Goal: Task Accomplishment & Management: Manage account settings

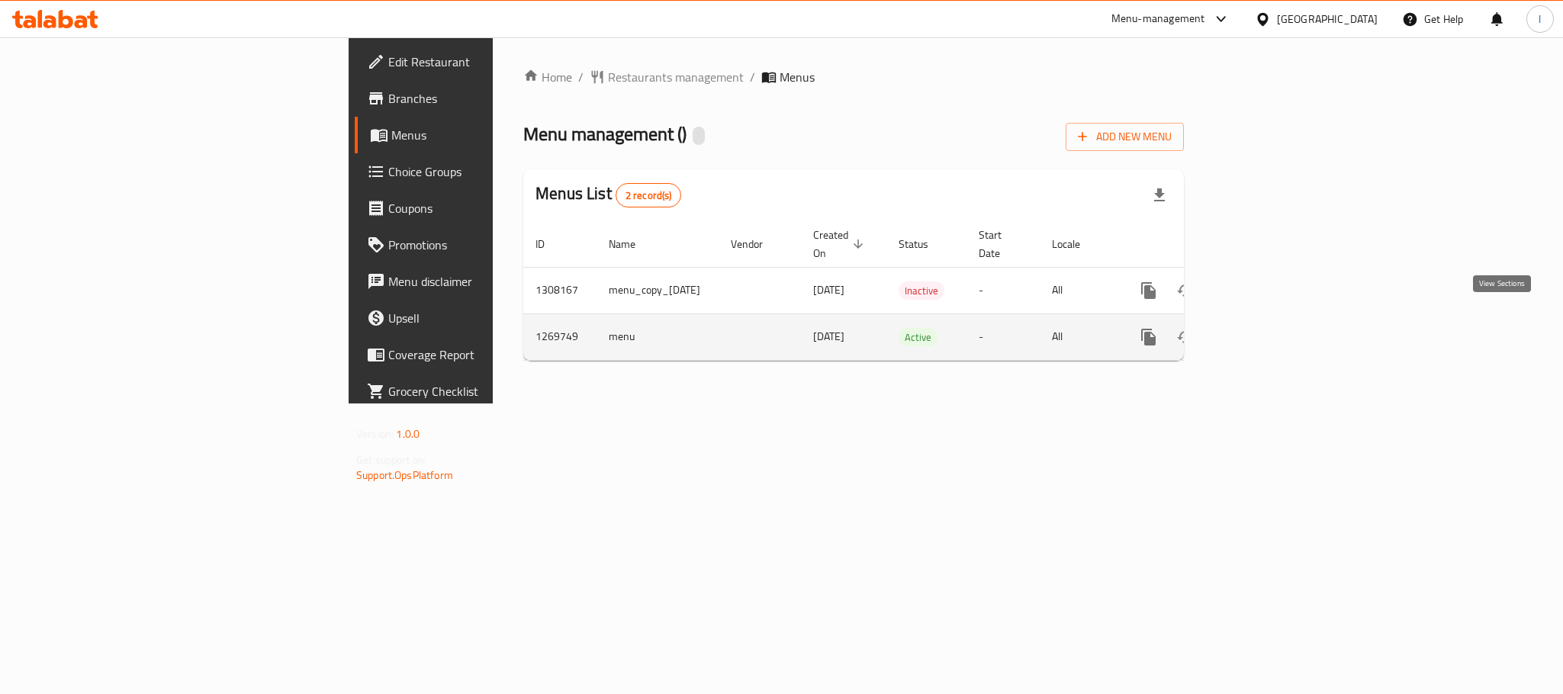
click at [1267, 328] on icon "enhanced table" at bounding box center [1258, 337] width 18 height 18
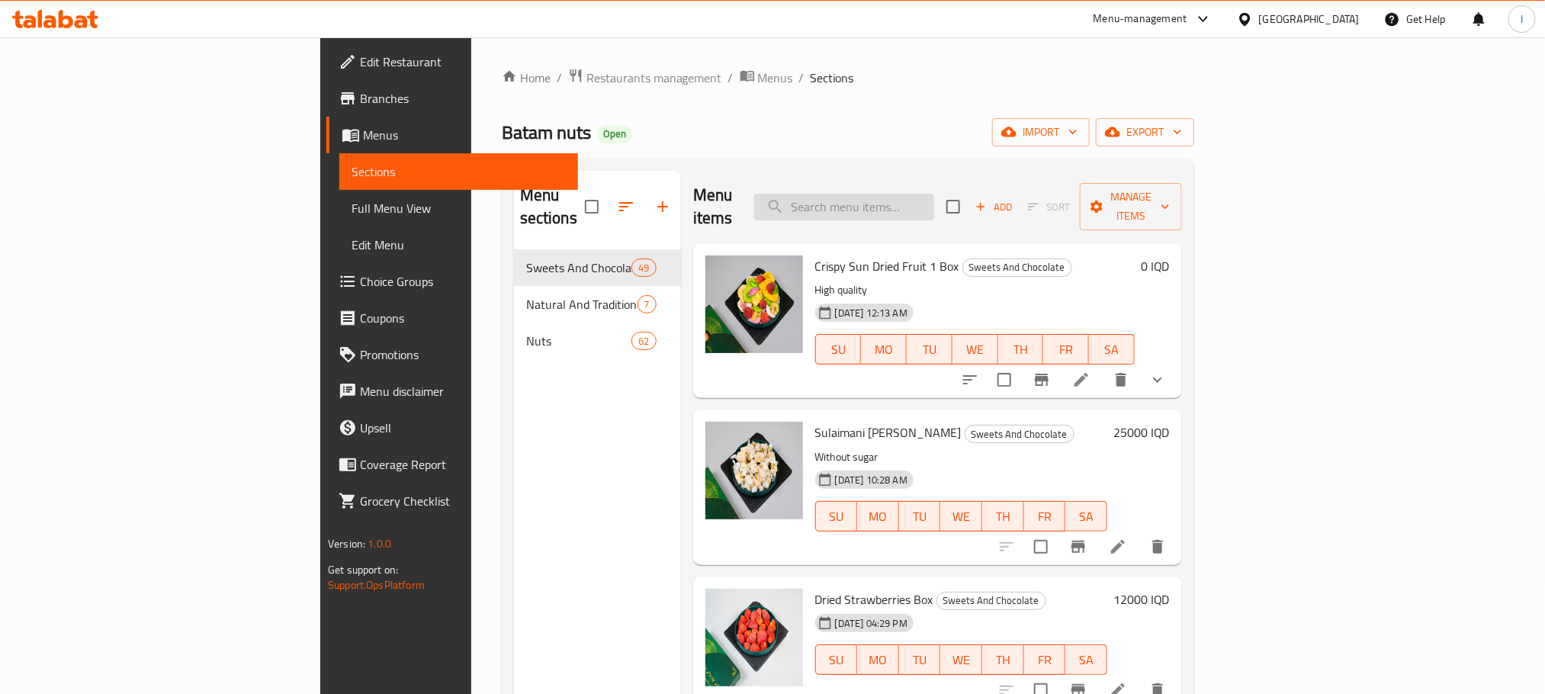
click at [918, 202] on input "search" at bounding box center [844, 207] width 180 height 27
paste input "Si si"
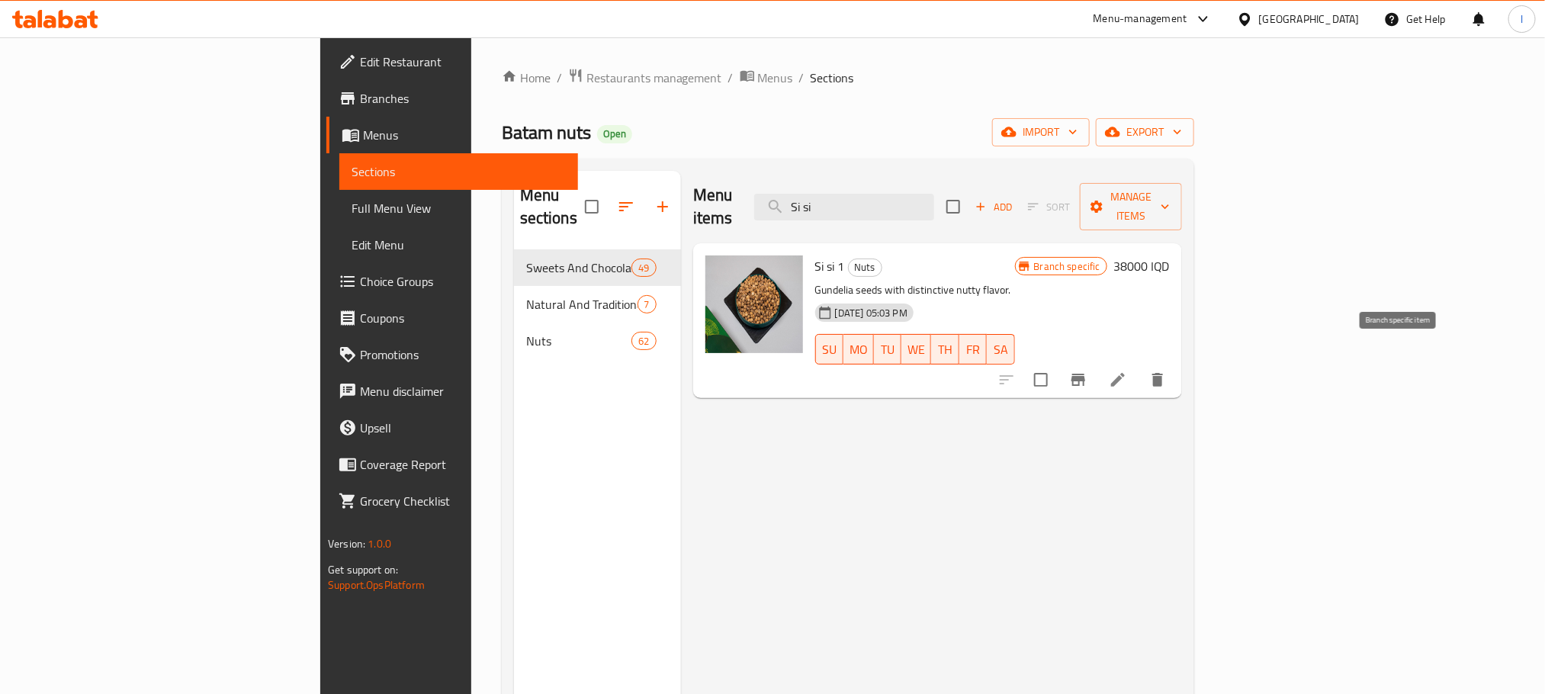
type input "Si si"
click at [1097, 361] on button "Branch-specific-item" at bounding box center [1078, 379] width 37 height 37
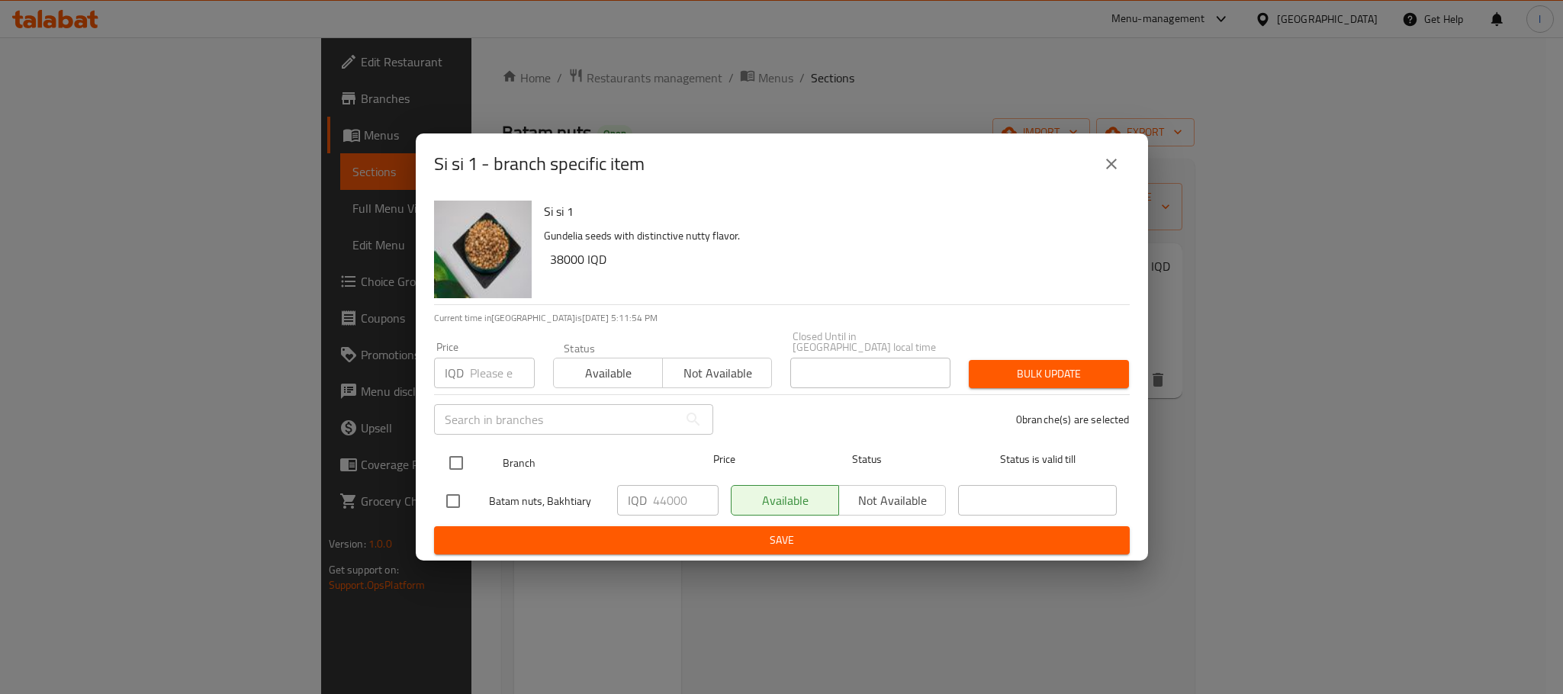
click at [458, 453] on input "checkbox" at bounding box center [456, 463] width 32 height 32
checkbox input "true"
drag, startPoint x: 692, startPoint y: 493, endPoint x: 465, endPoint y: 471, distance: 227.5
click at [465, 471] on ul "Branch Price Status Status is valid till Batam nuts, Bakhtiary IQD 44000 ​ Avai…" at bounding box center [781, 482] width 695 height 88
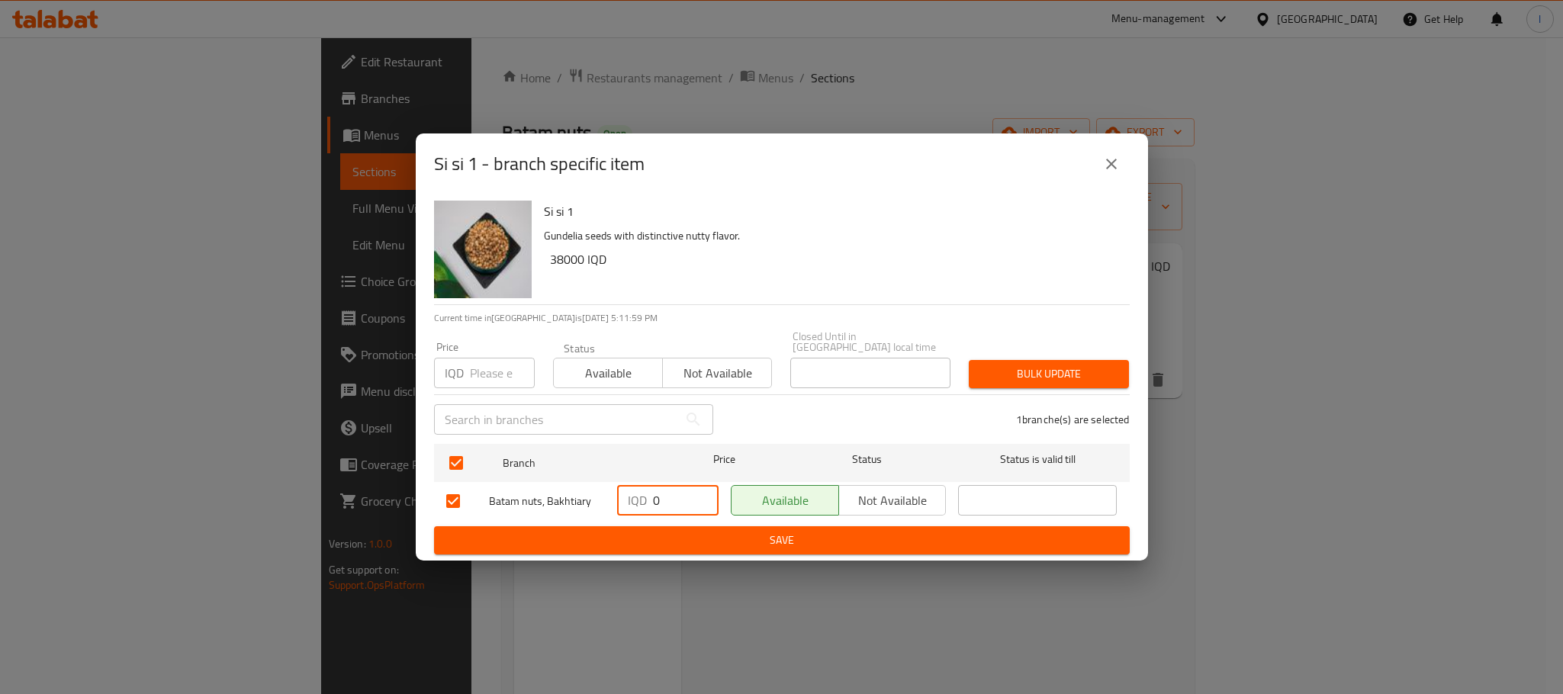
type input "0"
click at [1108, 169] on icon "close" at bounding box center [1111, 164] width 18 height 18
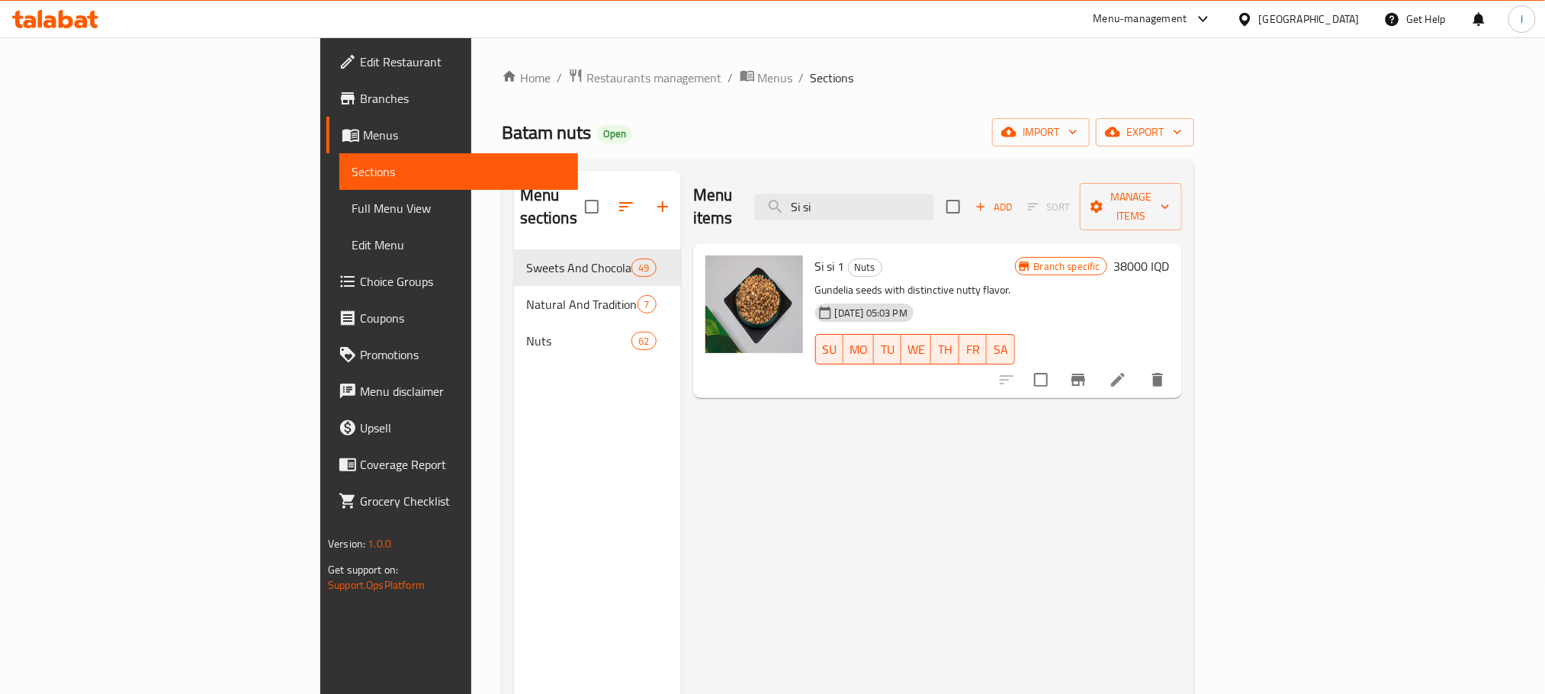
click at [1139, 366] on li at bounding box center [1118, 379] width 43 height 27
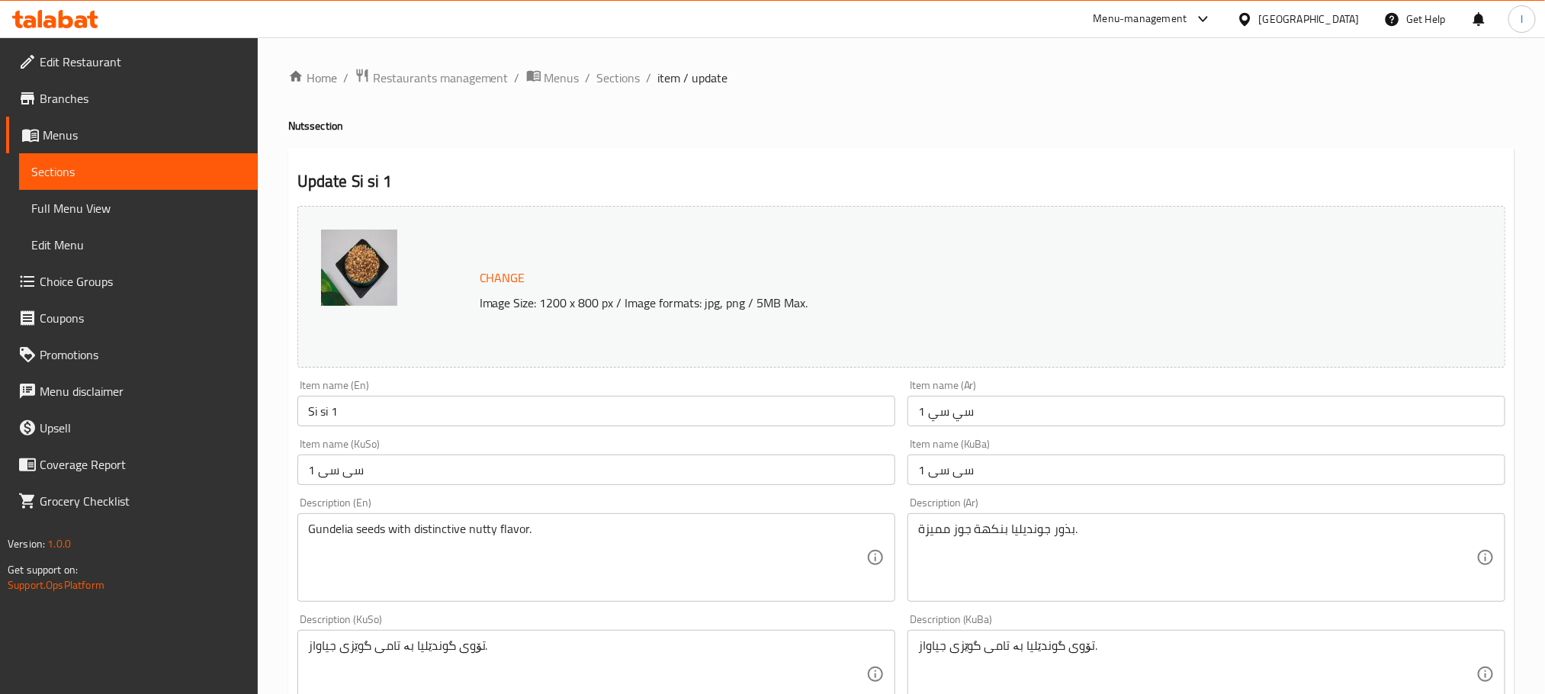
scroll to position [419, 0]
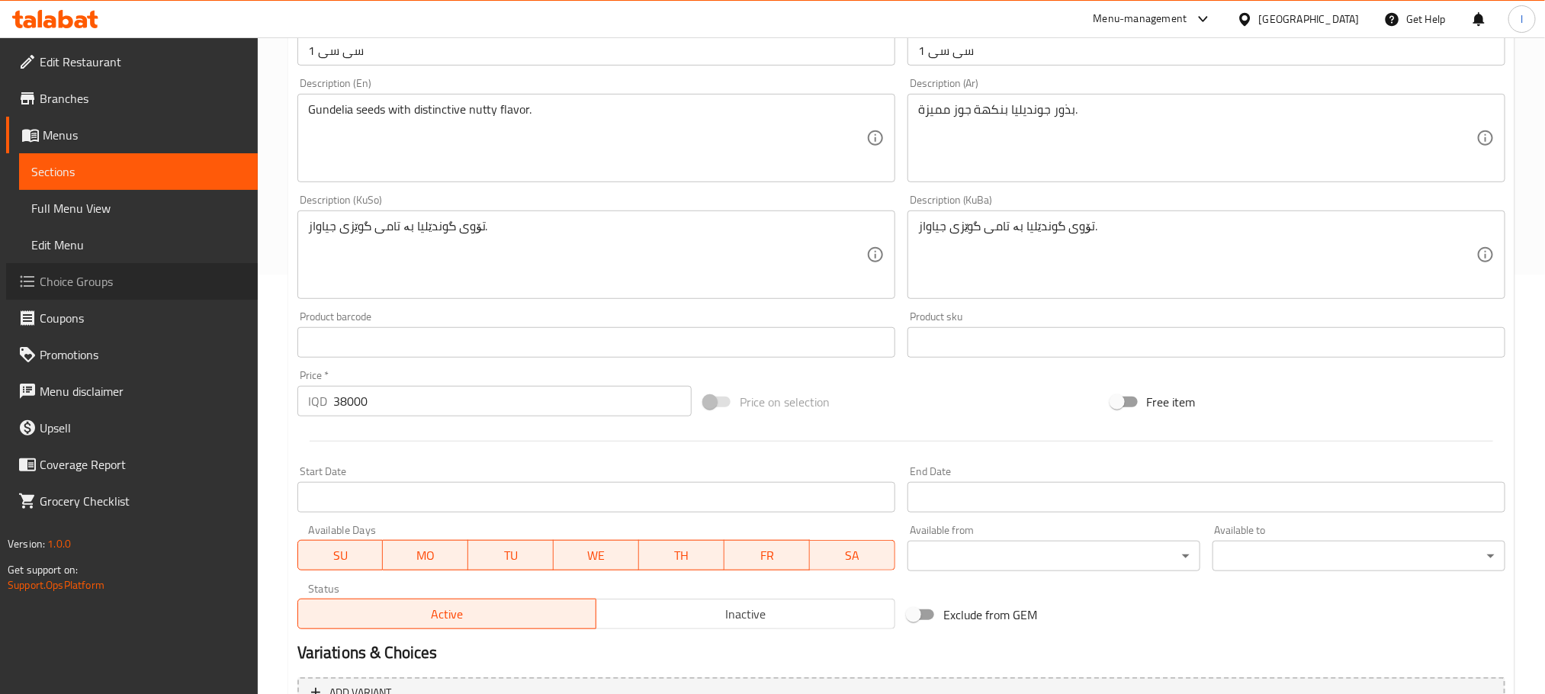
click at [133, 284] on span "Choice Groups" at bounding box center [143, 281] width 206 height 18
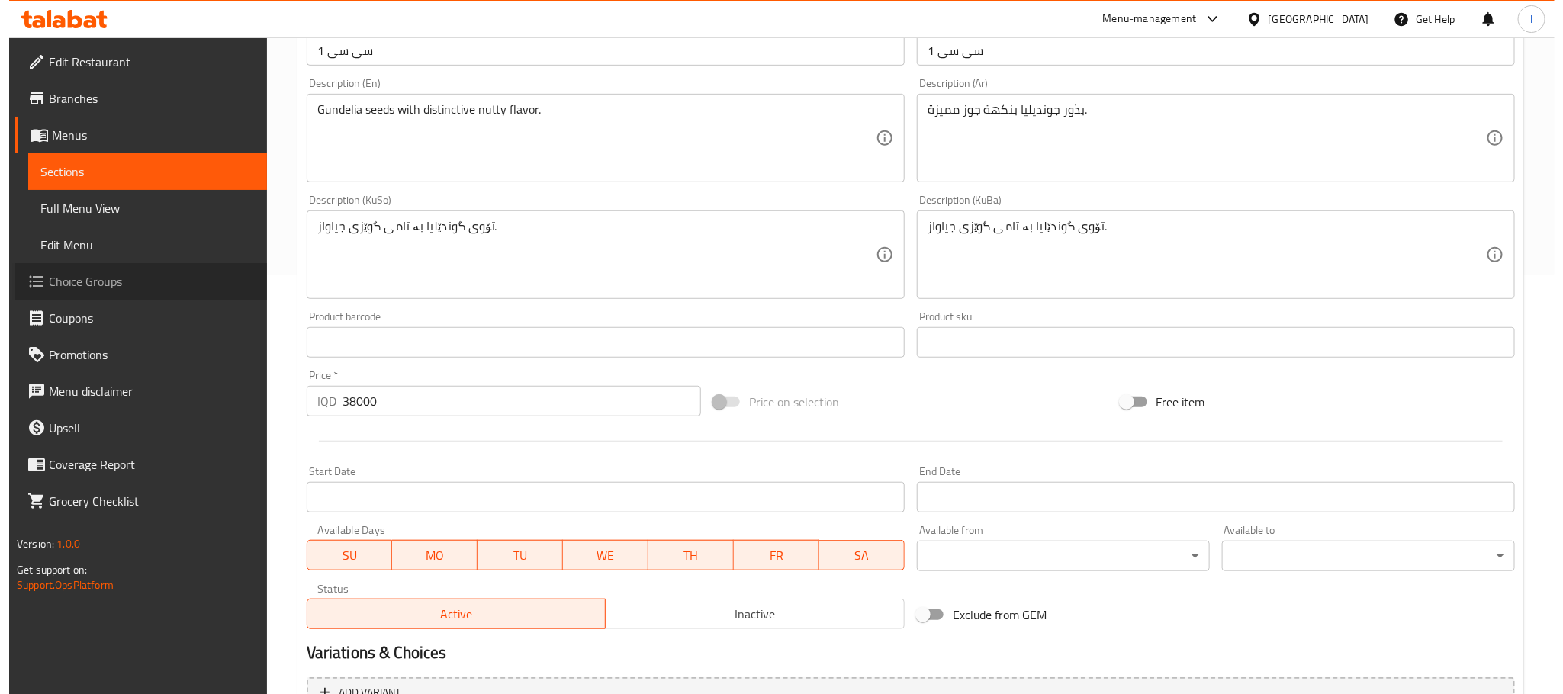
scroll to position [216, 0]
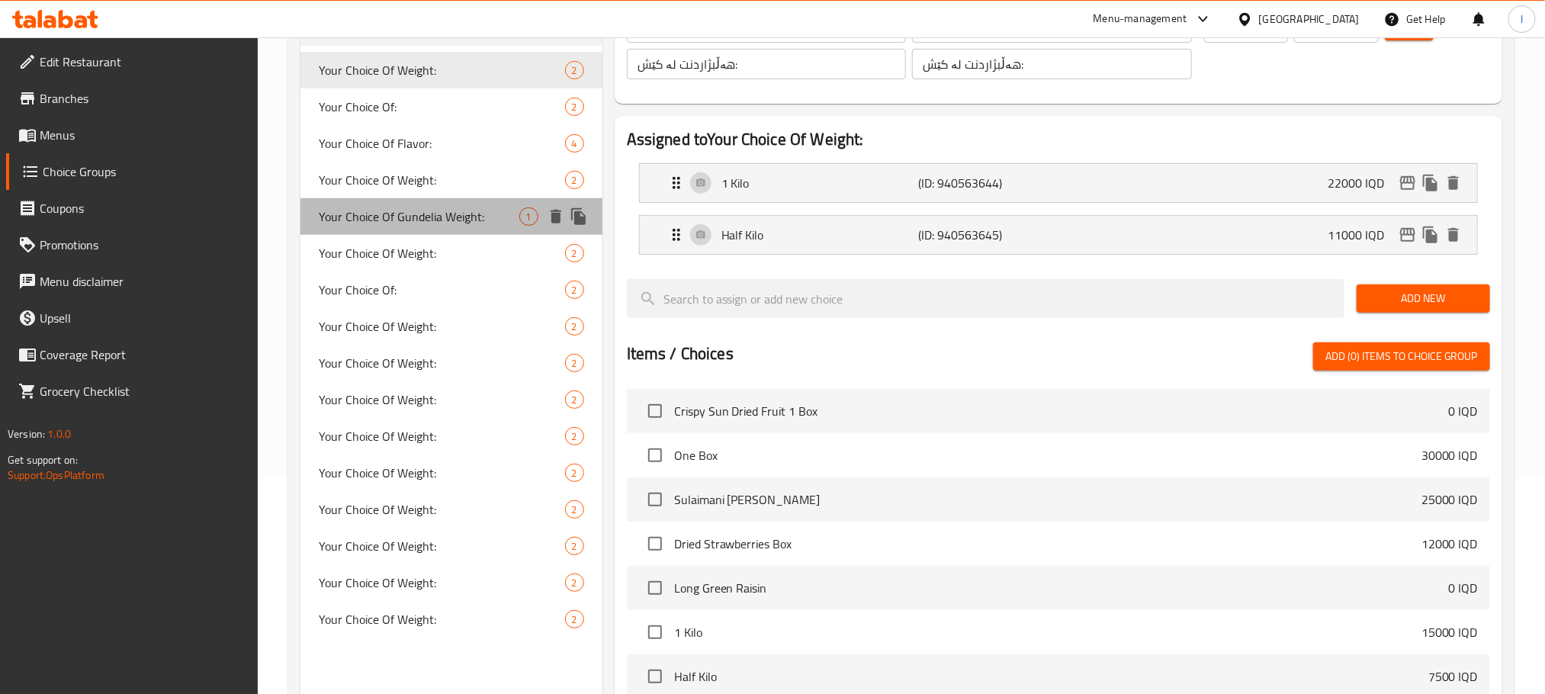
click at [460, 229] on div "Your Choice Of Gundelia Weight: 1" at bounding box center [451, 216] width 302 height 37
type input "Your Choice Of Gundelia Weight:"
type input "إختيارك من الوزن سي سي:"
type input "هەڵبژاردنت لە کێشی سی سی:"
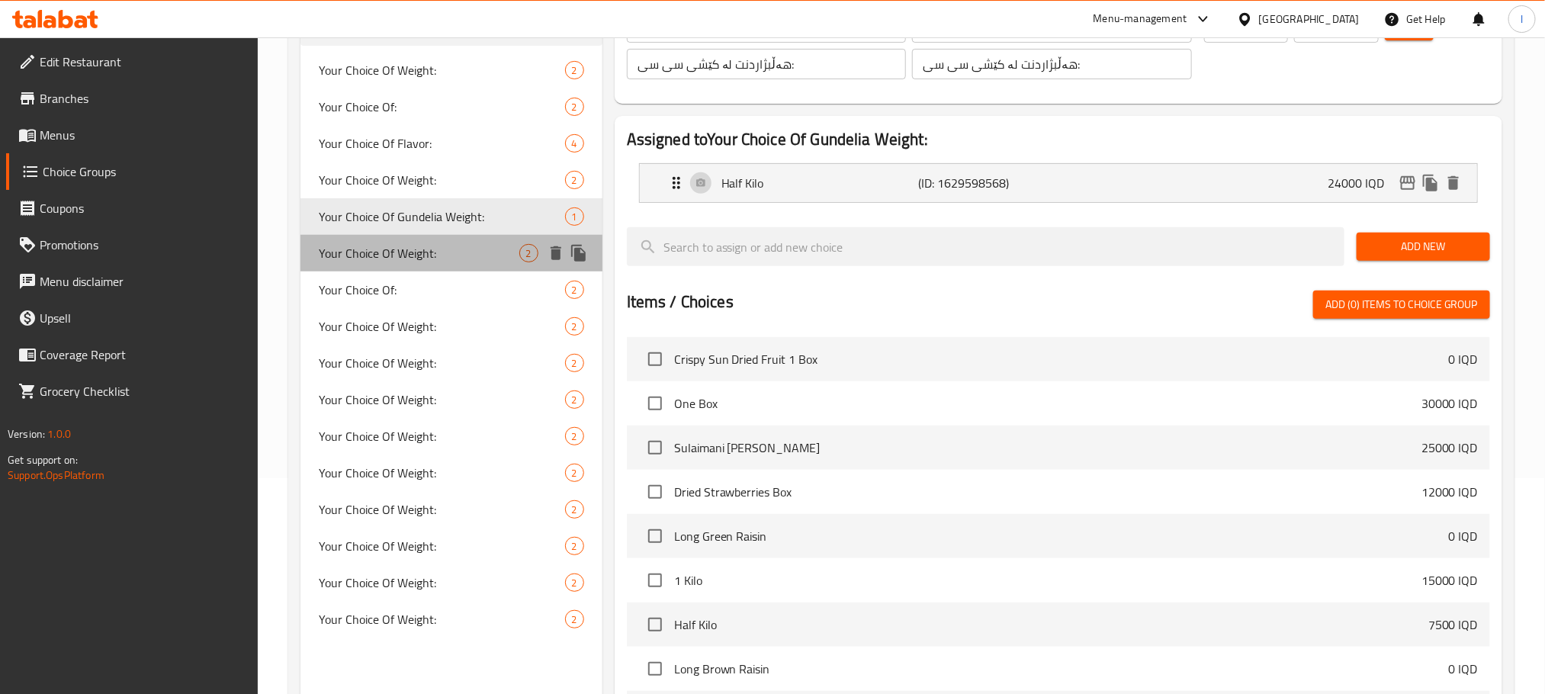
click at [456, 249] on span "Your Choice Of Weight:" at bounding box center [419, 253] width 201 height 18
type input "Your Choice Of Weight:"
type input "إختيارك من الوزن:"
type input "هەڵبژاردنت لە کێش:"
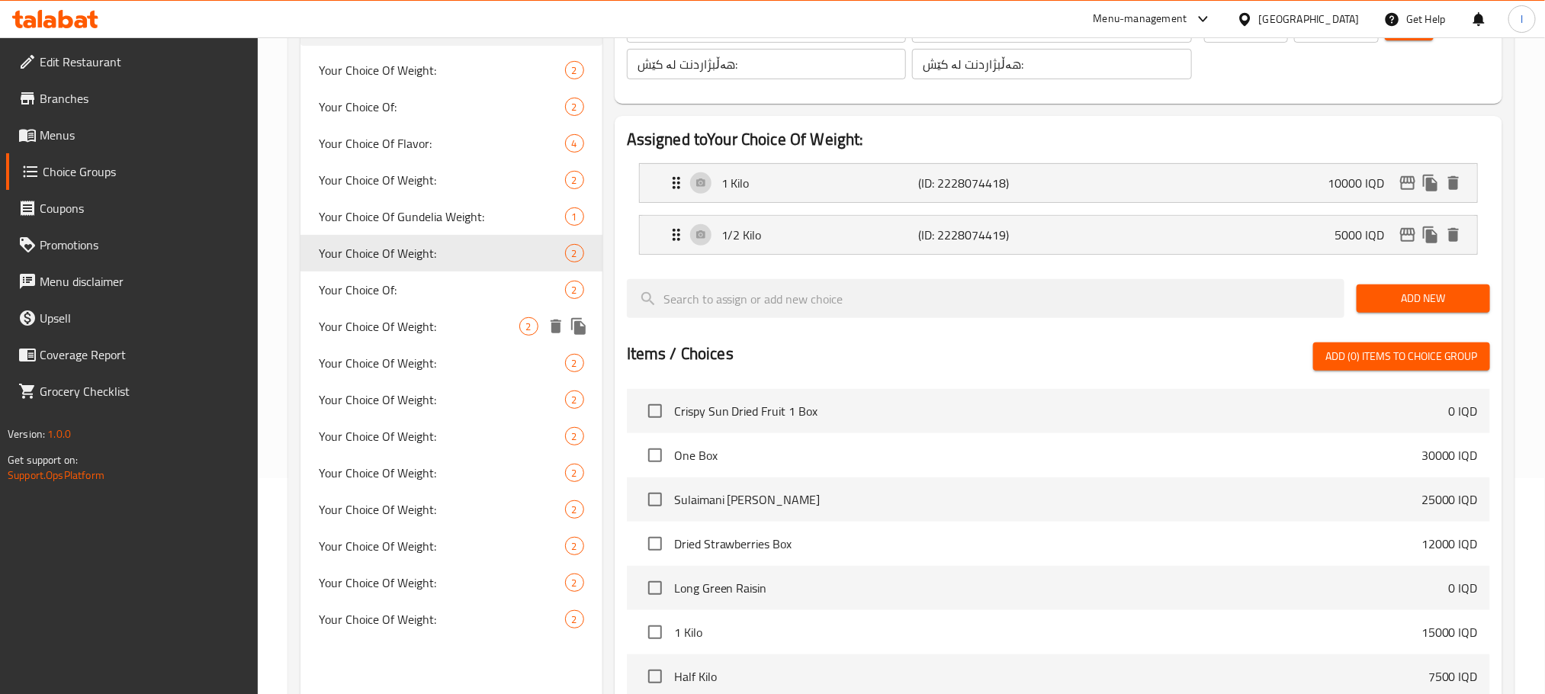
click at [454, 317] on span "Your Choice Of Weight:" at bounding box center [419, 326] width 201 height 18
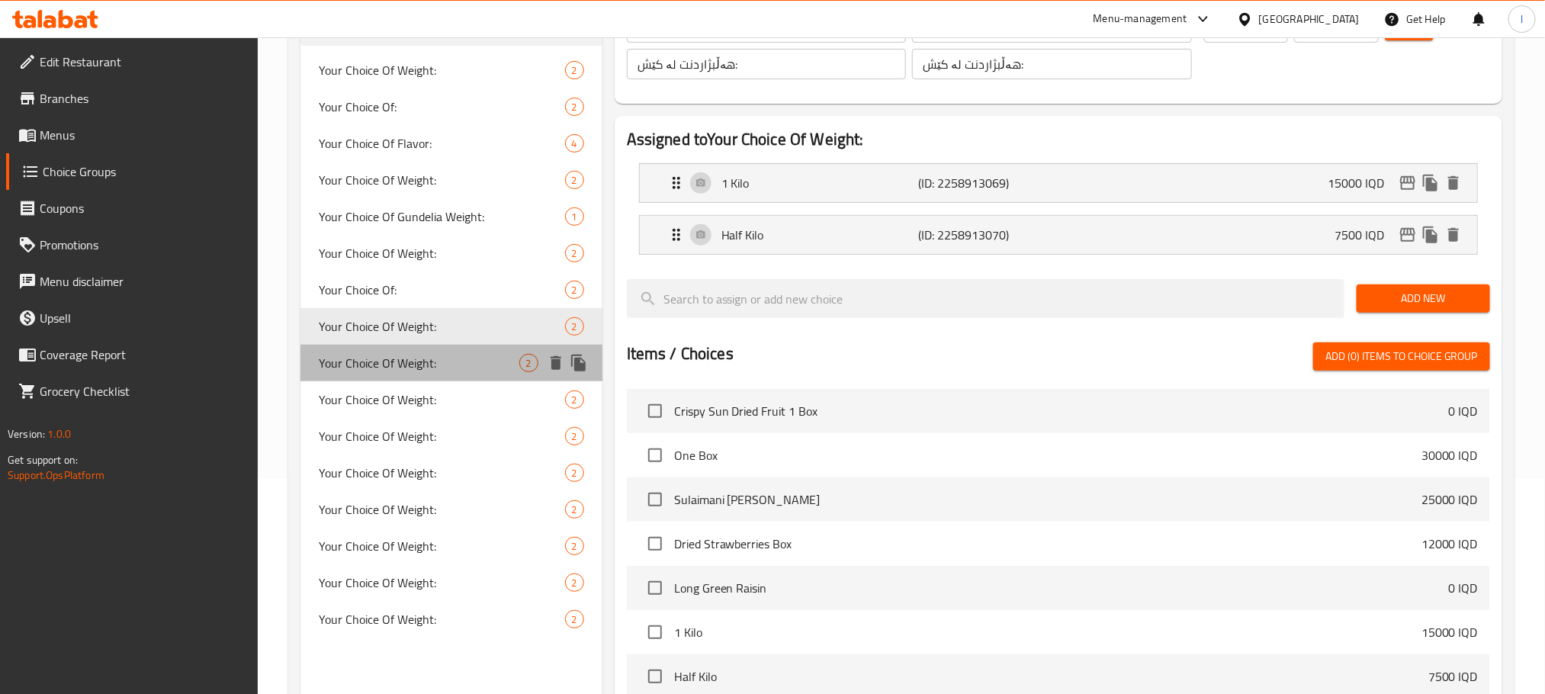
click at [445, 358] on span "Your Choice Of Weight:" at bounding box center [419, 363] width 201 height 18
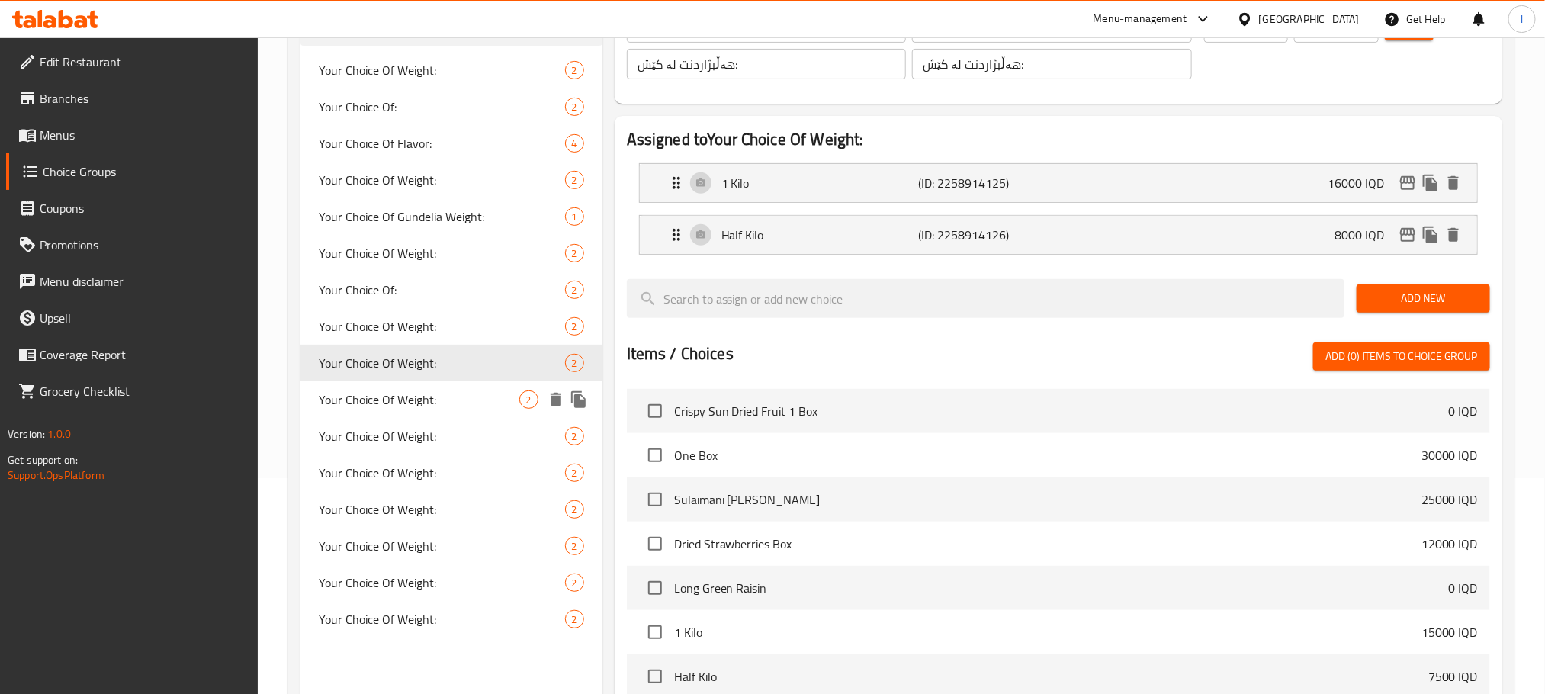
click at [445, 398] on span "Your Choice Of Weight:" at bounding box center [419, 399] width 201 height 18
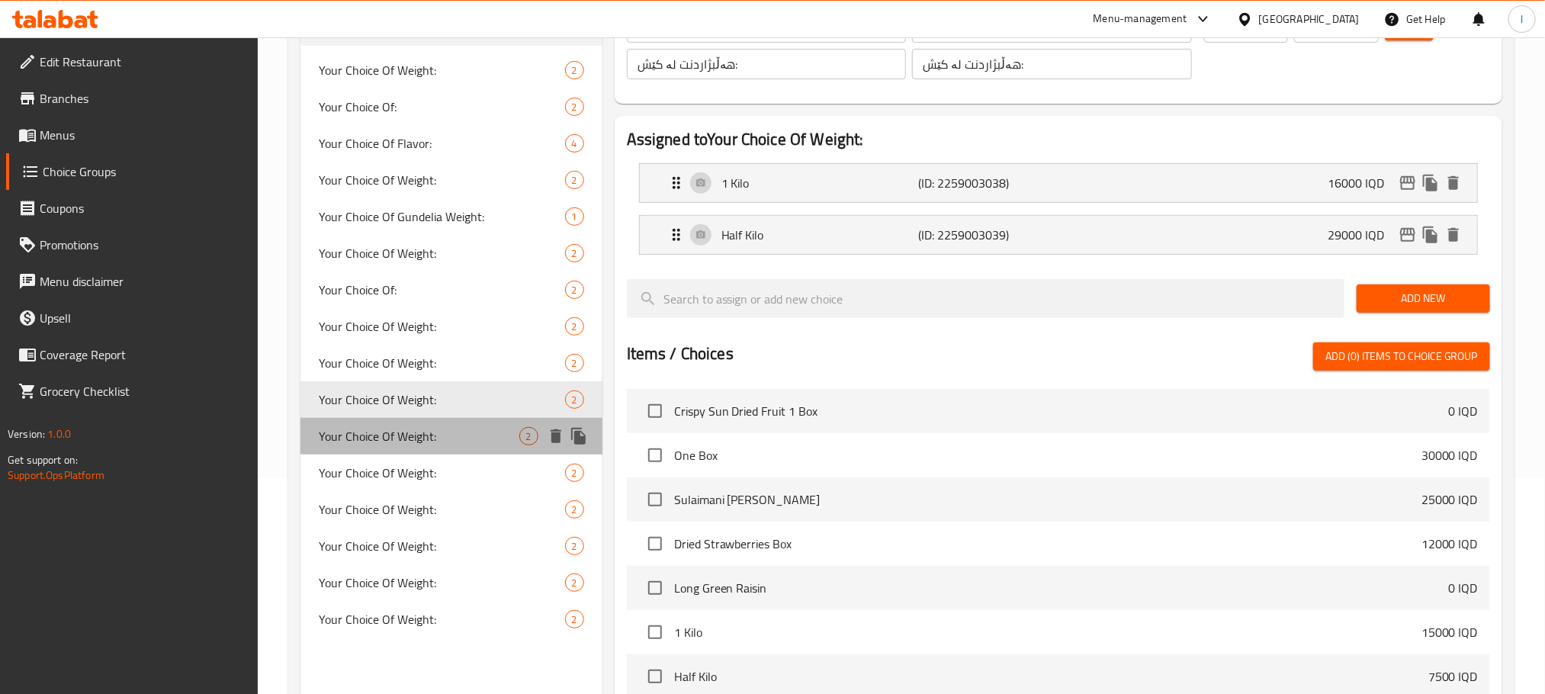
click at [445, 442] on span "Your Choice Of Weight:" at bounding box center [419, 436] width 201 height 18
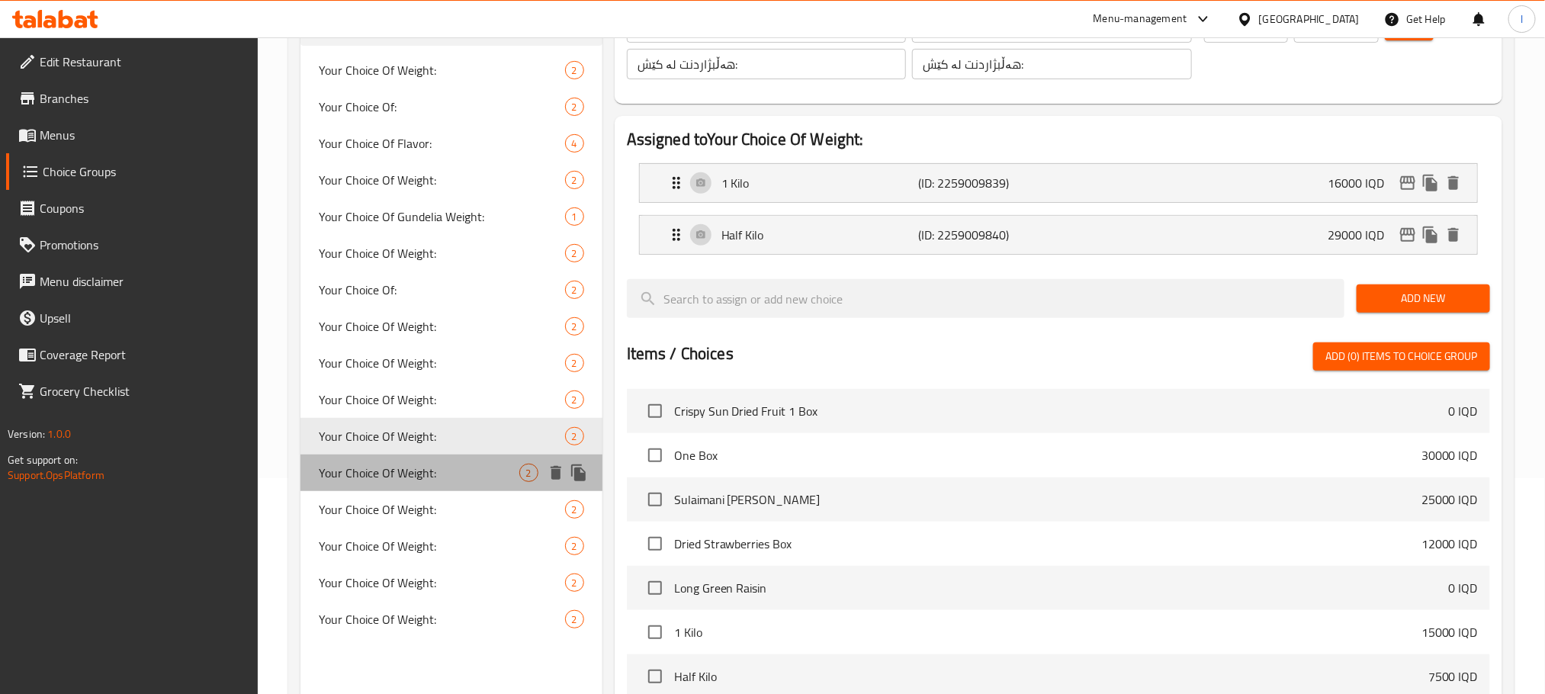
click at [445, 481] on div "Your Choice Of Weight: 2" at bounding box center [451, 472] width 302 height 37
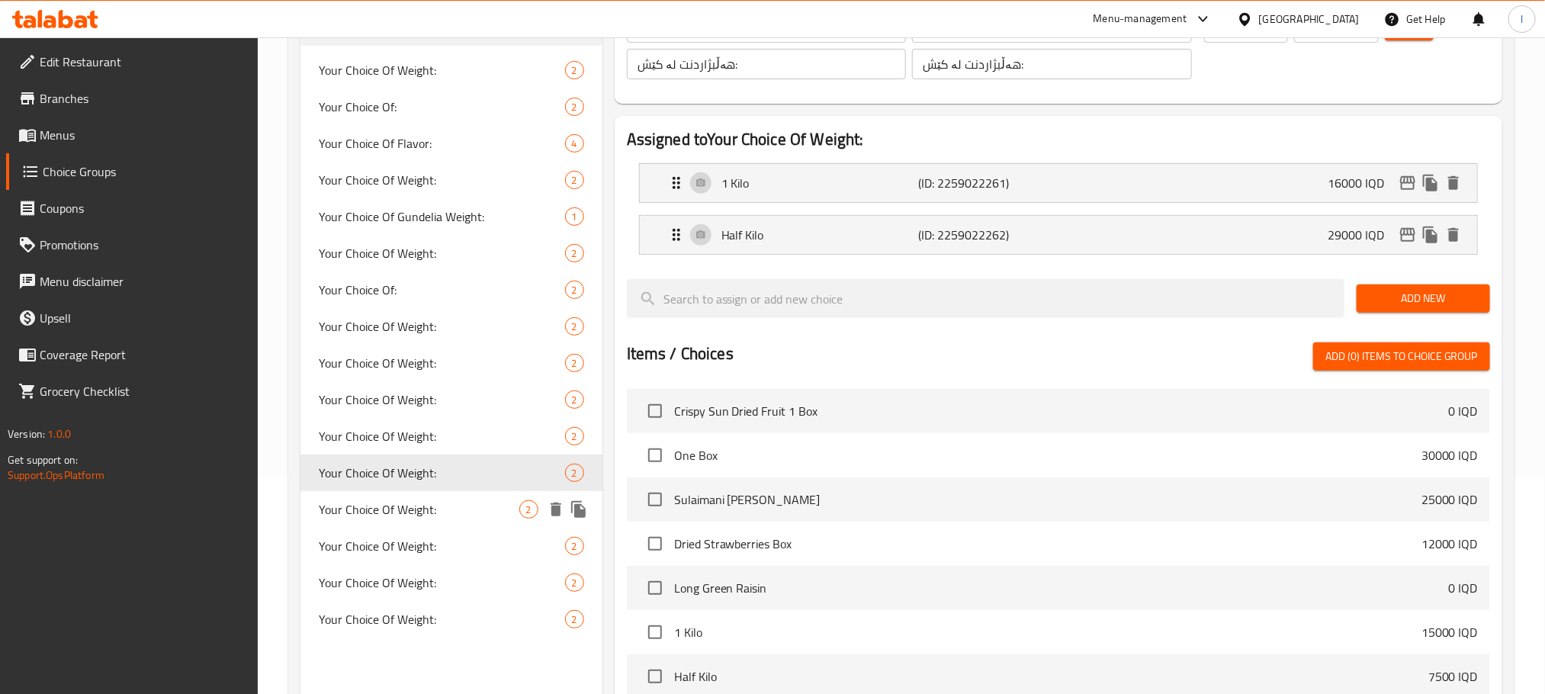
click at [445, 496] on div "Your Choice Of Weight: 2" at bounding box center [451, 509] width 302 height 37
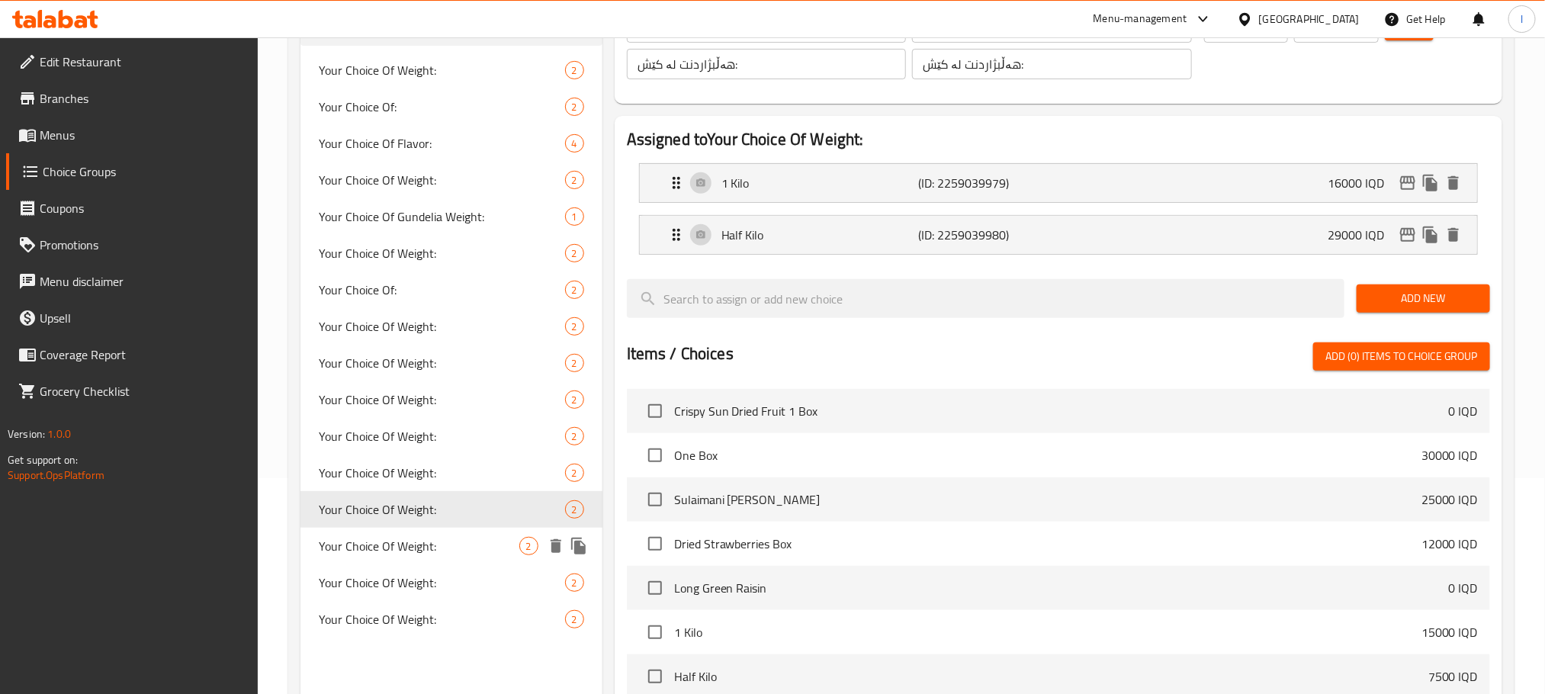
click at [451, 554] on div "Your Choice Of Weight: 2" at bounding box center [451, 546] width 302 height 37
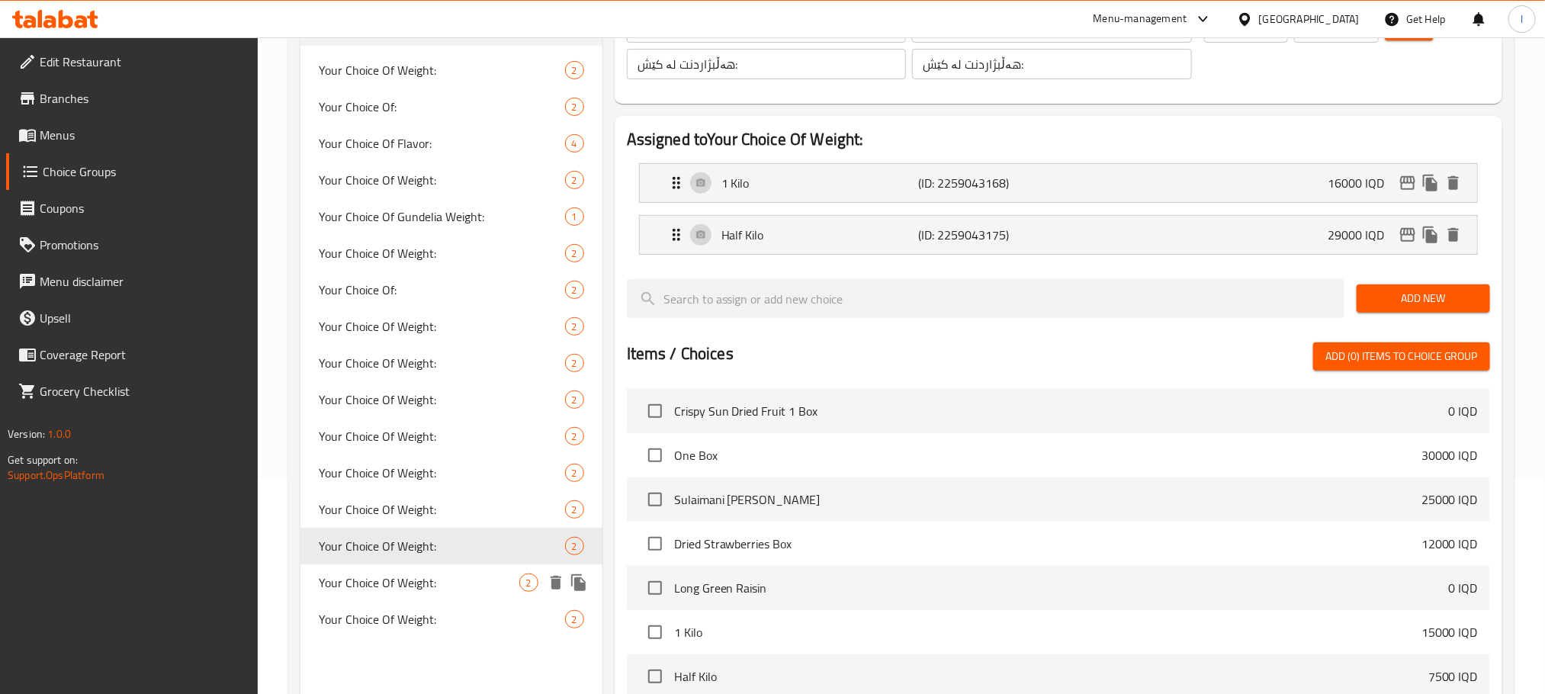
click at [451, 595] on div "Your Choice Of Weight: 2" at bounding box center [451, 582] width 302 height 37
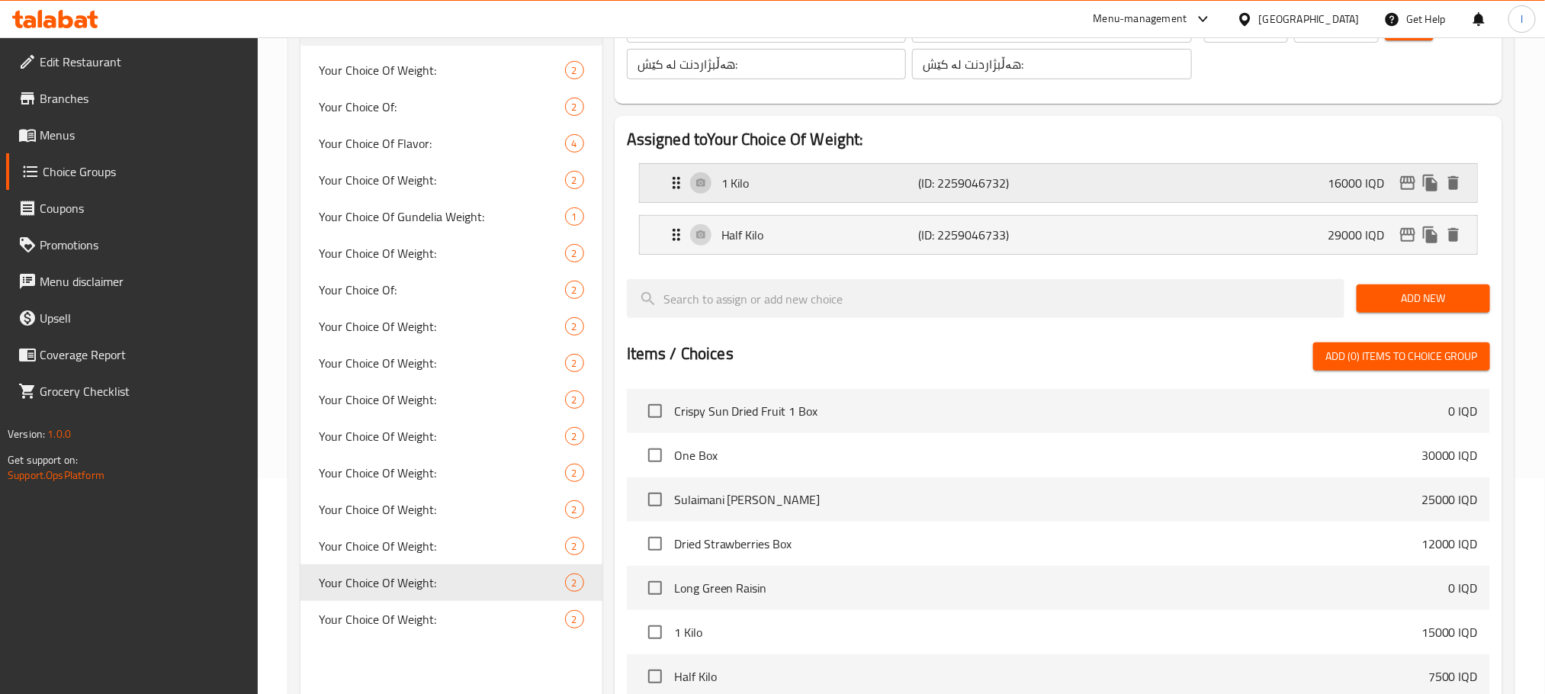
click at [1416, 188] on div "16000 IQD" at bounding box center [1396, 183] width 137 height 23
click at [1412, 190] on icon "edit" at bounding box center [1408, 183] width 18 height 18
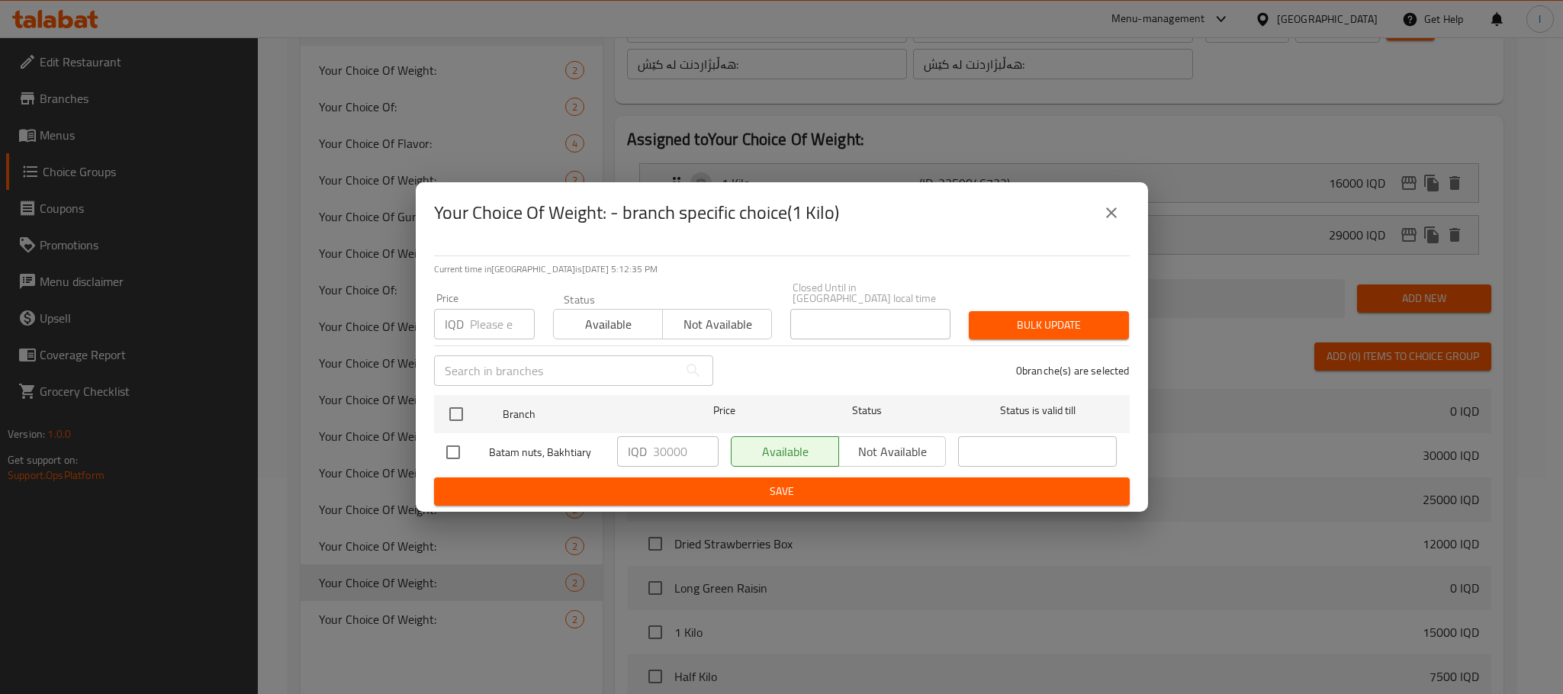
click at [1119, 211] on icon "close" at bounding box center [1111, 213] width 18 height 18
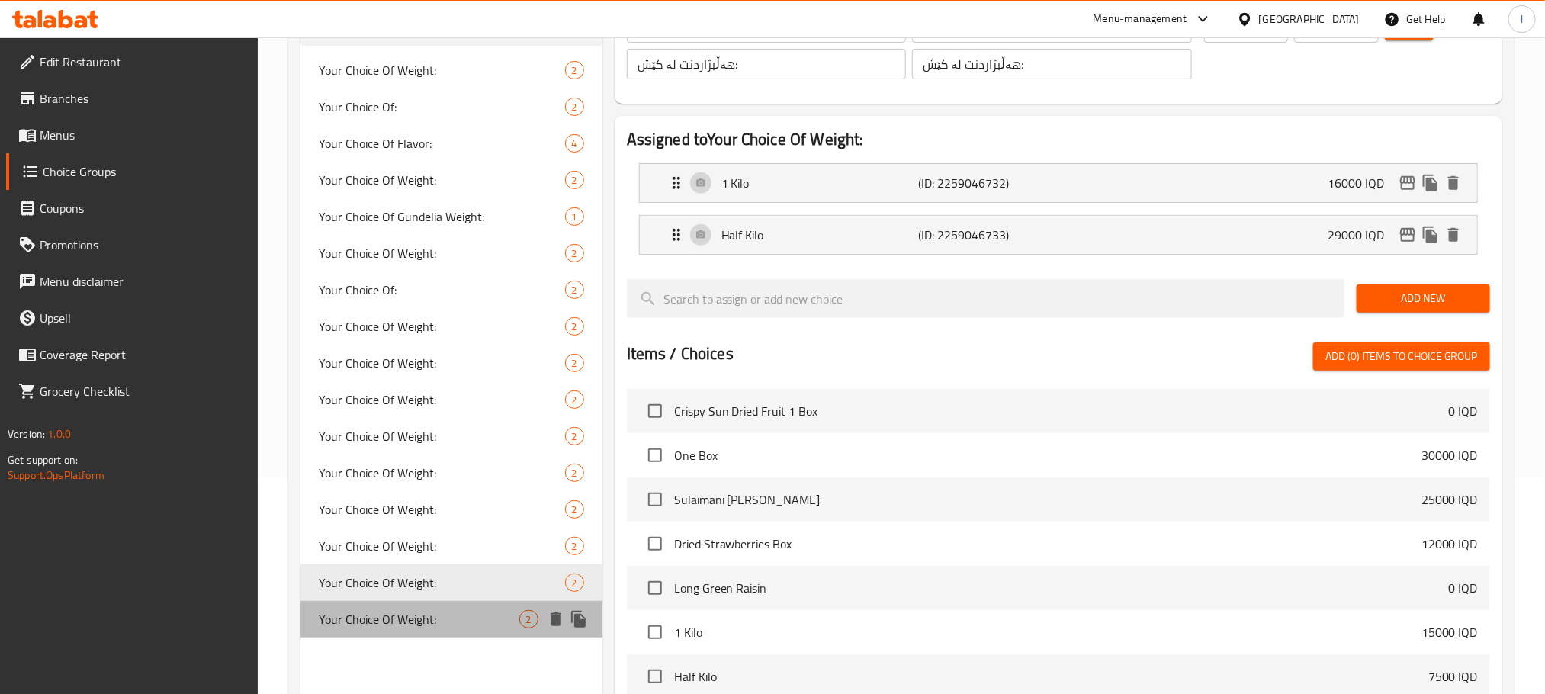
click at [540, 628] on div "Your Choice Of Weight: 2" at bounding box center [451, 619] width 302 height 37
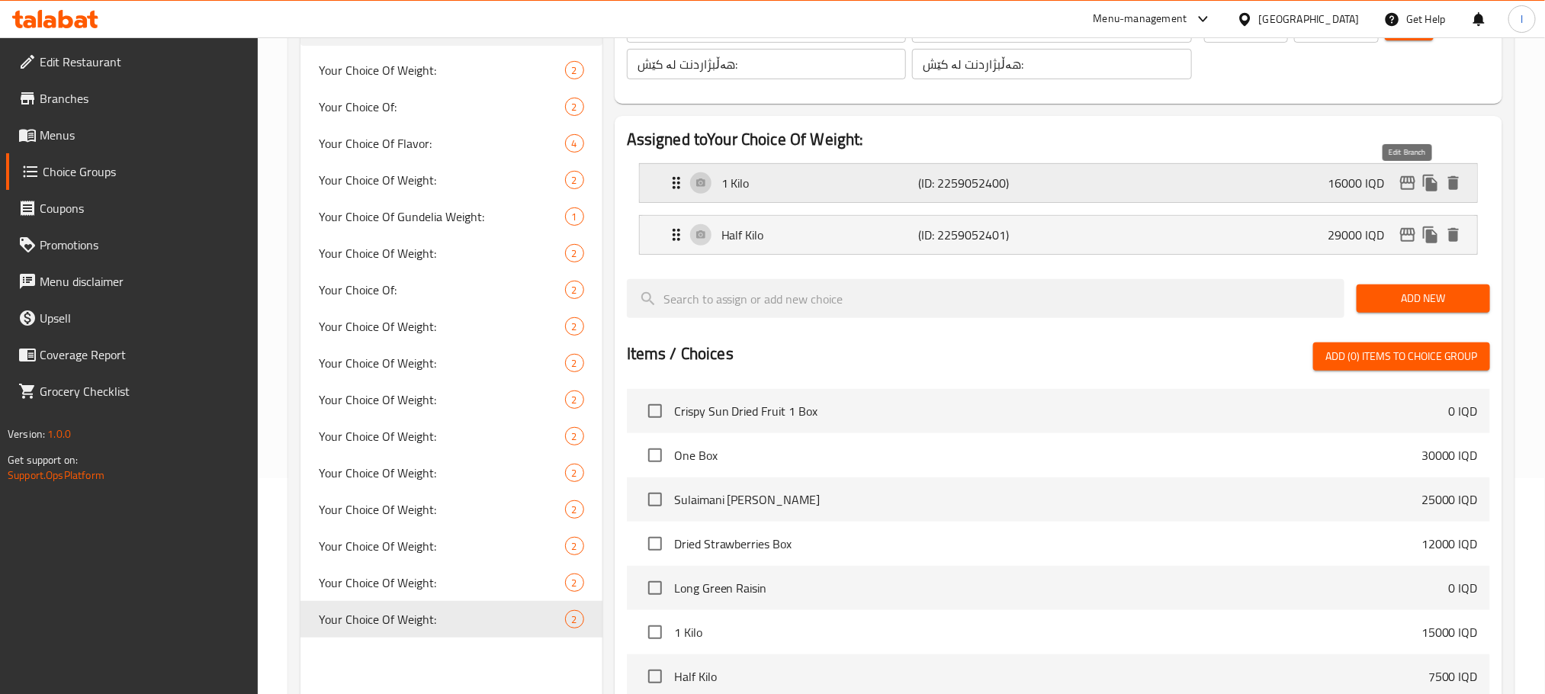
click at [1408, 186] on icon "edit" at bounding box center [1408, 183] width 18 height 18
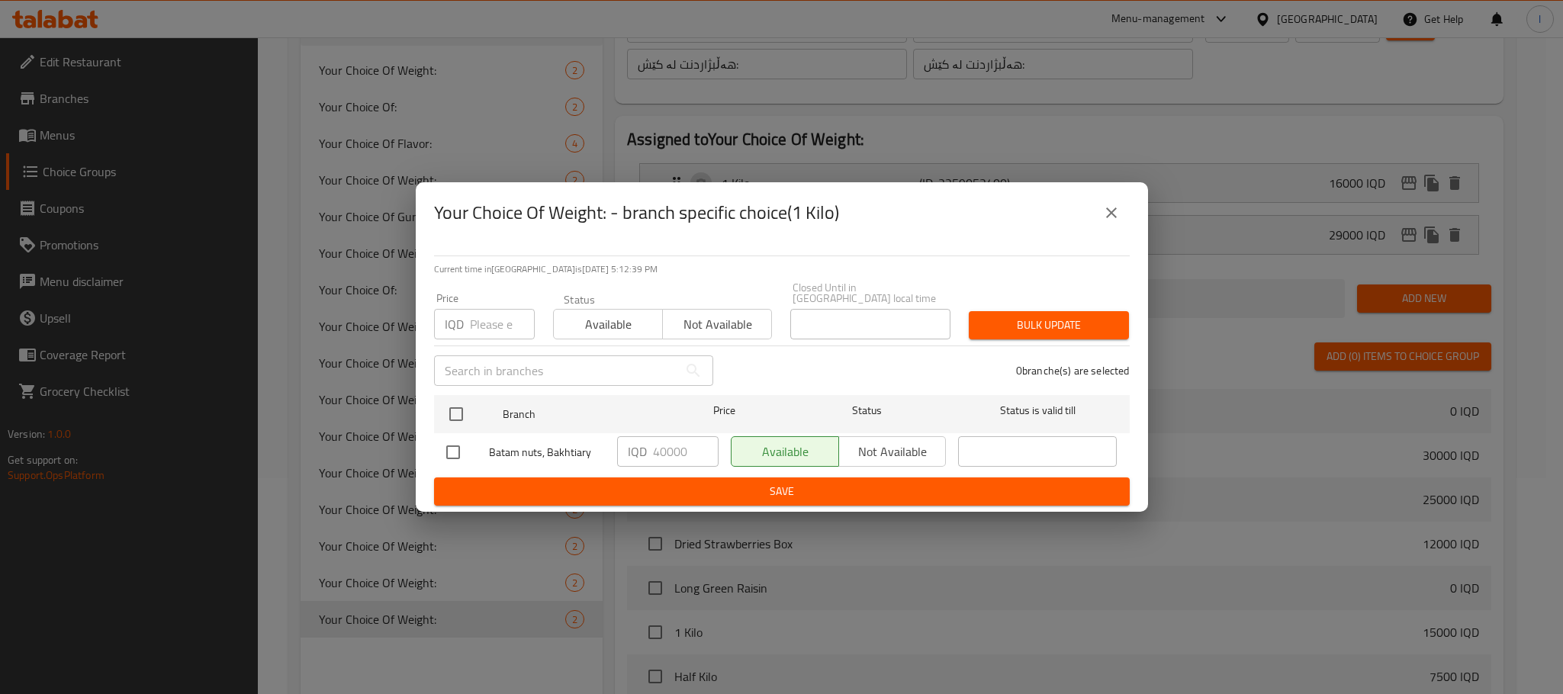
click at [1122, 210] on button "close" at bounding box center [1111, 212] width 37 height 37
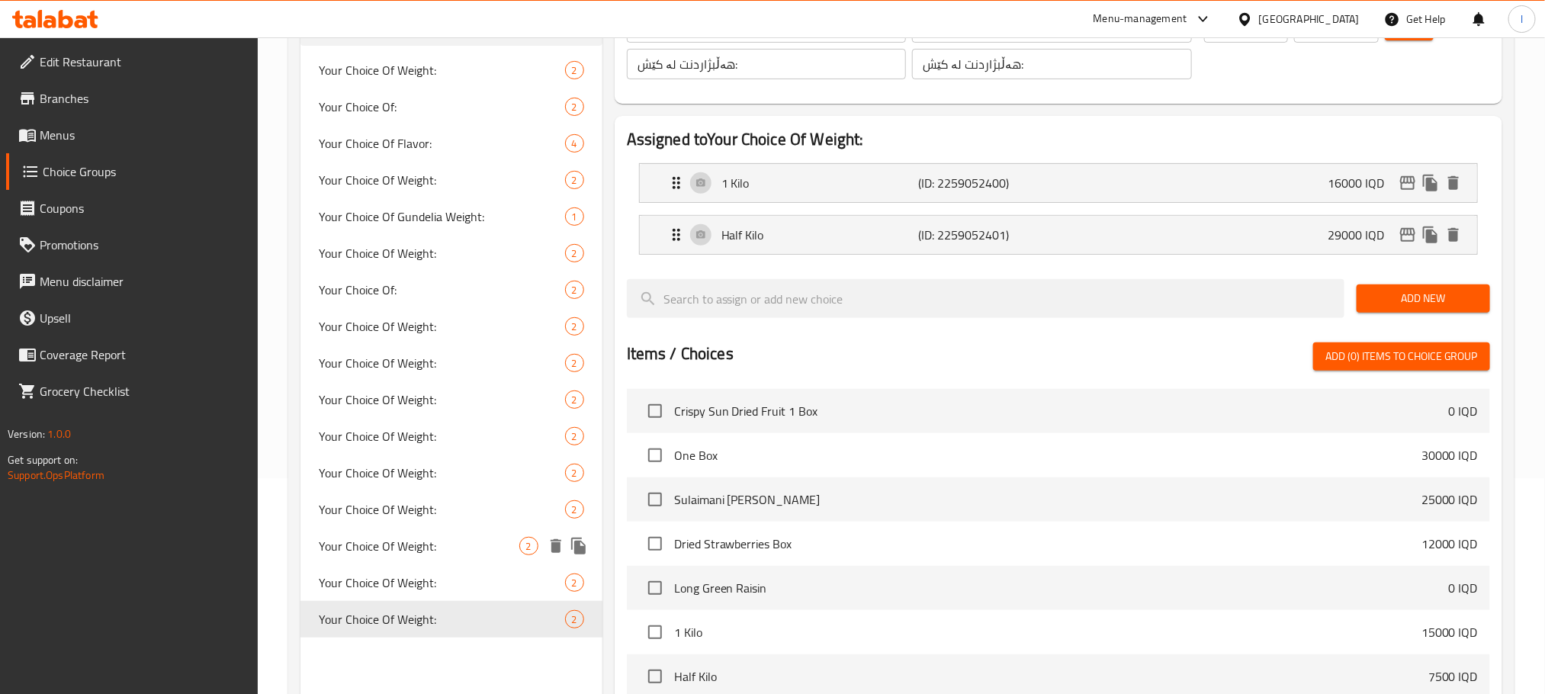
click at [467, 561] on div "Your Choice Of Weight: 2" at bounding box center [451, 546] width 302 height 37
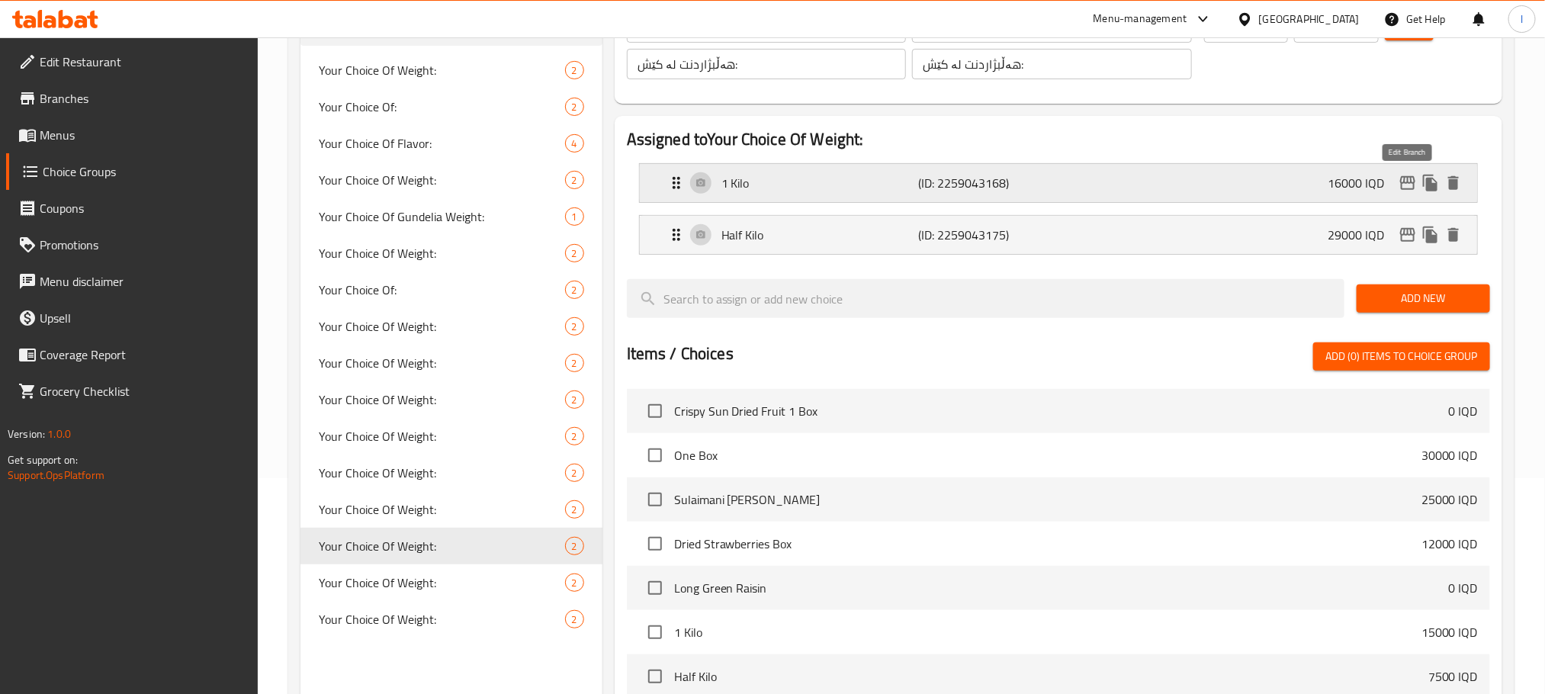
click at [1400, 175] on icon "edit" at bounding box center [1408, 183] width 18 height 18
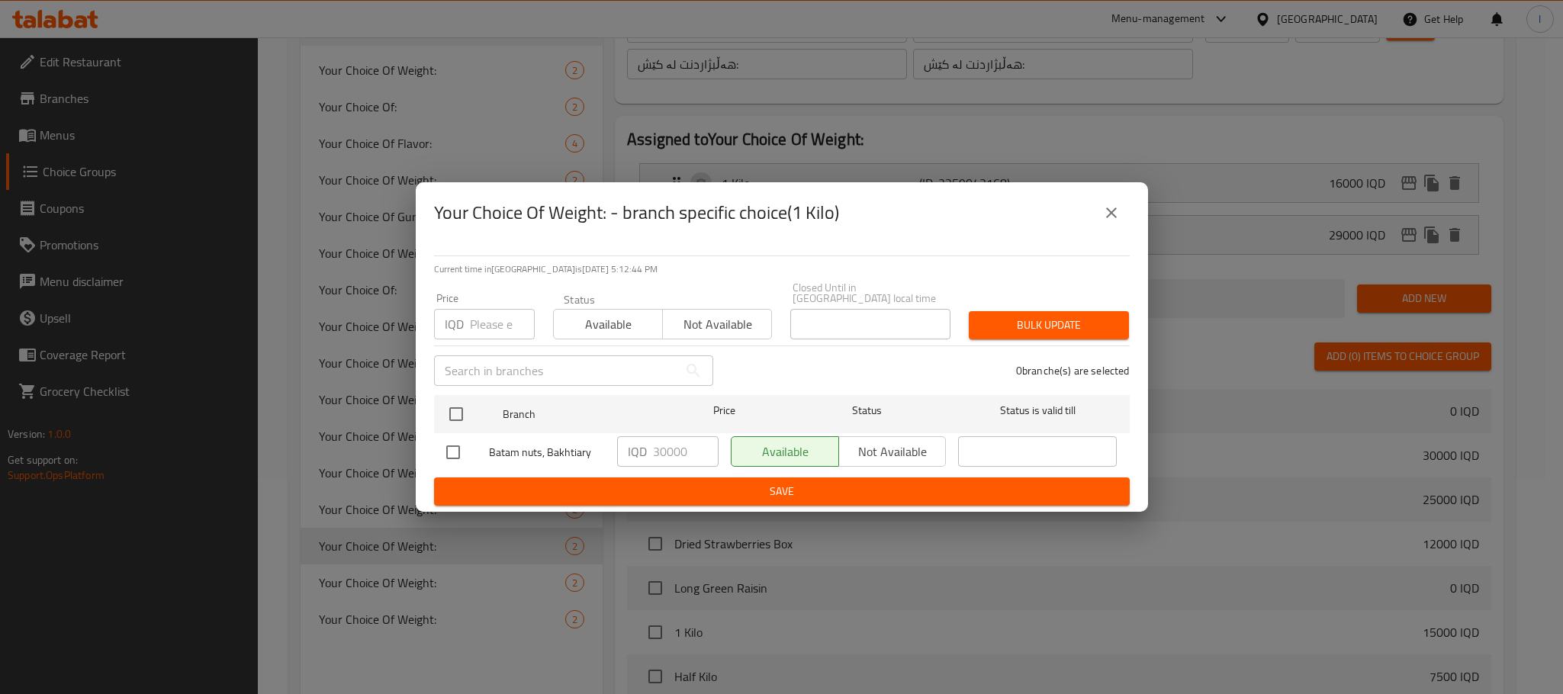
click at [1110, 216] on icon "close" at bounding box center [1111, 213] width 18 height 18
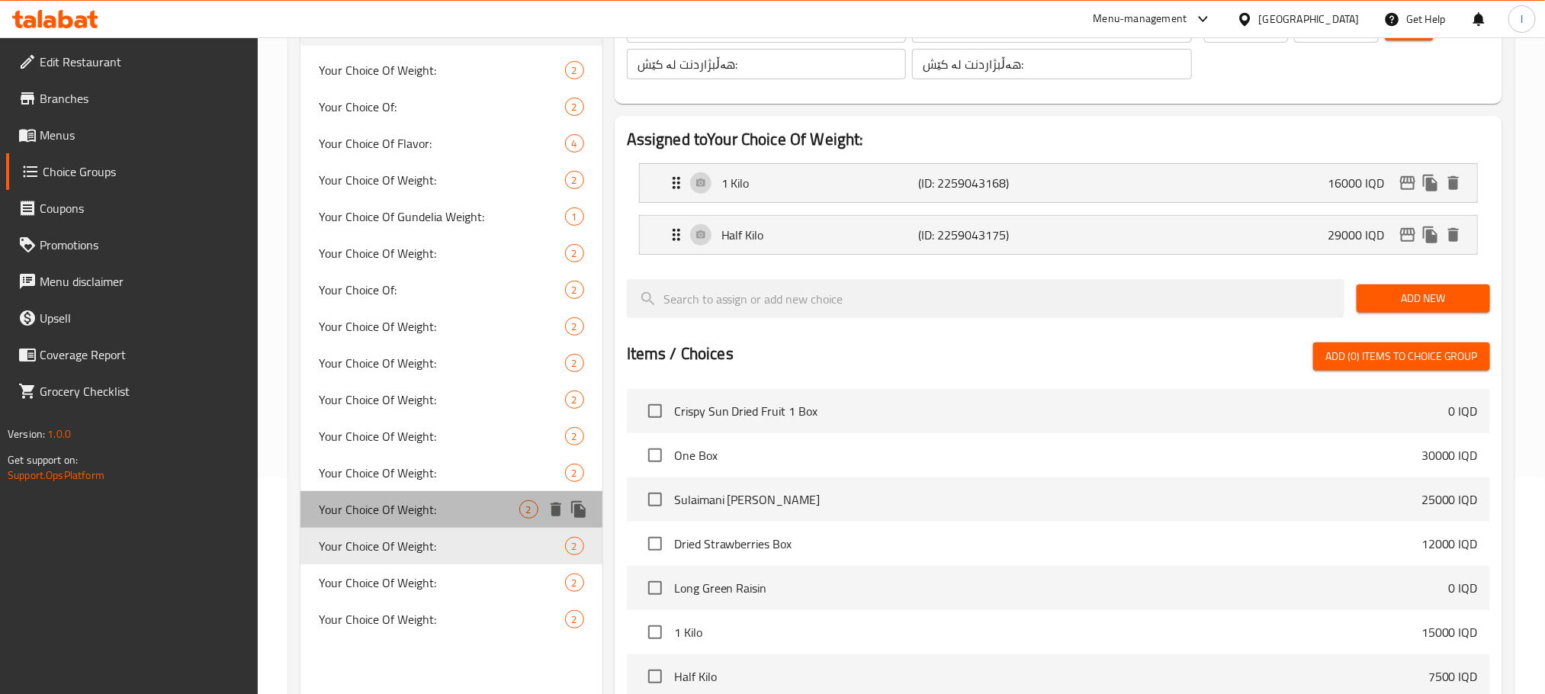
click at [470, 506] on span "Your Choice Of Weight:" at bounding box center [419, 509] width 201 height 18
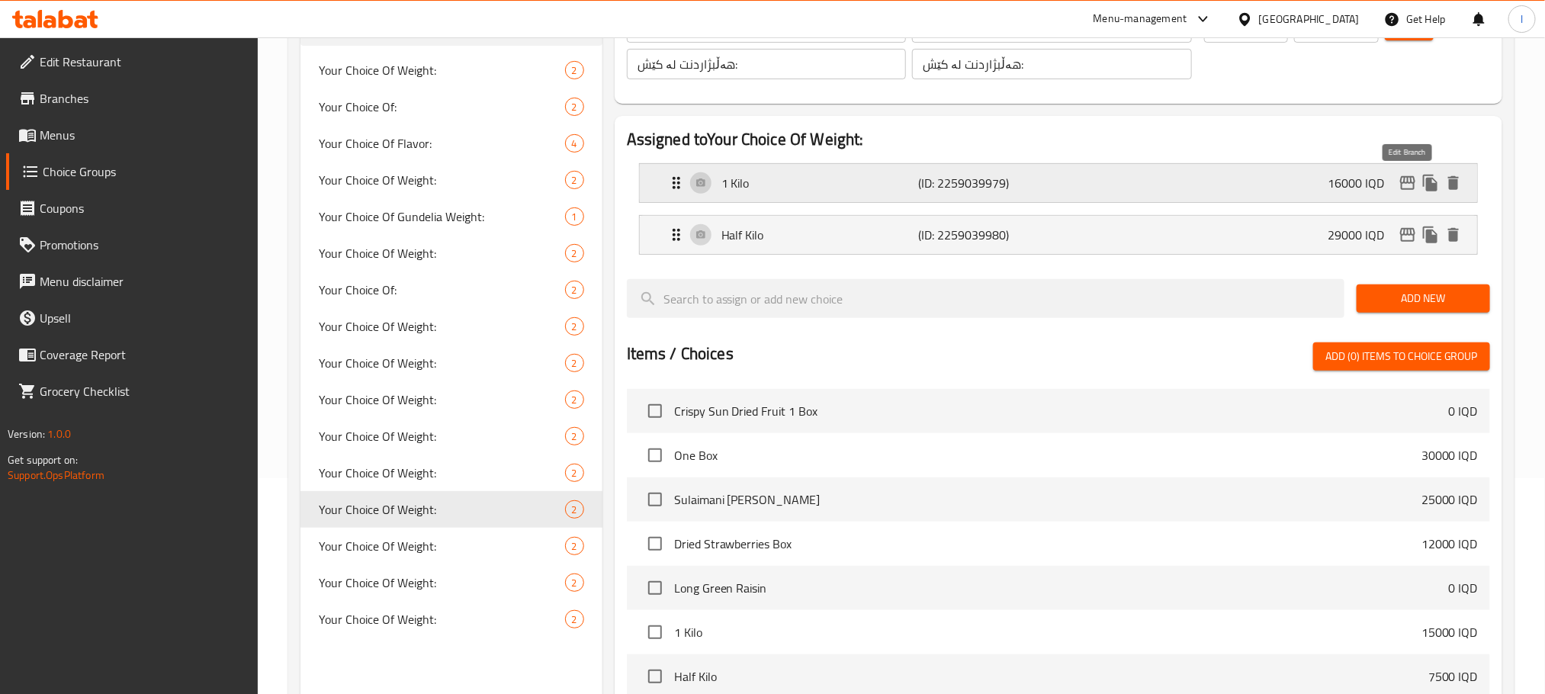
click at [1402, 179] on icon "edit" at bounding box center [1408, 183] width 18 height 18
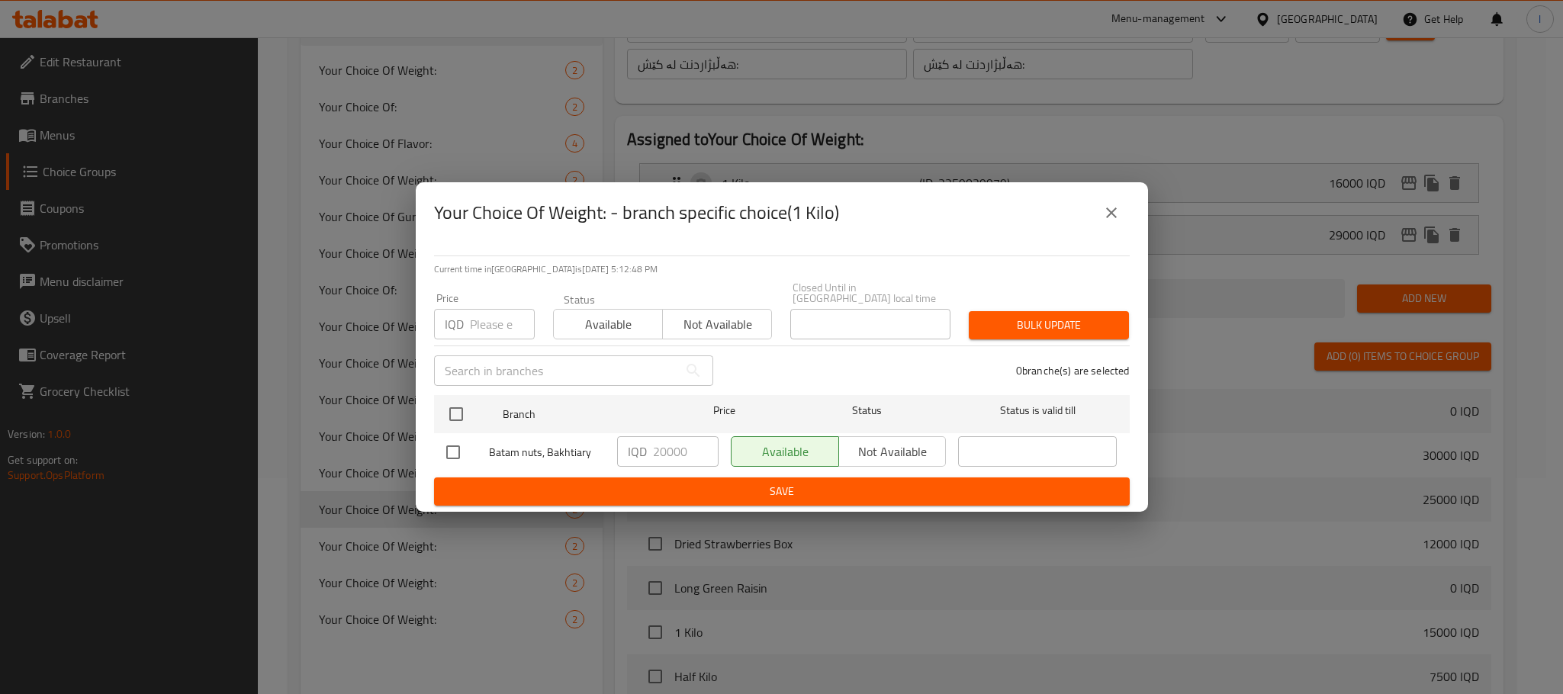
click at [1112, 217] on icon "close" at bounding box center [1111, 212] width 11 height 11
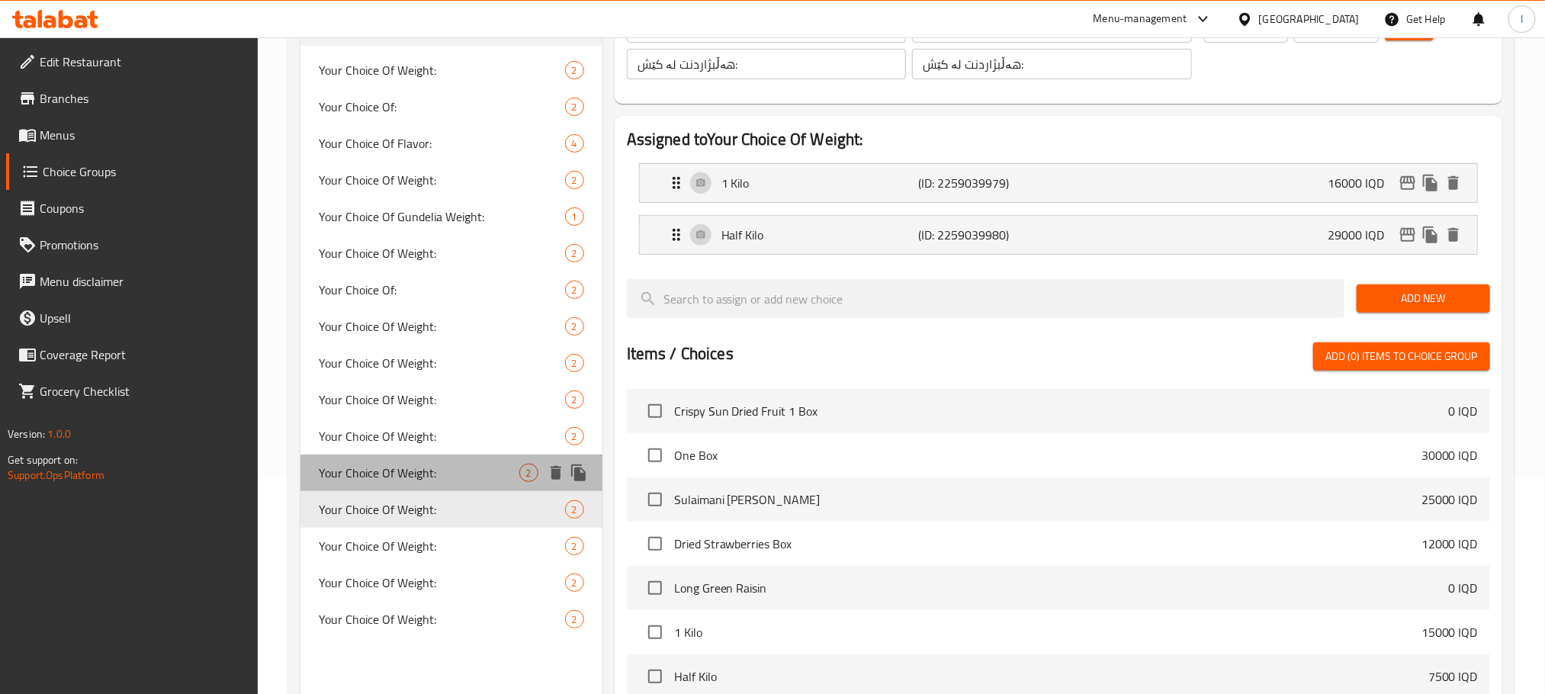
click at [467, 469] on span "Your Choice Of Weight:" at bounding box center [419, 473] width 201 height 18
type input "Your Choice Of Weight:"
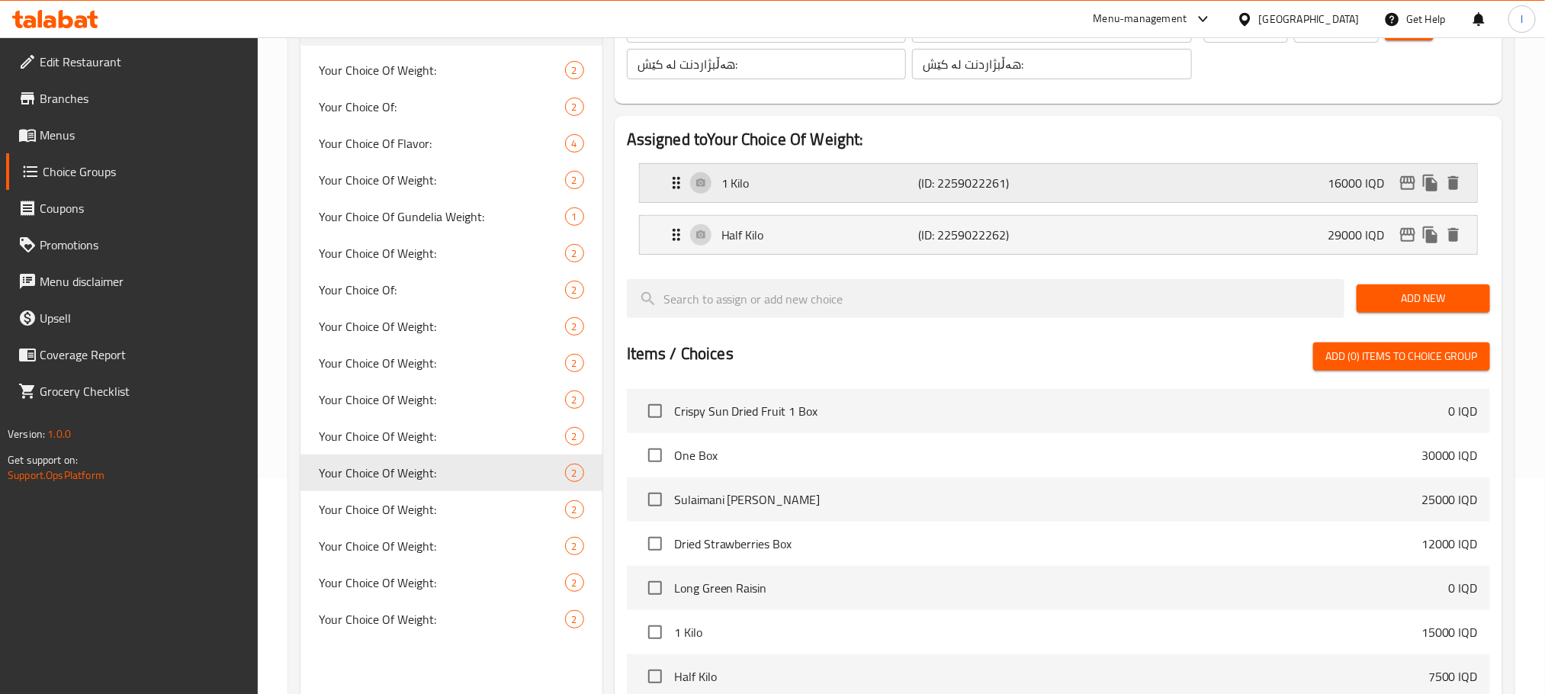
click at [1400, 174] on icon "edit" at bounding box center [1408, 183] width 18 height 18
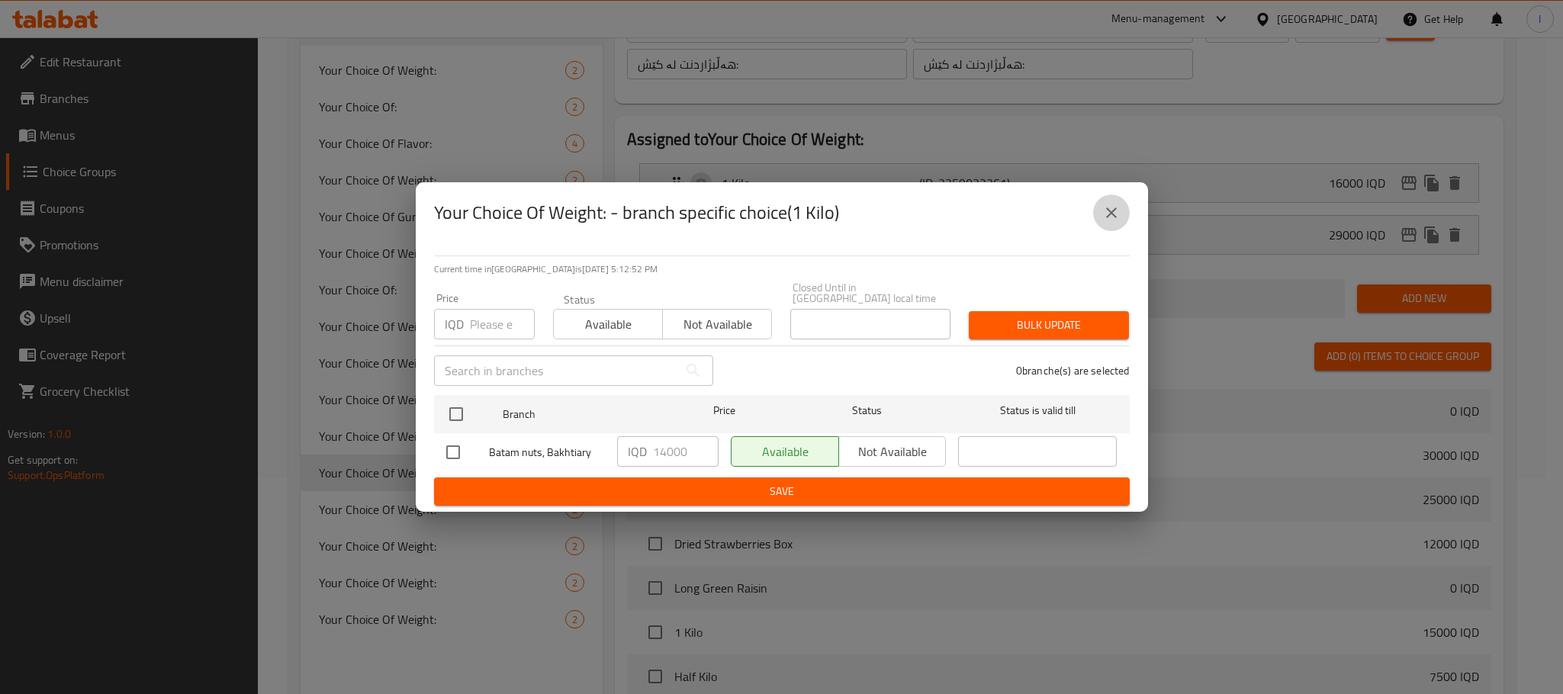
click at [1114, 218] on icon "close" at bounding box center [1111, 212] width 11 height 11
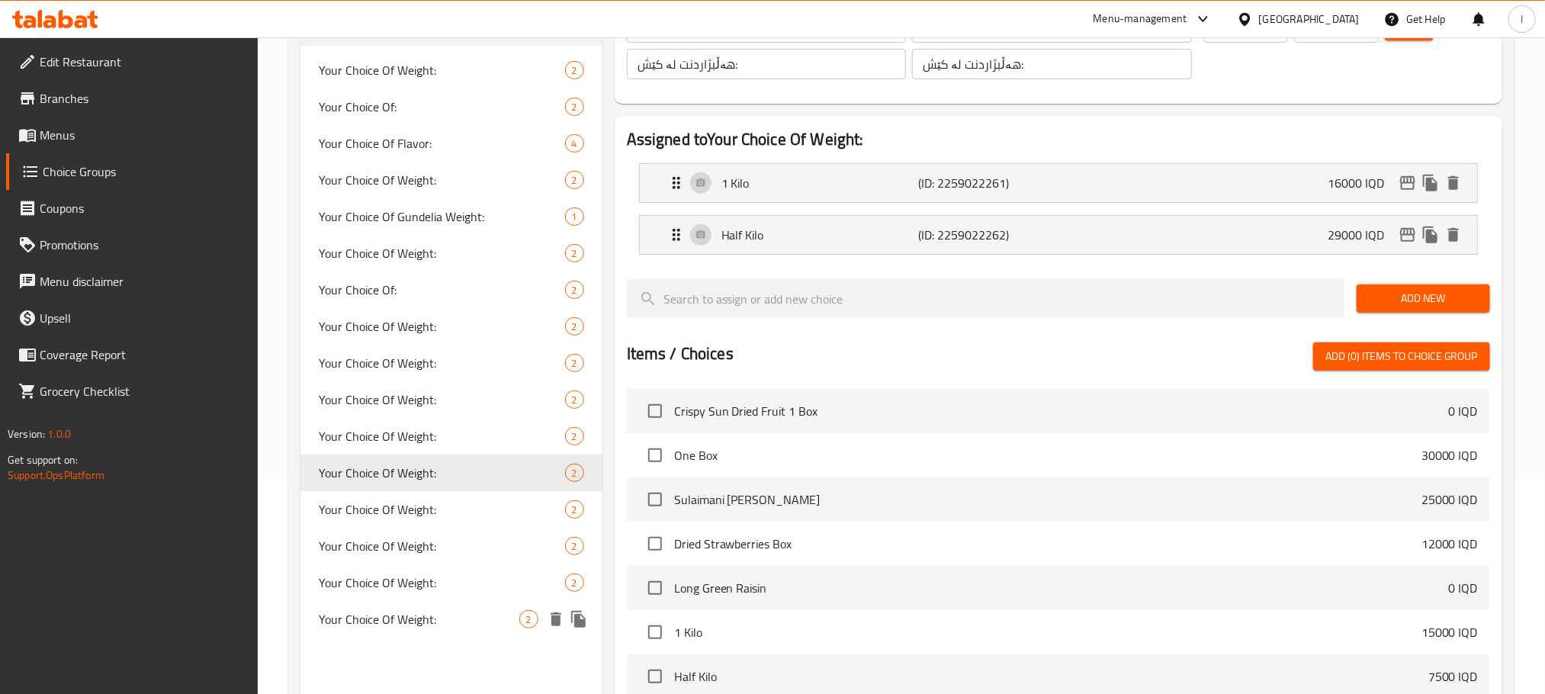
click at [575, 614] on icon "duplicate" at bounding box center [578, 619] width 14 height 17
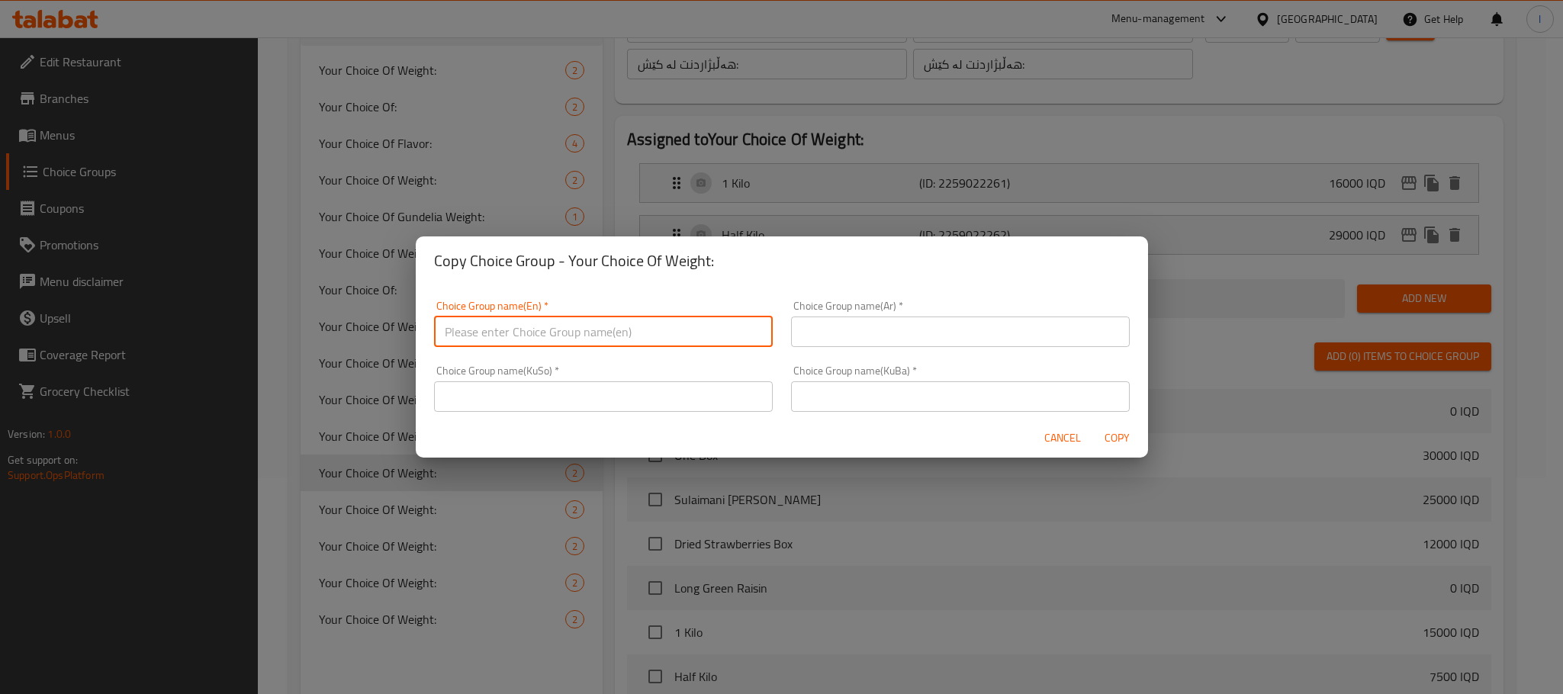
click at [502, 334] on input "text" at bounding box center [603, 331] width 339 height 31
type input "Your Choice Of:"
click at [846, 330] on input "text" at bounding box center [960, 331] width 339 height 31
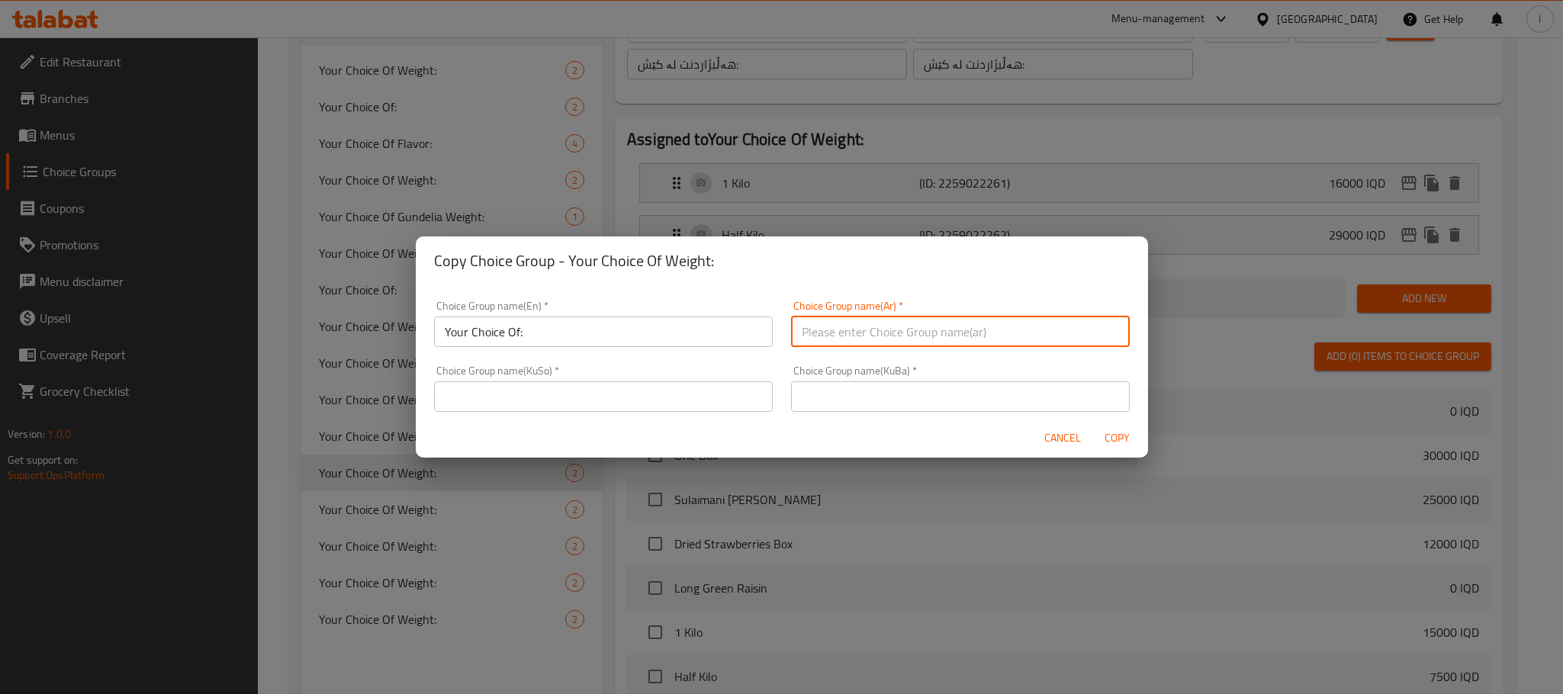
type input "إختيارك من:"
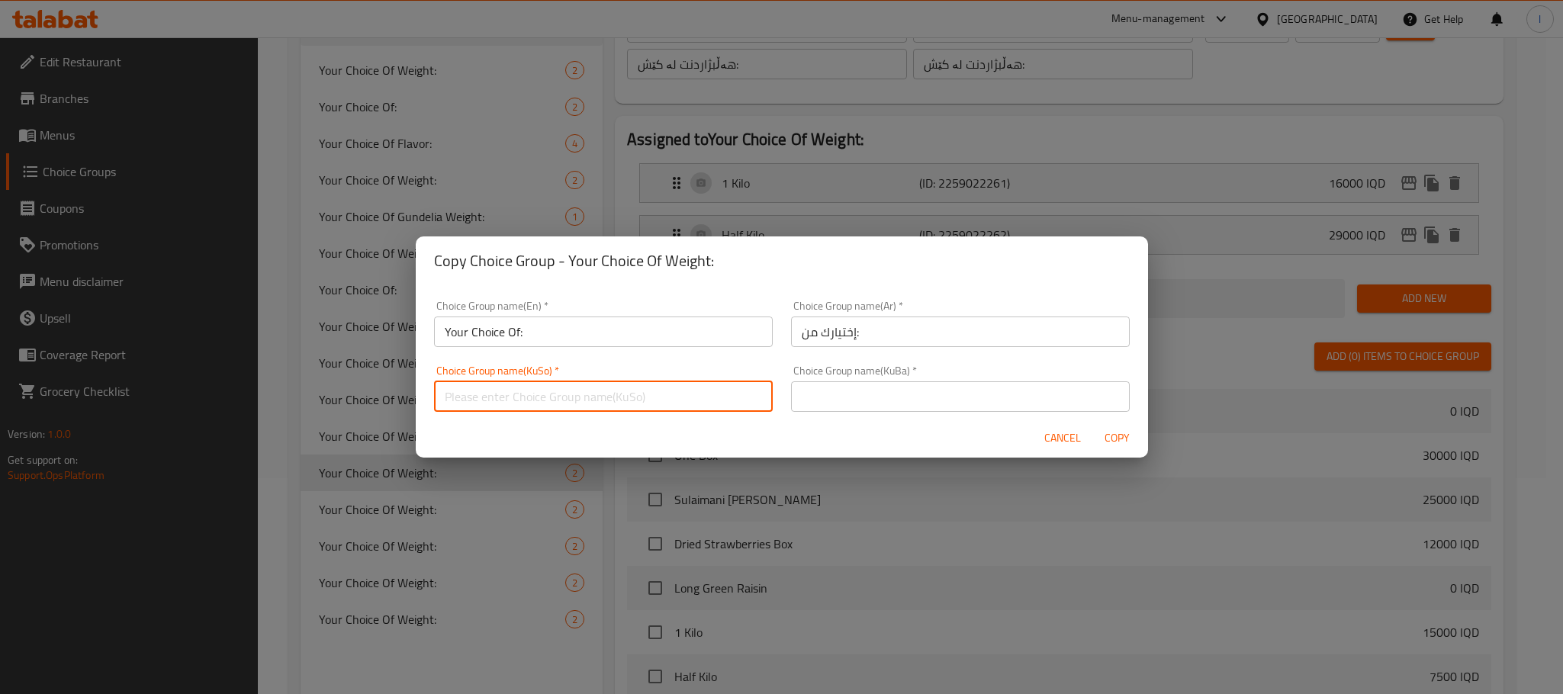
click at [598, 398] on input "text" at bounding box center [603, 396] width 339 height 31
type input "زیادە:"
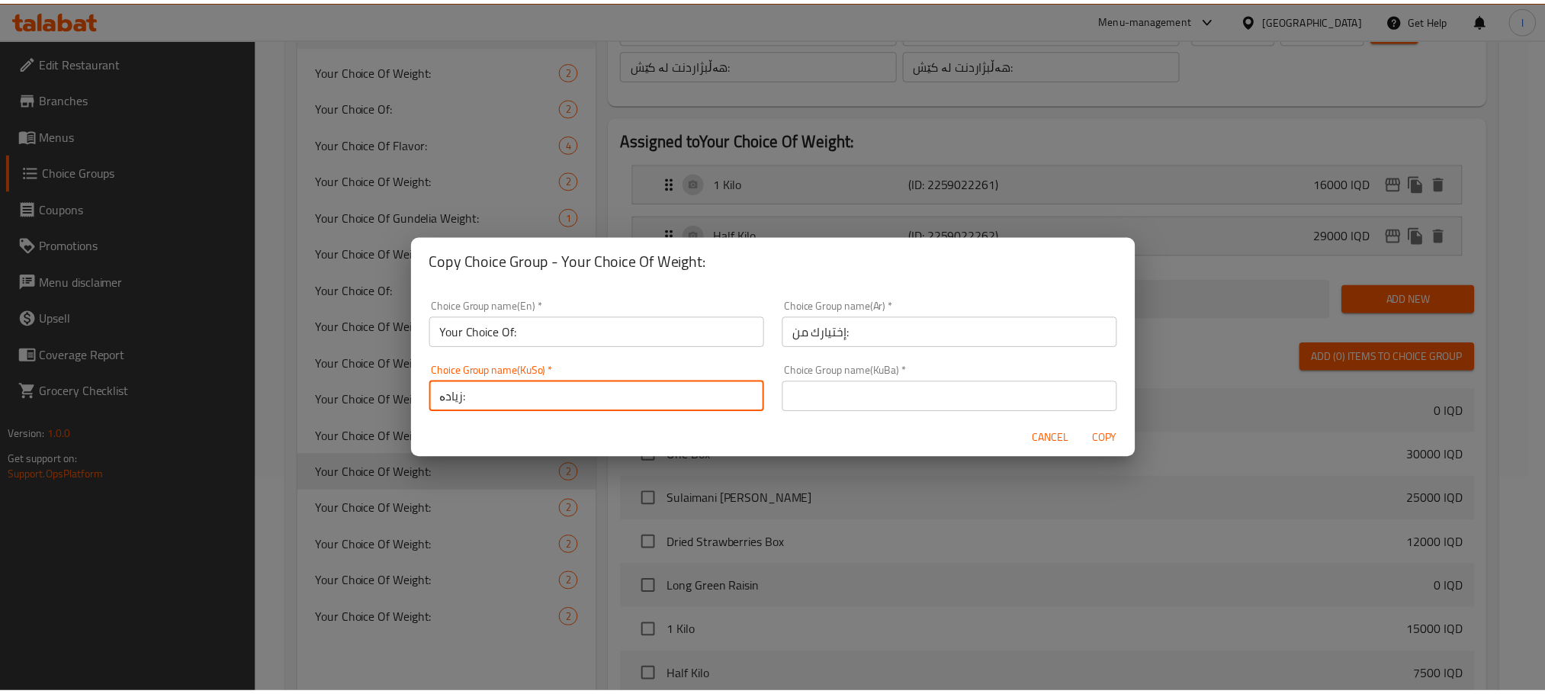
scroll to position [3, 0]
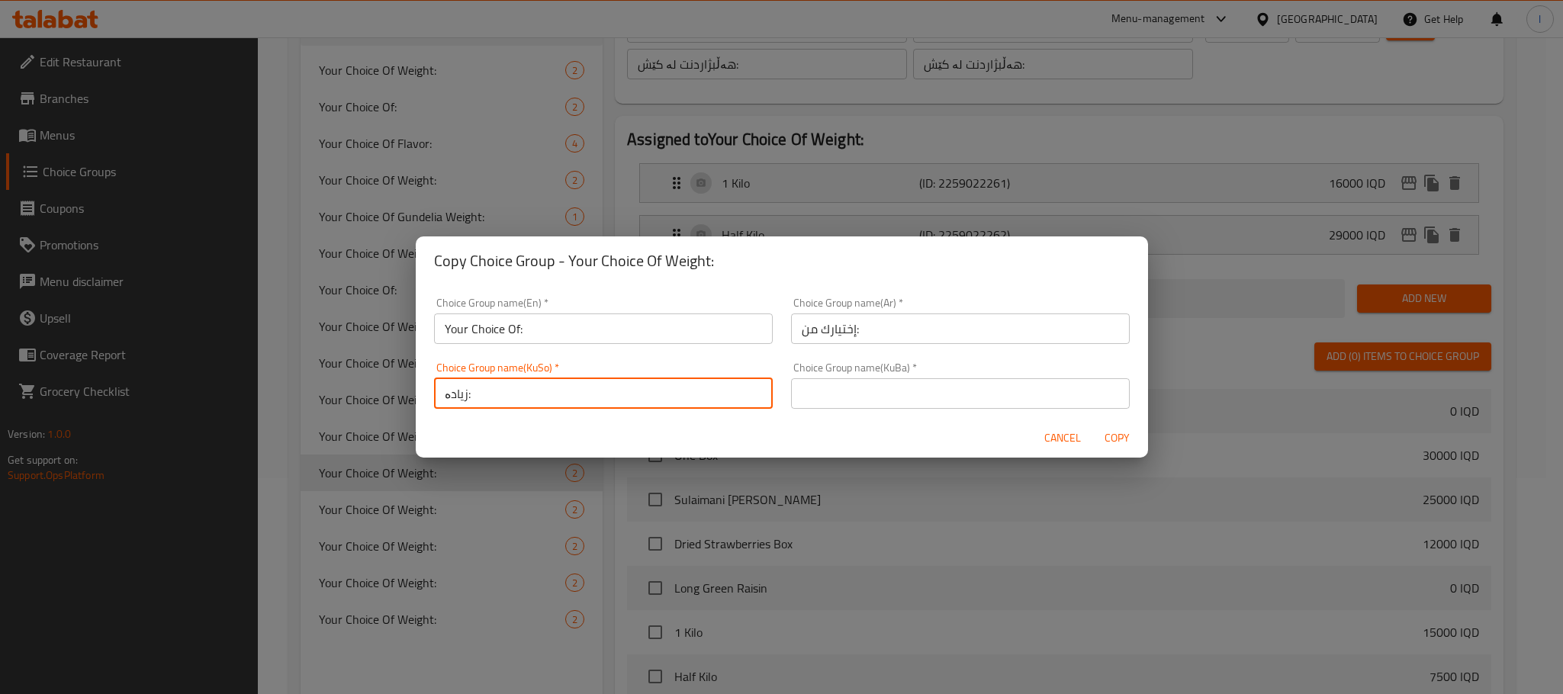
drag, startPoint x: 554, startPoint y: 403, endPoint x: 380, endPoint y: 342, distance: 184.3
click at [380, 389] on div "Copy Choice Group - Your Choice Of Weight: Choice Group name(En)   * Your Choic…" at bounding box center [781, 347] width 1563 height 694
click at [487, 406] on input "text" at bounding box center [603, 393] width 339 height 31
type input "هەڵبژاردنت لە:"
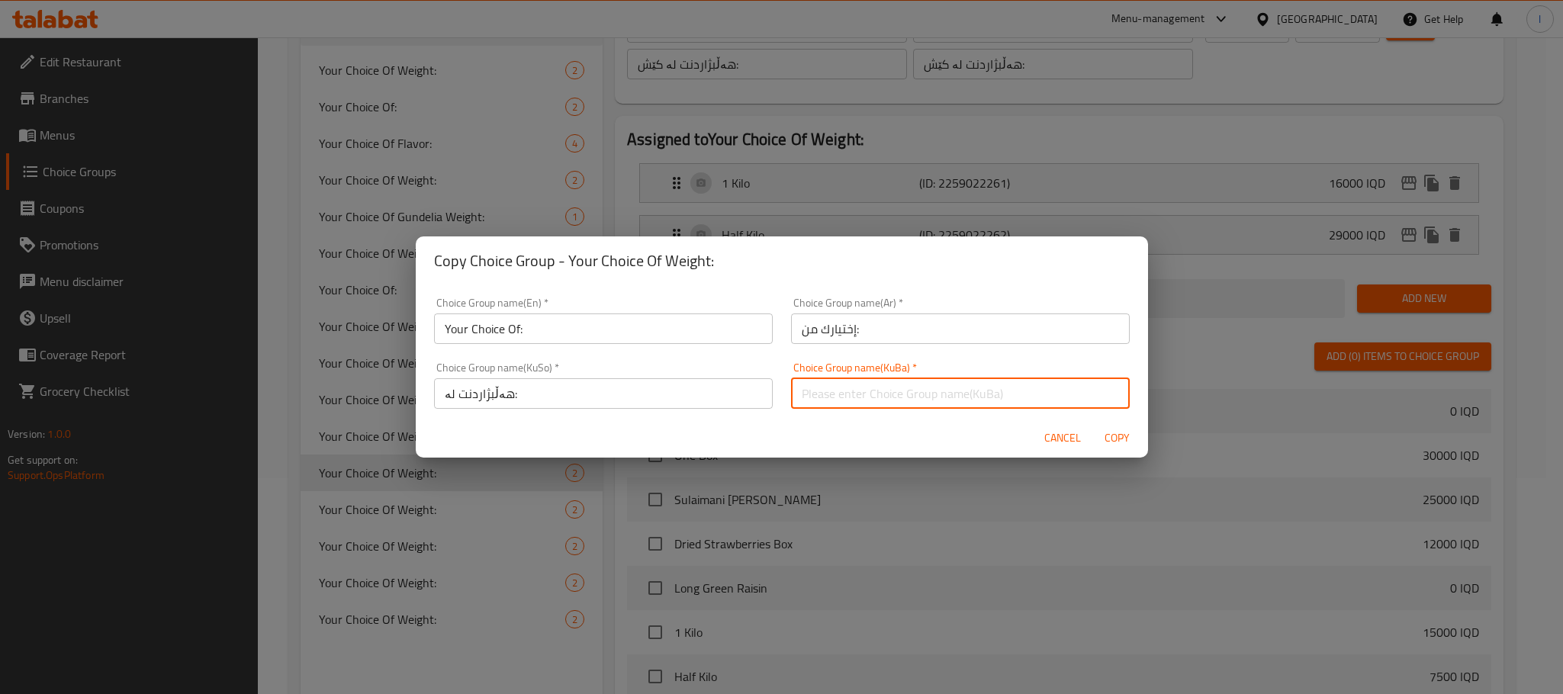
click at [851, 383] on input "text" at bounding box center [960, 393] width 339 height 31
type input "هەڵبژاردنت لە:"
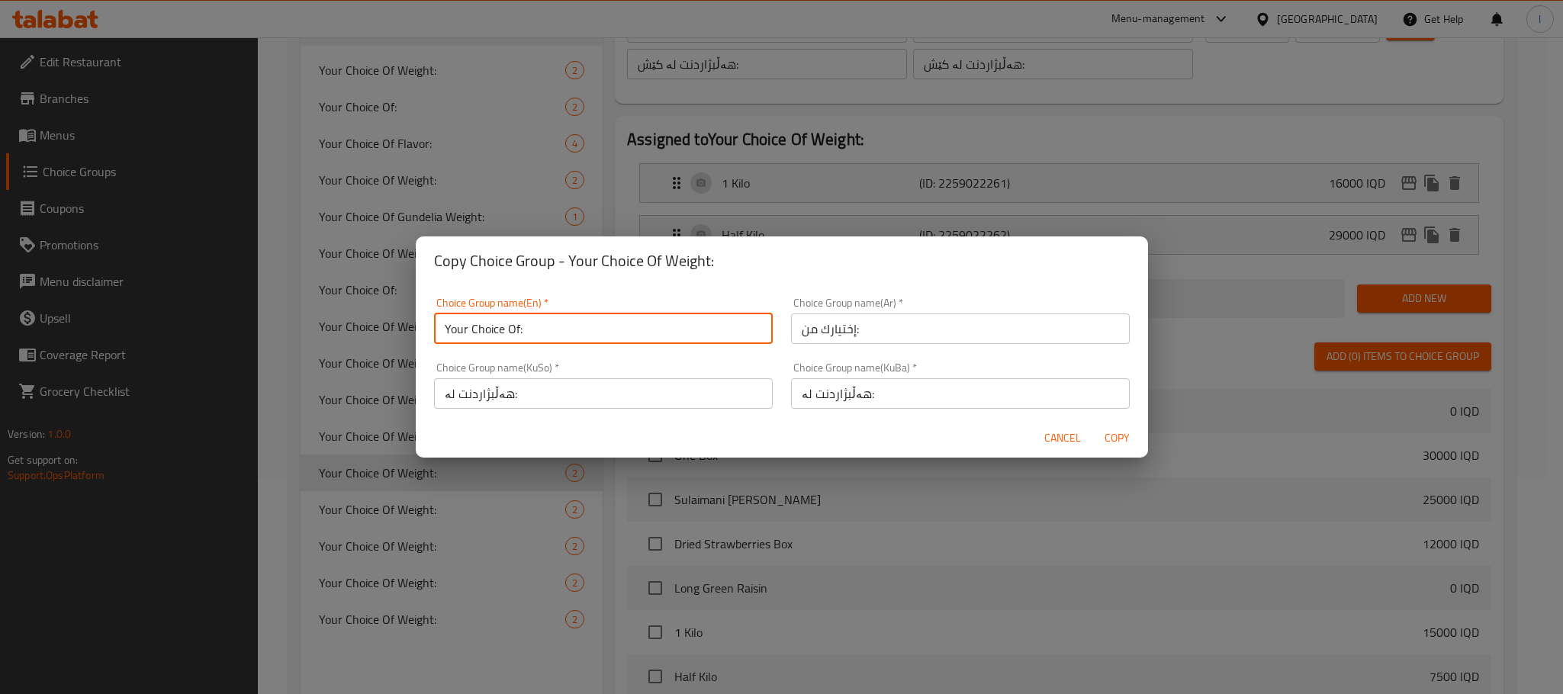
click at [448, 326] on input "Your Choice Of:" at bounding box center [603, 328] width 339 height 31
type input "Your Choice Of:"
click at [1119, 442] on span "Copy" at bounding box center [1117, 438] width 37 height 19
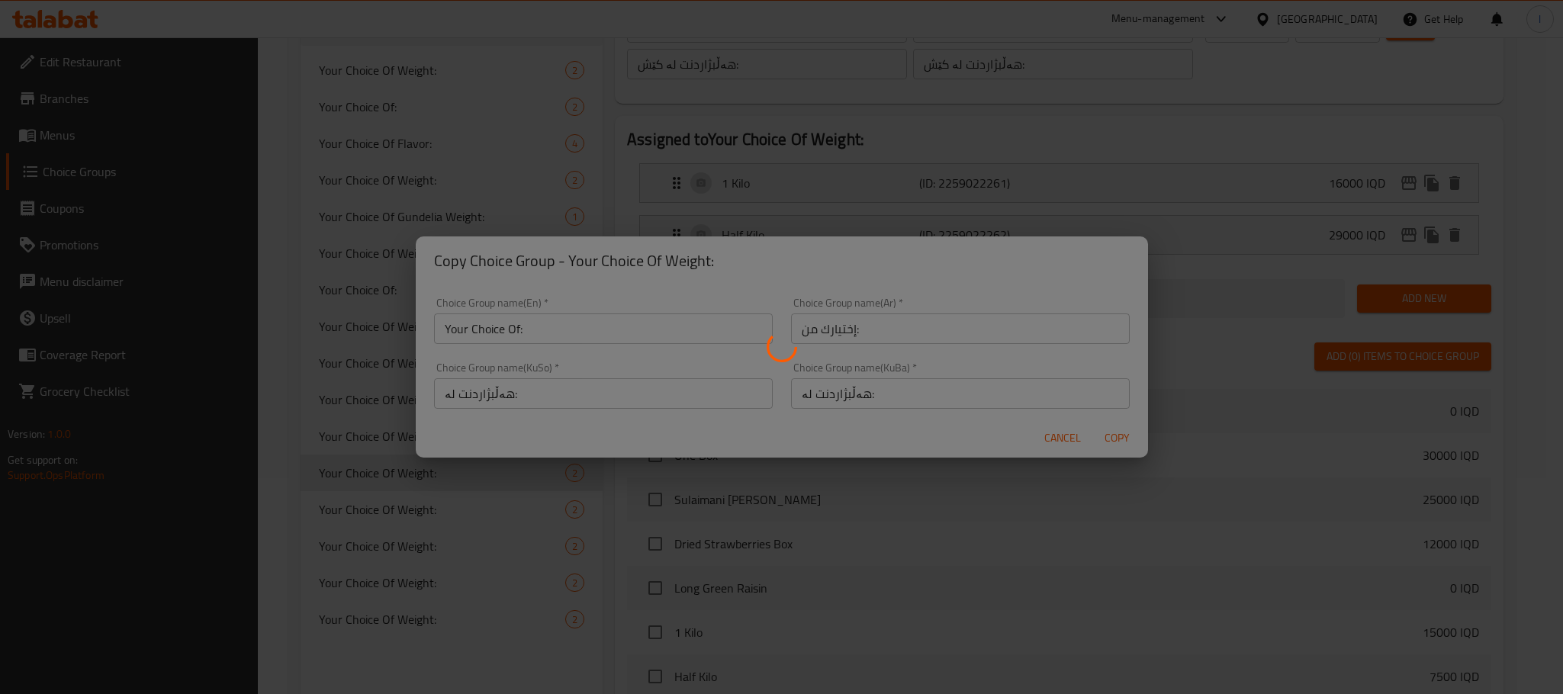
type input "Your Choice Of:"
type input "إختيارك من:"
type input "هەڵبژاردنت لە:"
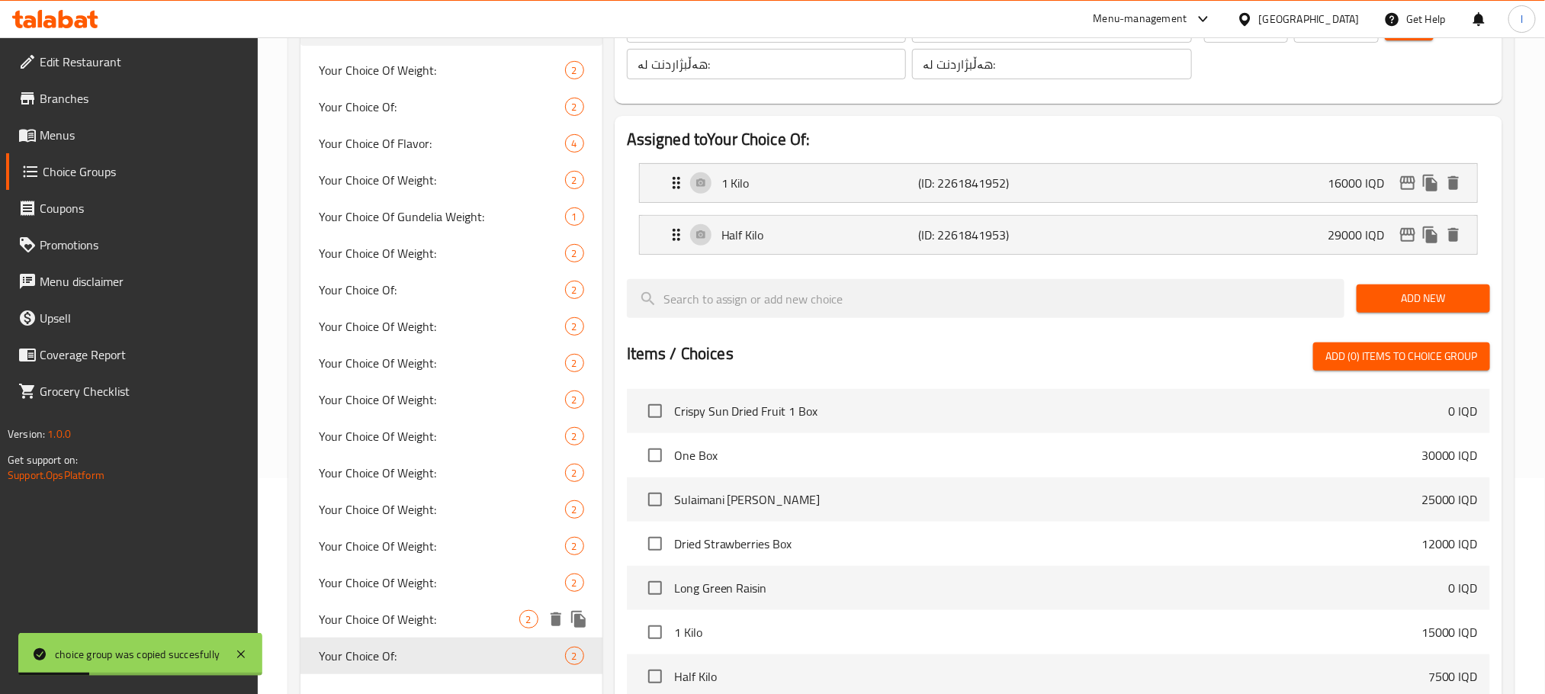
click at [449, 628] on div "Your Choice Of Weight: 2" at bounding box center [451, 619] width 302 height 37
type input "Your Choice Of Weight:"
type input "إختيارك من الوزن:"
type input "هەڵبژاردنت لە کێش:"
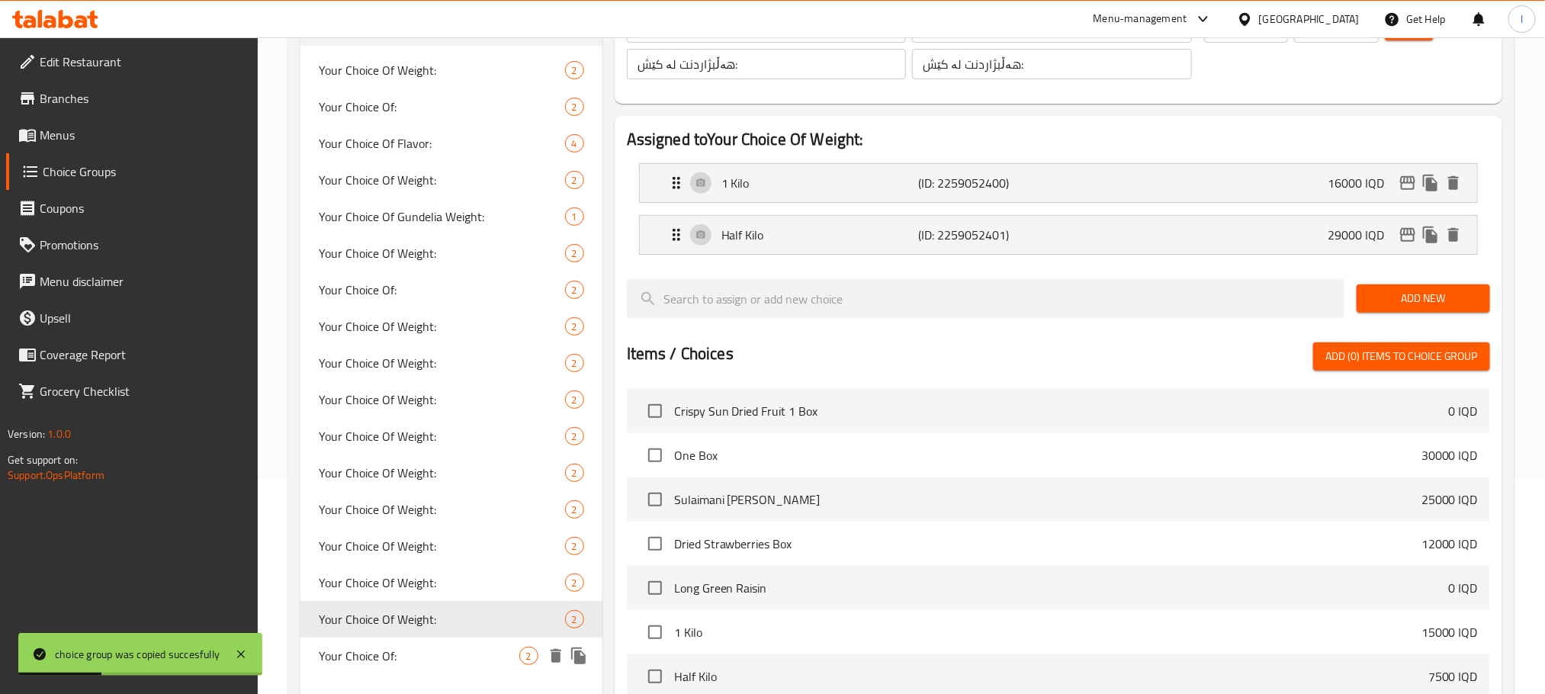
click at [445, 650] on span "Your Choice Of:" at bounding box center [419, 656] width 201 height 18
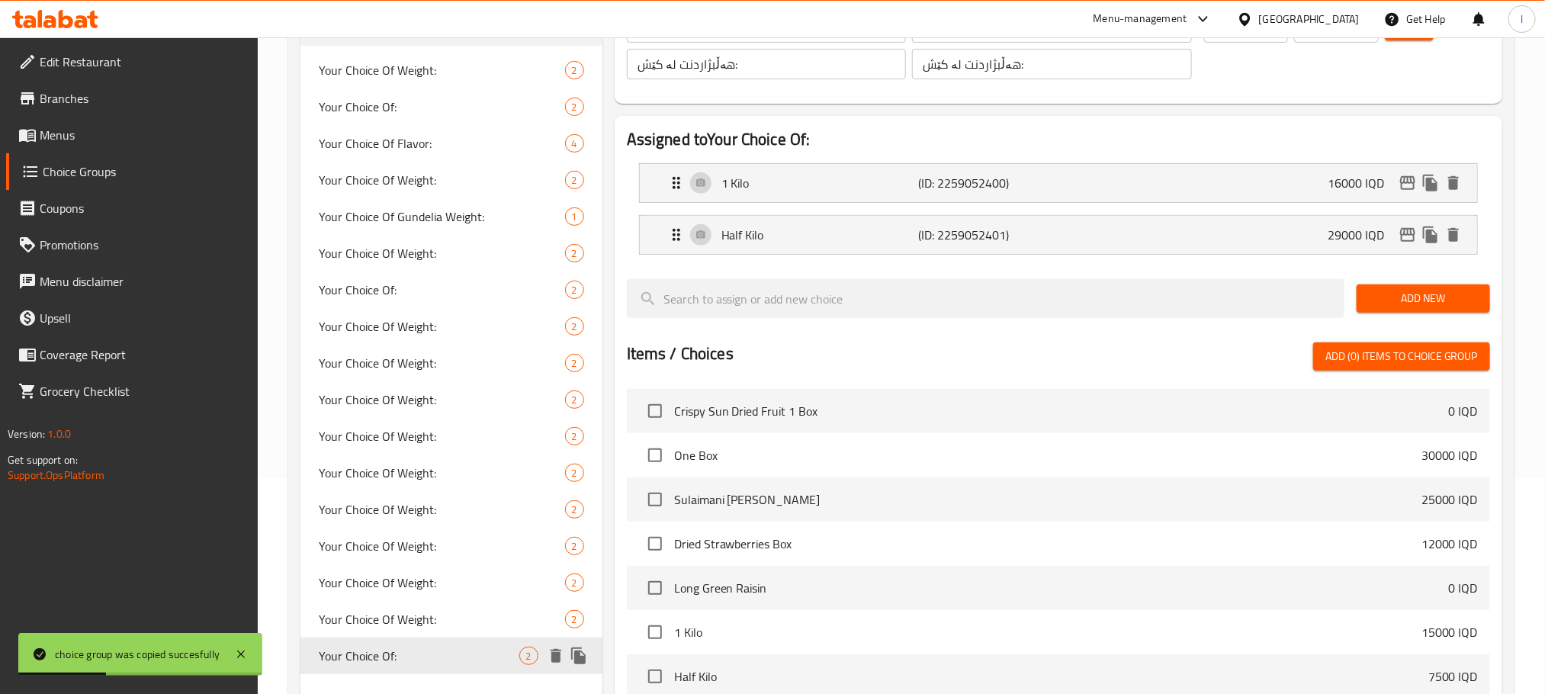
type input "Your Choice Of:"
type input "إختيارك من:"
type input "هەڵبژاردنت لە:"
click at [1200, 200] on div "1 Kilo (ID: 2261841952) 16000 IQD" at bounding box center [1063, 183] width 792 height 38
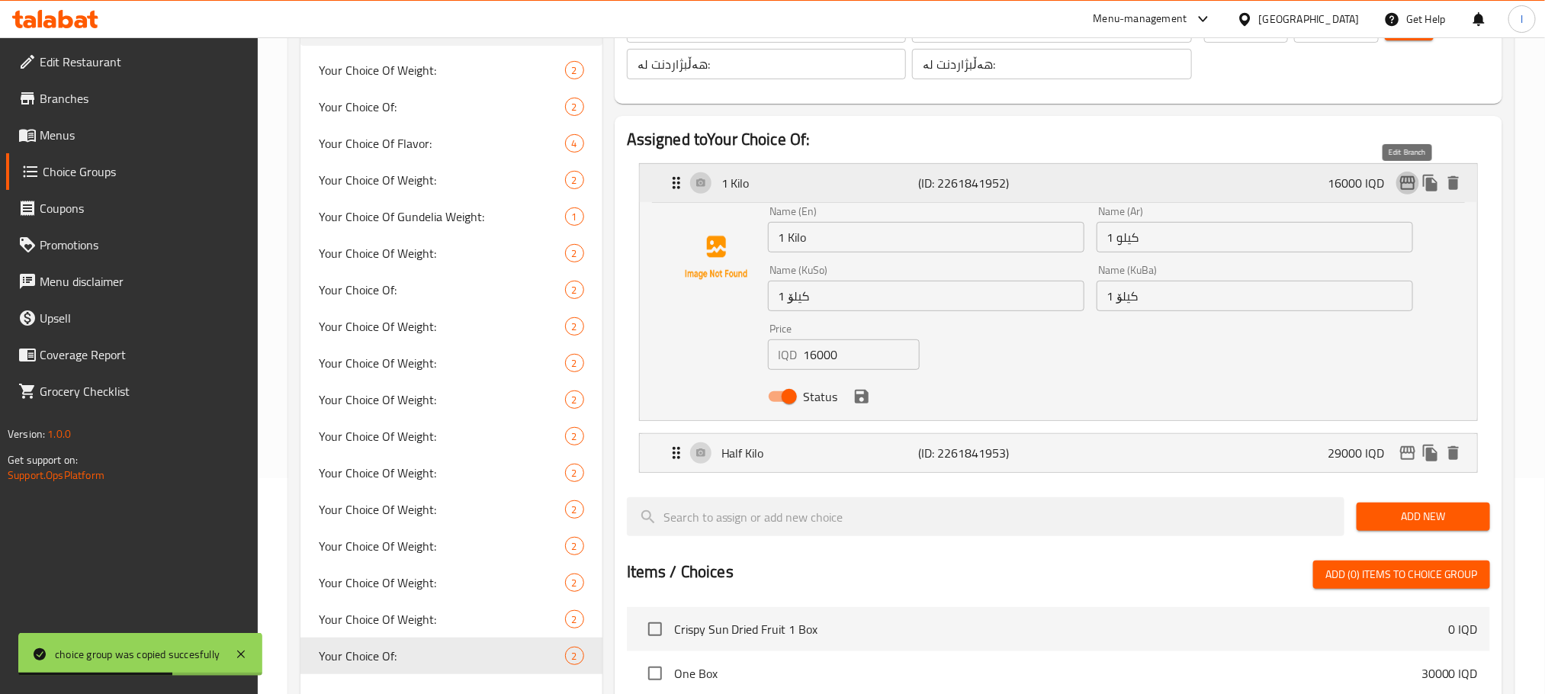
click at [1399, 186] on icon "edit" at bounding box center [1408, 183] width 18 height 18
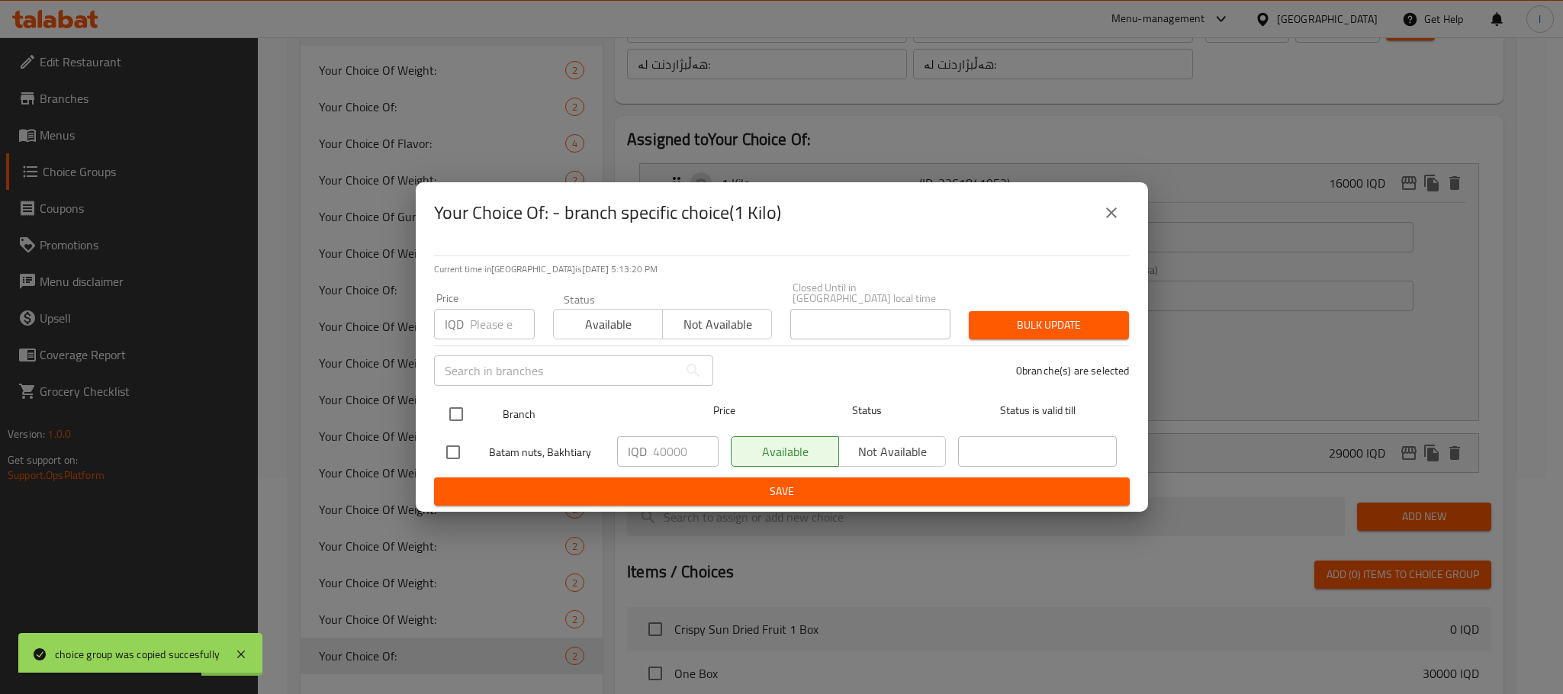
click at [472, 401] on div at bounding box center [468, 414] width 57 height 44
click at [463, 410] on input "checkbox" at bounding box center [456, 414] width 32 height 32
checkbox input "true"
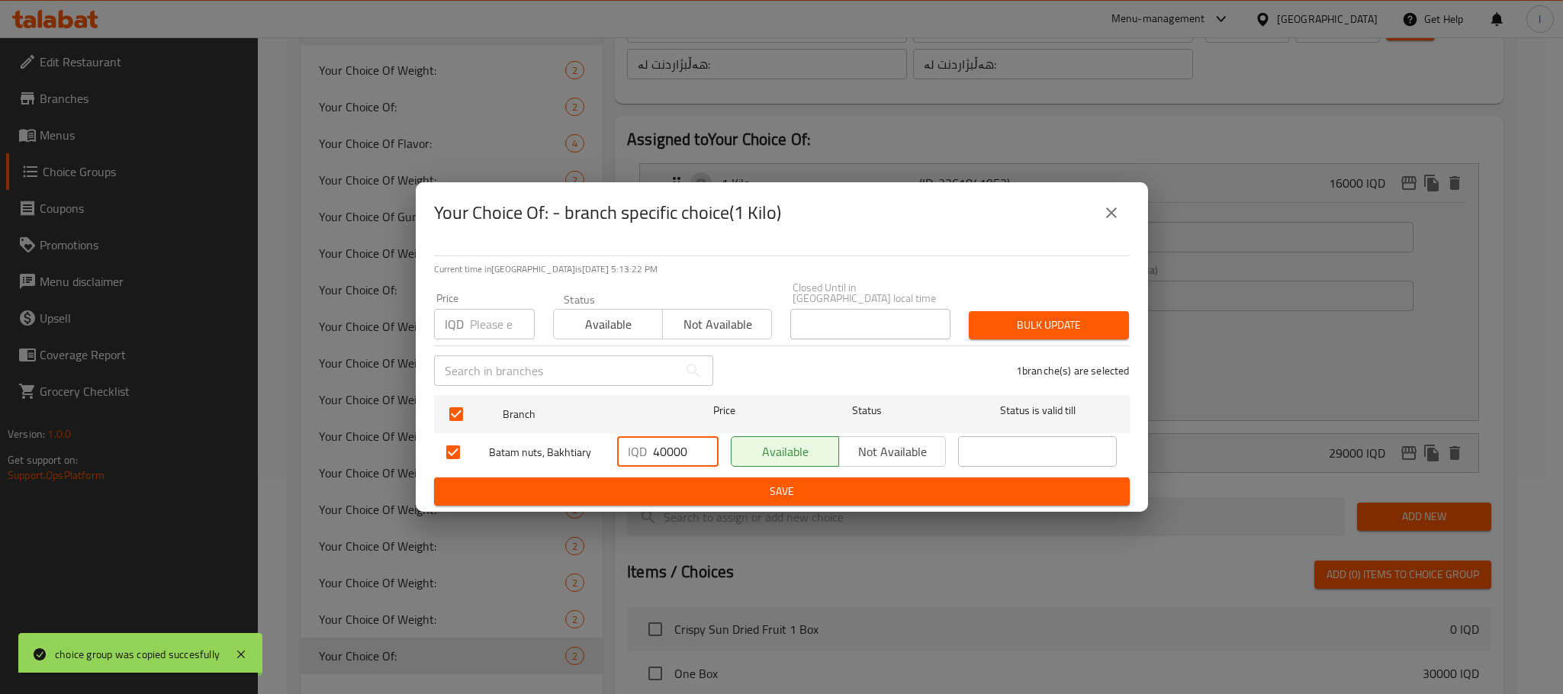
drag, startPoint x: 686, startPoint y: 448, endPoint x: 597, endPoint y: 448, distance: 89.2
click at [597, 448] on div "Batam nuts, Bakhtiary IQD 40000 ​ Available Not available ​" at bounding box center [781, 452] width 683 height 44
type input "44000"
click at [773, 483] on span "Save" at bounding box center [781, 491] width 671 height 19
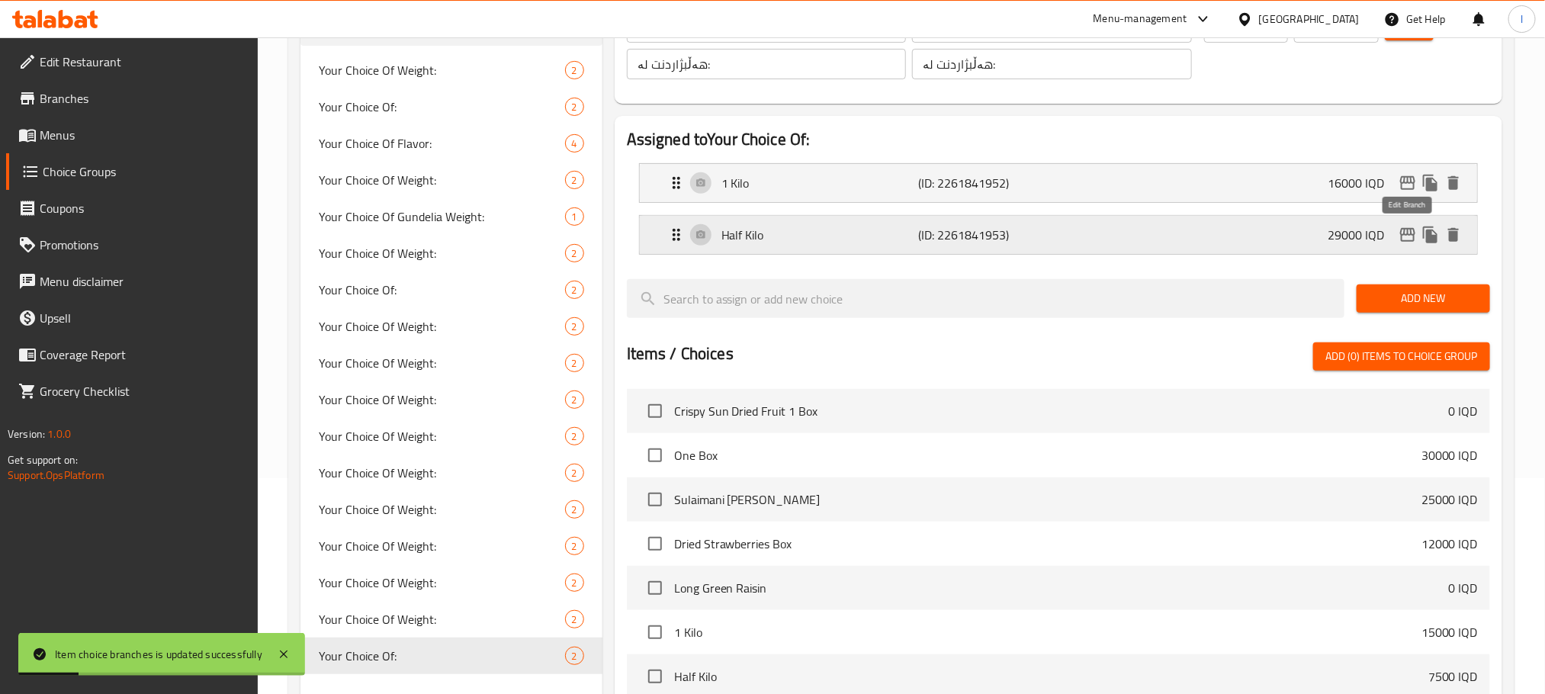
click at [1405, 231] on icon "edit" at bounding box center [1407, 235] width 15 height 14
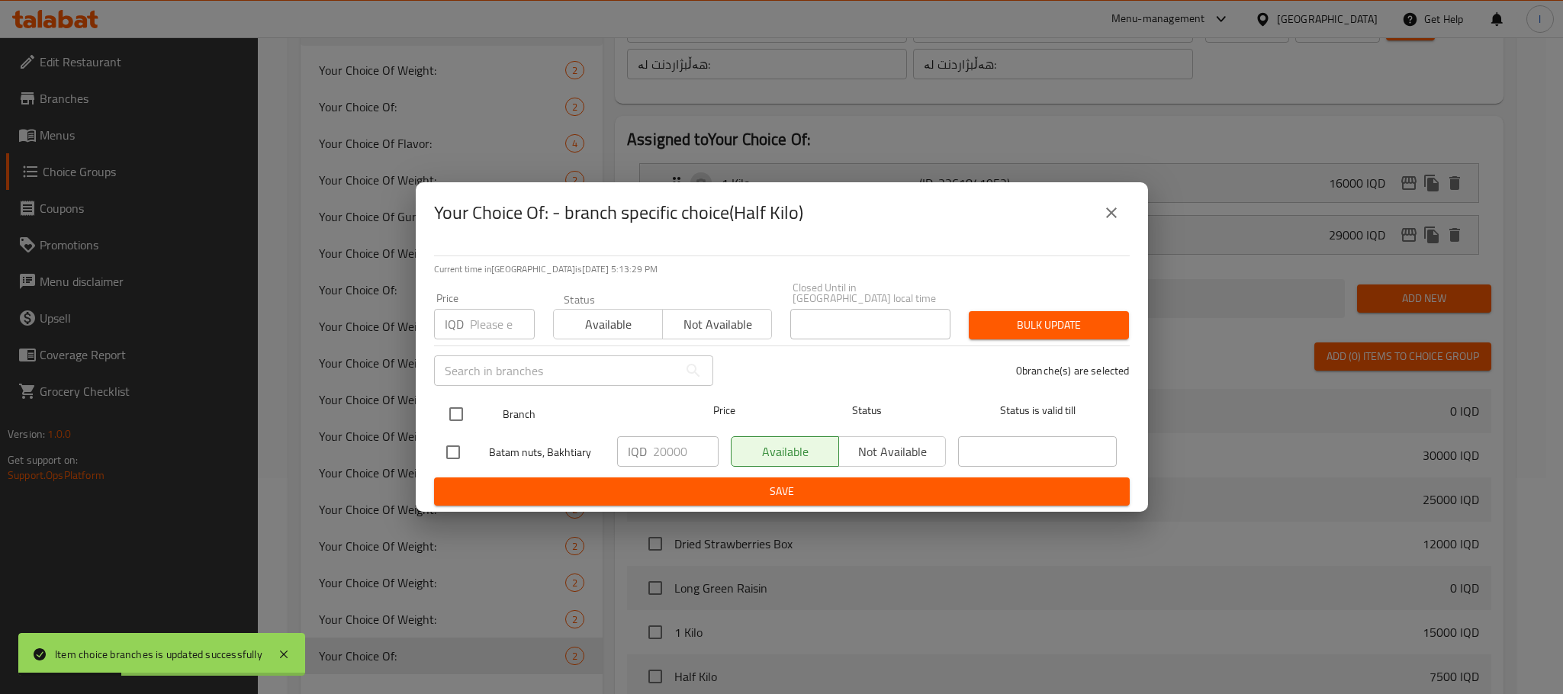
click at [458, 410] on input "checkbox" at bounding box center [456, 414] width 32 height 32
checkbox input "true"
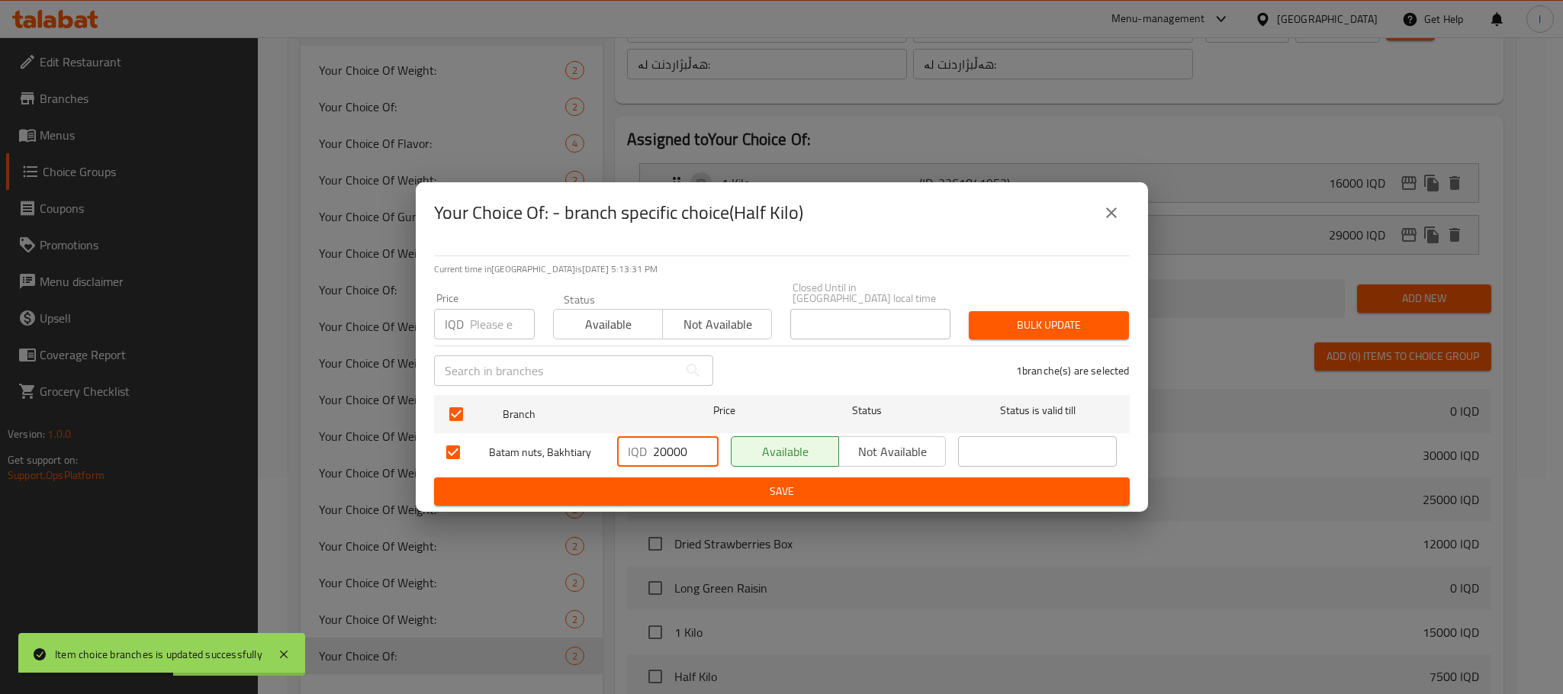
drag, startPoint x: 691, startPoint y: 442, endPoint x: 543, endPoint y: 445, distance: 148.0
click at [543, 445] on div "Batam nuts, Bakhtiary IQD 20000 ​ Available Not available ​" at bounding box center [781, 452] width 683 height 44
type input "22000"
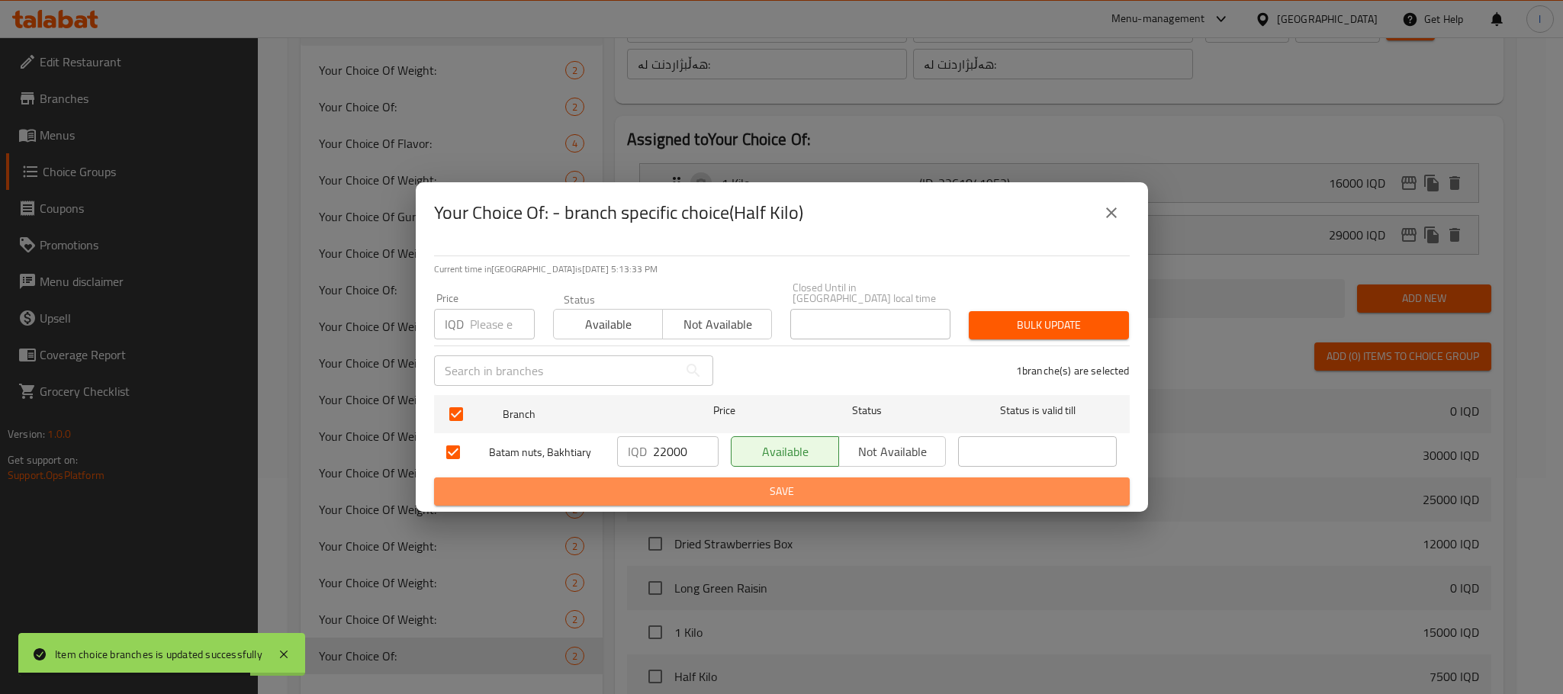
click at [708, 490] on span "Save" at bounding box center [781, 491] width 671 height 19
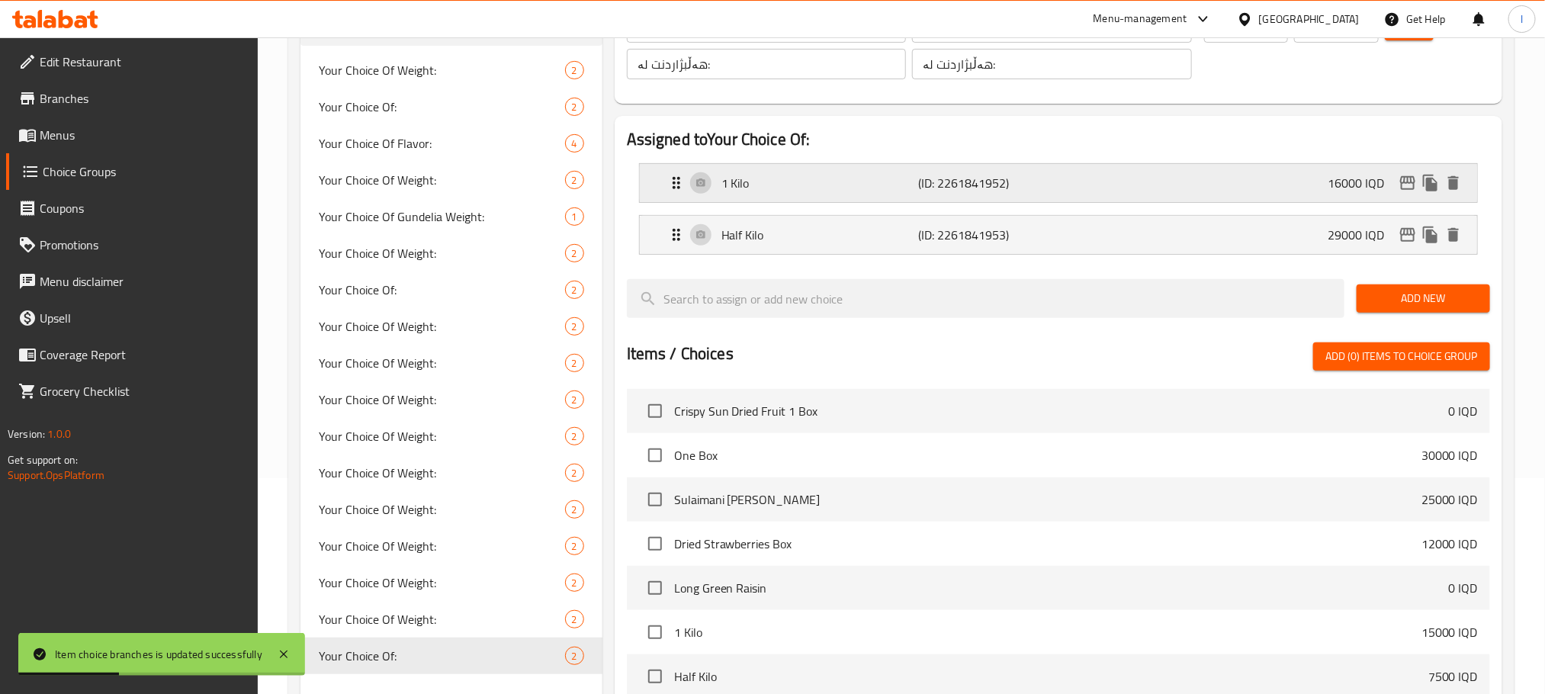
click at [1217, 179] on div "1 Kilo (ID: 2261841952) 16000 IQD" at bounding box center [1063, 183] width 792 height 38
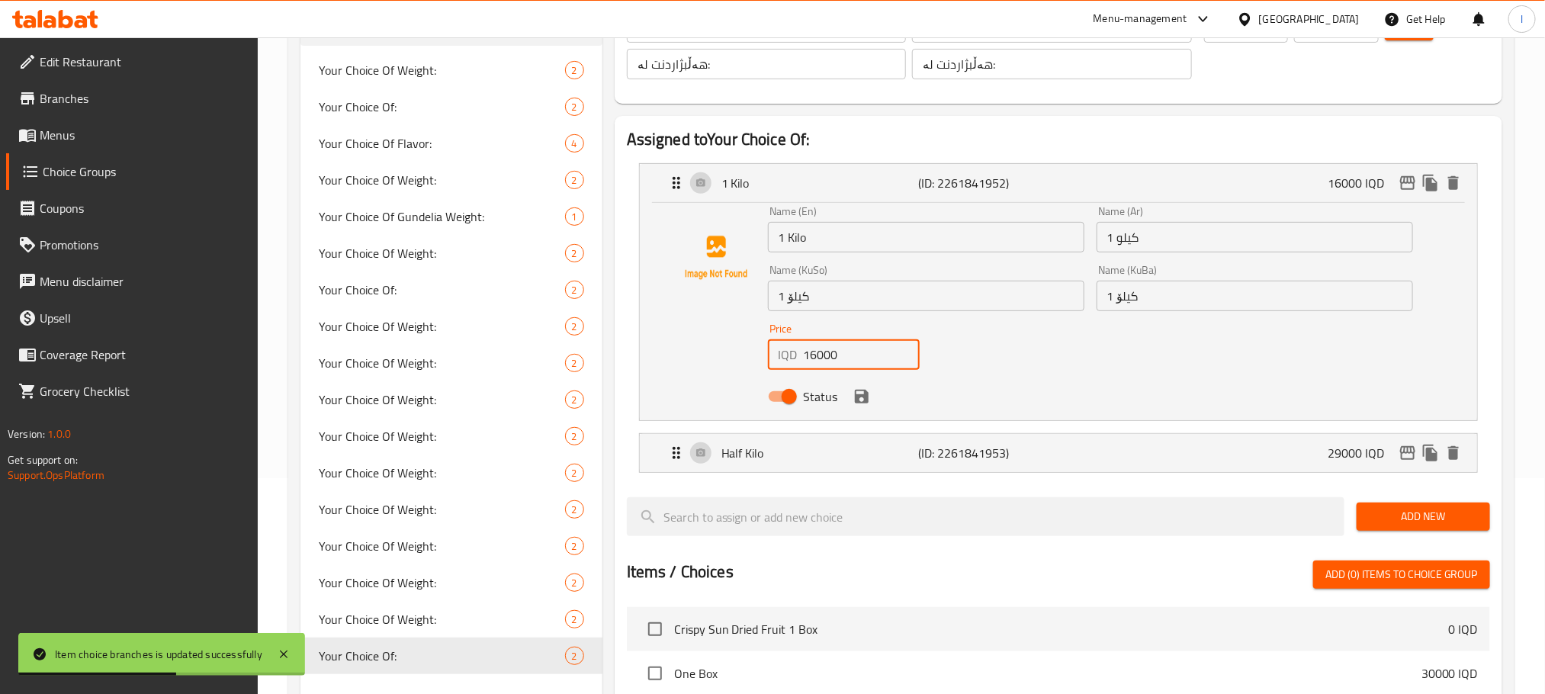
drag, startPoint x: 854, startPoint y: 352, endPoint x: 702, endPoint y: 351, distance: 151.8
click at [698, 353] on div "Name (En) 1 Kilo Name (En) Name (Ar) 1 كيلو Name (Ar) Name (KuSo) 1 کیلۆ Name (…" at bounding box center [1058, 308] width 789 height 205
click at [863, 399] on icon "save" at bounding box center [862, 397] width 14 height 14
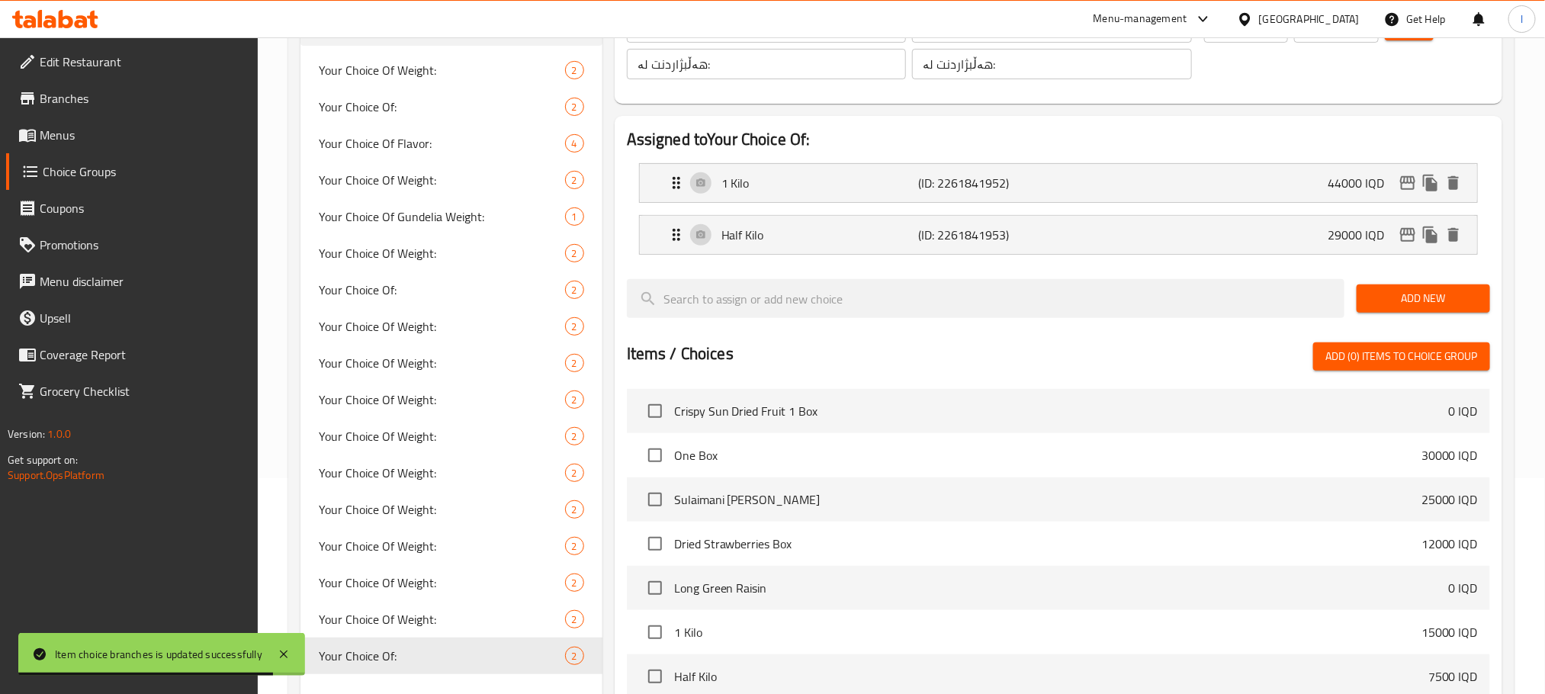
type input "44000"
click at [898, 240] on p "Half Kilo" at bounding box center [819, 235] width 197 height 18
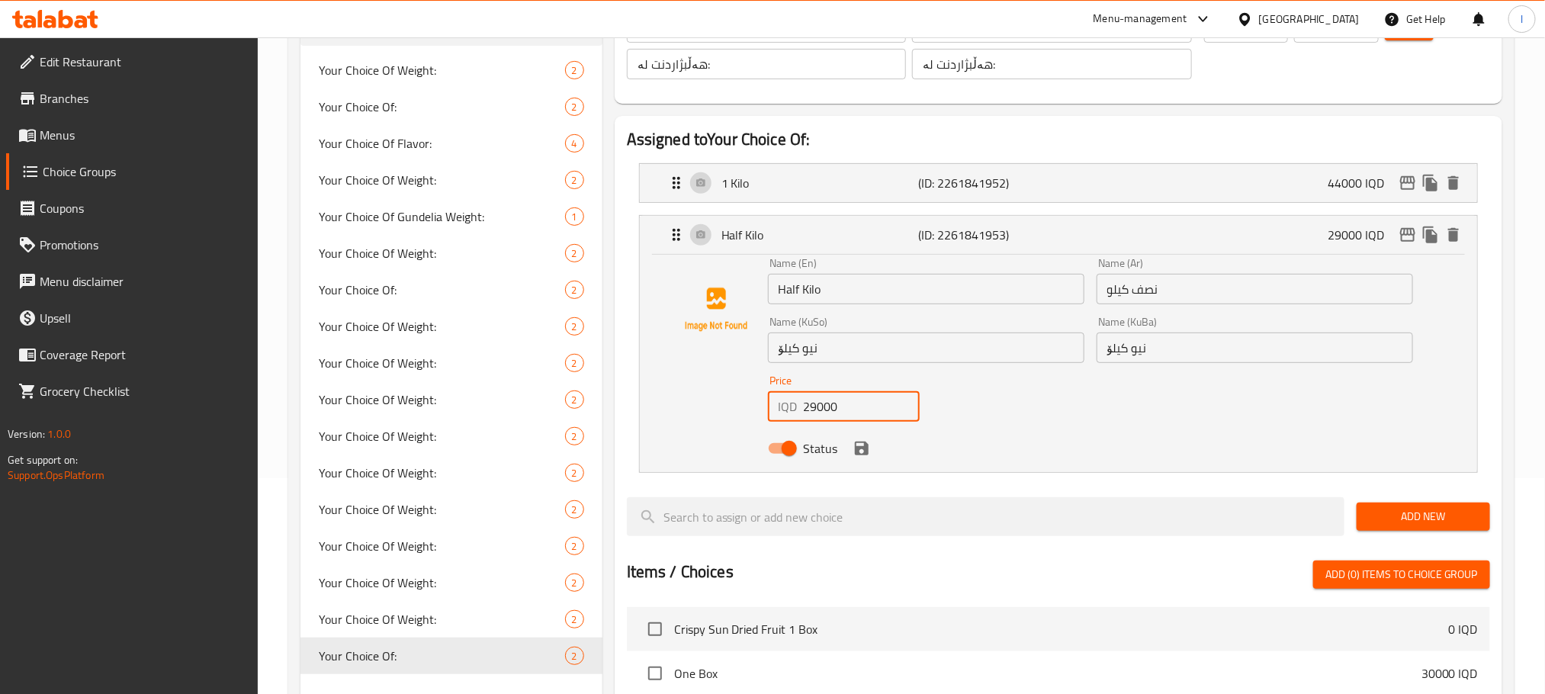
drag, startPoint x: 861, startPoint y: 407, endPoint x: 625, endPoint y: 399, distance: 236.5
click at [625, 399] on div "Assigned to Your Choice Of: 1 Kilo (ID: 2261841952) 44000 IQD Name (En) 1 Kilo …" at bounding box center [1059, 573] width 888 height 914
click at [861, 442] on icon "save" at bounding box center [862, 449] width 14 height 14
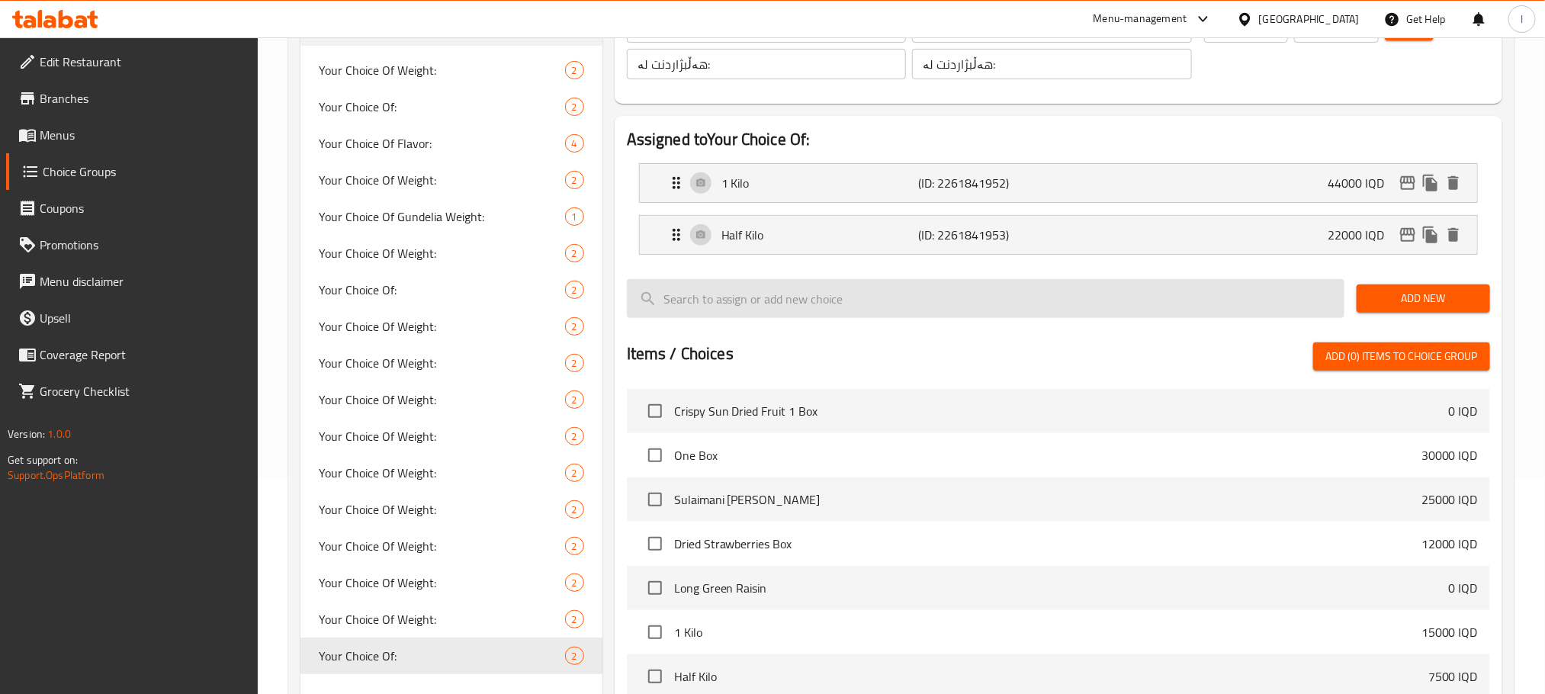
type input "22000"
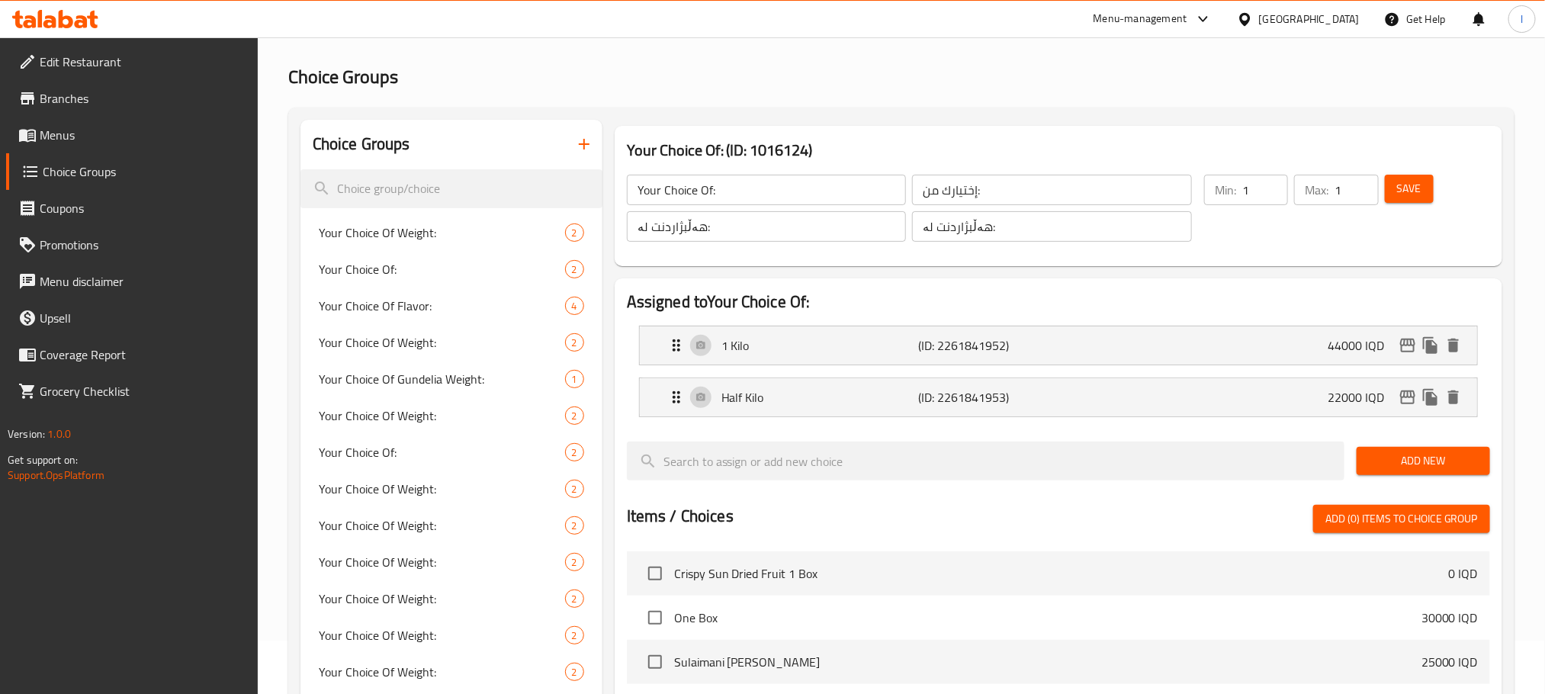
scroll to position [0, 0]
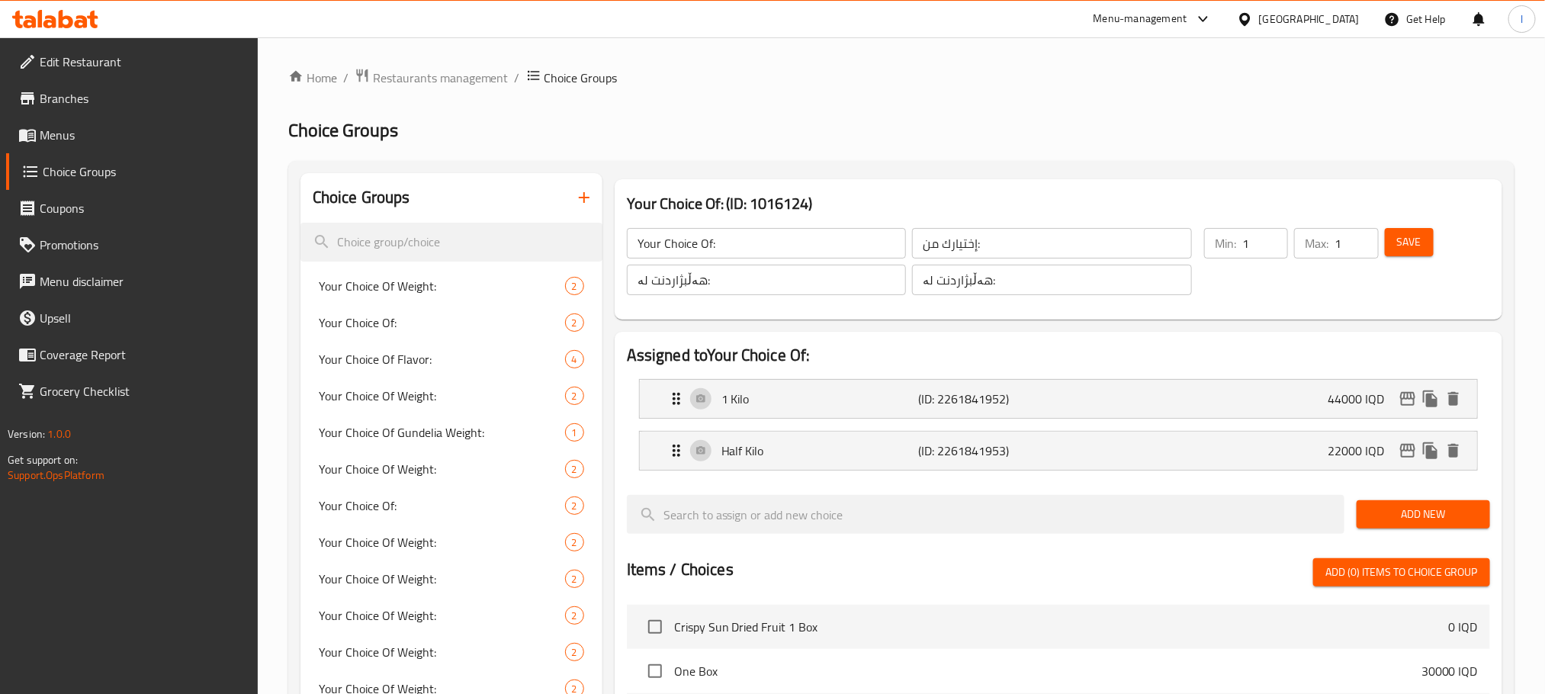
click at [1418, 229] on button "Save" at bounding box center [1409, 242] width 49 height 28
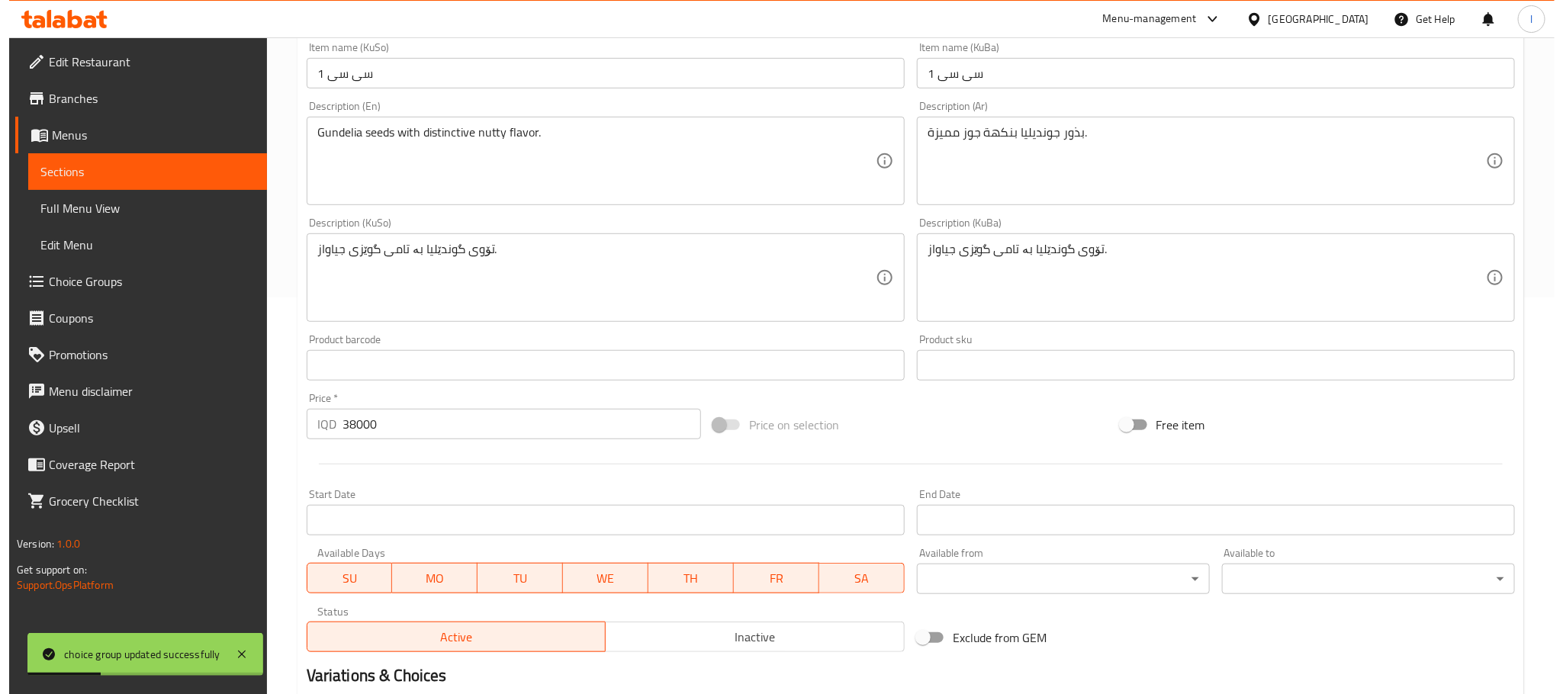
scroll to position [580, 0]
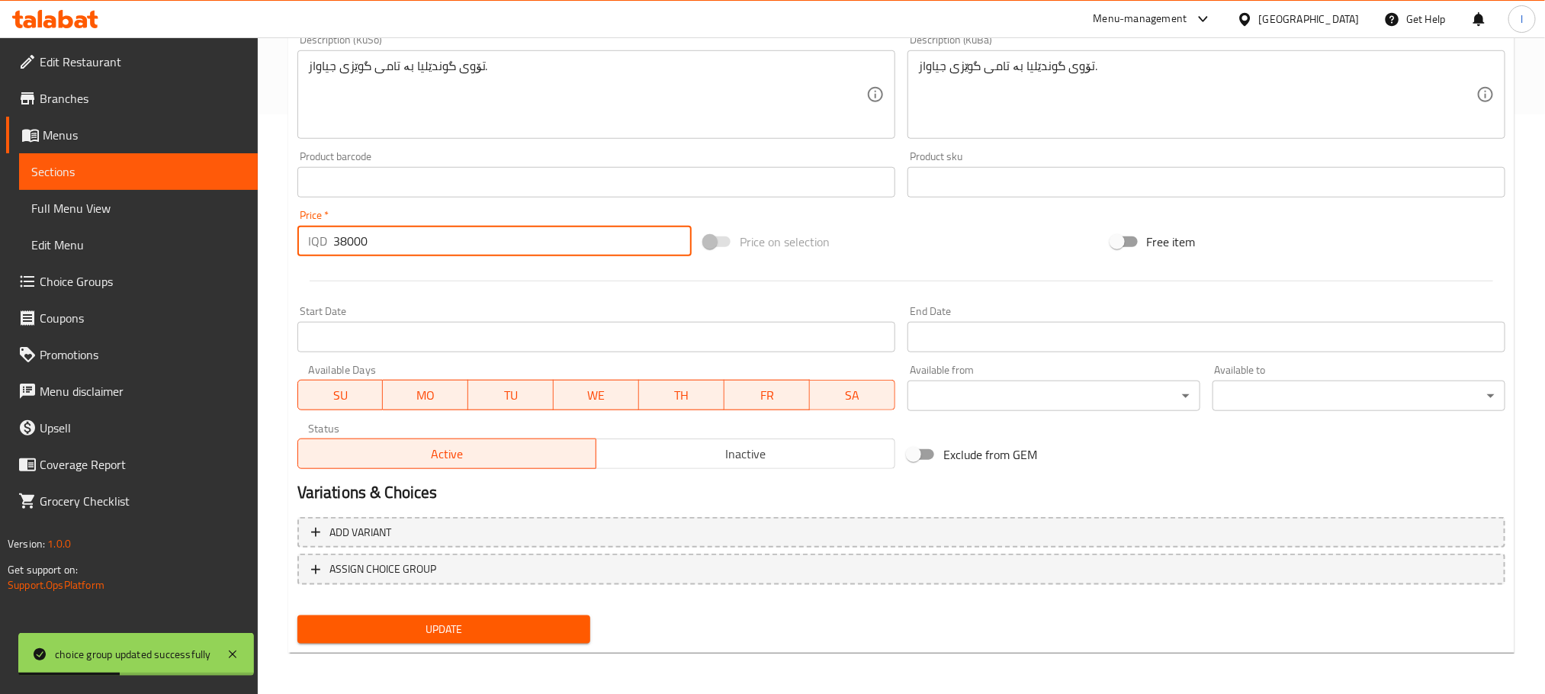
drag, startPoint x: 431, startPoint y: 250, endPoint x: 238, endPoint y: 245, distance: 193.0
click at [238, 245] on div "Edit Restaurant Branches Menus Sections Full Menu View Edit Menu Choice Groups …" at bounding box center [772, 77] width 1545 height 1238
type input "0"
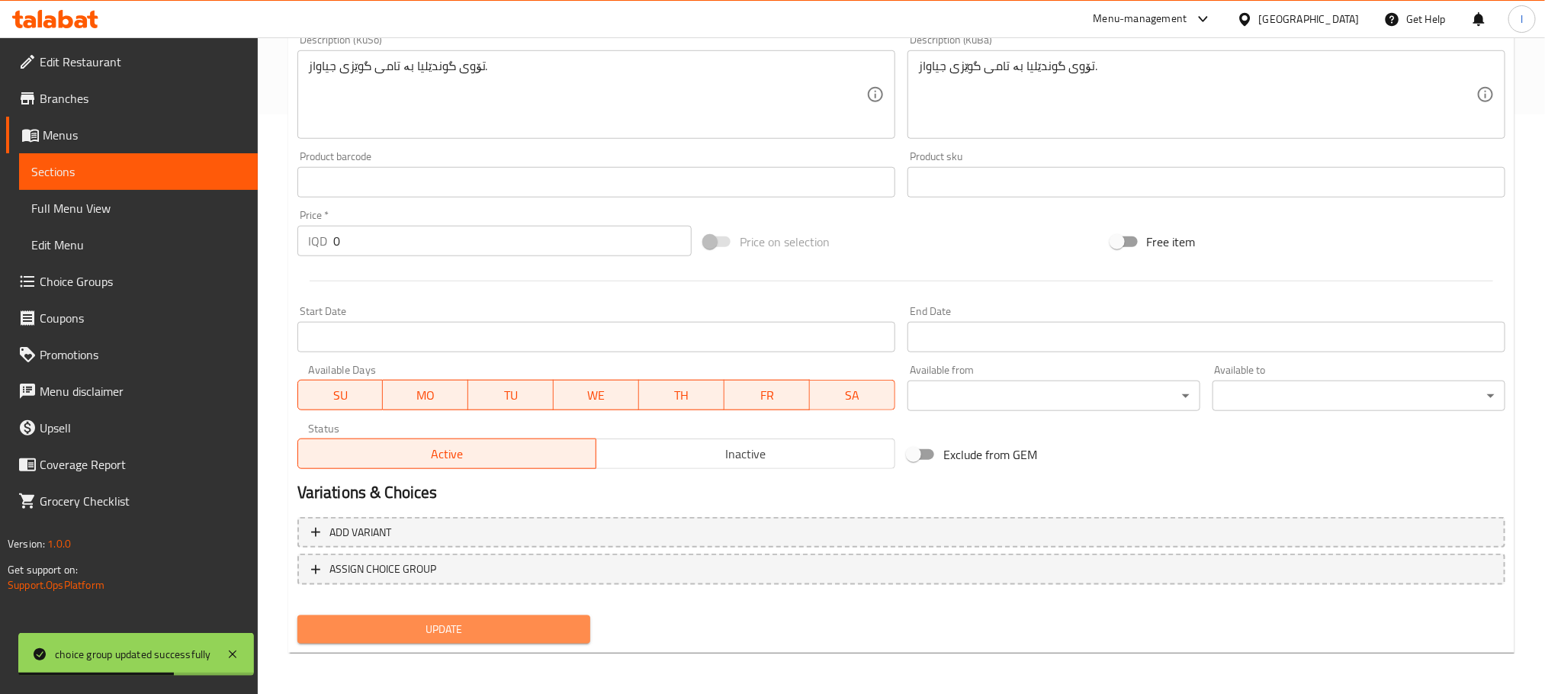
click at [544, 637] on span "Update" at bounding box center [444, 629] width 268 height 19
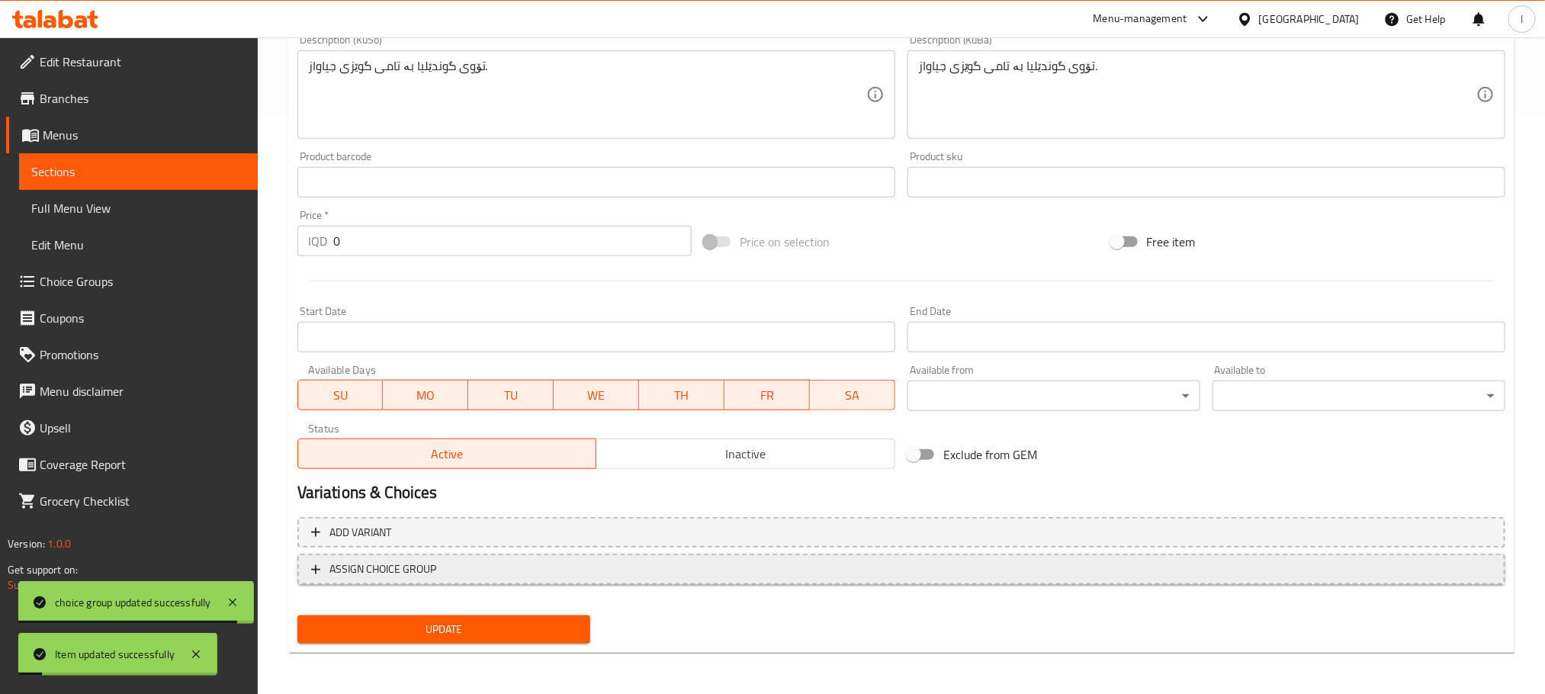
click at [659, 570] on span "ASSIGN CHOICE GROUP" at bounding box center [901, 569] width 1180 height 19
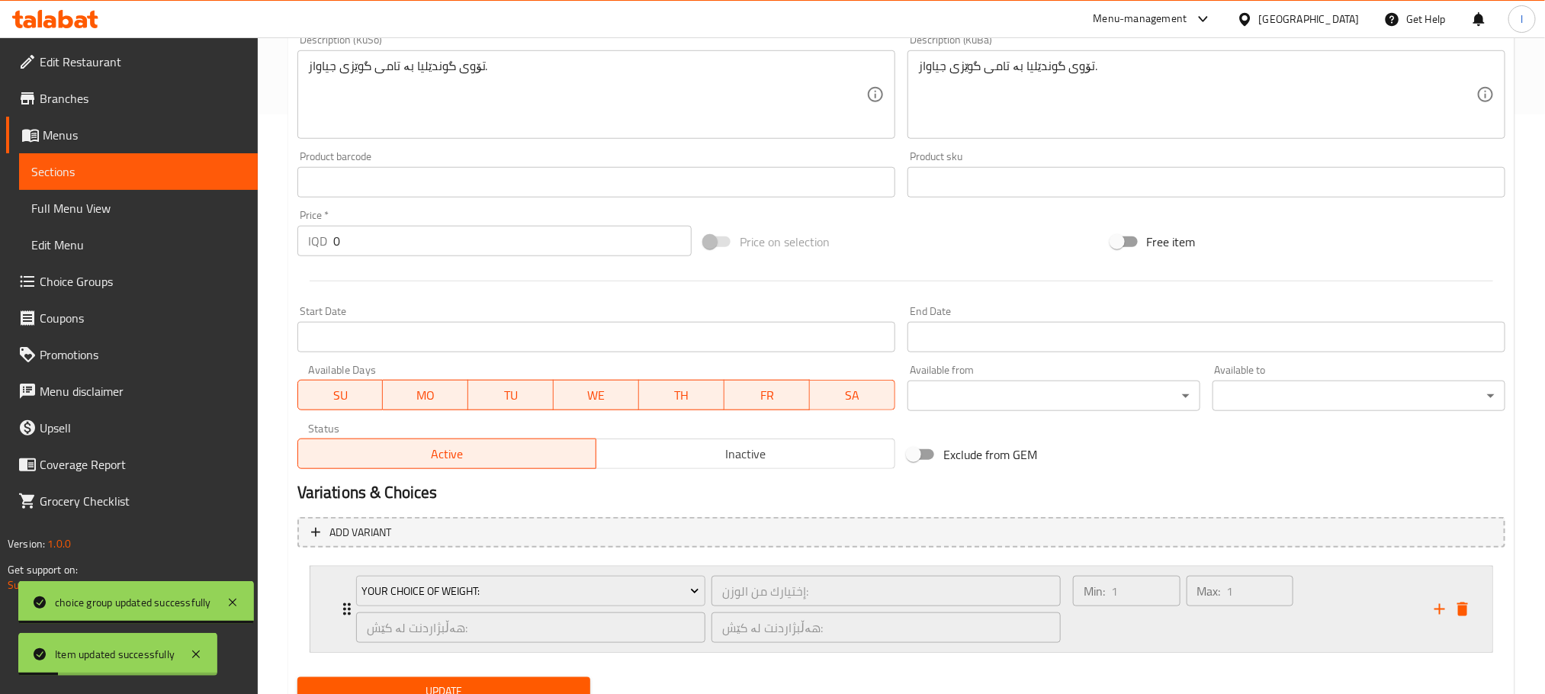
click at [593, 573] on div "Your Choice Of Weight:" at bounding box center [530, 591] width 355 height 37
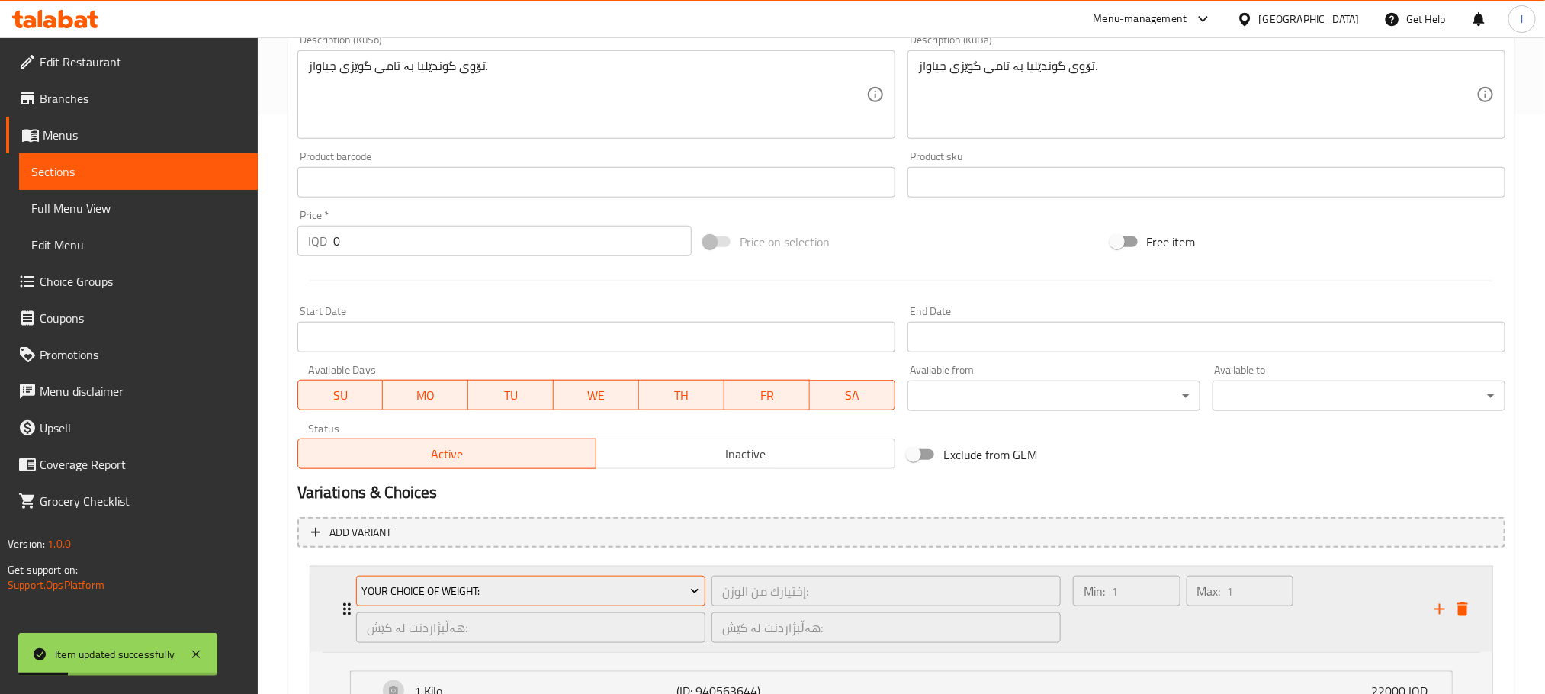
click at [602, 583] on span "Your Choice Of Weight:" at bounding box center [530, 591] width 338 height 19
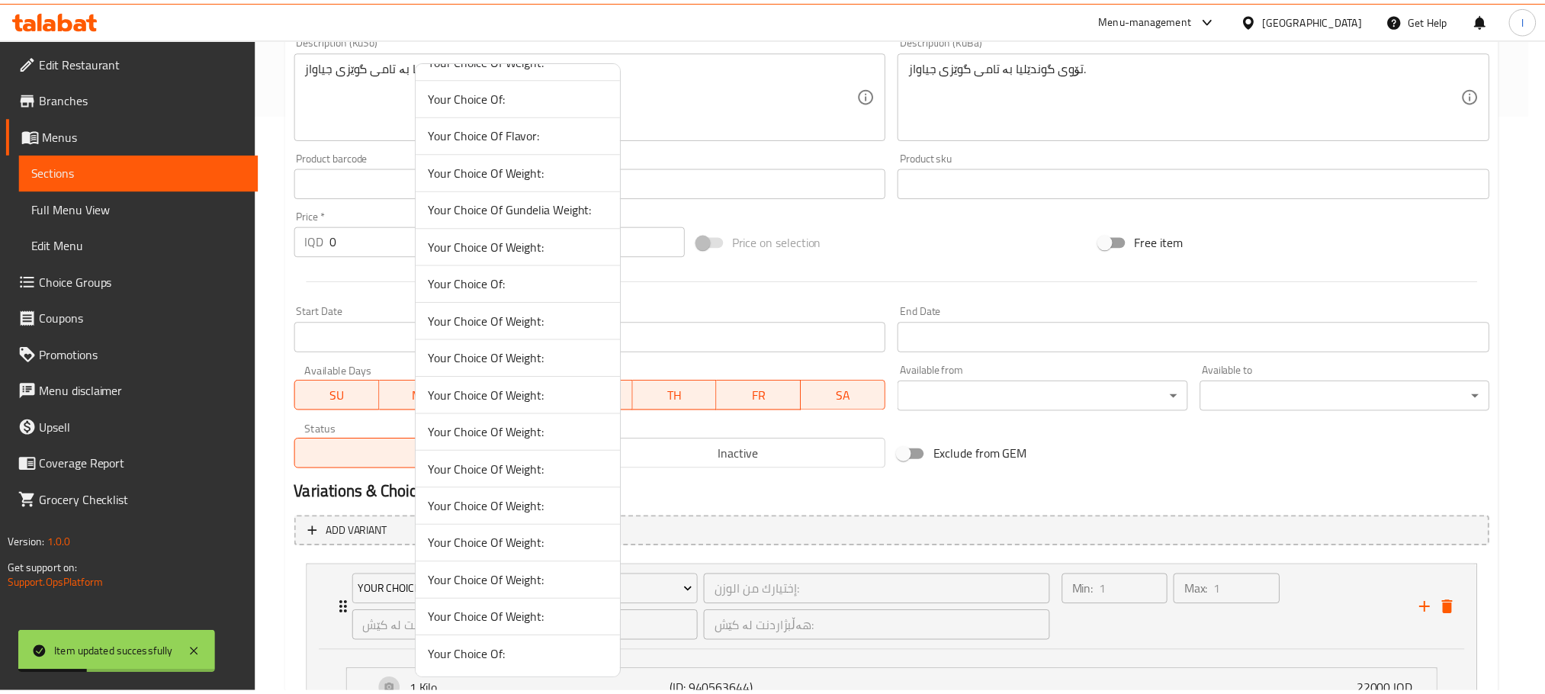
scroll to position [33, 0]
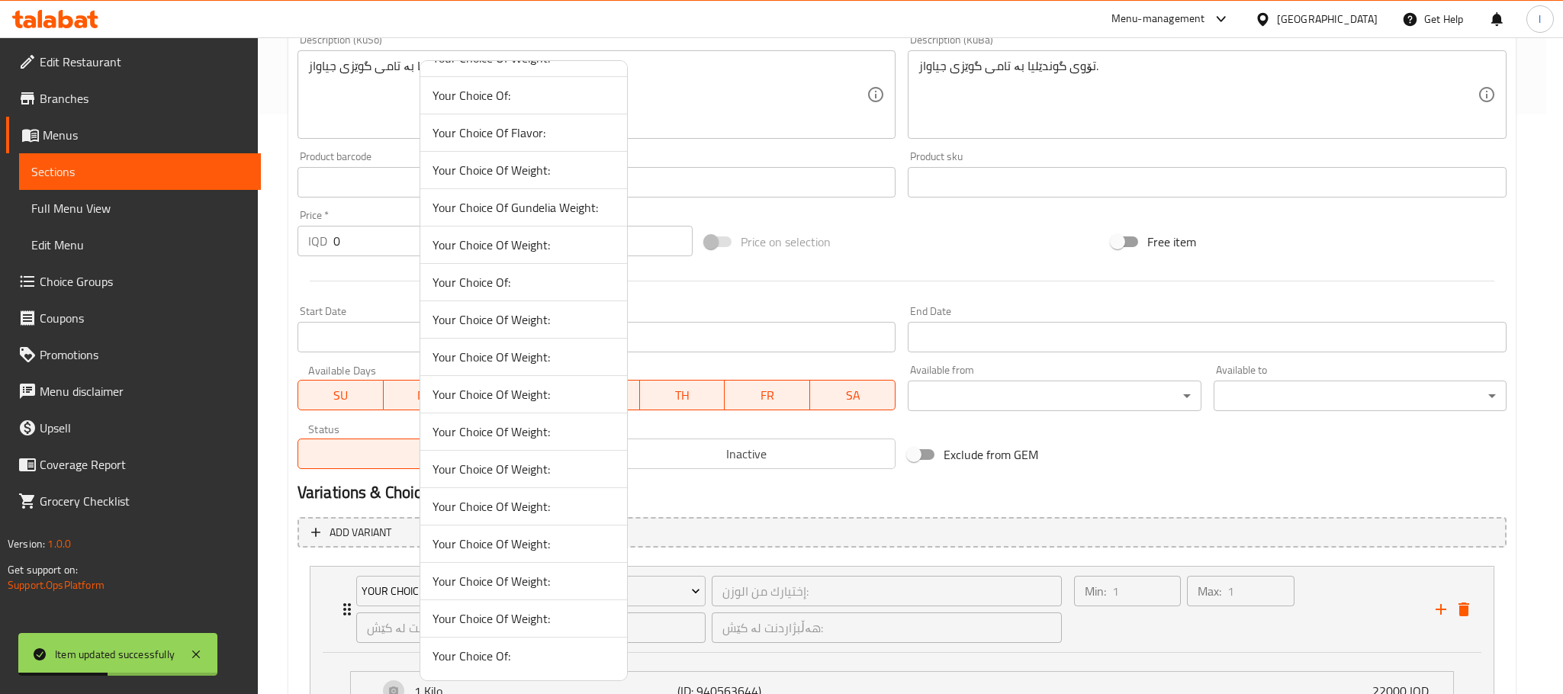
click at [567, 661] on span "Your Choice Of:" at bounding box center [523, 656] width 182 height 18
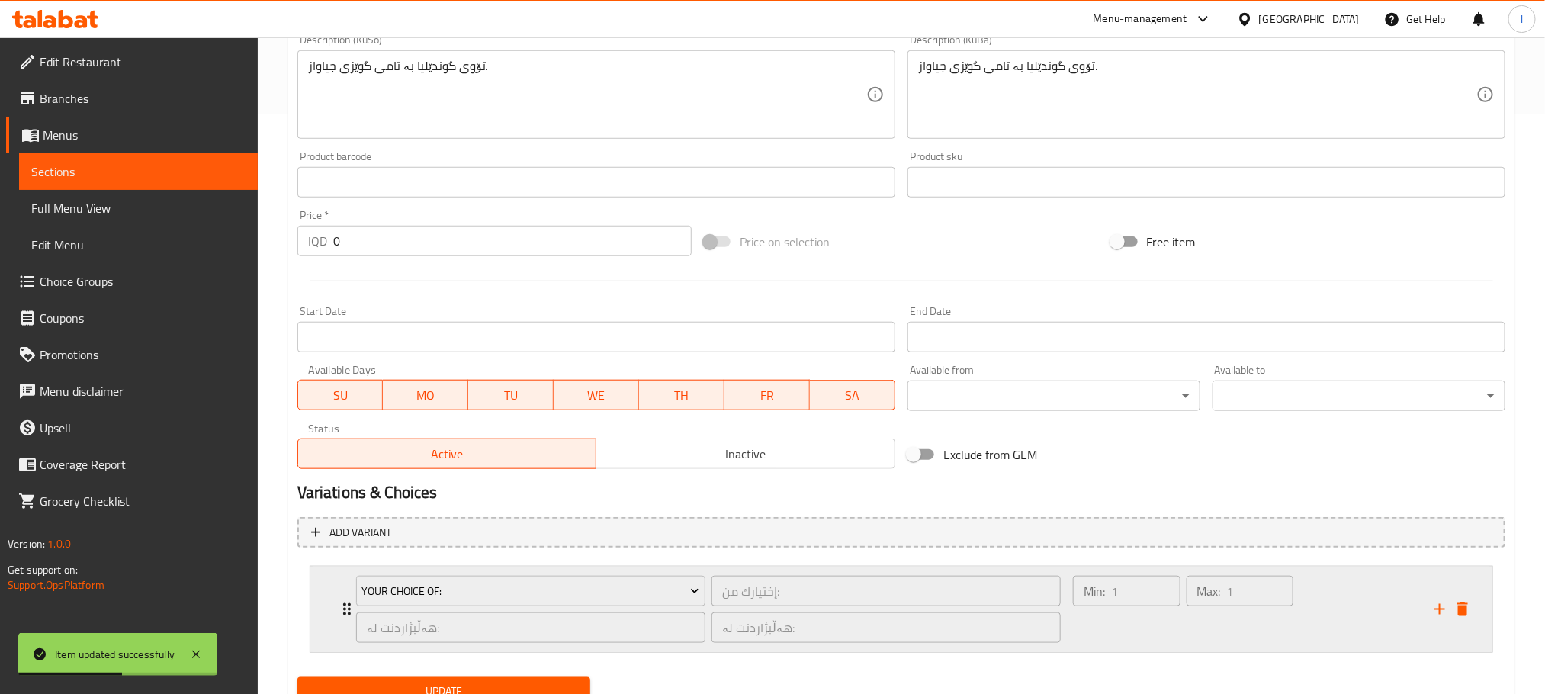
click at [1184, 628] on div "Max: 1 ​" at bounding box center [1241, 609] width 114 height 73
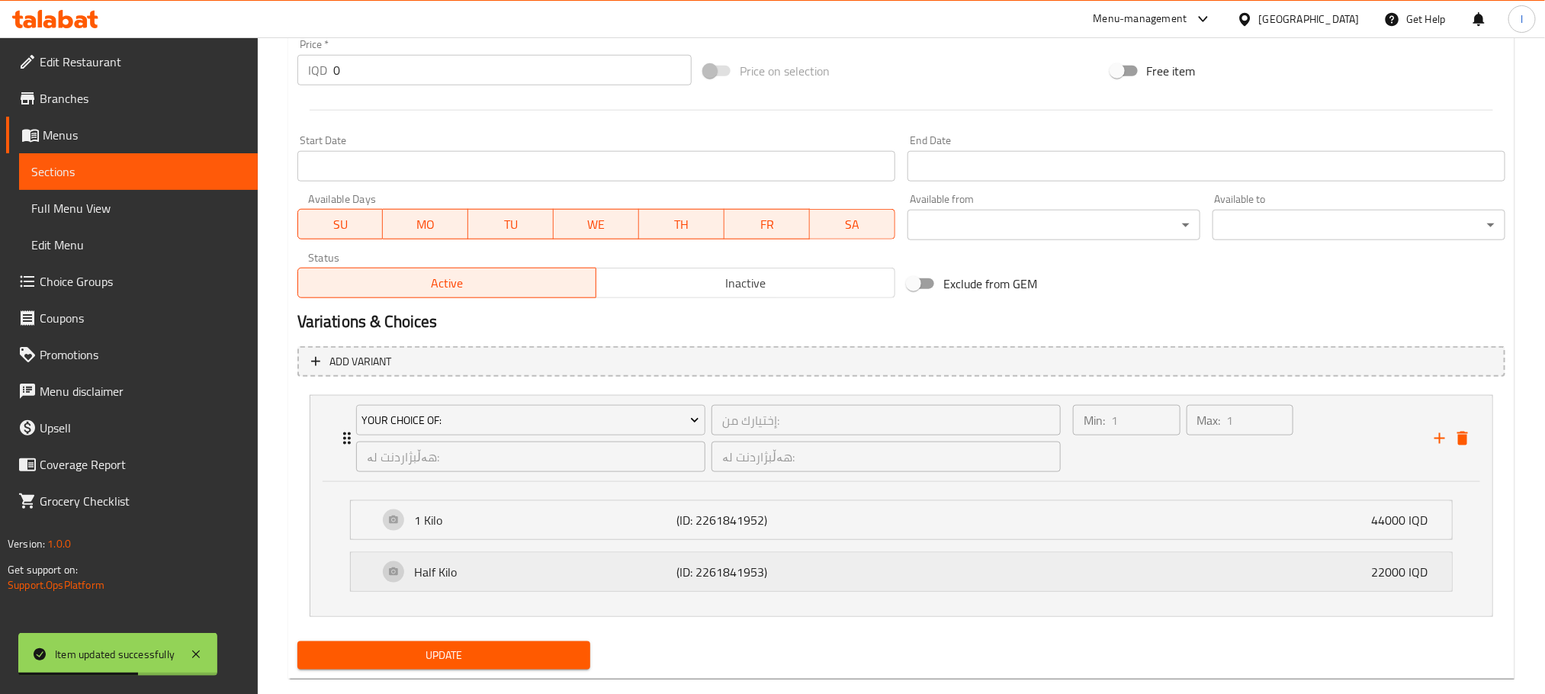
scroll to position [780, 0]
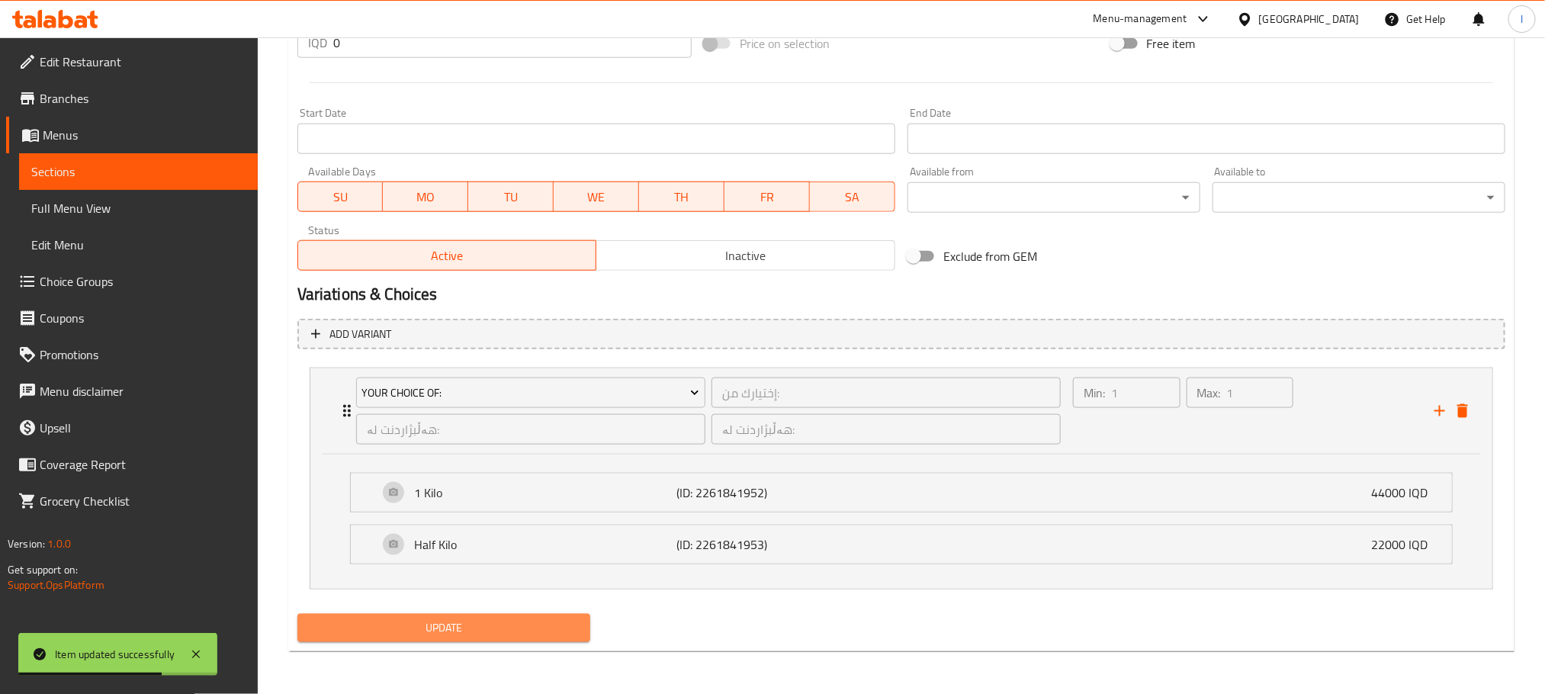
click at [558, 634] on span "Update" at bounding box center [444, 627] width 268 height 19
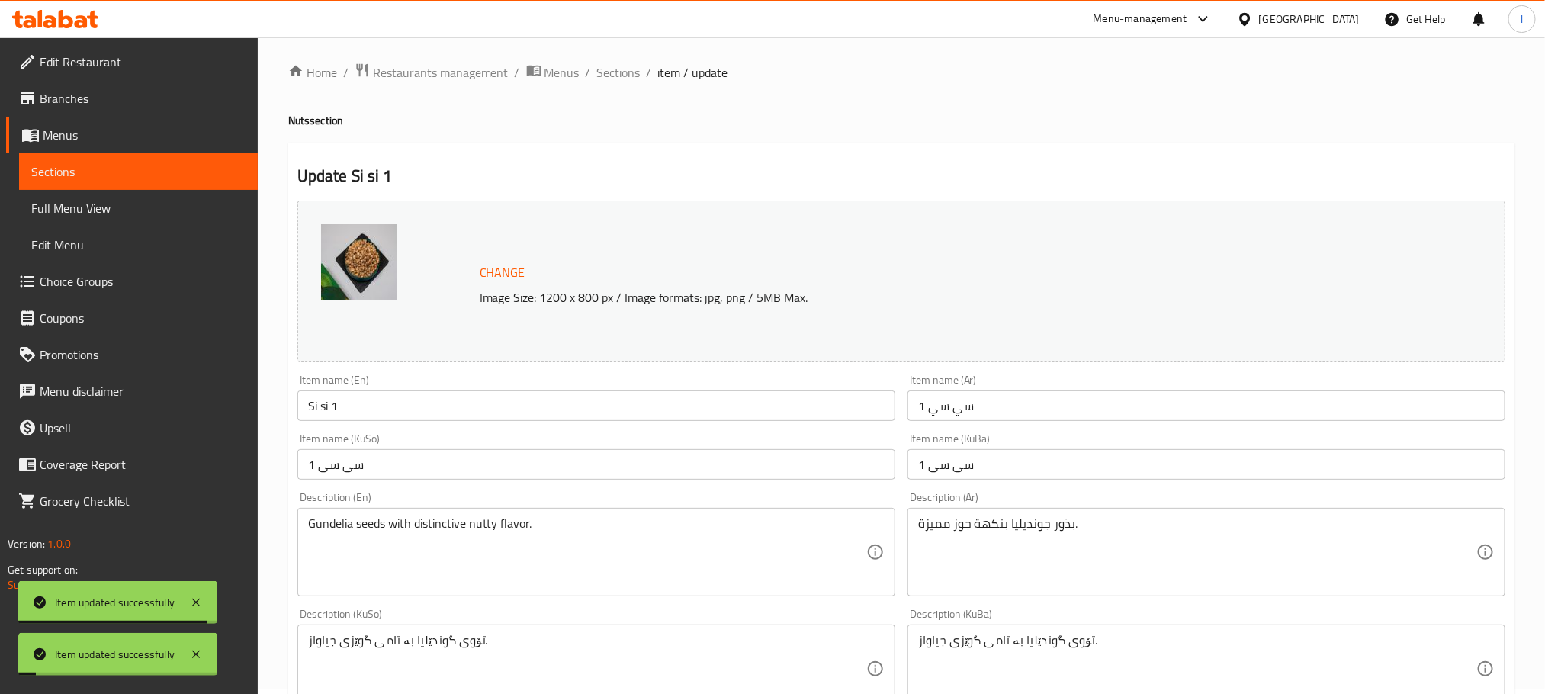
scroll to position [0, 0]
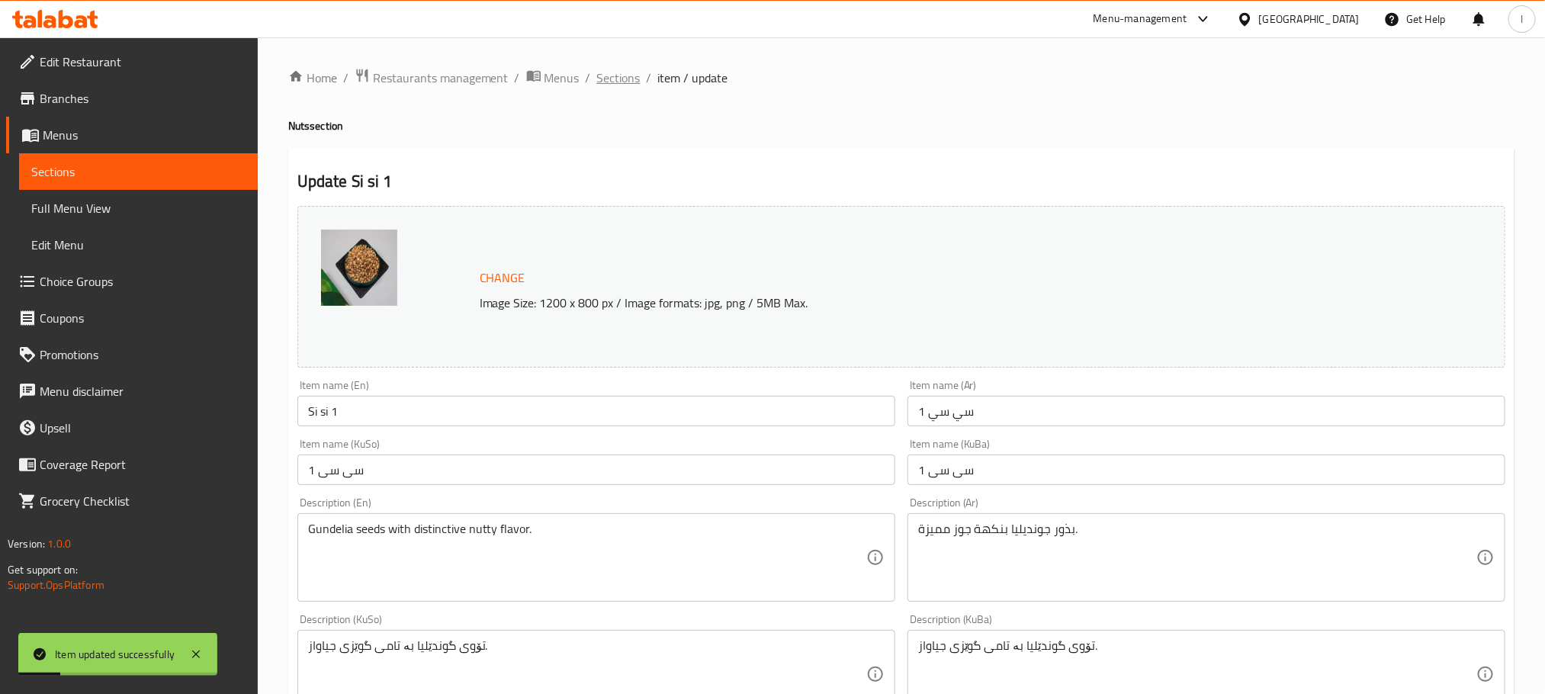
click at [614, 85] on span "Sections" at bounding box center [618, 78] width 43 height 18
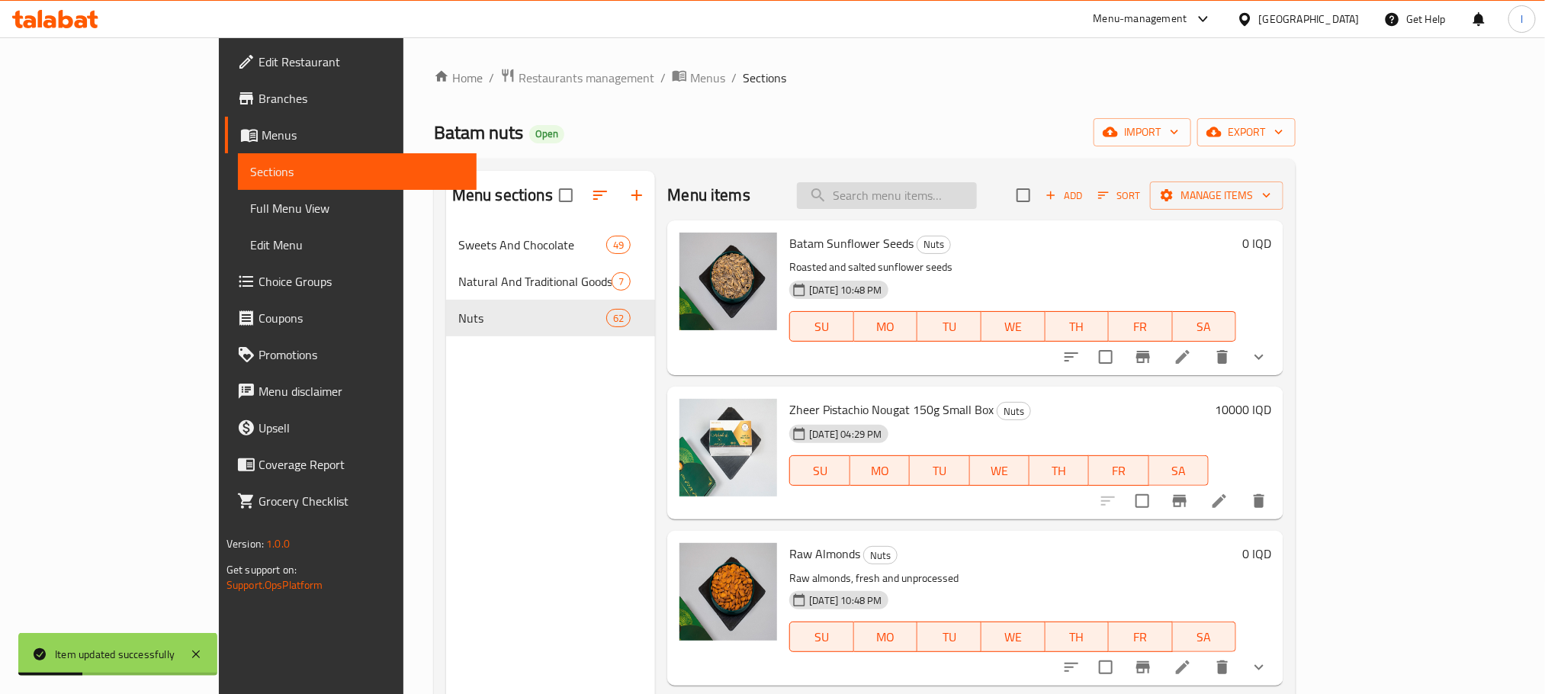
click at [977, 195] on input "search" at bounding box center [887, 195] width 180 height 27
paste input "Si si"
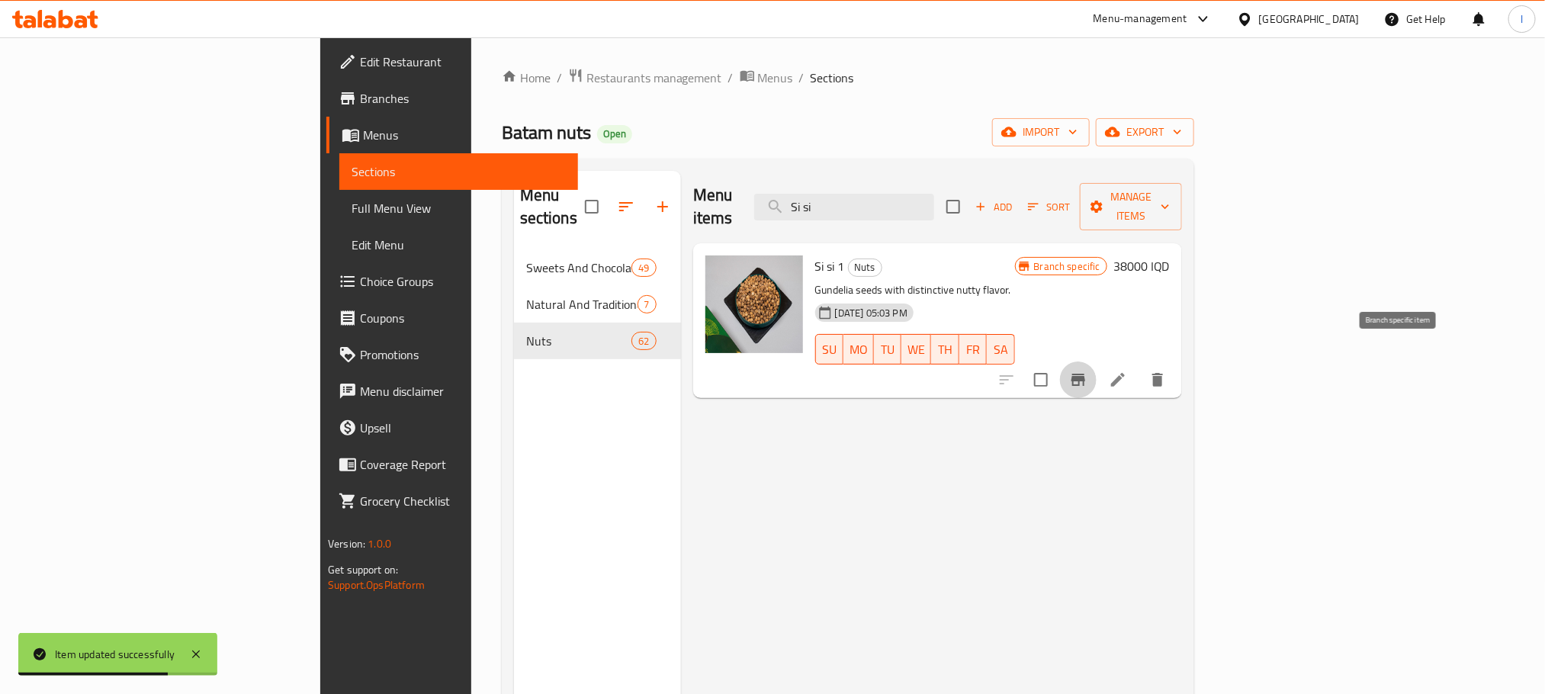
click at [1097, 361] on button "Branch-specific-item" at bounding box center [1078, 379] width 37 height 37
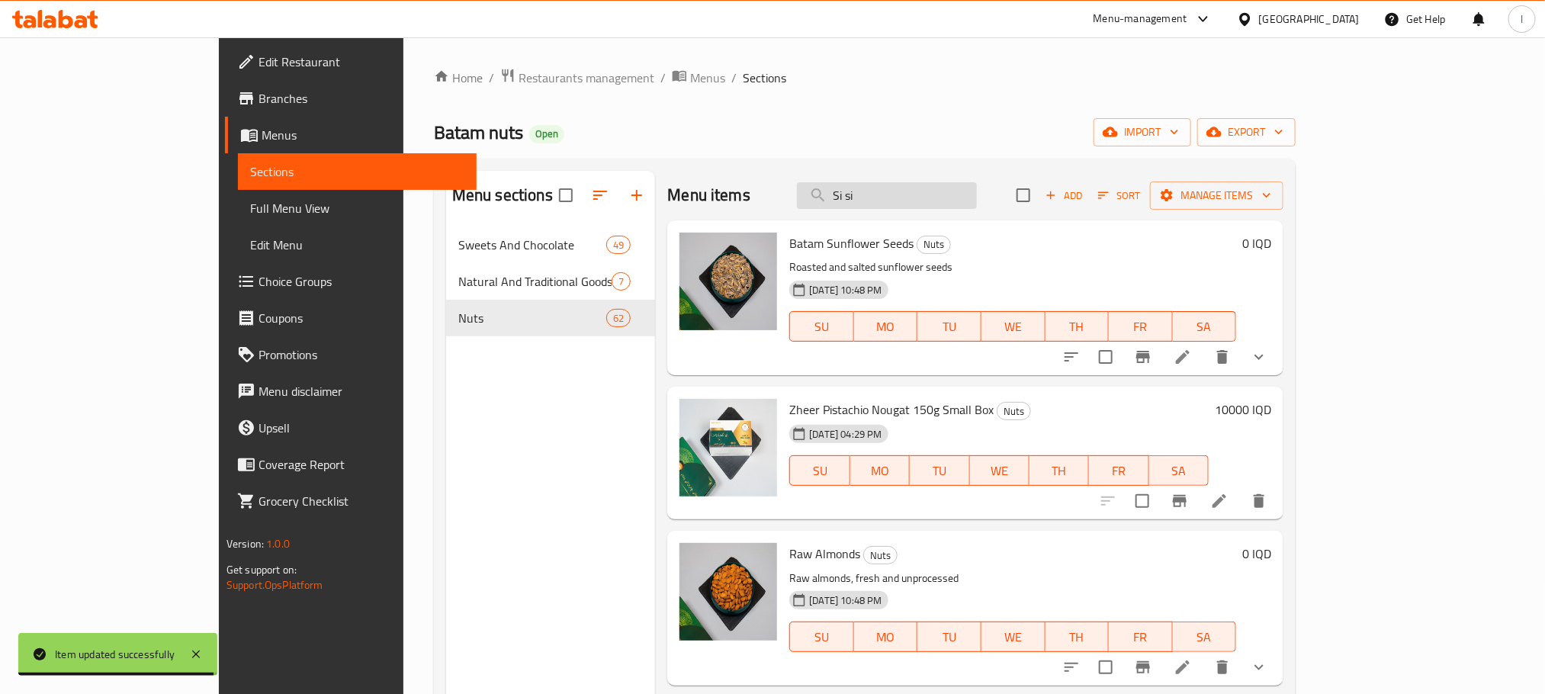
click at [977, 194] on input "Si si" at bounding box center [887, 195] width 180 height 27
click at [968, 190] on input "Si" at bounding box center [887, 195] width 180 height 27
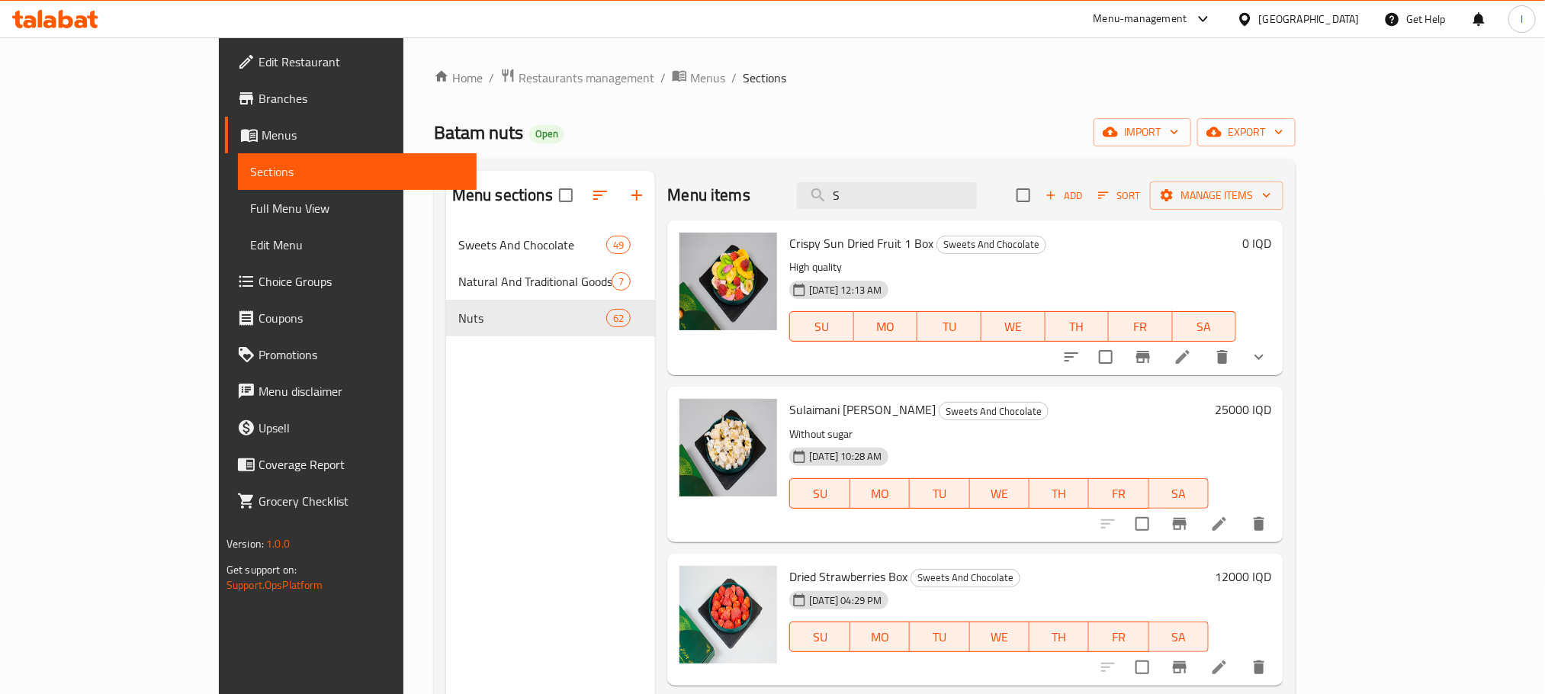
drag, startPoint x: 966, startPoint y: 190, endPoint x: 817, endPoint y: 191, distance: 148.7
click at [817, 191] on div "Menu items S Add Sort Manage items" at bounding box center [975, 196] width 616 height 50
paste input "i si"
type input "Si si"
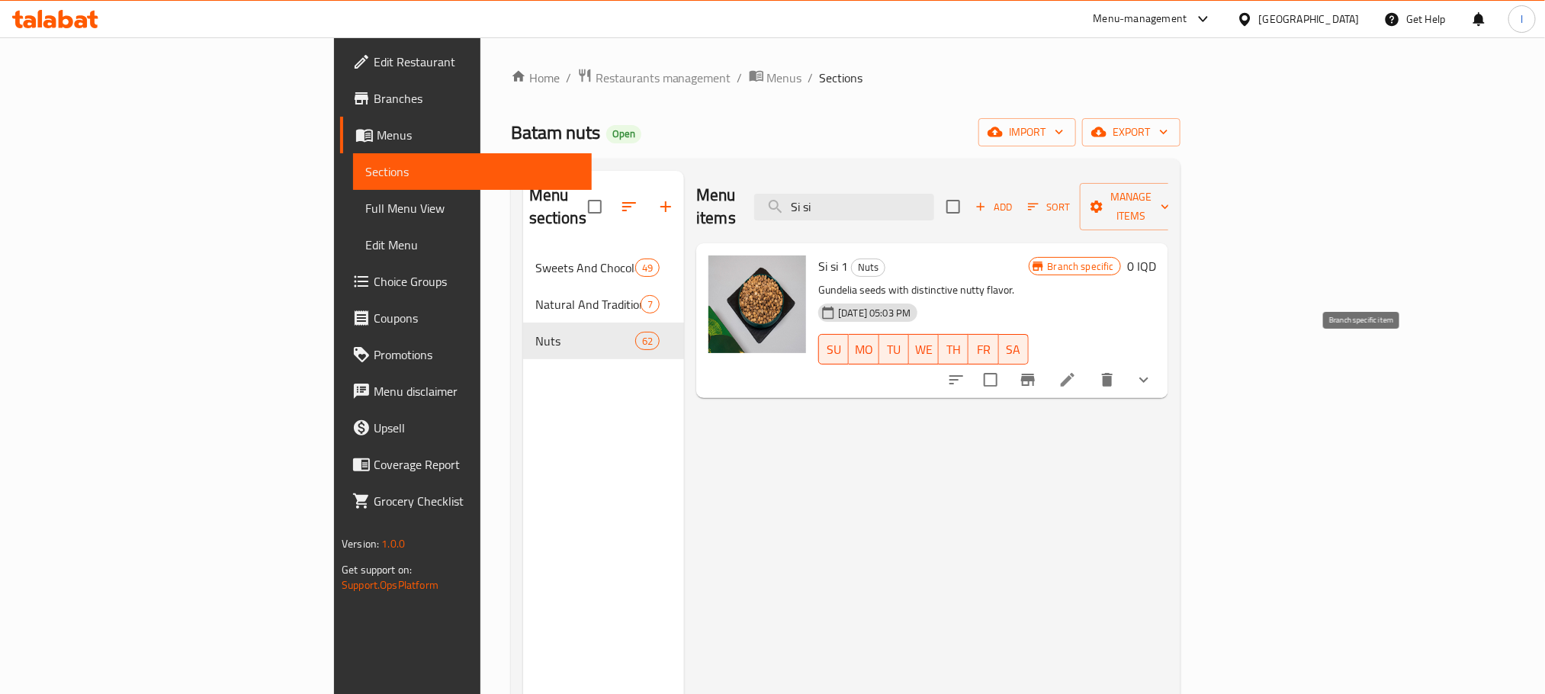
click at [1035, 374] on icon "Branch-specific-item" at bounding box center [1028, 380] width 14 height 12
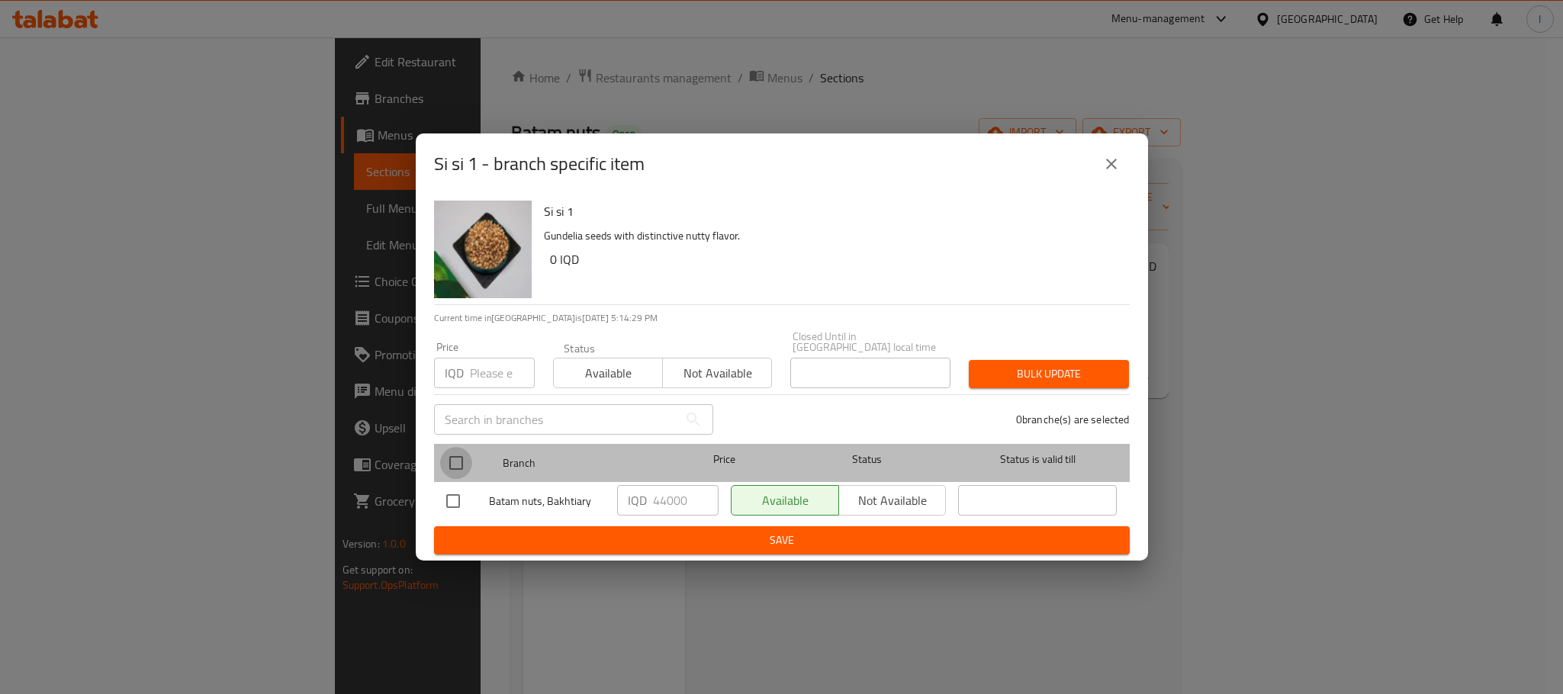
click at [456, 462] on input "checkbox" at bounding box center [456, 463] width 32 height 32
checkbox input "true"
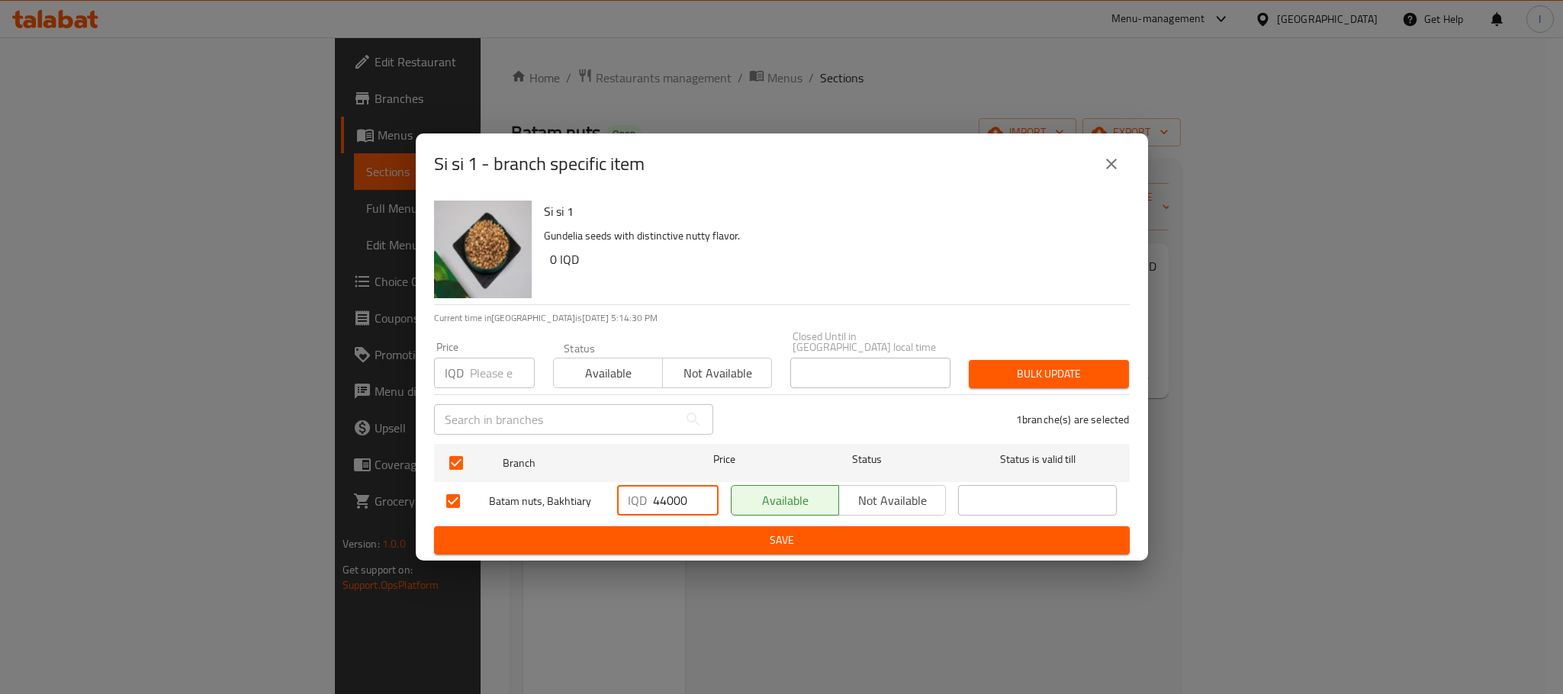
drag, startPoint x: 687, startPoint y: 502, endPoint x: 586, endPoint y: 502, distance: 100.7
click at [586, 502] on div "Batam nuts, Bakhtiary IQD 44000 ​ Available Not available ​" at bounding box center [781, 501] width 683 height 44
type input "0"
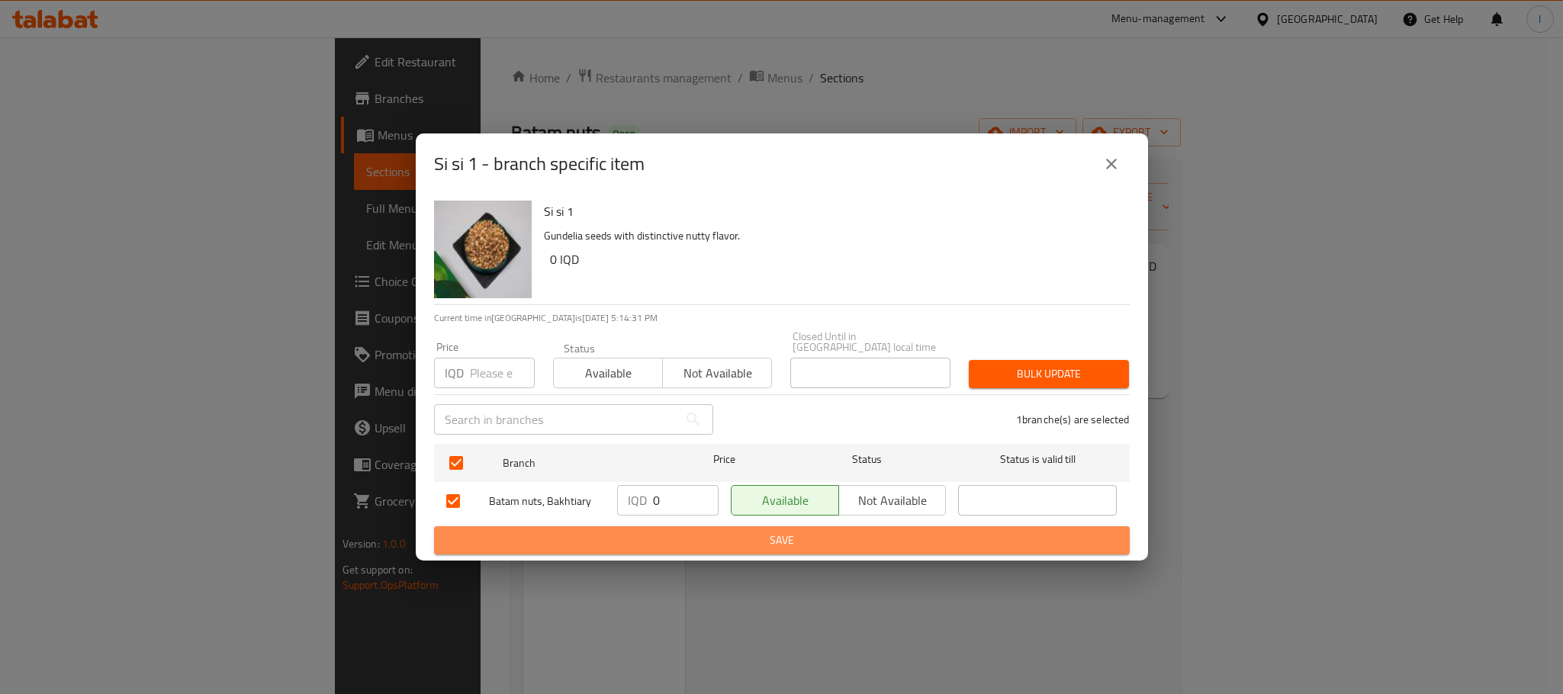
click at [715, 526] on button "Save" at bounding box center [781, 540] width 695 height 28
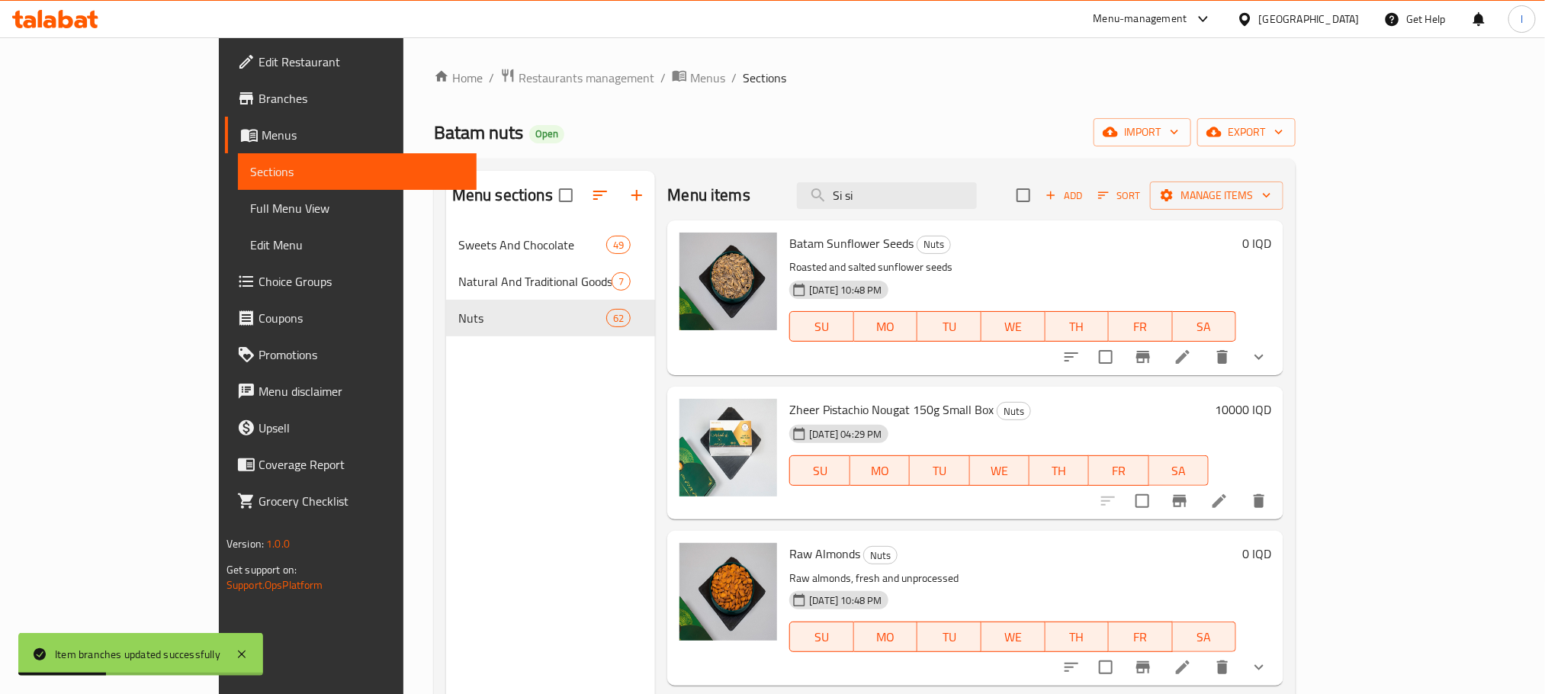
drag, startPoint x: 961, startPoint y: 202, endPoint x: 481, endPoint y: 168, distance: 480.9
click at [481, 168] on div "Menu sections Sweets And Chocolate 49 Natural And Traditional Goods 7 Nuts 62 M…" at bounding box center [865, 518] width 862 height 718
paste input "Akbari Pistachios"
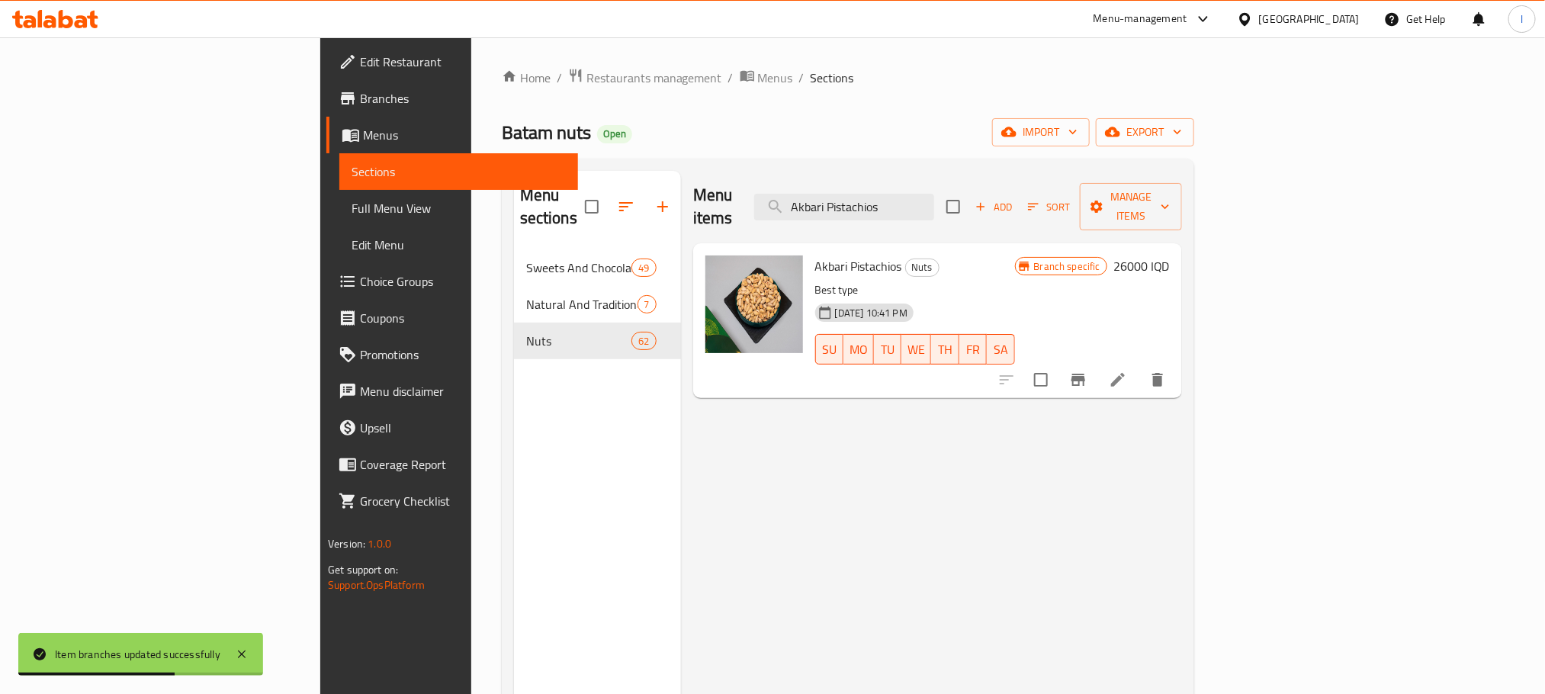
type input "Akbari Pistachios"
click at [1139, 366] on li at bounding box center [1118, 379] width 43 height 27
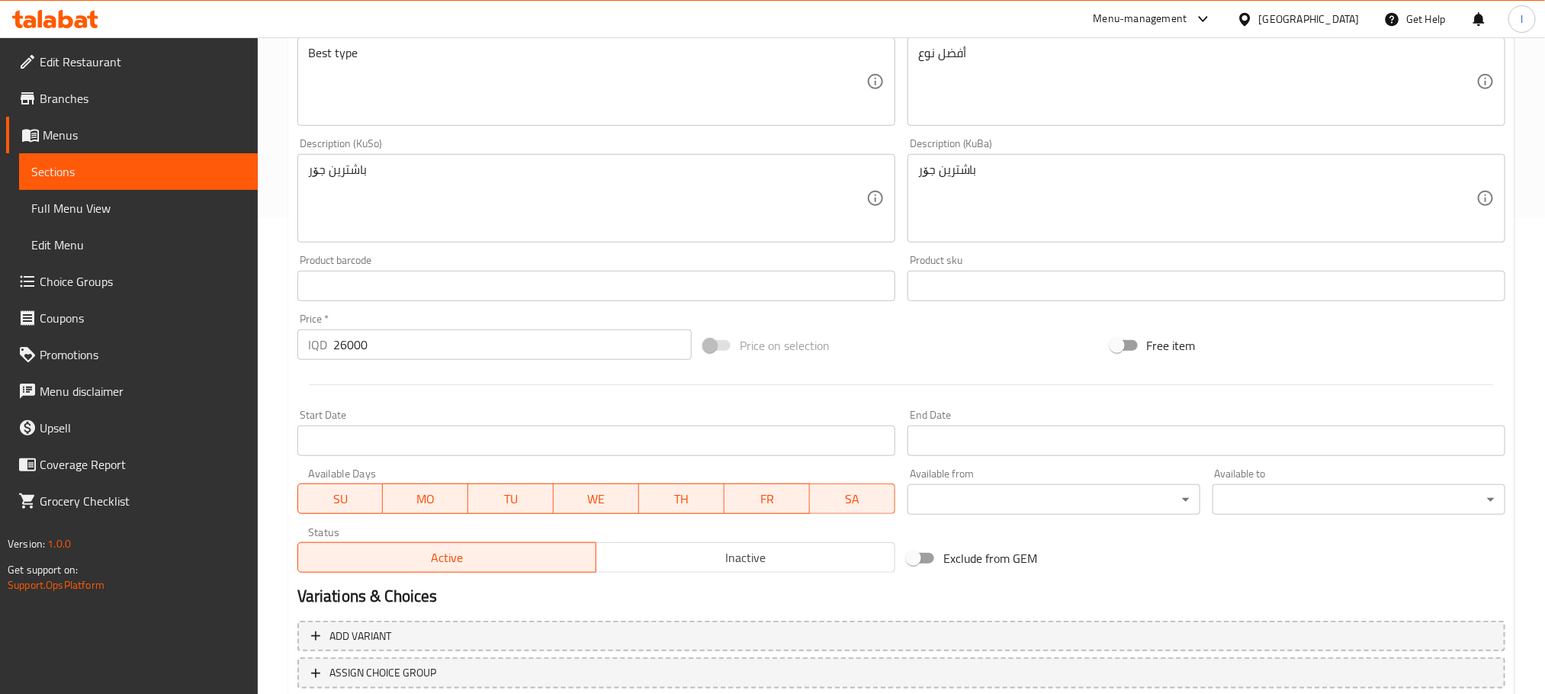
scroll to position [580, 0]
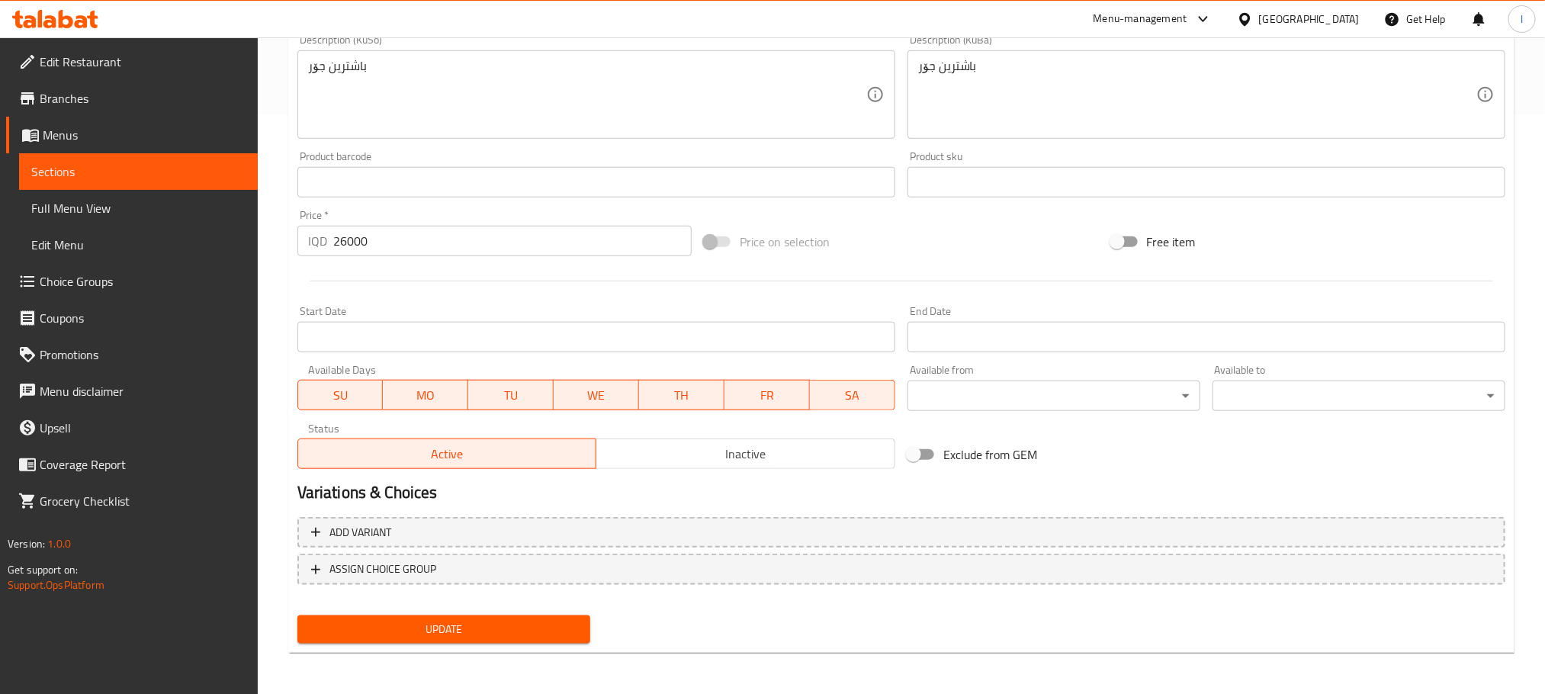
click at [717, 549] on div "Add variant ASSIGN CHOICE GROUP" at bounding box center [901, 560] width 1220 height 99
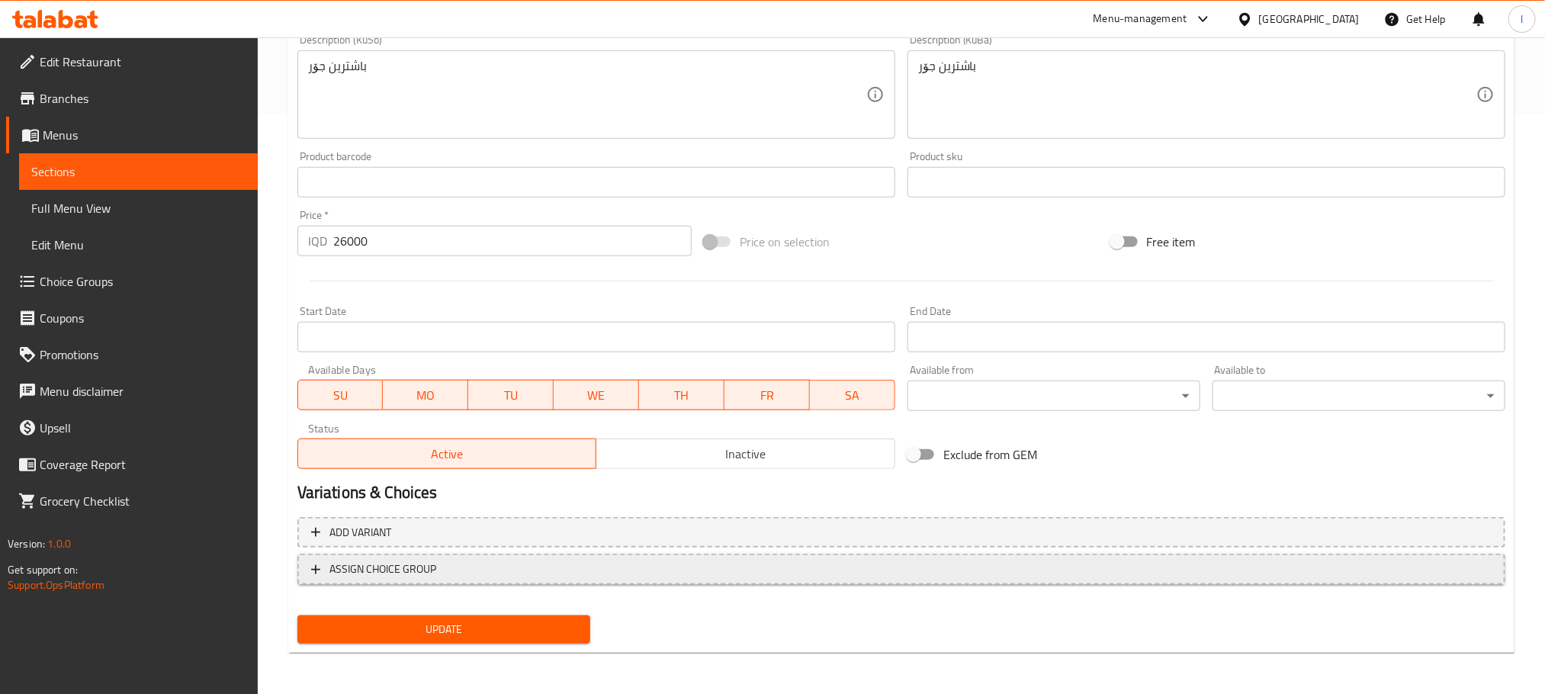
click at [700, 568] on span "ASSIGN CHOICE GROUP" at bounding box center [901, 569] width 1180 height 19
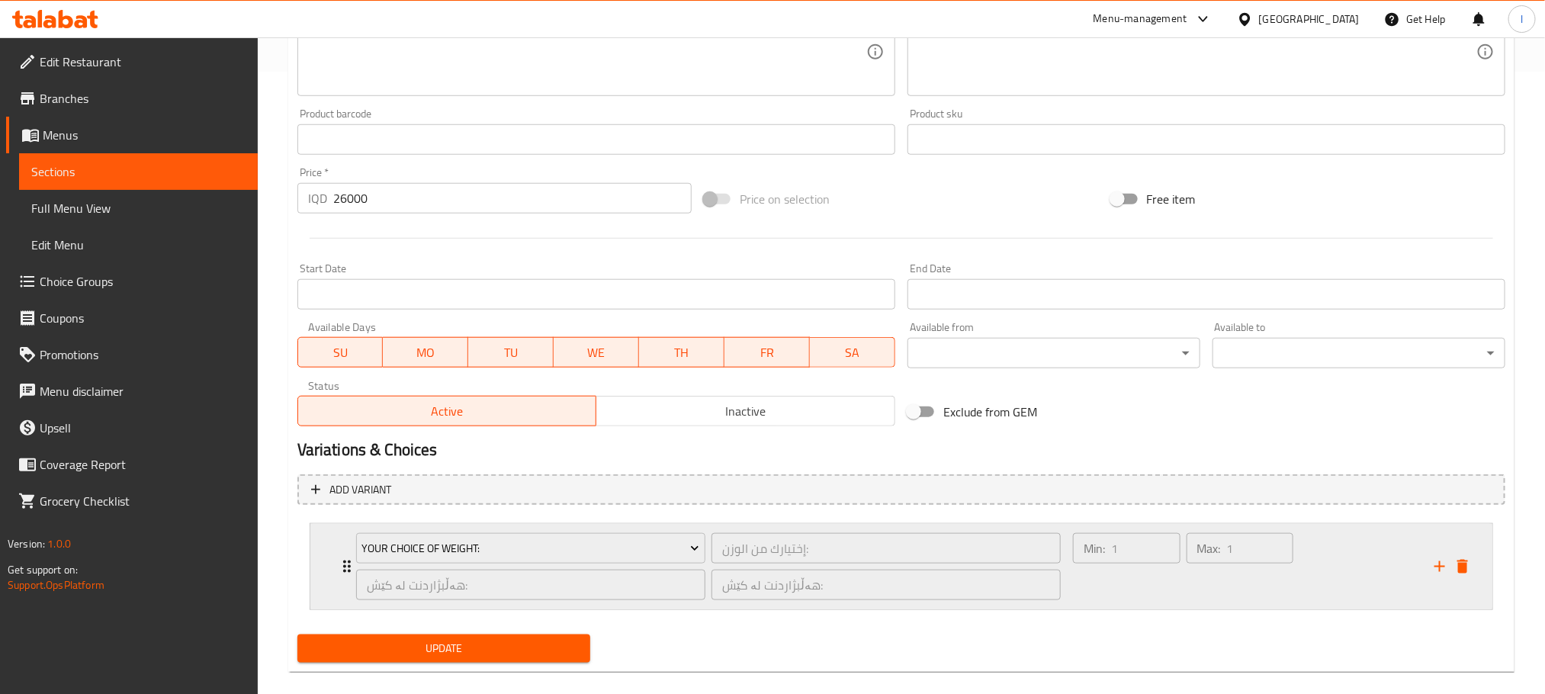
scroll to position [644, 0]
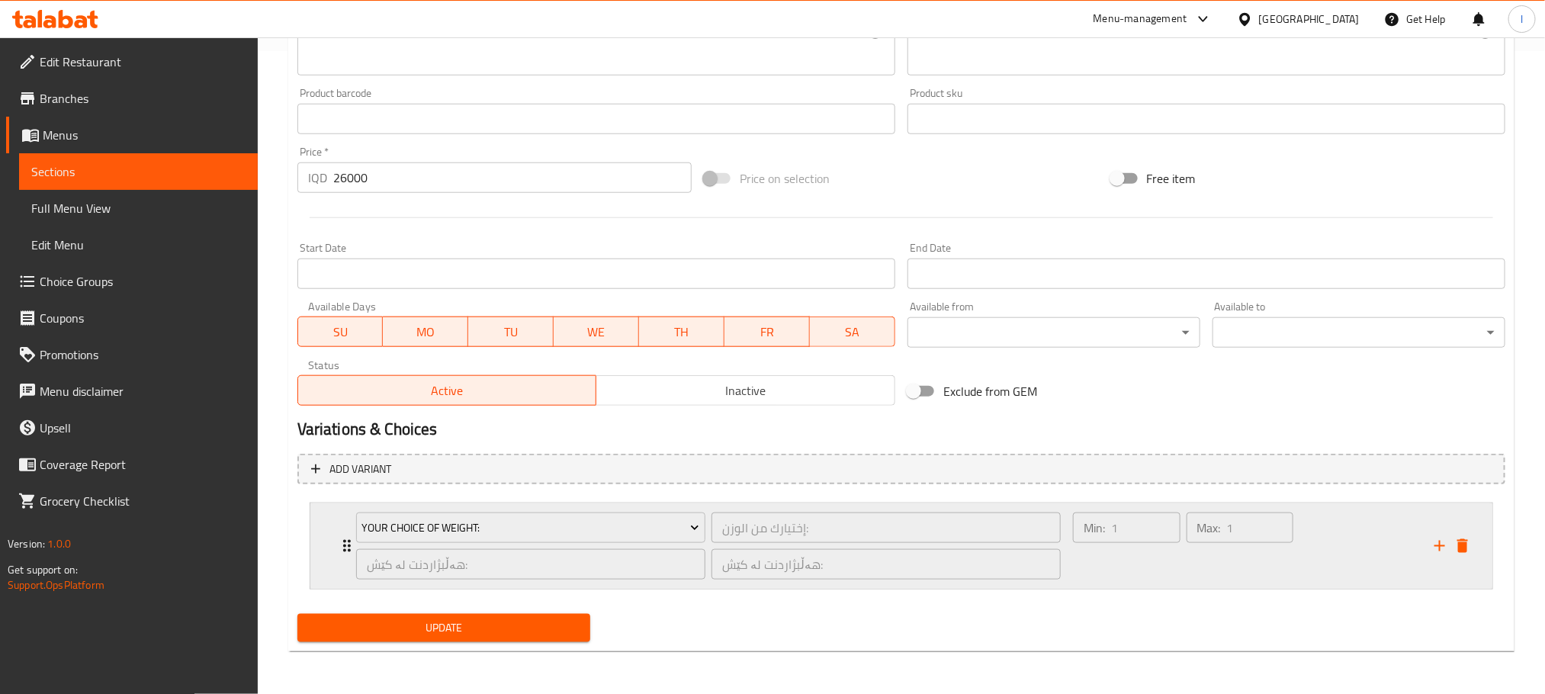
click at [1153, 548] on div "Min: 1 ​" at bounding box center [1127, 545] width 114 height 73
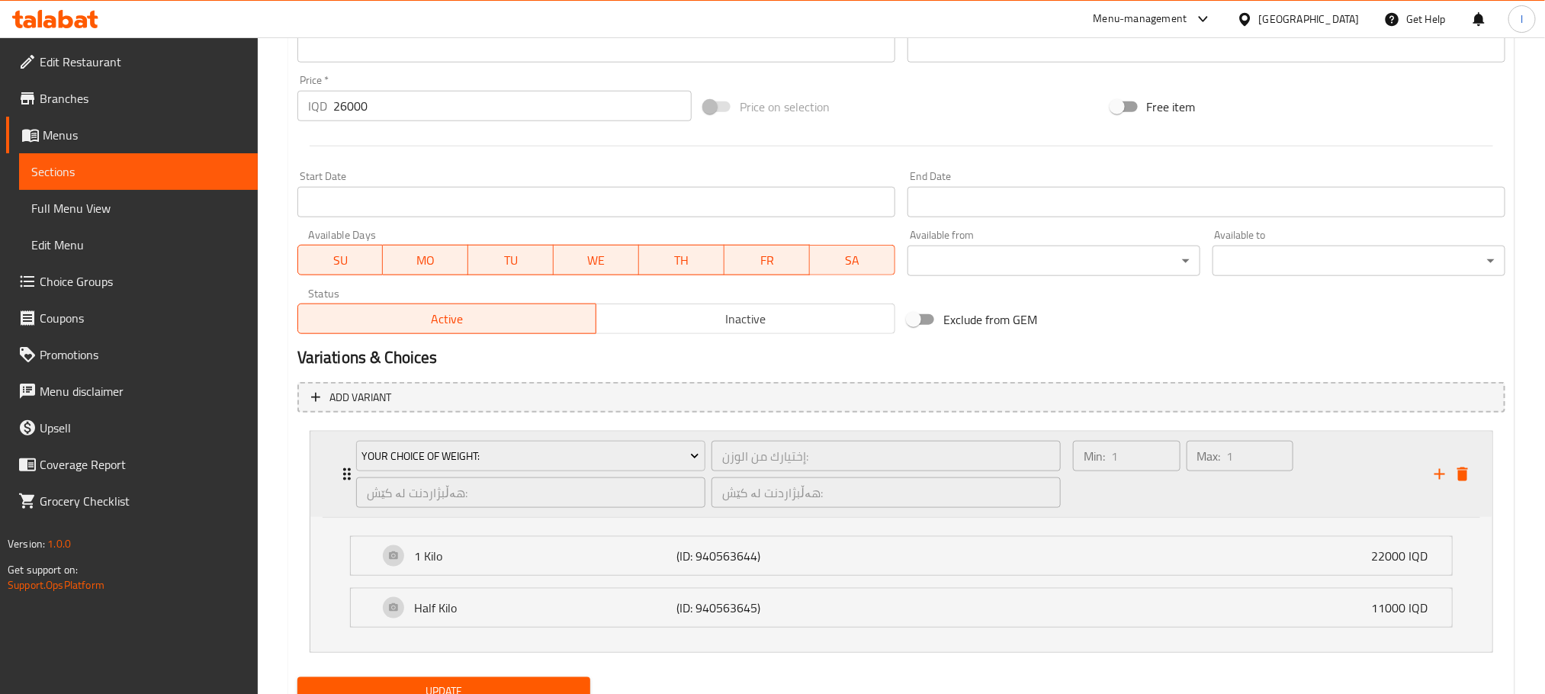
scroll to position [780, 0]
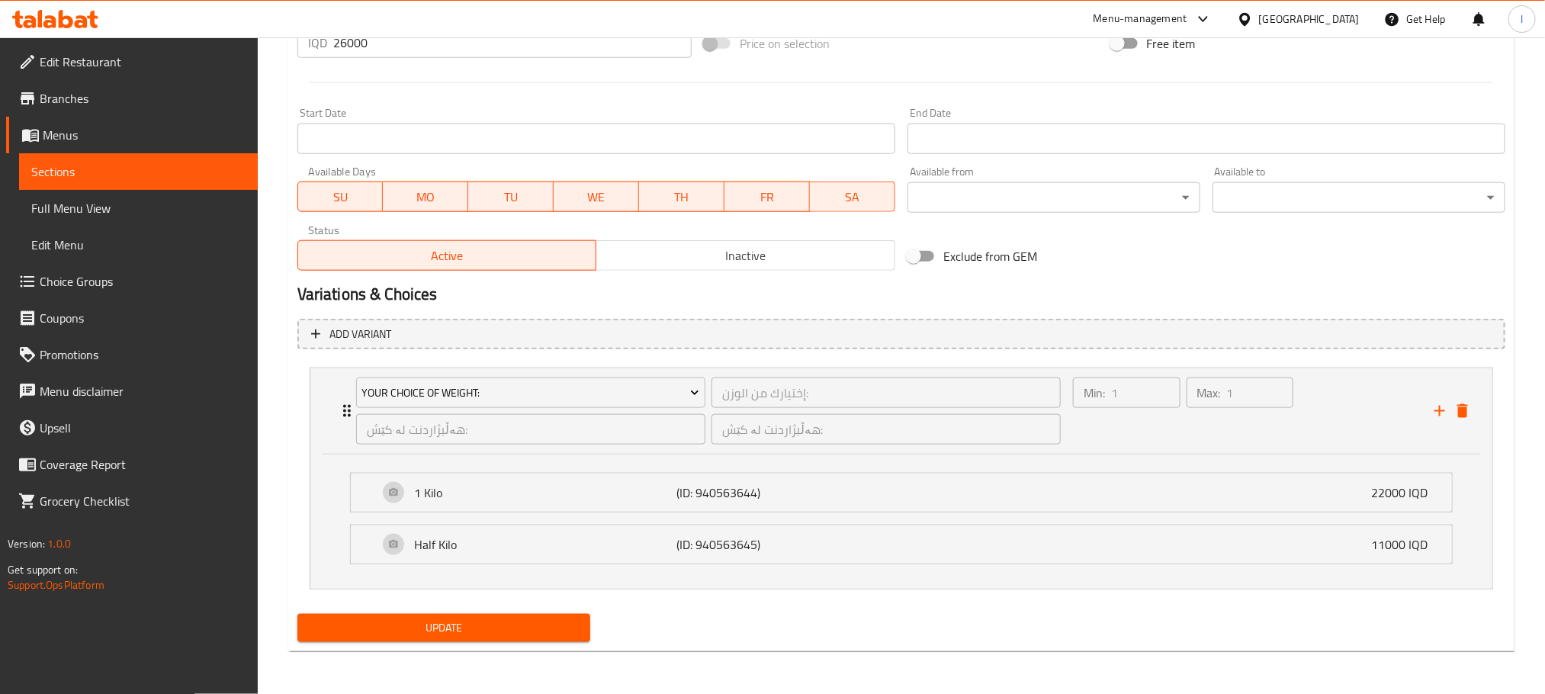
click at [117, 294] on link "Choice Groups" at bounding box center [132, 281] width 252 height 37
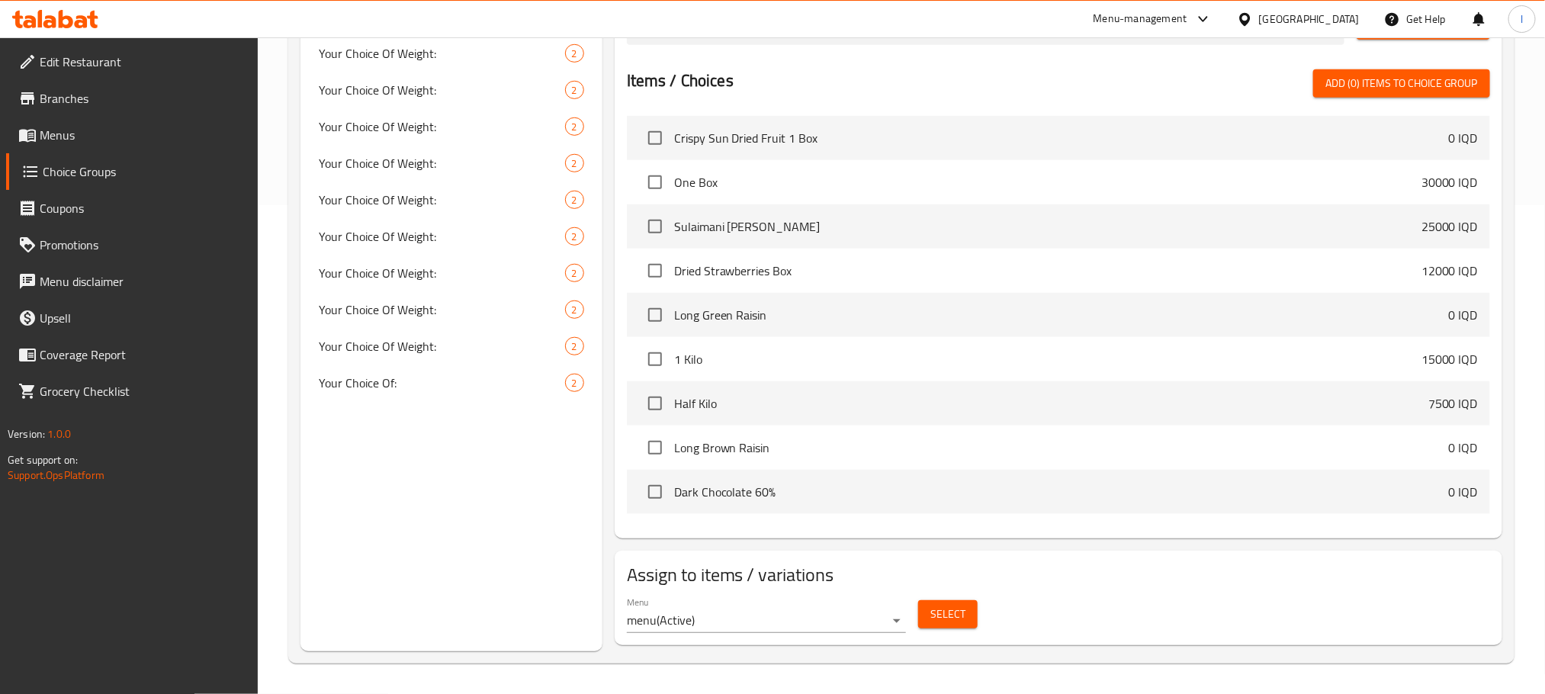
scroll to position [216, 0]
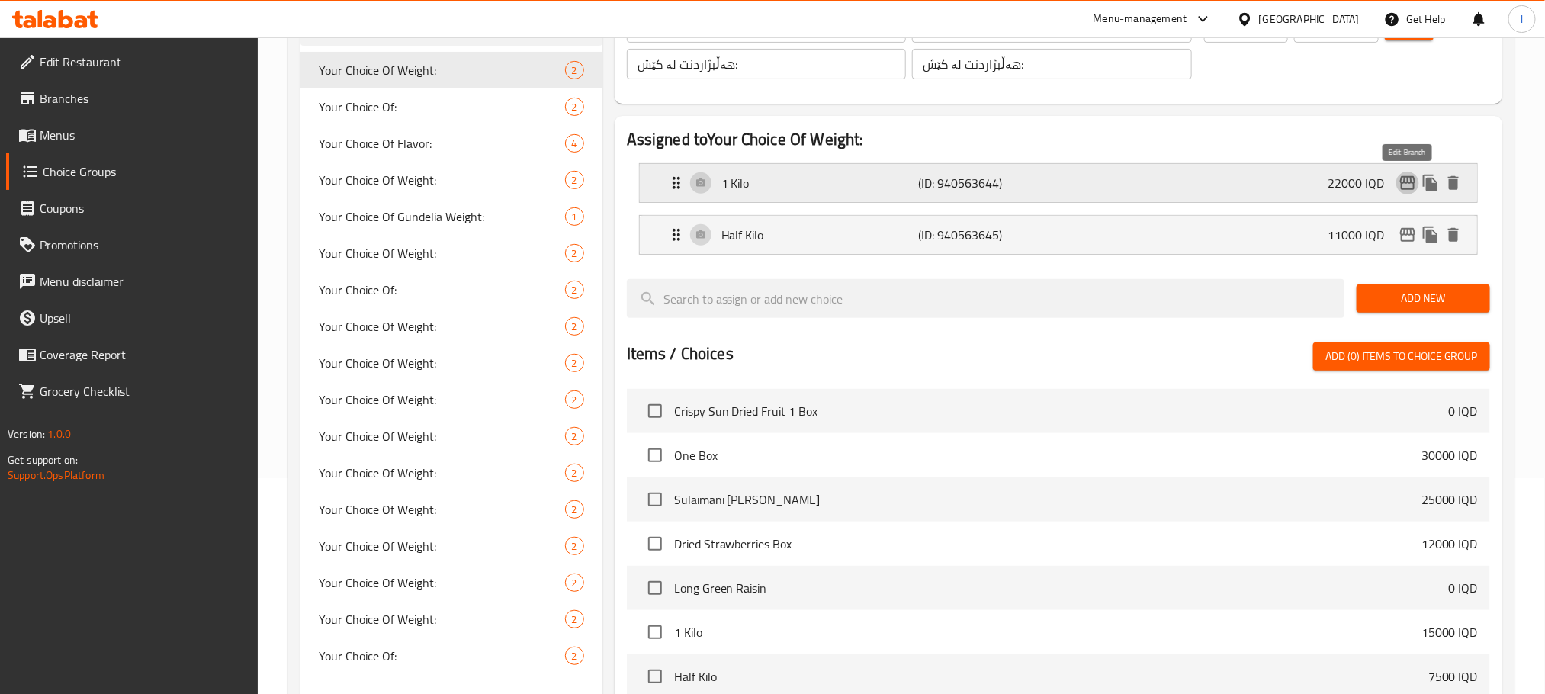
click at [1396, 188] on button "edit" at bounding box center [1407, 183] width 23 height 23
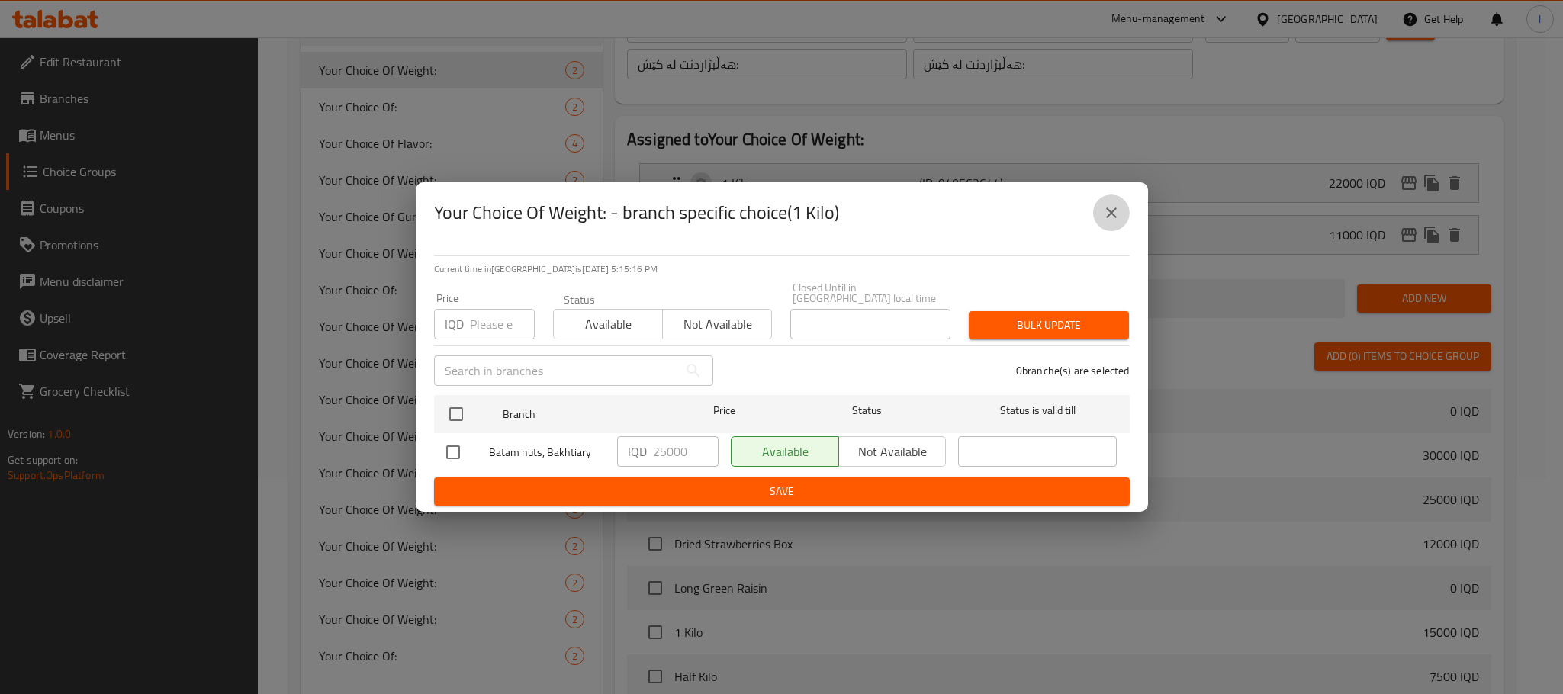
click at [1103, 215] on icon "close" at bounding box center [1111, 213] width 18 height 18
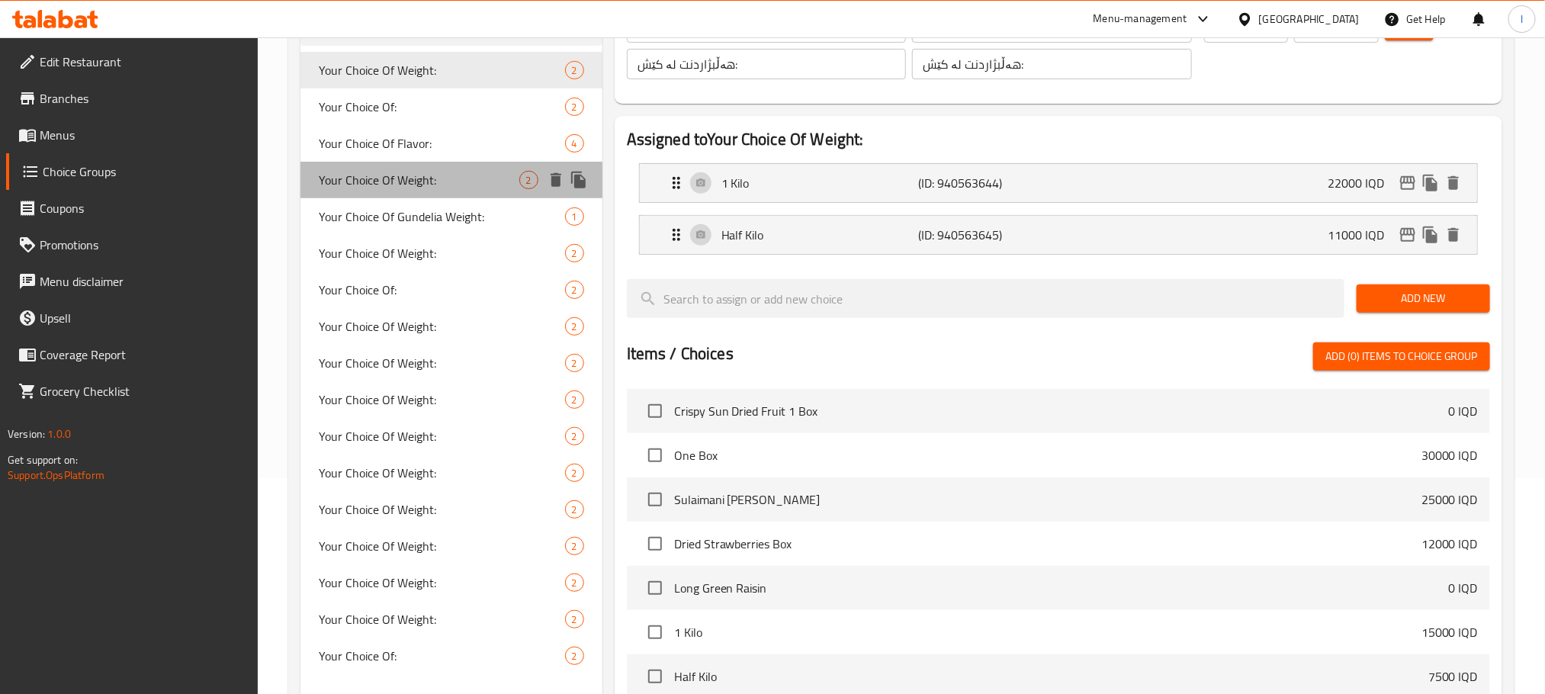
click at [408, 165] on div "Your Choice Of Weight: 2" at bounding box center [451, 180] width 302 height 37
type input "Your Choice Of Weight:"
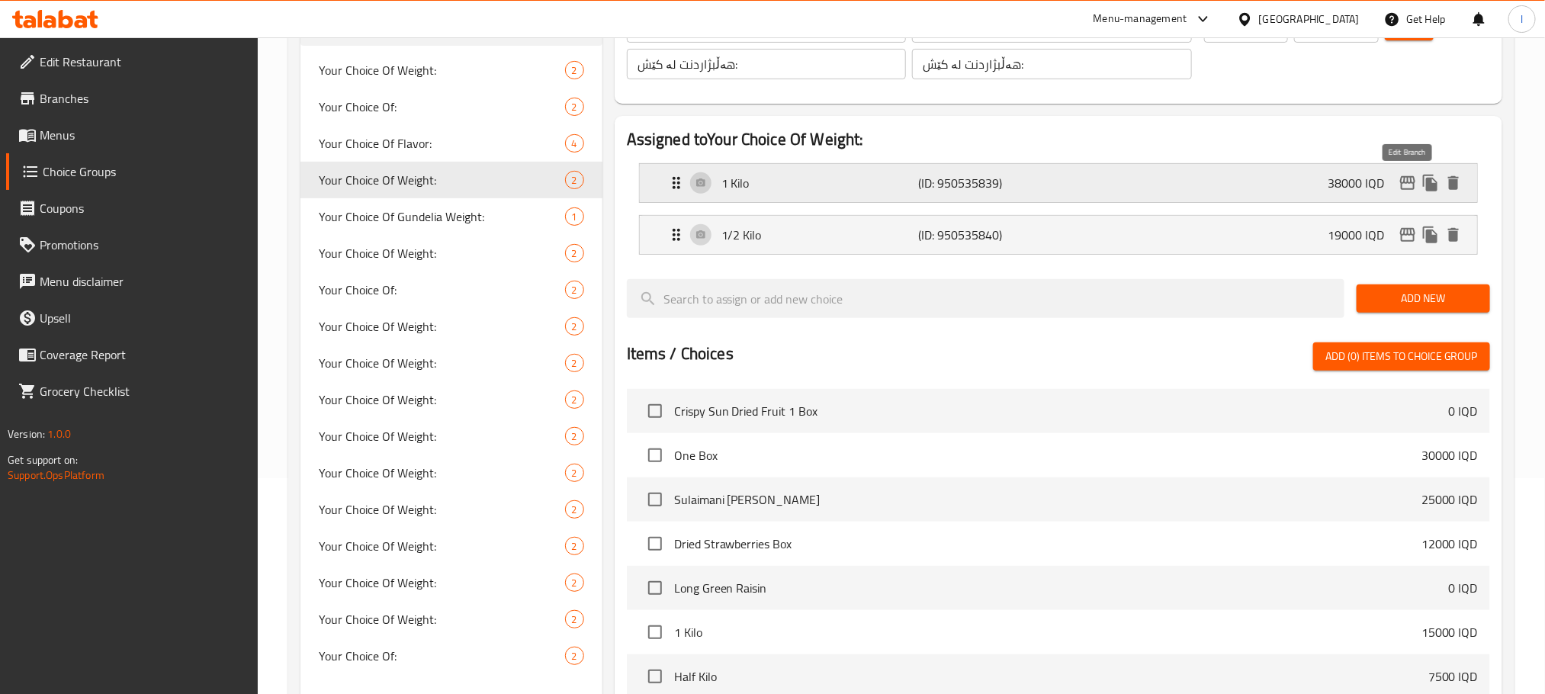
click at [1407, 183] on icon "edit" at bounding box center [1407, 183] width 15 height 14
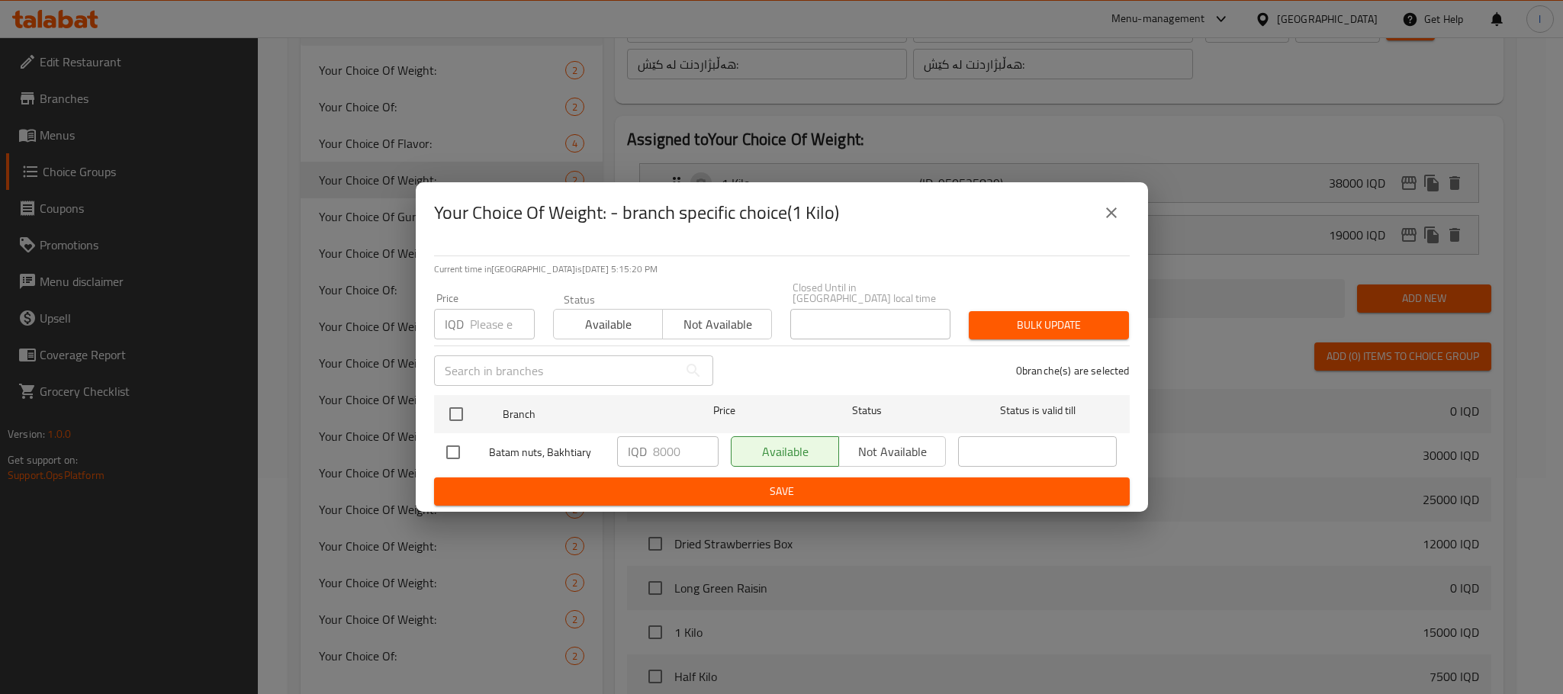
click at [1103, 220] on icon "close" at bounding box center [1111, 213] width 18 height 18
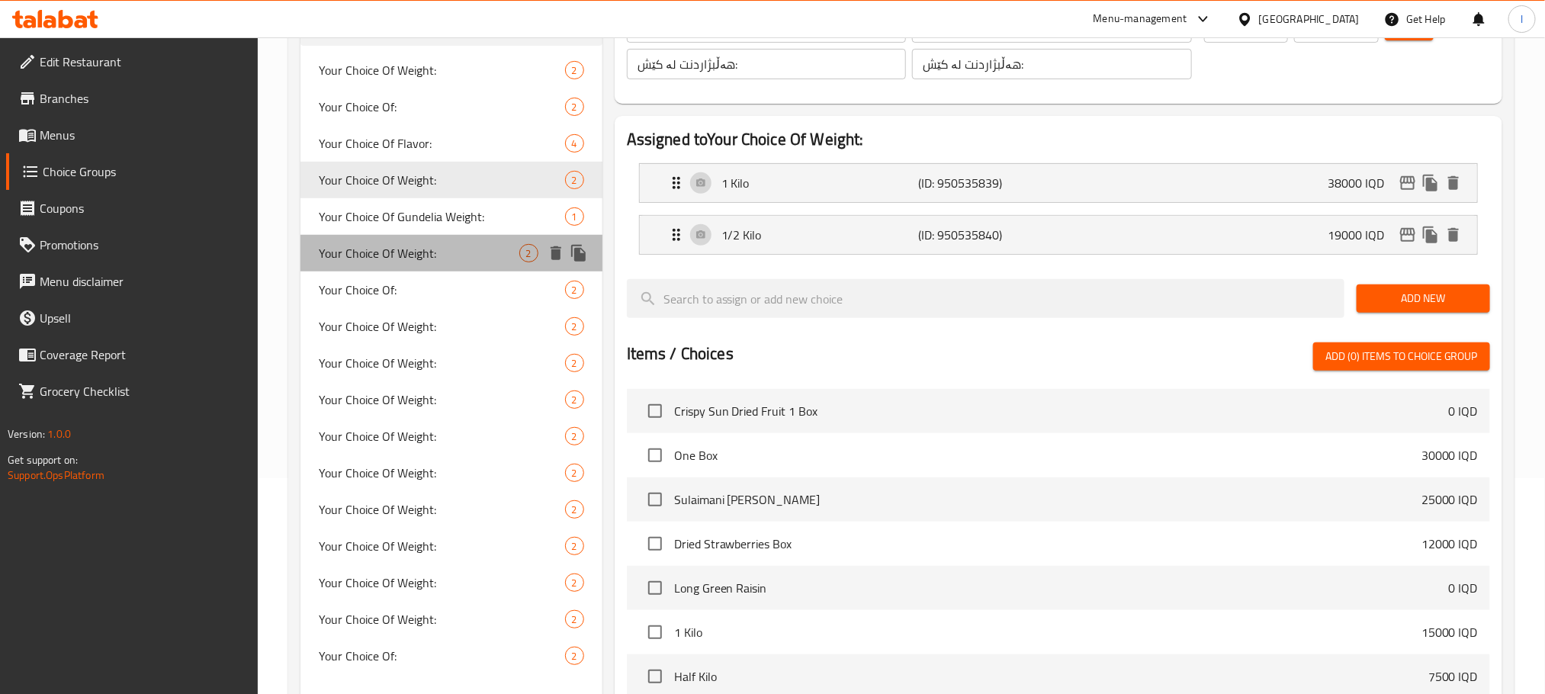
click at [464, 238] on div "Your Choice Of Weight: 2" at bounding box center [451, 253] width 302 height 37
type input "إختيارك من الوزن:"
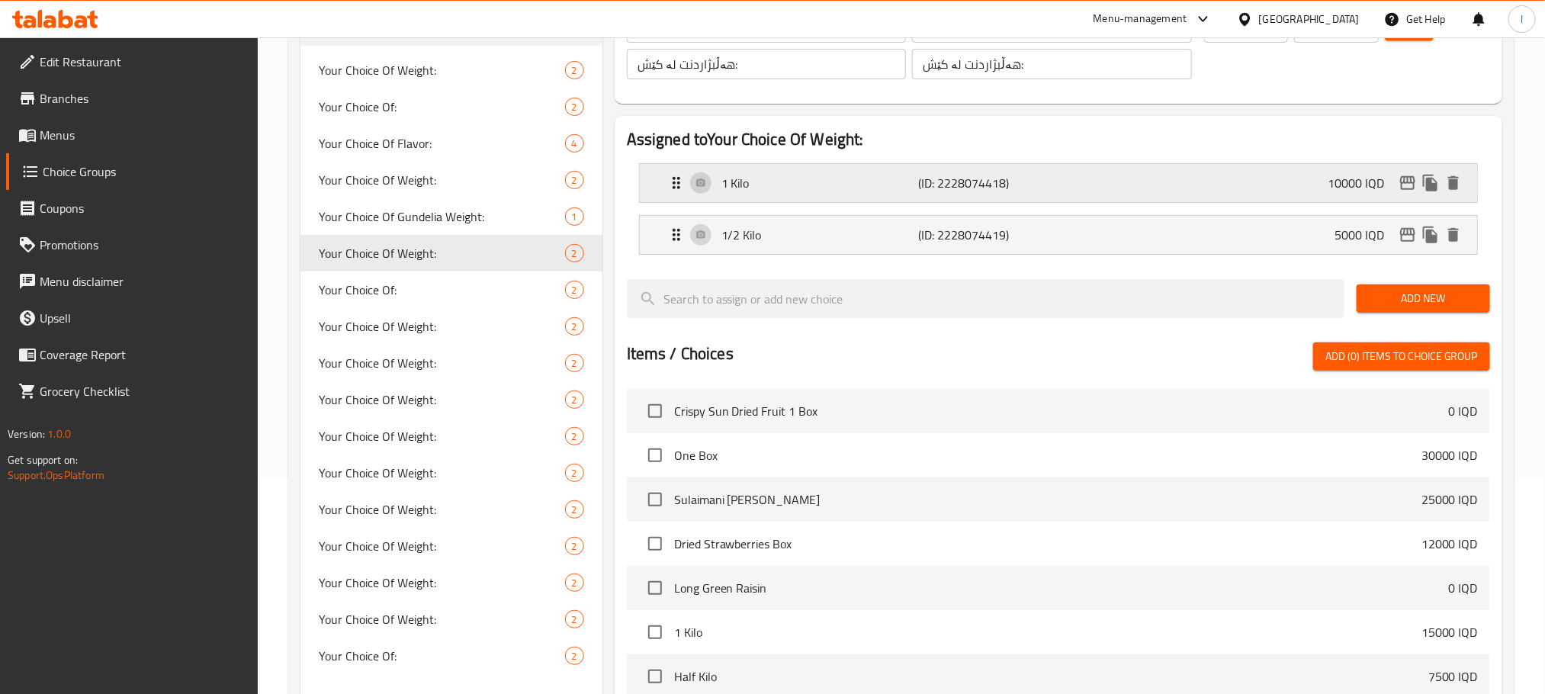
click at [1392, 184] on p "10000 IQD" at bounding box center [1362, 183] width 69 height 18
click at [1403, 181] on icon "edit" at bounding box center [1408, 183] width 18 height 18
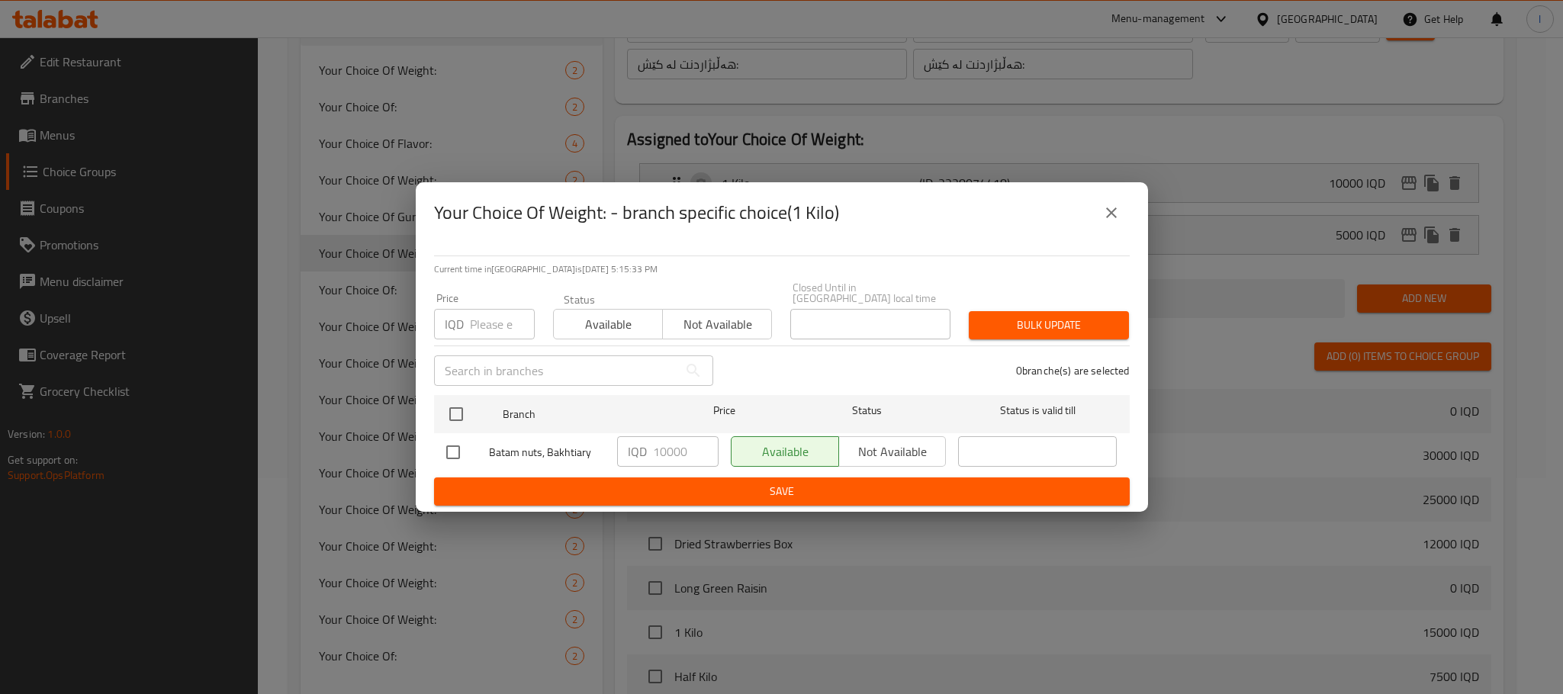
click at [1110, 194] on div "Your Choice Of Weight: - branch specific choice(1 Kilo)" at bounding box center [782, 212] width 732 height 61
drag, startPoint x: 1082, startPoint y: 233, endPoint x: 1106, endPoint y: 220, distance: 27.3
click at [1083, 231] on div "Your Choice Of Weight: - branch specific choice(1 Kilo)" at bounding box center [781, 212] width 695 height 37
click at [1107, 220] on icon "close" at bounding box center [1111, 213] width 18 height 18
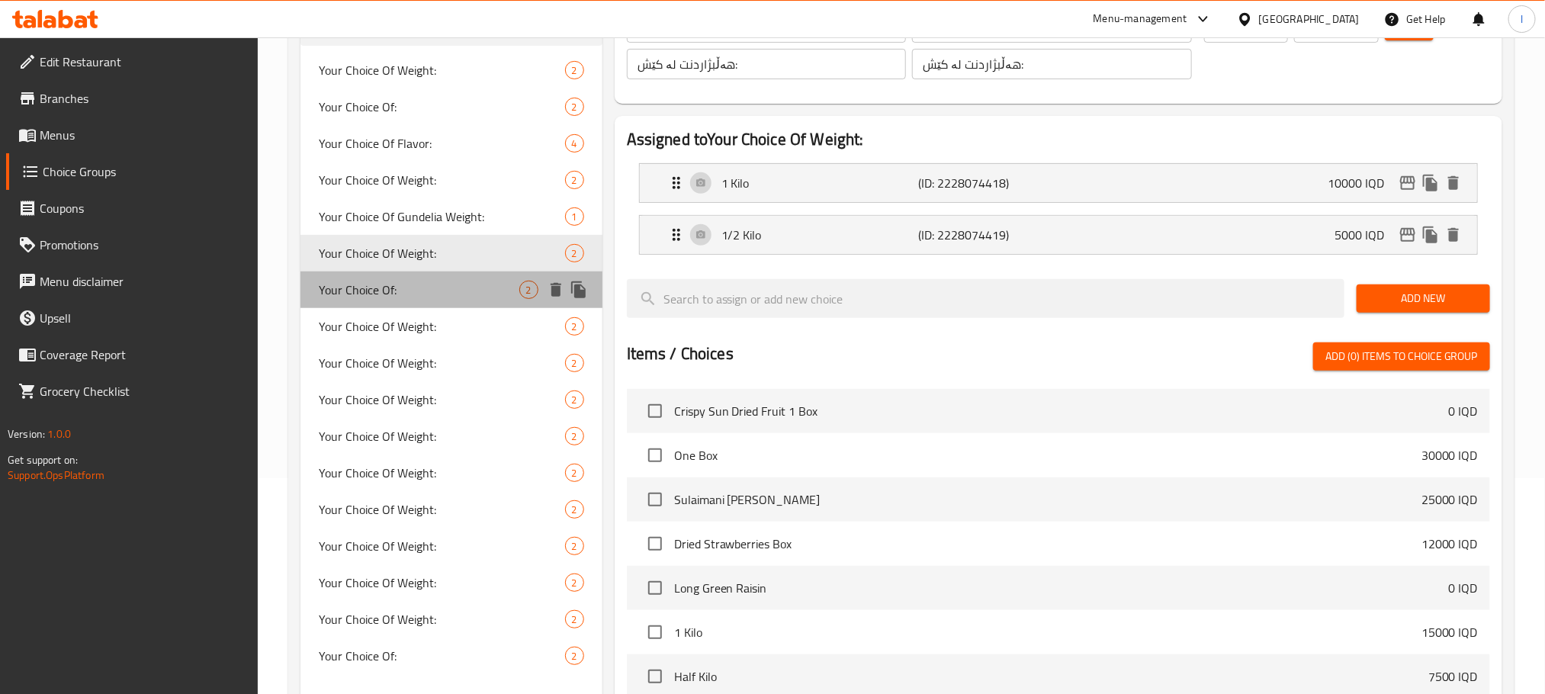
click at [327, 291] on span "Your Choice Of:" at bounding box center [419, 290] width 201 height 18
type input "Your Choice Of:"
type input "إختيارك من:"
type input "هەڵبژاردنت لە:"
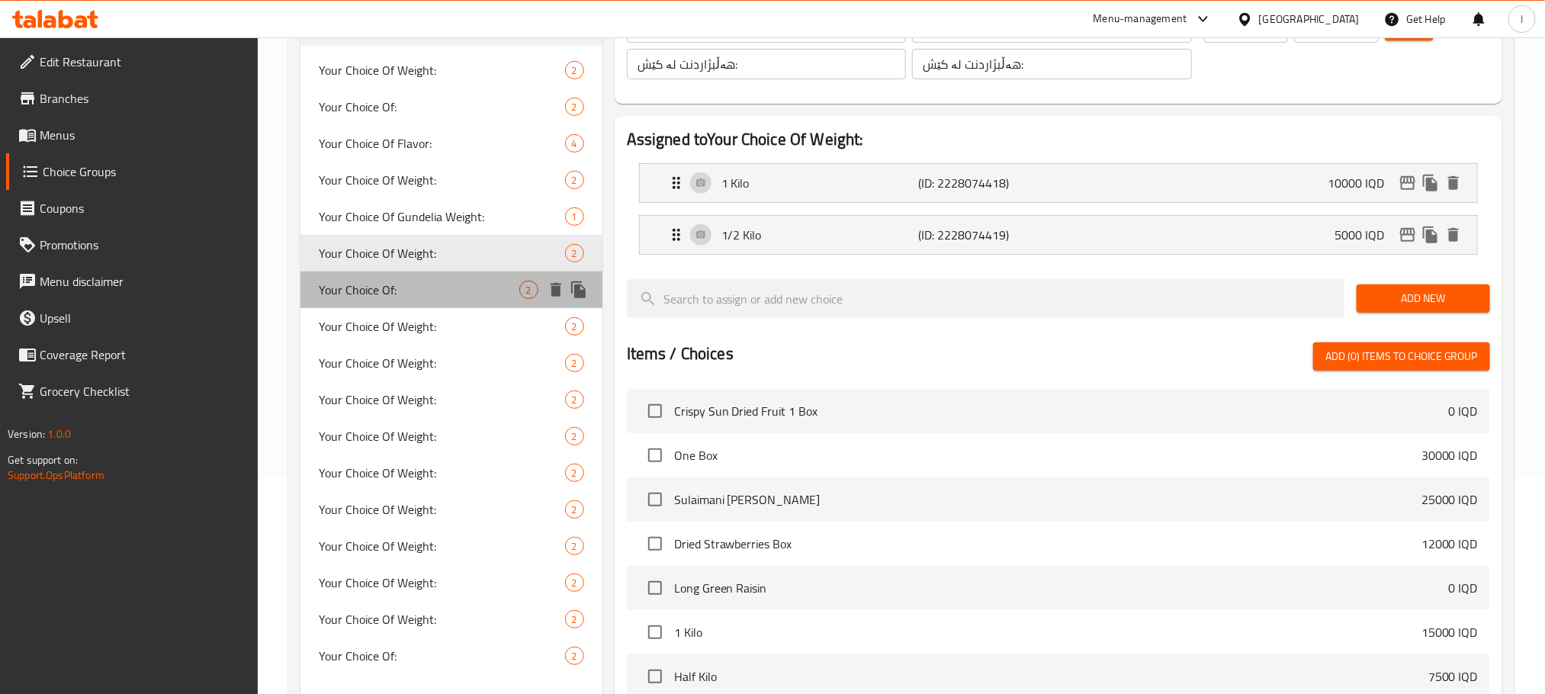
type input "0"
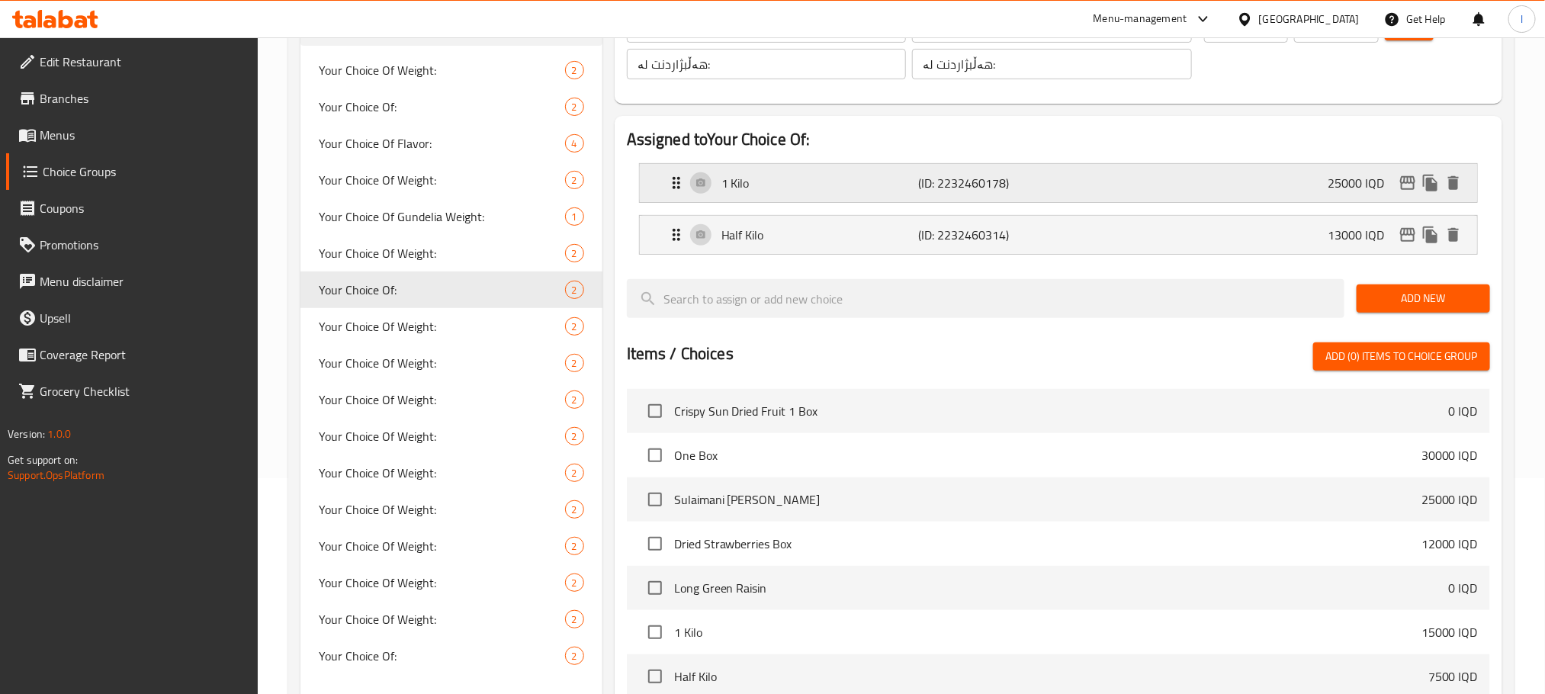
click at [1414, 178] on icon "edit" at bounding box center [1407, 183] width 15 height 14
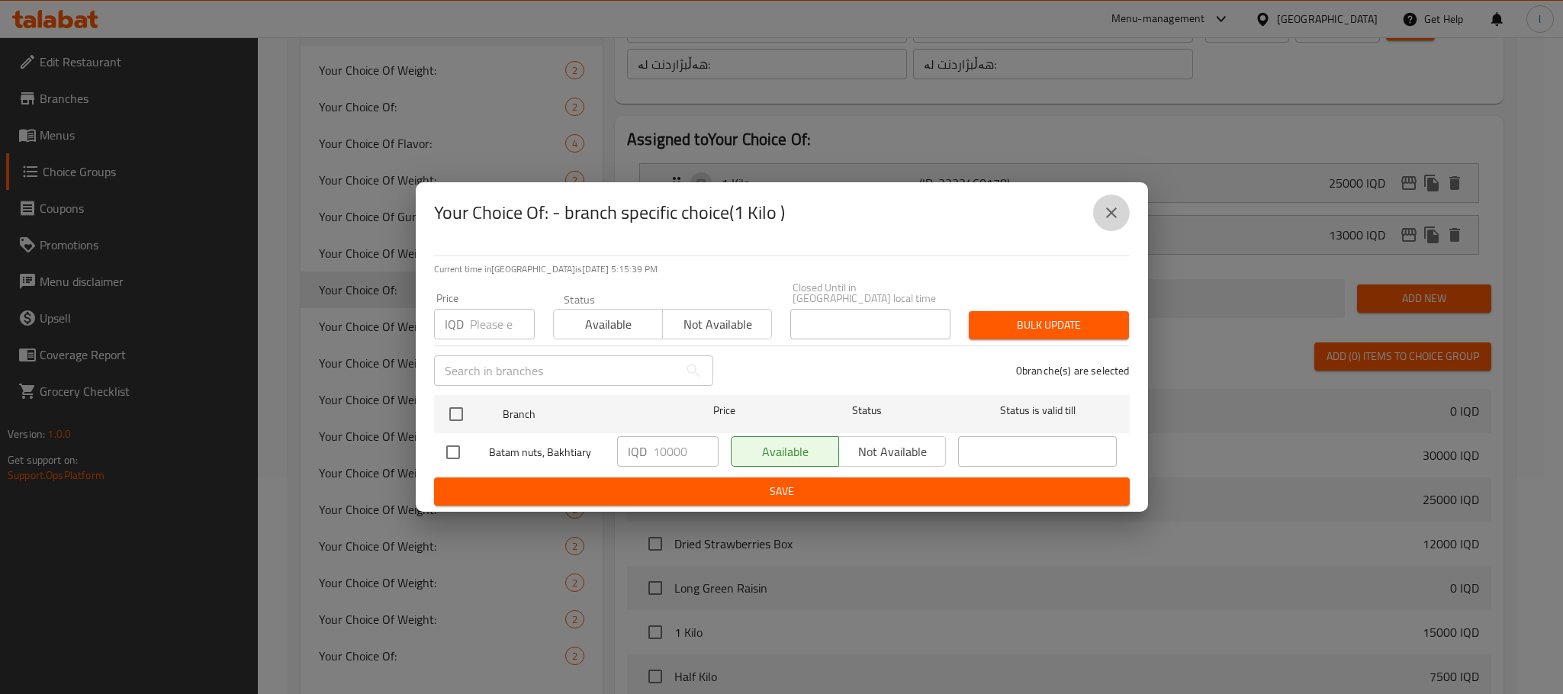
click at [1122, 210] on button "close" at bounding box center [1111, 212] width 37 height 37
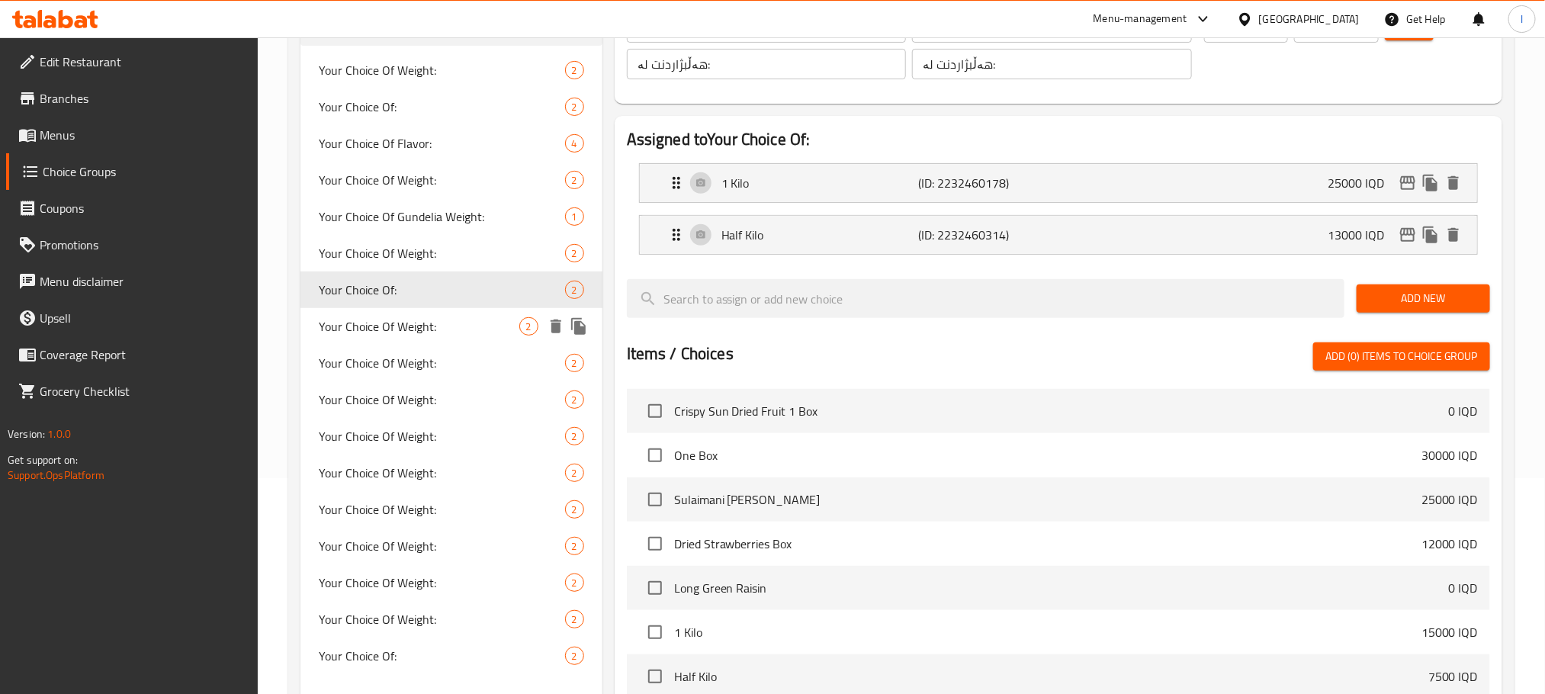
click at [414, 310] on div "Your Choice Of Weight: 2" at bounding box center [451, 326] width 302 height 37
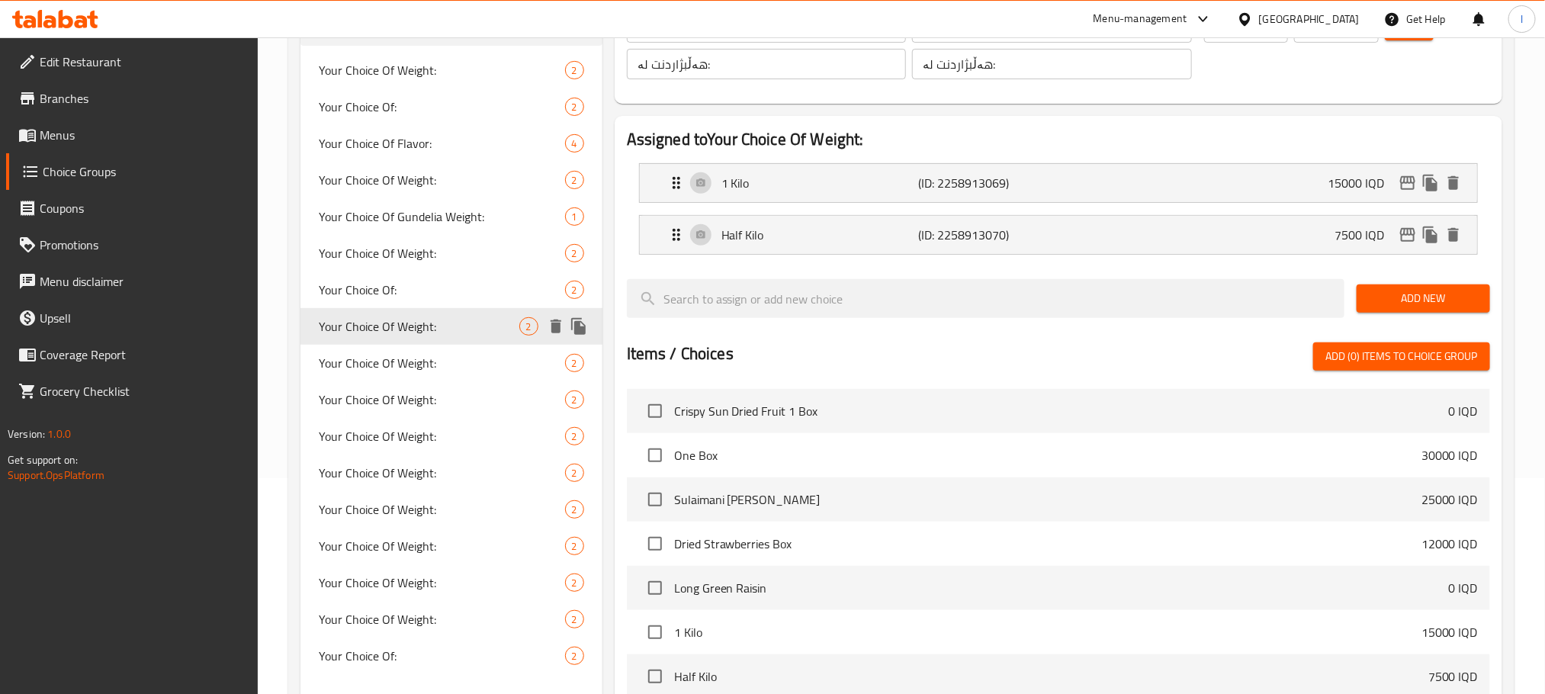
type input "Your Choice Of Weight:"
type input "إختيارك من الوزن:"
type input "هەڵبژاردنت لە کێش:"
type input "1"
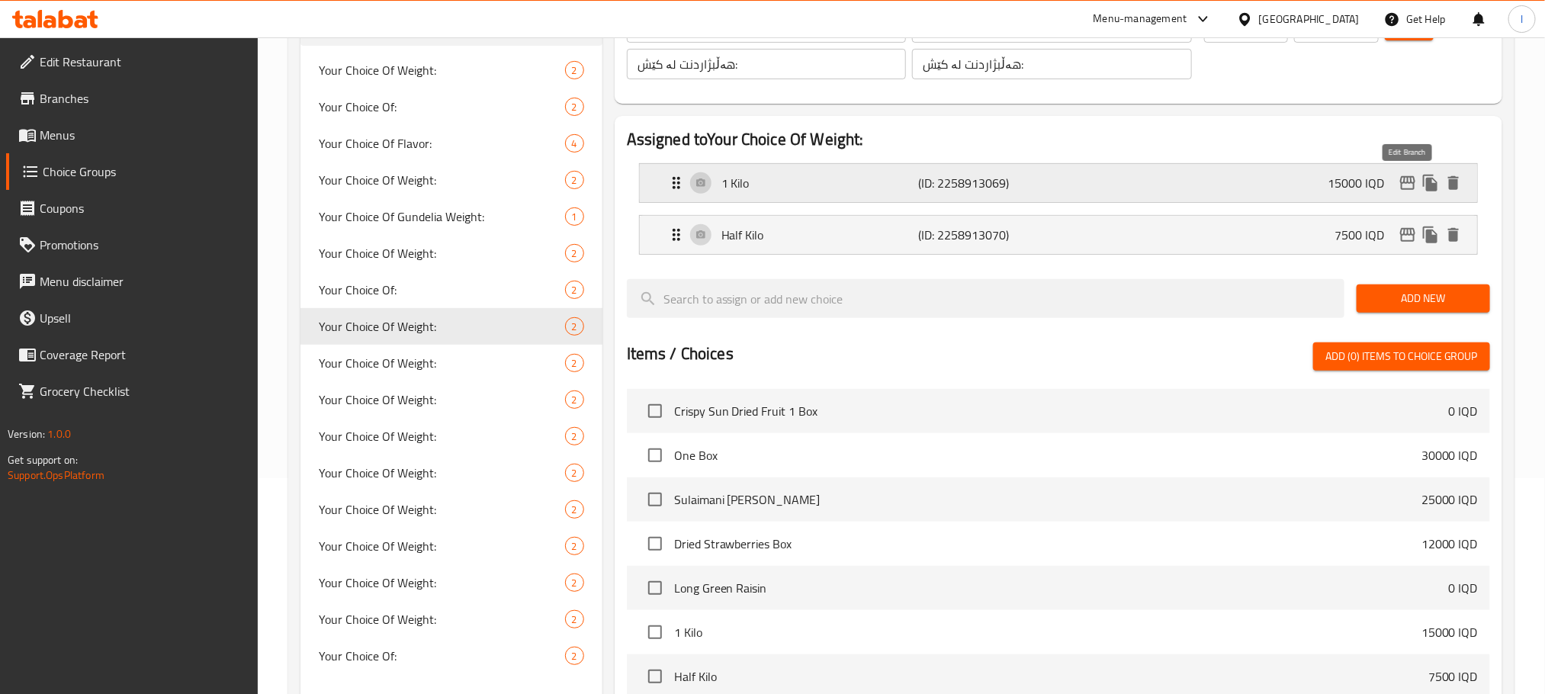
click at [1399, 174] on icon "edit" at bounding box center [1408, 183] width 18 height 18
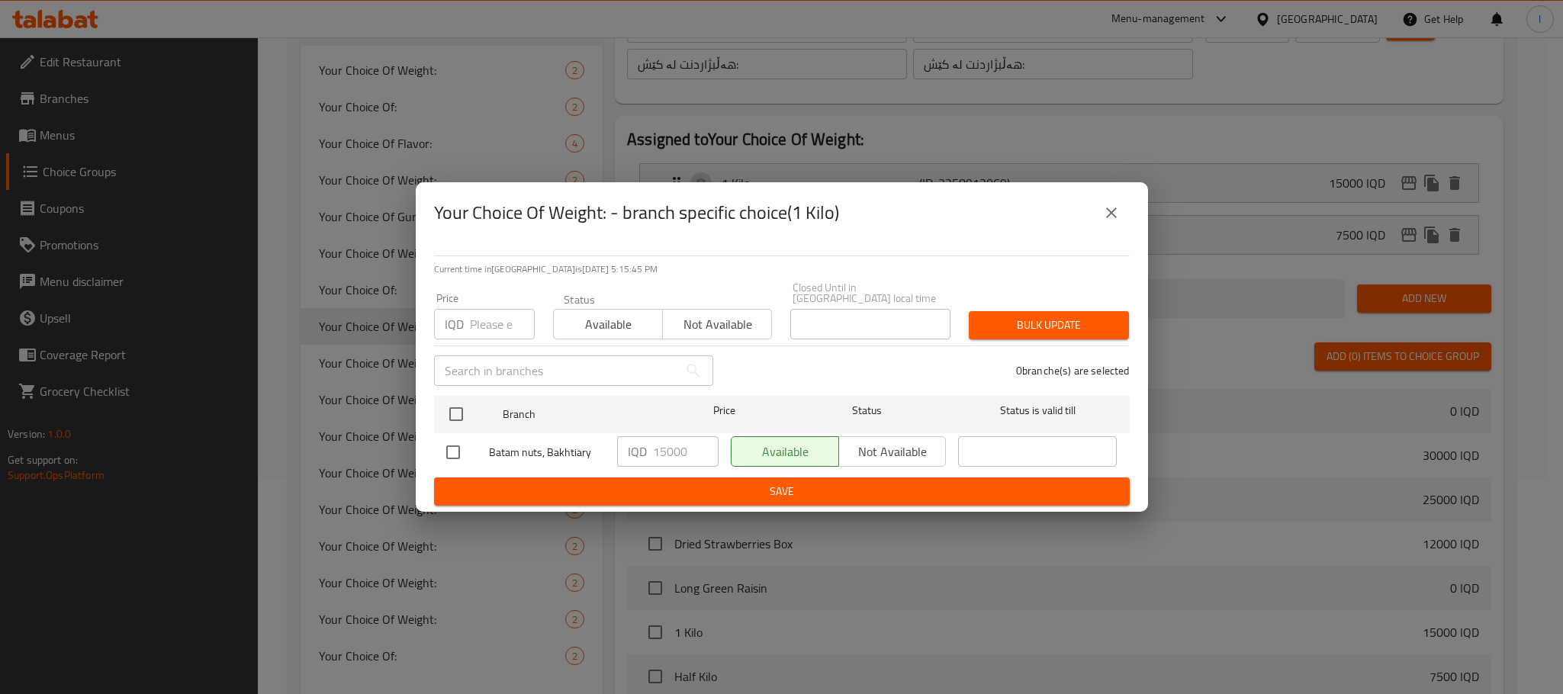
click at [1116, 215] on icon "close" at bounding box center [1111, 213] width 18 height 18
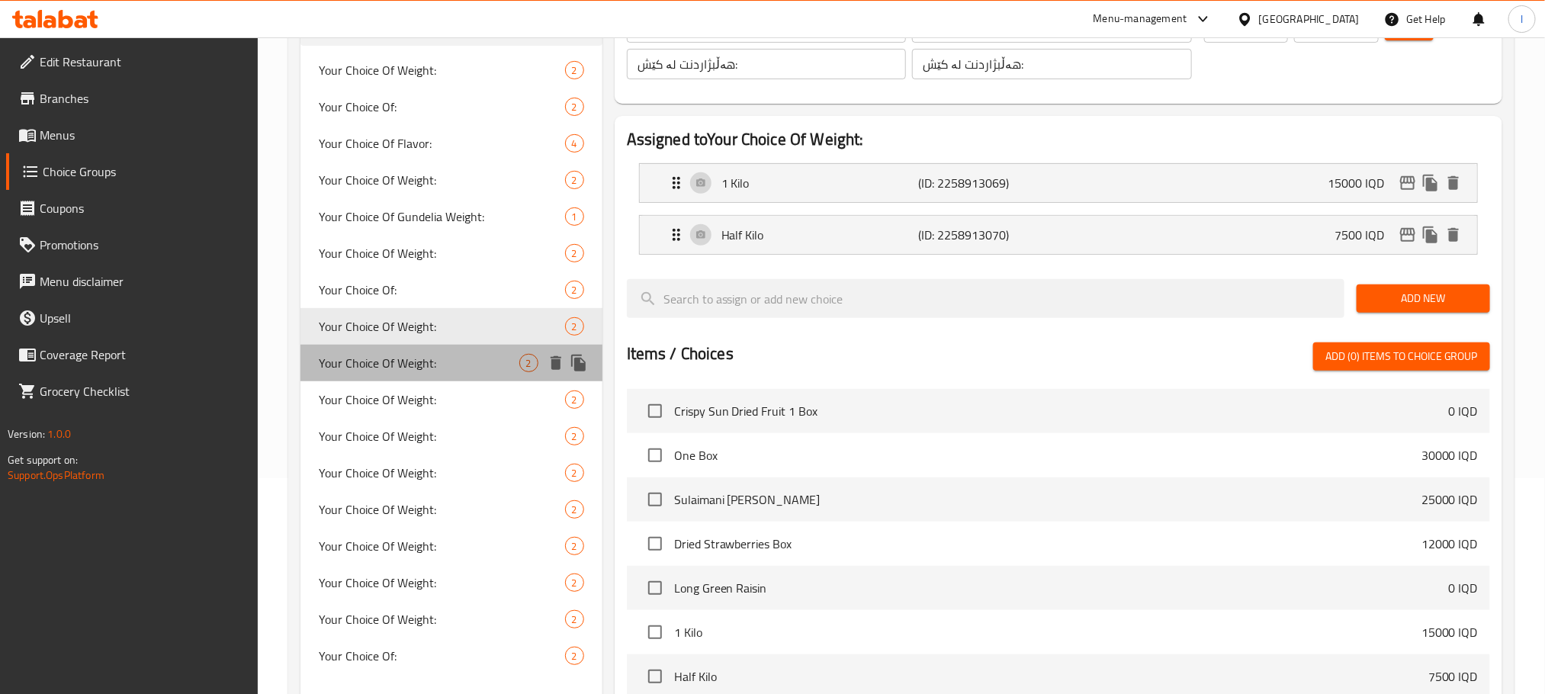
click at [470, 358] on span "Your Choice Of Weight:" at bounding box center [419, 363] width 201 height 18
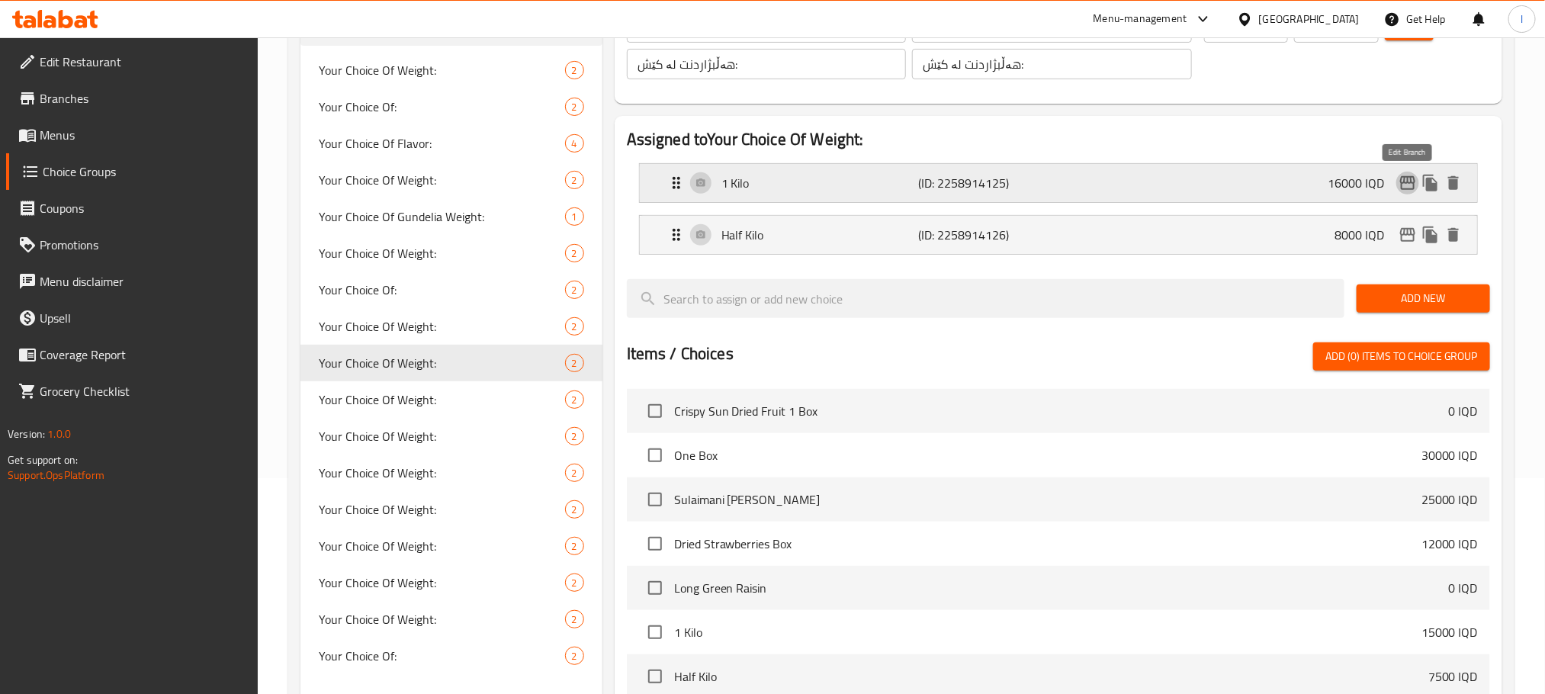
click at [1400, 179] on icon "edit" at bounding box center [1408, 183] width 18 height 18
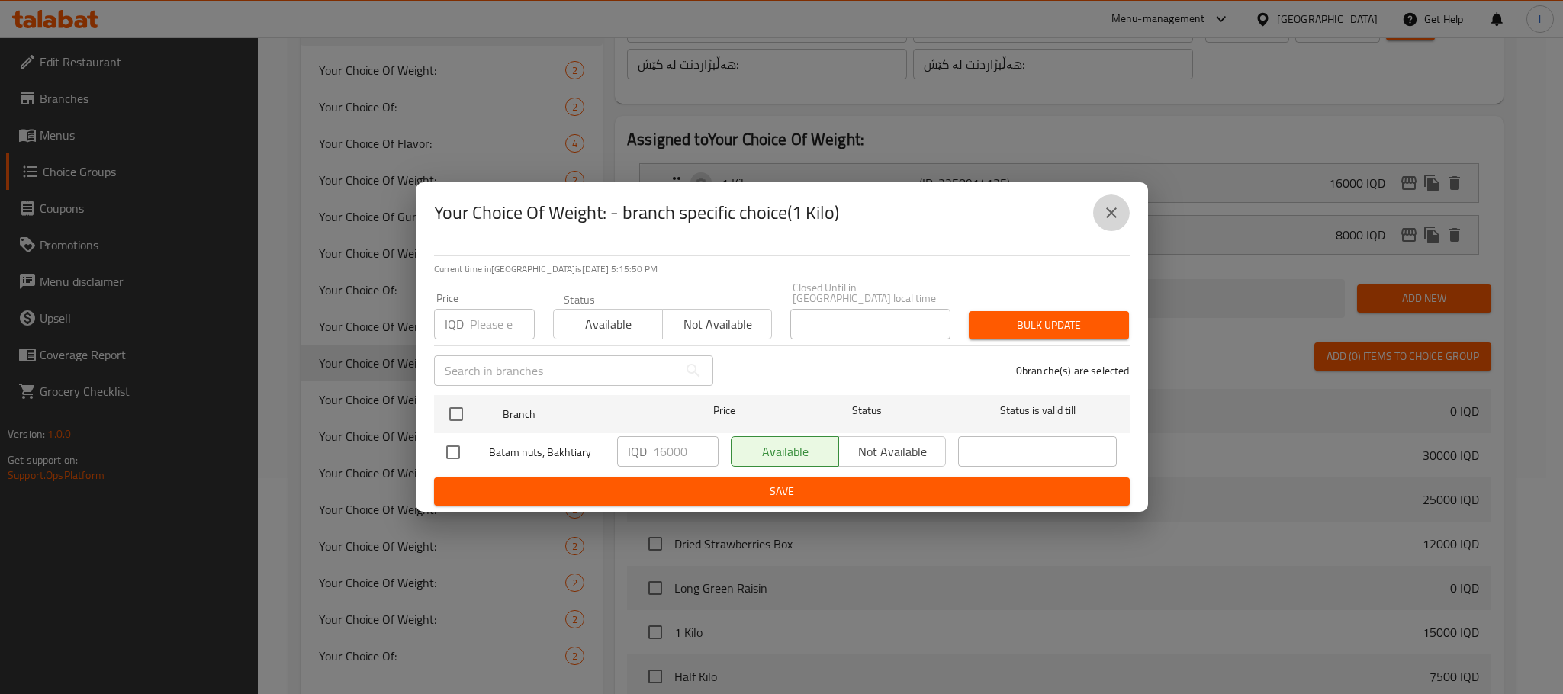
click at [1117, 209] on icon "close" at bounding box center [1111, 213] width 18 height 18
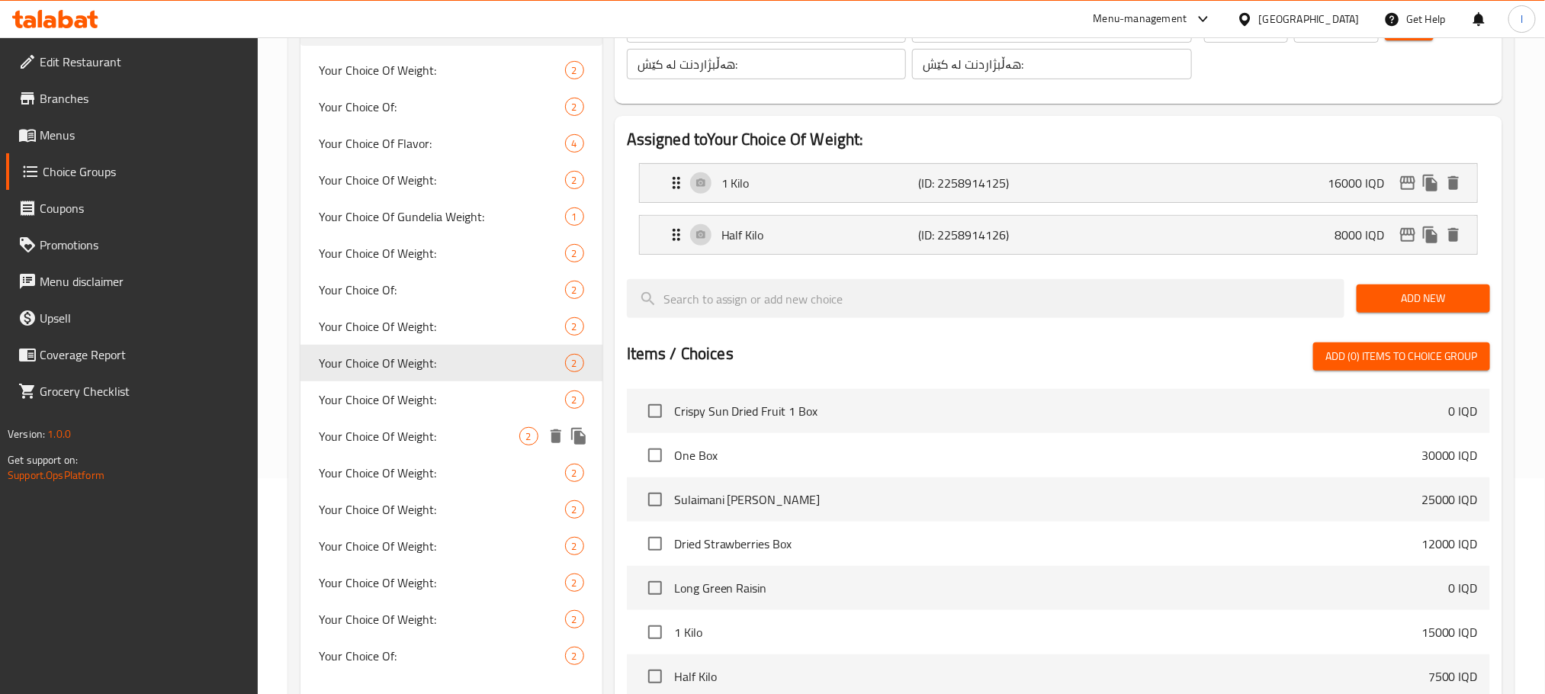
click at [374, 419] on div "Your Choice Of Weight: 2" at bounding box center [451, 436] width 302 height 37
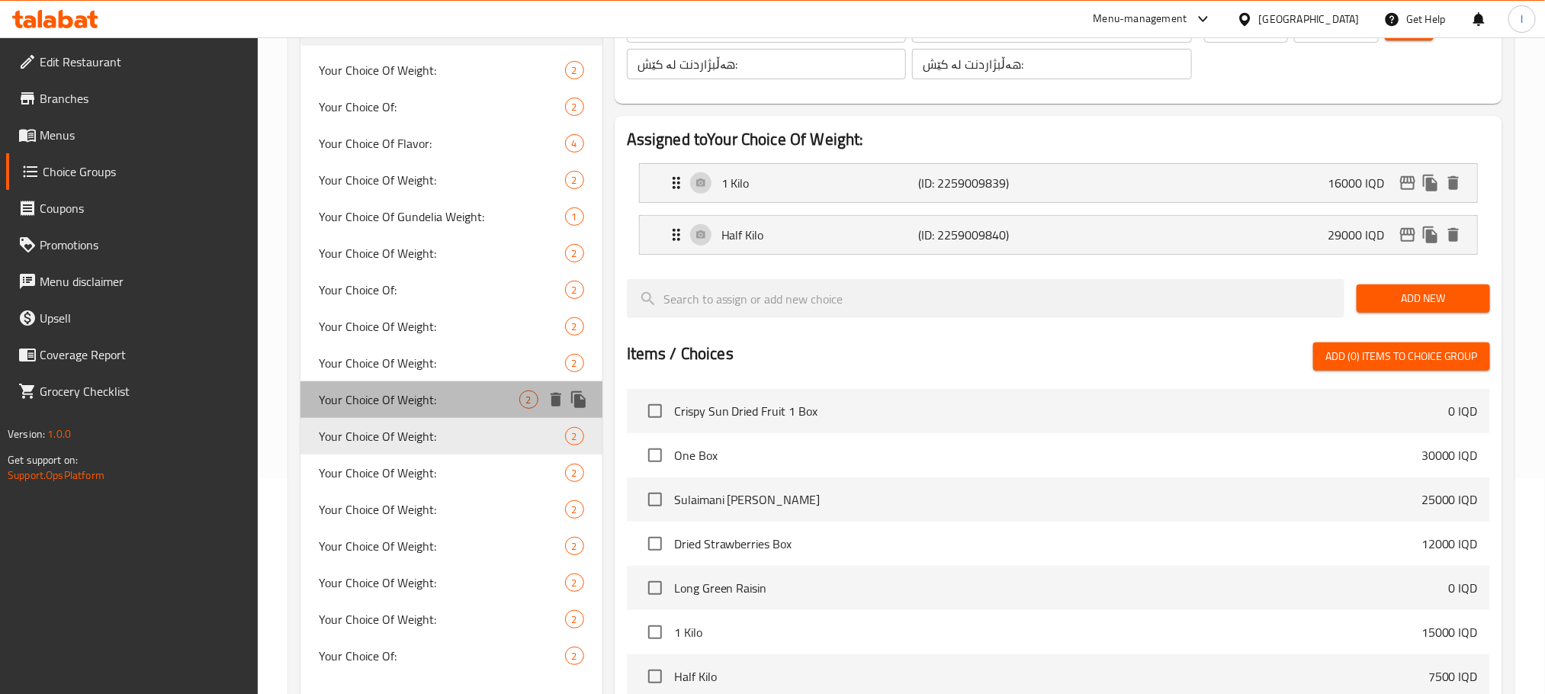
click at [419, 397] on span "Your Choice Of Weight:" at bounding box center [419, 399] width 201 height 18
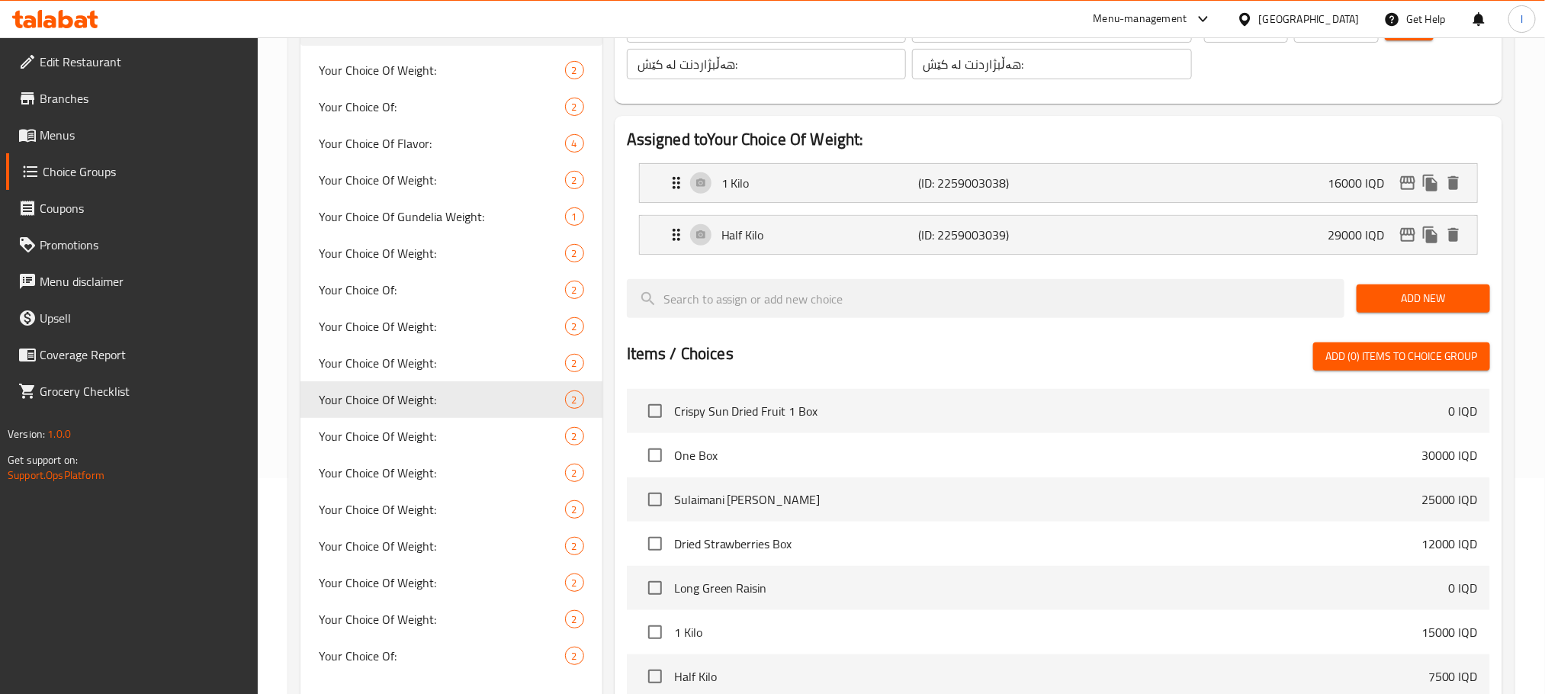
click at [1410, 202] on div "1 Kilo (ID: 2259003038) 16000 IQD Name (En) 1 Kilo Name (En) Name (Ar) 1 كيلو N…" at bounding box center [1058, 183] width 839 height 40
click at [1409, 178] on icon "edit" at bounding box center [1408, 183] width 18 height 18
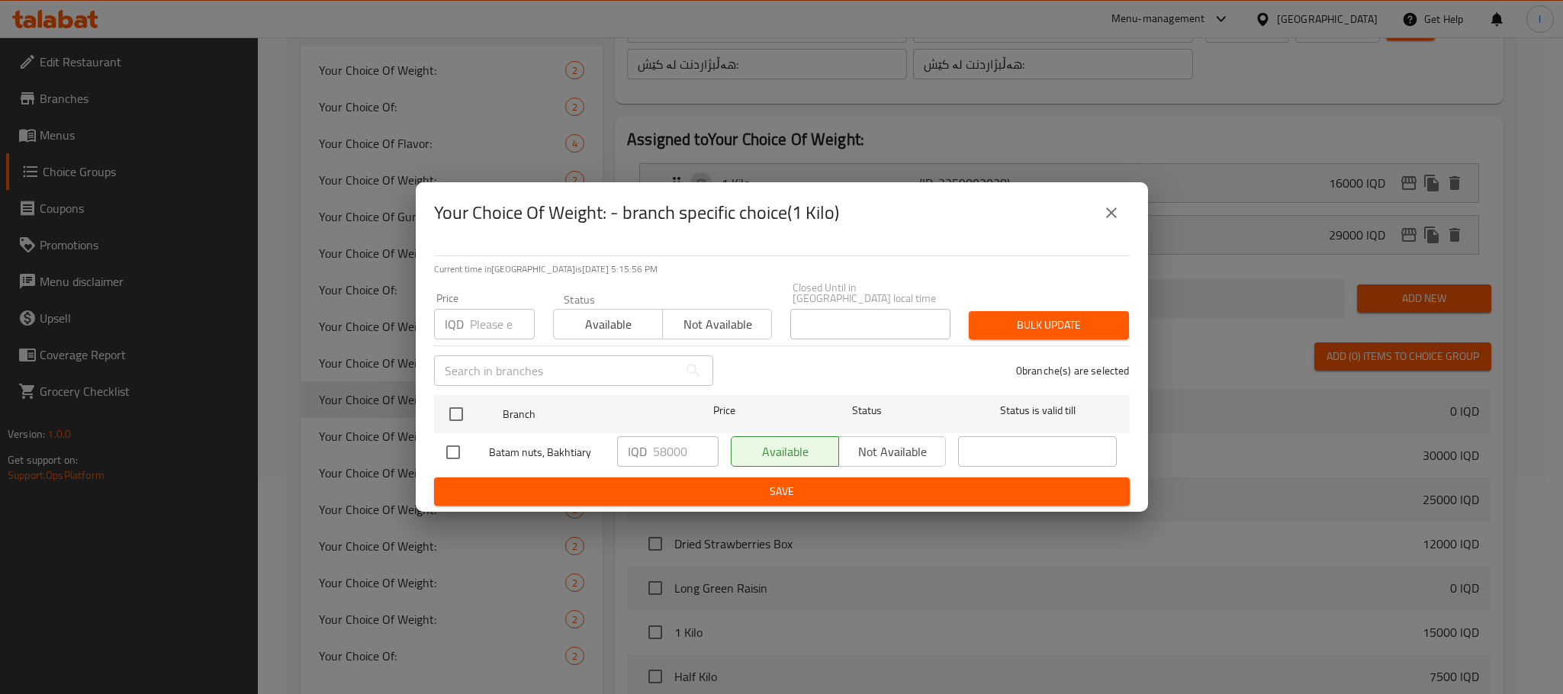
click at [1112, 206] on button "close" at bounding box center [1111, 212] width 37 height 37
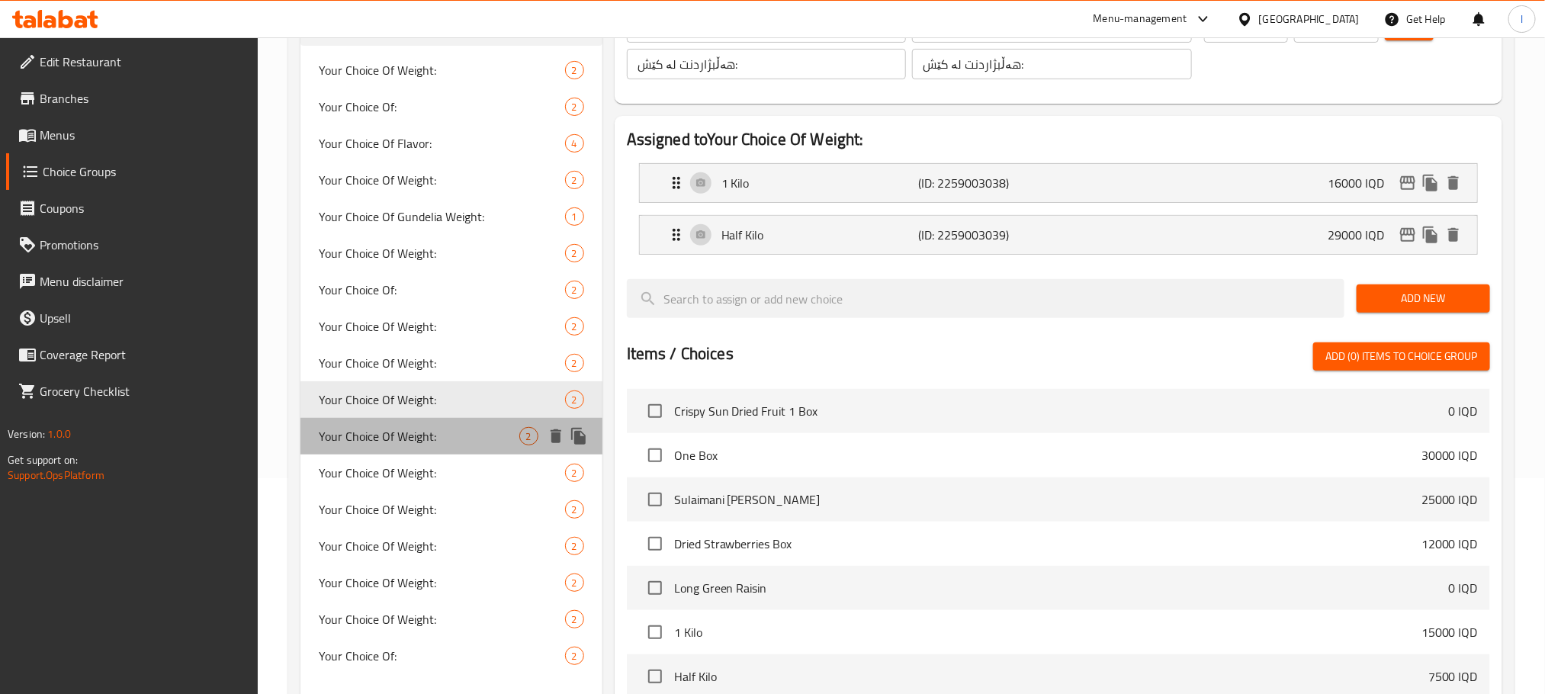
click at [349, 448] on div "Your Choice Of Weight: 2" at bounding box center [451, 436] width 302 height 37
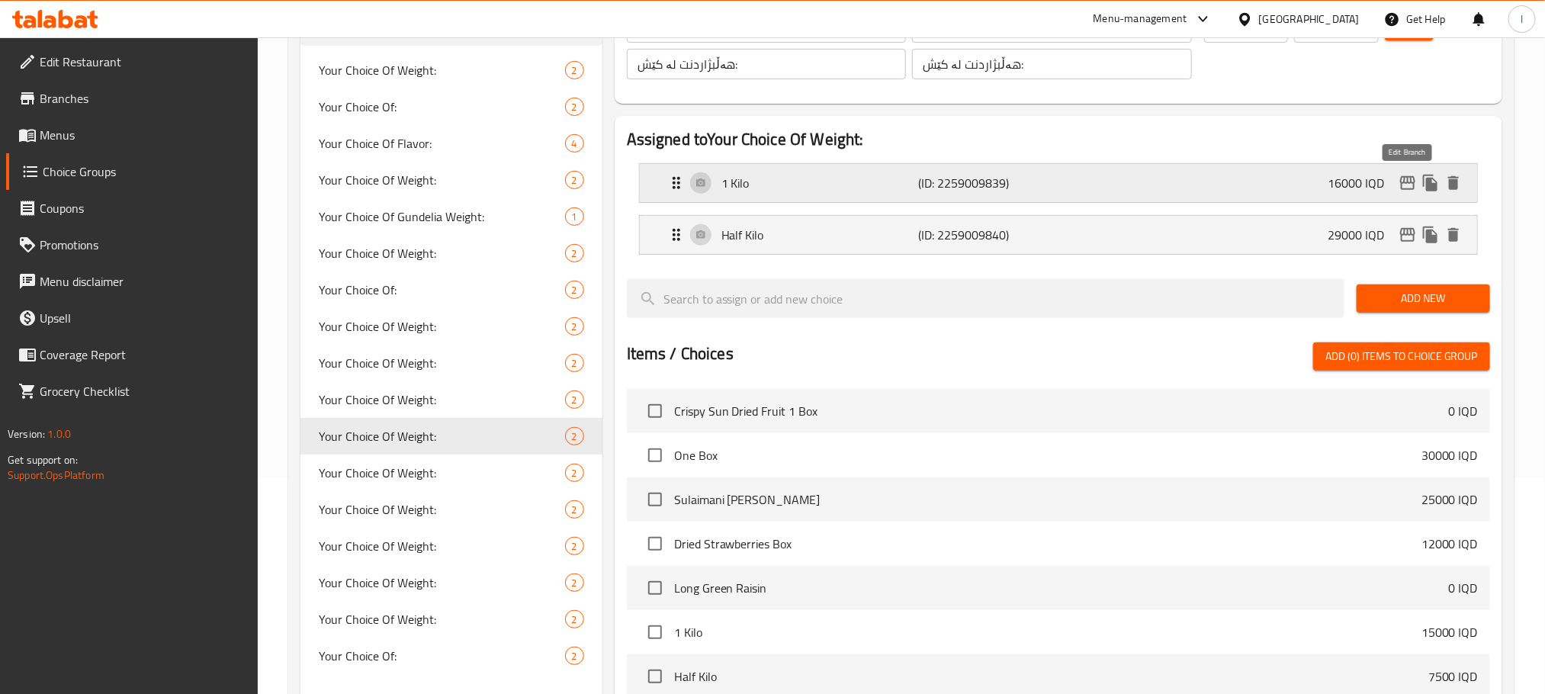
click at [1414, 181] on icon "edit" at bounding box center [1407, 183] width 15 height 14
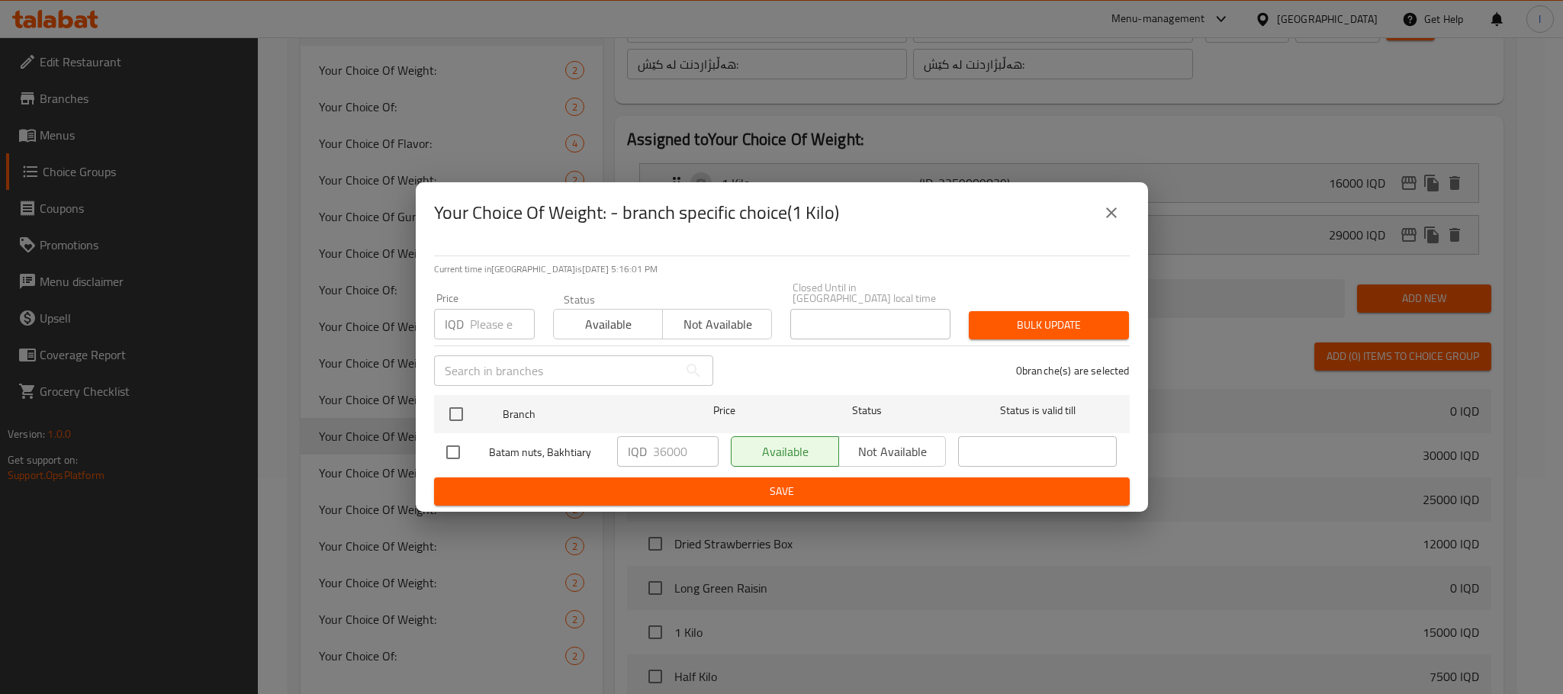
click at [1094, 214] on button "close" at bounding box center [1111, 212] width 37 height 37
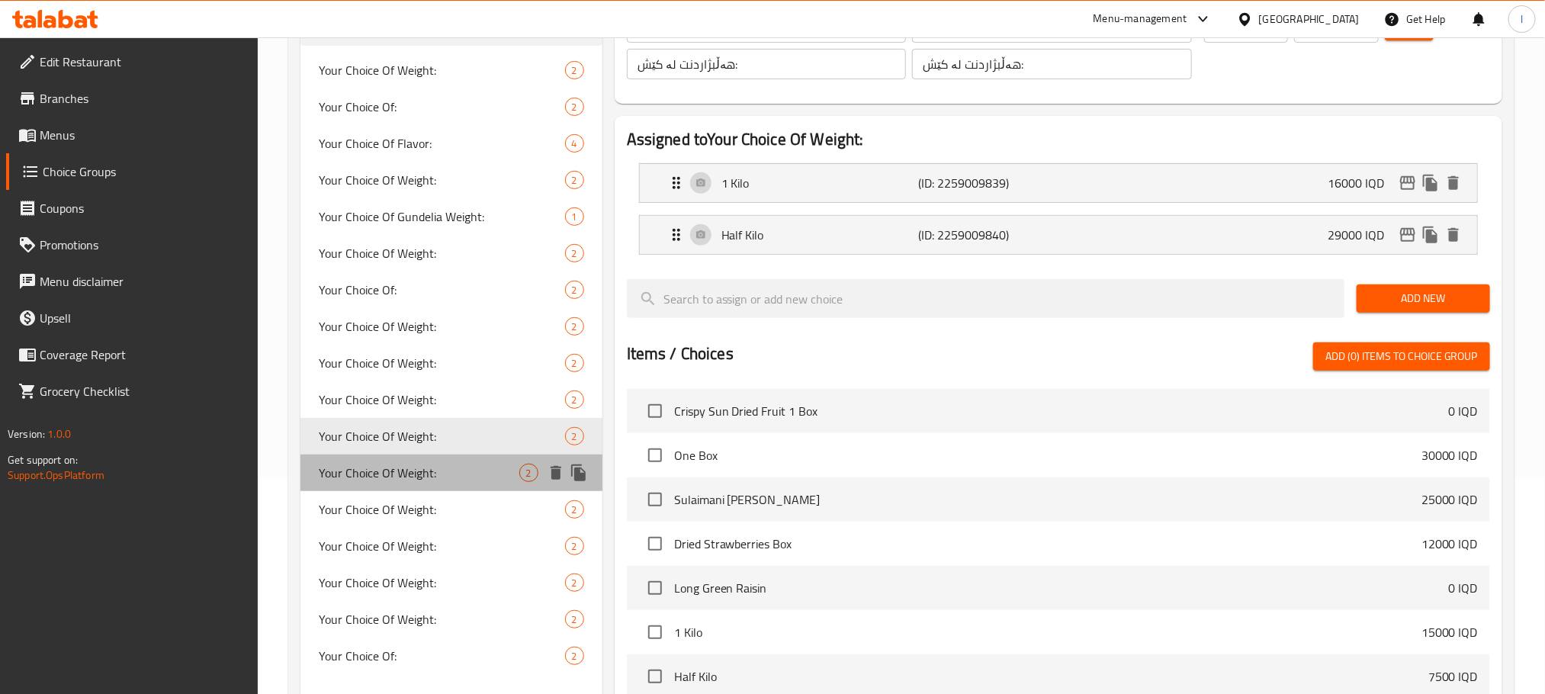
click at [366, 472] on span "Your Choice Of Weight:" at bounding box center [419, 473] width 201 height 18
type input "Your Choice Of Weight:"
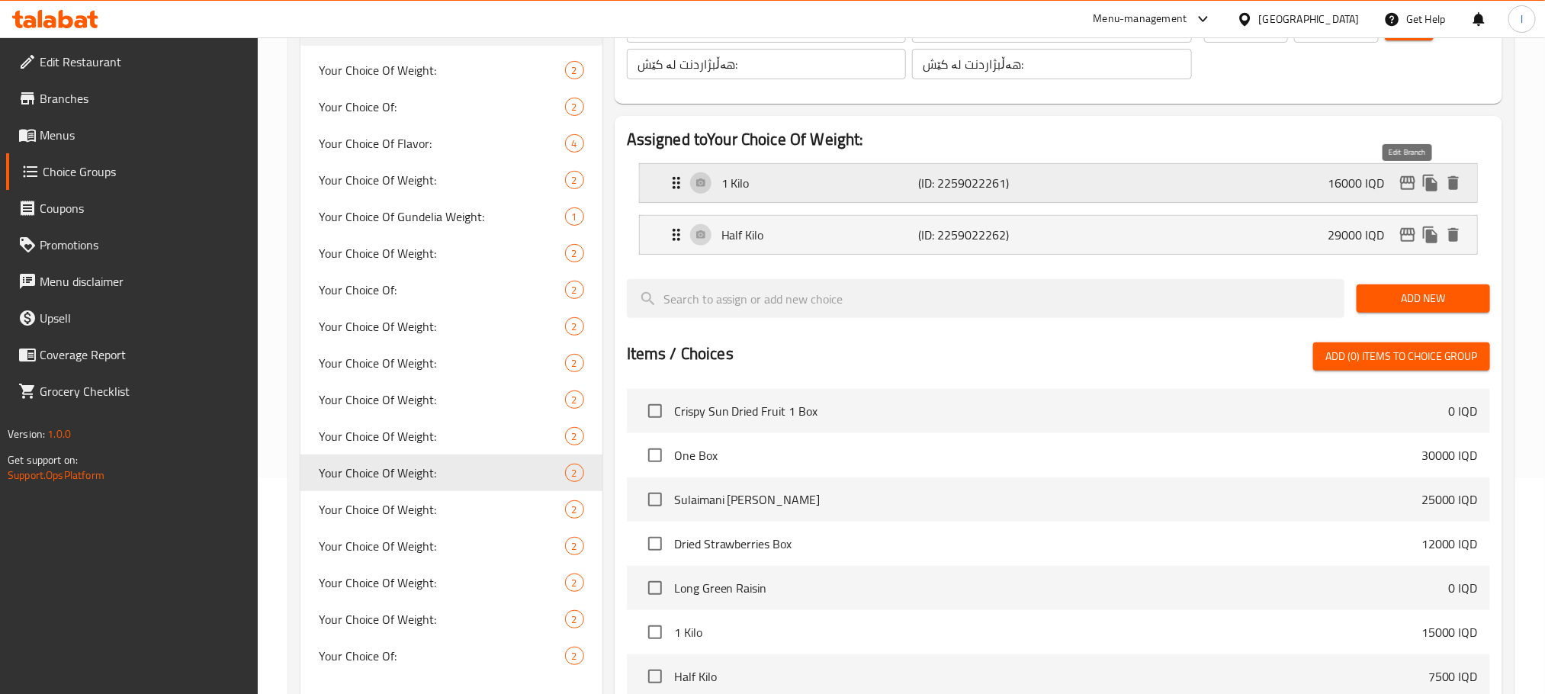
click at [1409, 185] on icon "edit" at bounding box center [1408, 183] width 18 height 18
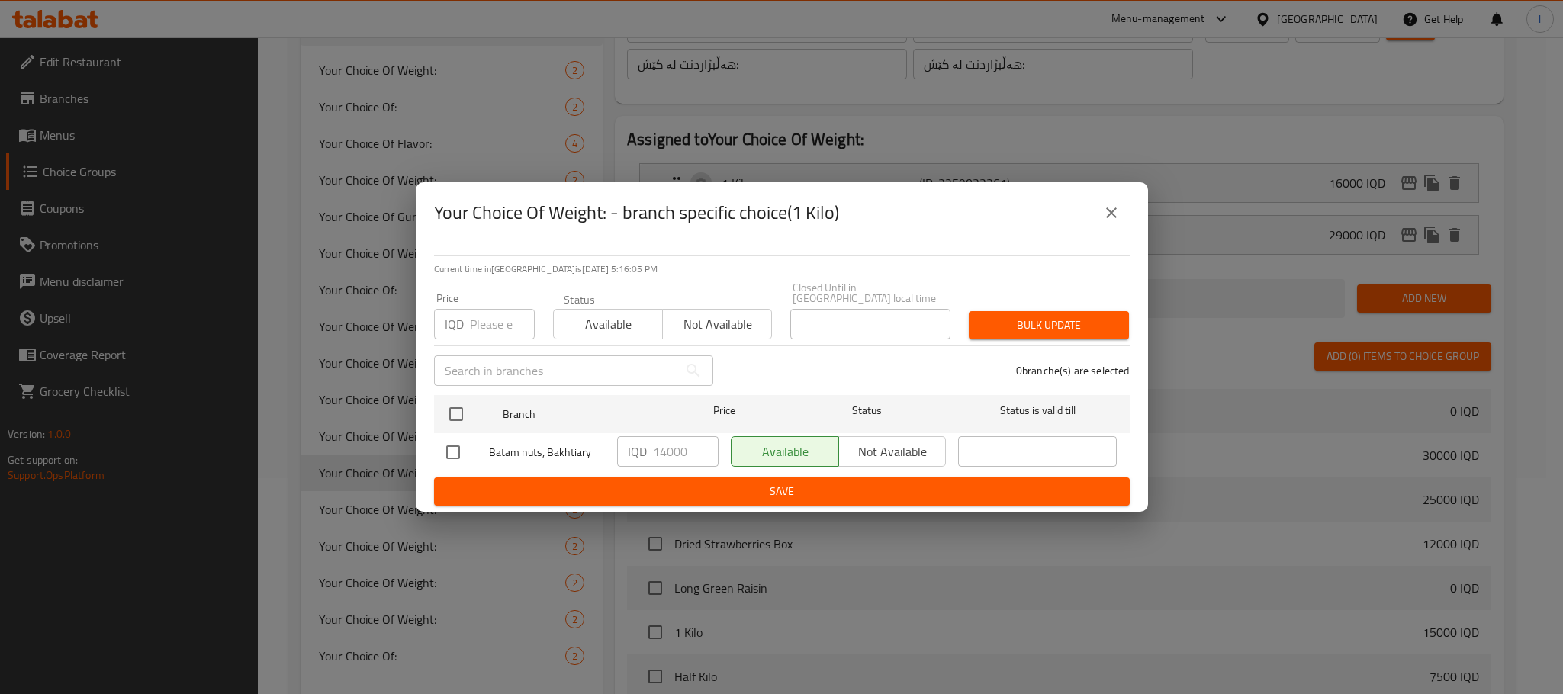
click at [1103, 209] on icon "close" at bounding box center [1111, 213] width 18 height 18
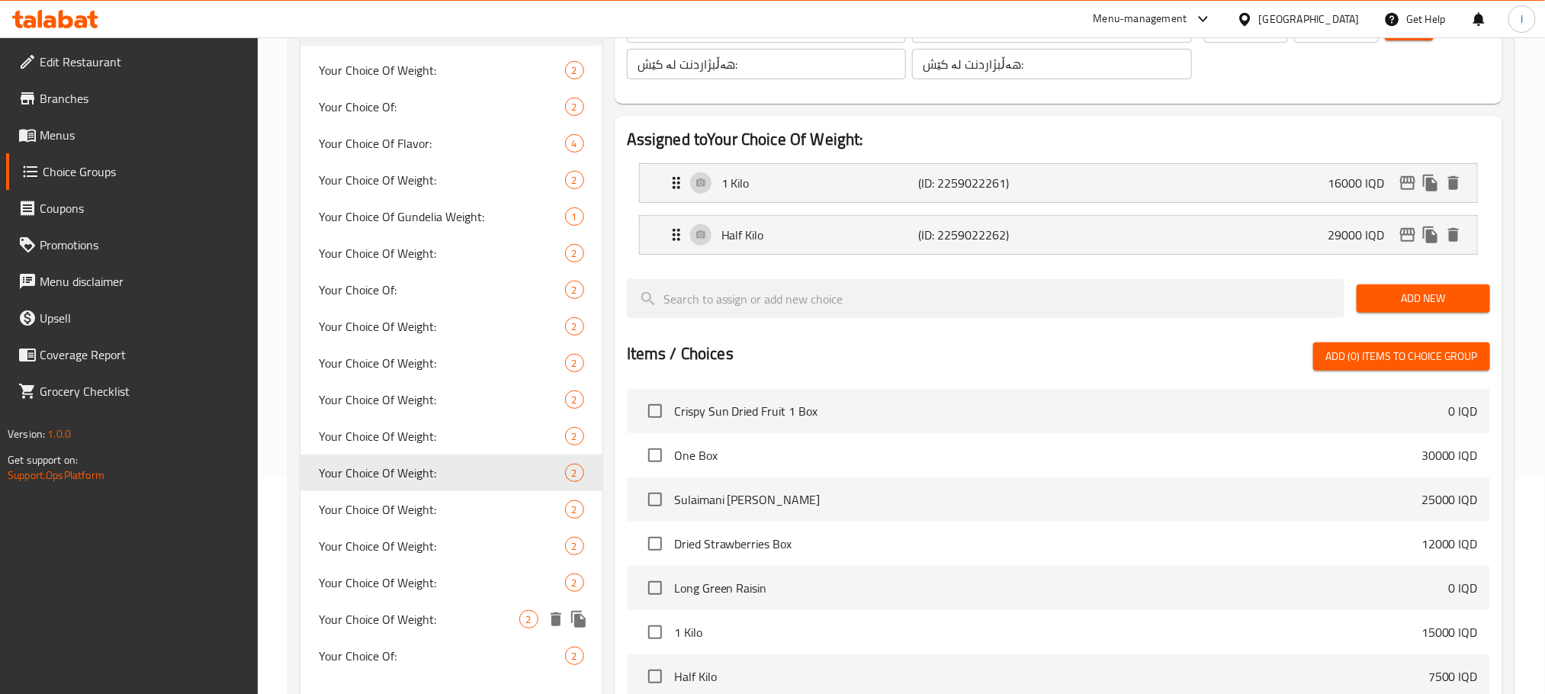
click at [575, 612] on icon "duplicate" at bounding box center [579, 619] width 18 height 18
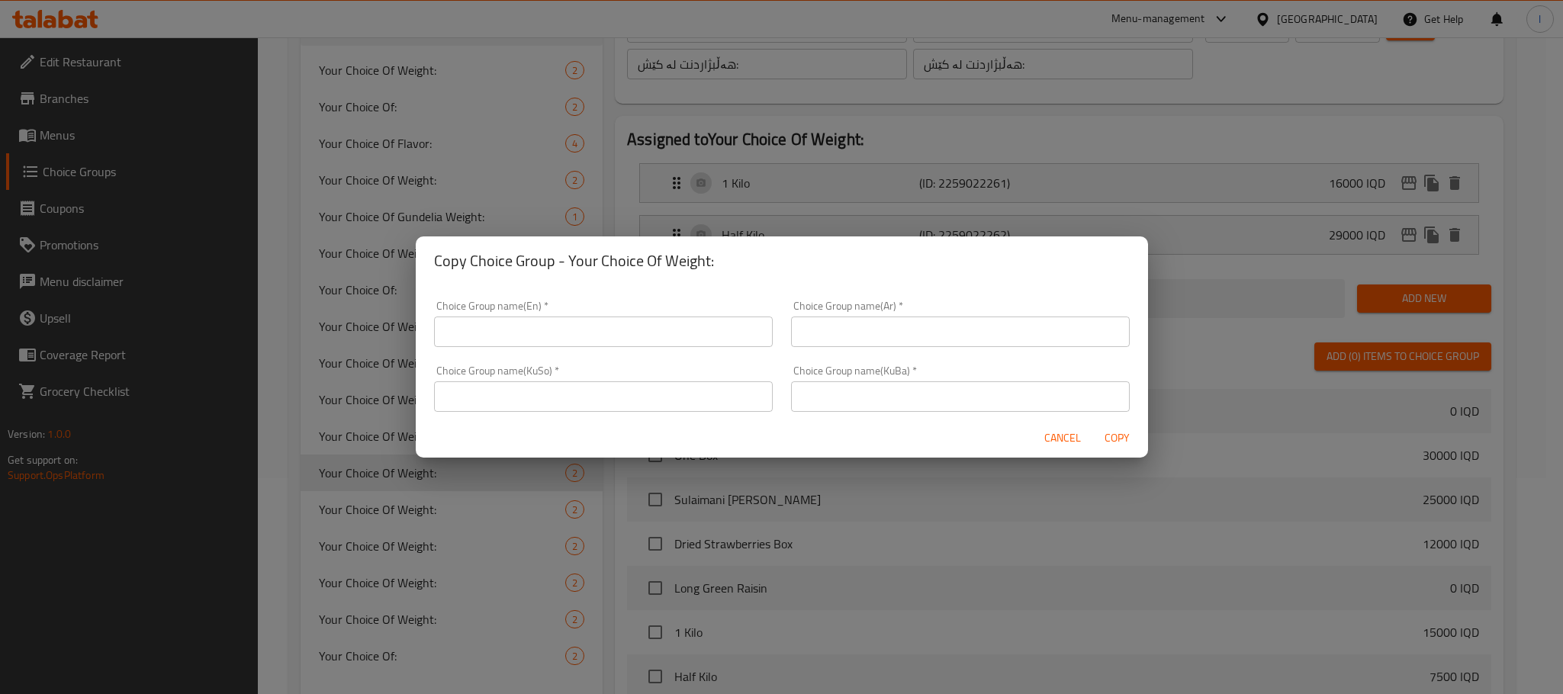
click at [528, 327] on input "text" at bounding box center [603, 331] width 339 height 31
type input "Your Choice Of:"
click at [858, 339] on input "text" at bounding box center [960, 331] width 339 height 31
type input "إختيارك من:"
click at [588, 389] on input "text" at bounding box center [603, 396] width 339 height 31
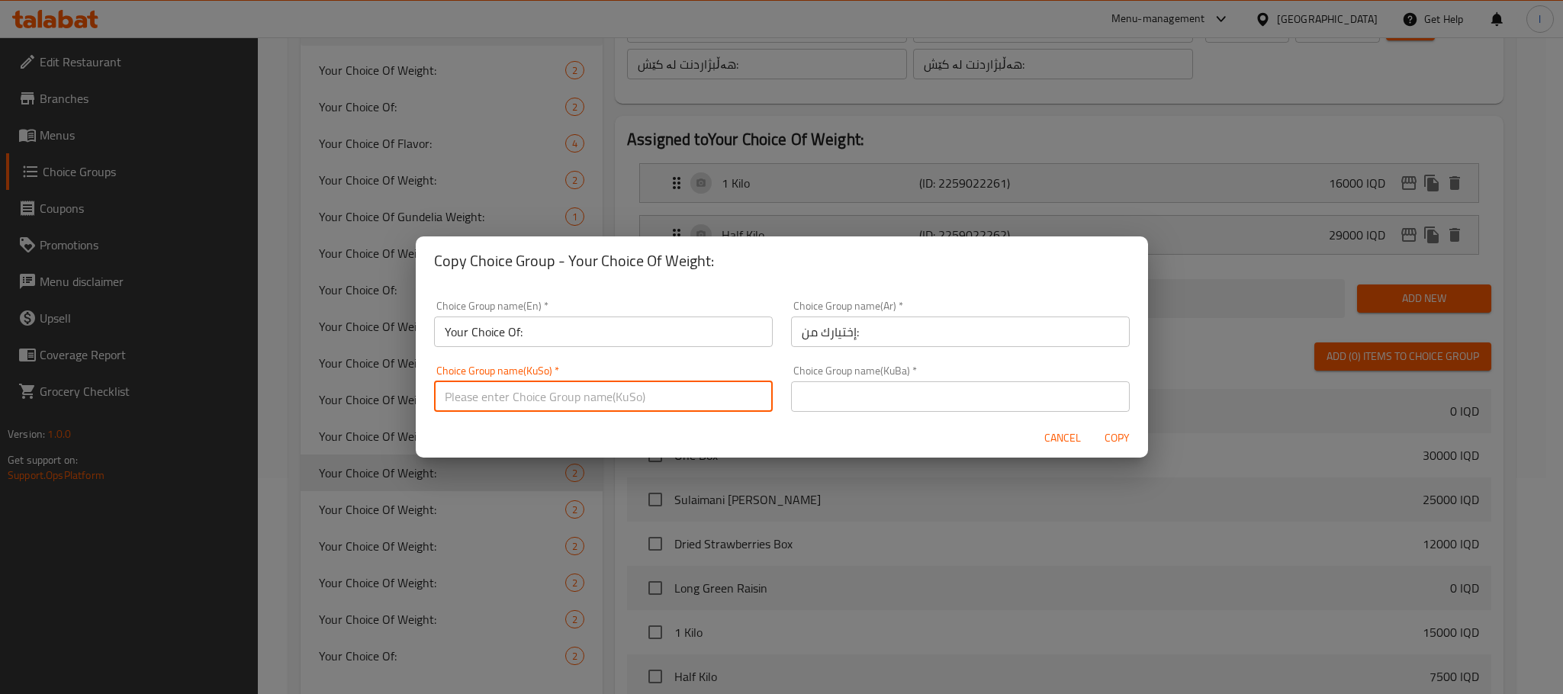
type input "هەڵبژاردنت لە:"
click at [862, 400] on input "text" at bounding box center [960, 396] width 339 height 31
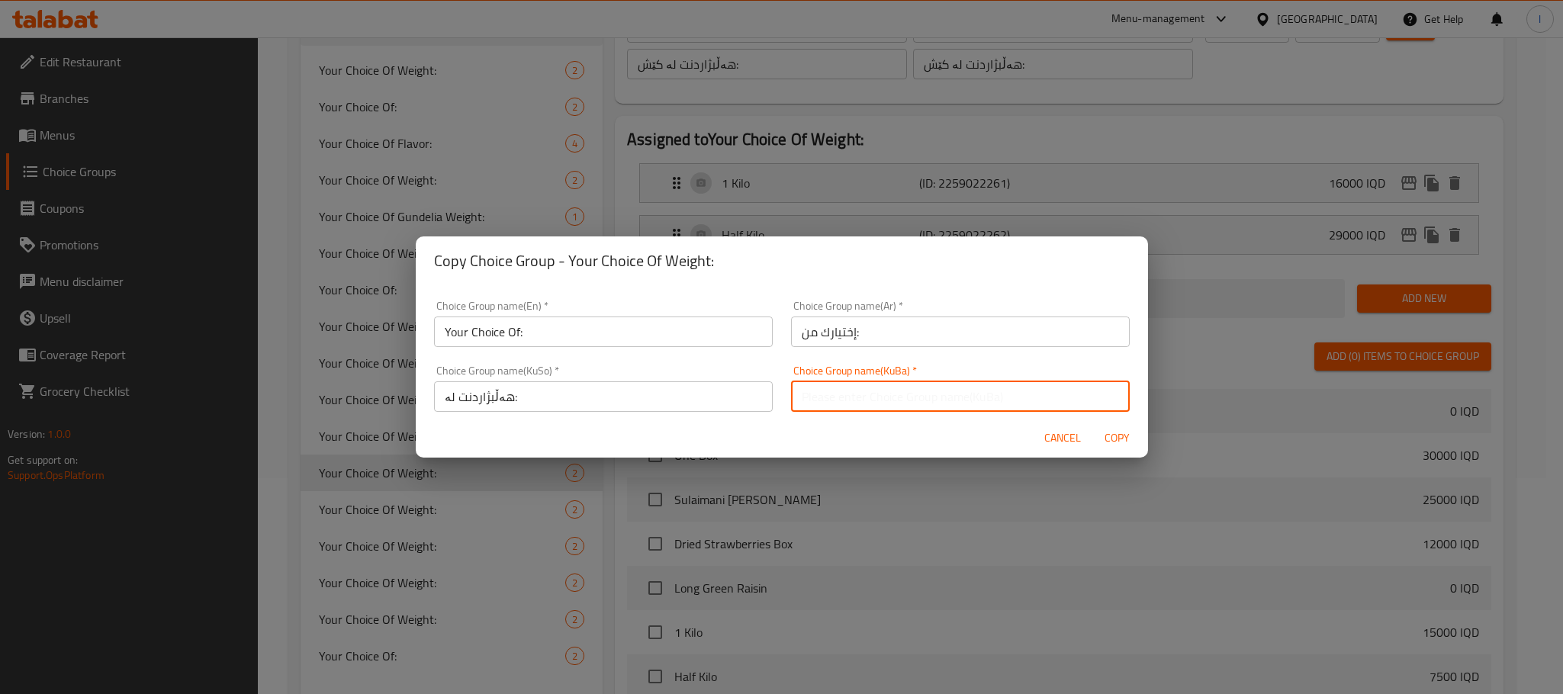
type input "هەڵبژاردنت لە:"
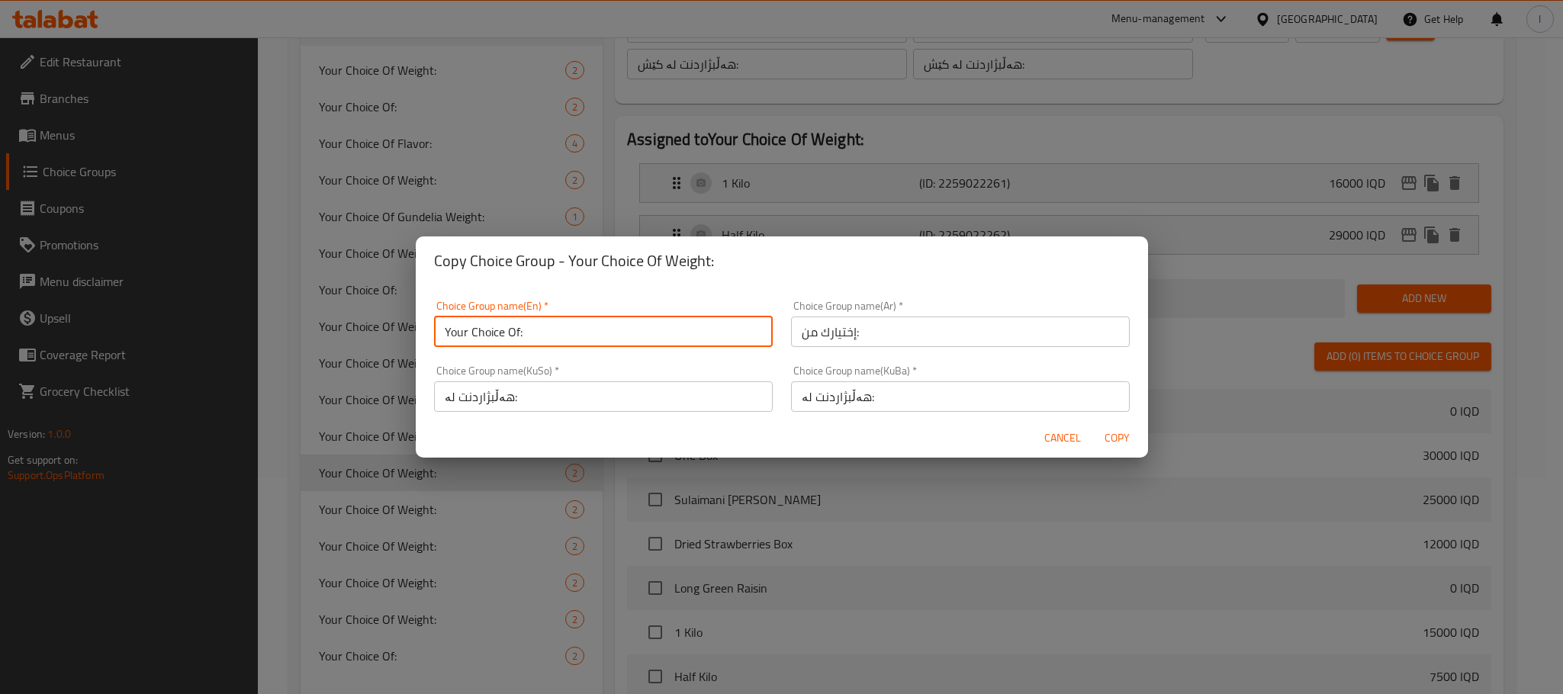
drag, startPoint x: 456, startPoint y: 328, endPoint x: 405, endPoint y: 330, distance: 51.1
click at [405, 330] on div "Copy Choice Group - Your Choice Of Weight: Choice Group name(En)   * Your Choic…" at bounding box center [781, 347] width 1563 height 694
type input "2Your Choice Of:"
click at [1124, 429] on span "Copy" at bounding box center [1117, 438] width 37 height 19
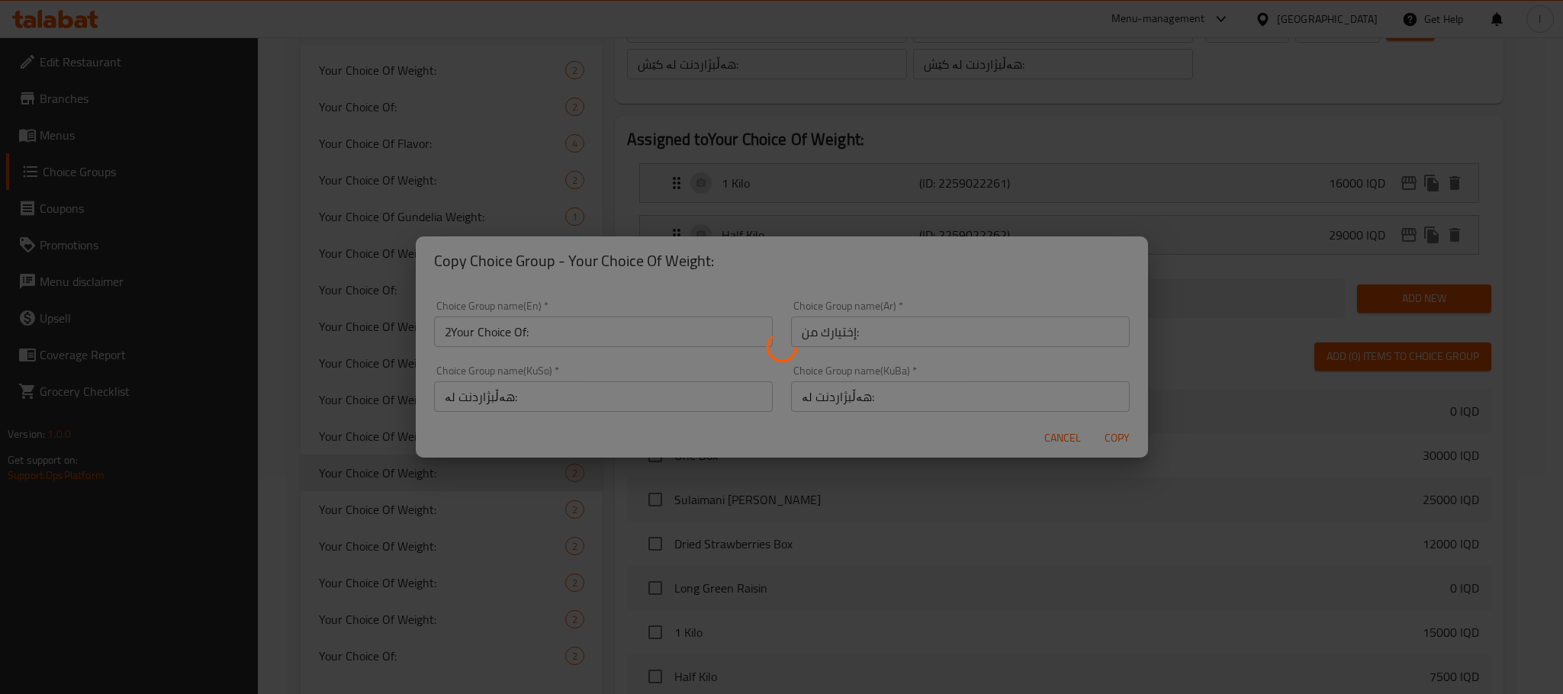
type input "2Your Choice Of:"
type input "إختيارك من:"
type input "هەڵبژاردنت لە:"
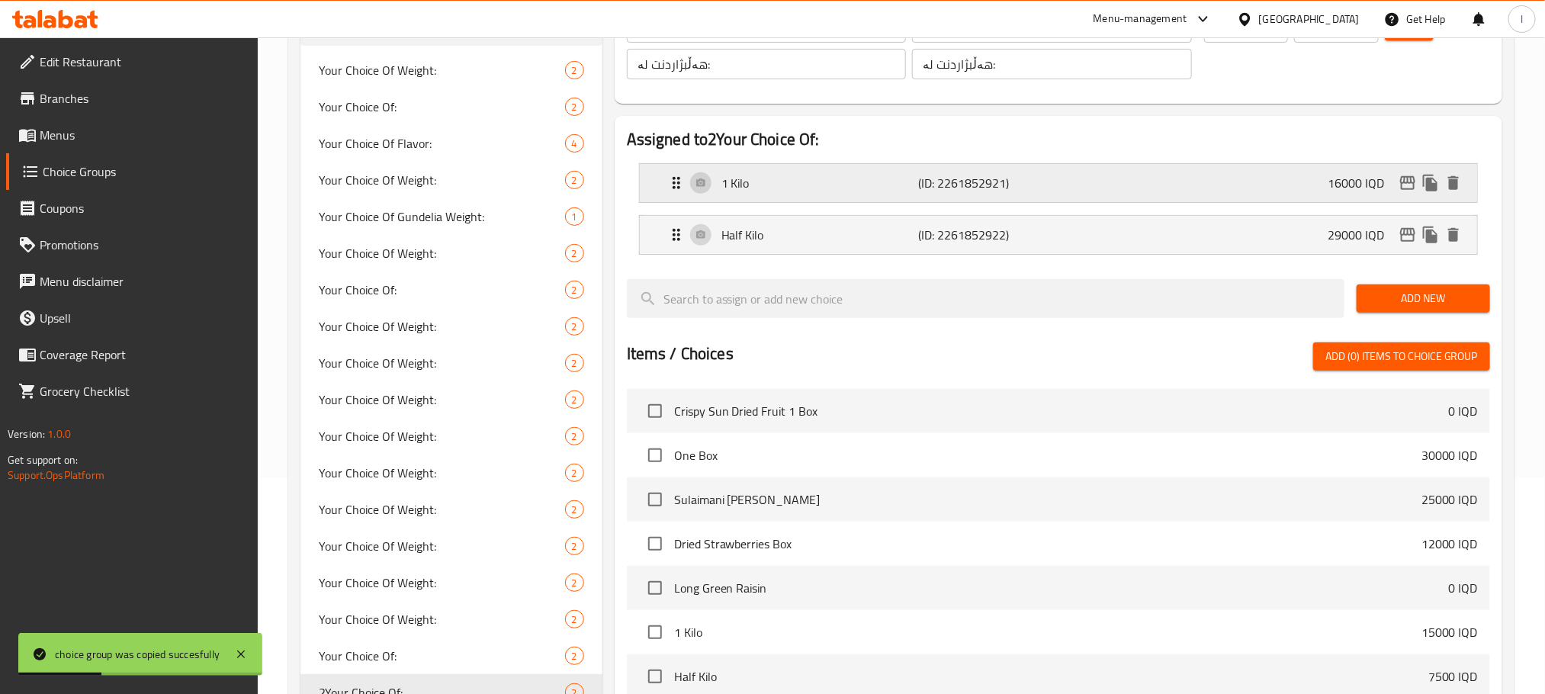
click at [1270, 198] on div "1 Kilo (ID: 2261852921) 16000 IQD" at bounding box center [1063, 183] width 792 height 38
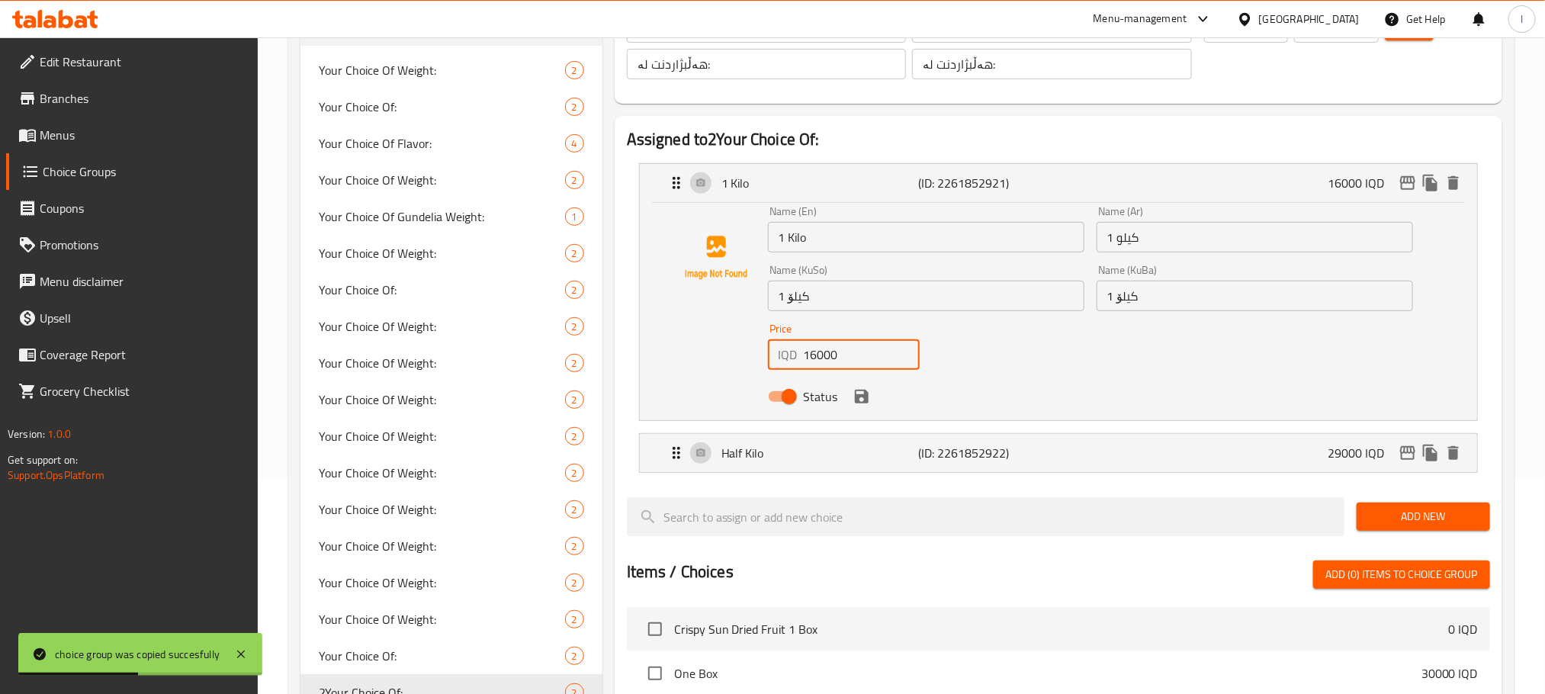
drag, startPoint x: 862, startPoint y: 361, endPoint x: 634, endPoint y: 361, distance: 228.8
click at [634, 361] on li "1 Kilo (ID: 2261852921) 16000 IQD Name (En) 1 Kilo Name (En) Name (Ar) 1 كيلو N…" at bounding box center [1058, 292] width 863 height 270
click at [860, 390] on icon "save" at bounding box center [862, 397] width 14 height 14
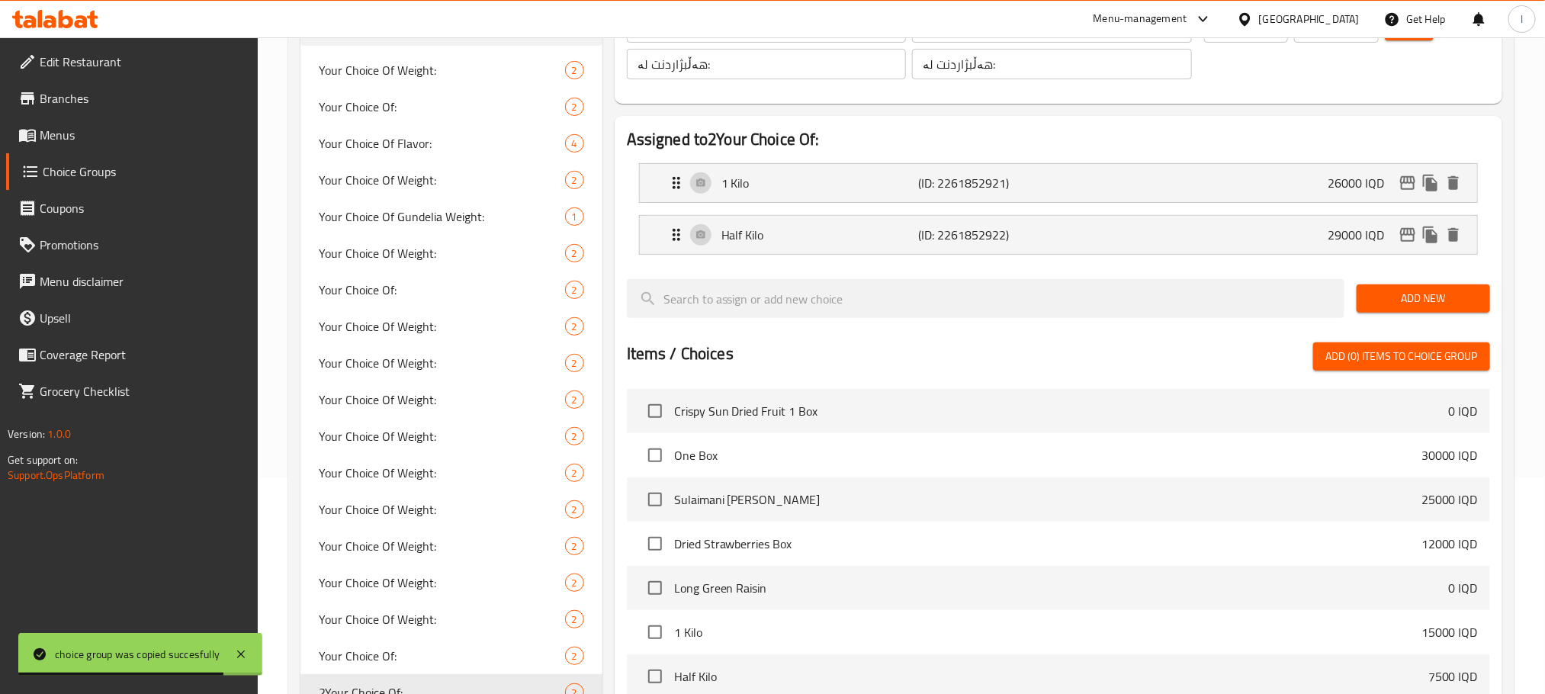
type input "26000"
click at [911, 227] on p "Half Kilo" at bounding box center [819, 235] width 197 height 18
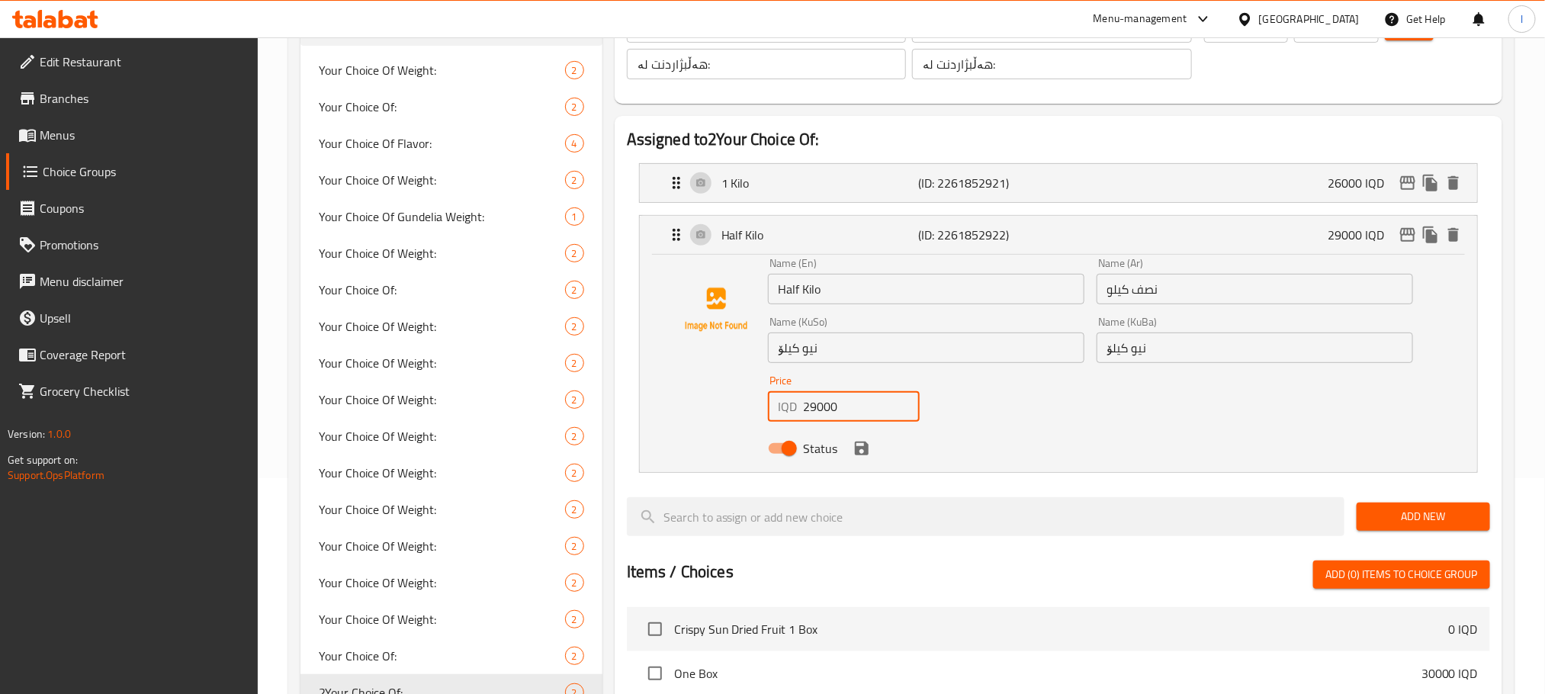
drag, startPoint x: 846, startPoint y: 400, endPoint x: 673, endPoint y: 394, distance: 173.2
click at [673, 394] on div "Name (En) Half Kilo Name (En) Name (Ar) نصف كيلو Name (Ar) Name (KuSo) نیو کیلۆ…" at bounding box center [1058, 360] width 789 height 205
click at [867, 449] on icon "save" at bounding box center [862, 449] width 14 height 14
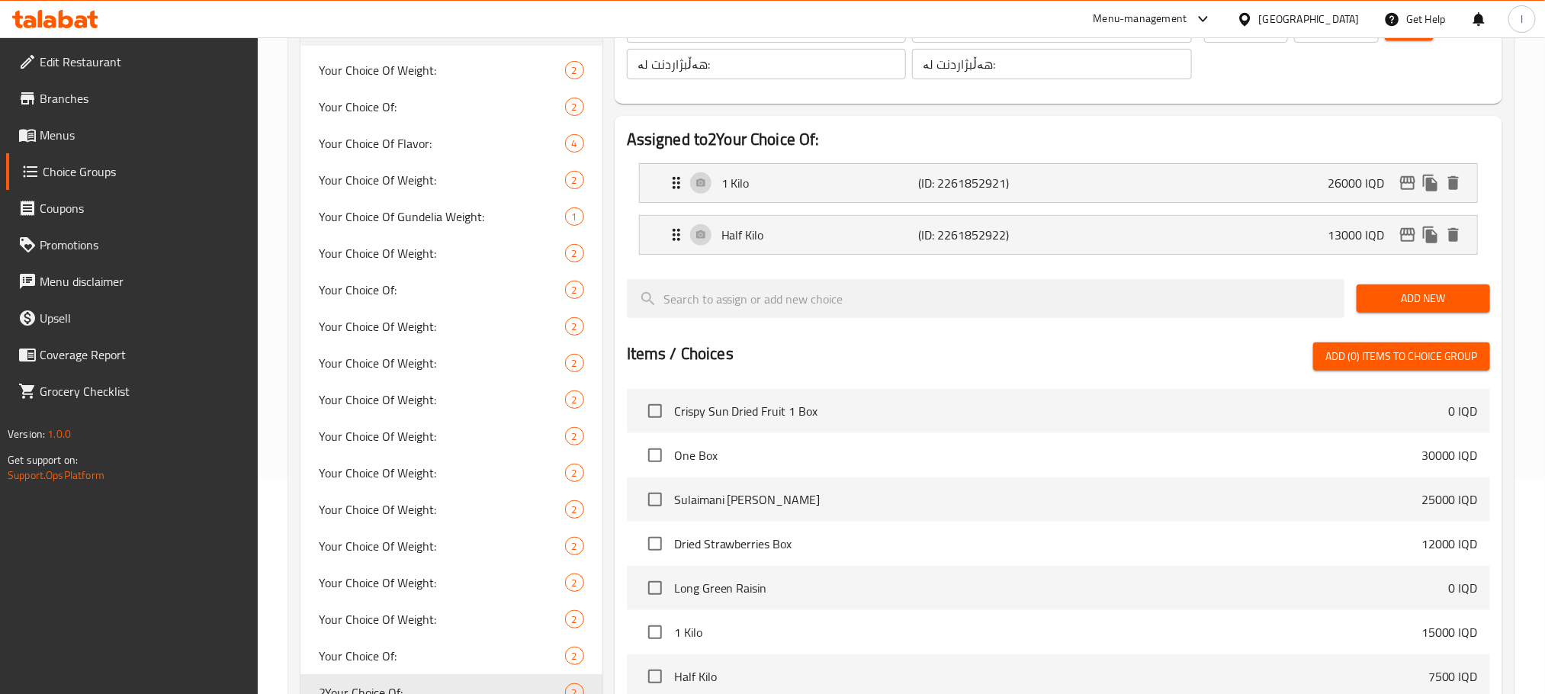
type input "13000"
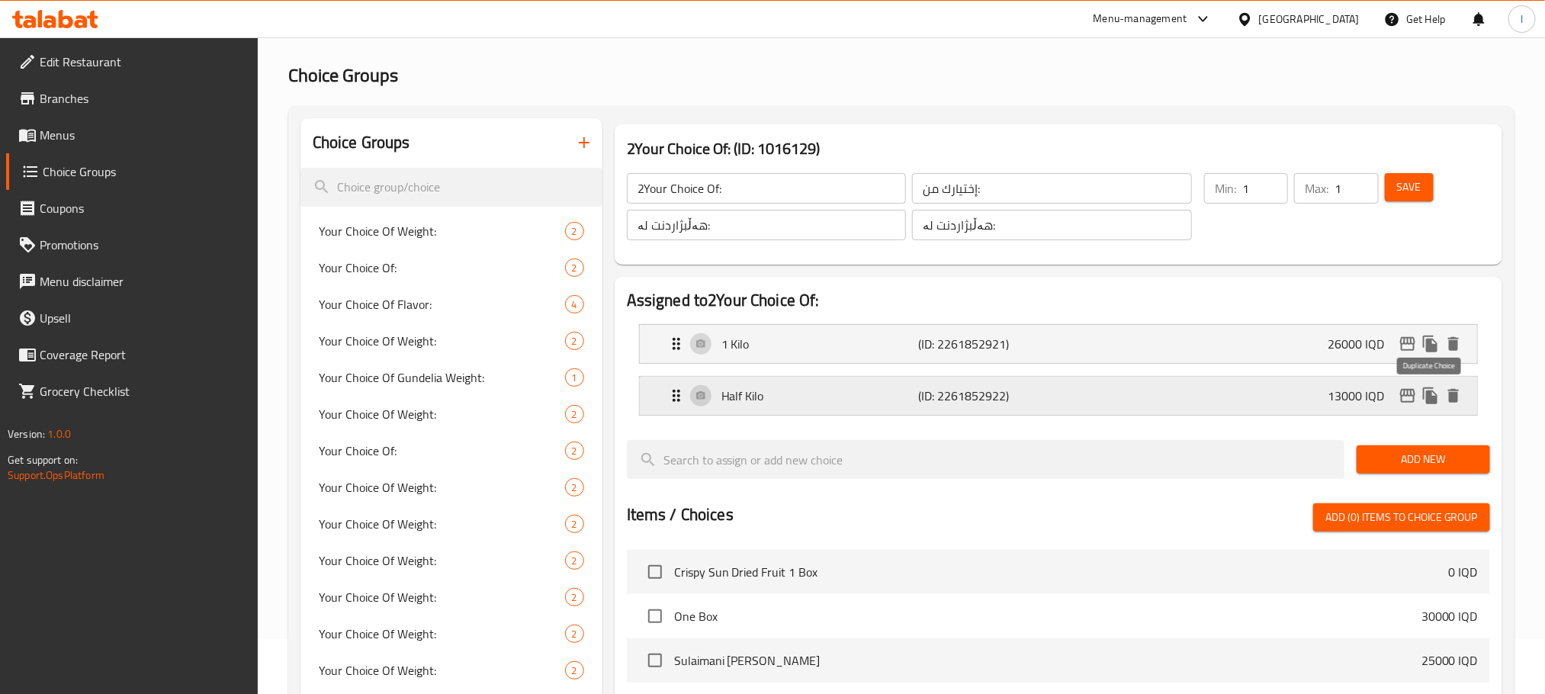
scroll to position [0, 0]
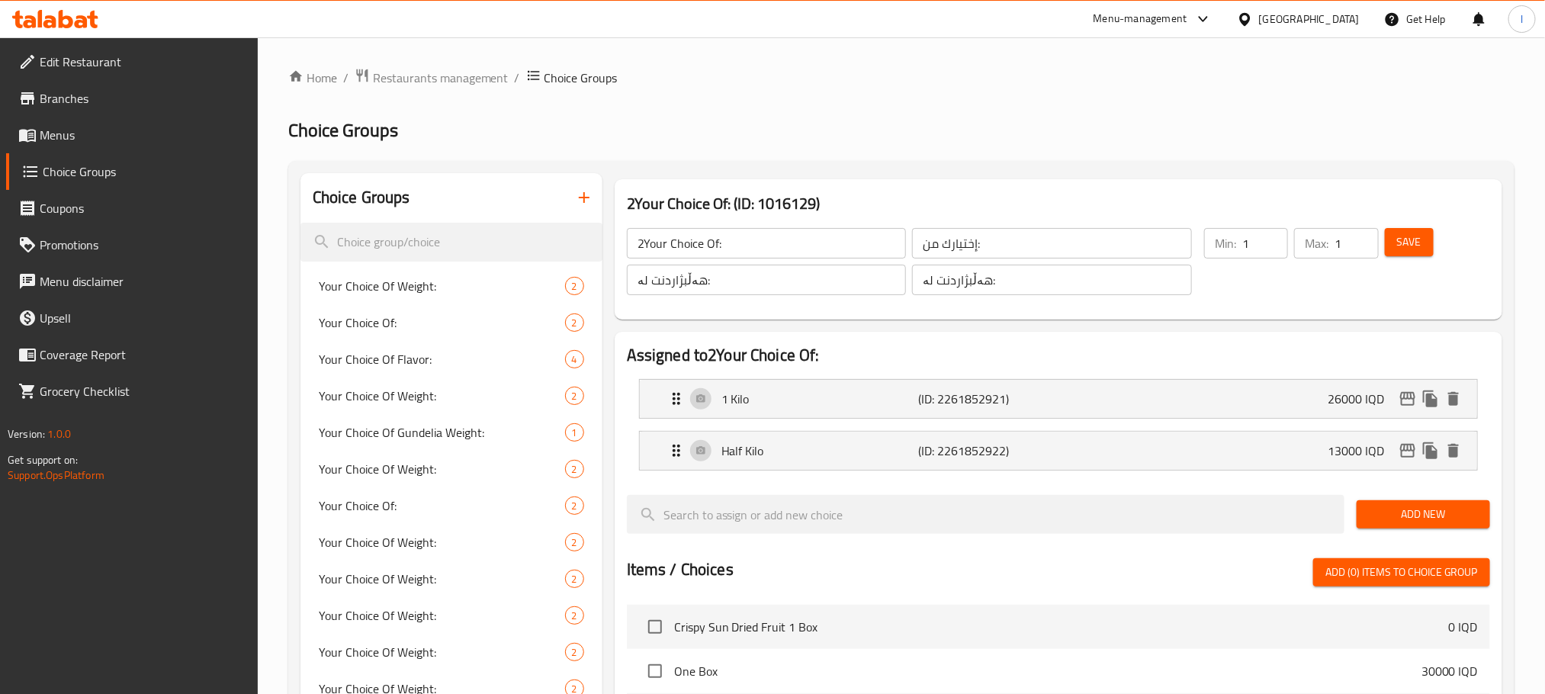
click at [1407, 238] on span "Save" at bounding box center [1409, 242] width 24 height 19
click at [1407, 400] on icon "edit" at bounding box center [1408, 399] width 18 height 18
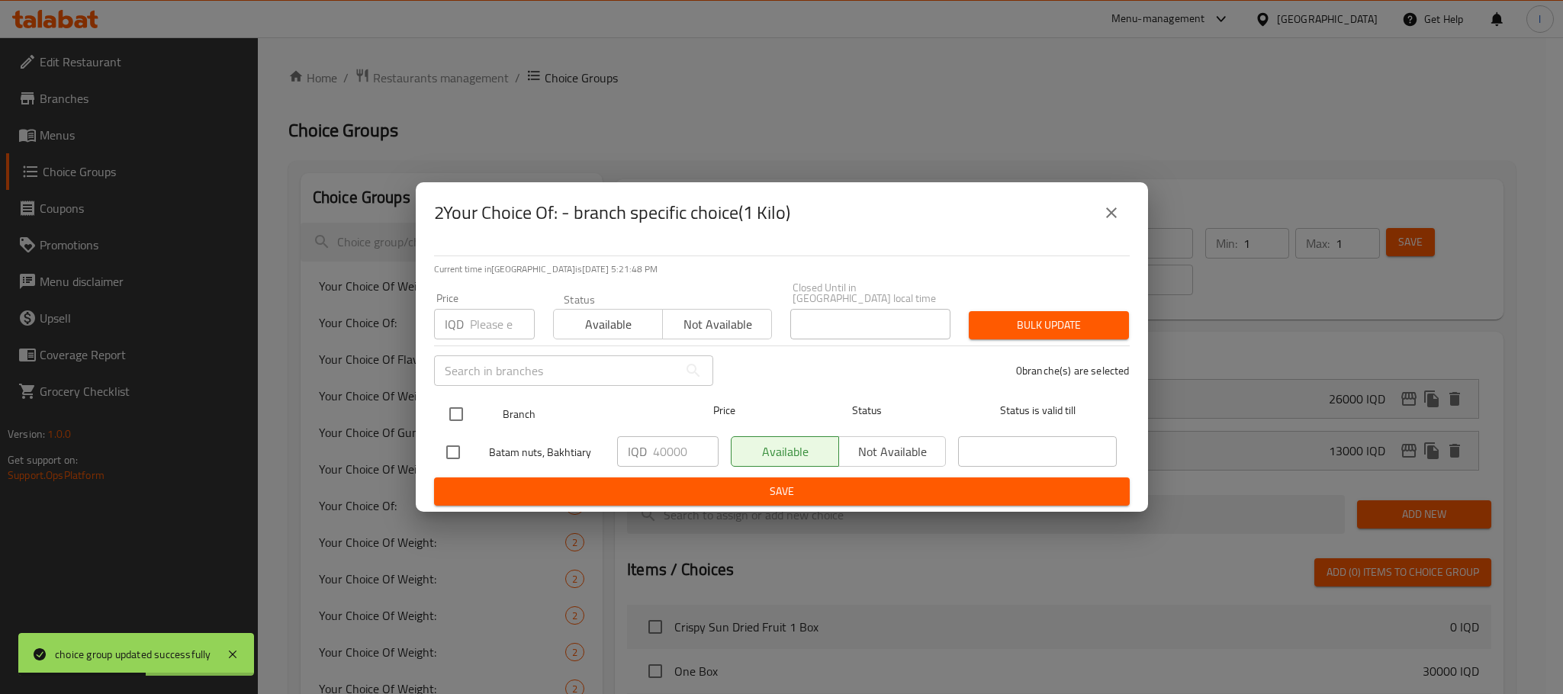
click at [454, 406] on input "checkbox" at bounding box center [456, 414] width 32 height 32
checkbox input "true"
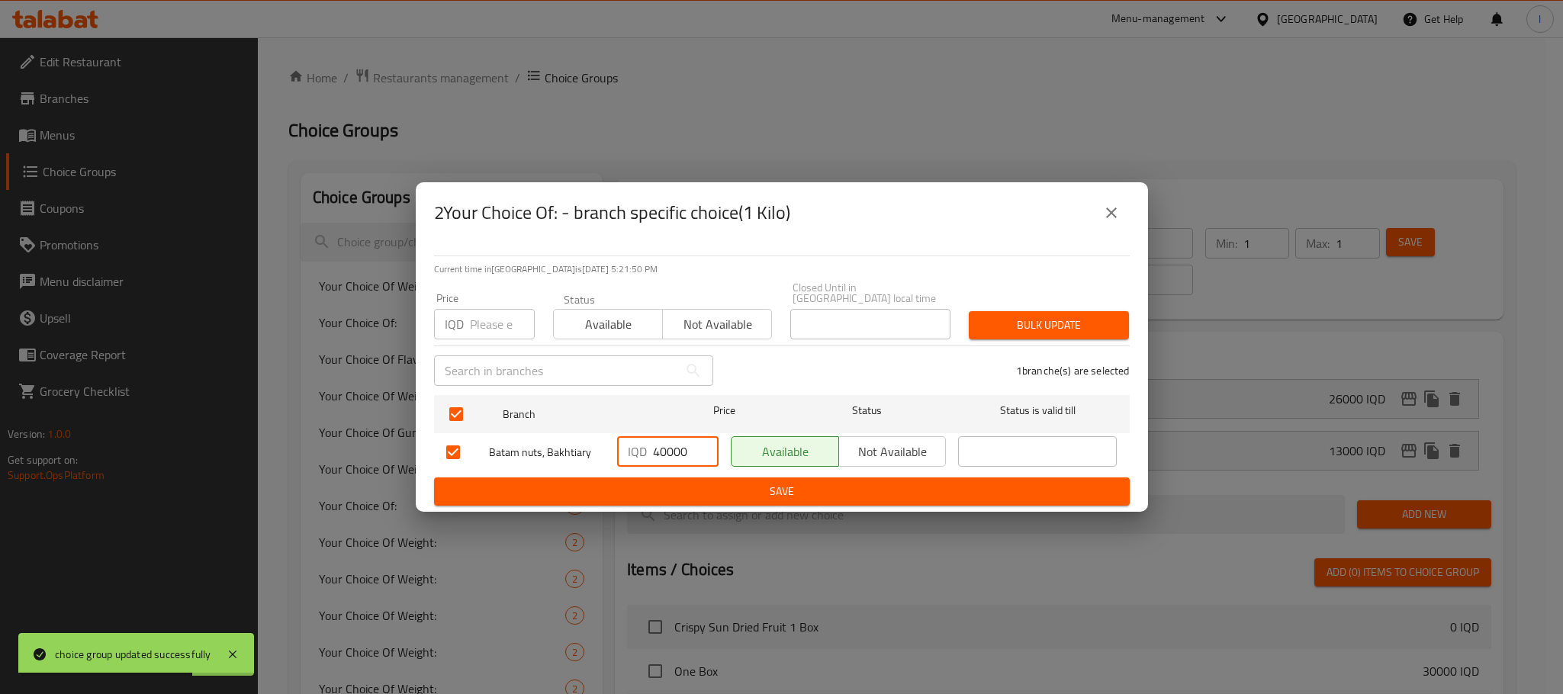
drag, startPoint x: 686, startPoint y: 446, endPoint x: 620, endPoint y: 445, distance: 66.4
click at [620, 445] on div "IQD 40000 ​" at bounding box center [667, 451] width 101 height 31
type input "26000"
click at [712, 477] on button "Save" at bounding box center [781, 491] width 695 height 28
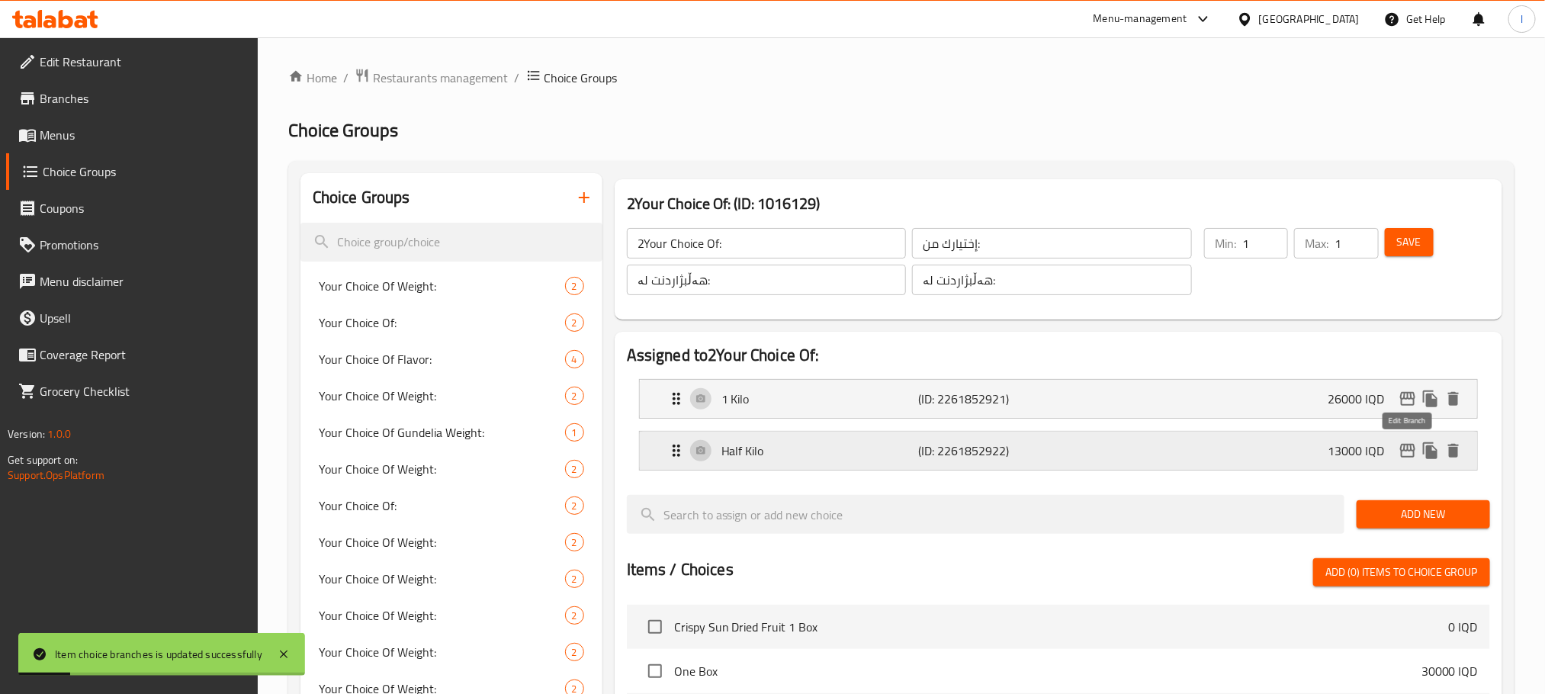
click at [1402, 455] on icon "edit" at bounding box center [1407, 451] width 15 height 14
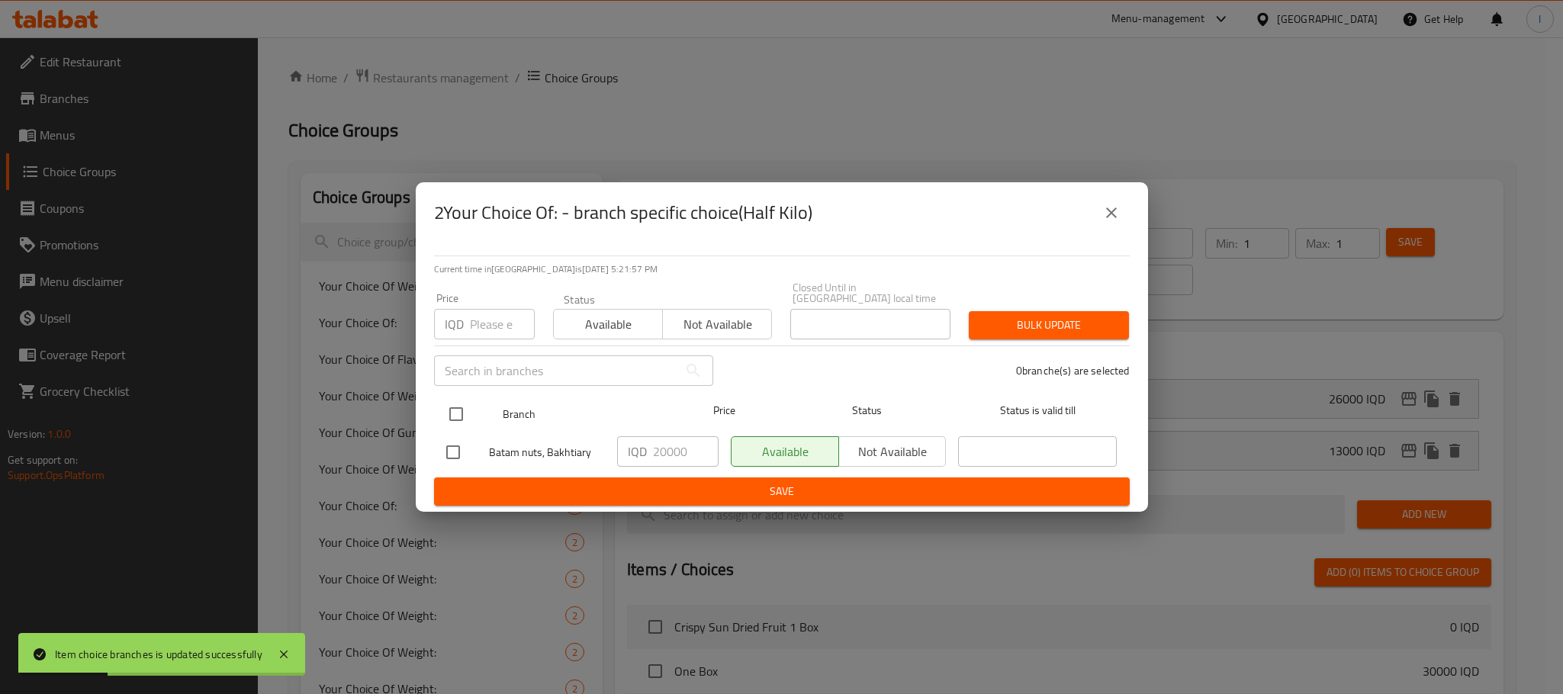
click at [451, 408] on input "checkbox" at bounding box center [456, 414] width 32 height 32
checkbox input "true"
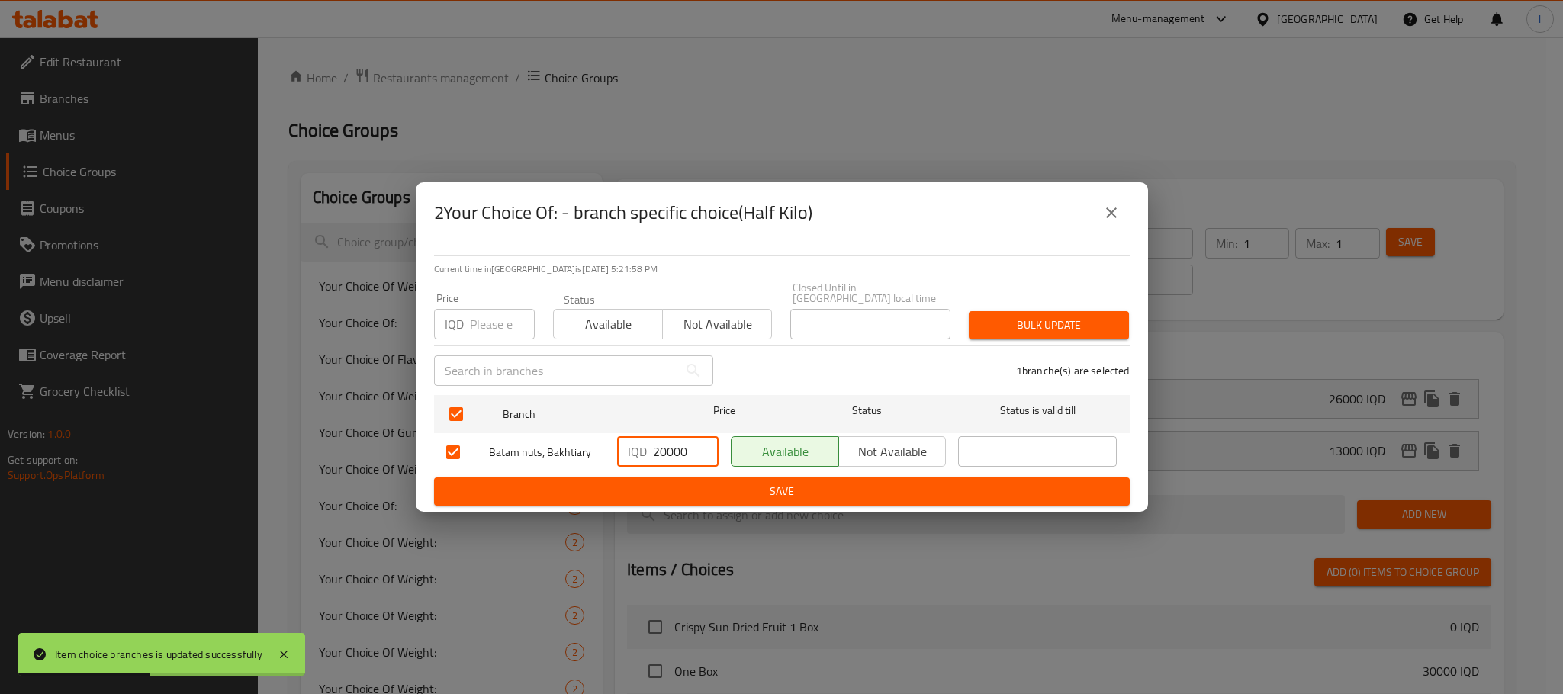
drag, startPoint x: 666, startPoint y: 451, endPoint x: 627, endPoint y: 451, distance: 38.9
click at [627, 451] on div "IQD 20000 ​" at bounding box center [667, 451] width 101 height 31
type input "13000"
click at [703, 482] on span "Save" at bounding box center [781, 491] width 671 height 19
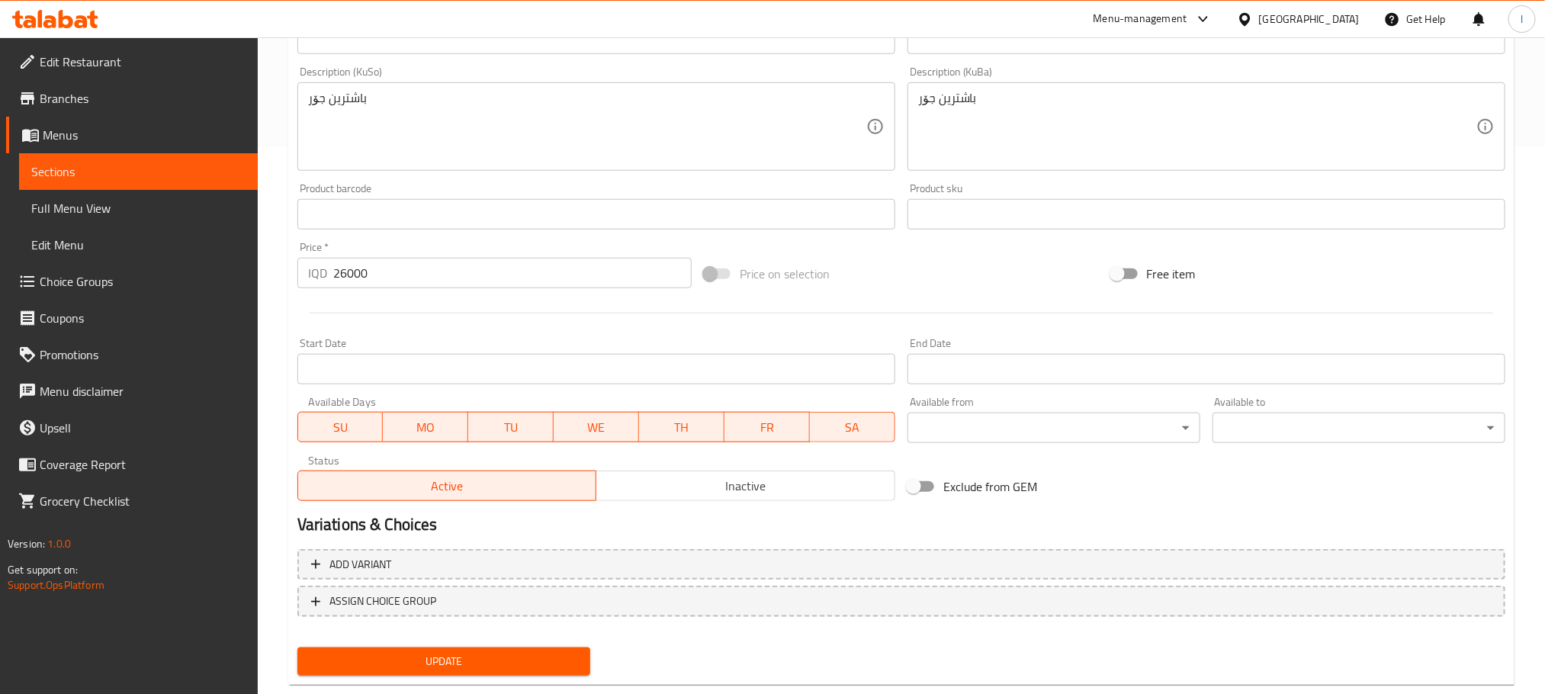
scroll to position [580, 0]
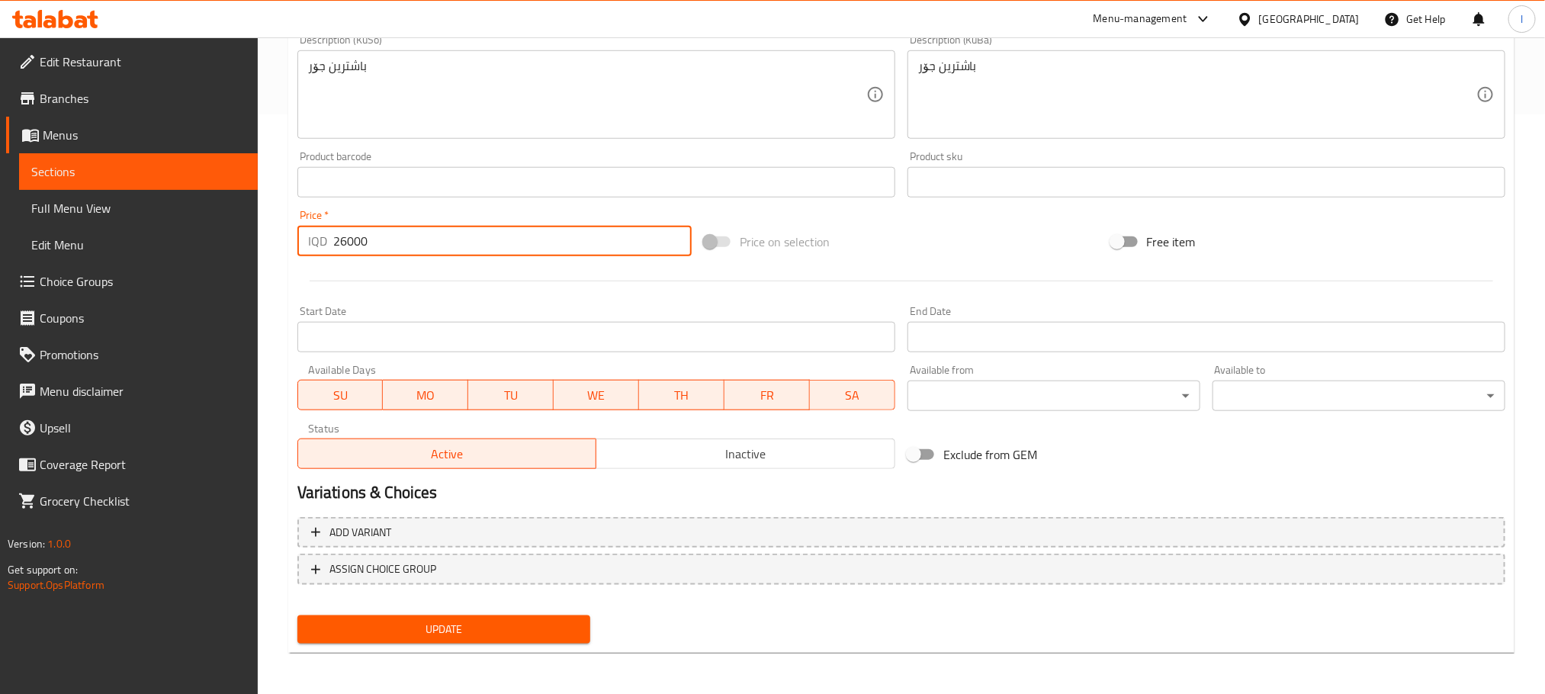
drag, startPoint x: 461, startPoint y: 245, endPoint x: 229, endPoint y: 245, distance: 231.8
click at [229, 245] on div "Edit Restaurant Branches Menus Sections Full Menu View Edit Menu Choice Groups …" at bounding box center [772, 77] width 1545 height 1238
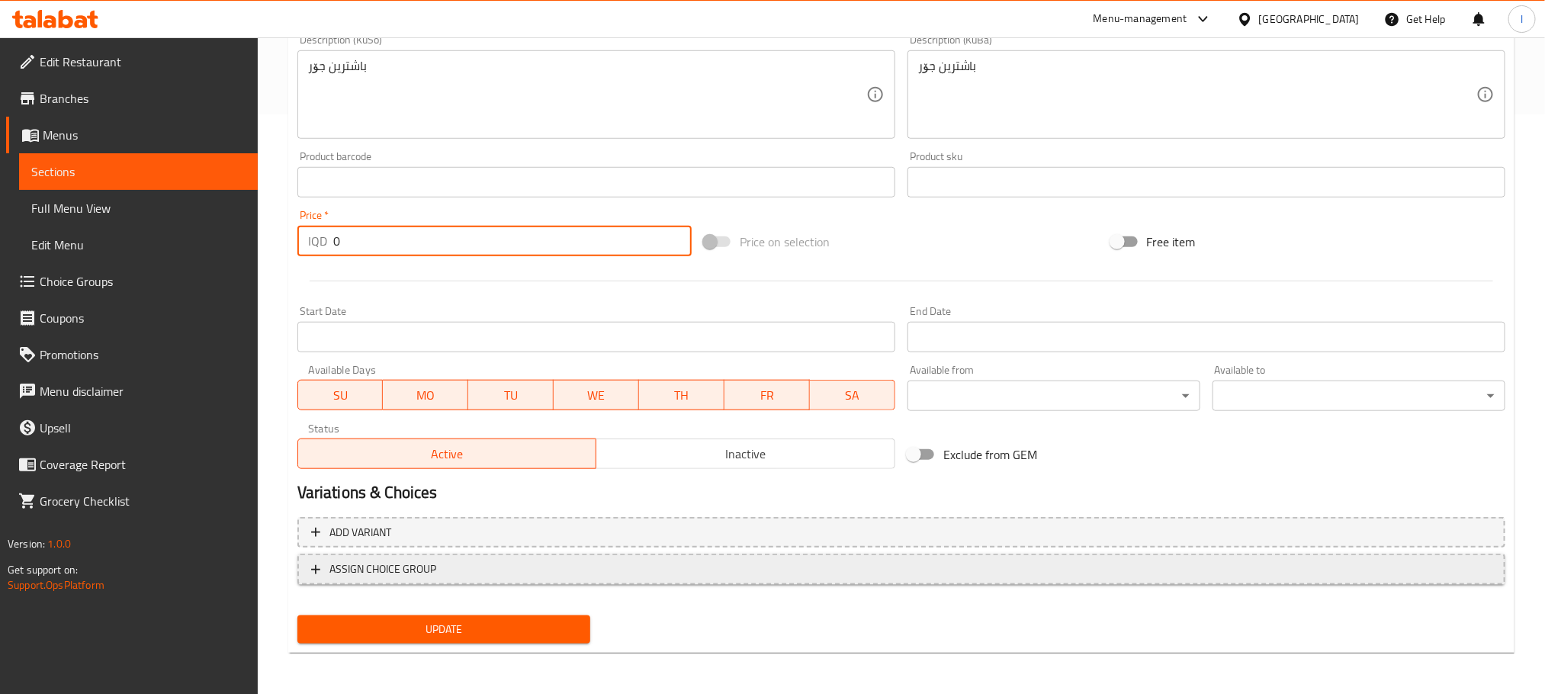
type input "0"
click at [689, 560] on span "ASSIGN CHOICE GROUP" at bounding box center [901, 569] width 1180 height 19
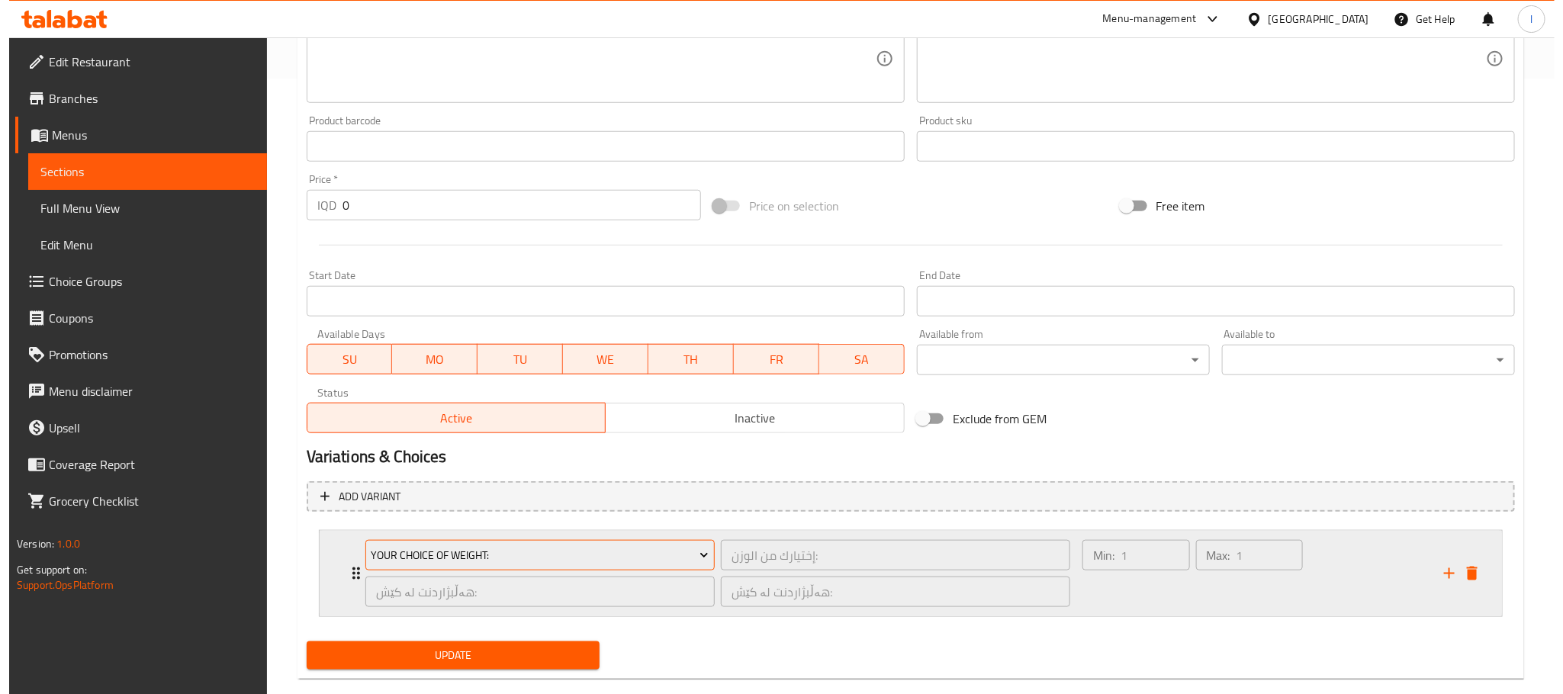
scroll to position [644, 0]
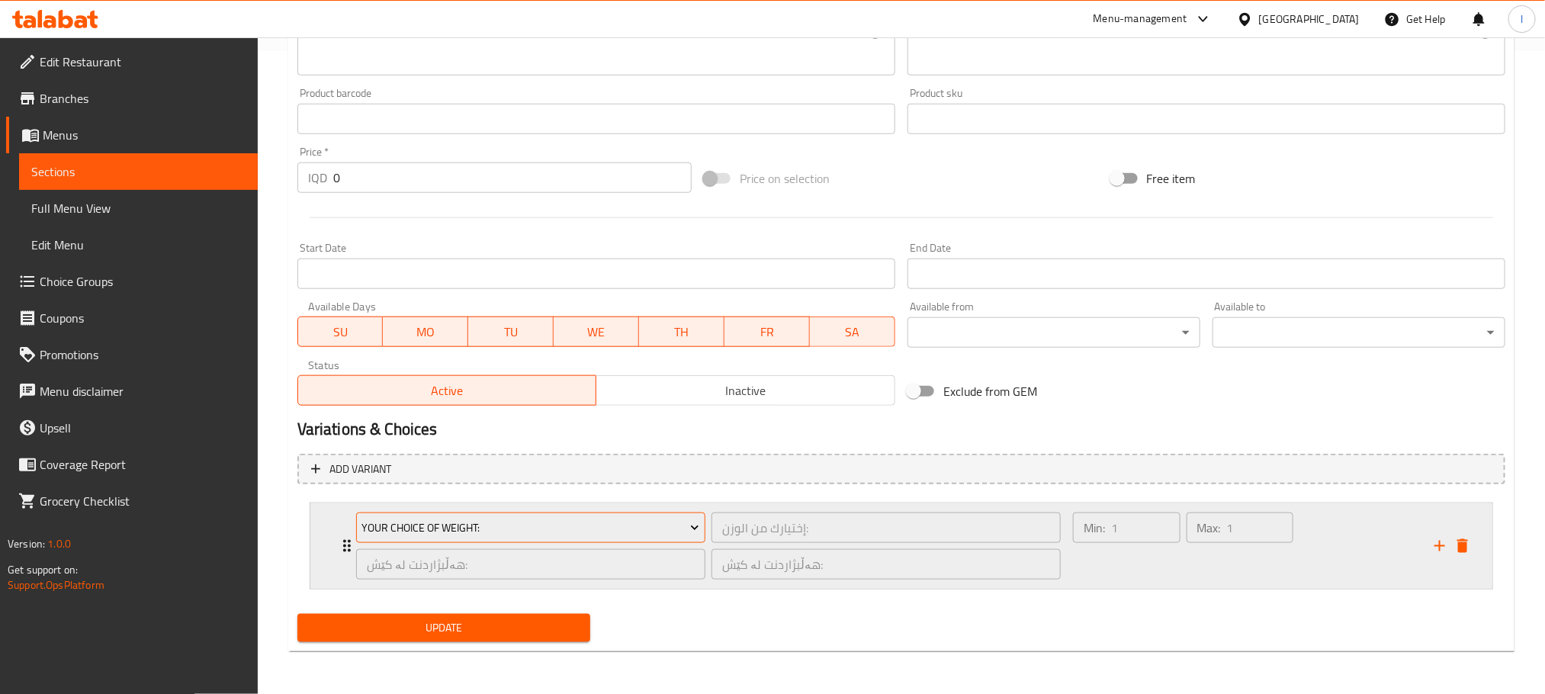
click at [598, 513] on button "Your Choice Of Weight:" at bounding box center [530, 527] width 349 height 31
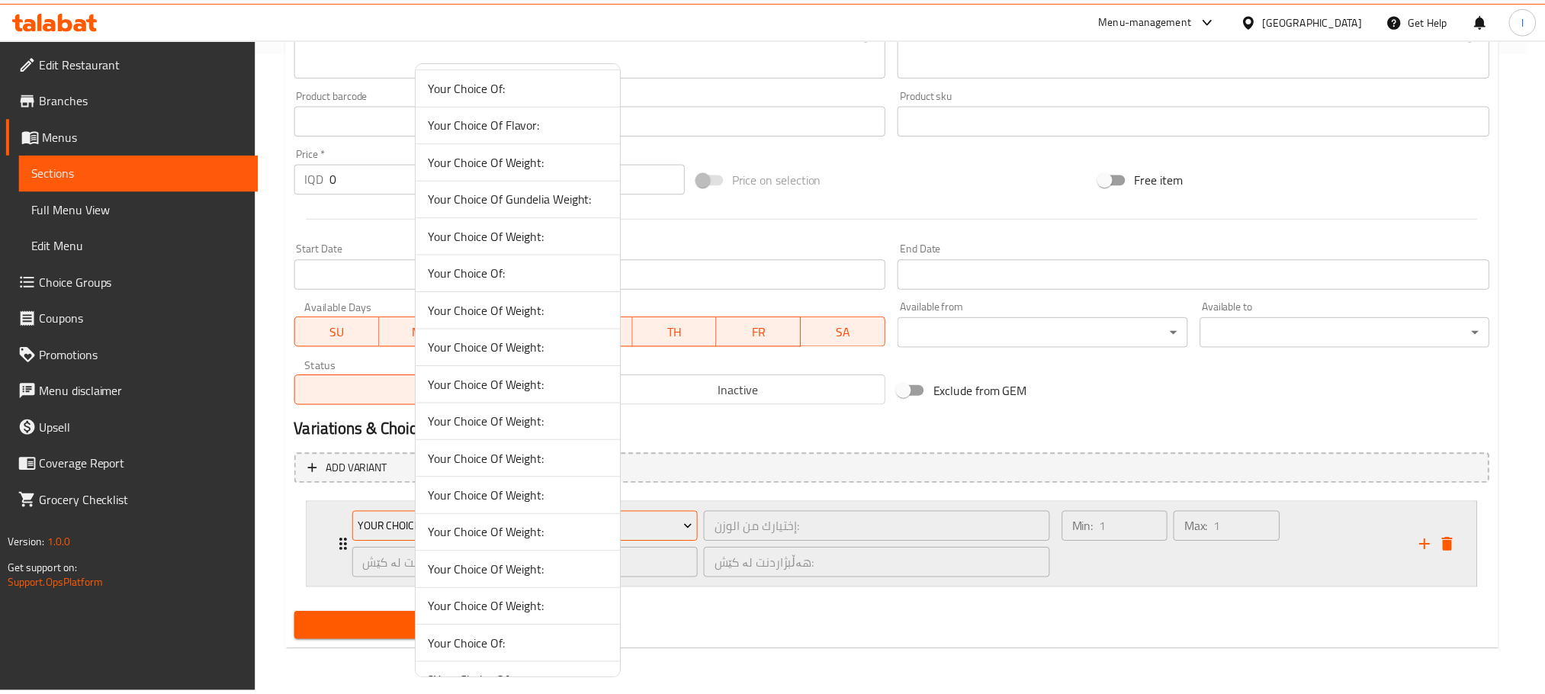
scroll to position [71, 0]
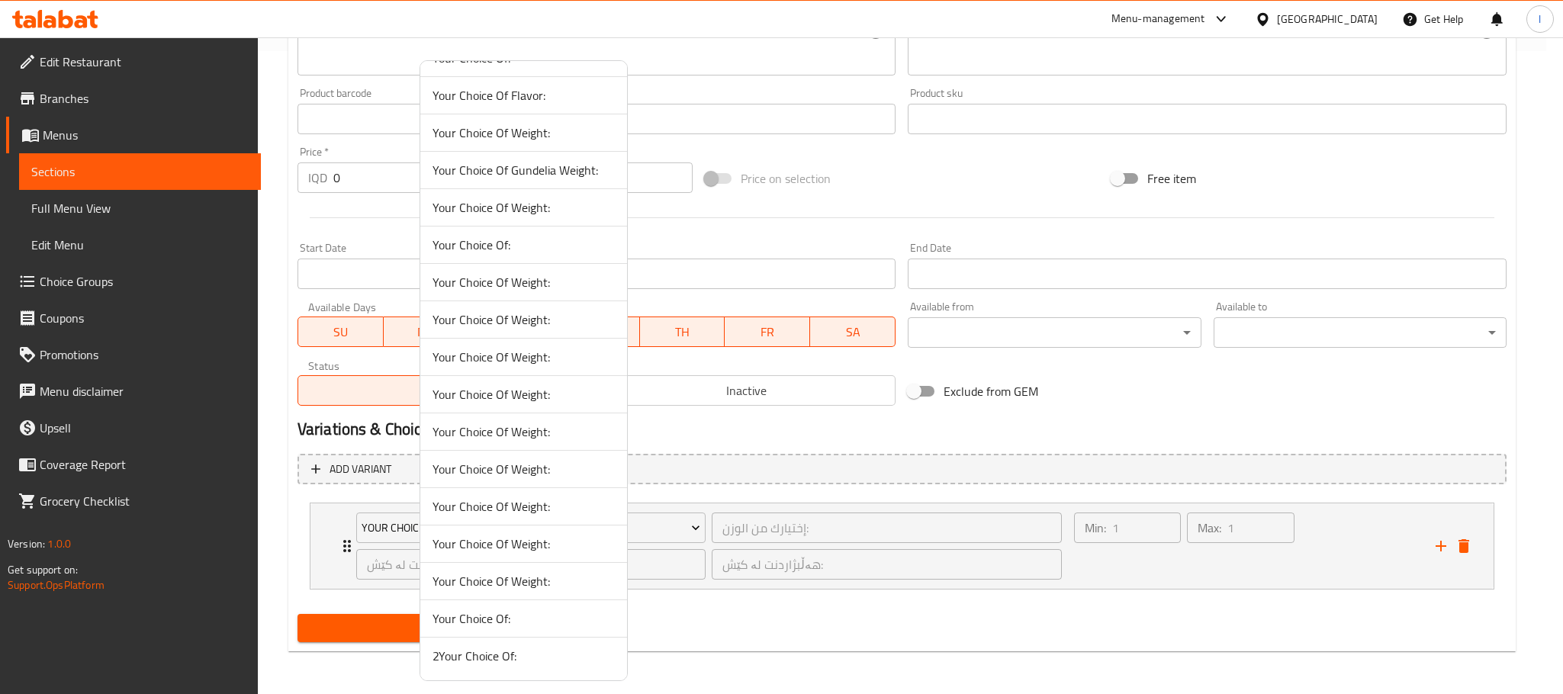
click at [522, 652] on span "2Your Choice Of:" at bounding box center [523, 656] width 182 height 18
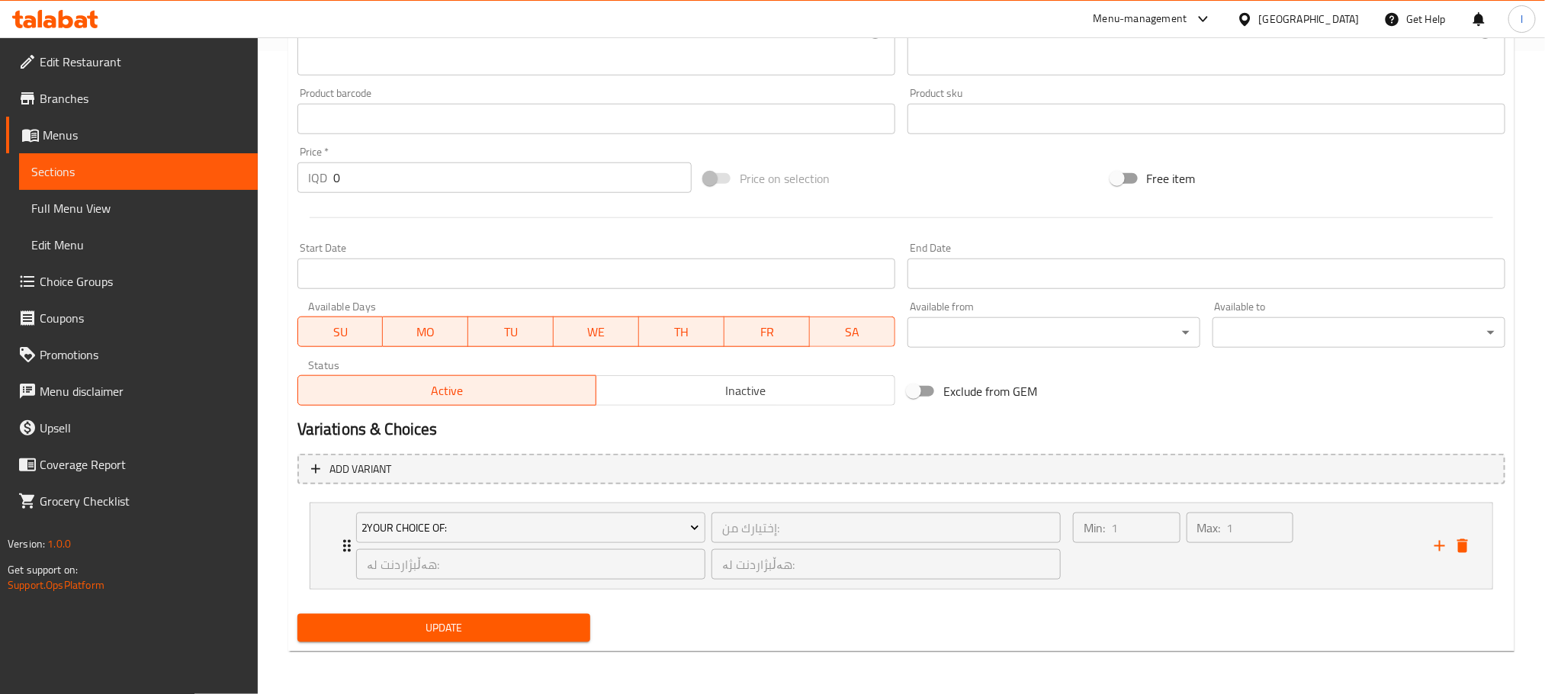
click at [529, 628] on span "Update" at bounding box center [444, 627] width 268 height 19
click at [1094, 572] on div "Min: 1 ​" at bounding box center [1127, 545] width 114 height 73
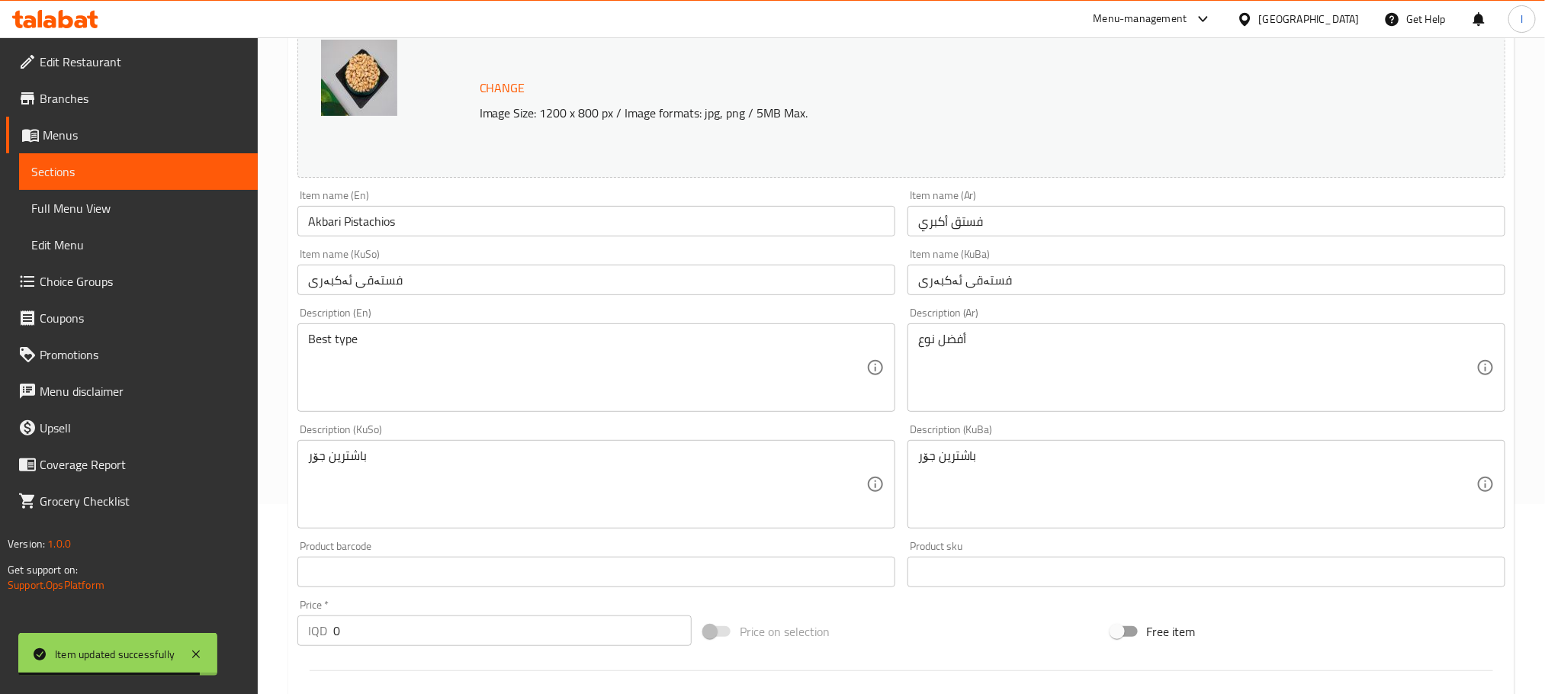
scroll to position [0, 0]
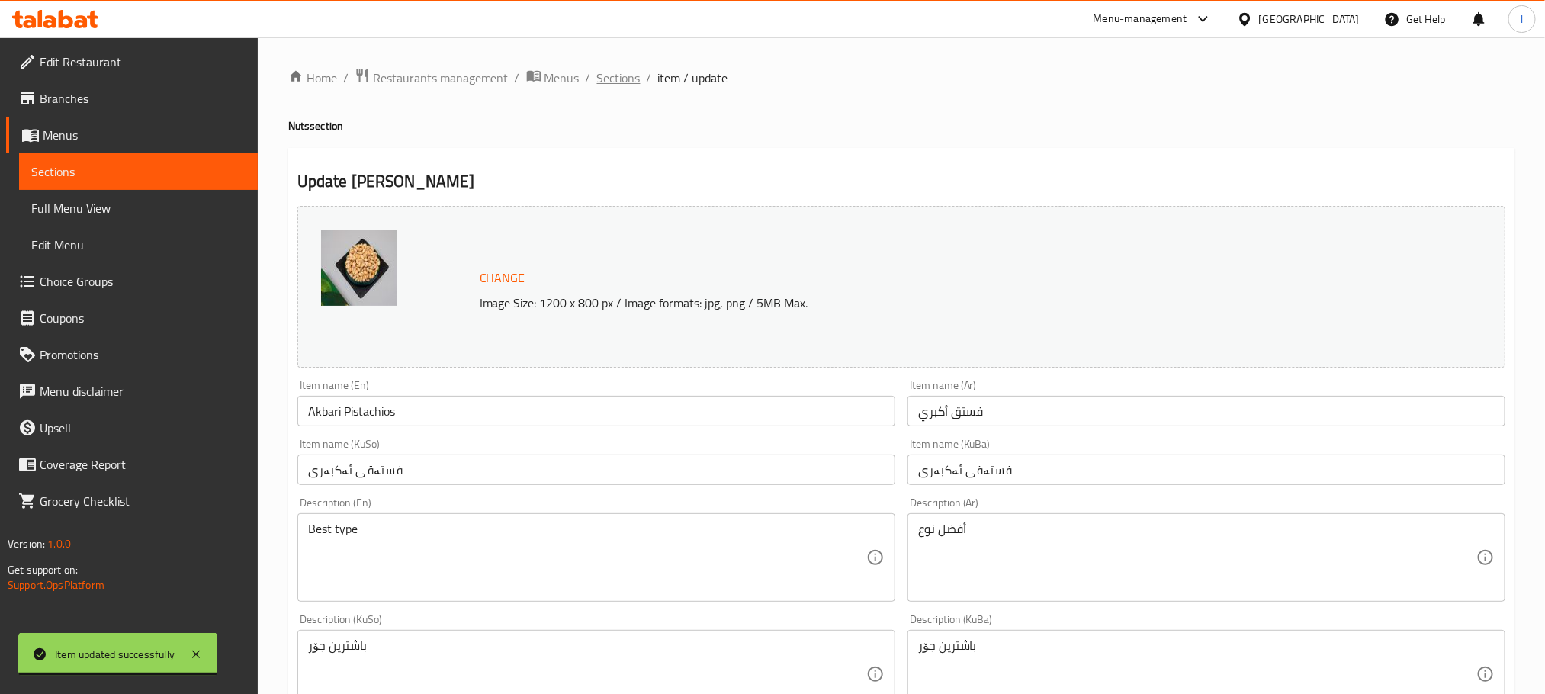
click at [607, 87] on span "Sections" at bounding box center [618, 78] width 43 height 18
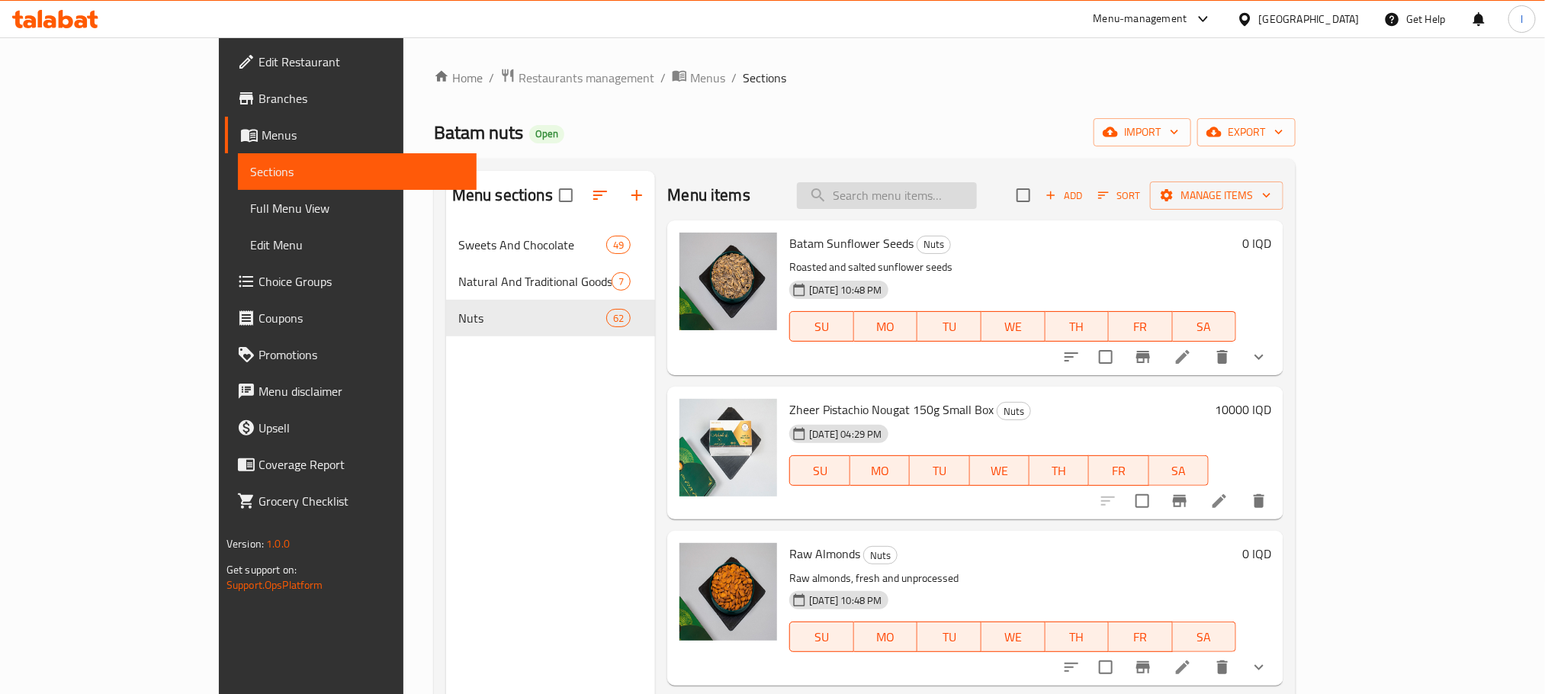
click at [977, 207] on input "search" at bounding box center [887, 195] width 180 height 27
paste input "Akbari Pistachios"
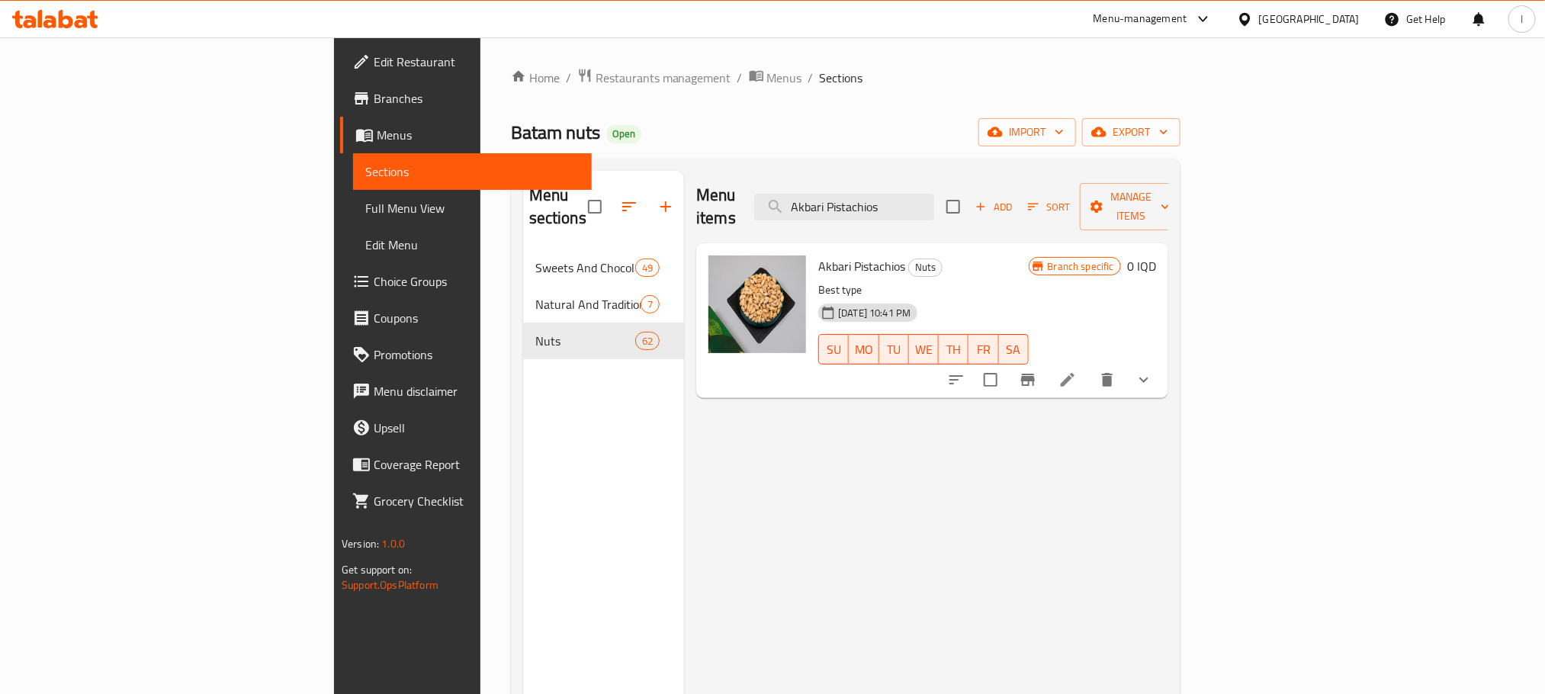
type input "Akbari Pistachios"
click at [1035, 374] on icon "Branch-specific-item" at bounding box center [1028, 380] width 14 height 12
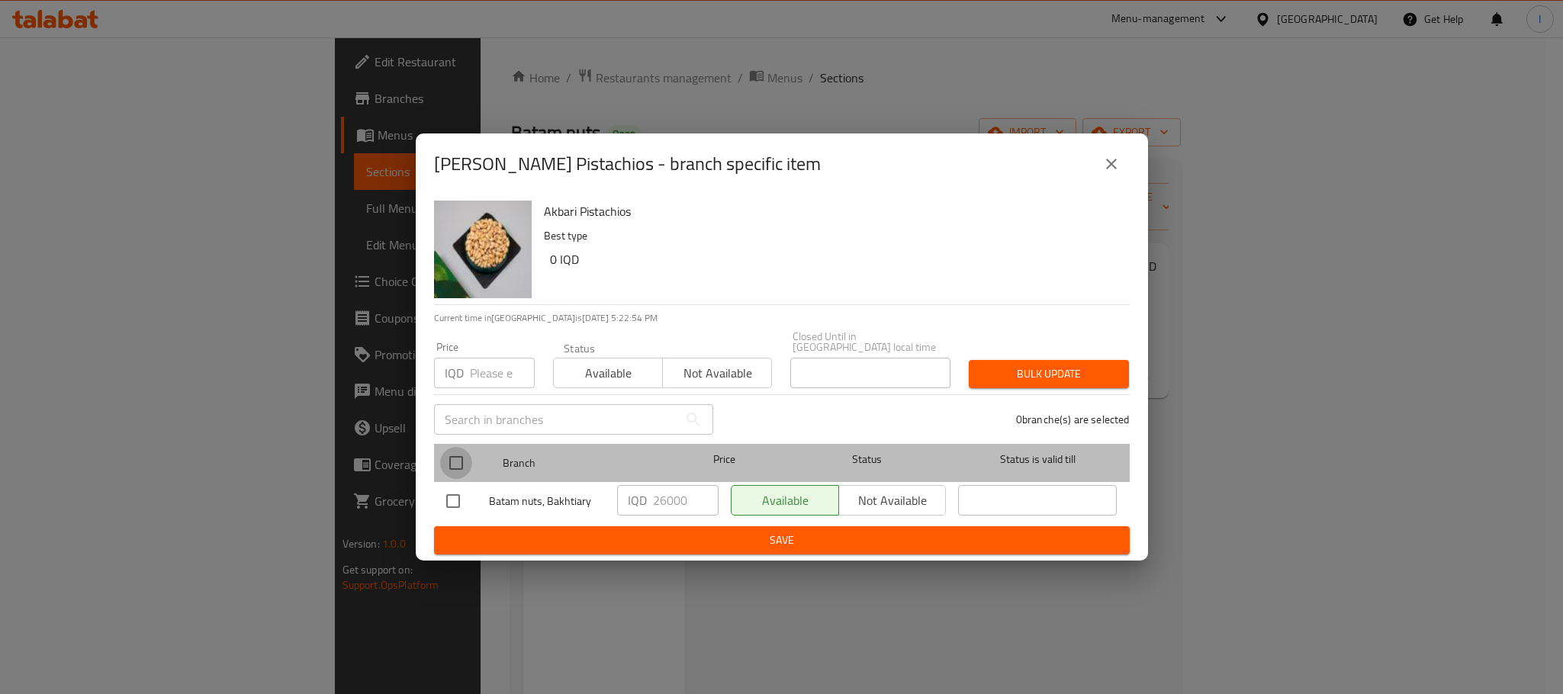
drag, startPoint x: 460, startPoint y: 458, endPoint x: 612, endPoint y: 469, distance: 152.1
click at [460, 458] on input "checkbox" at bounding box center [456, 463] width 32 height 32
checkbox input "true"
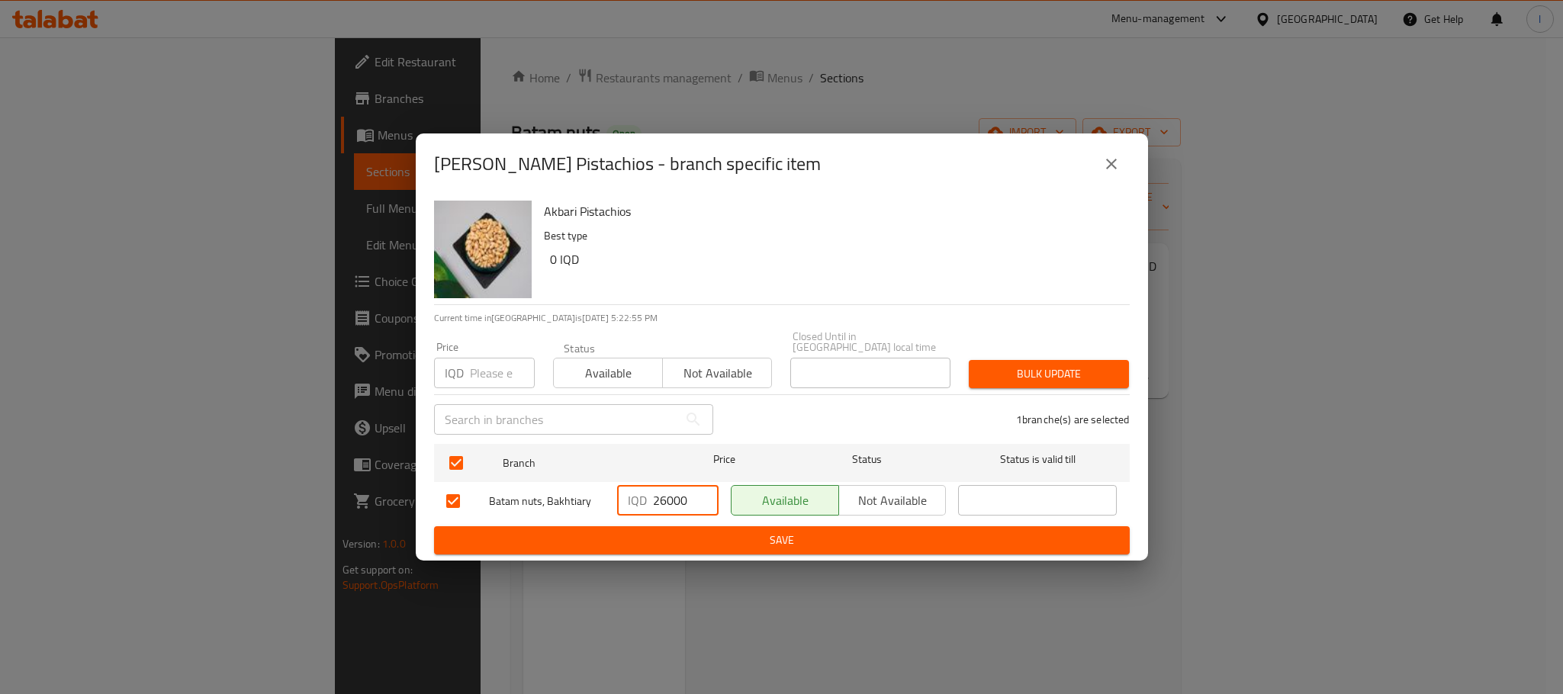
drag, startPoint x: 686, startPoint y: 487, endPoint x: 557, endPoint y: 499, distance: 130.1
click at [557, 499] on div "Batam nuts, Bakhtiary IQD 26000 ​ Available Not available ​" at bounding box center [781, 501] width 683 height 44
type input "0"
click at [689, 531] on span "Save" at bounding box center [781, 540] width 671 height 19
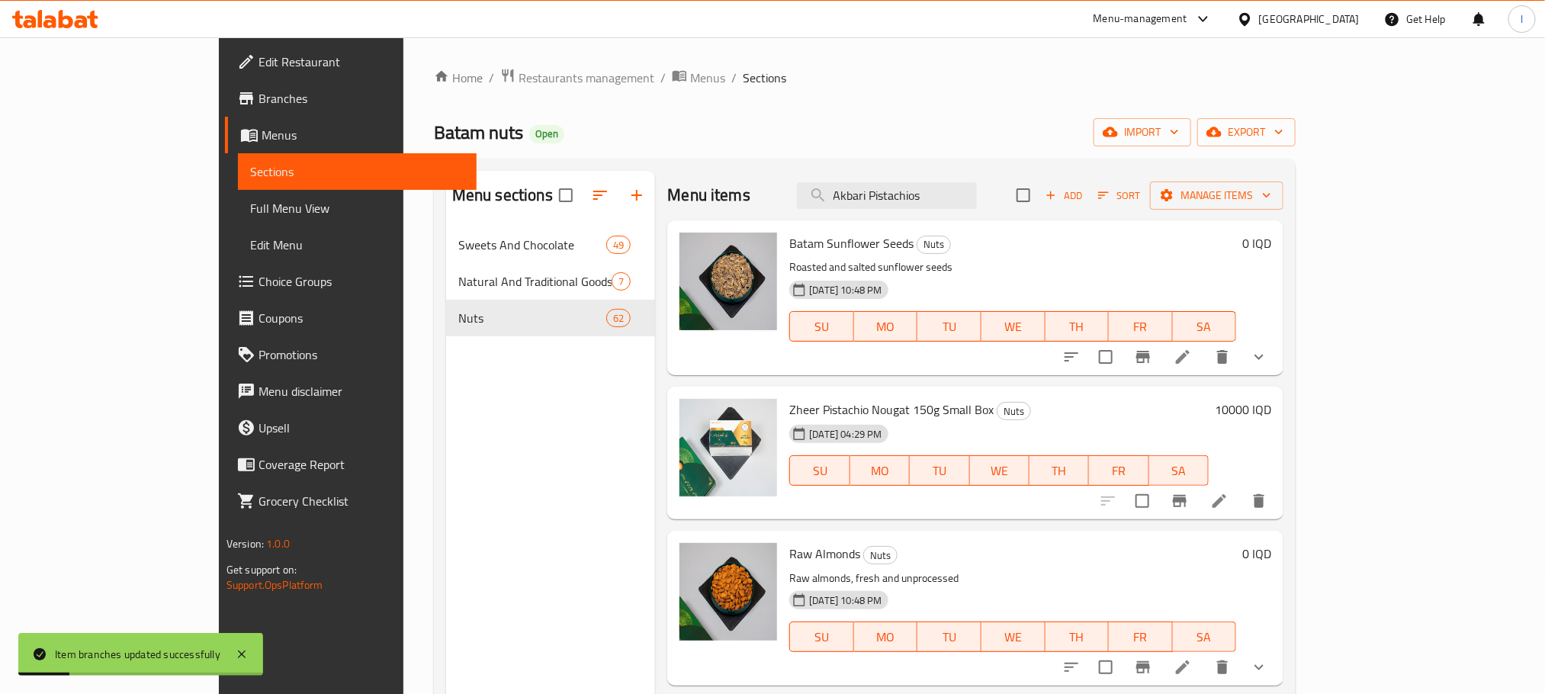
drag, startPoint x: 1002, startPoint y: 195, endPoint x: 710, endPoint y: 185, distance: 292.2
click at [710, 185] on div "Menu items Akbari Pistachios Add Sort Manage items" at bounding box center [975, 196] width 616 height 50
paste input "[PERSON_NAME]"
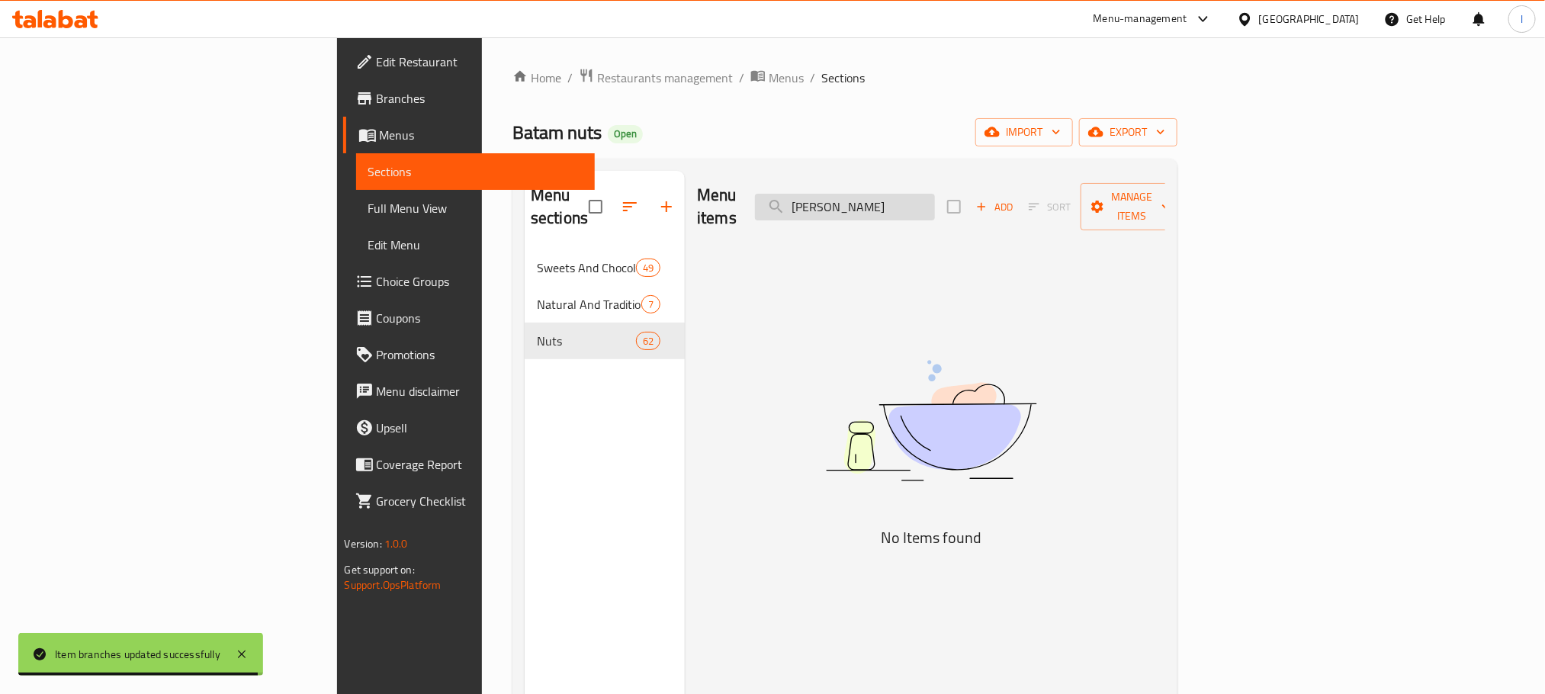
click at [915, 200] on input "[PERSON_NAME]" at bounding box center [845, 207] width 180 height 27
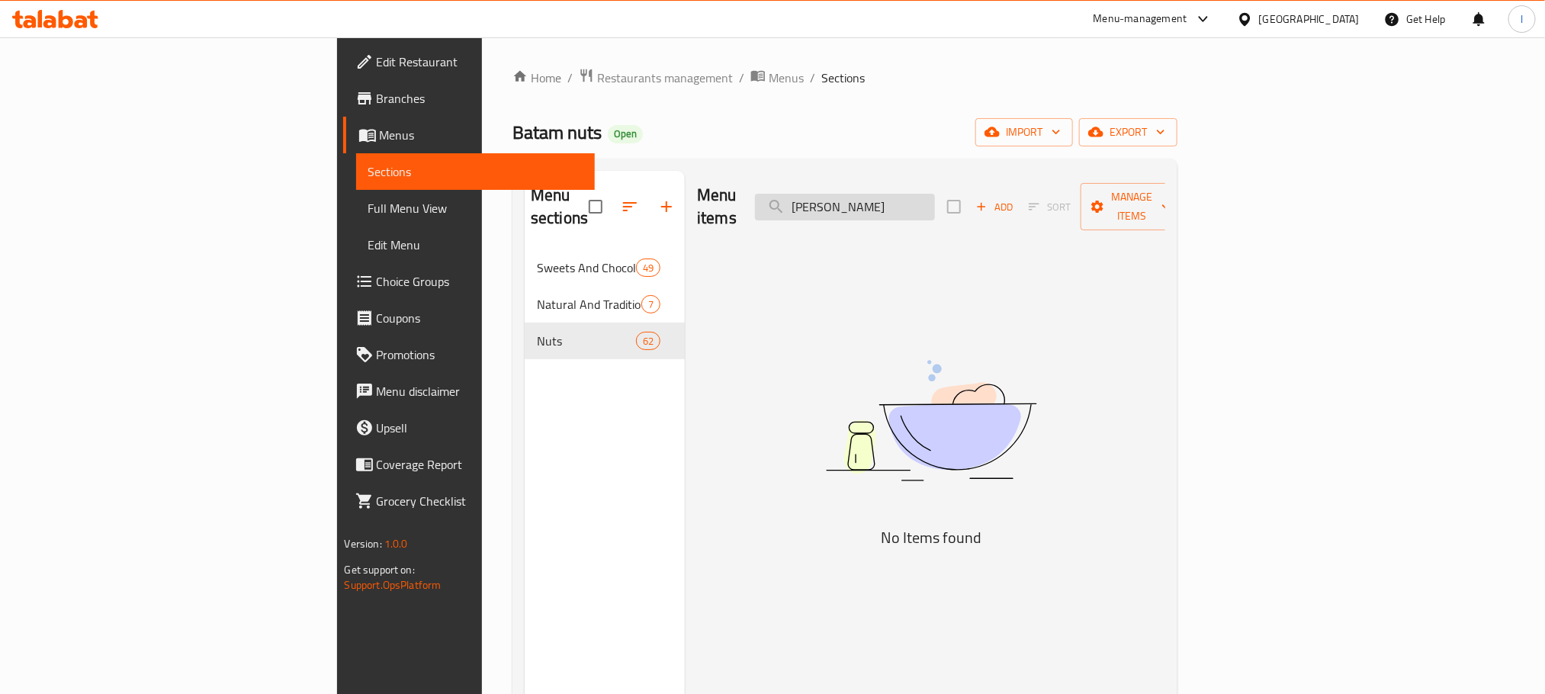
drag, startPoint x: 1046, startPoint y: 204, endPoint x: 1016, endPoint y: 207, distance: 29.9
click at [935, 207] on input "[PERSON_NAME]" at bounding box center [845, 207] width 180 height 27
drag, startPoint x: 963, startPoint y: 197, endPoint x: 1020, endPoint y: 177, distance: 60.5
click at [1020, 177] on div "Menu items Sulaiman Pistachi Add Sort Manage items" at bounding box center [931, 207] width 468 height 72
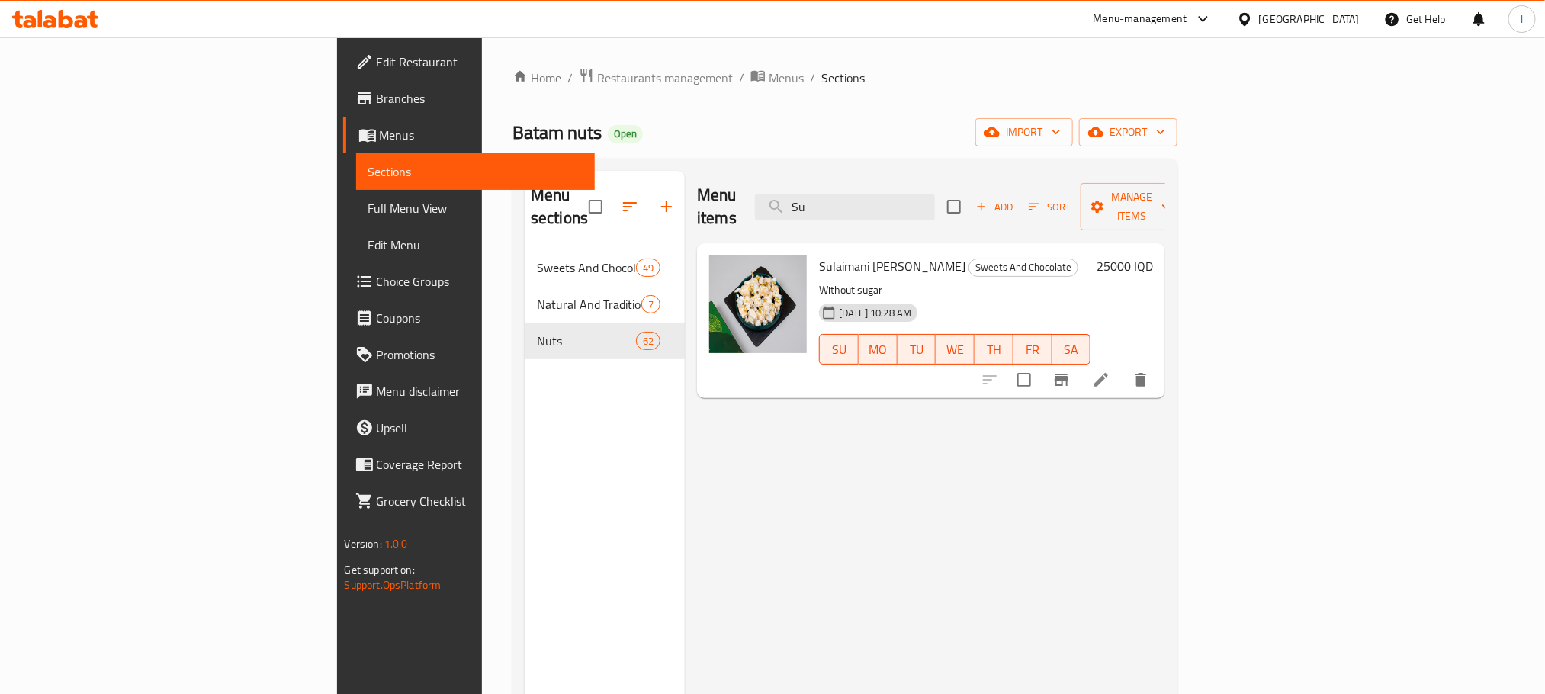
type input "S"
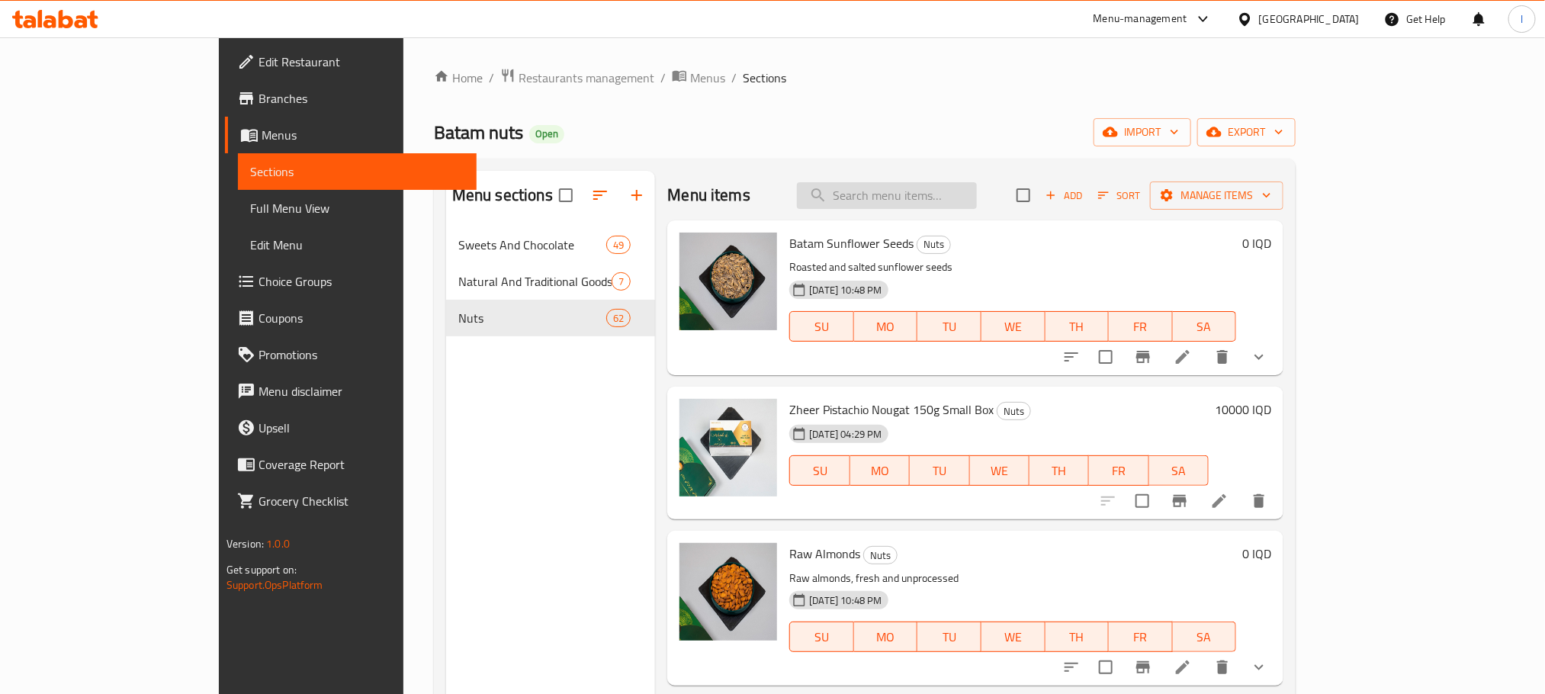
paste input "[PERSON_NAME]"
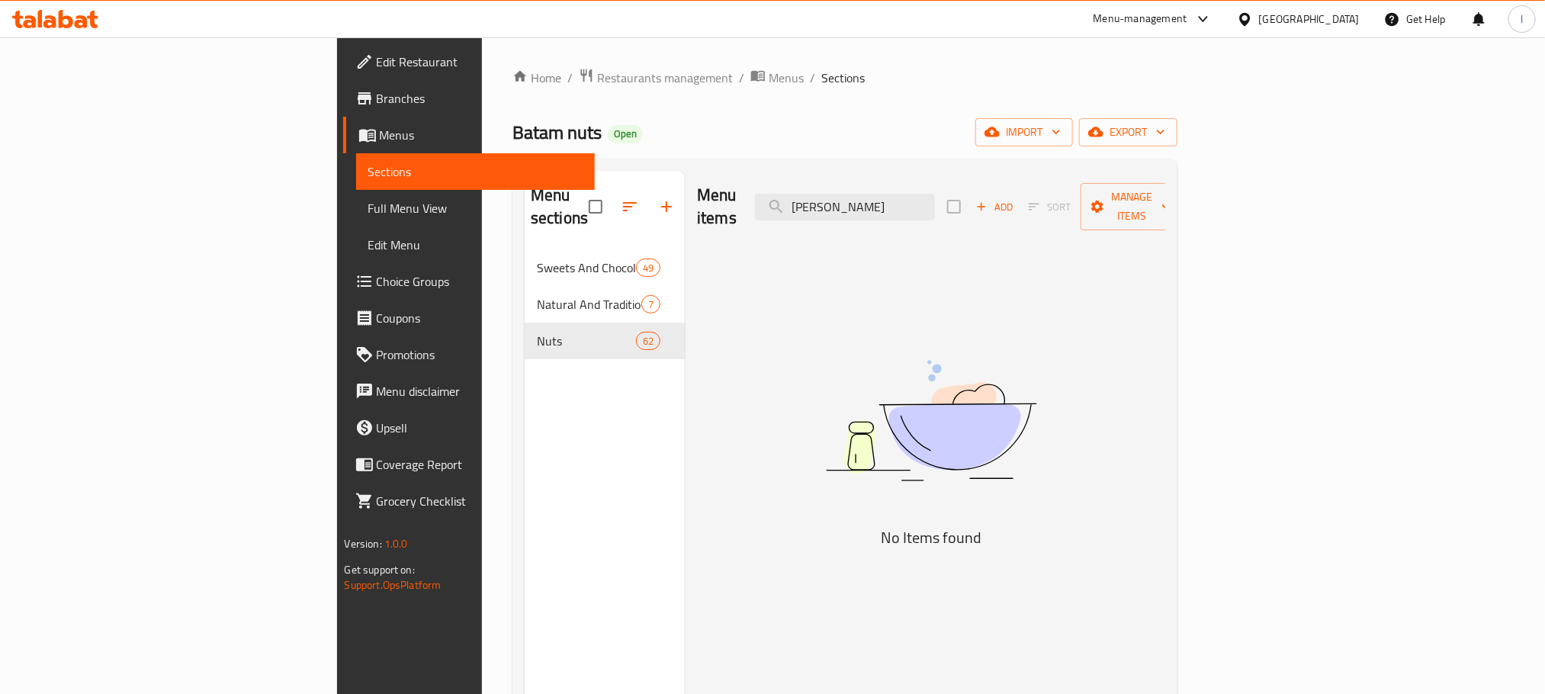
drag, startPoint x: 965, startPoint y: 202, endPoint x: 865, endPoint y: 206, distance: 100.7
click at [865, 206] on div "Menu items Sulaiman Pistachio Gazo Add Sort Manage items" at bounding box center [931, 207] width 468 height 72
drag, startPoint x: 963, startPoint y: 202, endPoint x: 1028, endPoint y: 195, distance: 65.2
click at [935, 195] on input "Pistachio Gazo" at bounding box center [845, 207] width 180 height 27
type input "Pistachio"
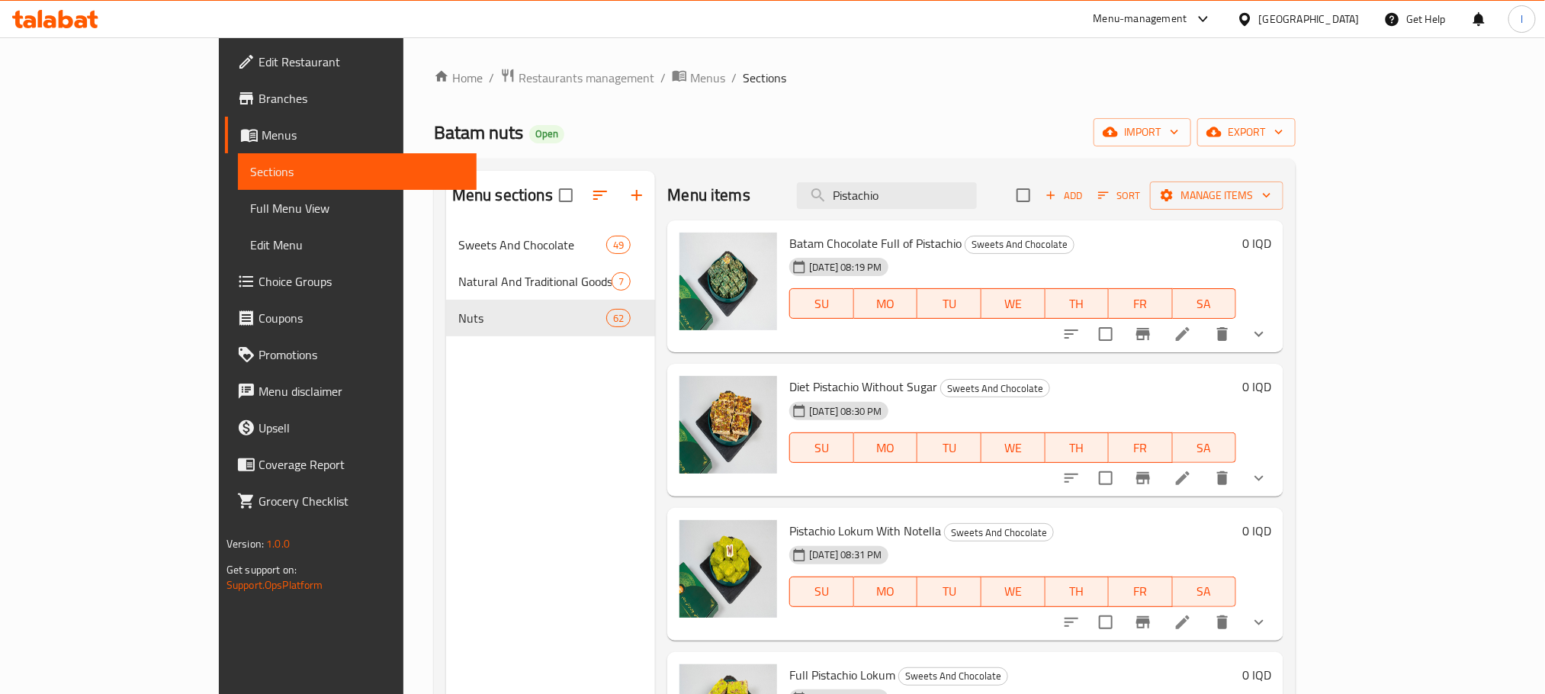
drag, startPoint x: 979, startPoint y: 202, endPoint x: 744, endPoint y: 220, distance: 236.3
click at [744, 220] on div "Menu items Pistachio Add Sort Manage items Batam Chocolate Full of Pistachio Sw…" at bounding box center [969, 518] width 628 height 694
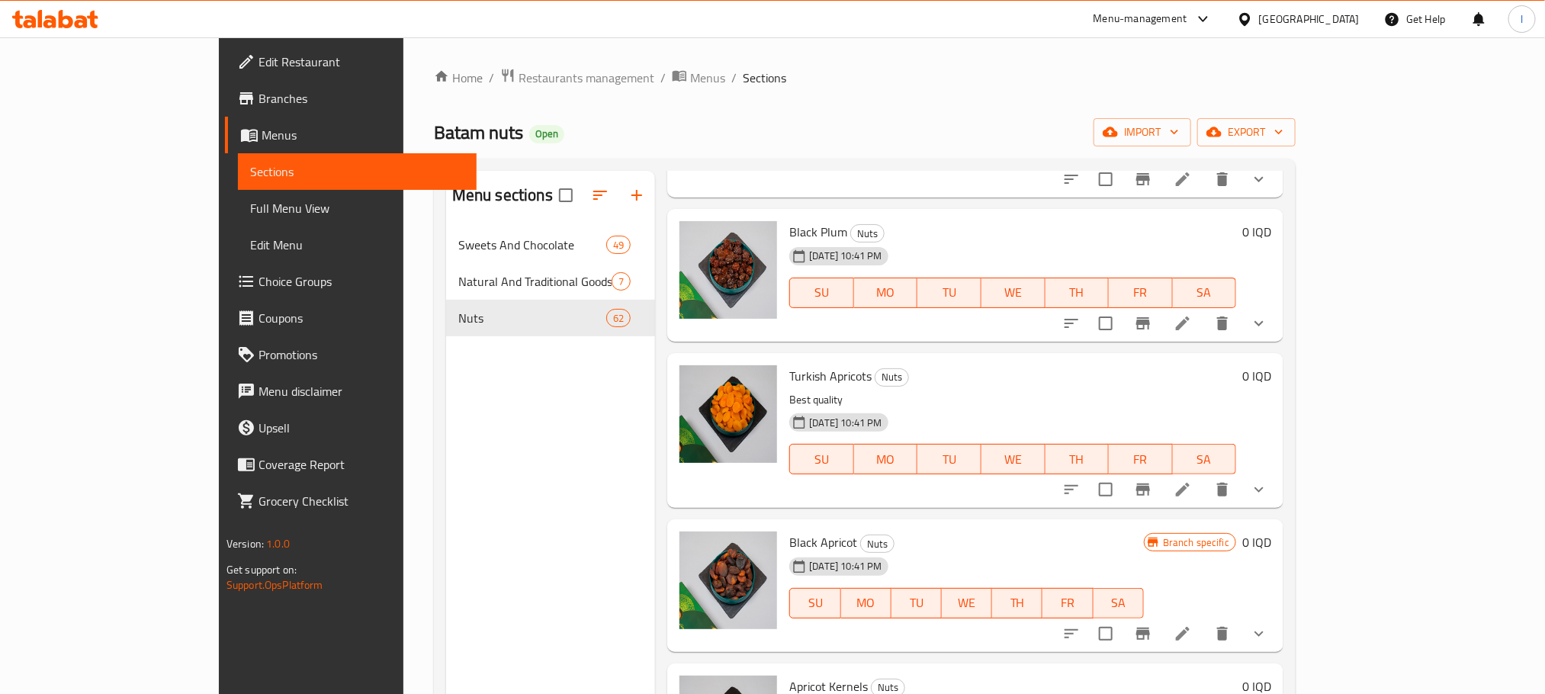
scroll to position [7785, 0]
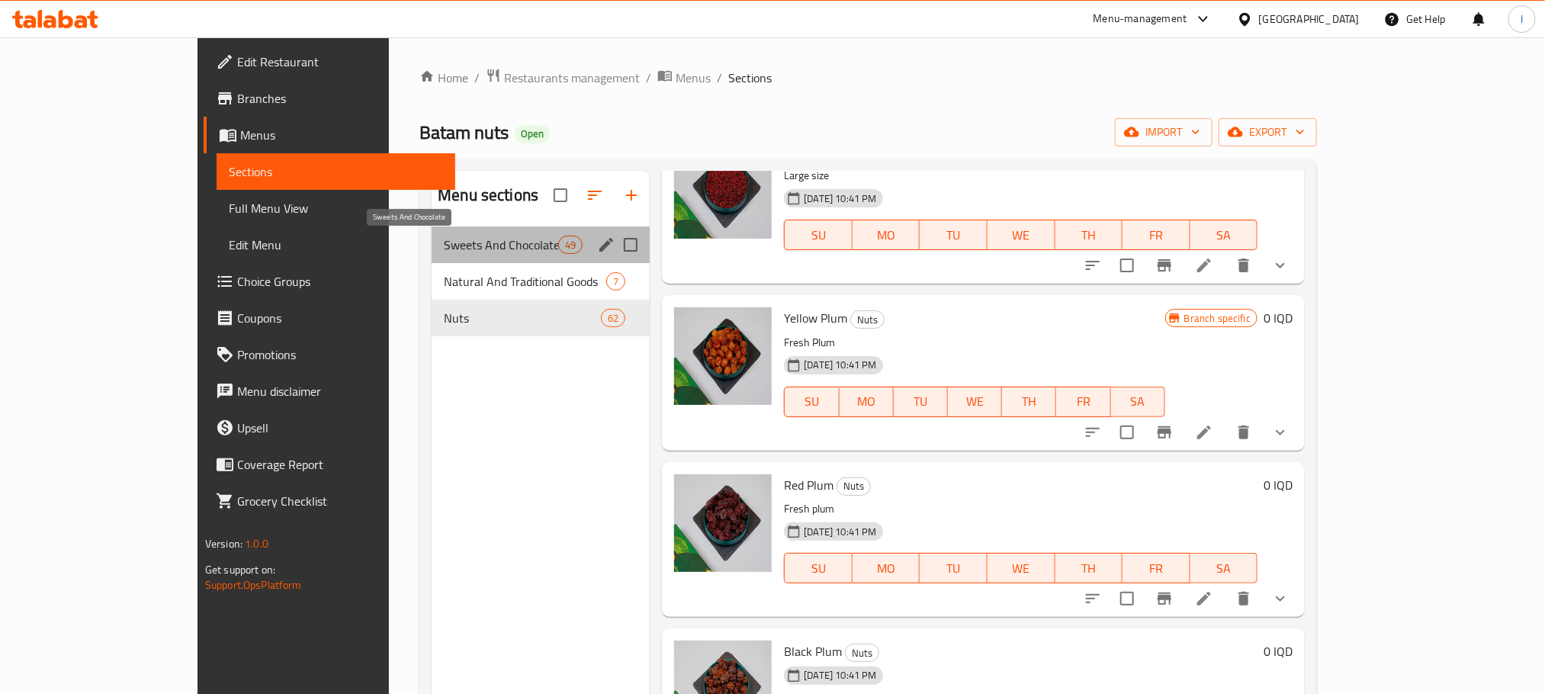
click at [444, 249] on span "Sweets And Chocolate" at bounding box center [501, 245] width 114 height 18
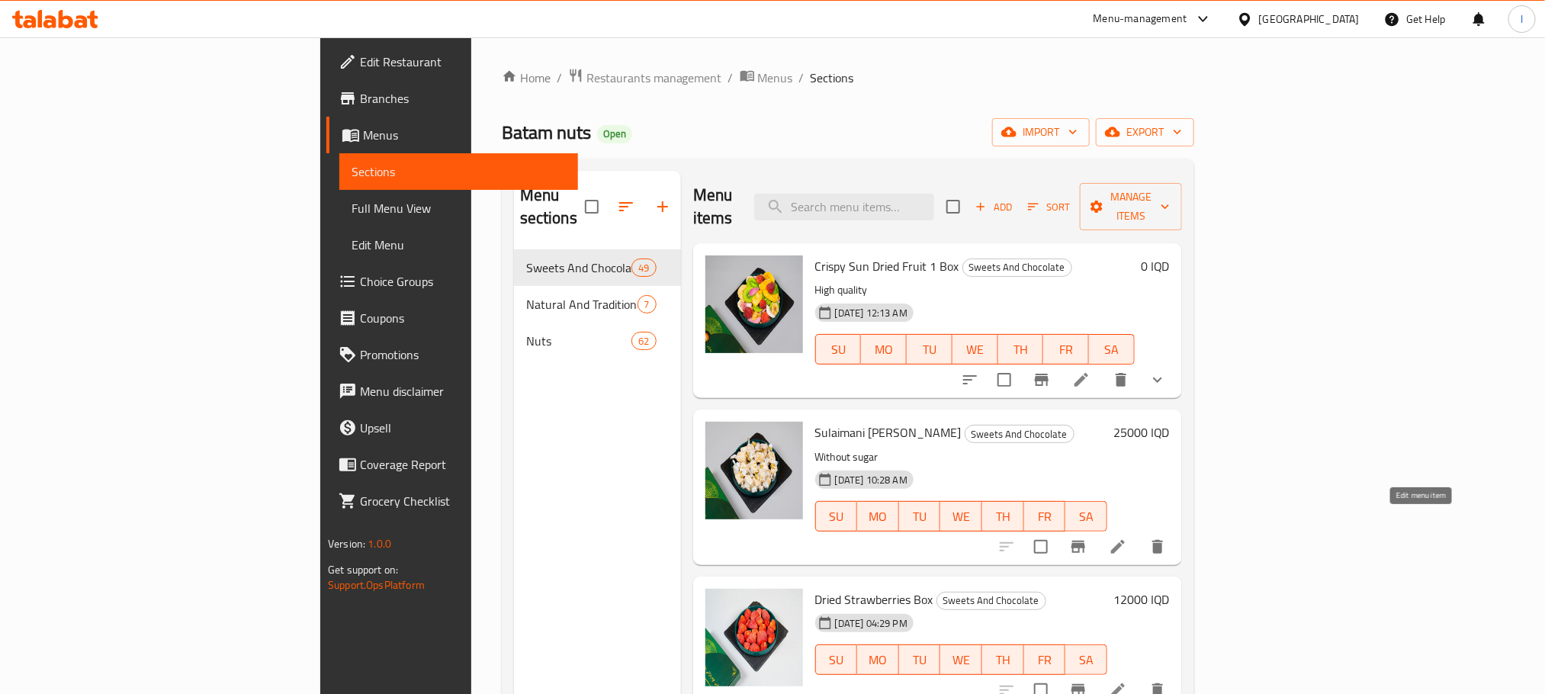
click at [1127, 538] on icon at bounding box center [1118, 547] width 18 height 18
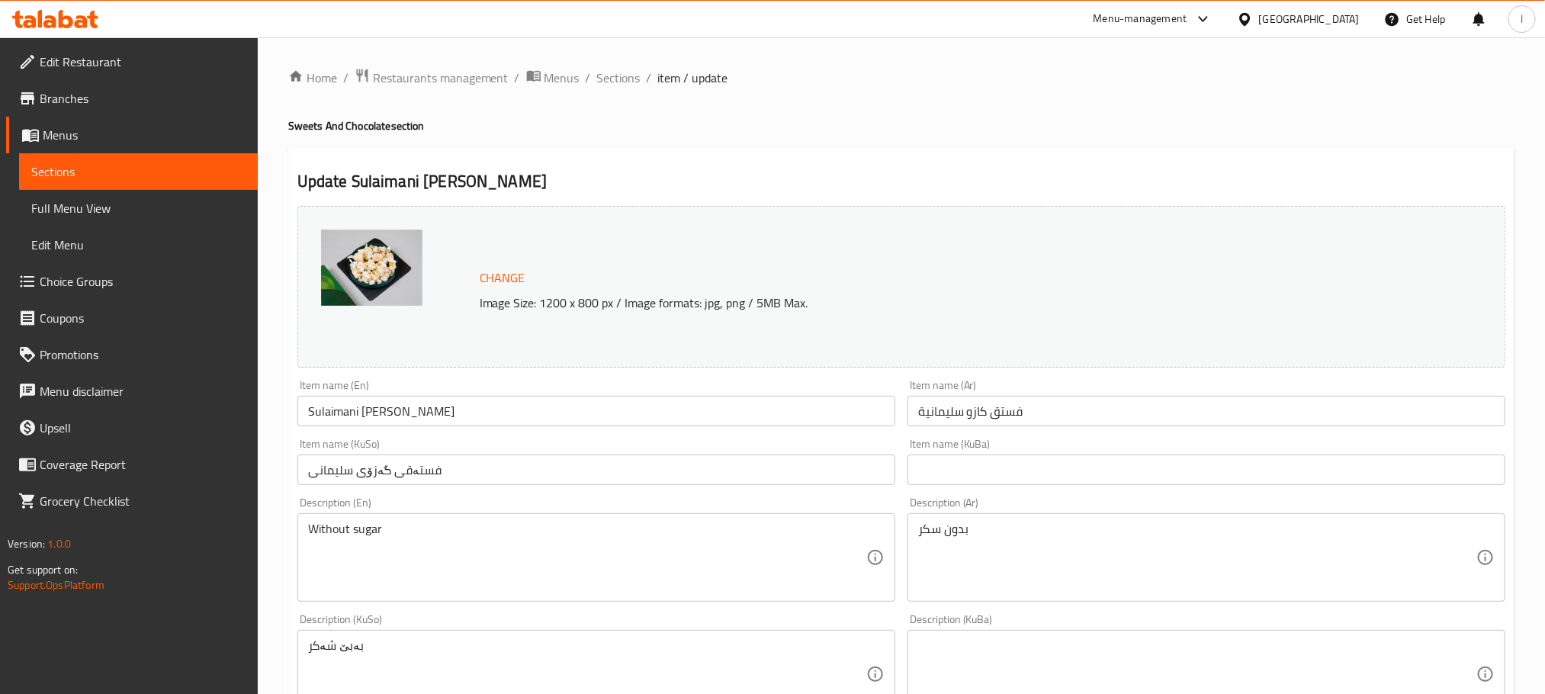
scroll to position [580, 0]
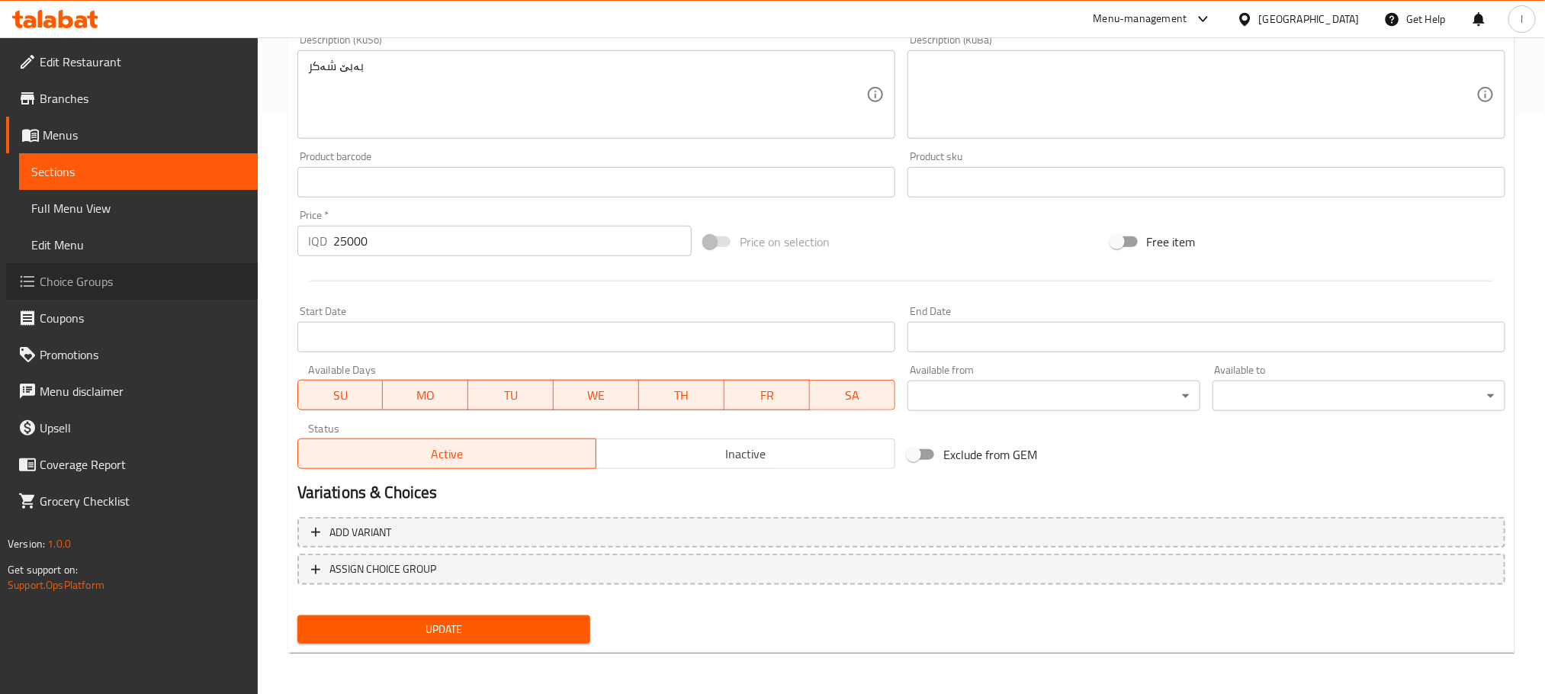
click at [114, 288] on span "Choice Groups" at bounding box center [143, 281] width 206 height 18
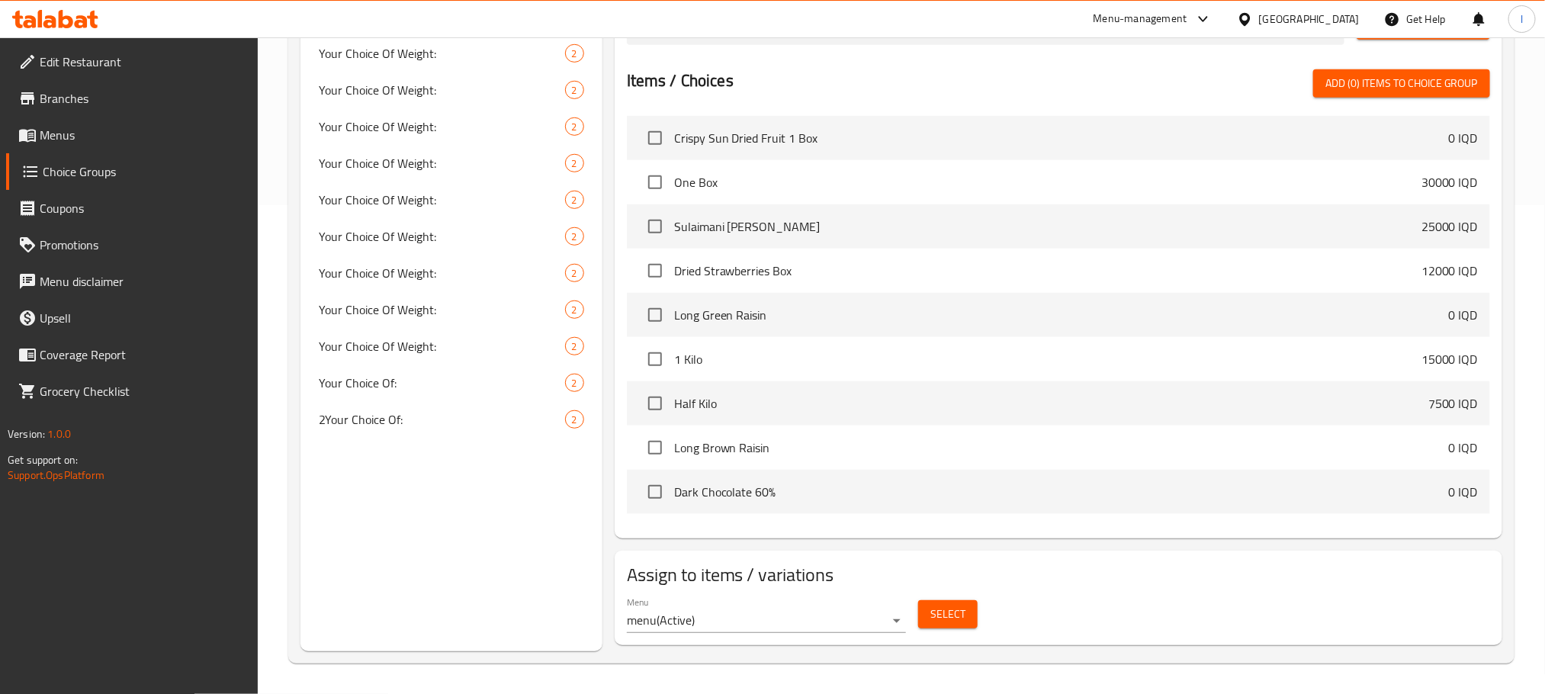
scroll to position [216, 0]
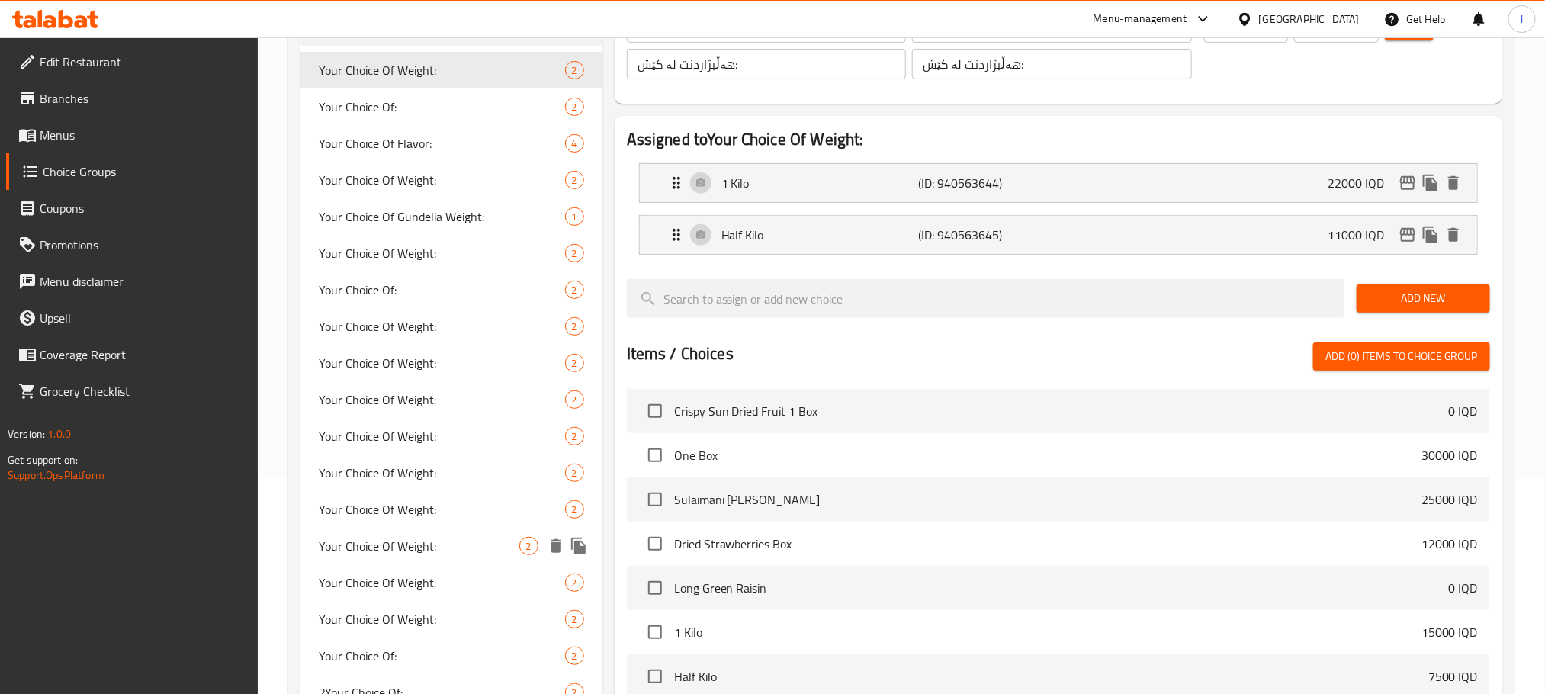
click at [428, 528] on div "Your Choice Of Weight: 2" at bounding box center [451, 546] width 302 height 37
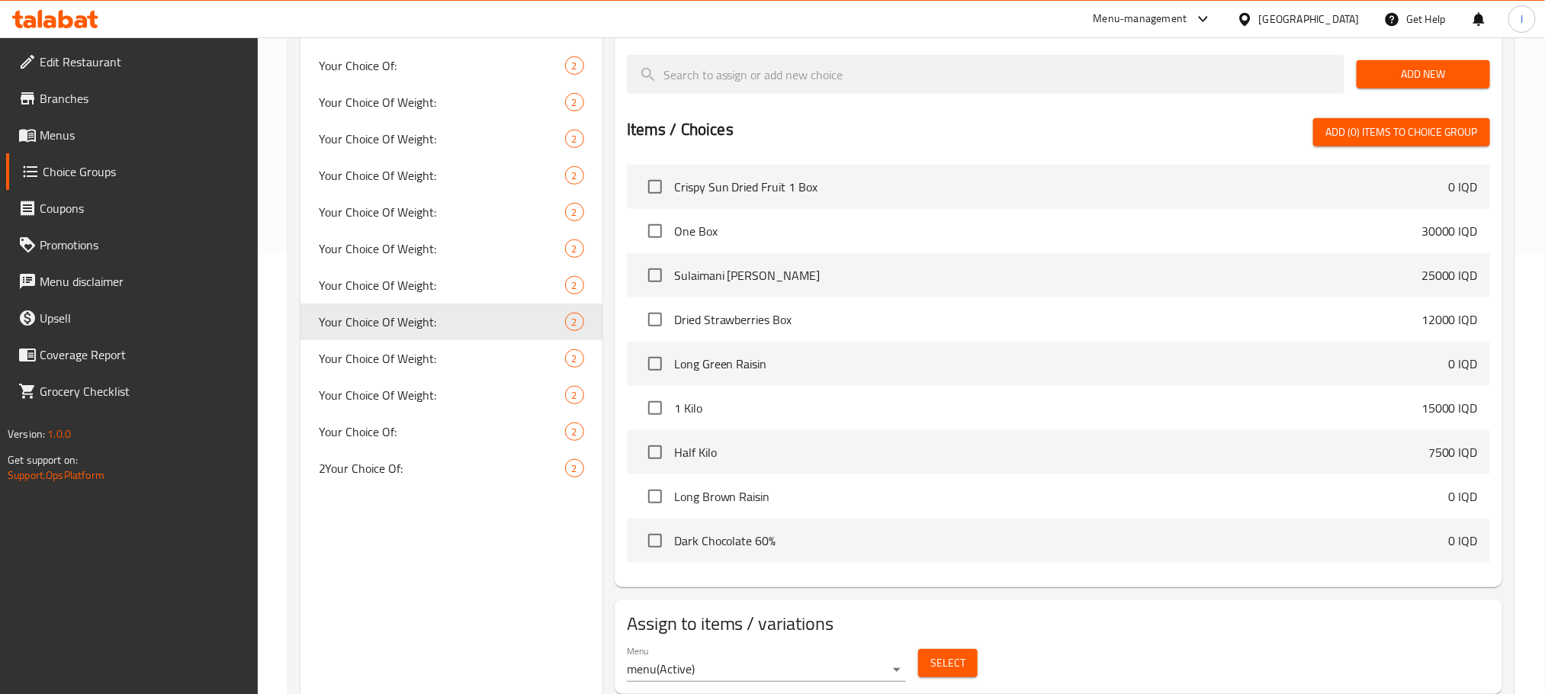
scroll to position [490, 0]
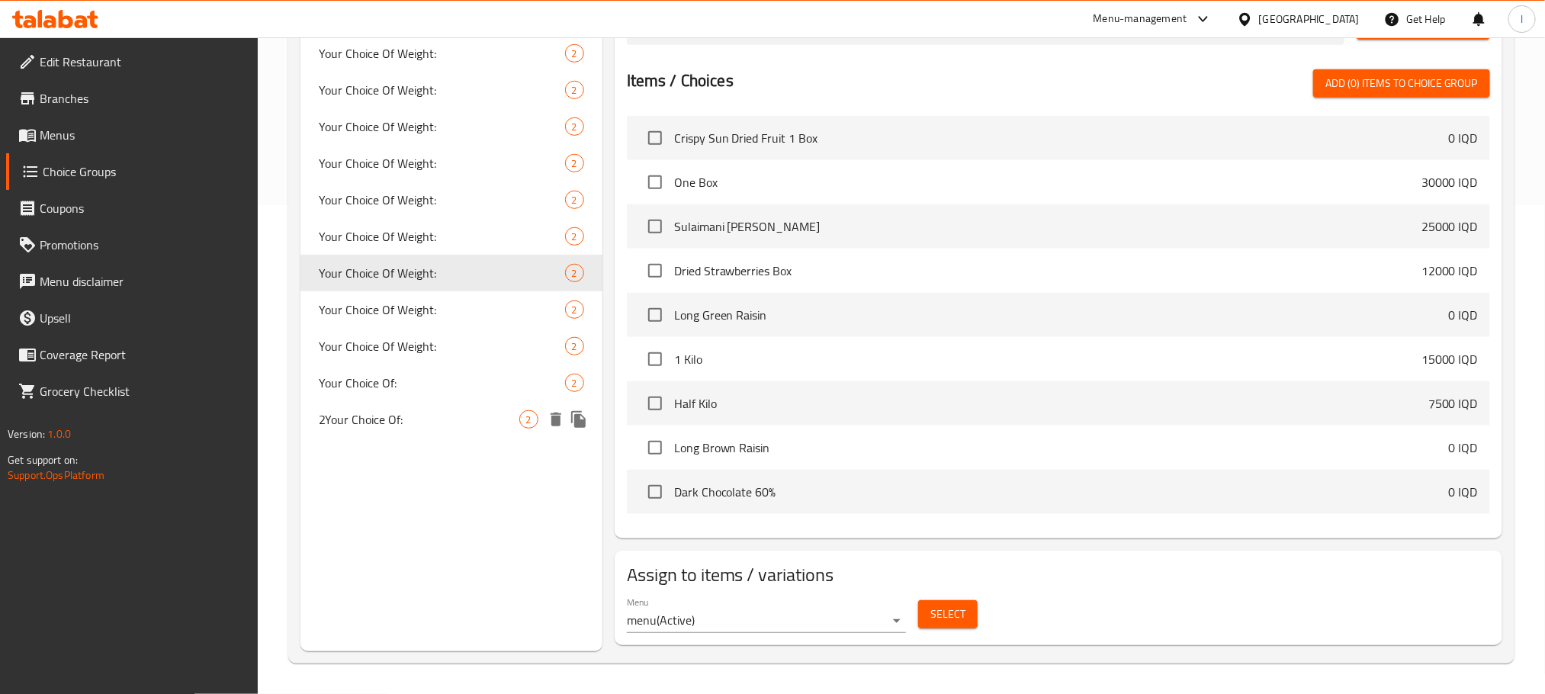
click at [413, 415] on span "2Your Choice Of:" at bounding box center [419, 419] width 201 height 18
type input "2Your Choice Of:"
type input "إختيارك من:"
type input "هەڵبژاردنت لە:"
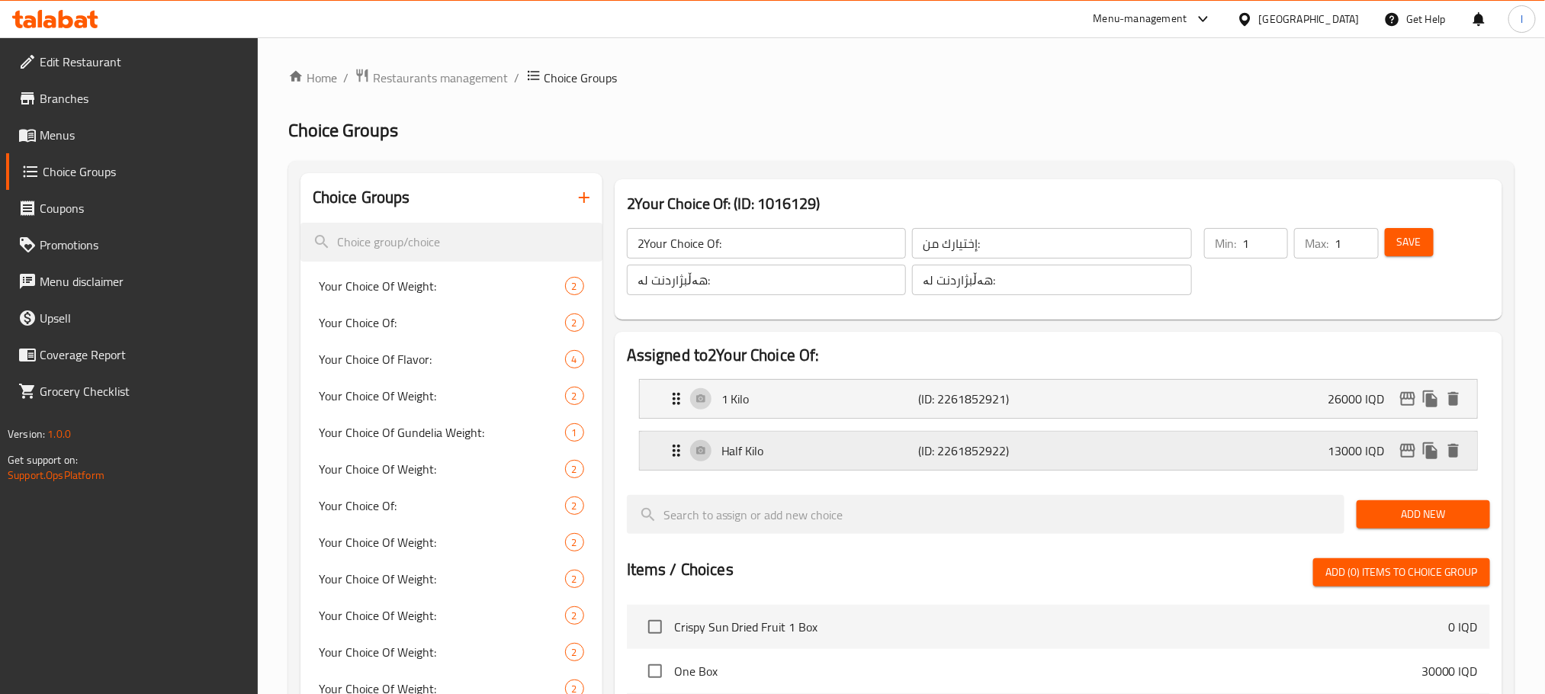
scroll to position [419, 0]
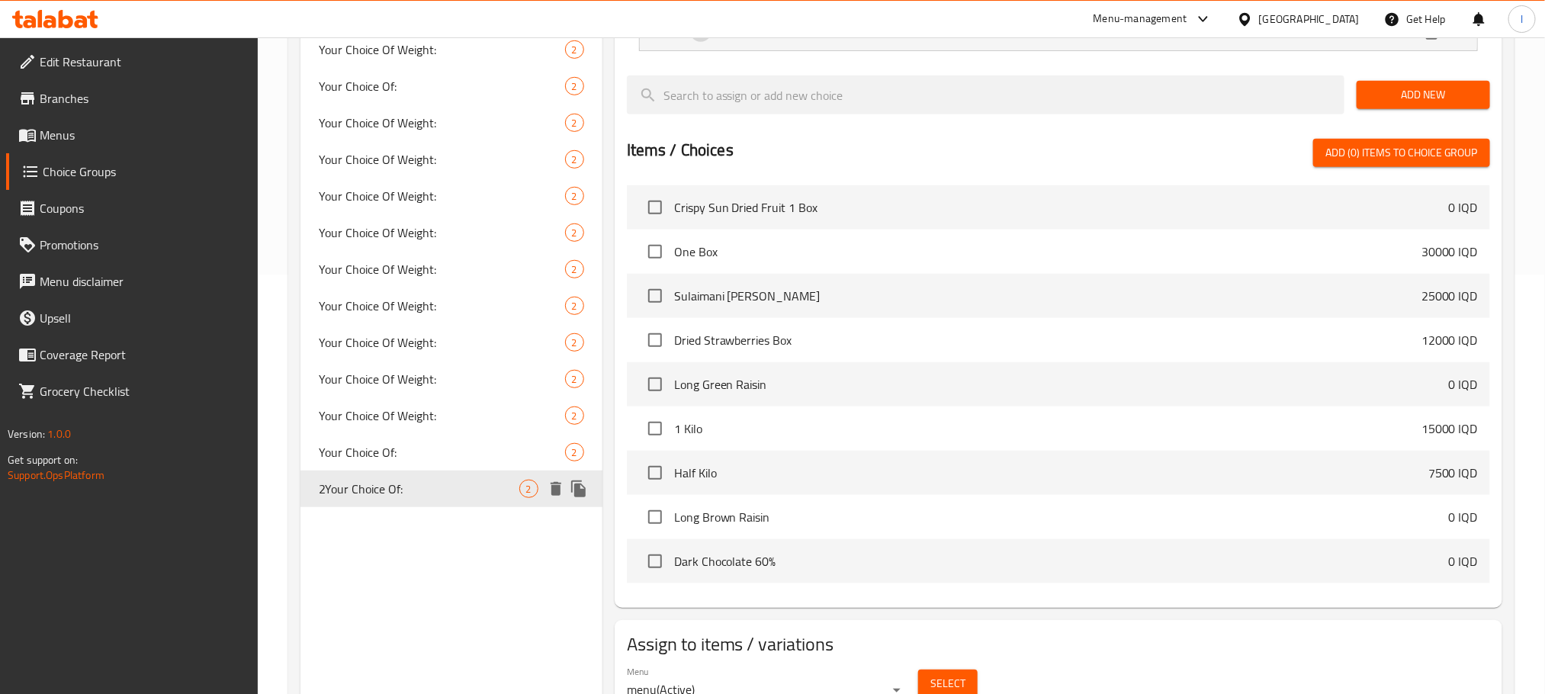
click at [575, 483] on icon "duplicate" at bounding box center [578, 488] width 14 height 17
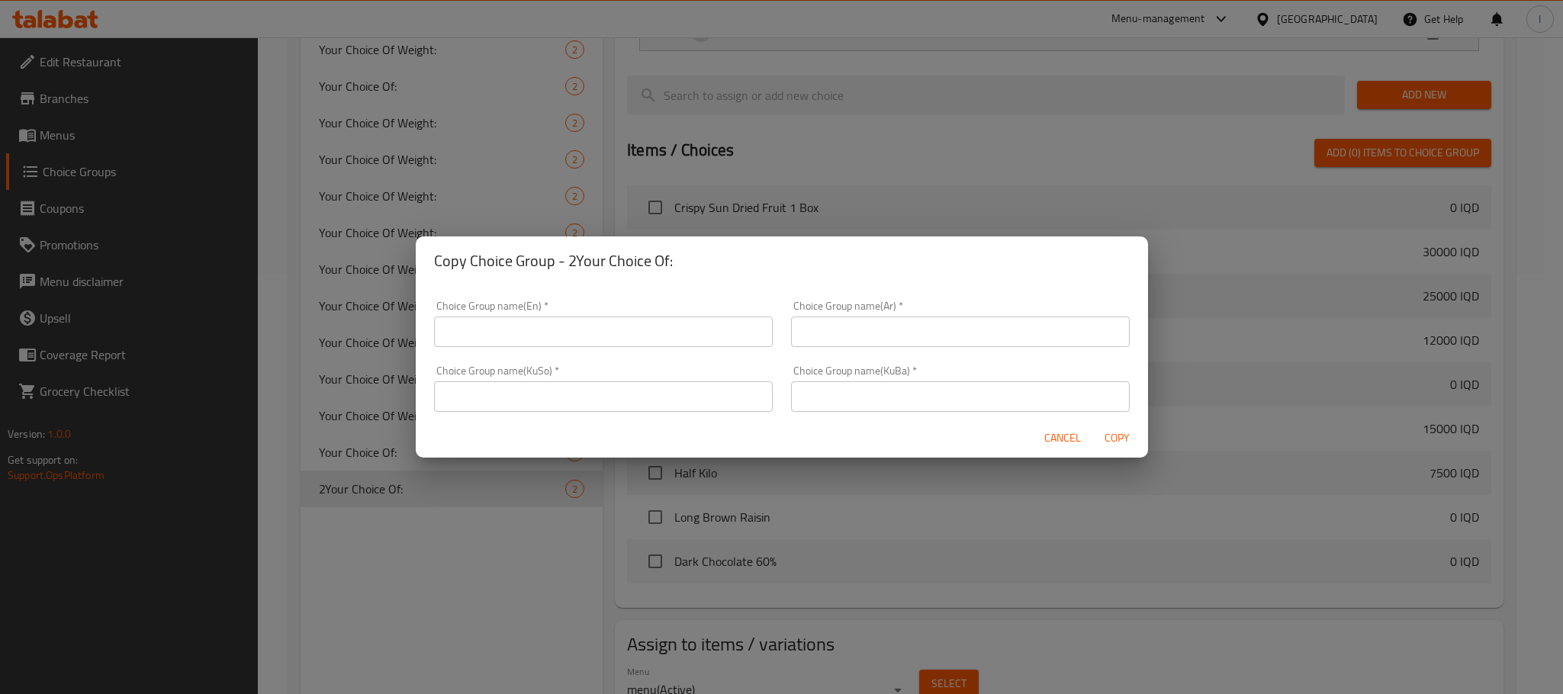
click at [499, 345] on input "text" at bounding box center [603, 331] width 339 height 31
type input "Your Choice Of:"
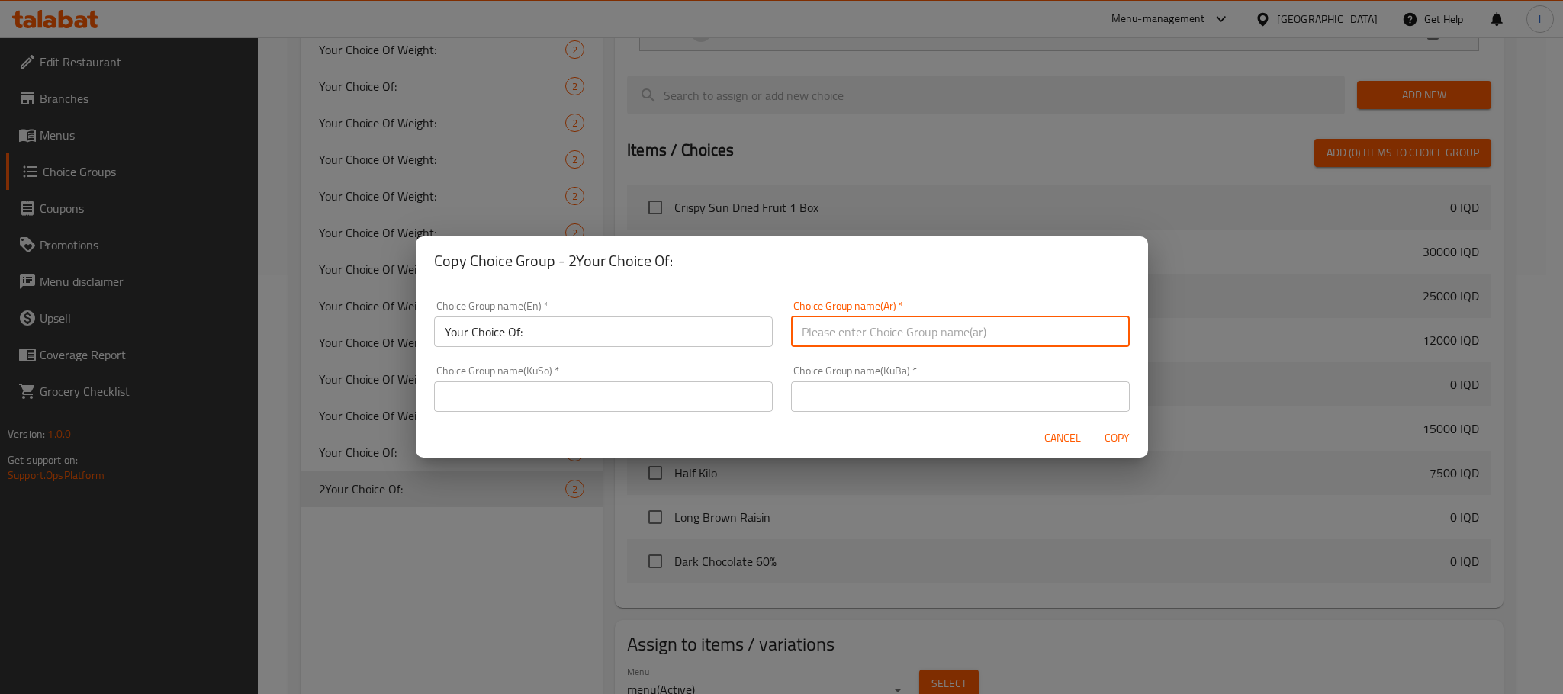
click at [837, 323] on input "text" at bounding box center [960, 331] width 339 height 31
type input "إختيارك من:"
click at [550, 384] on input "text" at bounding box center [603, 396] width 339 height 31
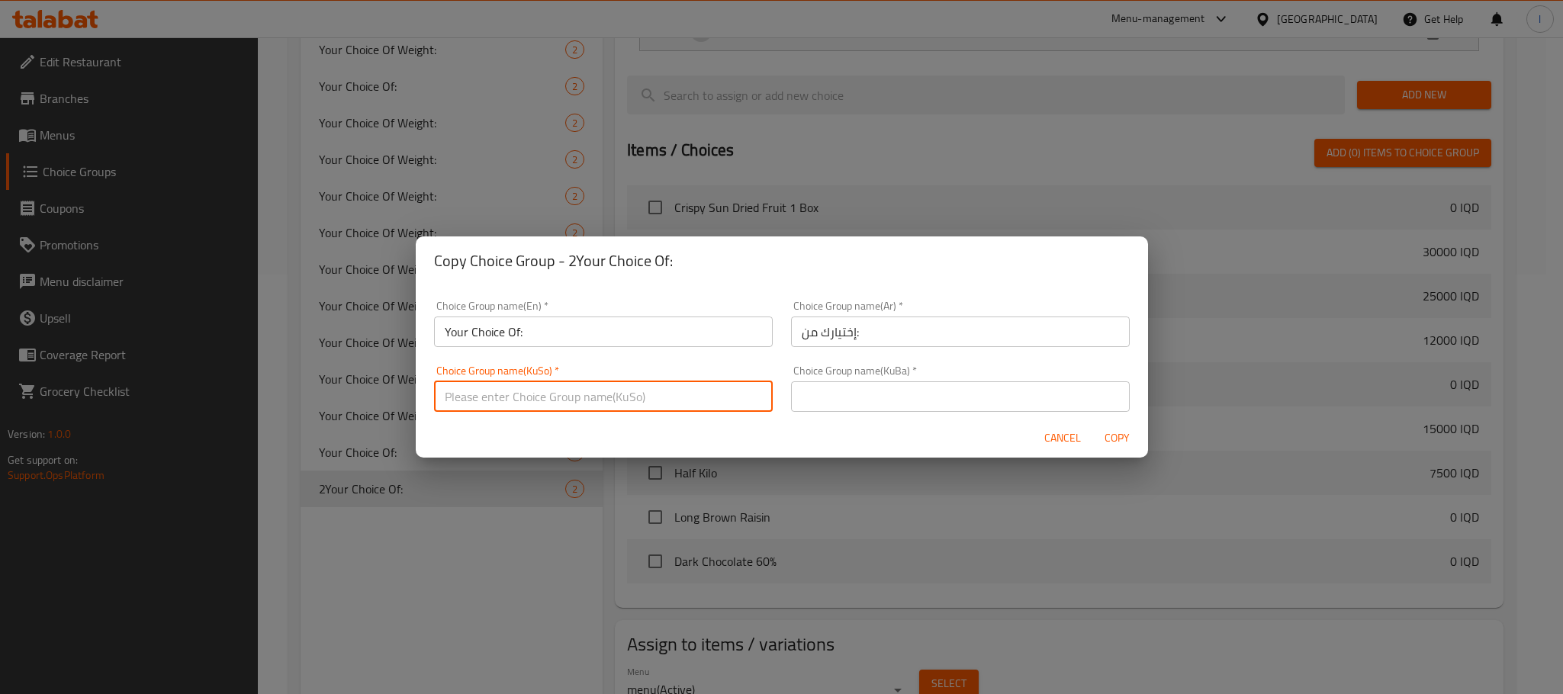
type input "هەڵبژاردنت لە:"
click at [840, 393] on input "text" at bounding box center [960, 396] width 339 height 31
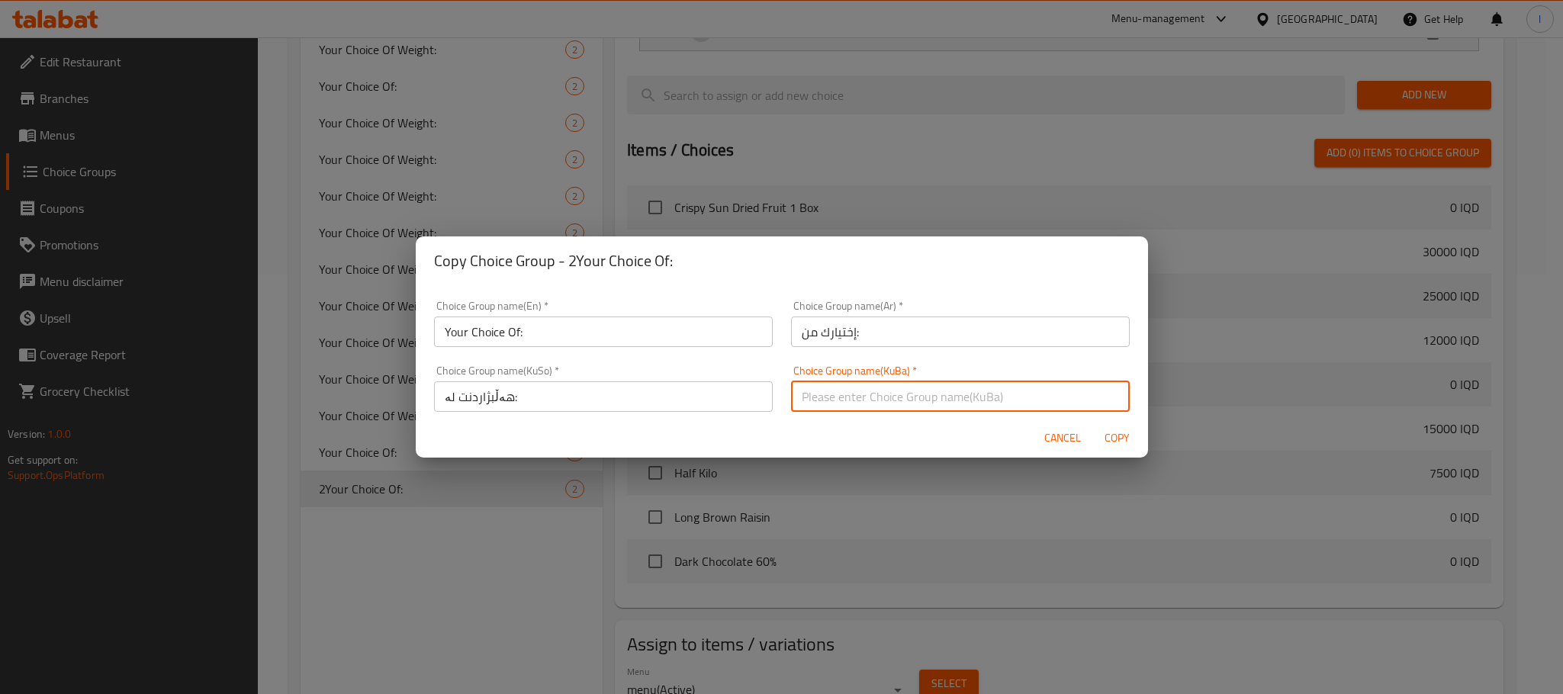
type input "هەڵبژاردنت لە:"
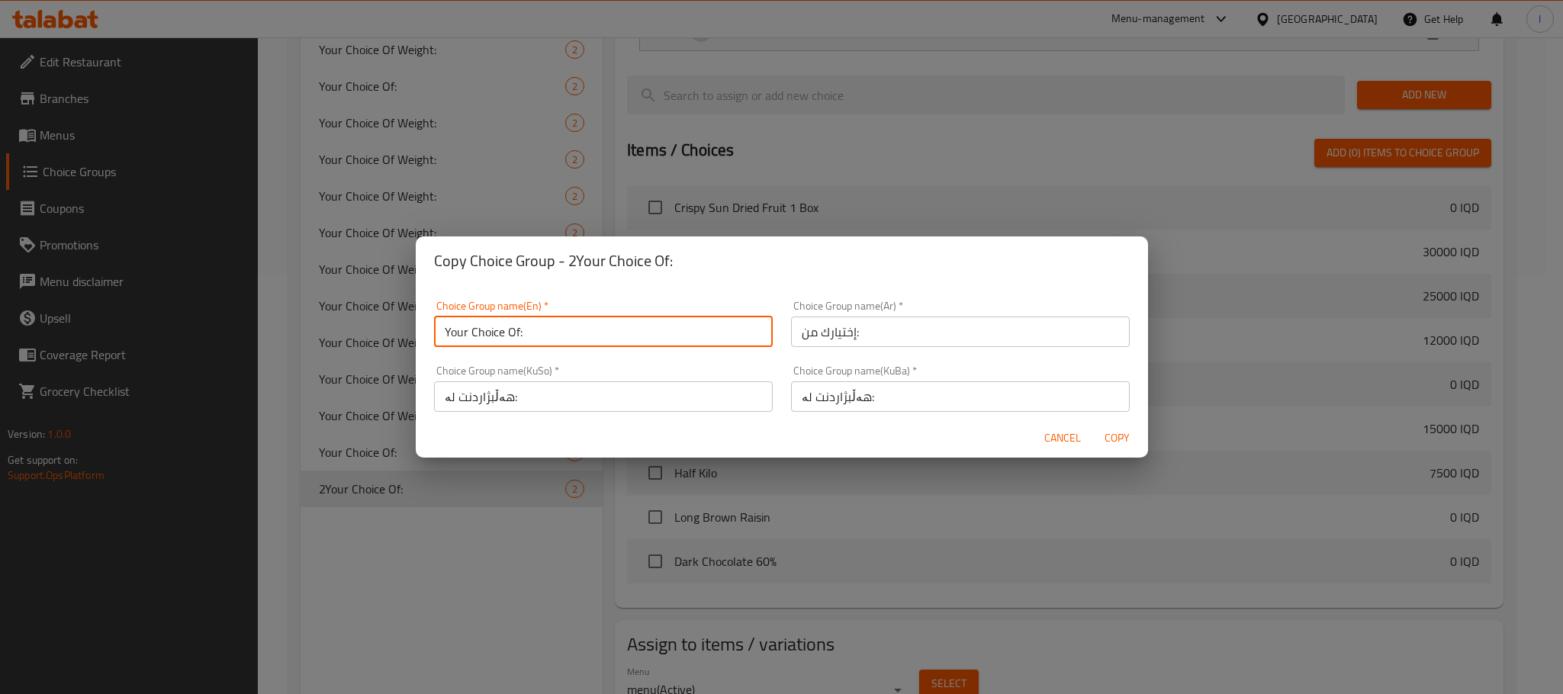
drag, startPoint x: 462, startPoint y: 319, endPoint x: 446, endPoint y: 327, distance: 18.1
click at [462, 320] on input "Your Choice Of:" at bounding box center [603, 331] width 339 height 31
click at [446, 327] on input "Your Choice Of:" at bounding box center [603, 331] width 339 height 31
type input "1 Your Choice Of:"
click at [1113, 440] on span "Copy" at bounding box center [1117, 438] width 37 height 19
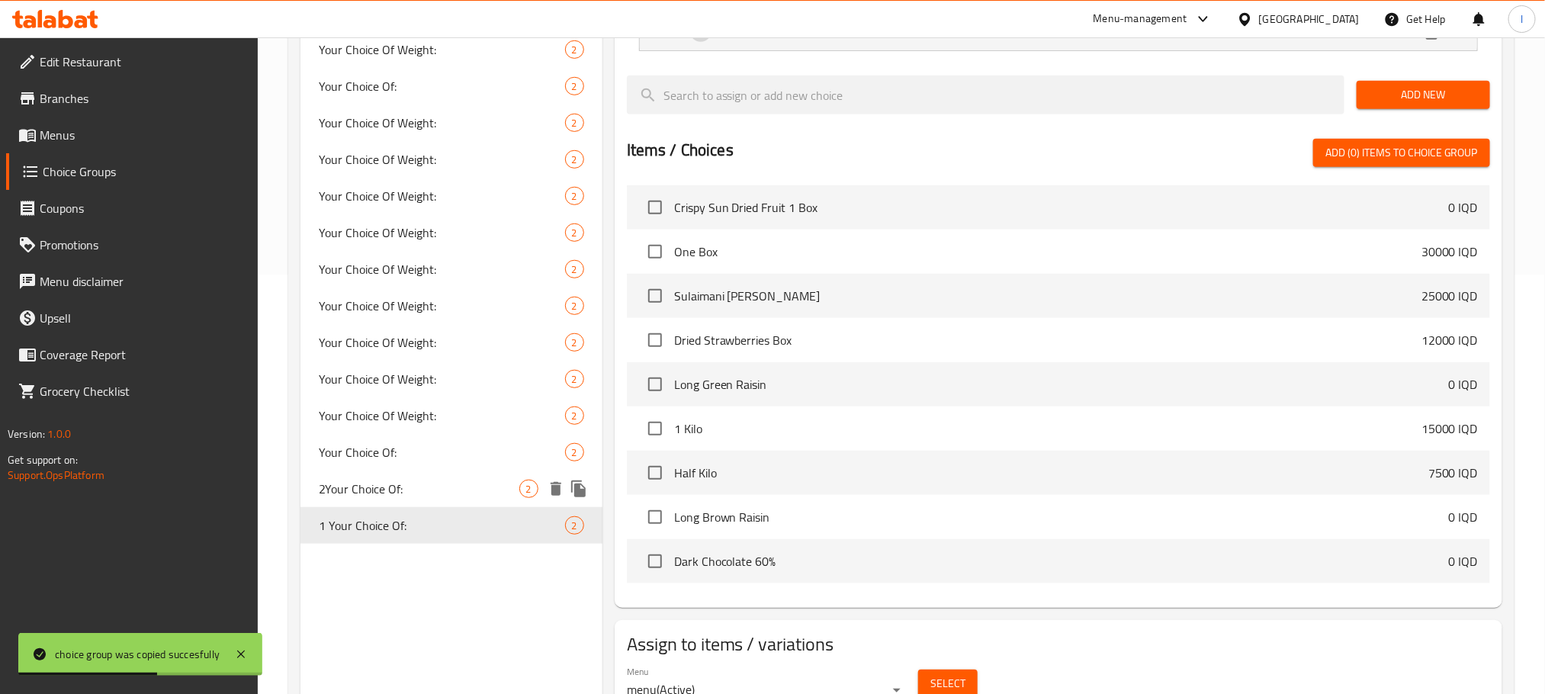
click at [472, 485] on span "2Your Choice Of:" at bounding box center [419, 489] width 201 height 18
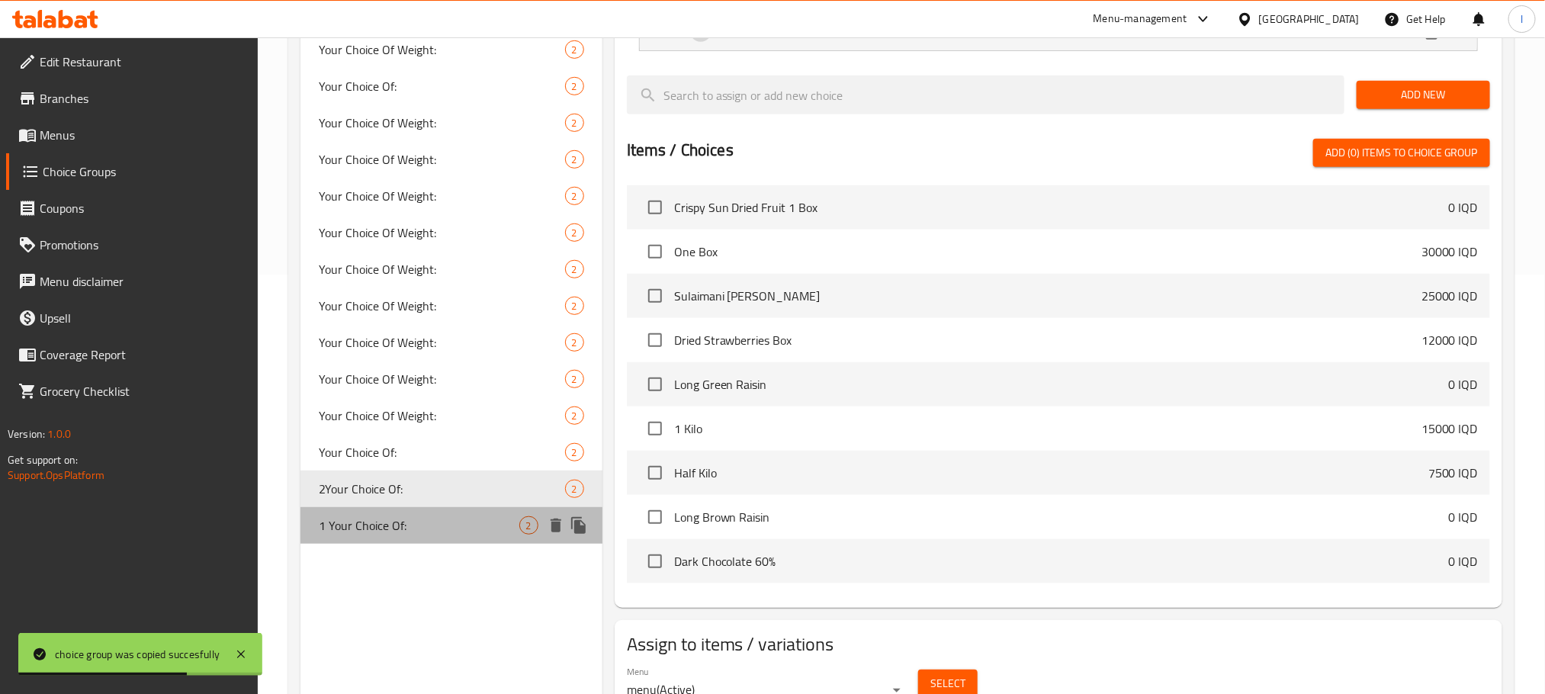
click at [465, 524] on span "1 Your Choice Of:" at bounding box center [419, 525] width 201 height 18
type input "1 Your Choice Of:"
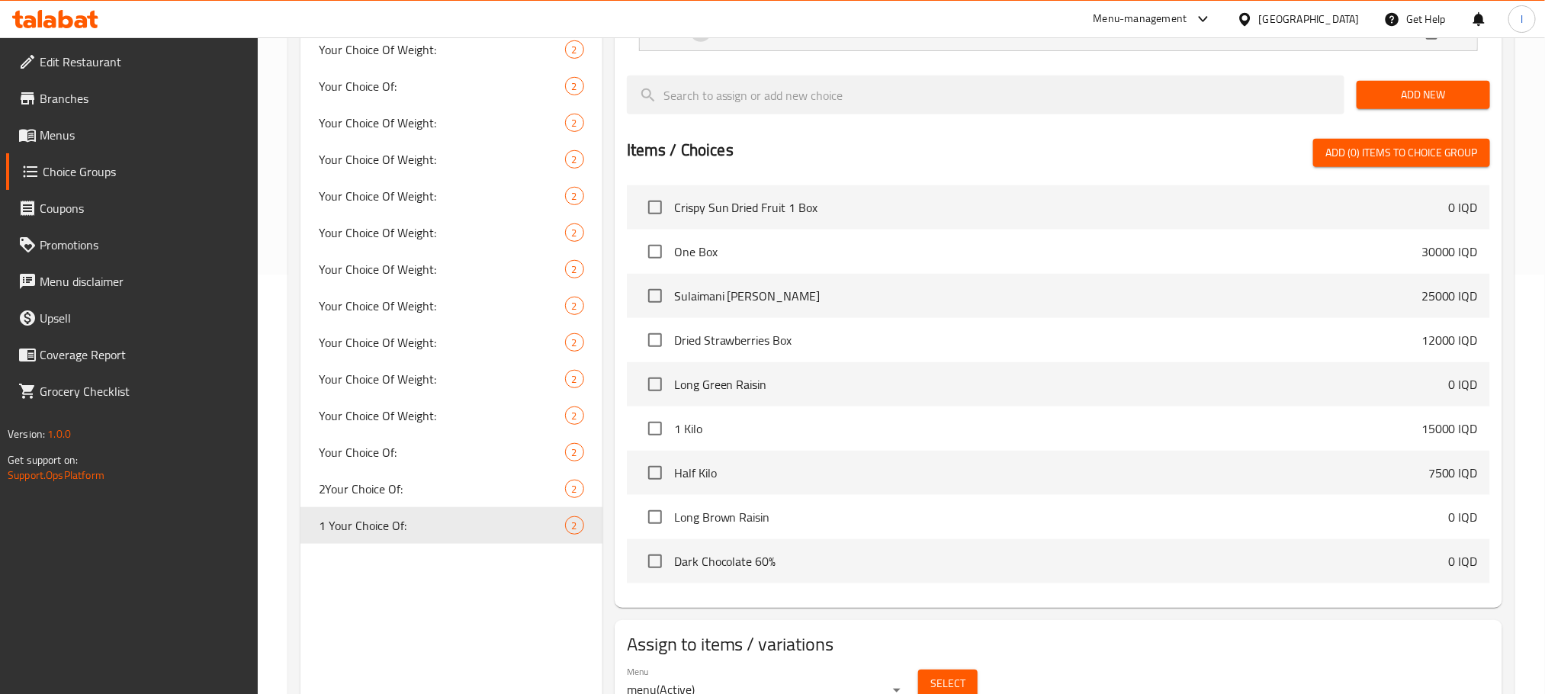
scroll to position [0, 0]
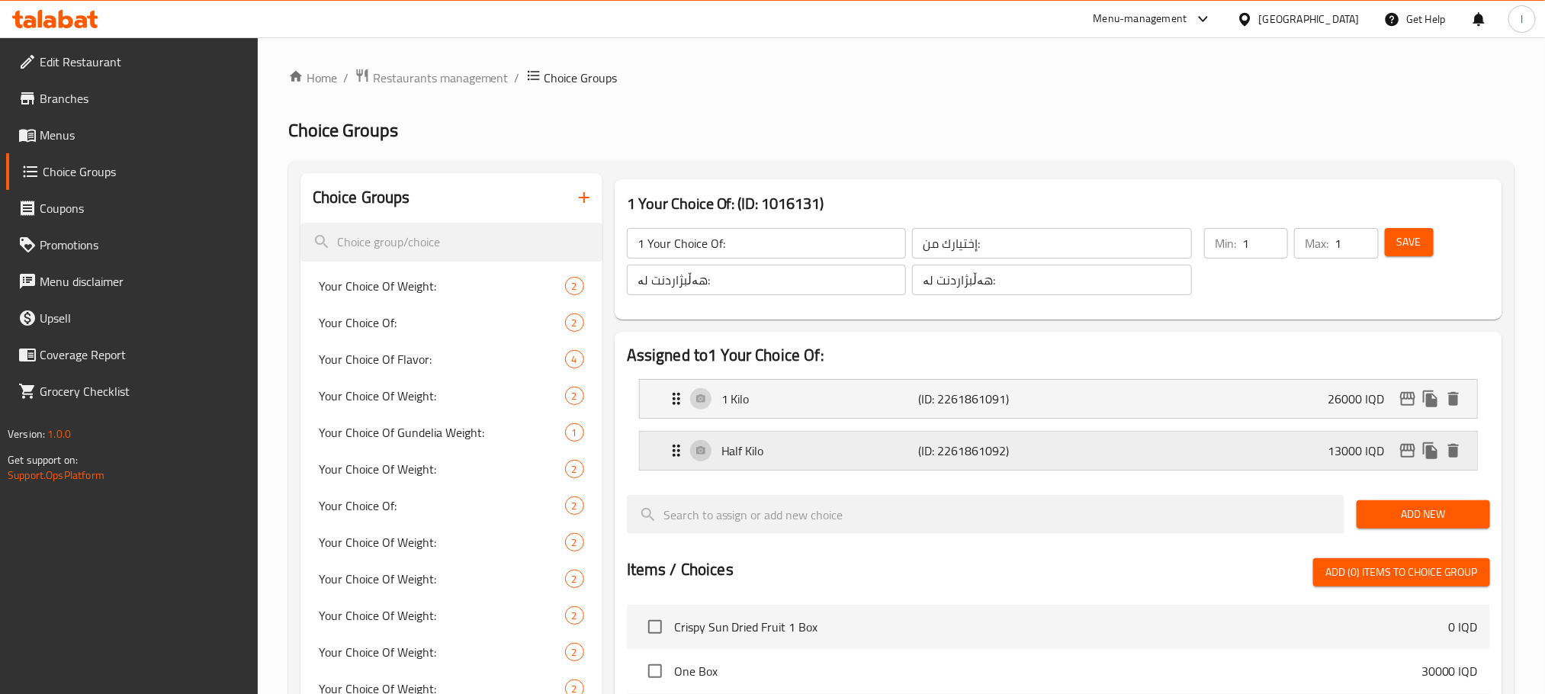
click at [1307, 435] on div "Half Kilo (ID: 2261861092) 13000 IQD" at bounding box center [1063, 451] width 792 height 38
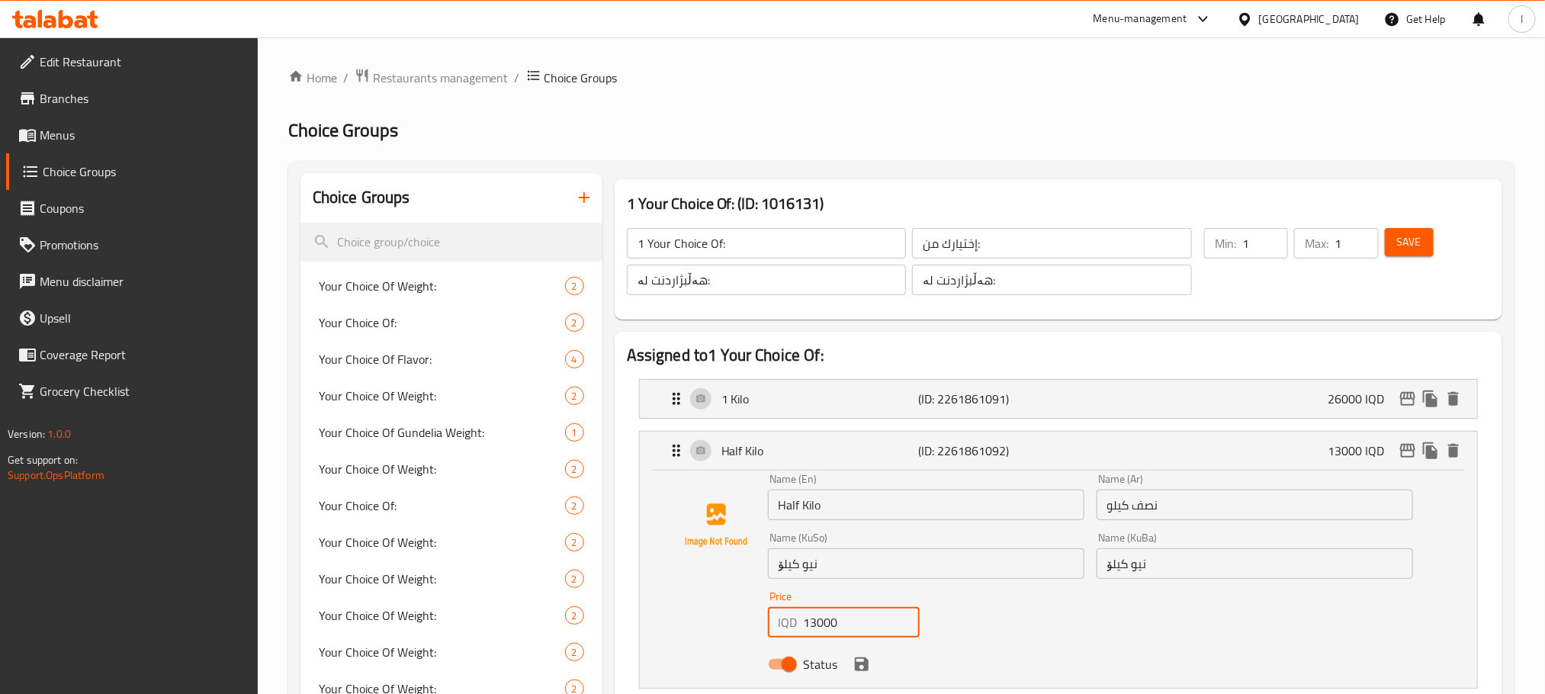
drag, startPoint x: 859, startPoint y: 618, endPoint x: 707, endPoint y: 620, distance: 151.8
click at [707, 620] on div "Name (En) Half Kilo Name (En) Name (Ar) نصف كيلو Name (Ar) Name (KuSo) نیو کیلۆ…" at bounding box center [1058, 576] width 789 height 205
type input "12500"
click at [860, 670] on icon "save" at bounding box center [862, 664] width 14 height 14
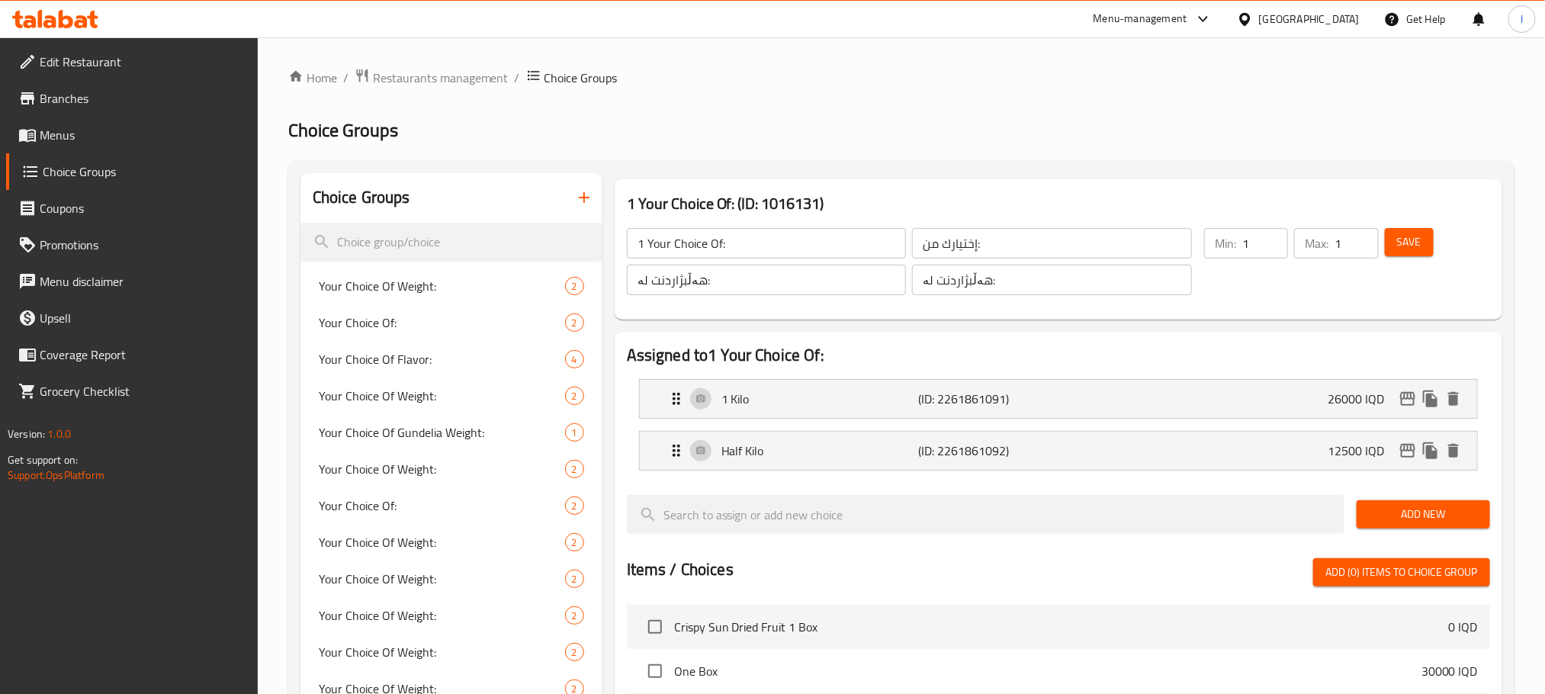
click at [1403, 248] on span "Save" at bounding box center [1409, 242] width 24 height 19
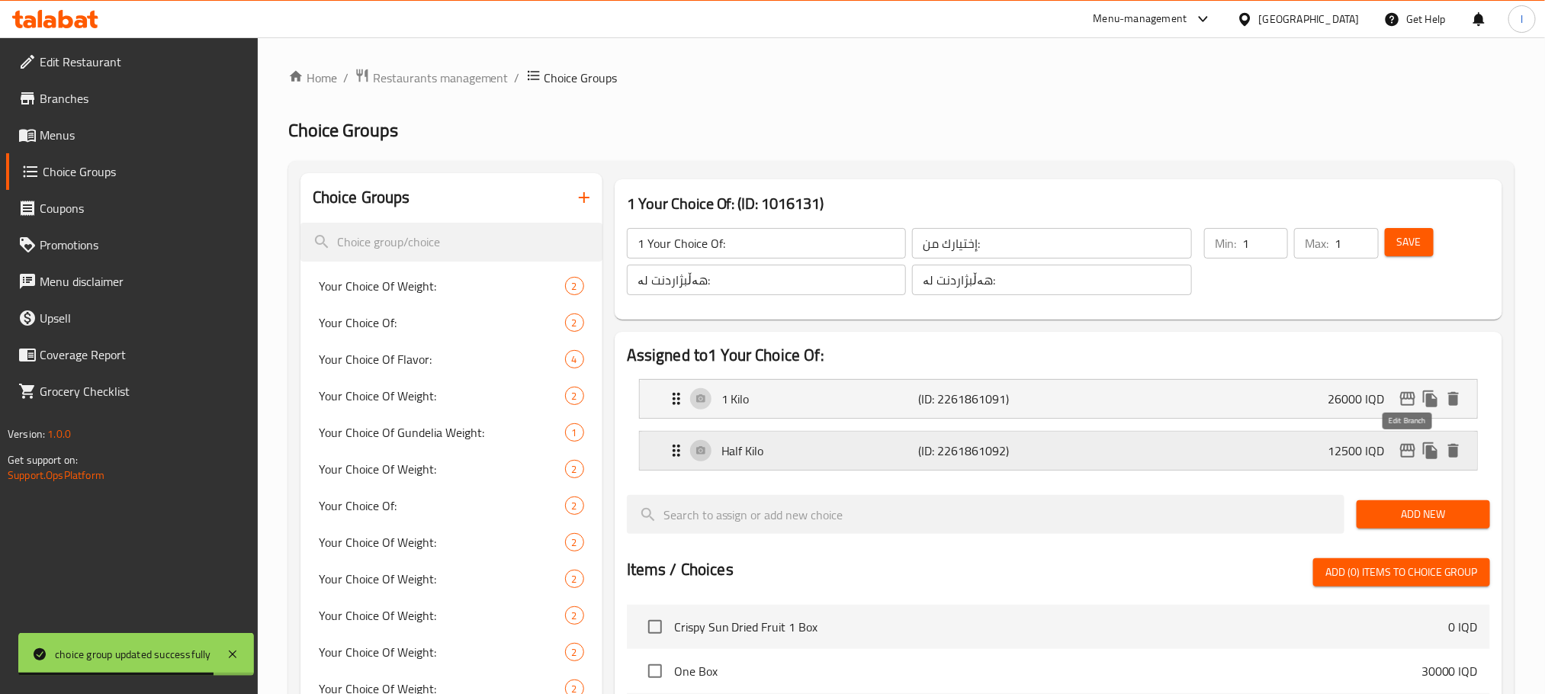
click at [1410, 442] on icon "edit" at bounding box center [1408, 451] width 18 height 18
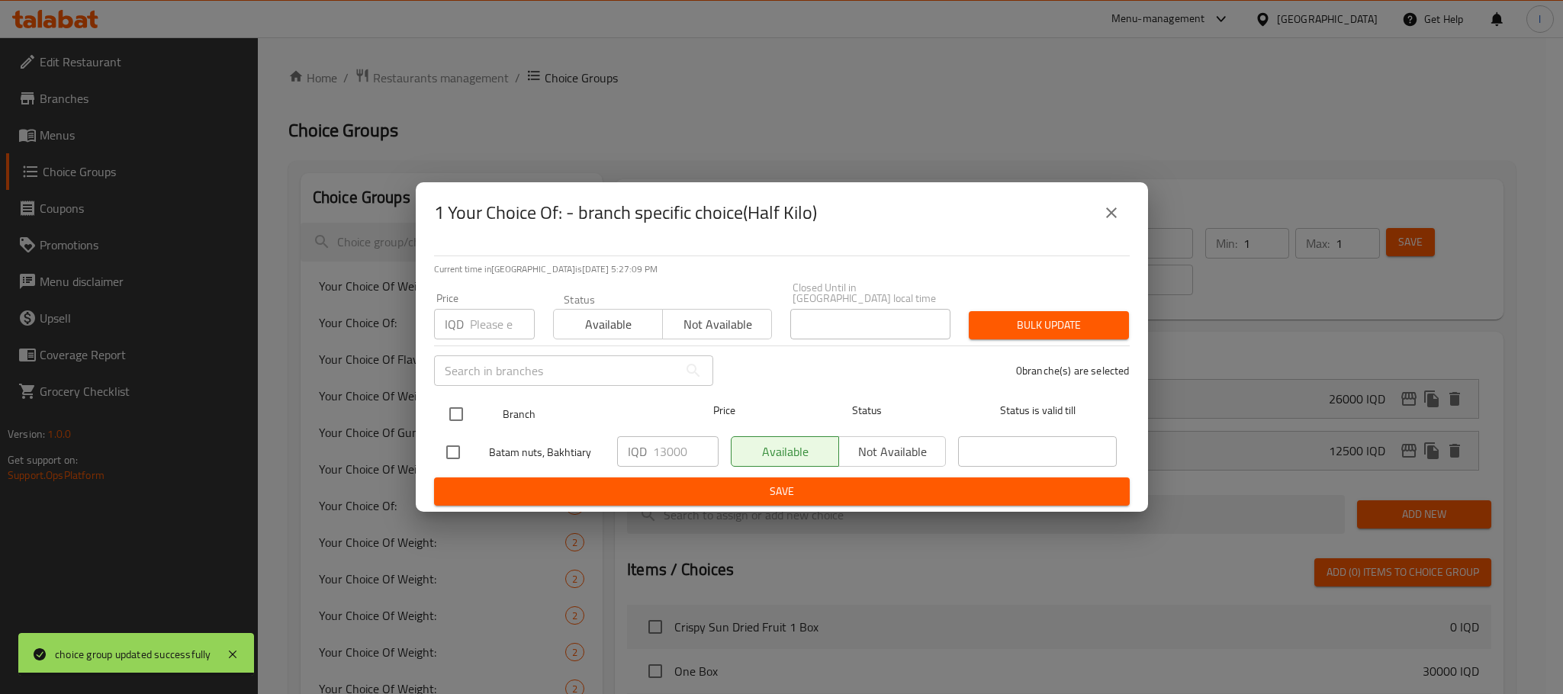
click at [454, 403] on input "checkbox" at bounding box center [456, 414] width 32 height 32
checkbox input "true"
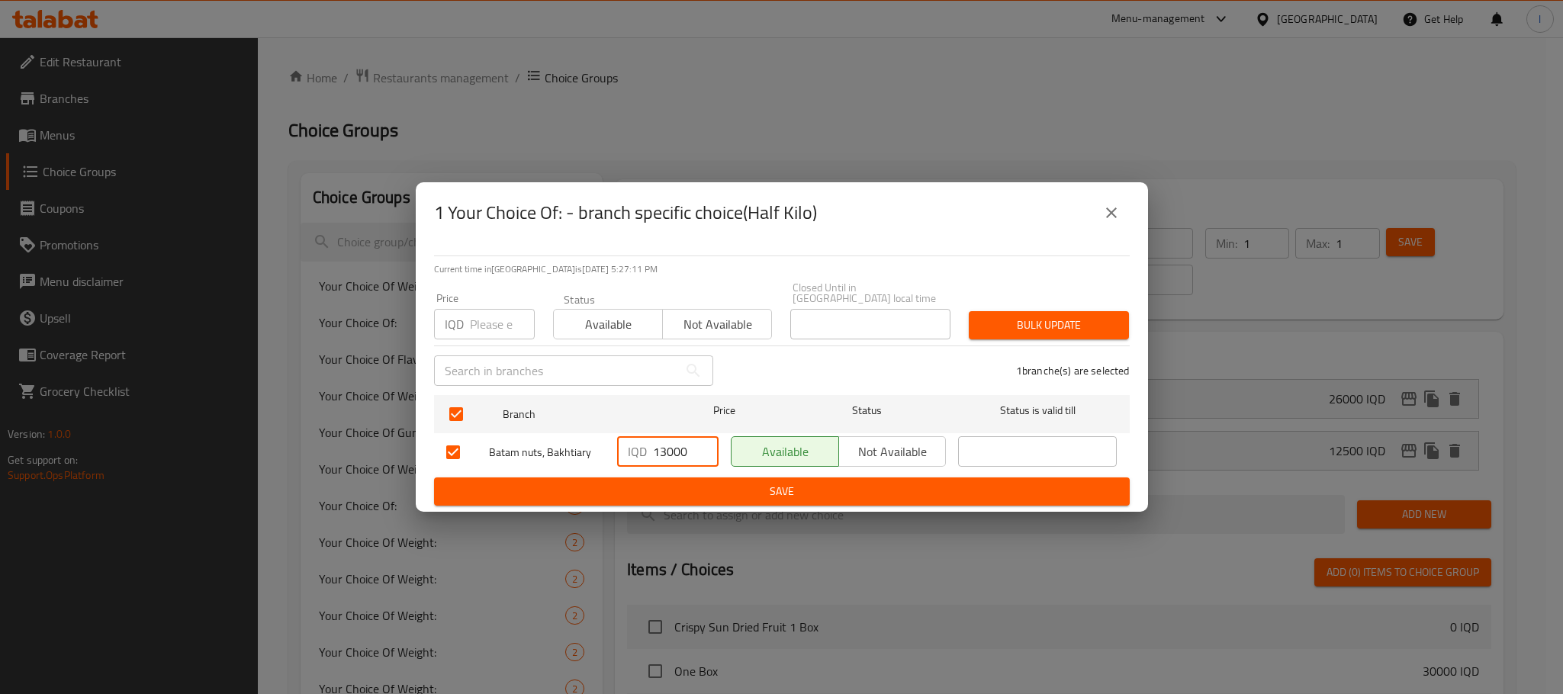
drag, startPoint x: 692, startPoint y: 447, endPoint x: 609, endPoint y: 453, distance: 82.6
click at [611, 453] on div "IQD 13000 ​" at bounding box center [668, 452] width 114 height 44
type input "12500"
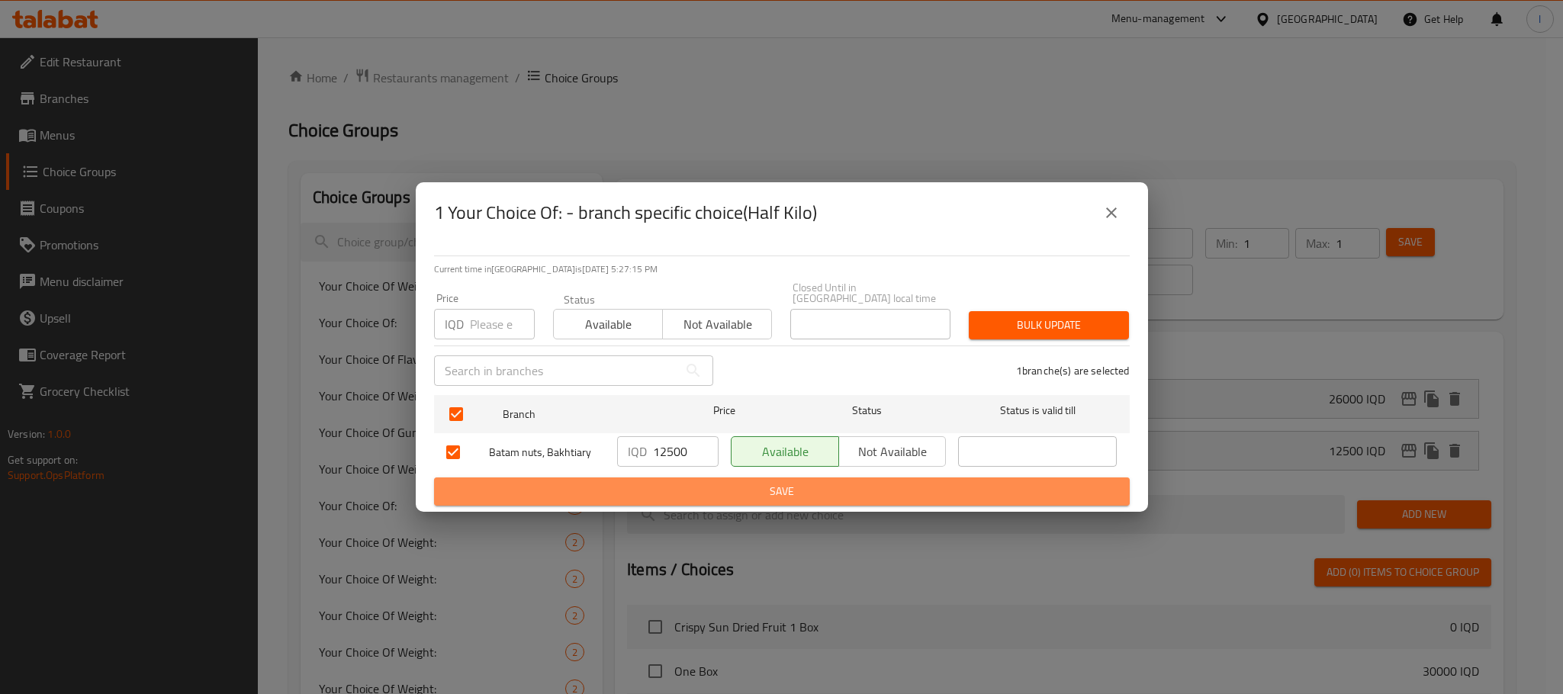
click at [661, 485] on span "Save" at bounding box center [781, 491] width 671 height 19
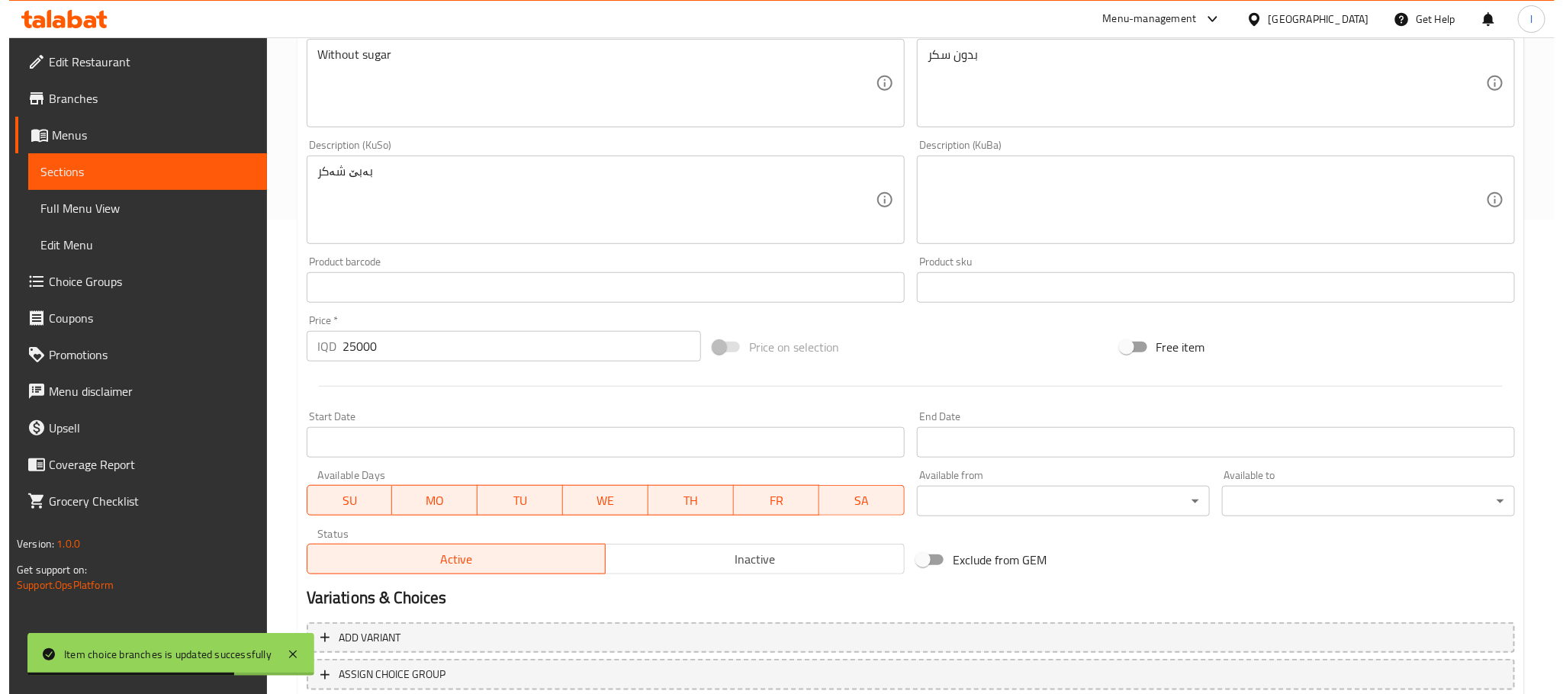
scroll to position [580, 0]
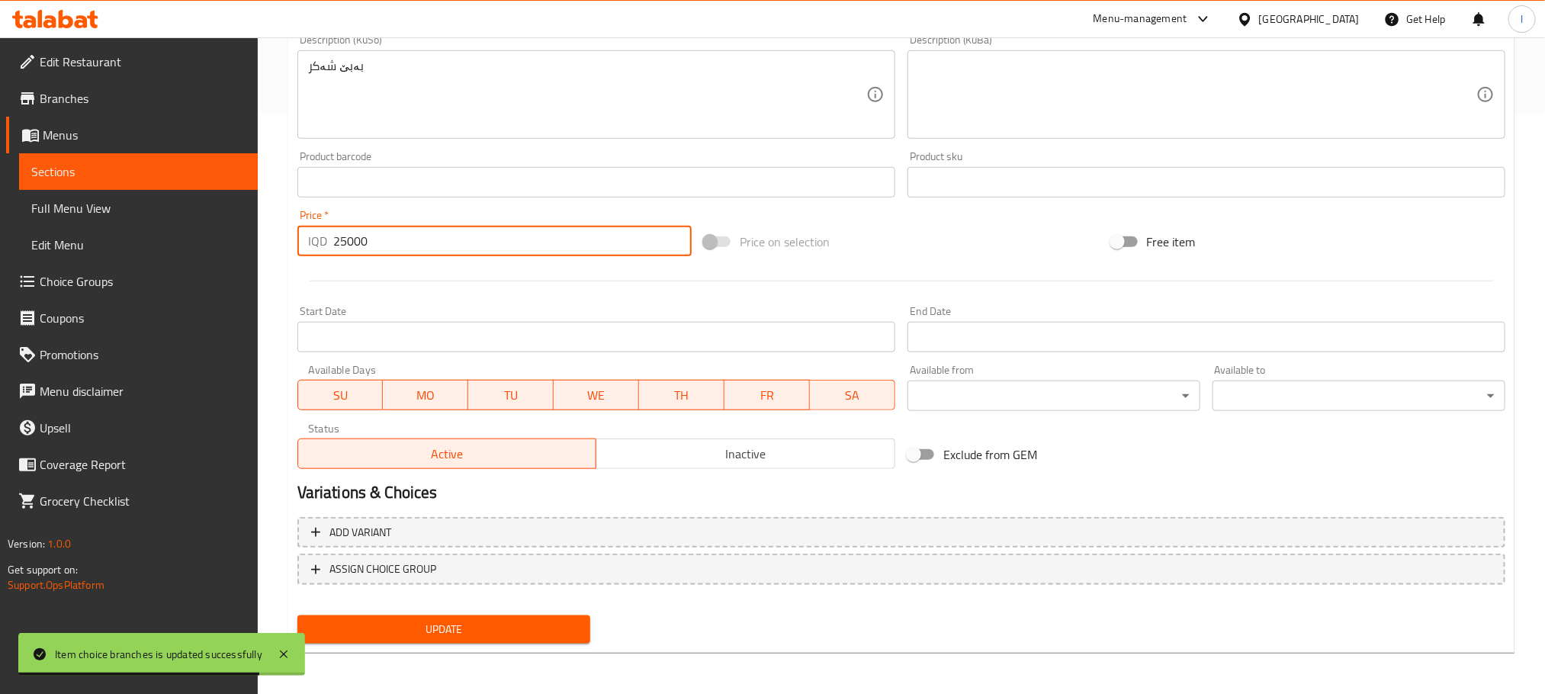
drag, startPoint x: 408, startPoint y: 231, endPoint x: 130, endPoint y: 240, distance: 277.7
click at [130, 240] on div "Edit Restaurant Branches Menus Sections Full Menu View Edit Menu Choice Groups …" at bounding box center [772, 77] width 1545 height 1238
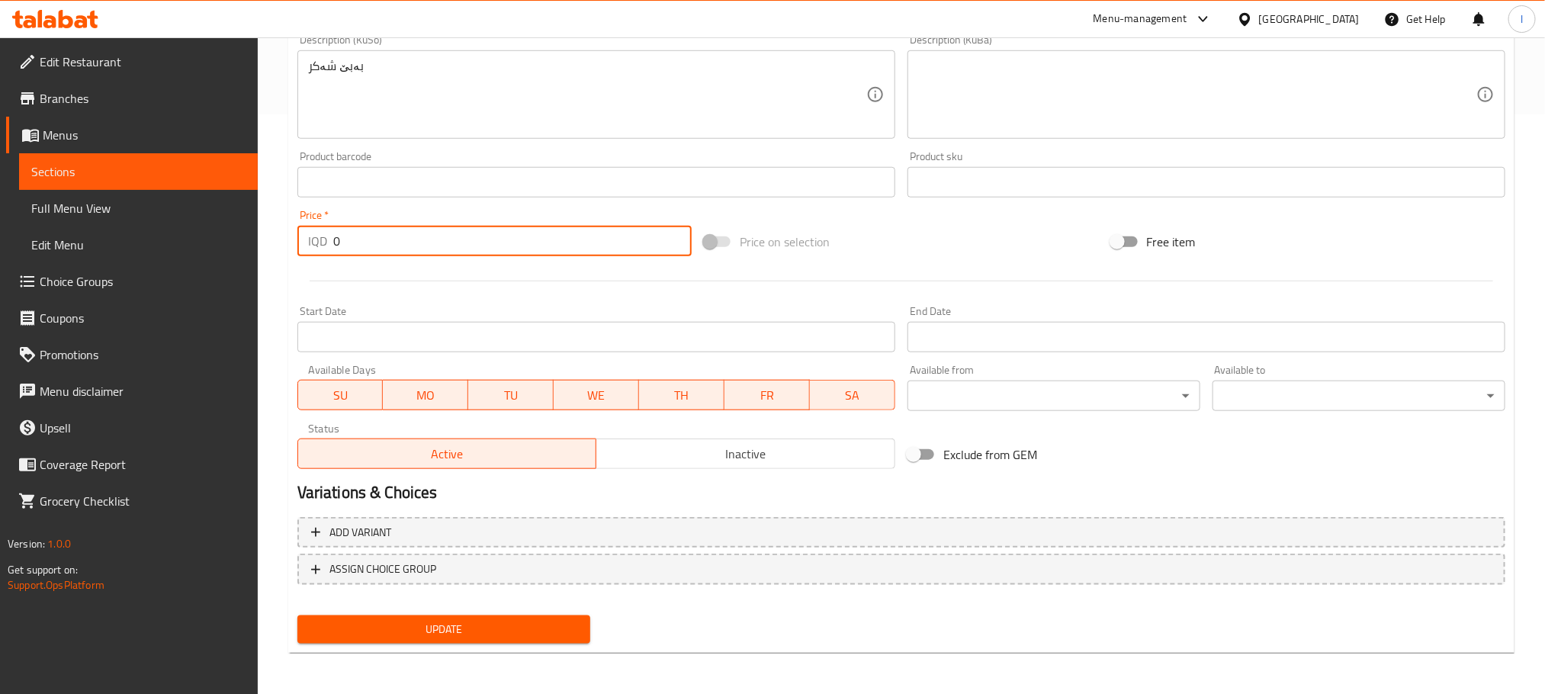
type input "0"
click at [481, 551] on div "Add variant ASSIGN CHOICE GROUP" at bounding box center [901, 560] width 1220 height 99
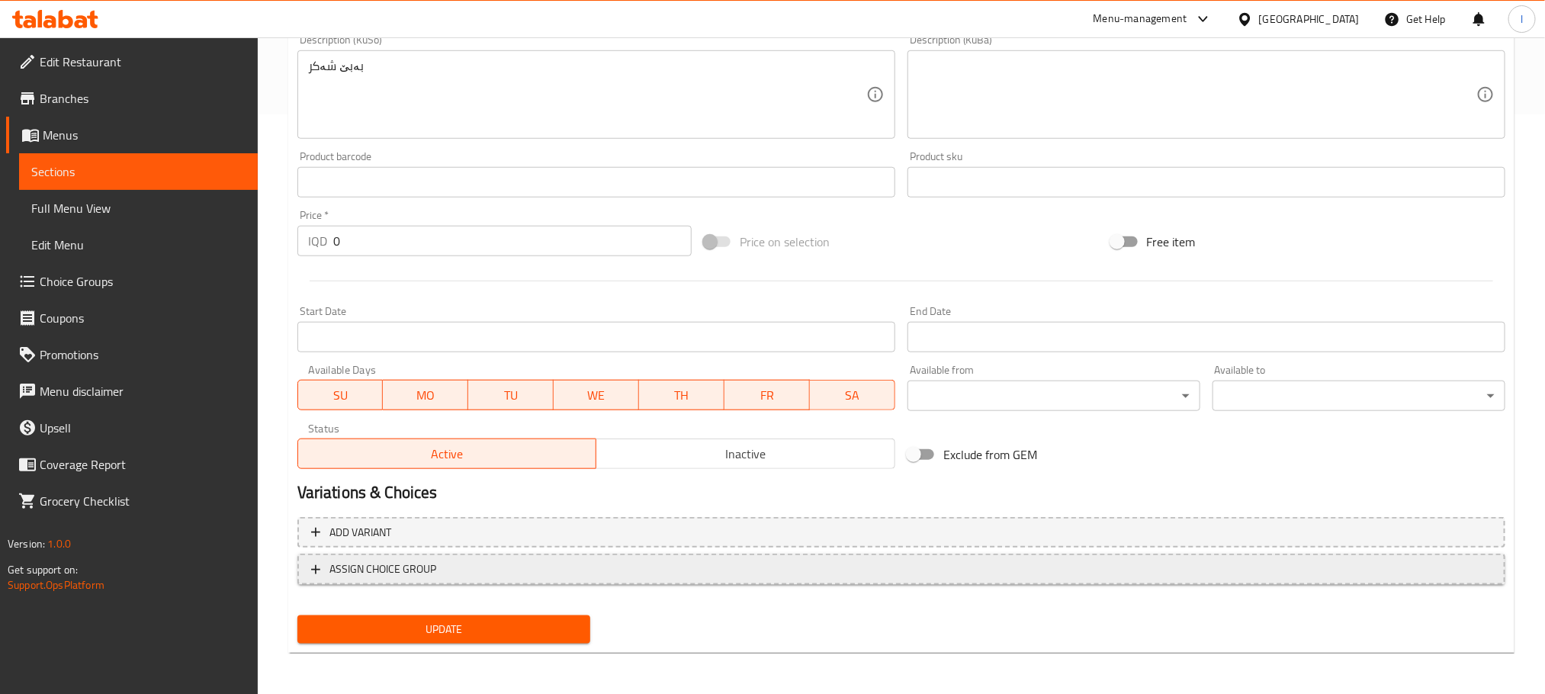
click at [486, 561] on span "ASSIGN CHOICE GROUP" at bounding box center [901, 569] width 1180 height 19
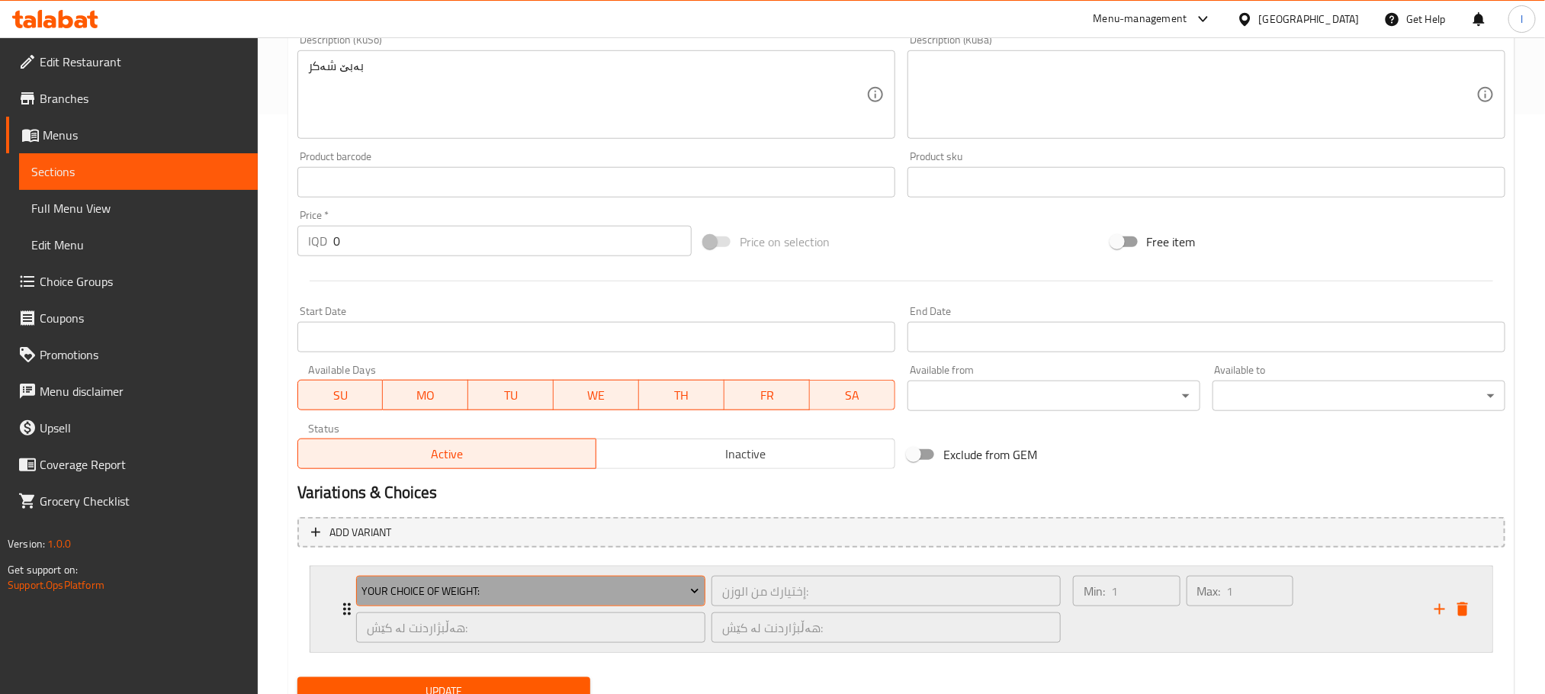
click at [511, 583] on span "Your Choice Of Weight:" at bounding box center [530, 591] width 338 height 19
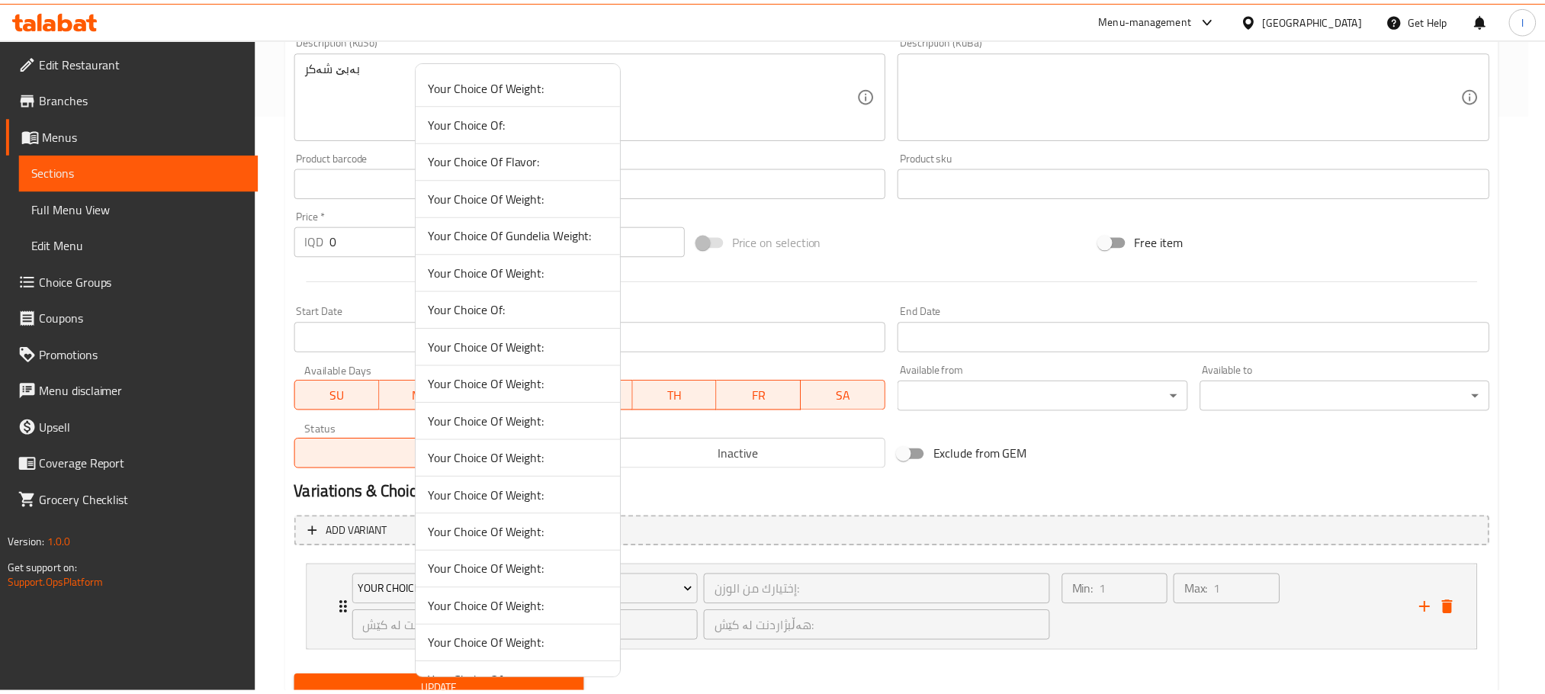
scroll to position [108, 0]
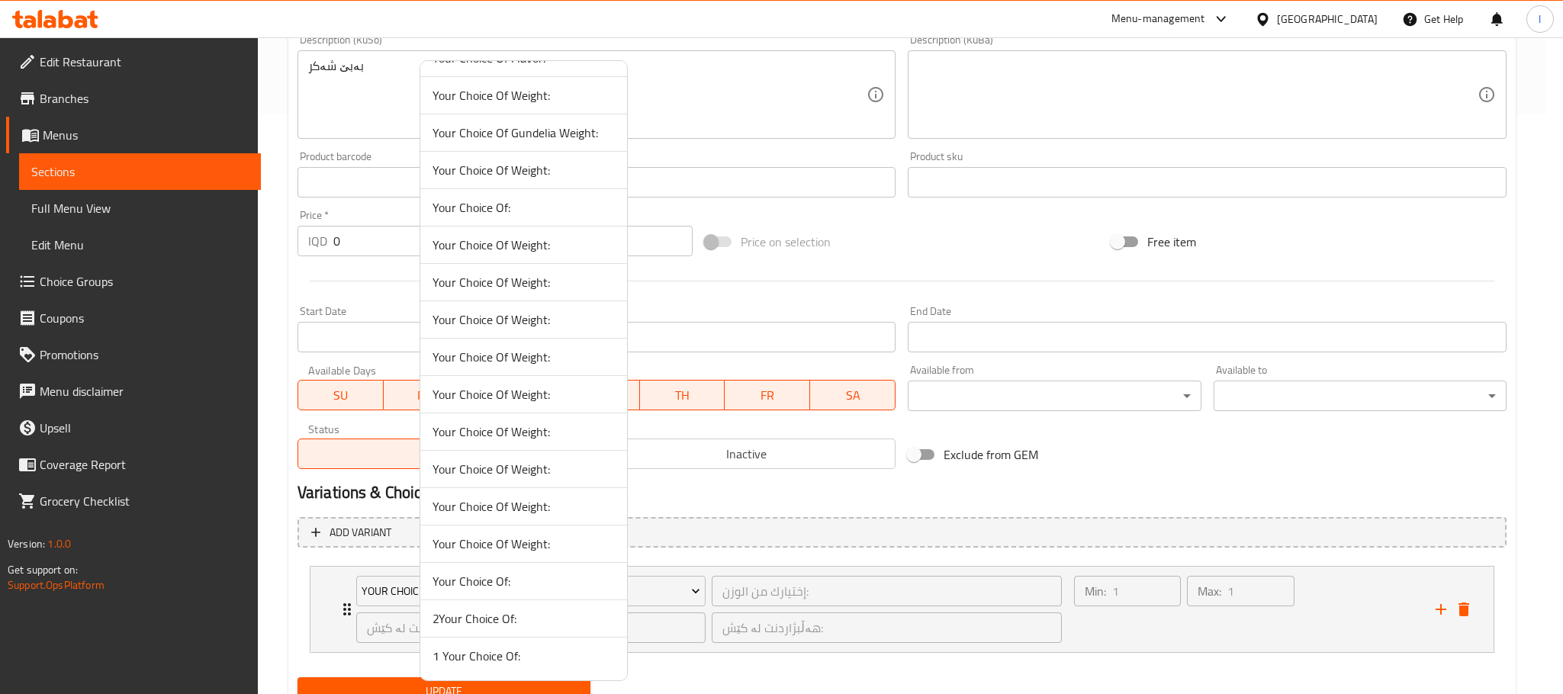
click at [532, 650] on span "1 Your Choice Of:" at bounding box center [523, 656] width 182 height 18
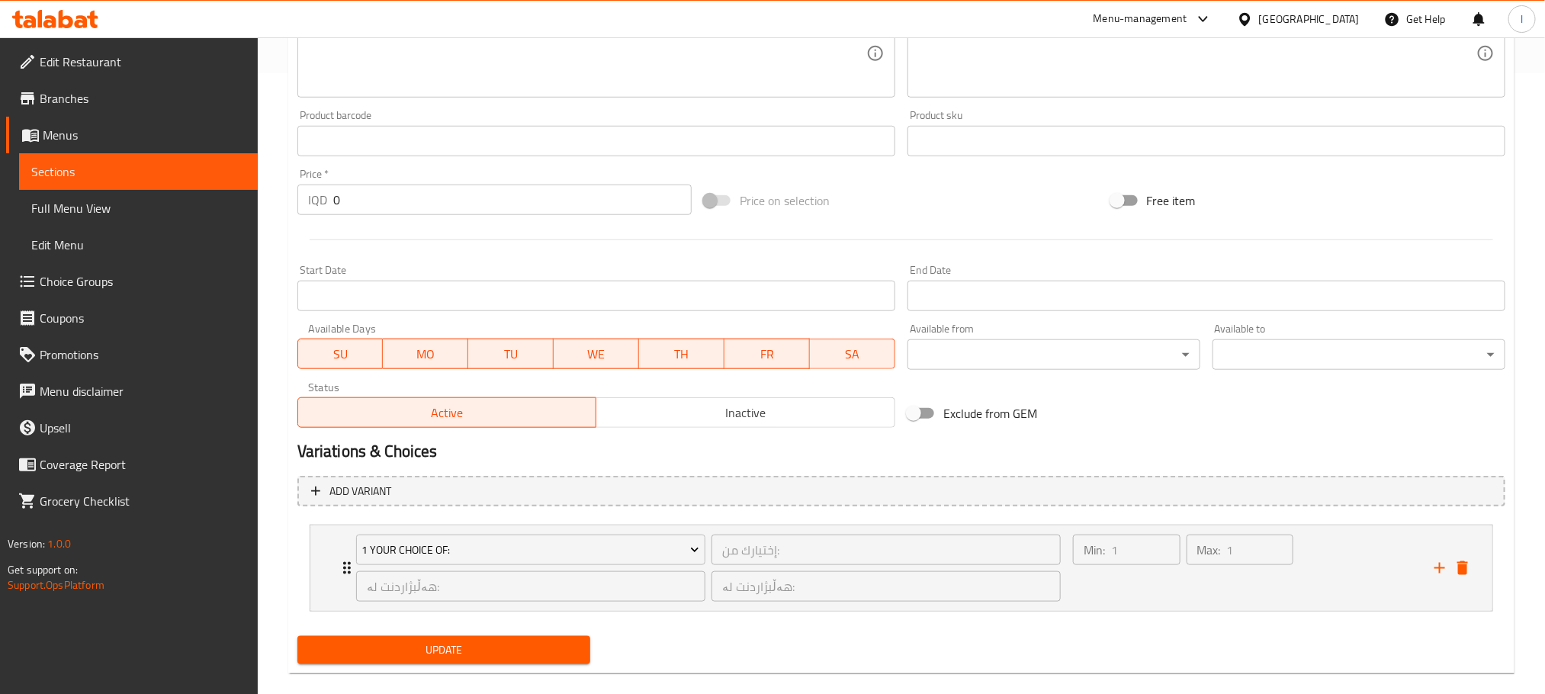
scroll to position [644, 0]
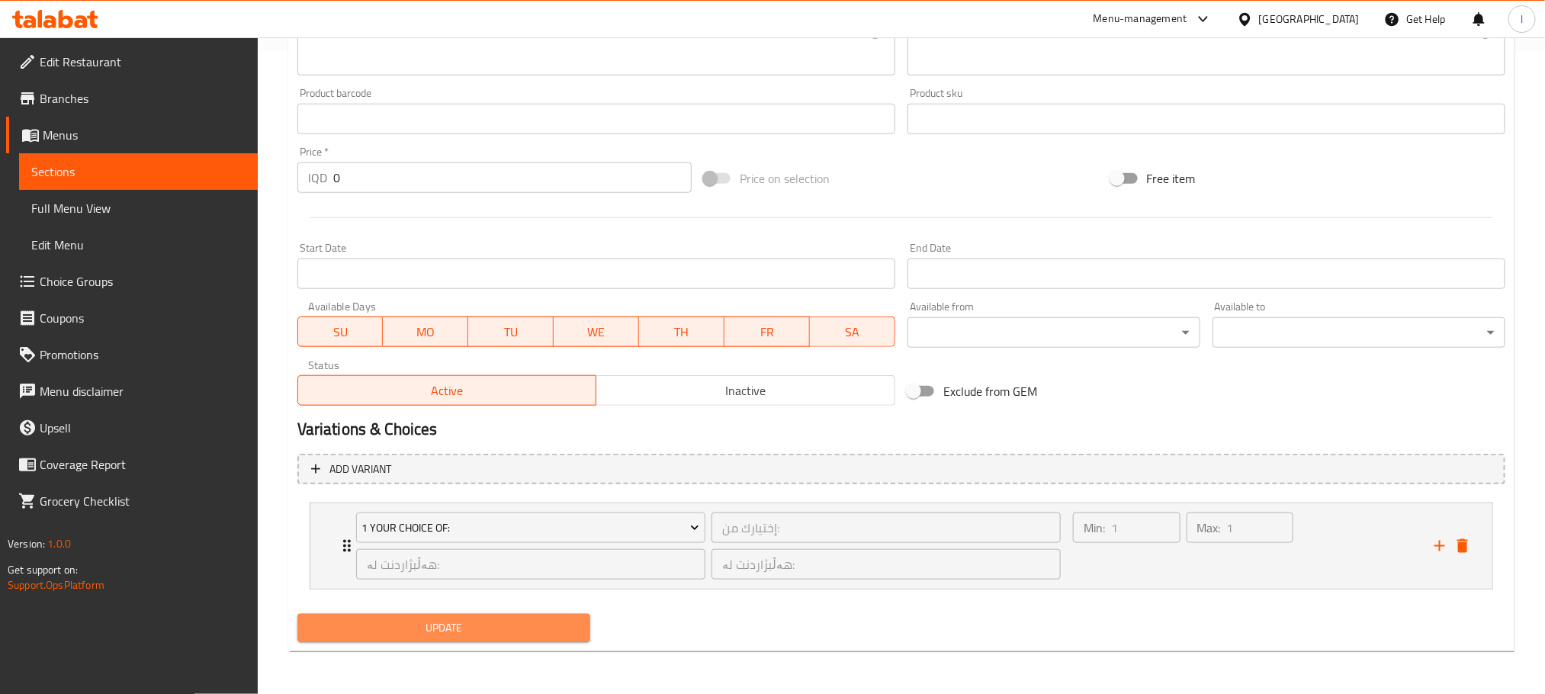
click at [544, 625] on span "Update" at bounding box center [444, 627] width 268 height 19
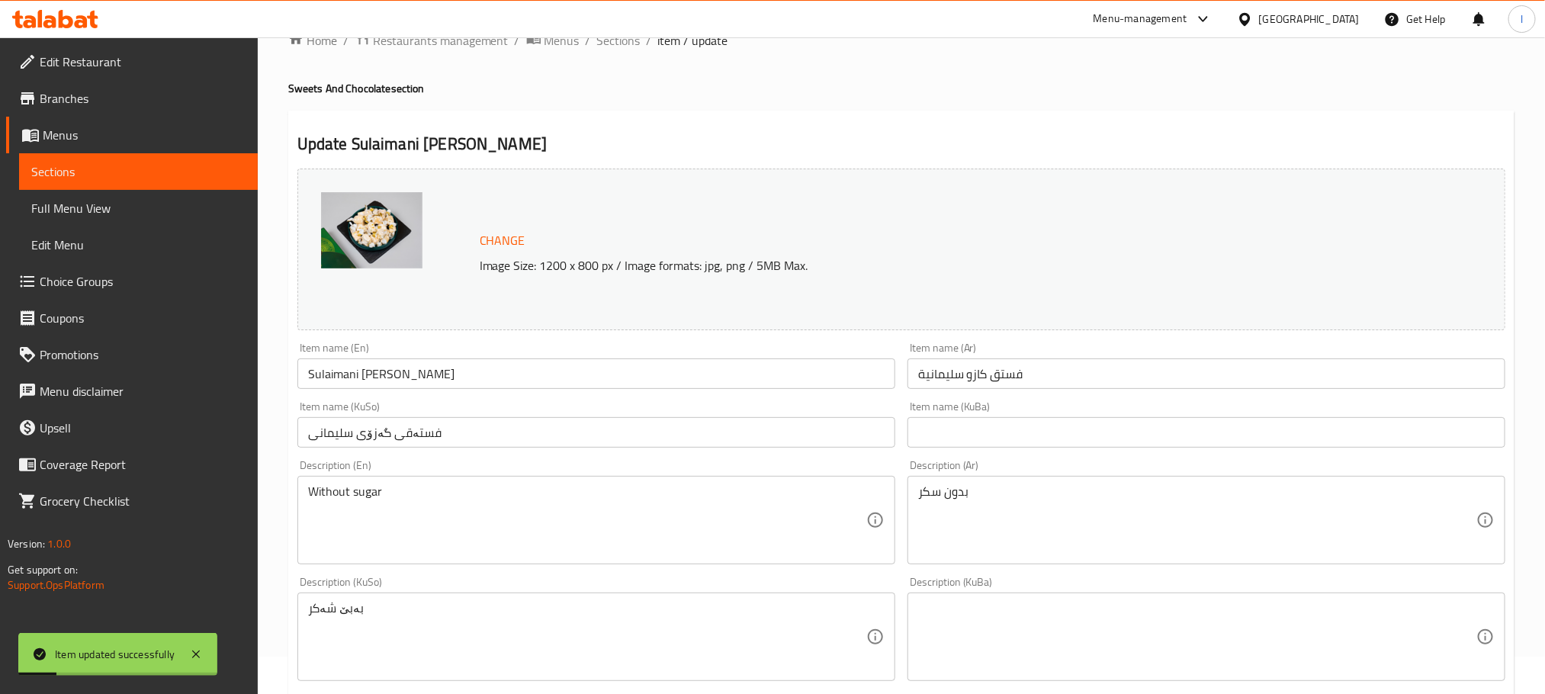
scroll to position [0, 0]
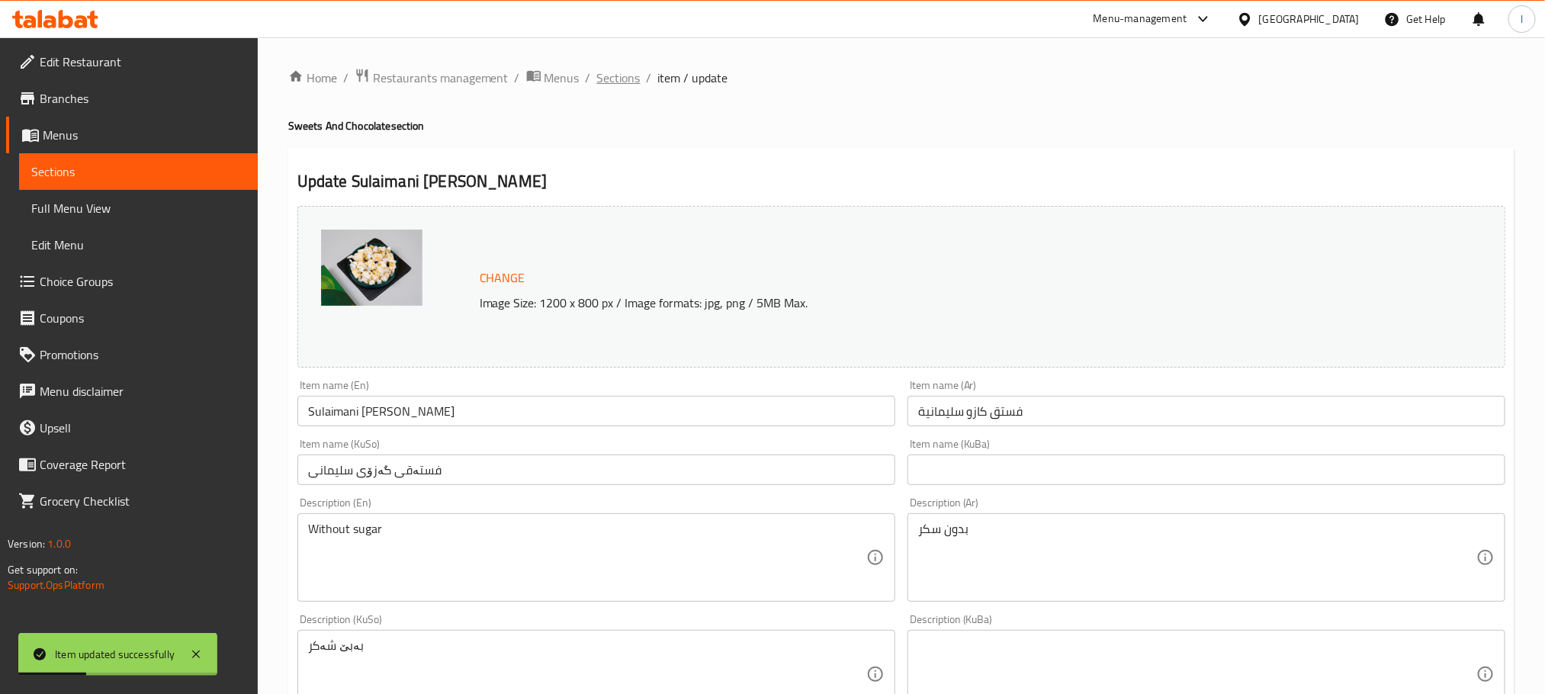
click at [627, 82] on span "Sections" at bounding box center [618, 78] width 43 height 18
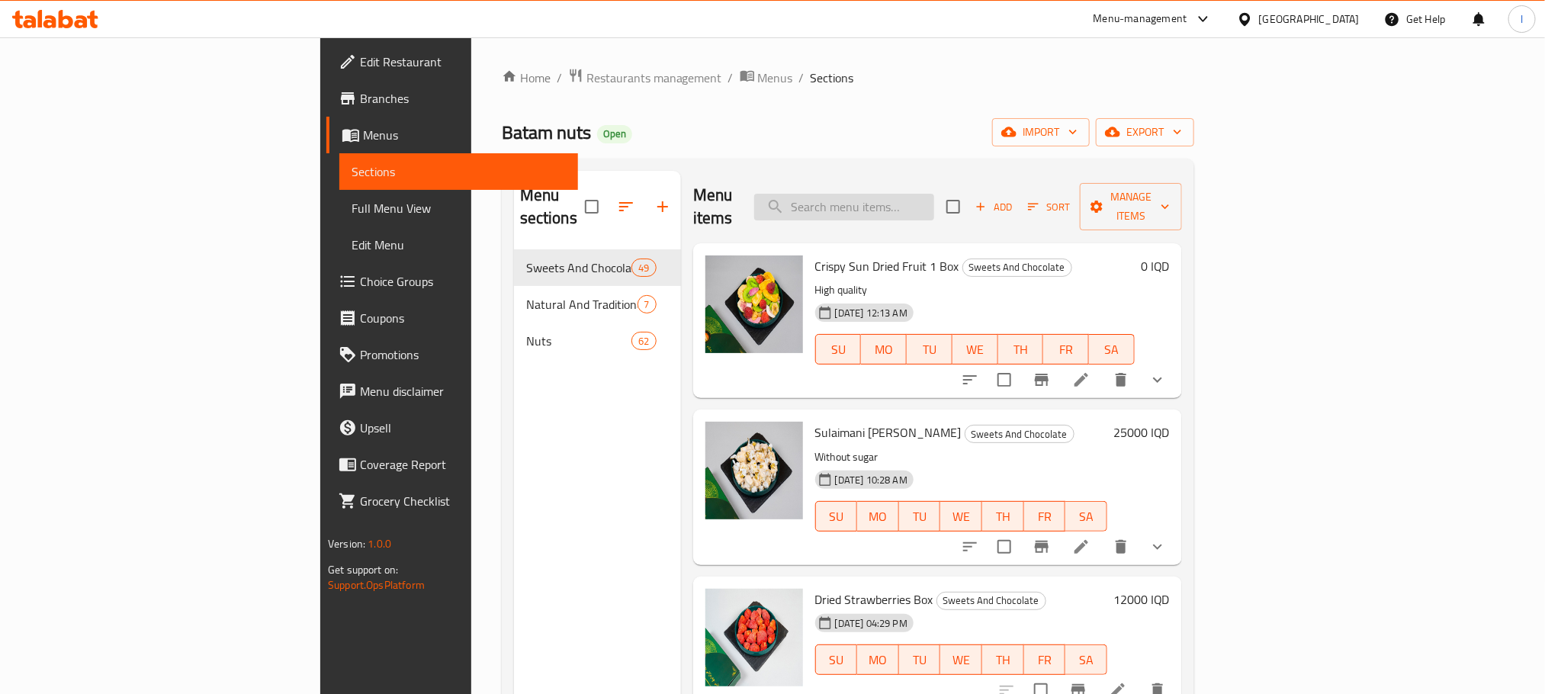
click at [934, 194] on input "search" at bounding box center [844, 207] width 180 height 27
paste input "Kurdish Apricot Bread 3"
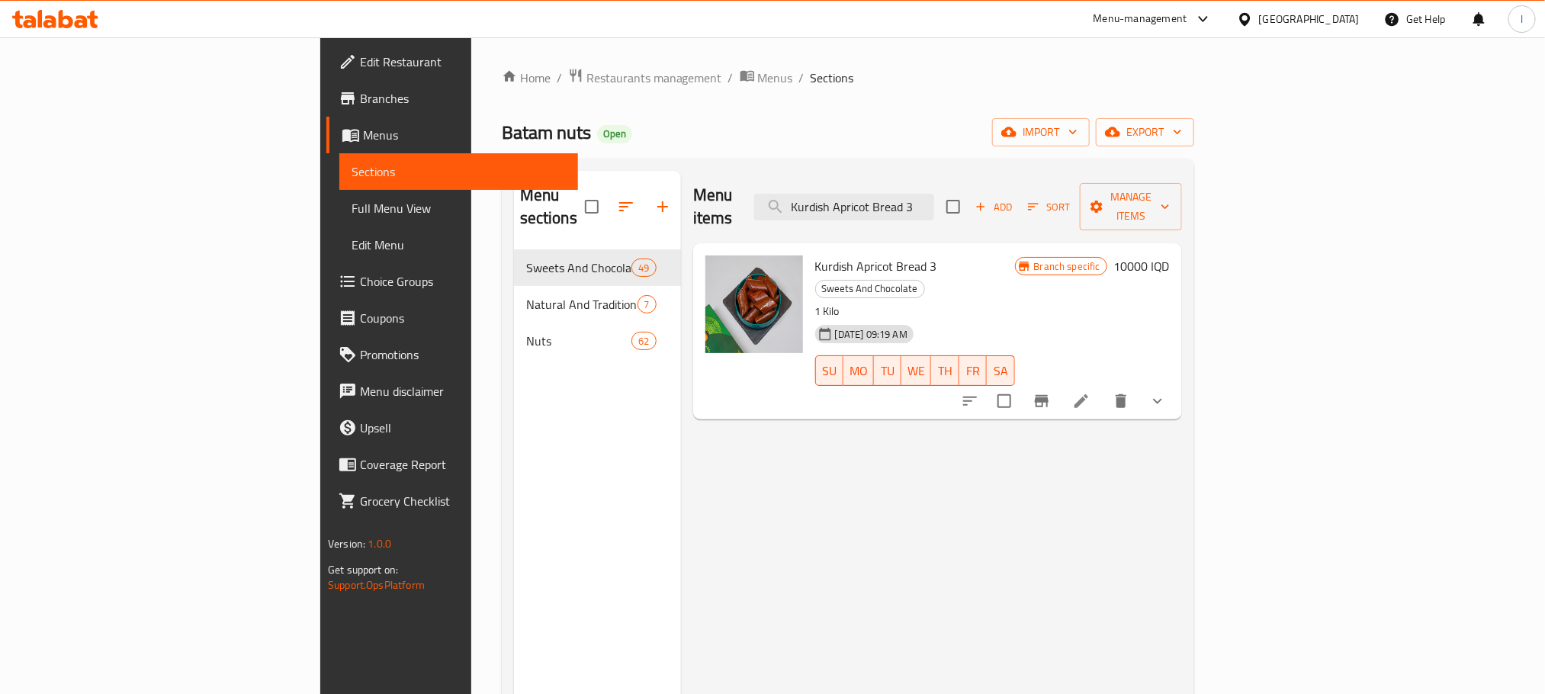
type input "Kurdish Apricot Bread 3"
click at [1103, 387] on li at bounding box center [1081, 400] width 43 height 27
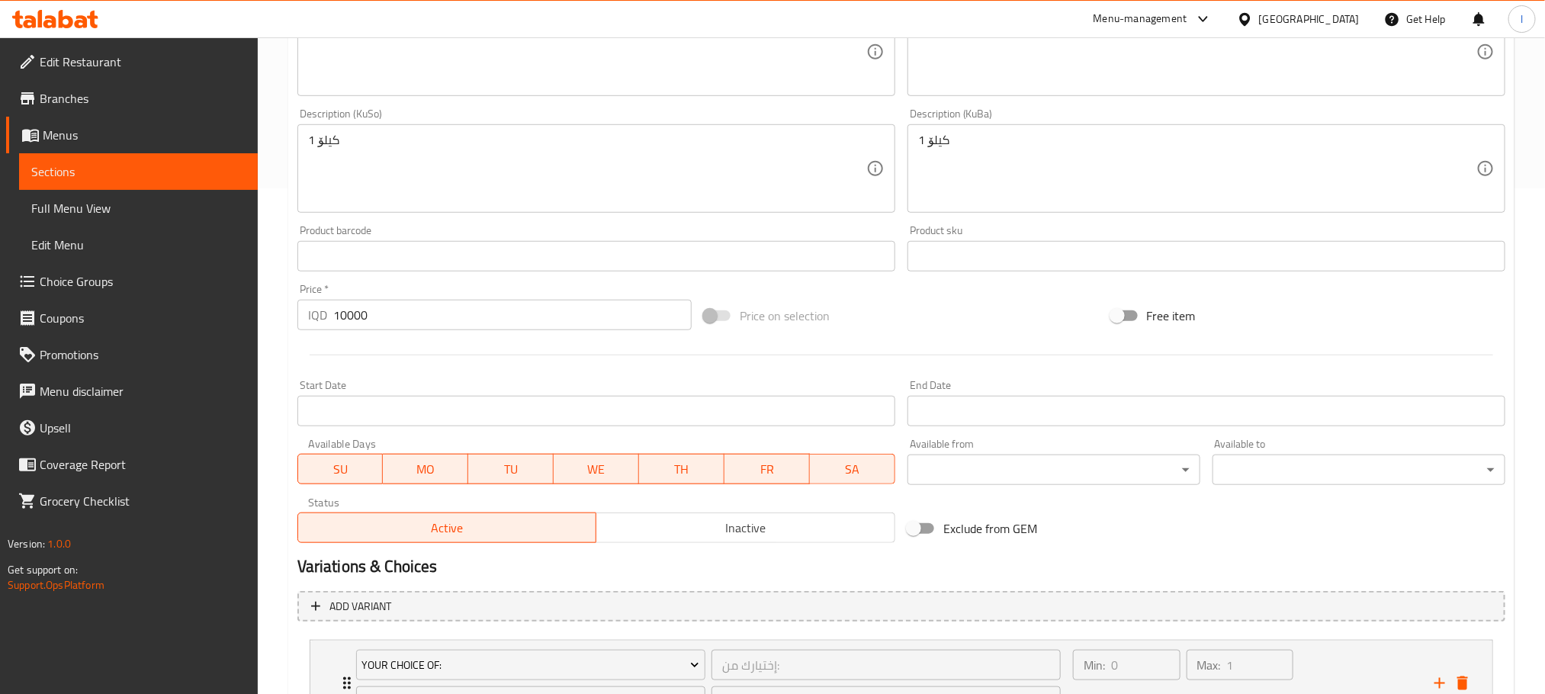
scroll to position [644, 0]
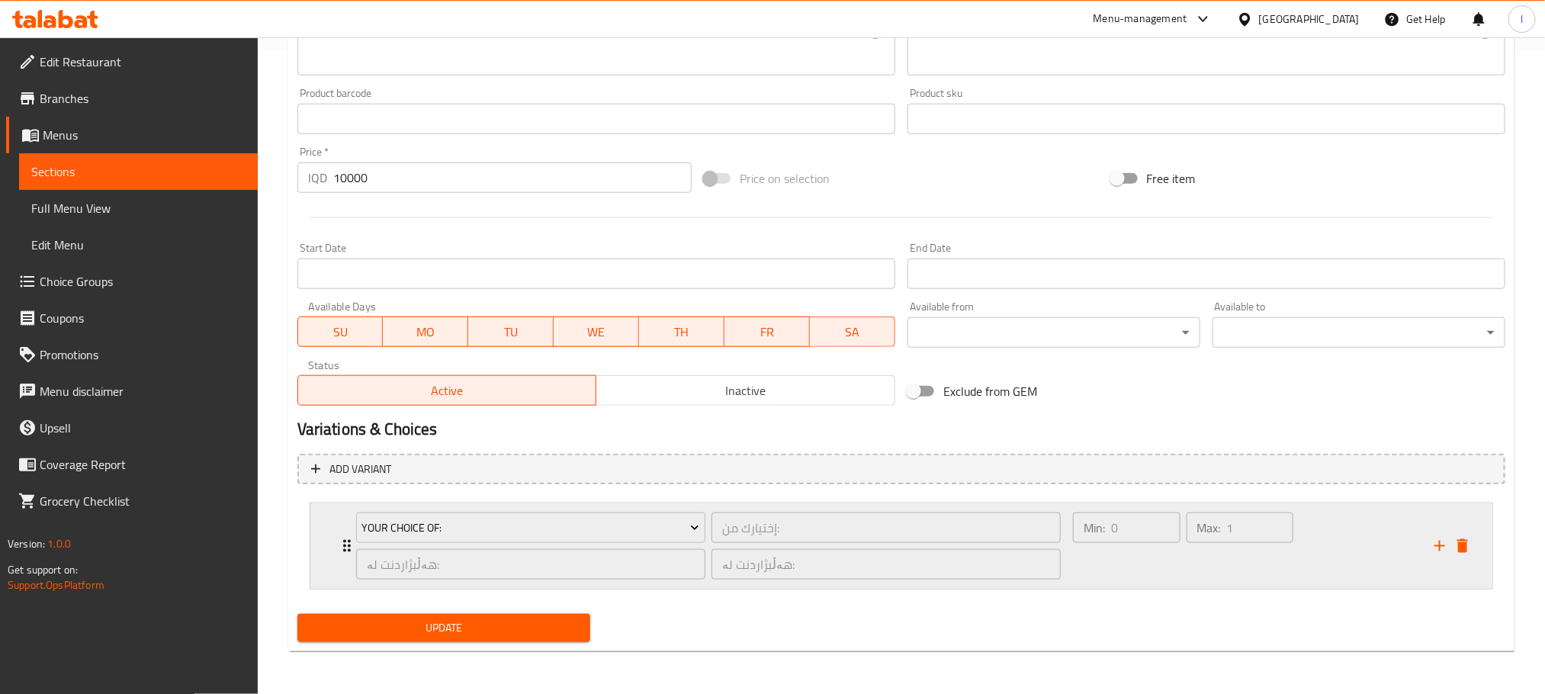
click at [1192, 557] on div "Max: 1 ​" at bounding box center [1241, 545] width 114 height 73
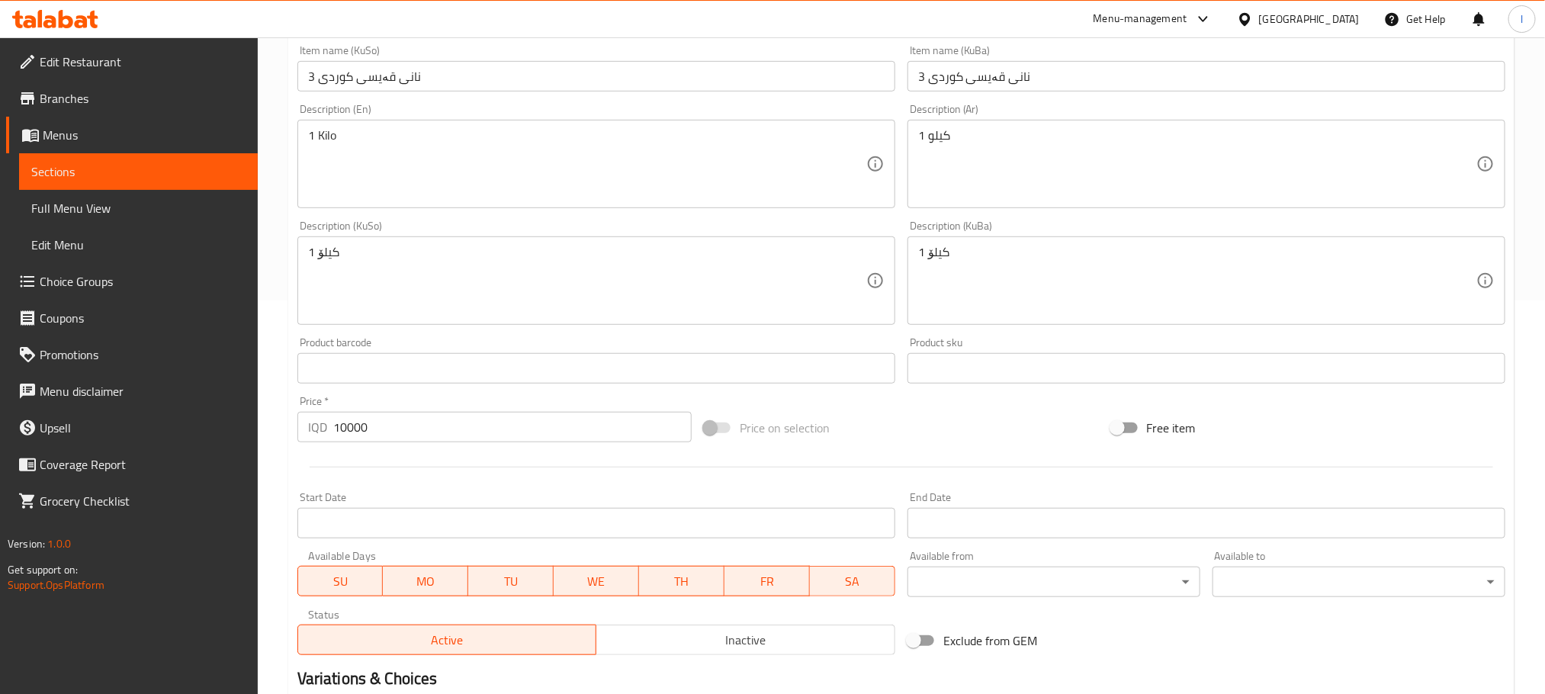
scroll to position [360, 0]
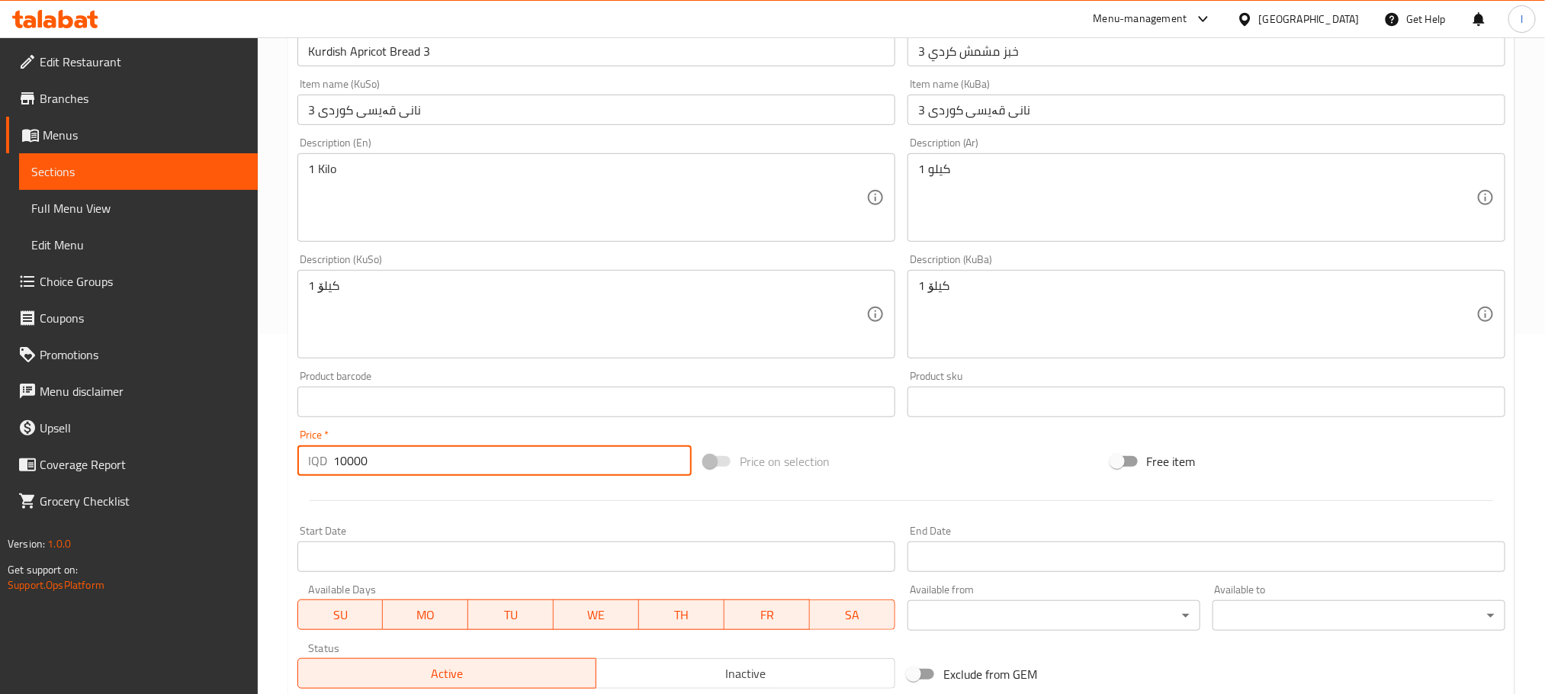
drag, startPoint x: 405, startPoint y: 461, endPoint x: 298, endPoint y: 461, distance: 106.8
click at [298, 461] on div "IQD 10000 Price *" at bounding box center [494, 460] width 394 height 31
type input "0"
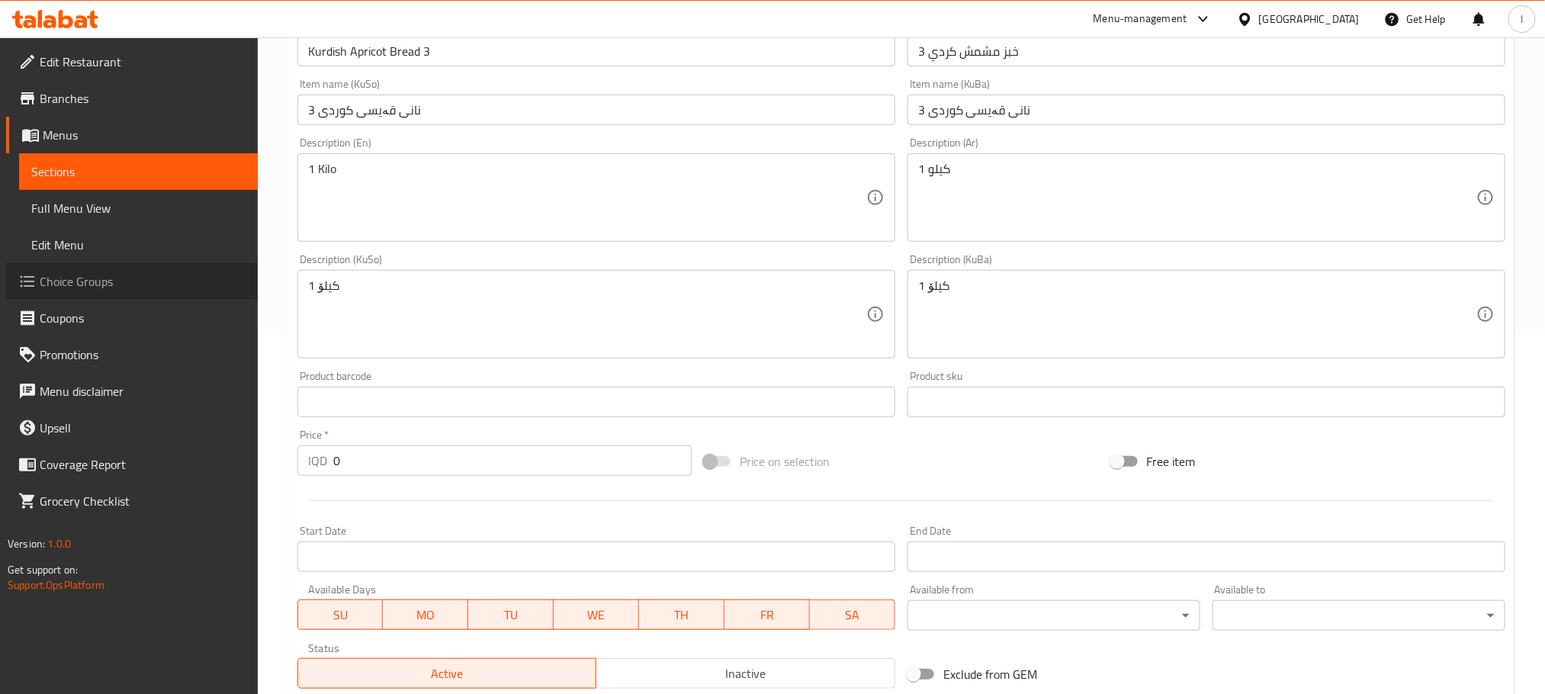
click at [126, 286] on span "Choice Groups" at bounding box center [143, 281] width 206 height 18
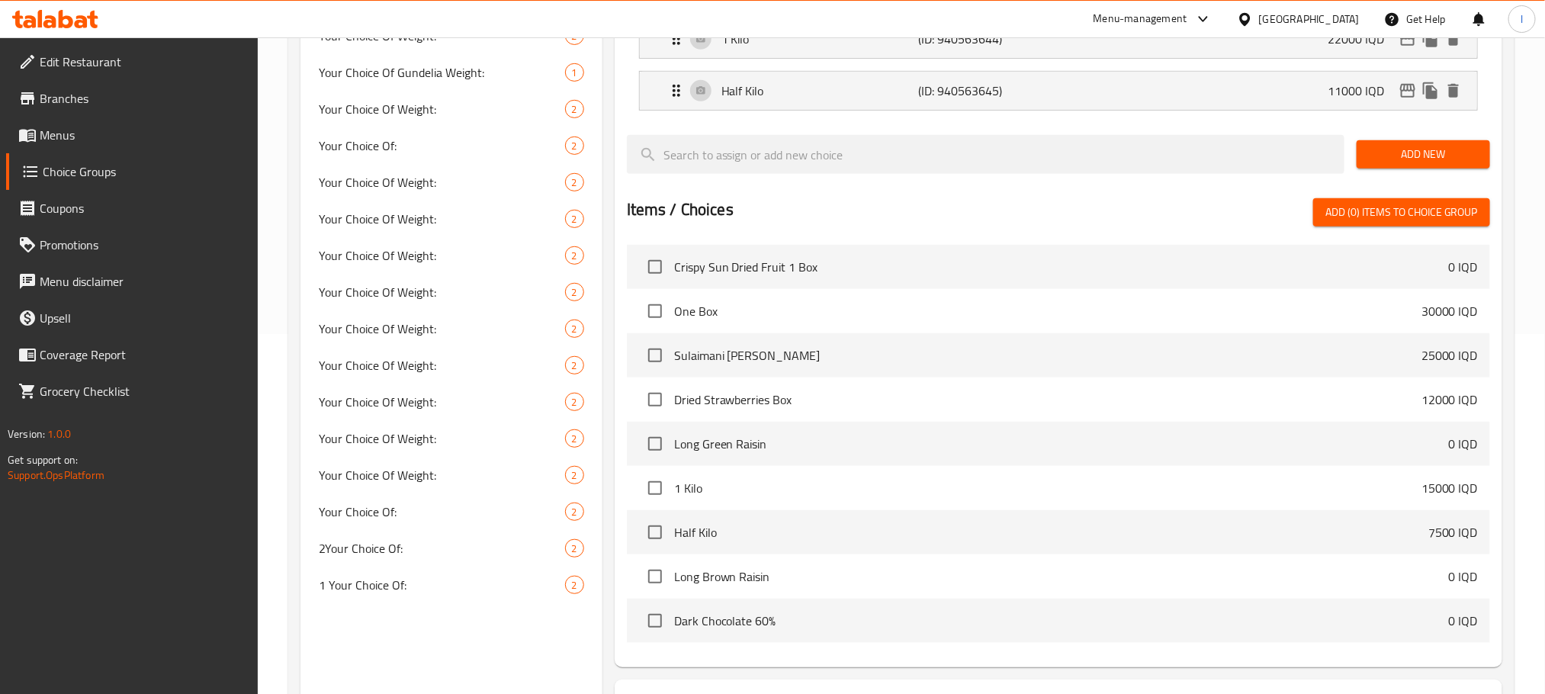
scroll to position [216, 0]
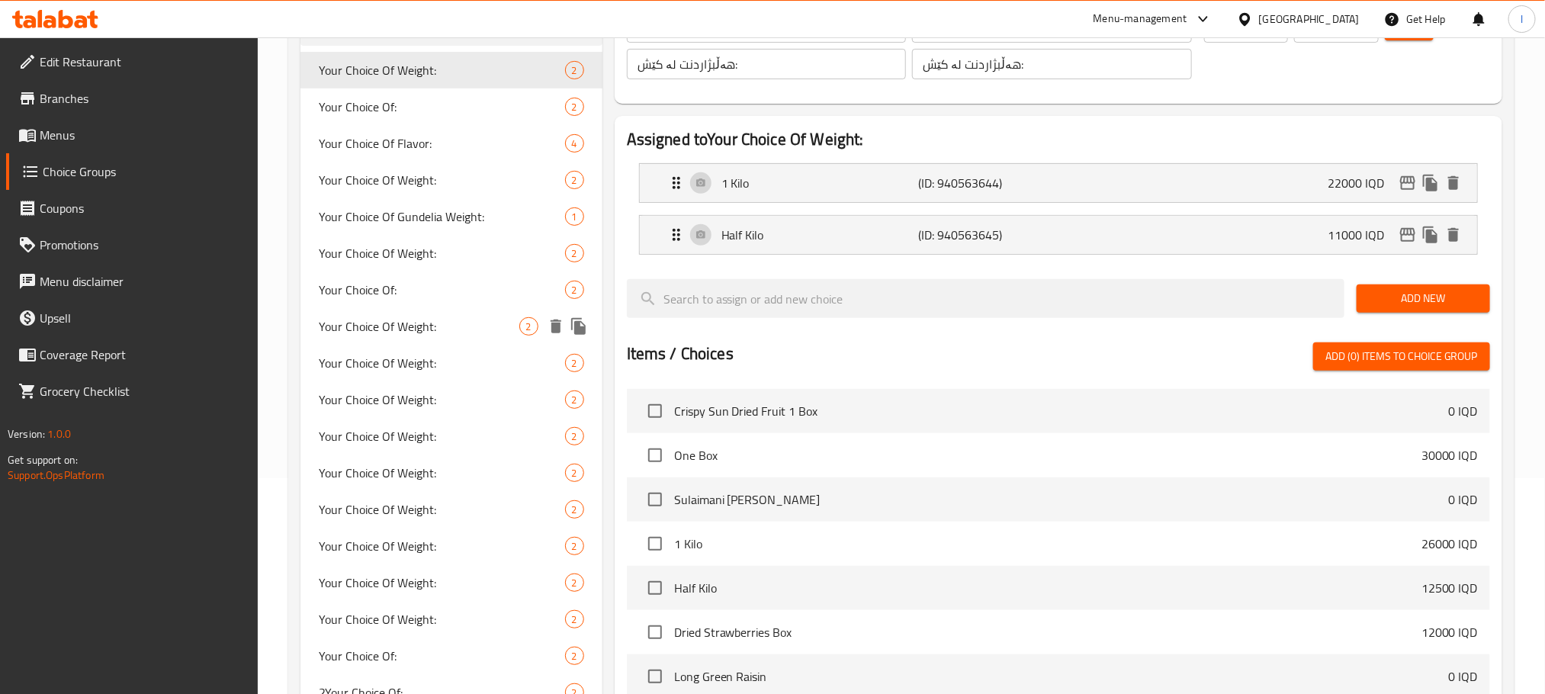
click at [403, 339] on div "Your Choice Of Weight: 2" at bounding box center [451, 326] width 302 height 37
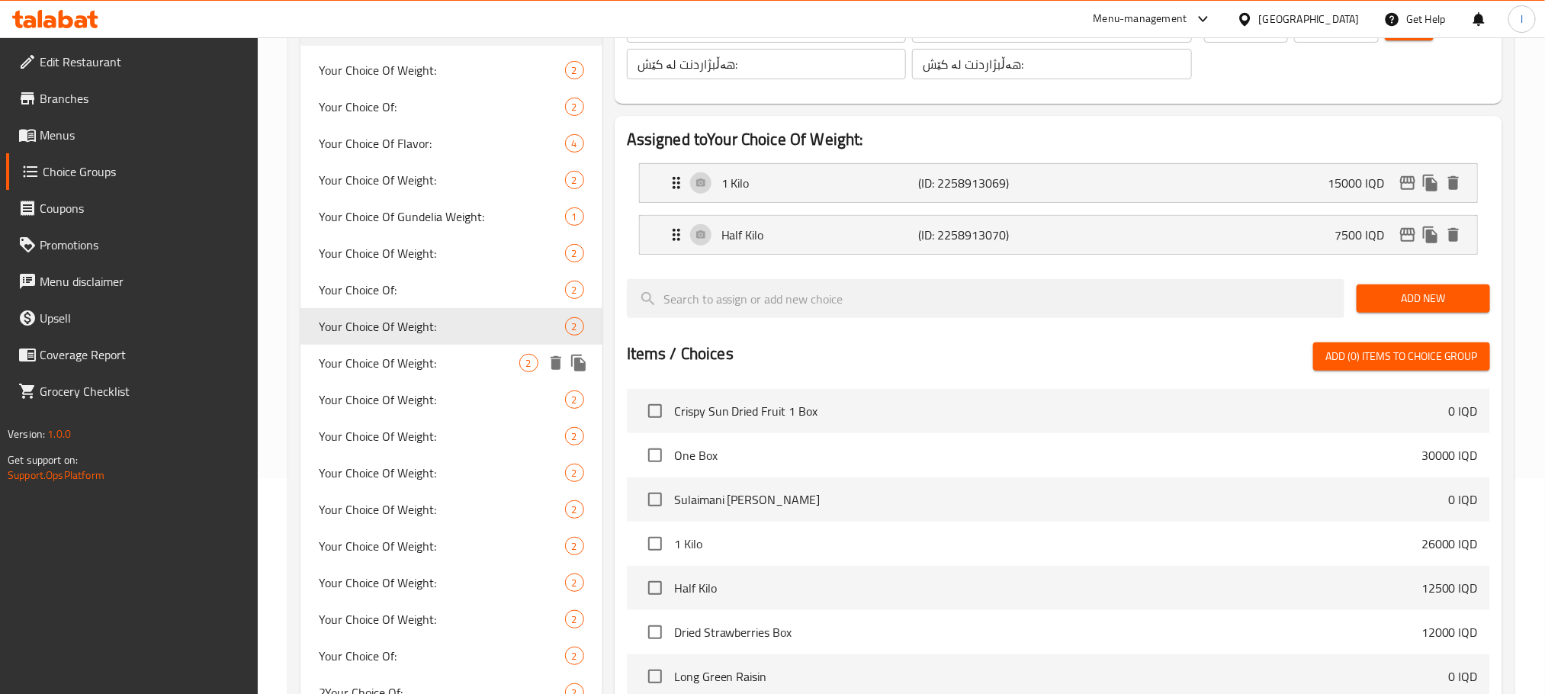
click at [423, 355] on span "Your Choice Of Weight:" at bounding box center [419, 363] width 201 height 18
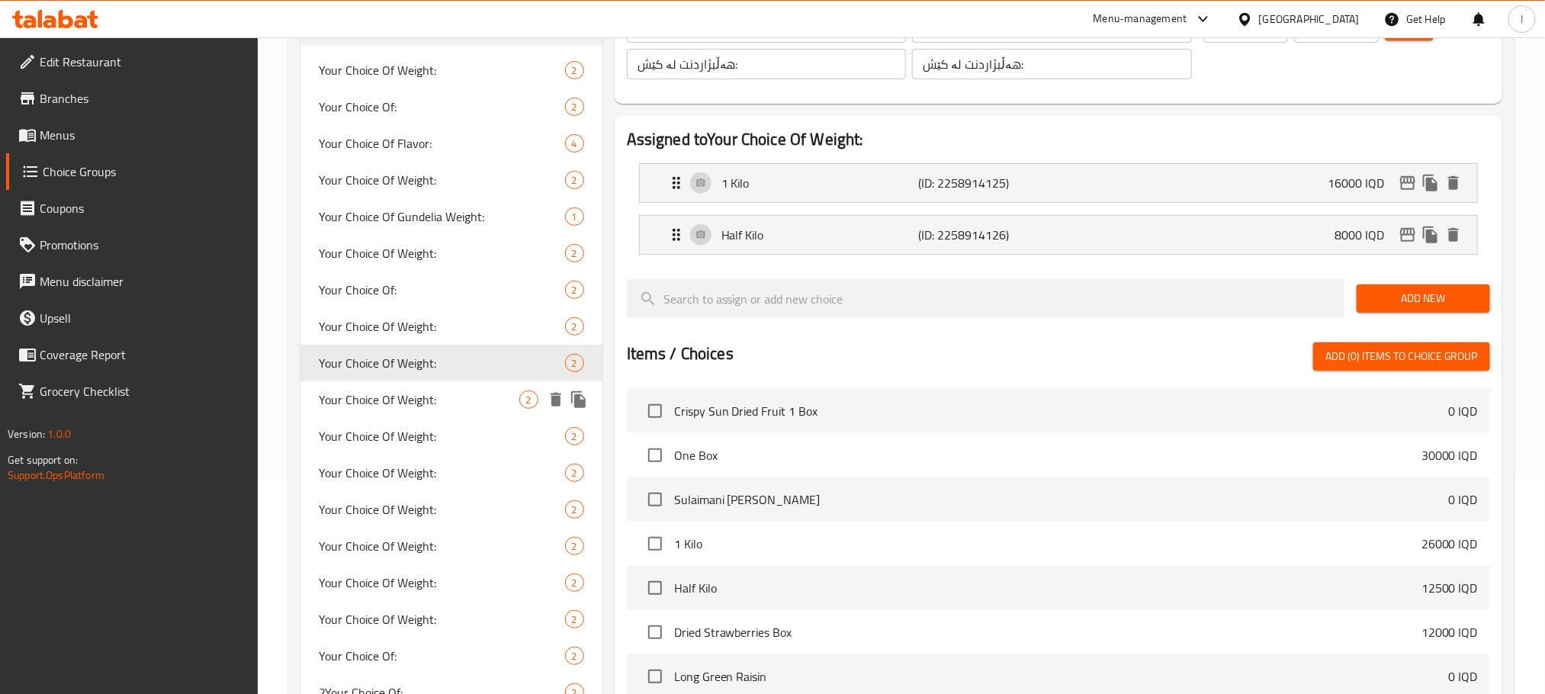
click at [423, 383] on div "Your Choice Of Weight: 2" at bounding box center [451, 399] width 302 height 37
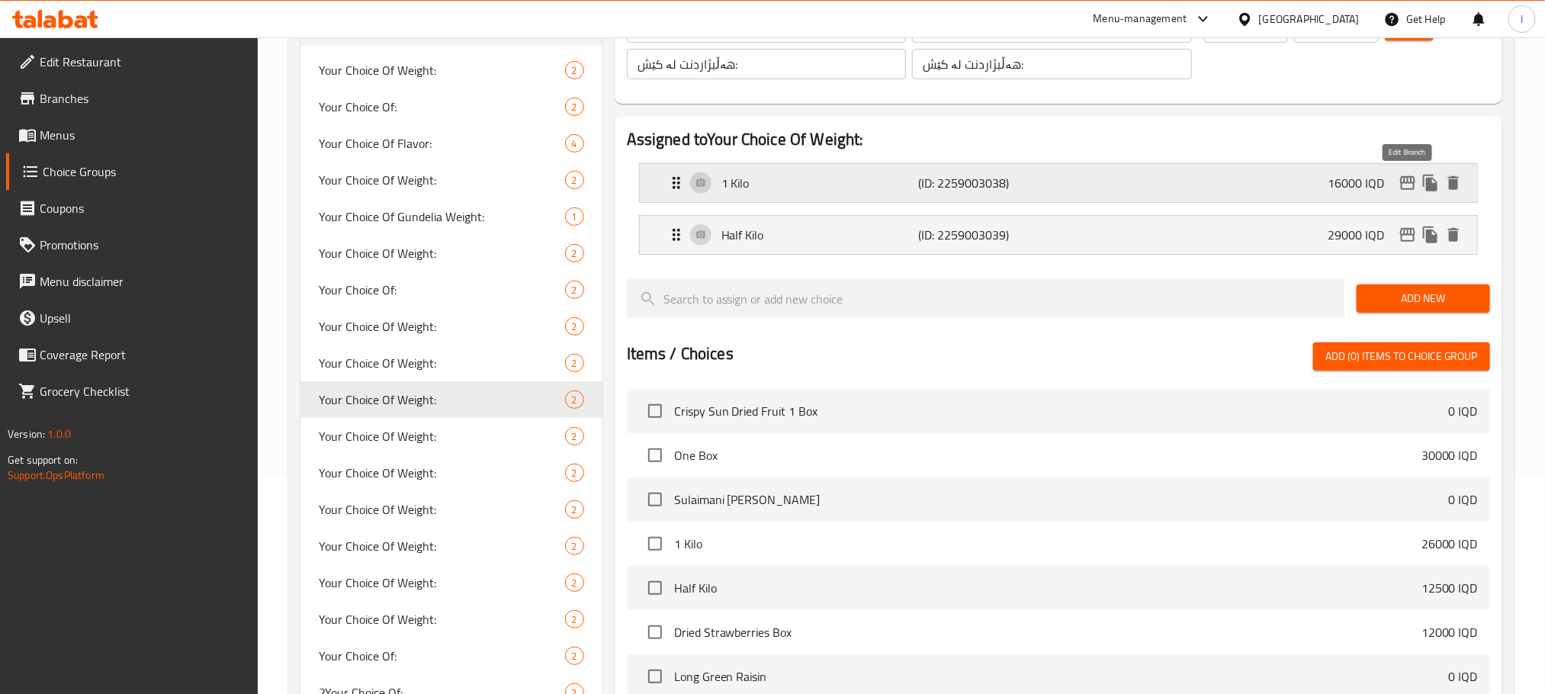
click at [1400, 179] on icon "edit" at bounding box center [1408, 183] width 18 height 18
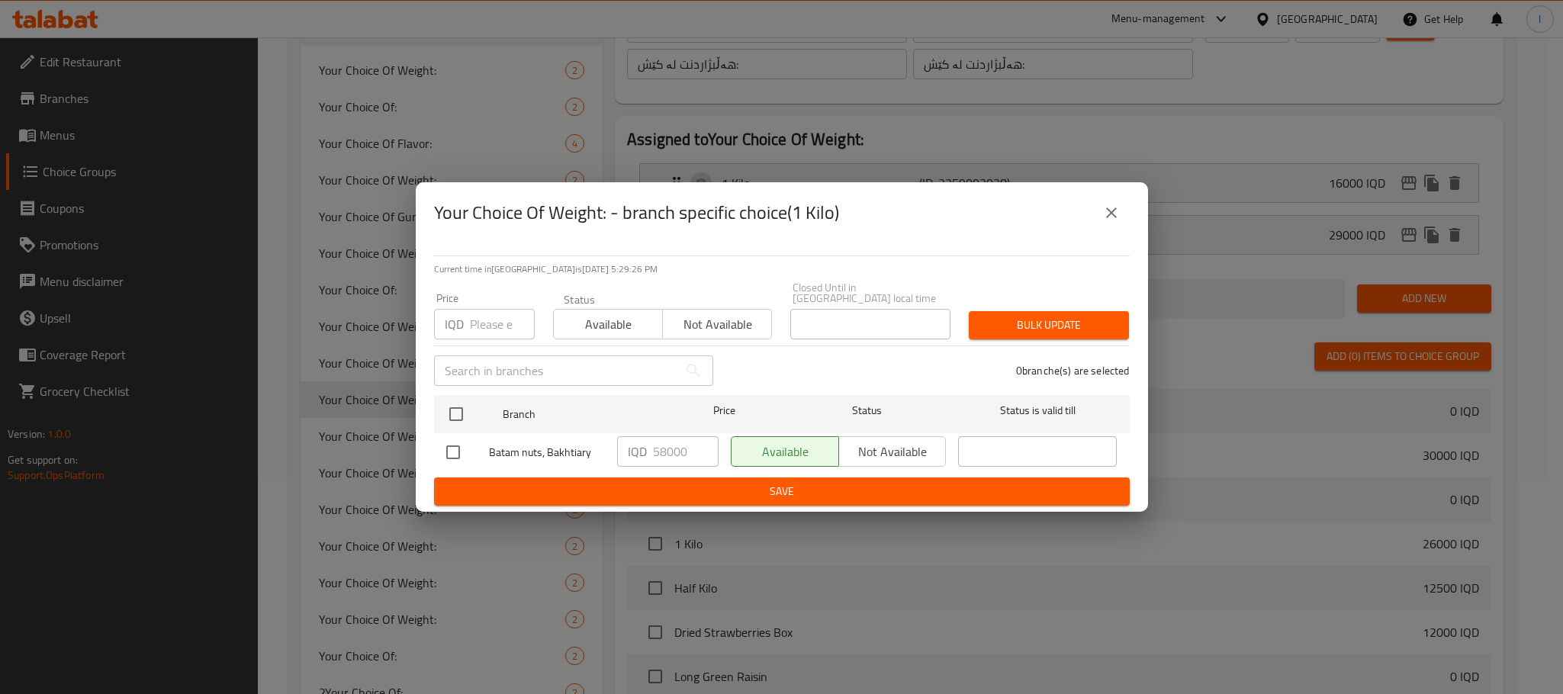
drag, startPoint x: 1107, startPoint y: 211, endPoint x: 1005, endPoint y: 257, distance: 112.0
click at [1110, 211] on icon "close" at bounding box center [1111, 213] width 18 height 18
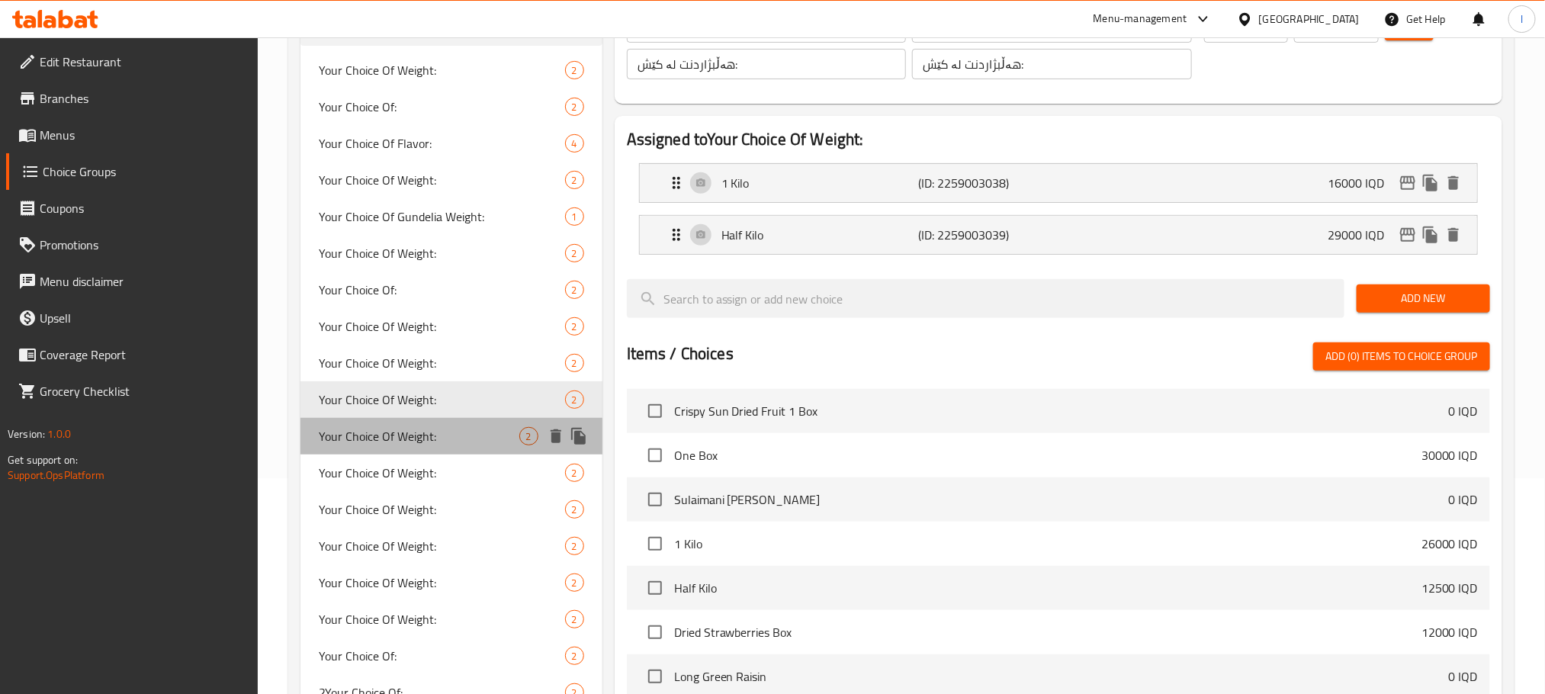
click at [412, 433] on span "Your Choice Of Weight:" at bounding box center [419, 436] width 201 height 18
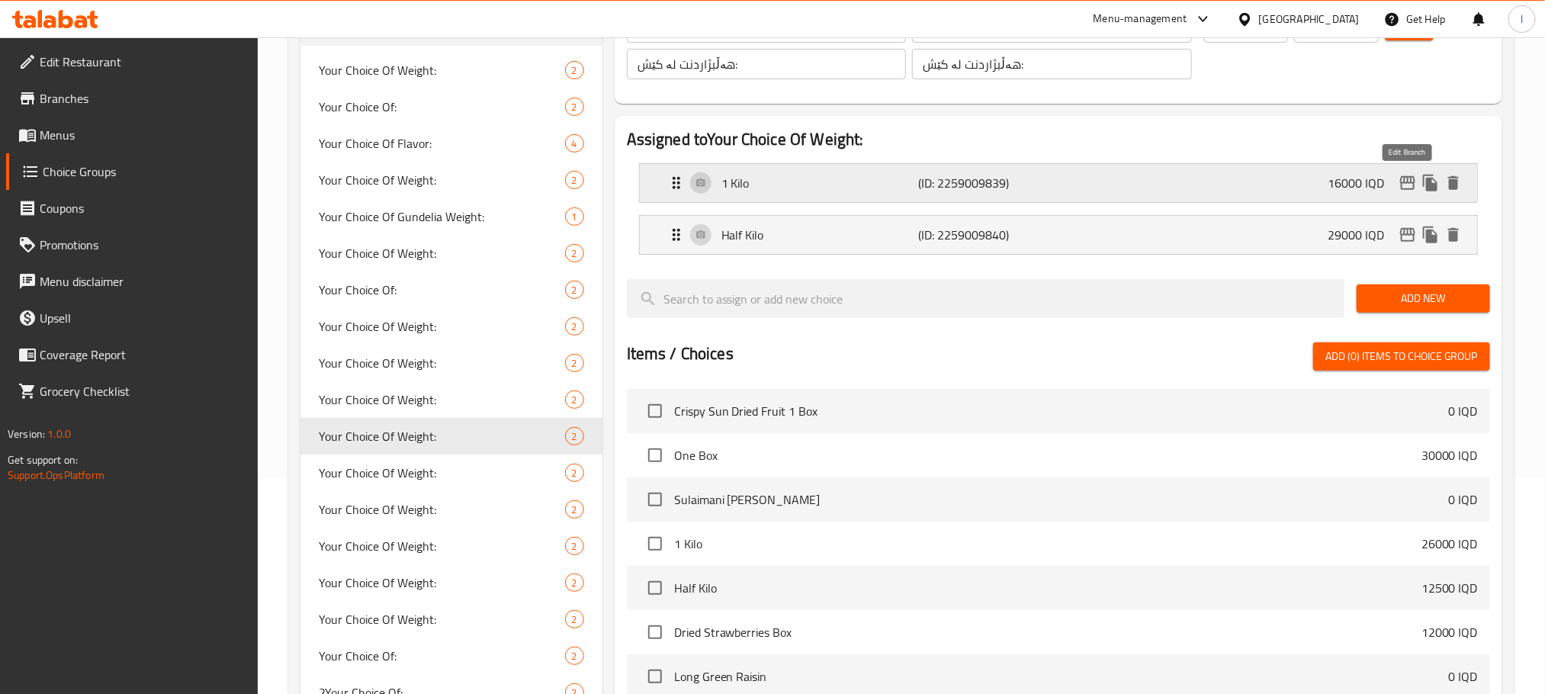
click at [1408, 174] on icon "edit" at bounding box center [1408, 183] width 18 height 18
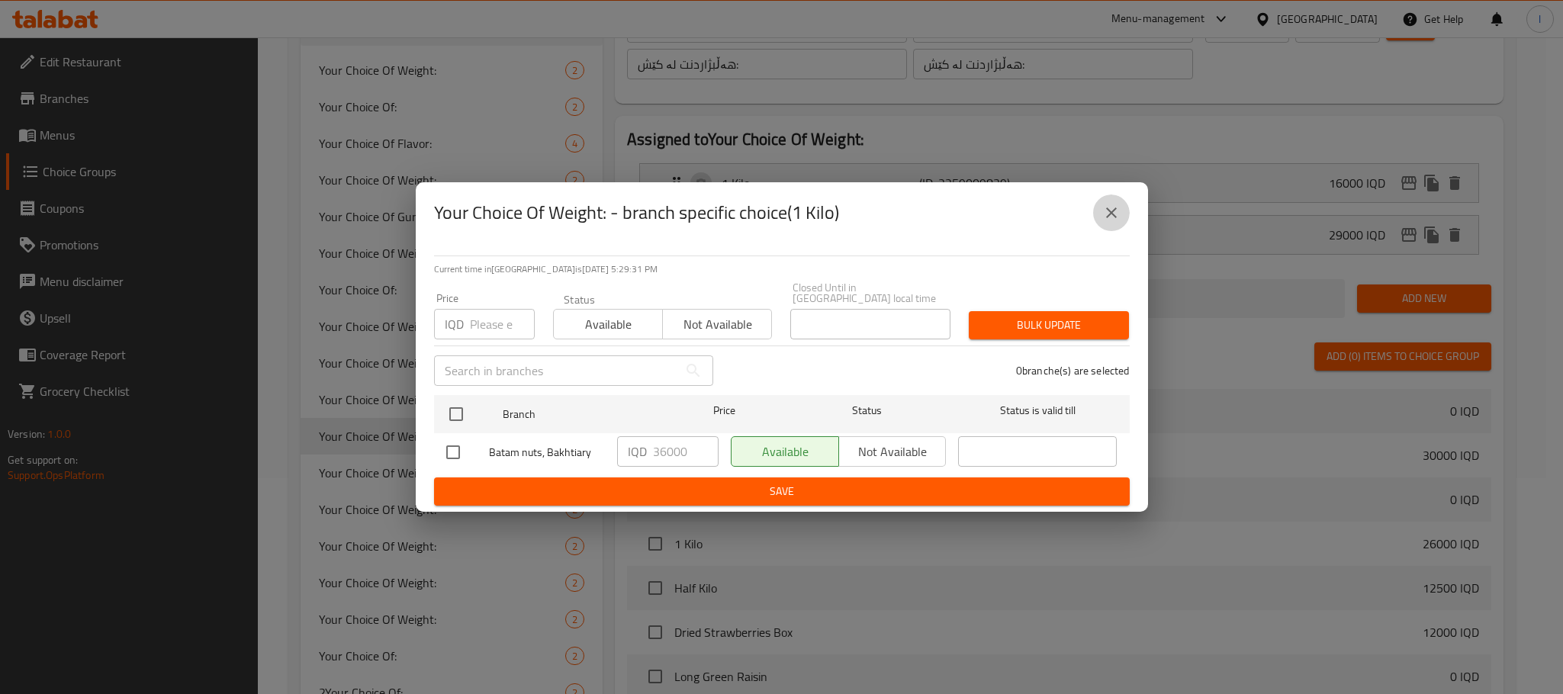
click at [1126, 223] on button "close" at bounding box center [1111, 212] width 37 height 37
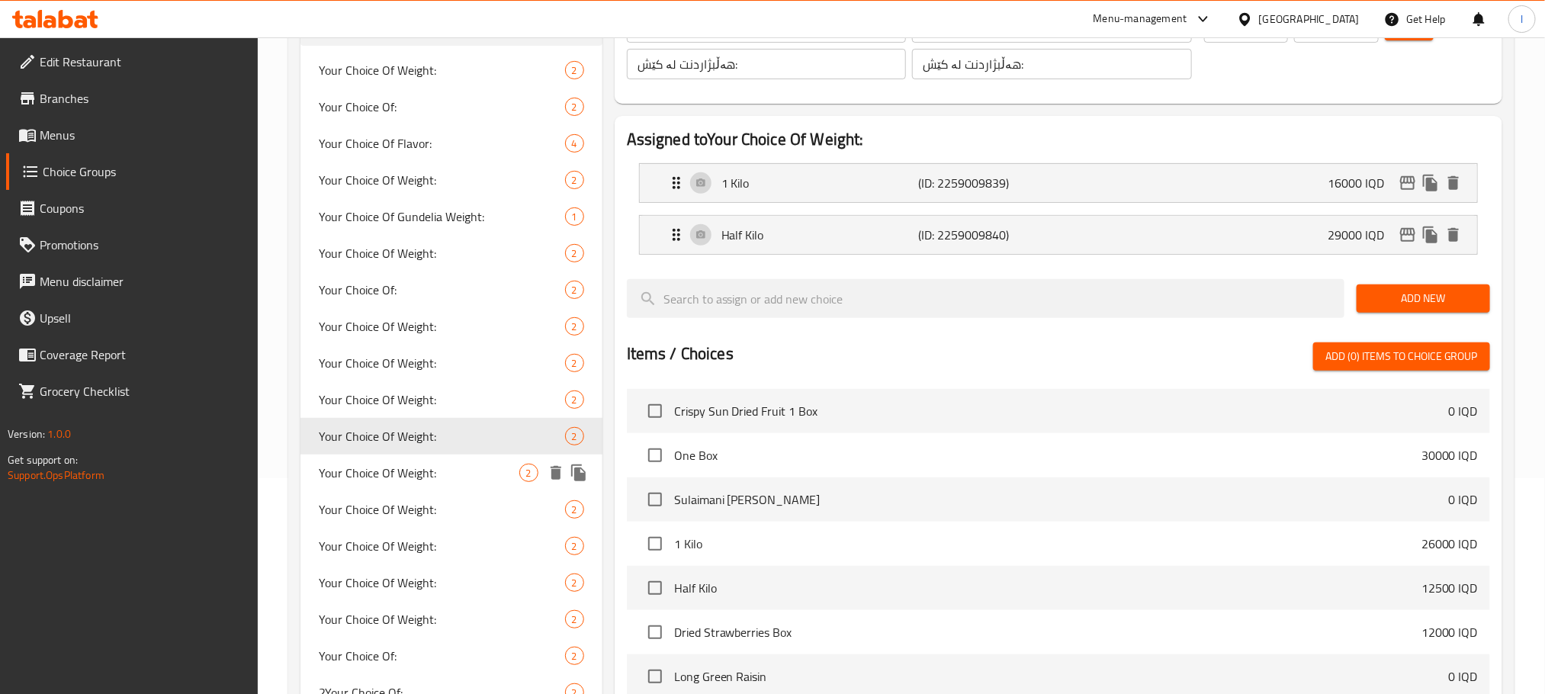
click at [503, 458] on div "Your Choice Of Weight: 2" at bounding box center [451, 472] width 302 height 37
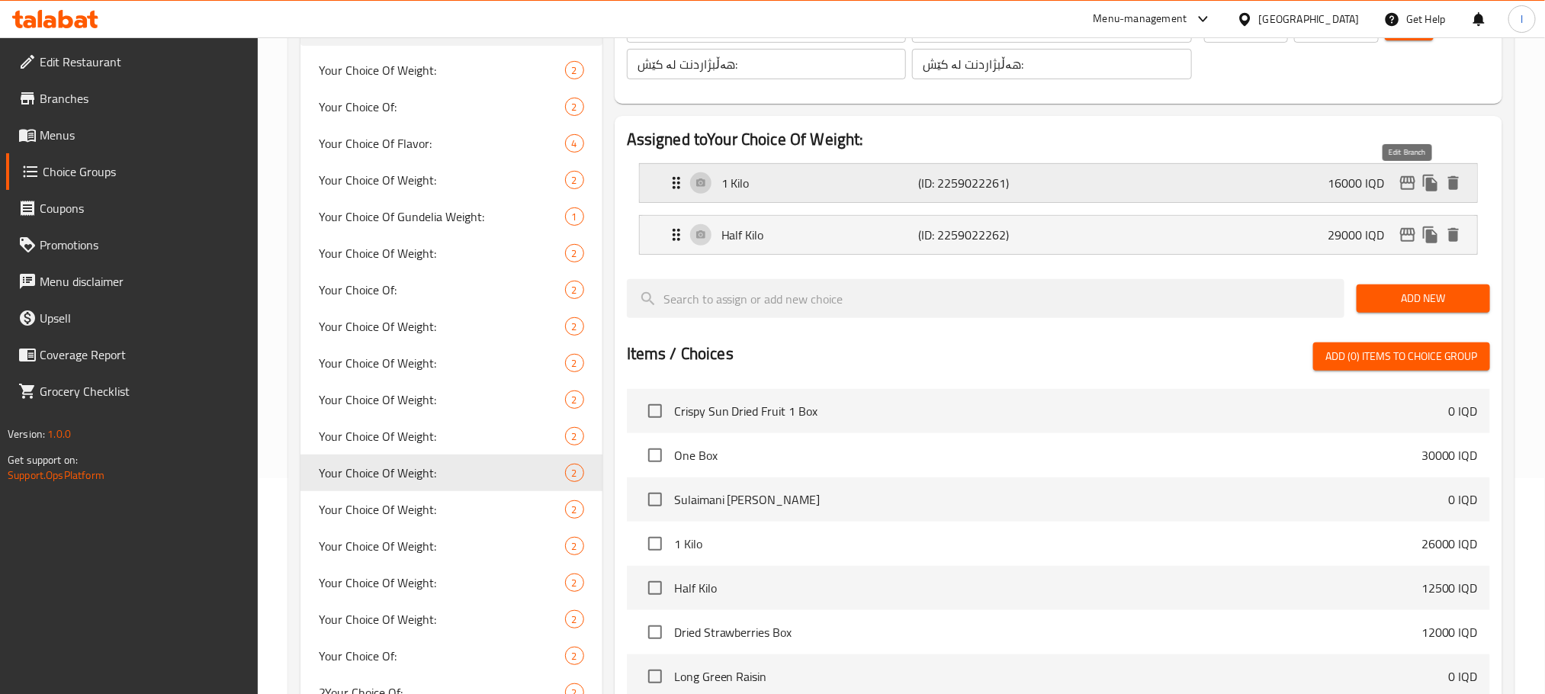
click at [1403, 183] on icon "edit" at bounding box center [1407, 183] width 15 height 14
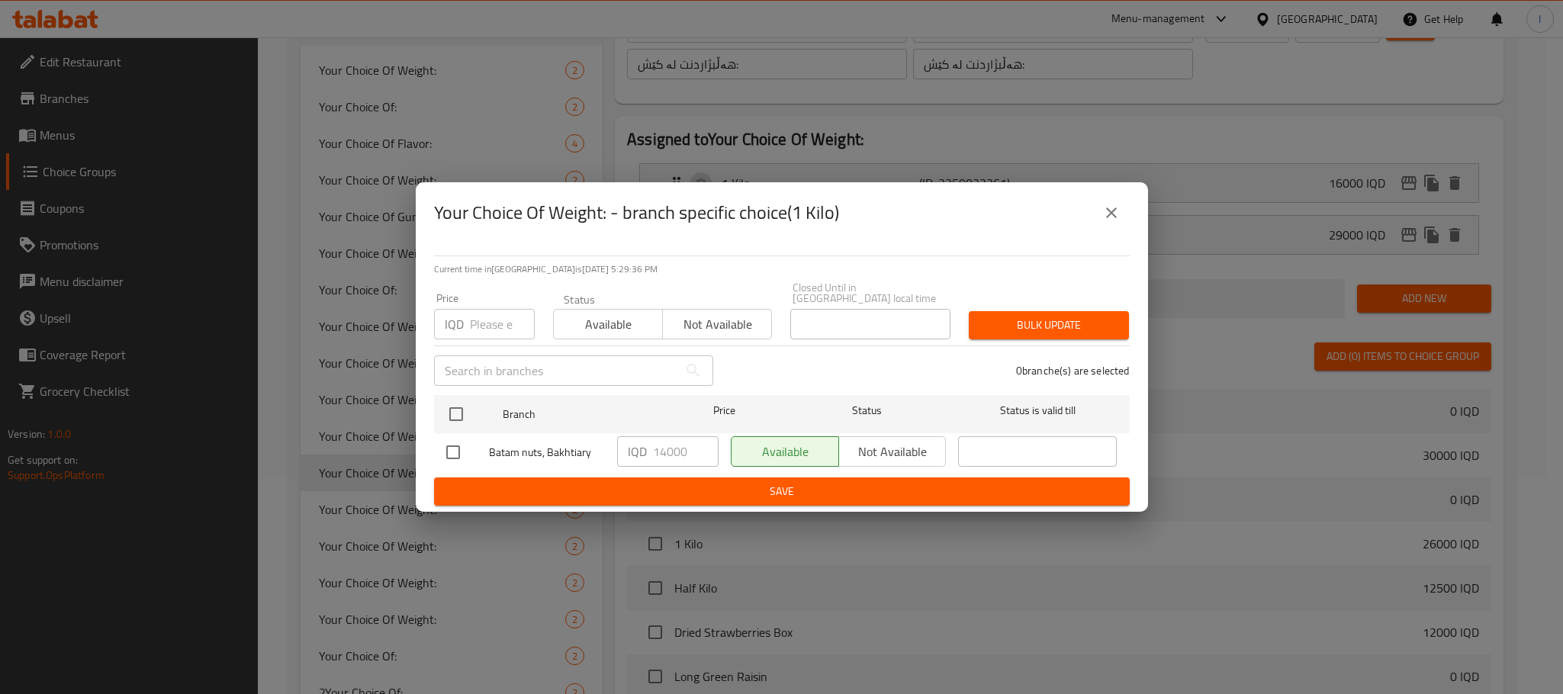
click at [1106, 222] on icon "close" at bounding box center [1111, 213] width 18 height 18
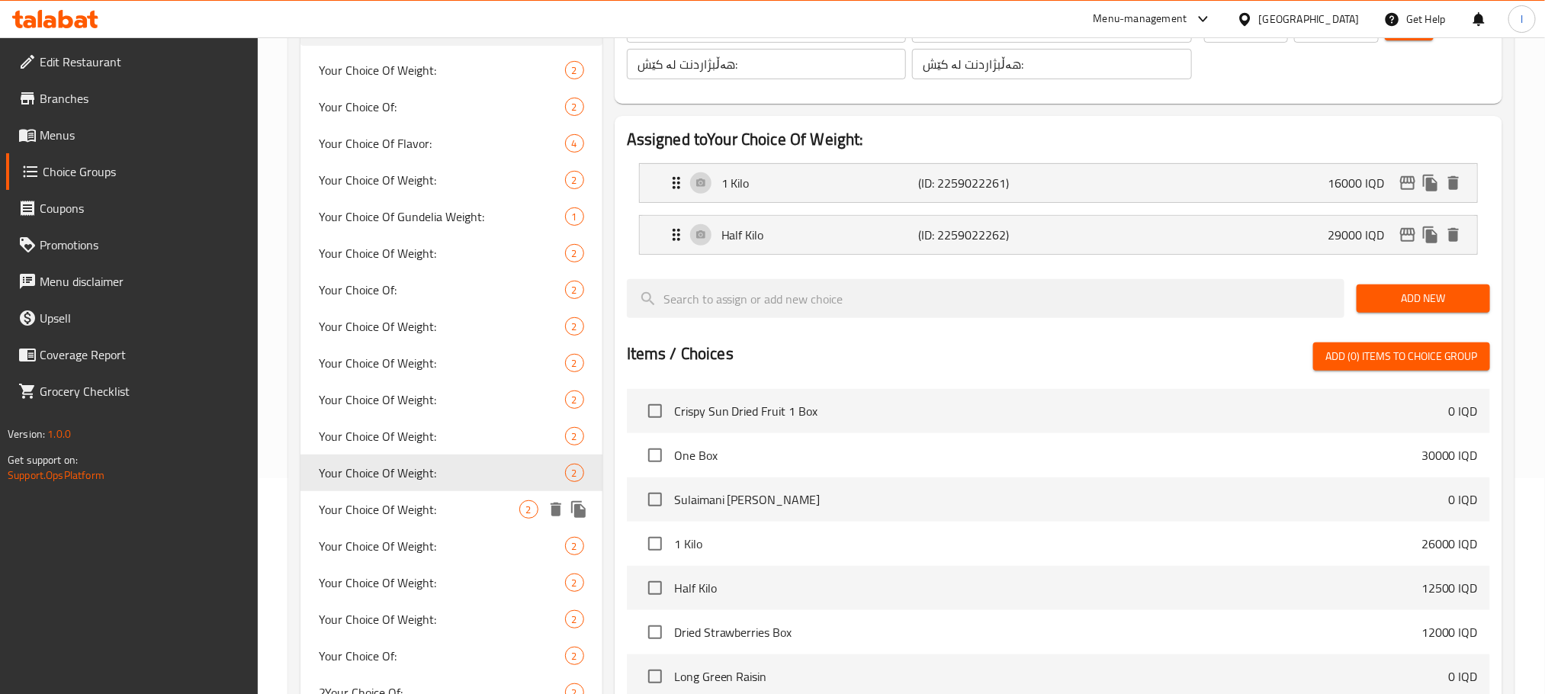
click at [465, 506] on span "Your Choice Of Weight:" at bounding box center [419, 509] width 201 height 18
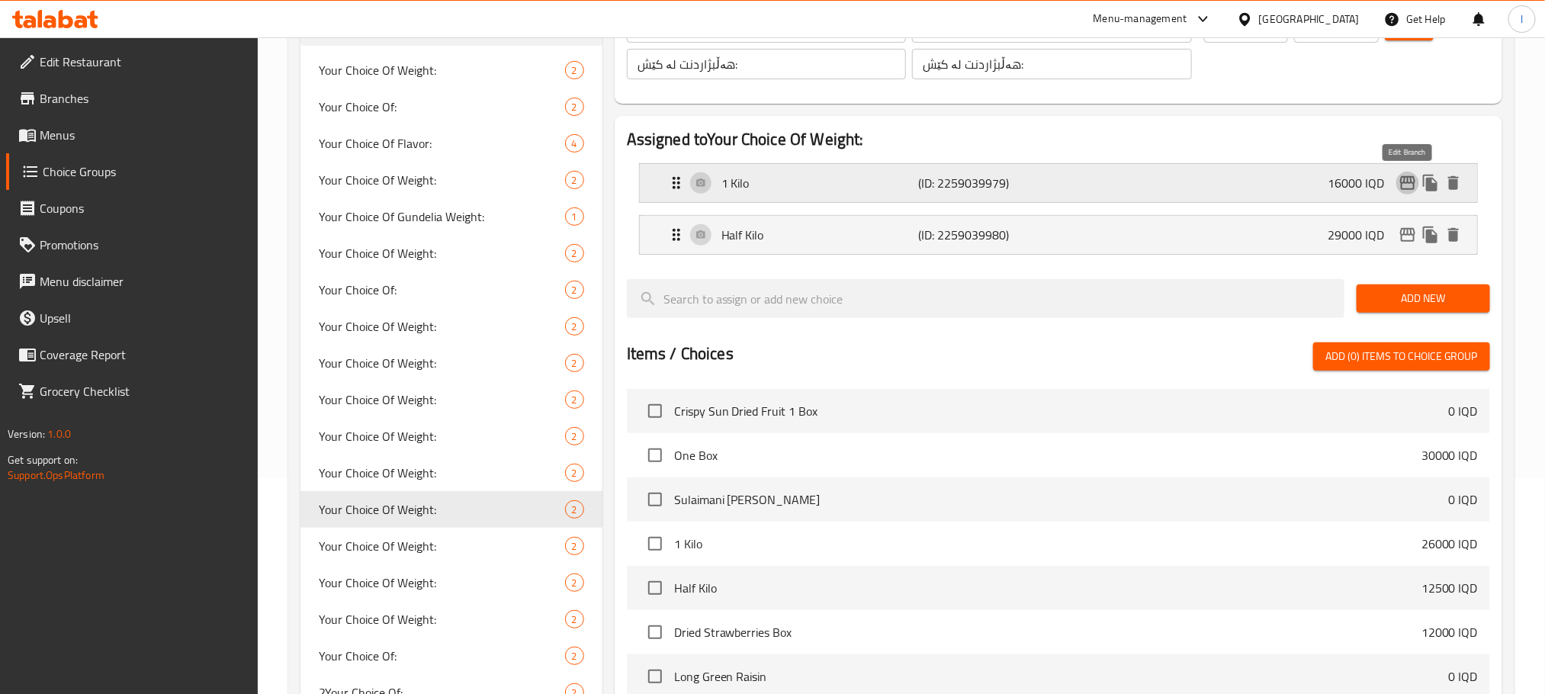
click at [1410, 178] on icon "edit" at bounding box center [1407, 183] width 15 height 14
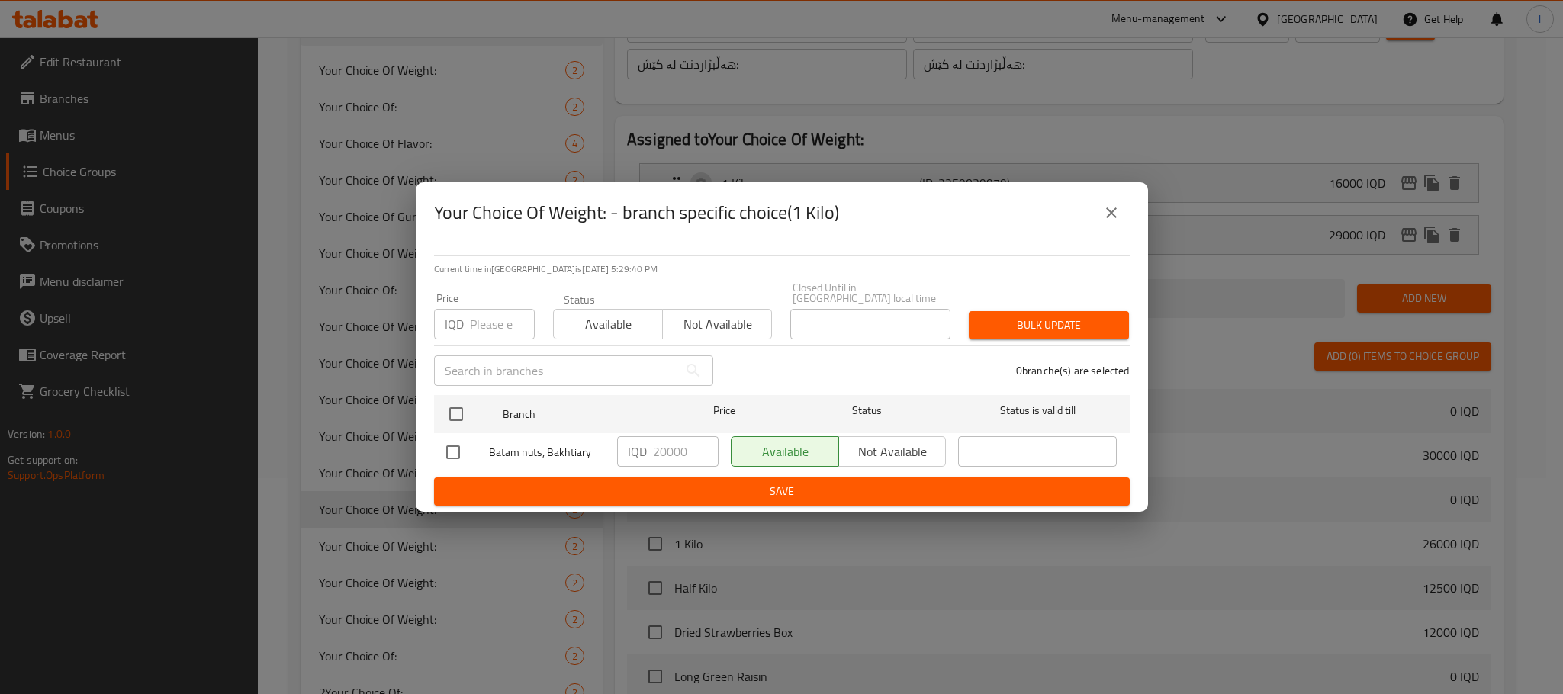
click at [1123, 220] on button "close" at bounding box center [1111, 212] width 37 height 37
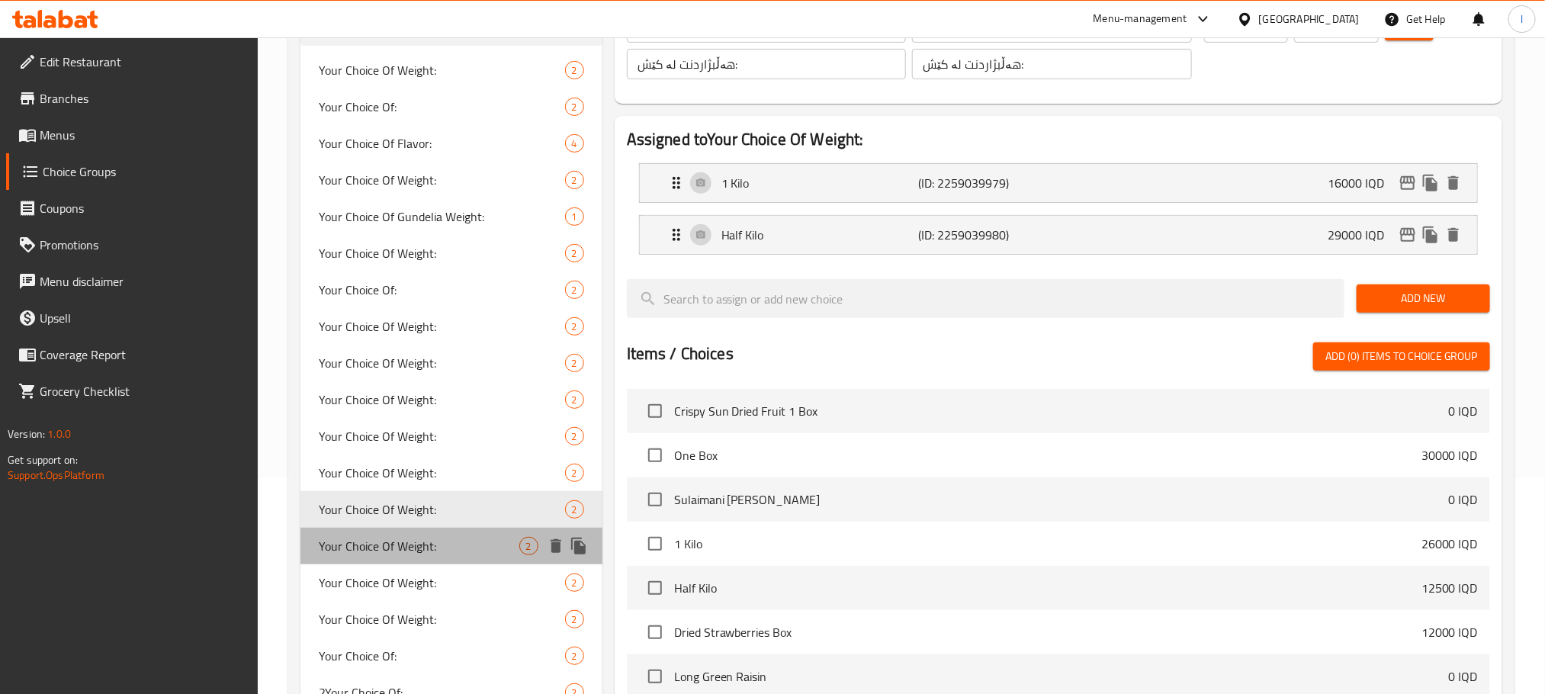
click at [490, 542] on span "Your Choice Of Weight:" at bounding box center [419, 546] width 201 height 18
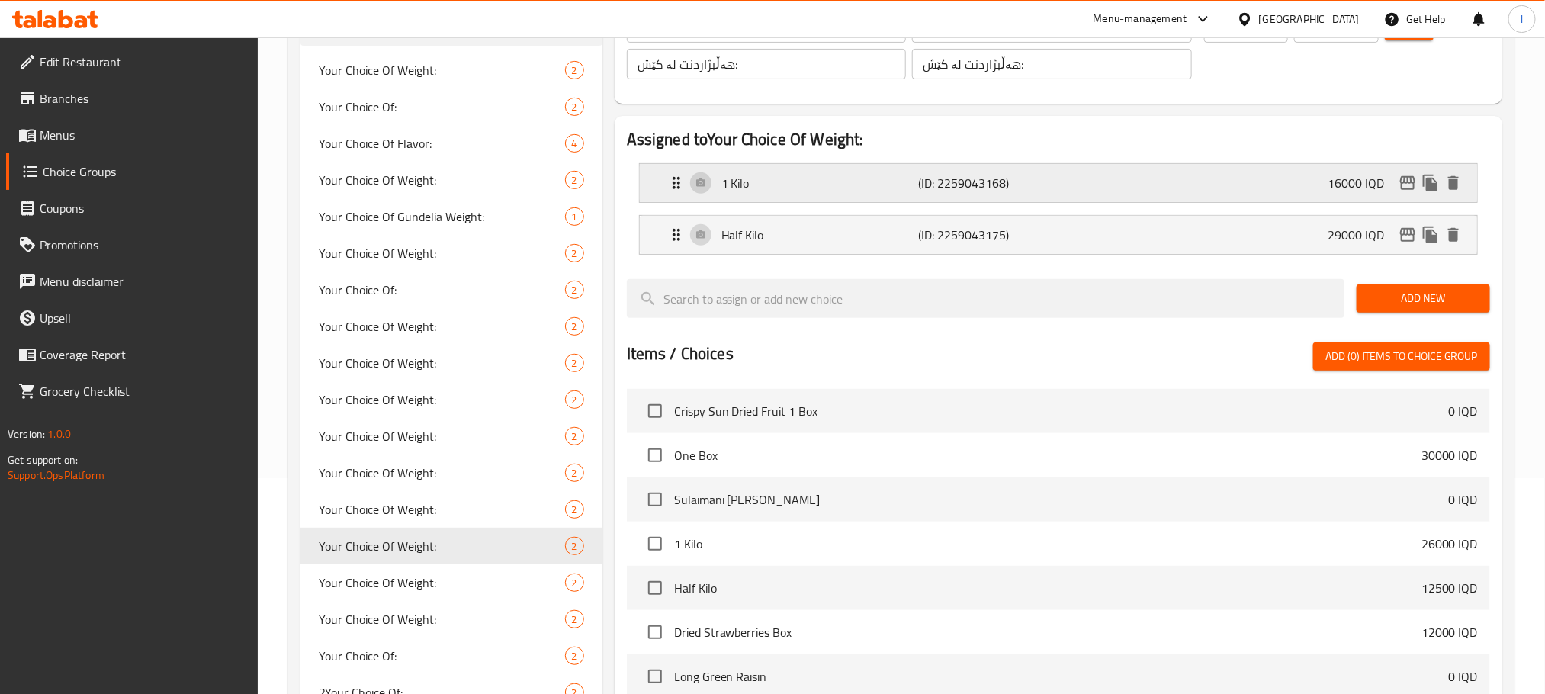
click at [1409, 184] on icon "edit" at bounding box center [1408, 183] width 18 height 18
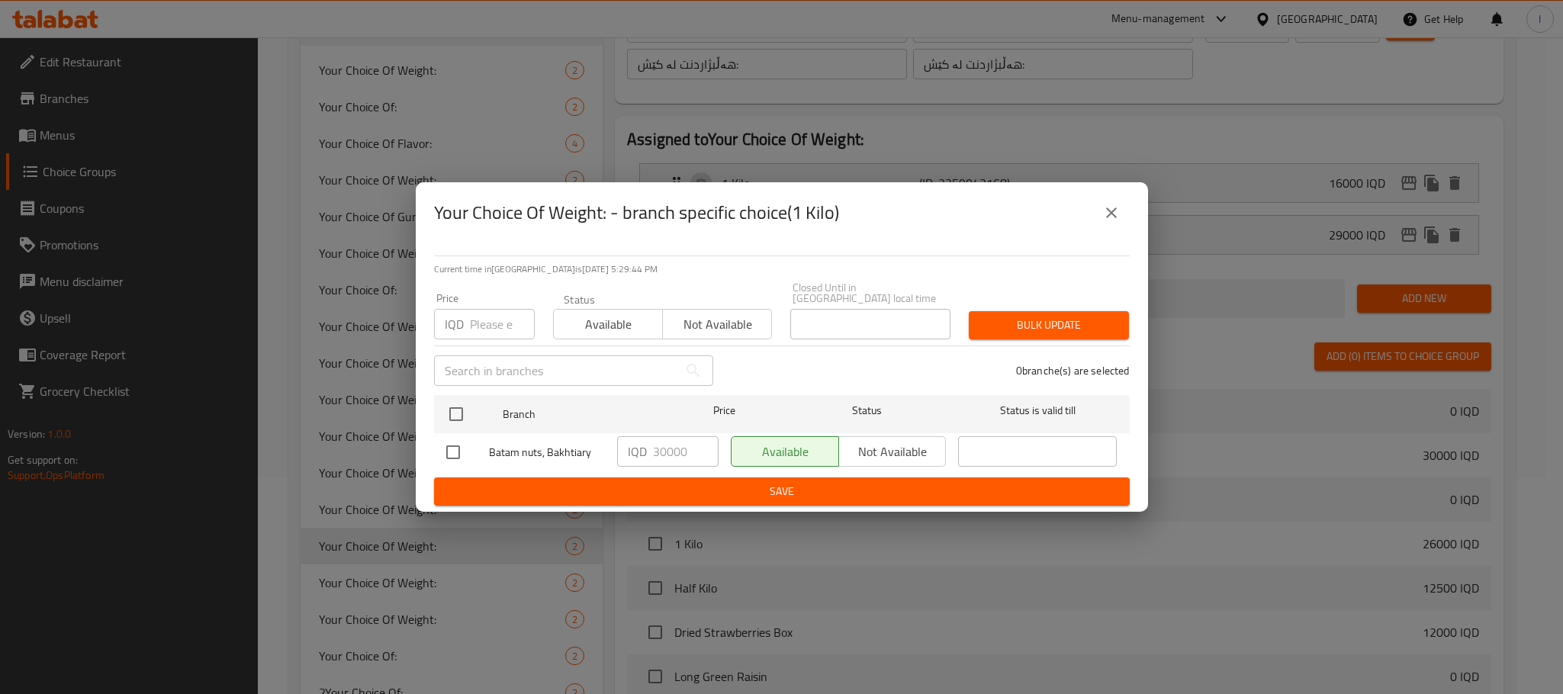
click at [1103, 222] on icon "close" at bounding box center [1111, 213] width 18 height 18
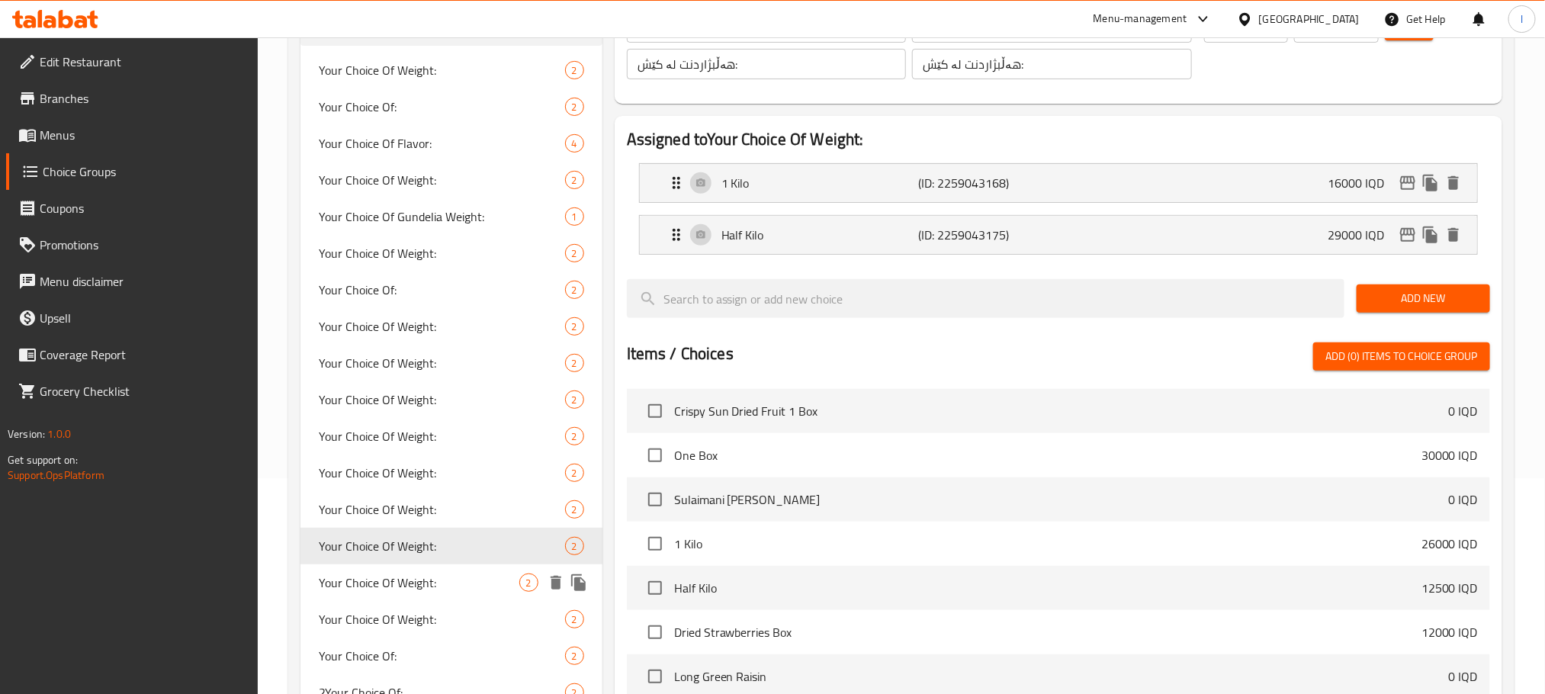
click at [488, 570] on div "Your Choice Of Weight: 2" at bounding box center [451, 582] width 302 height 37
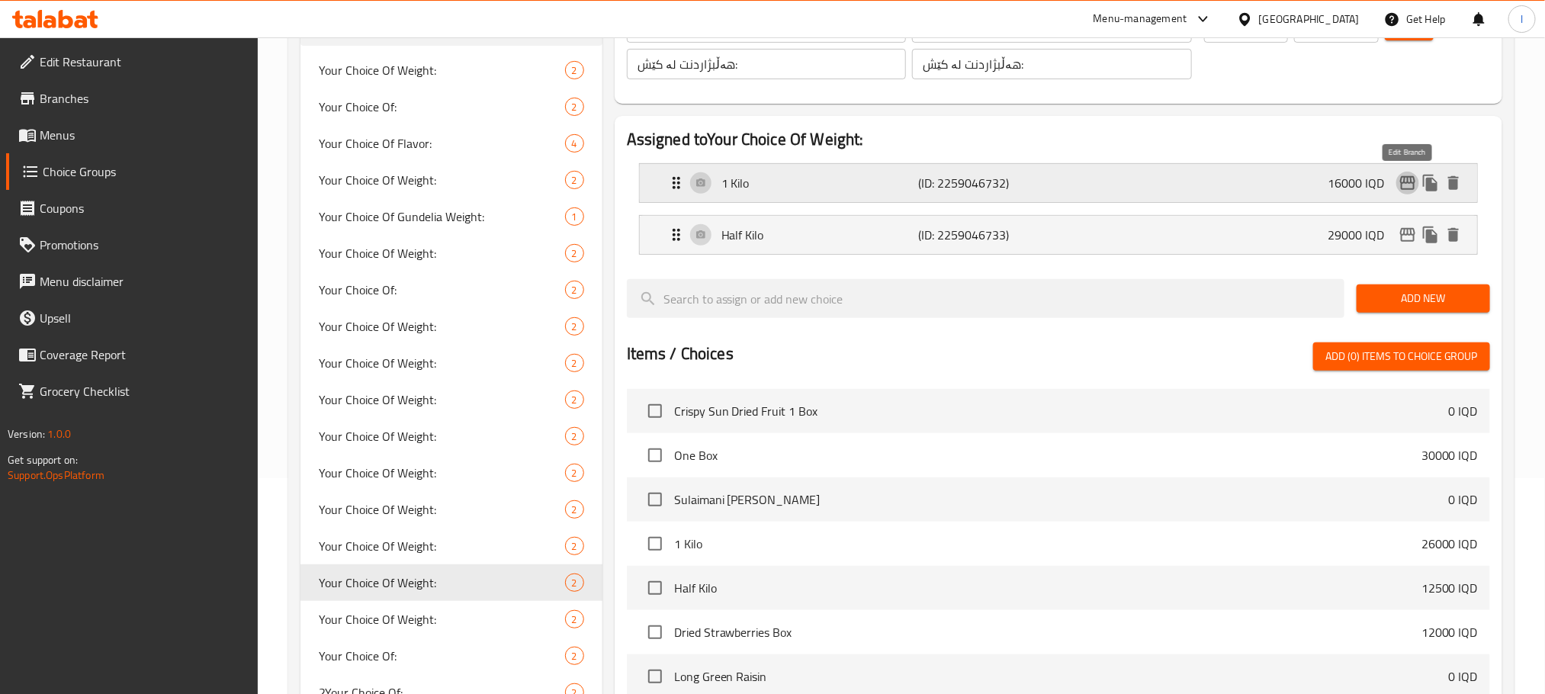
click at [1396, 185] on button "edit" at bounding box center [1407, 183] width 23 height 23
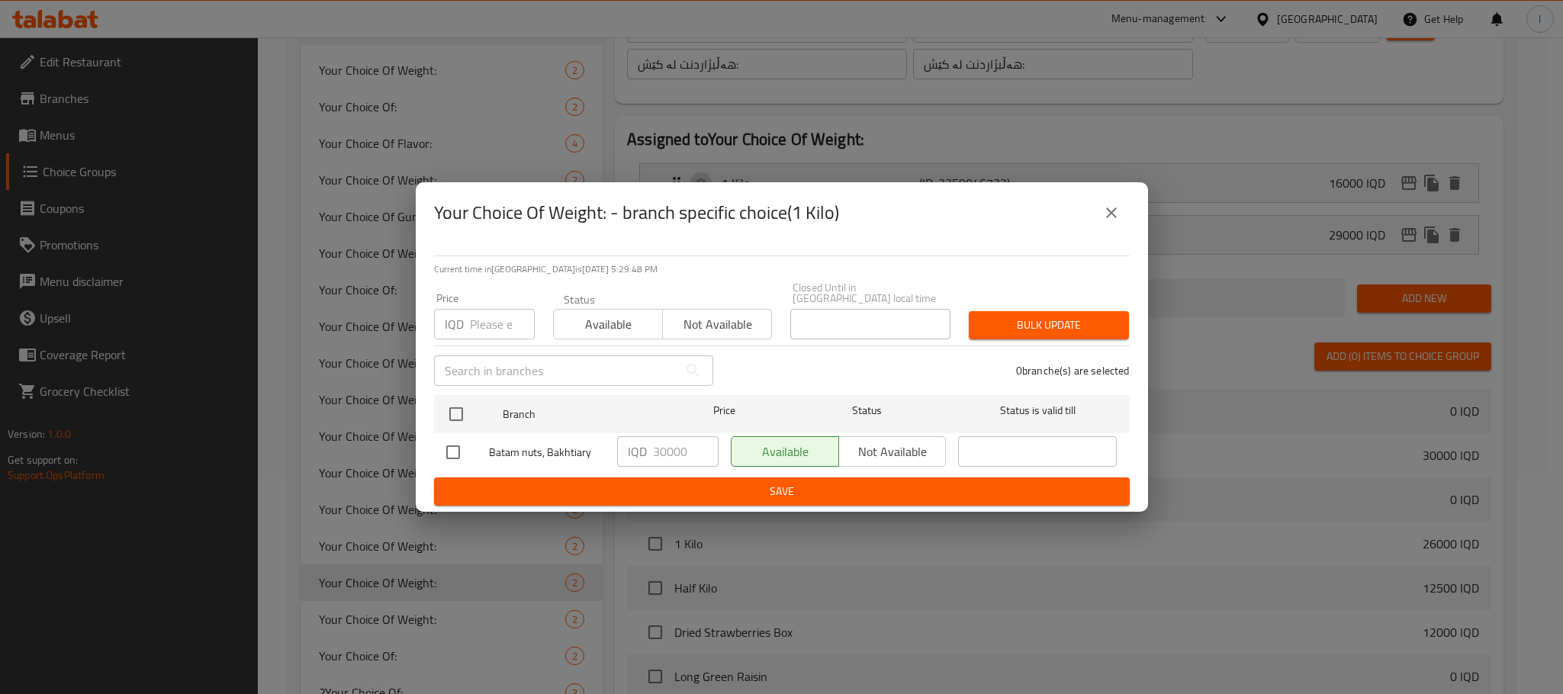
click at [1124, 225] on button "close" at bounding box center [1111, 212] width 37 height 37
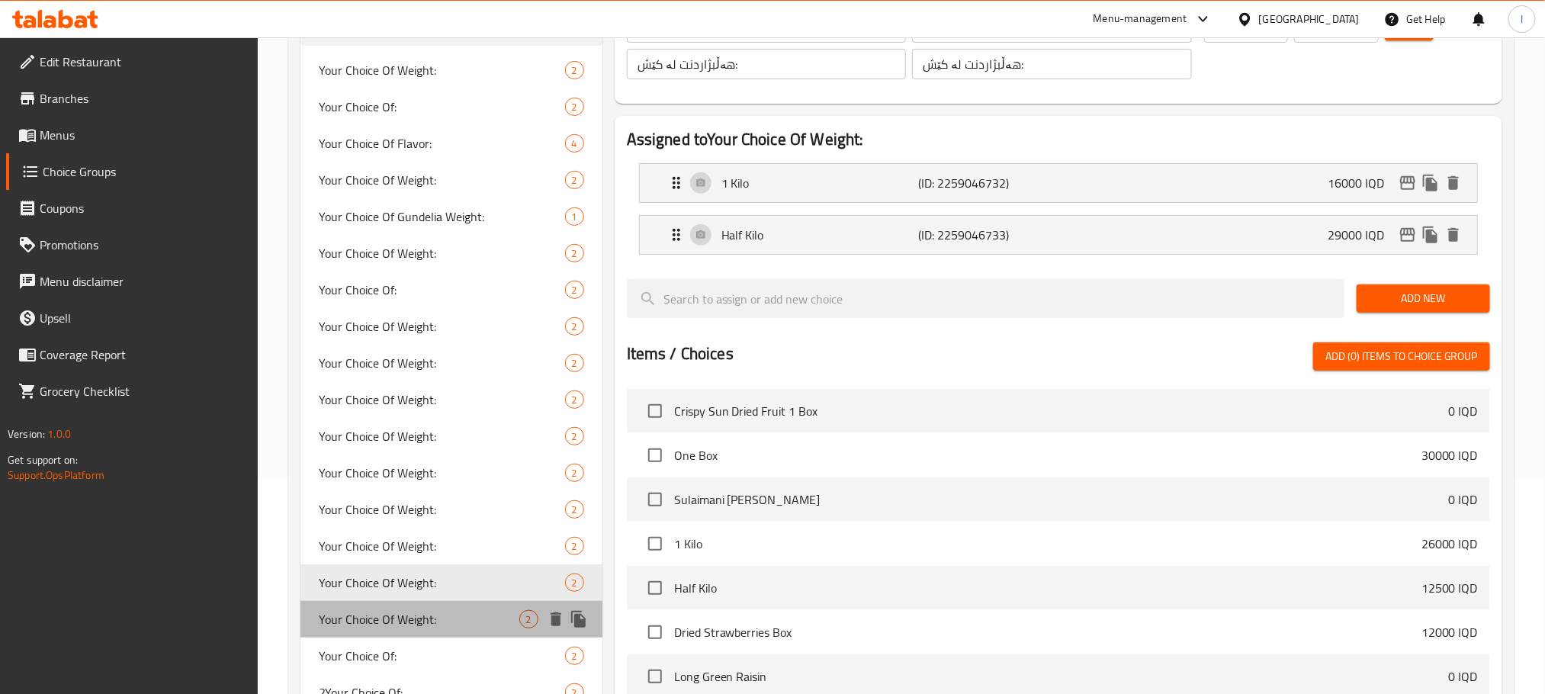
click at [504, 621] on span "Your Choice Of Weight:" at bounding box center [419, 619] width 201 height 18
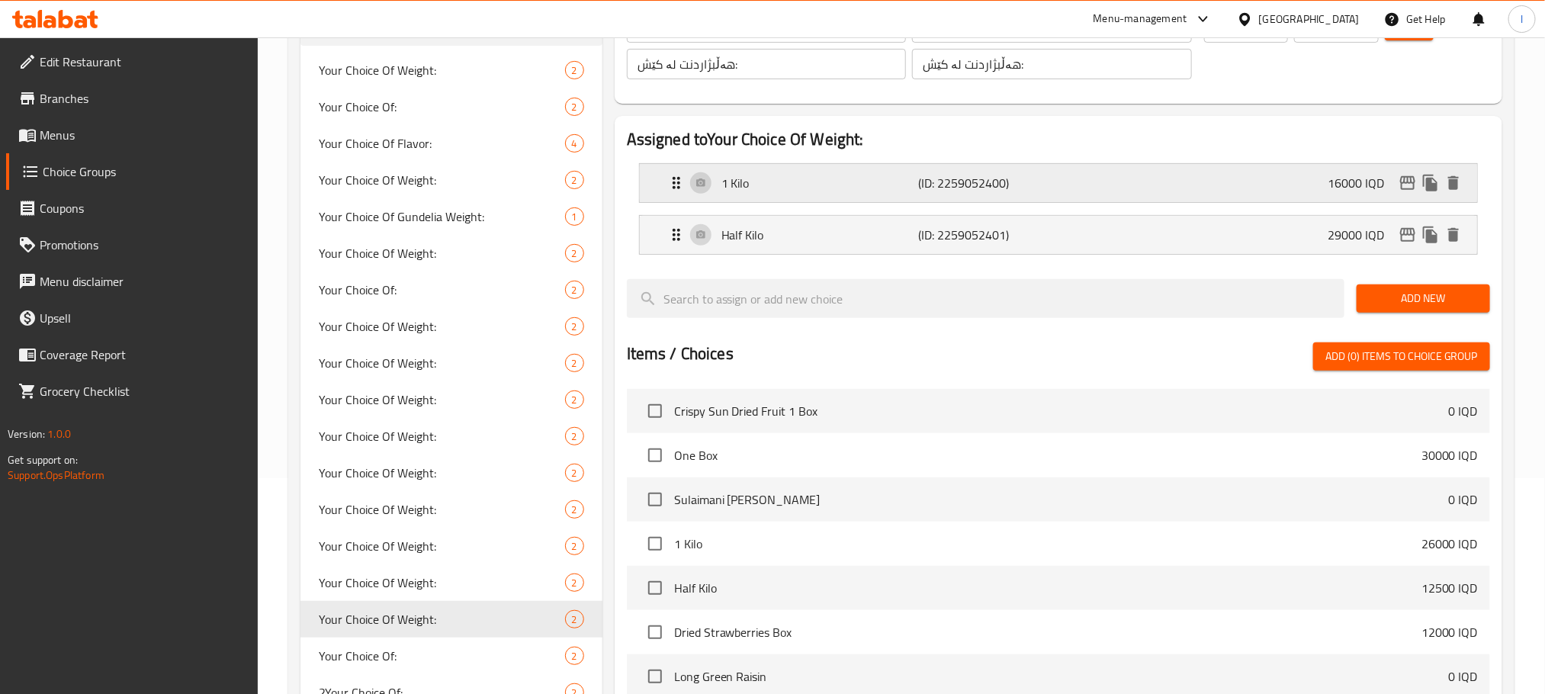
click at [1419, 190] on div "16000 IQD" at bounding box center [1396, 183] width 137 height 23
click at [1415, 190] on icon "edit" at bounding box center [1408, 183] width 18 height 18
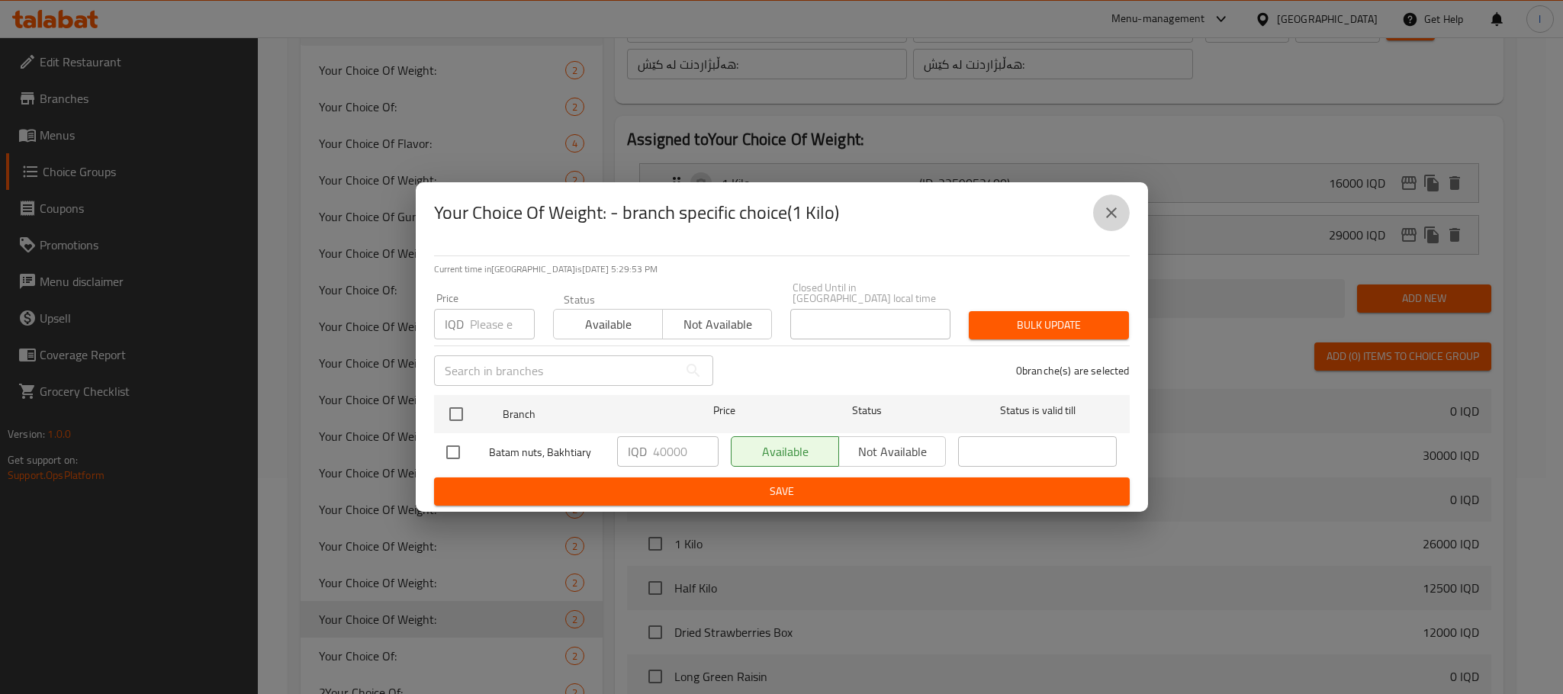
click at [1116, 215] on icon "close" at bounding box center [1111, 213] width 18 height 18
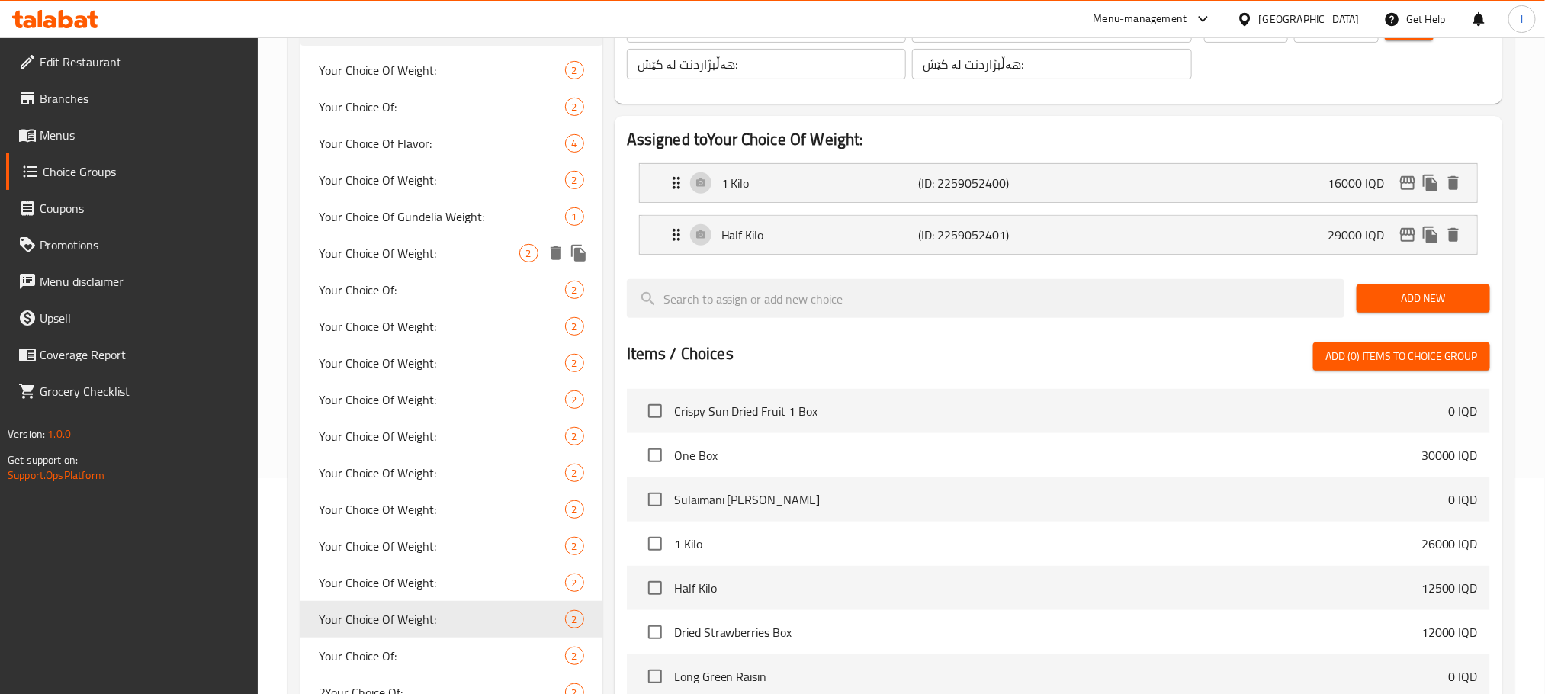
click at [383, 257] on span "Your Choice Of Weight:" at bounding box center [419, 253] width 201 height 18
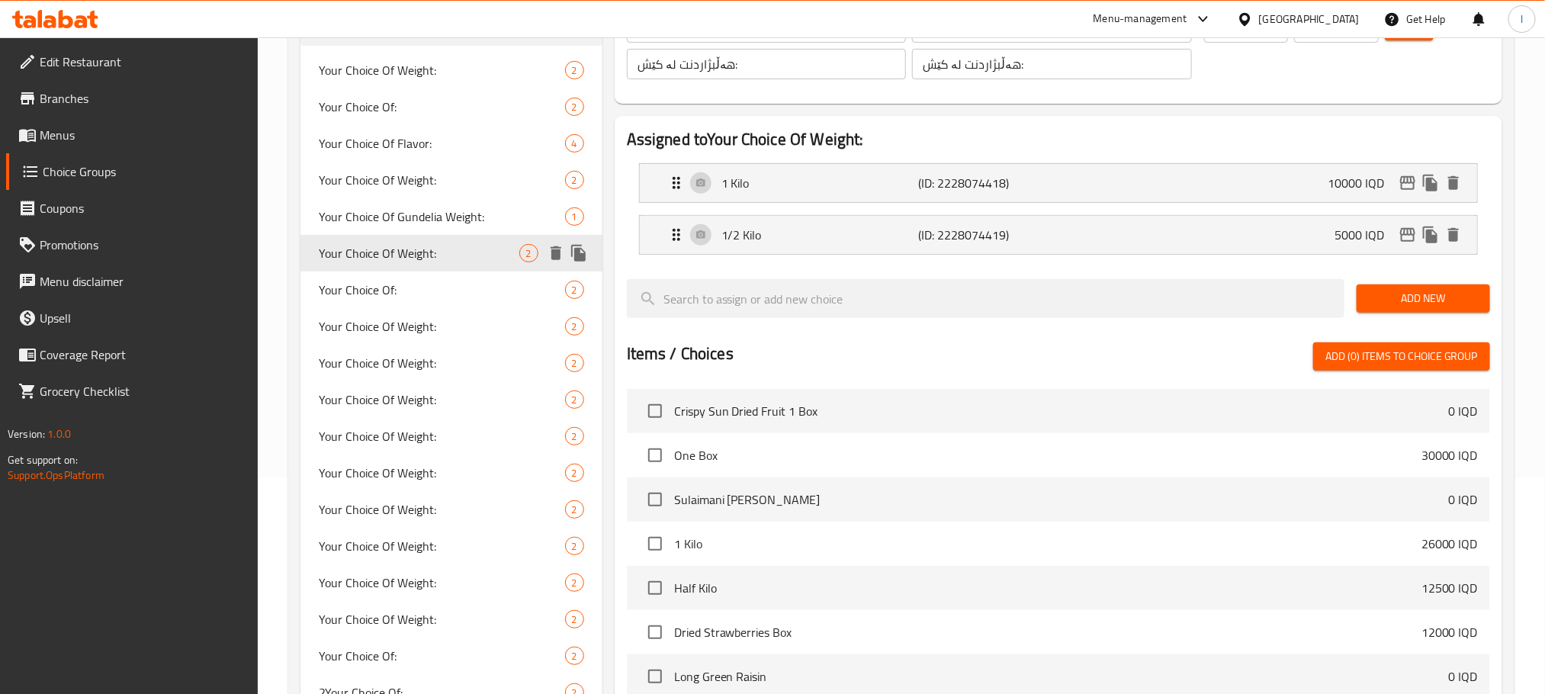
type input "Your Choice Of Weight:"
click at [1400, 183] on icon "edit" at bounding box center [1408, 183] width 18 height 18
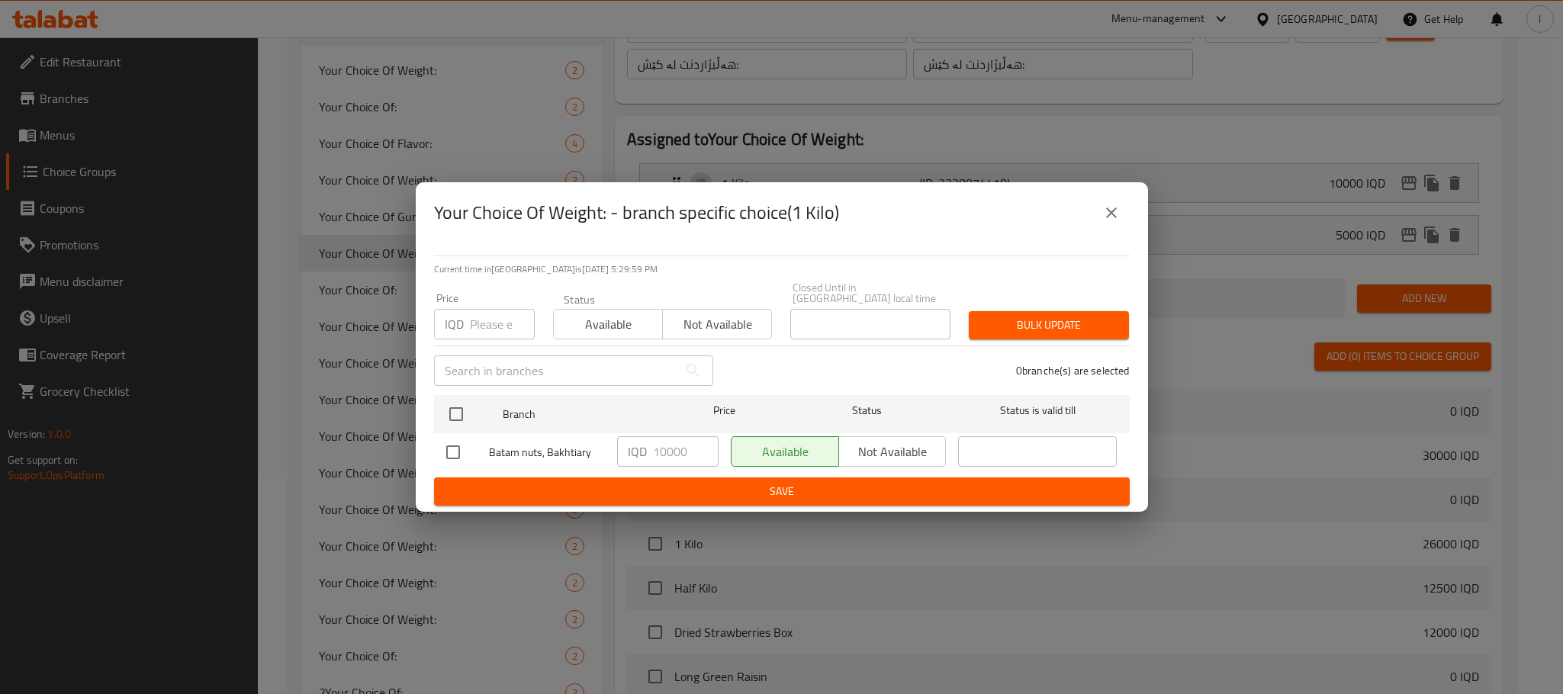
click at [1117, 213] on icon "close" at bounding box center [1111, 213] width 18 height 18
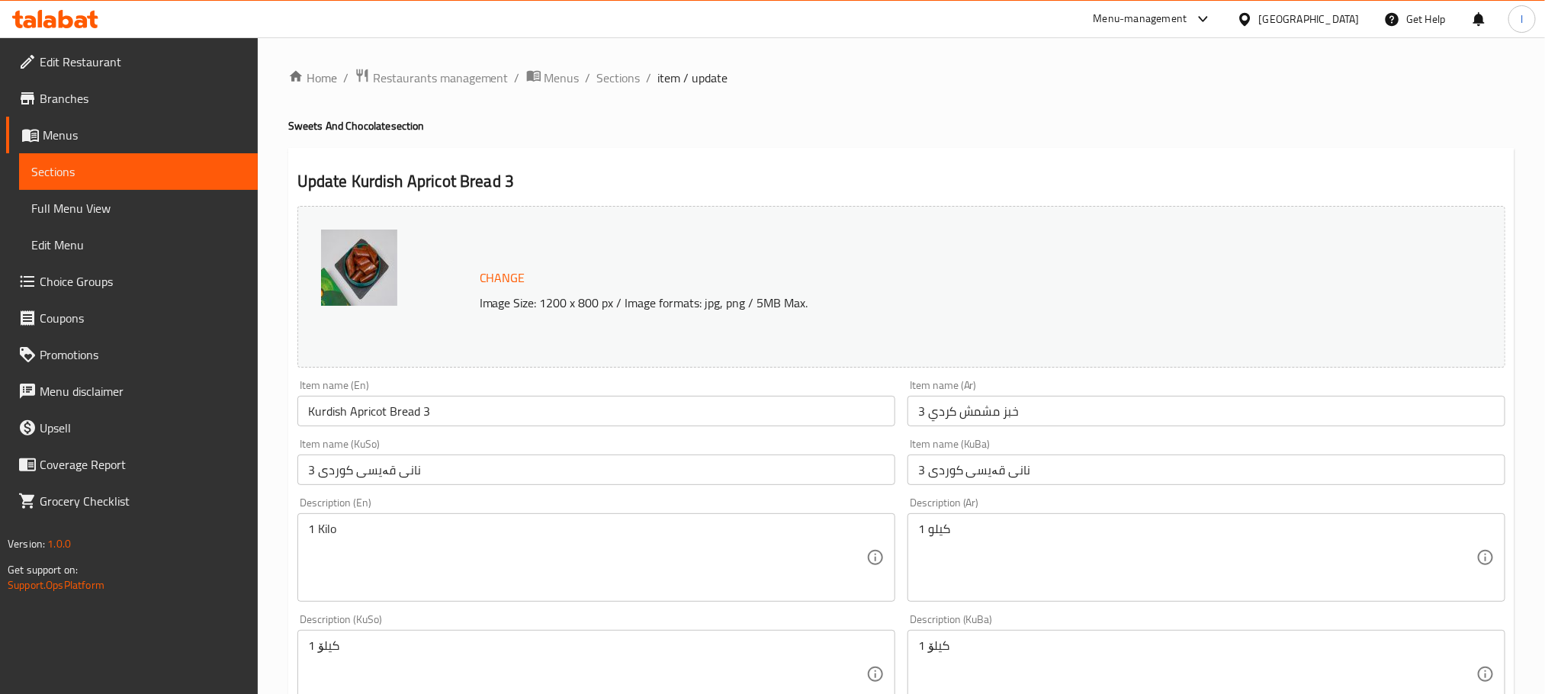
scroll to position [644, 0]
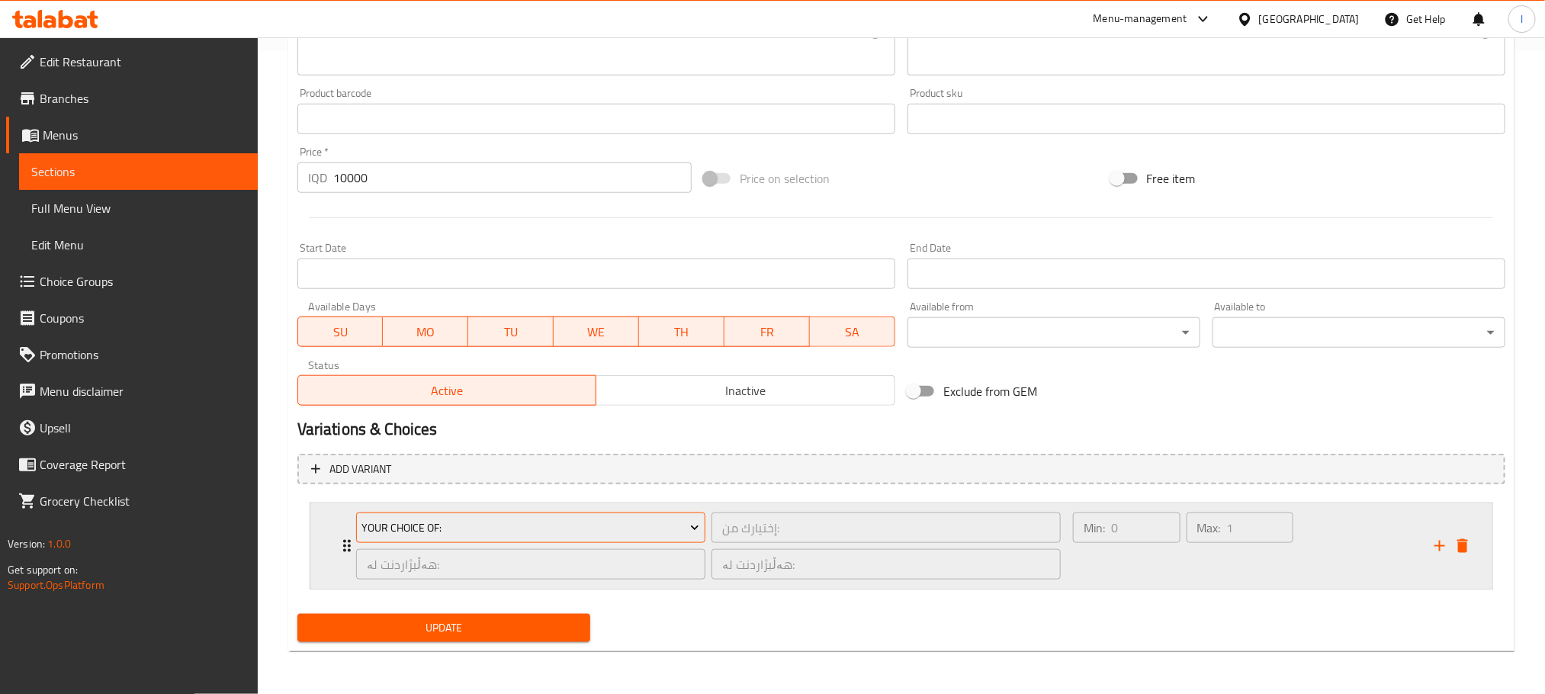
click at [586, 527] on span "Your Choice Of:" at bounding box center [530, 528] width 338 height 19
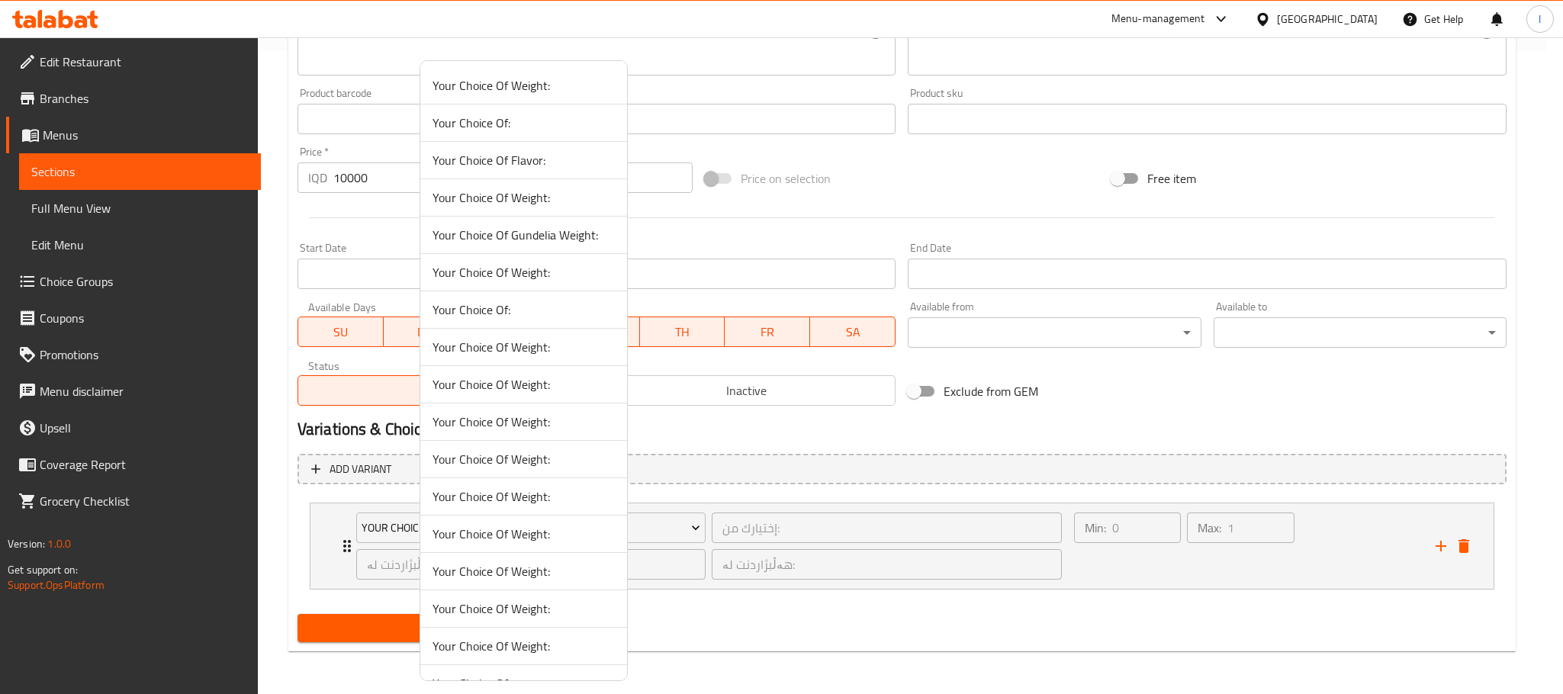
click at [580, 277] on span "Your Choice Of Weight:" at bounding box center [523, 272] width 182 height 18
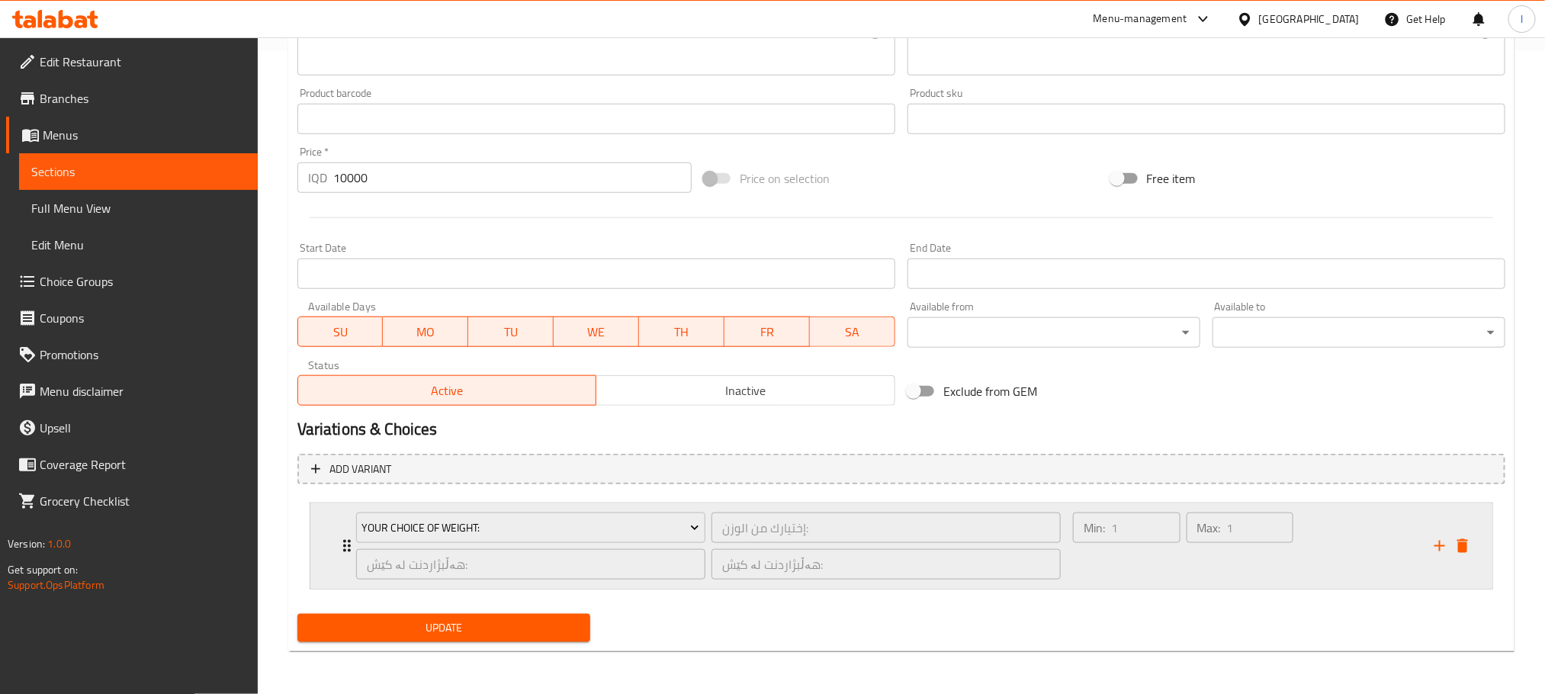
click at [1148, 561] on div "Min: 1 ​" at bounding box center [1127, 545] width 114 height 73
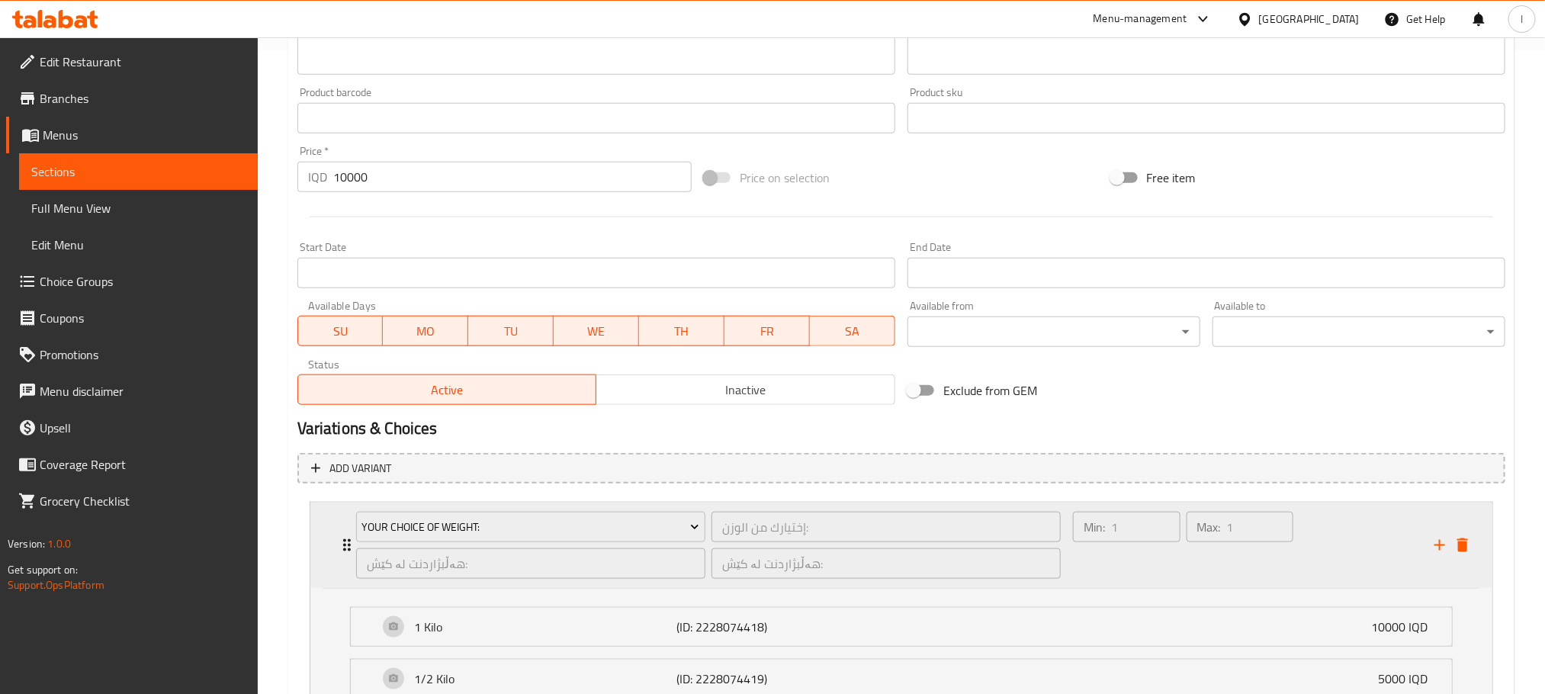
scroll to position [780, 0]
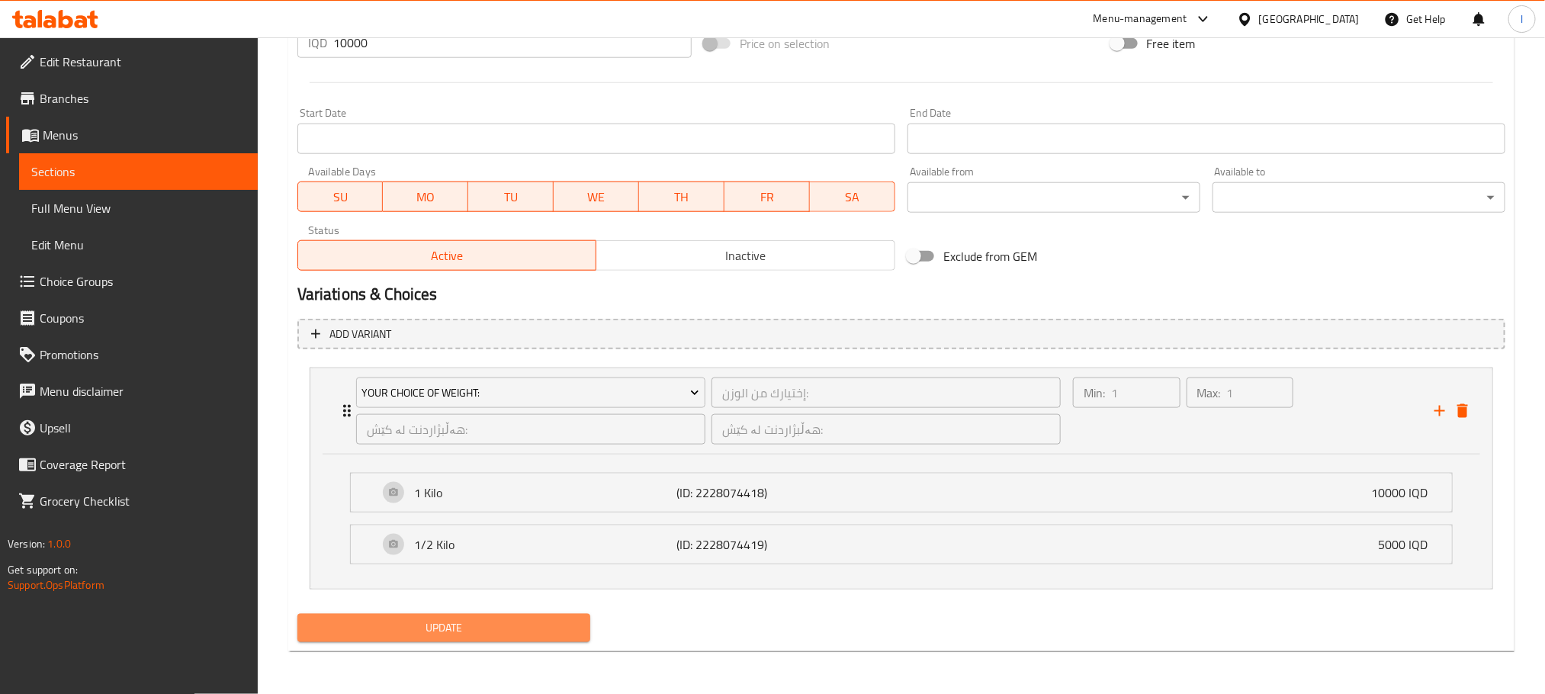
click at [467, 625] on span "Update" at bounding box center [444, 627] width 268 height 19
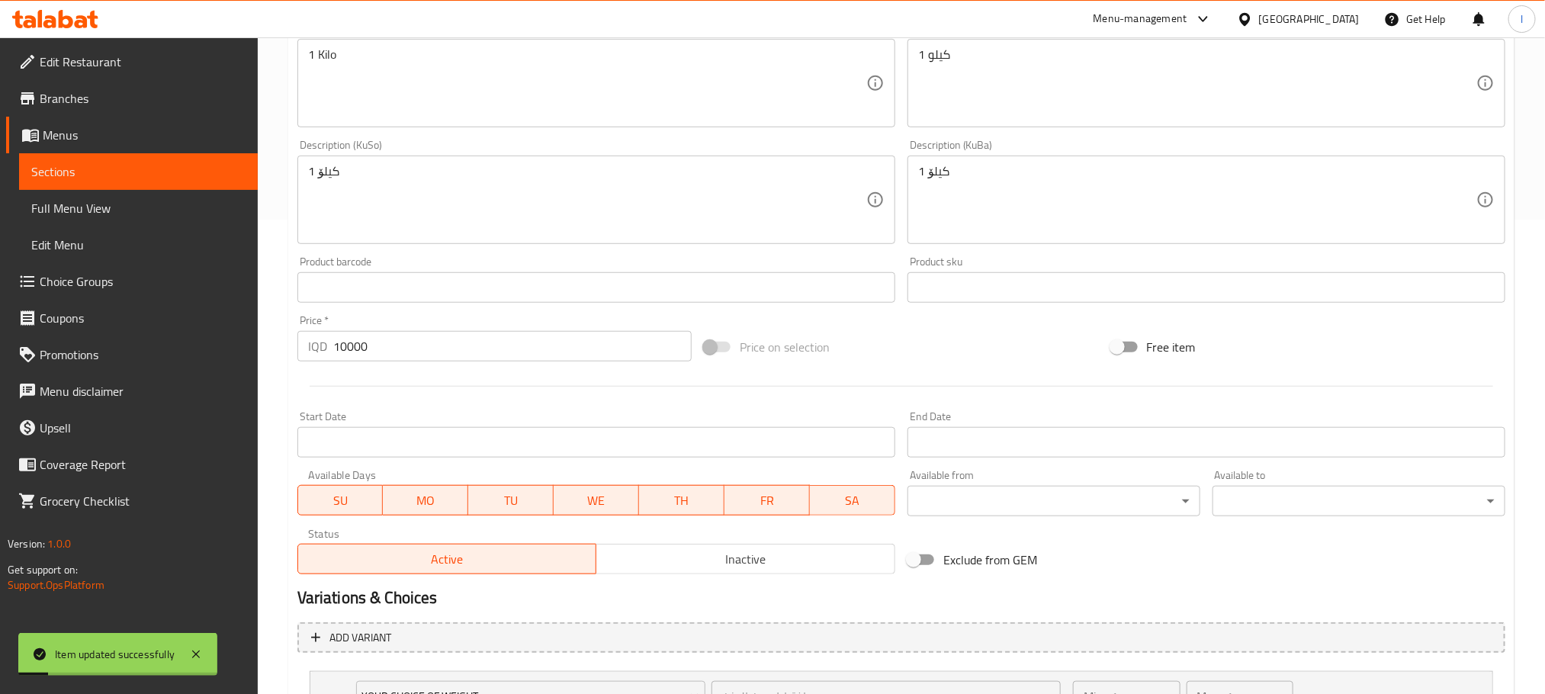
scroll to position [360, 0]
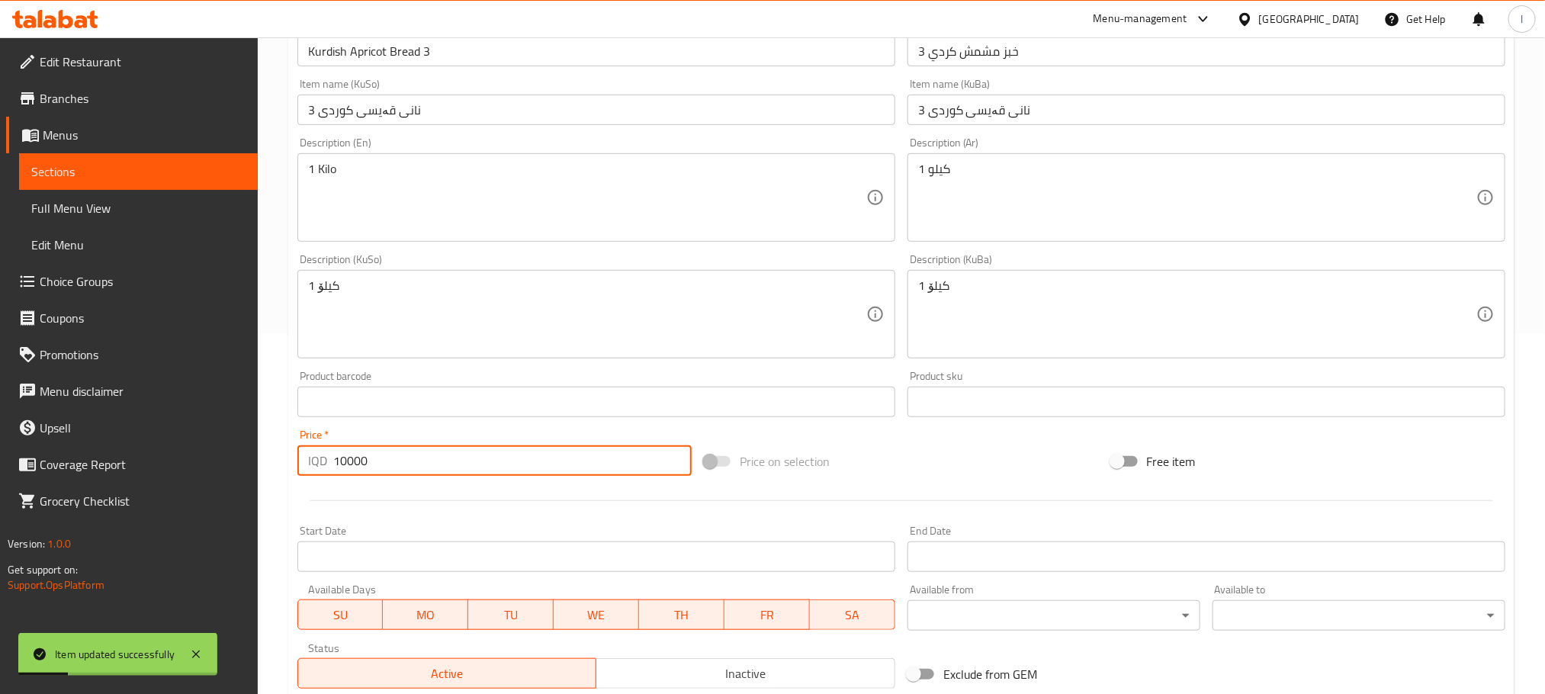
drag, startPoint x: 403, startPoint y: 469, endPoint x: 204, endPoint y: 472, distance: 198.3
click at [204, 472] on div "Edit Restaurant Branches Menus Sections Full Menu View Edit Menu Choice Groups …" at bounding box center [772, 394] width 1545 height 1434
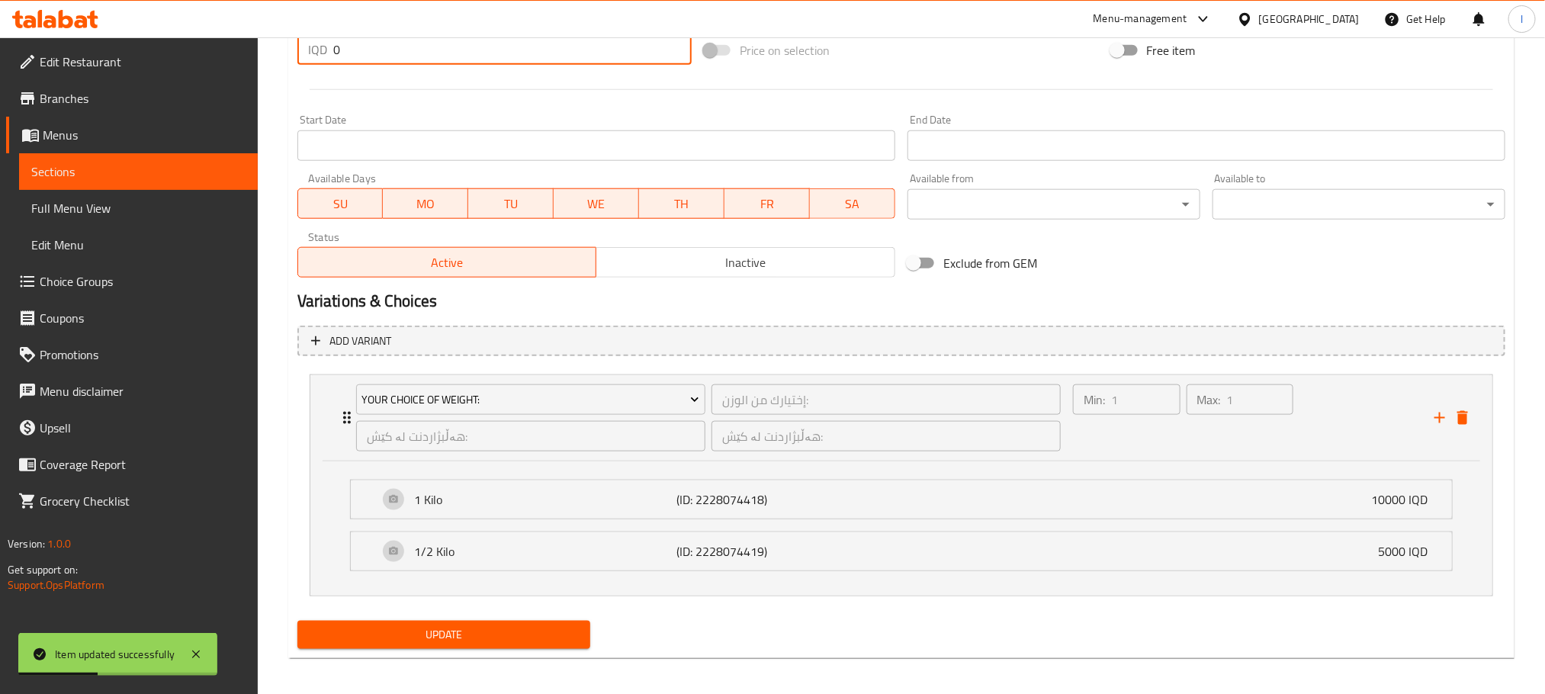
scroll to position [780, 0]
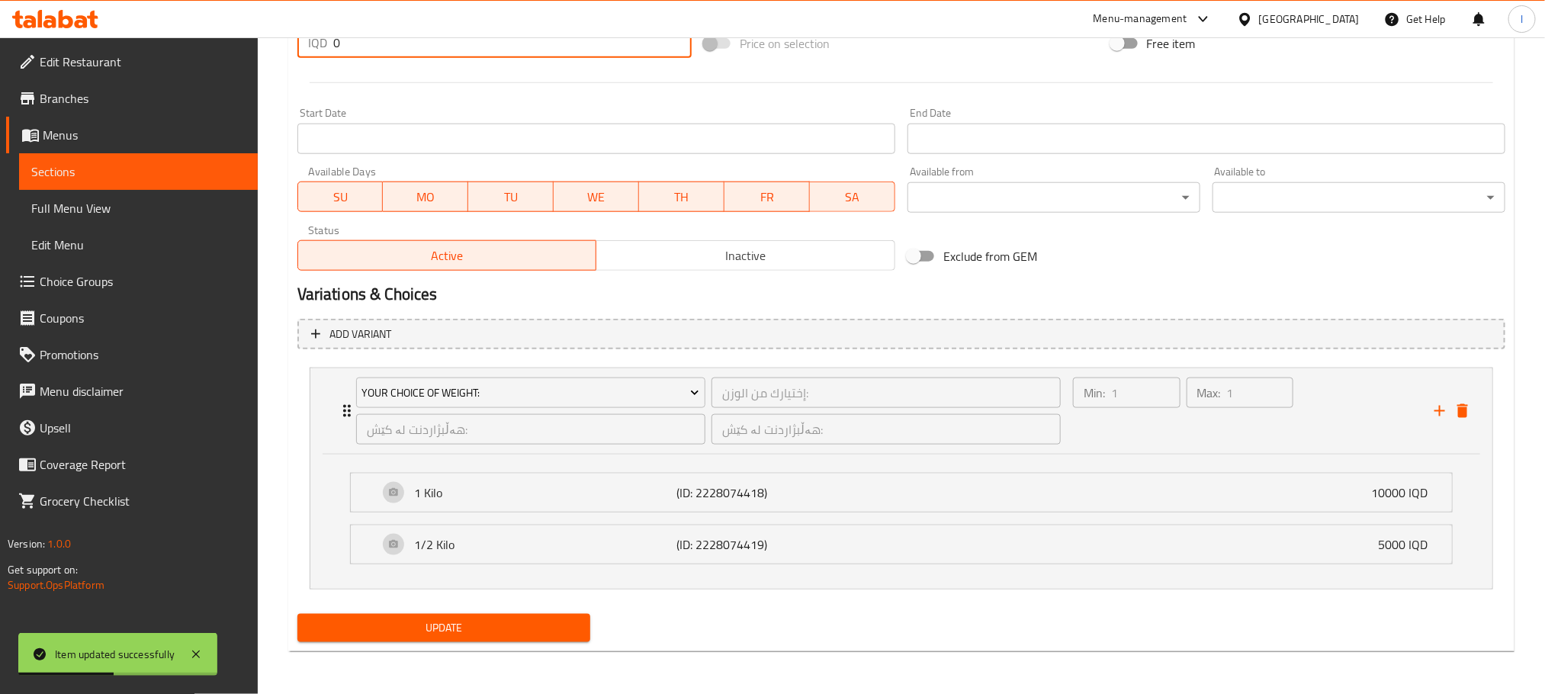
type input "0"
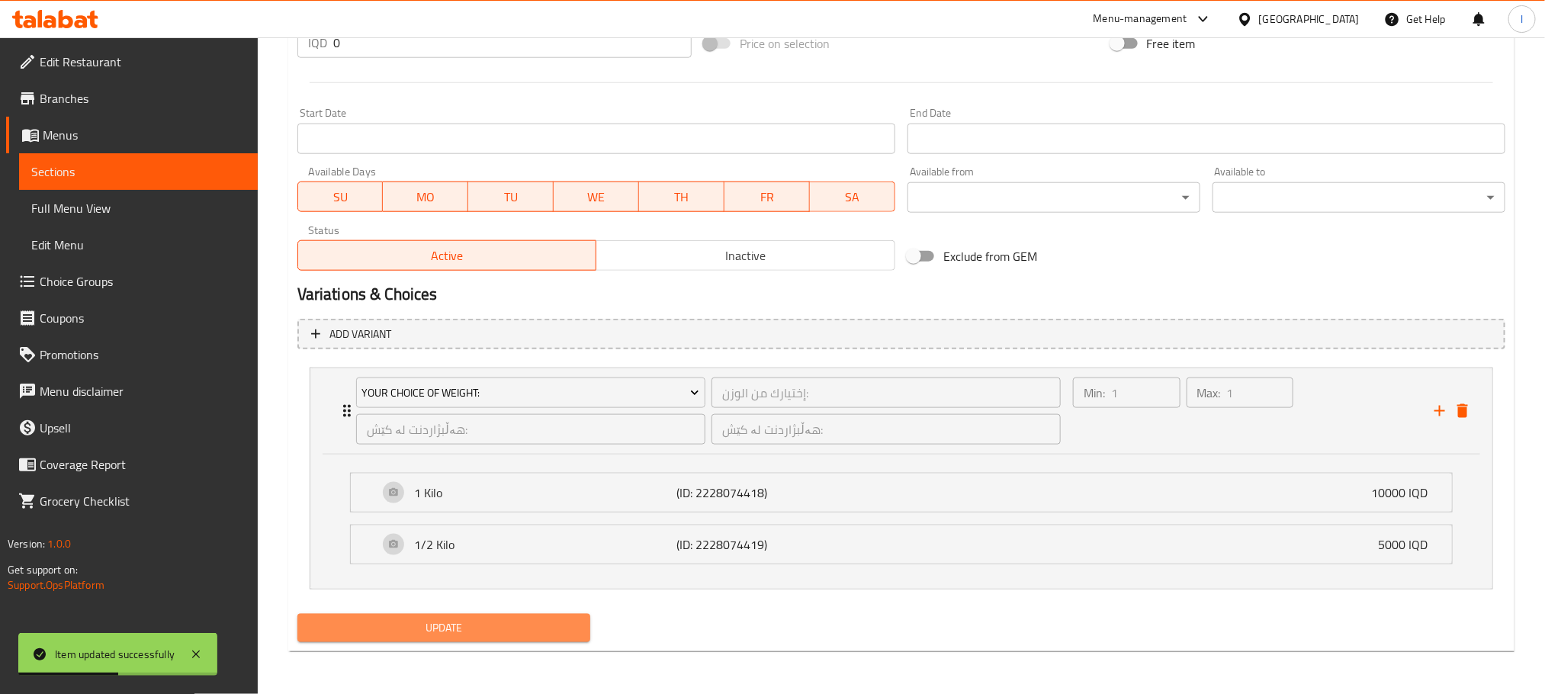
click at [527, 625] on span "Update" at bounding box center [444, 627] width 268 height 19
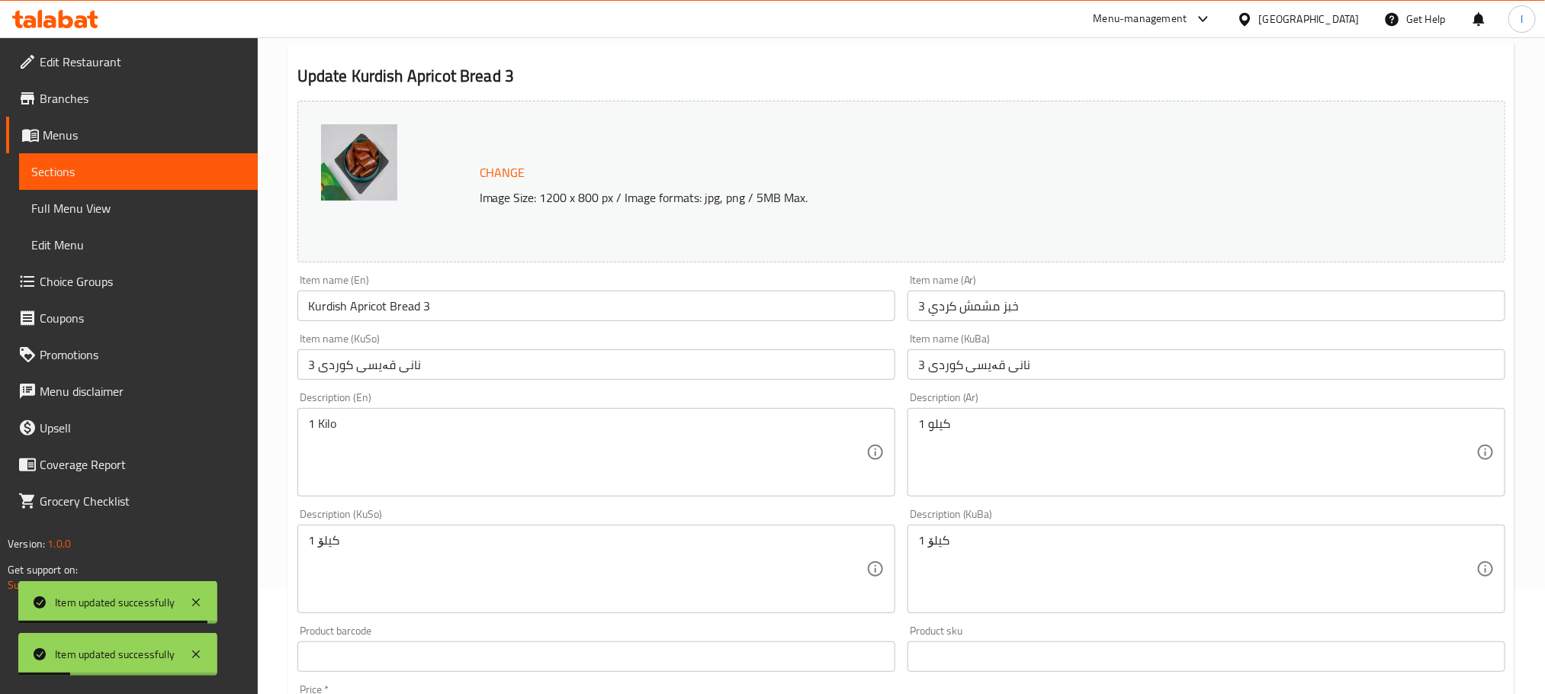
scroll to position [0, 0]
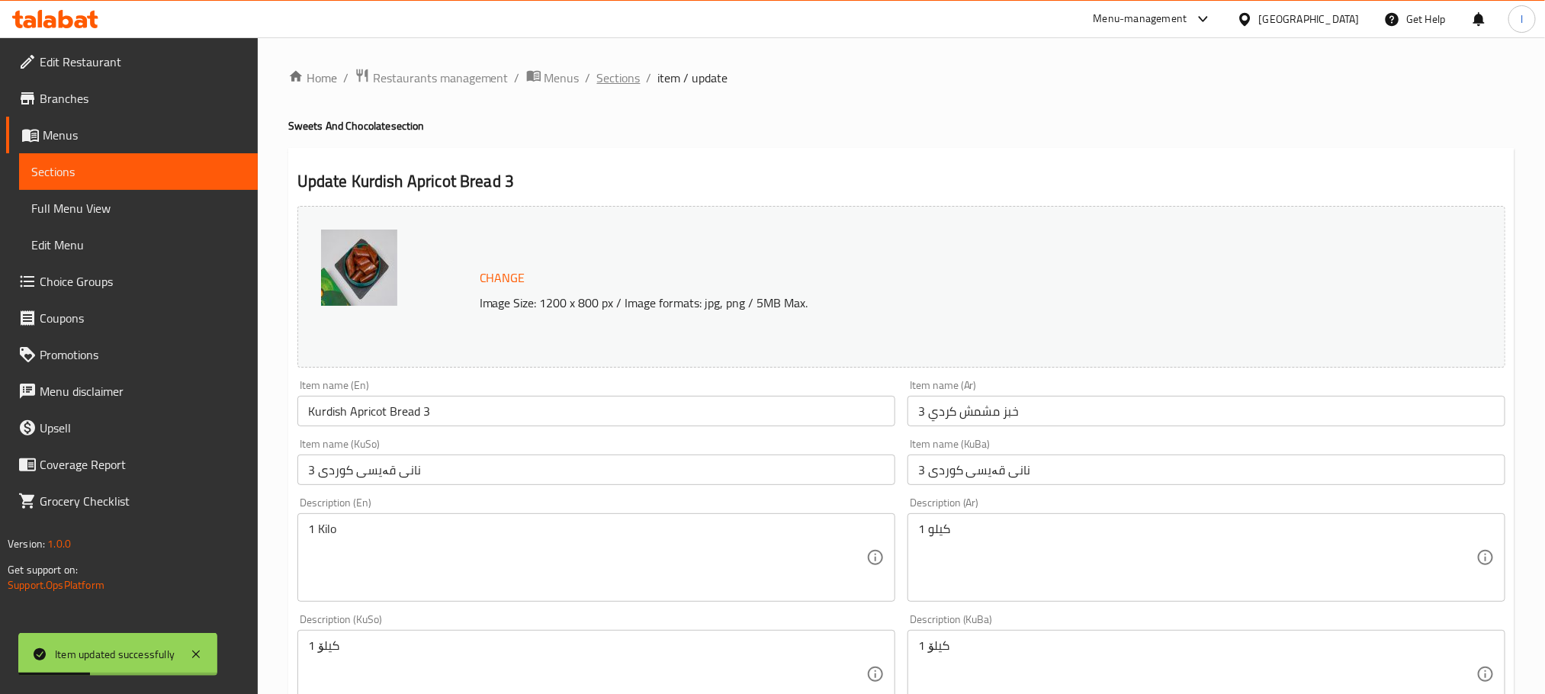
click at [628, 81] on span "Sections" at bounding box center [618, 78] width 43 height 18
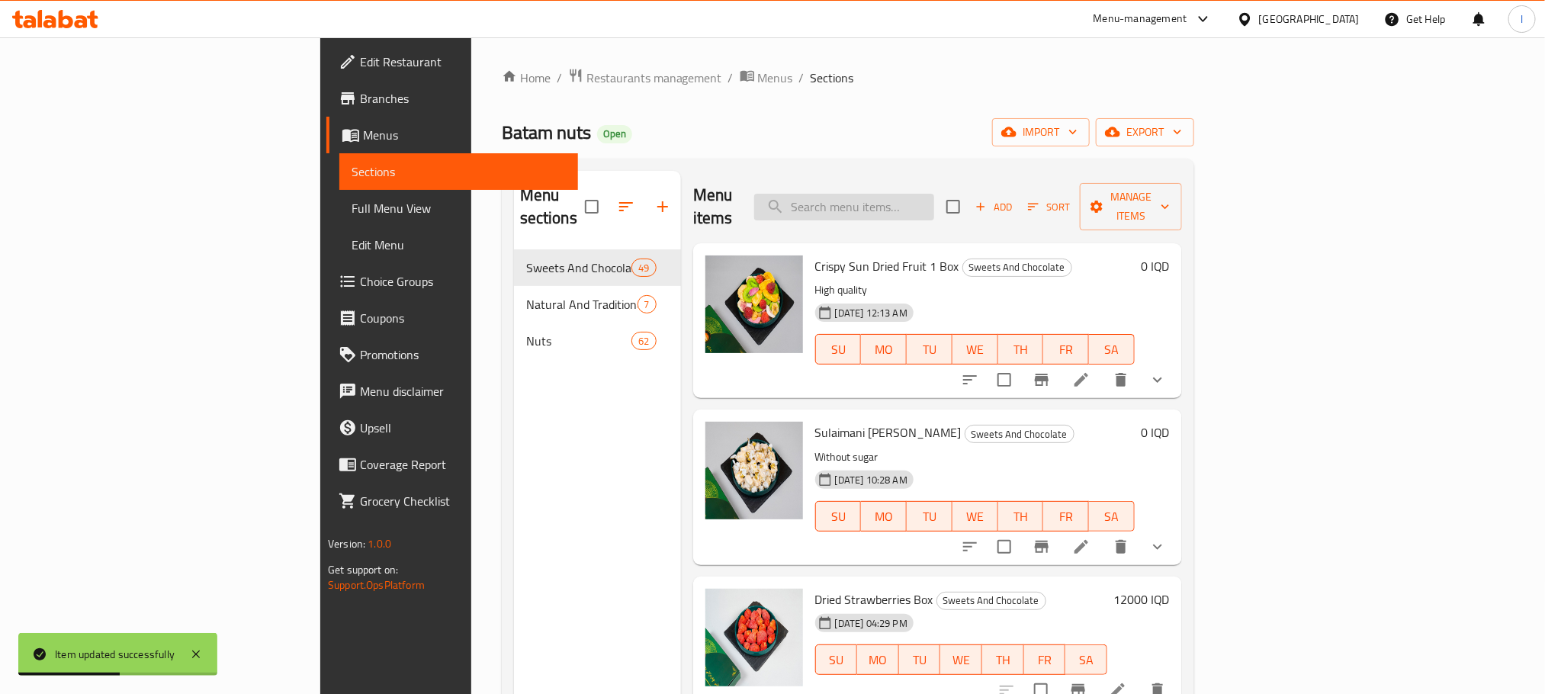
click at [908, 195] on input "search" at bounding box center [844, 207] width 180 height 27
paste input "Kurdish Apricot Bread 3"
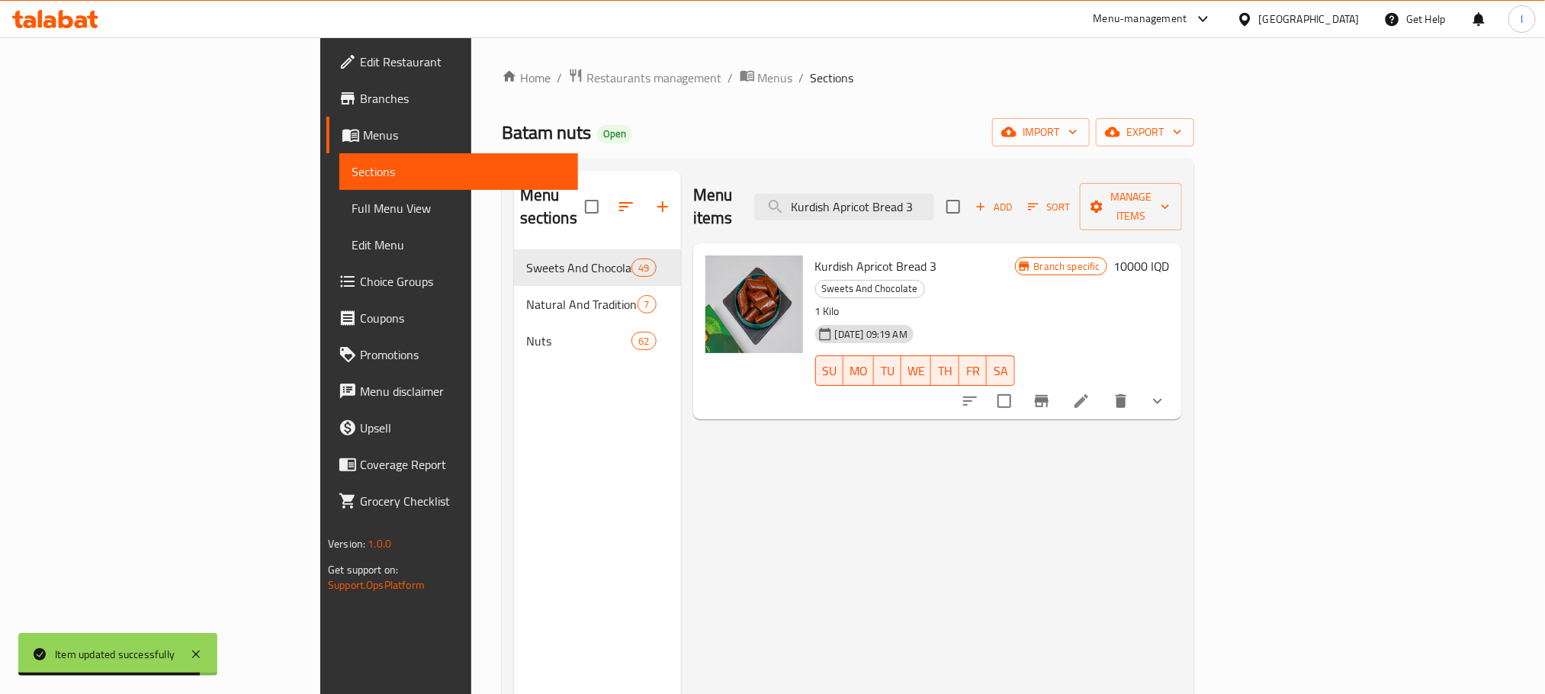
type input "Kurdish Apricot Bread 3"
click at [1060, 383] on button "Branch-specific-item" at bounding box center [1041, 401] width 37 height 37
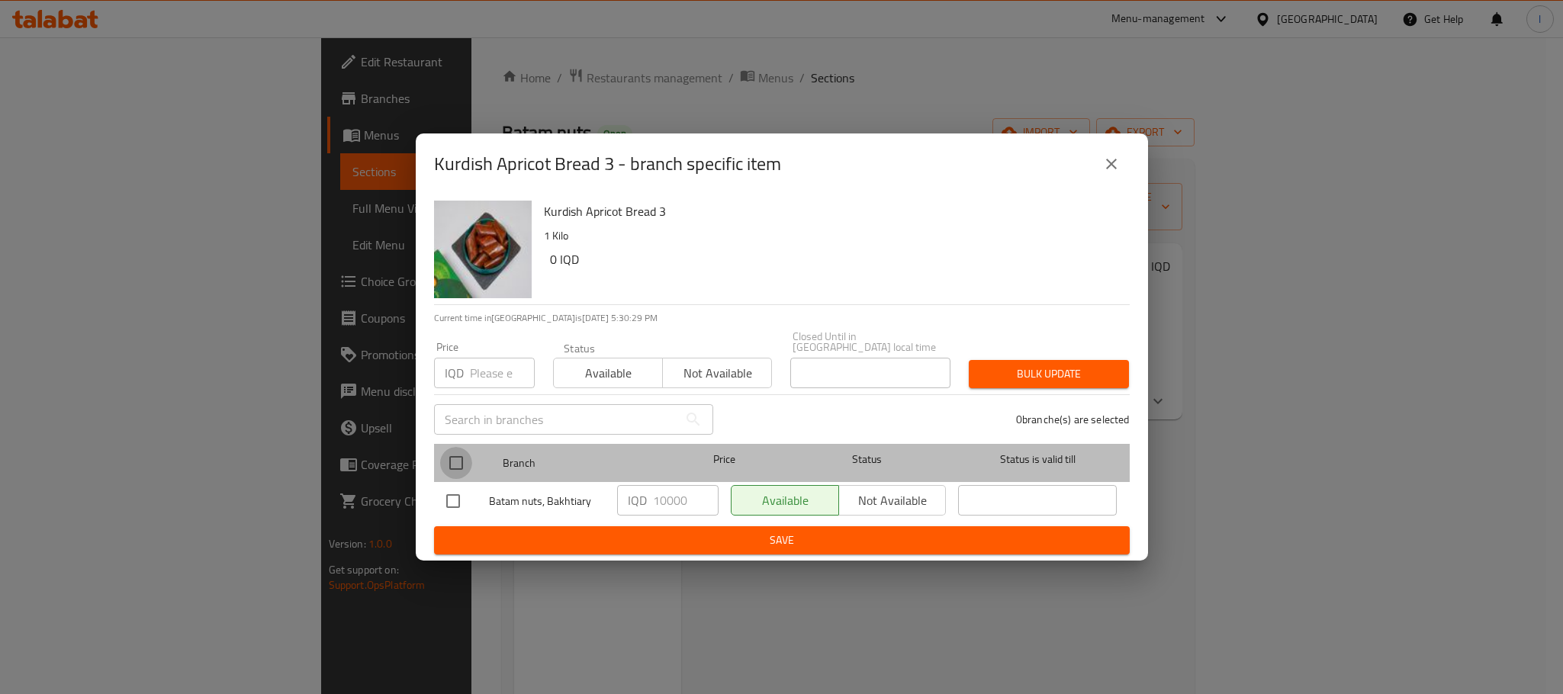
click at [467, 454] on input "checkbox" at bounding box center [456, 463] width 32 height 32
checkbox input "true"
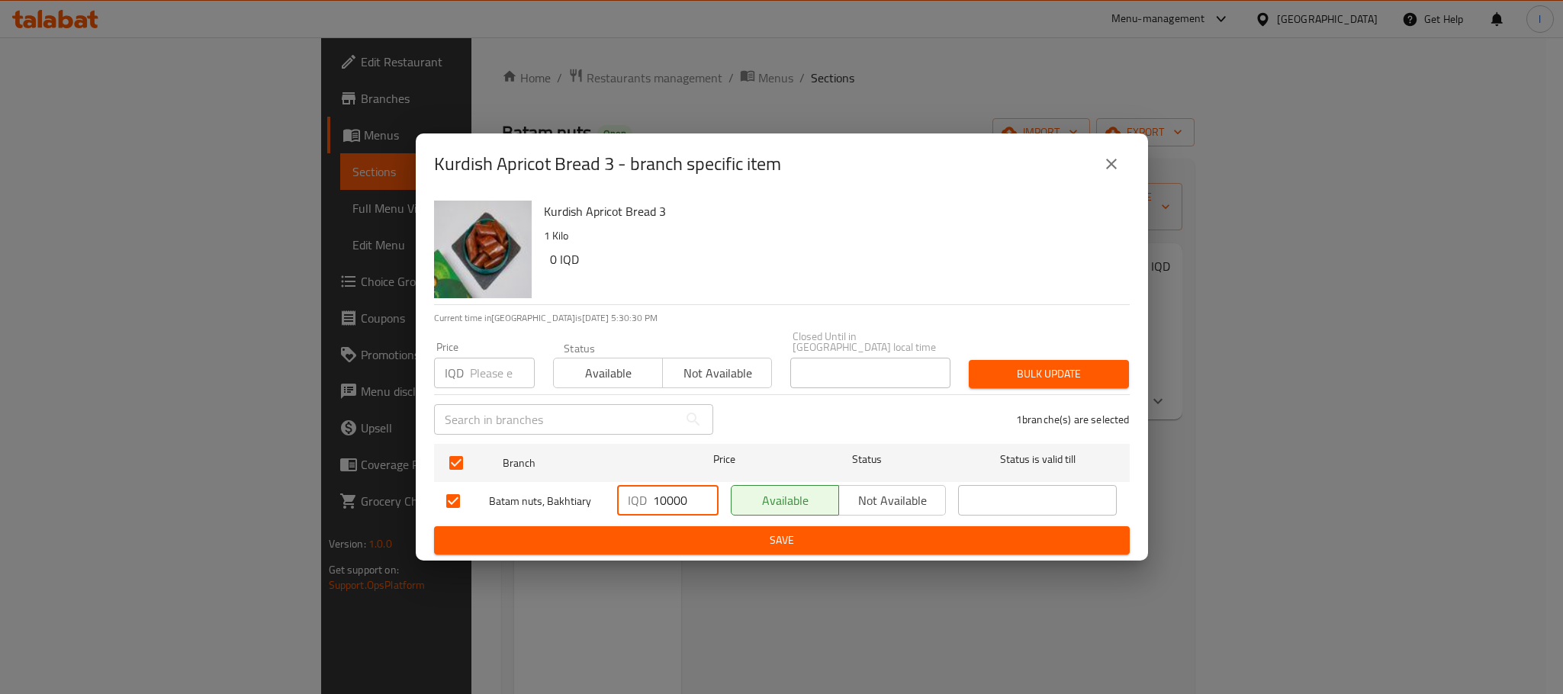
drag, startPoint x: 685, startPoint y: 495, endPoint x: 549, endPoint y: 493, distance: 135.8
click at [549, 493] on div "Batam nuts, Bakhtiary IQD 10000 ​ Available Not available ​" at bounding box center [781, 501] width 683 height 44
type input "0"
click at [677, 535] on span "Save" at bounding box center [781, 540] width 671 height 19
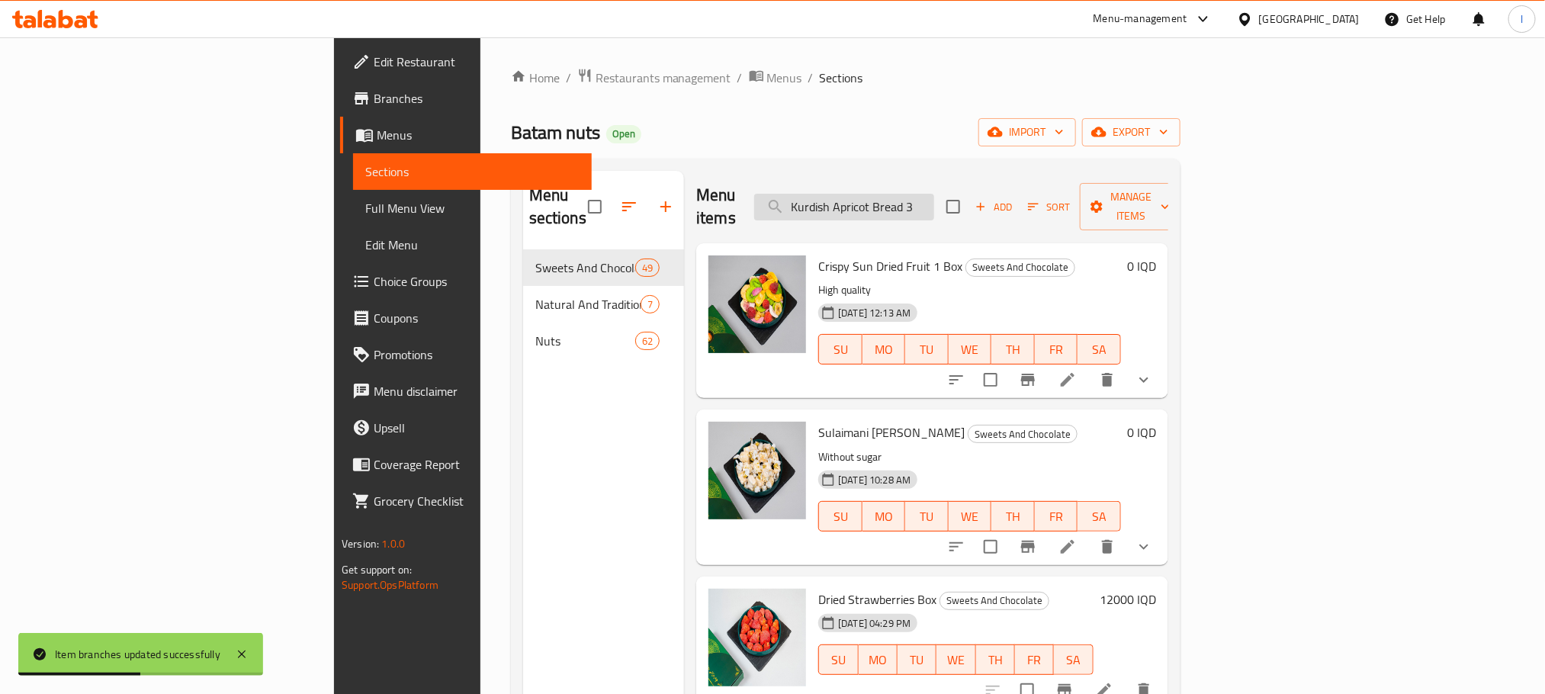
drag, startPoint x: 1027, startPoint y: 193, endPoint x: 875, endPoint y: 194, distance: 152.5
click at [875, 194] on input "Kurdish Apricot Bread 3" at bounding box center [844, 207] width 180 height 27
click at [365, 200] on span "Full Menu View" at bounding box center [472, 208] width 214 height 18
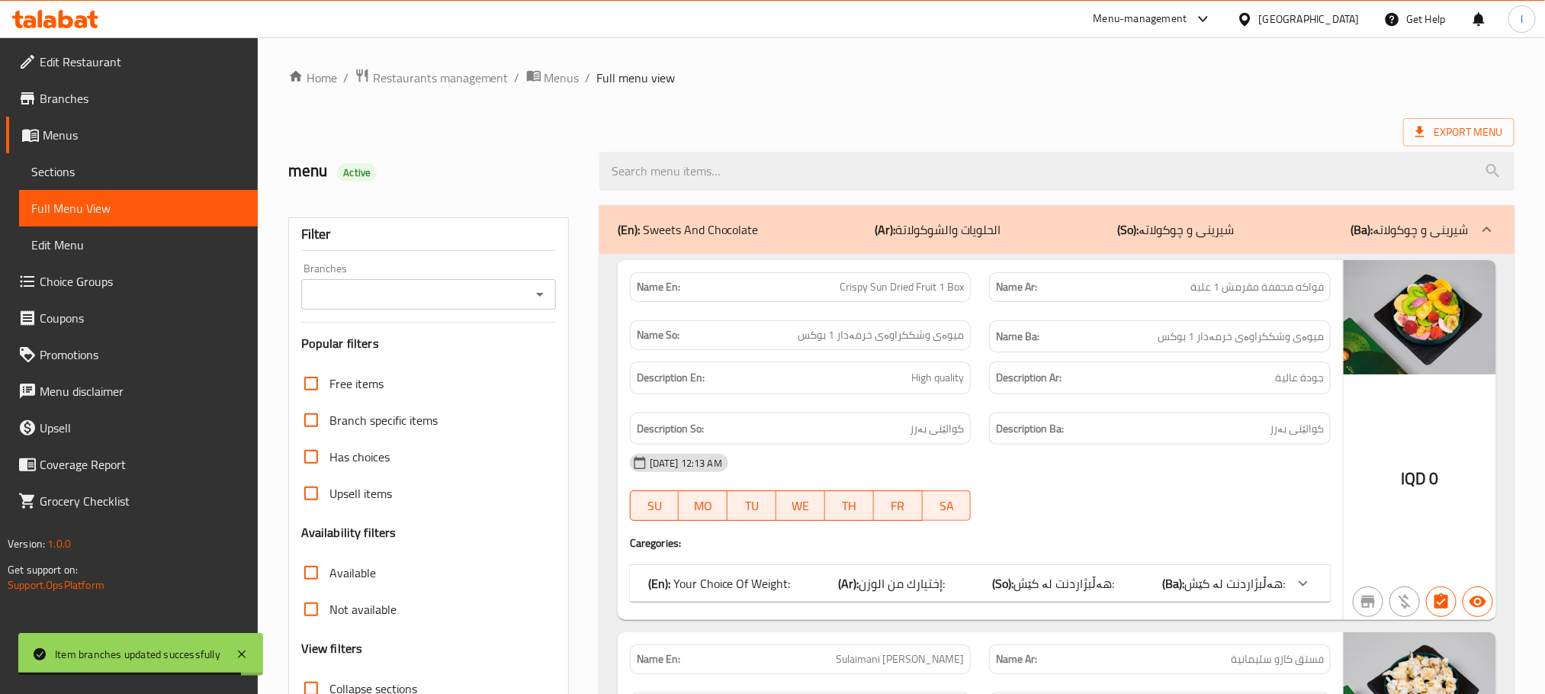
click at [533, 307] on div "Branches" at bounding box center [428, 294] width 255 height 31
click at [538, 302] on icon "Open" at bounding box center [540, 294] width 18 height 18
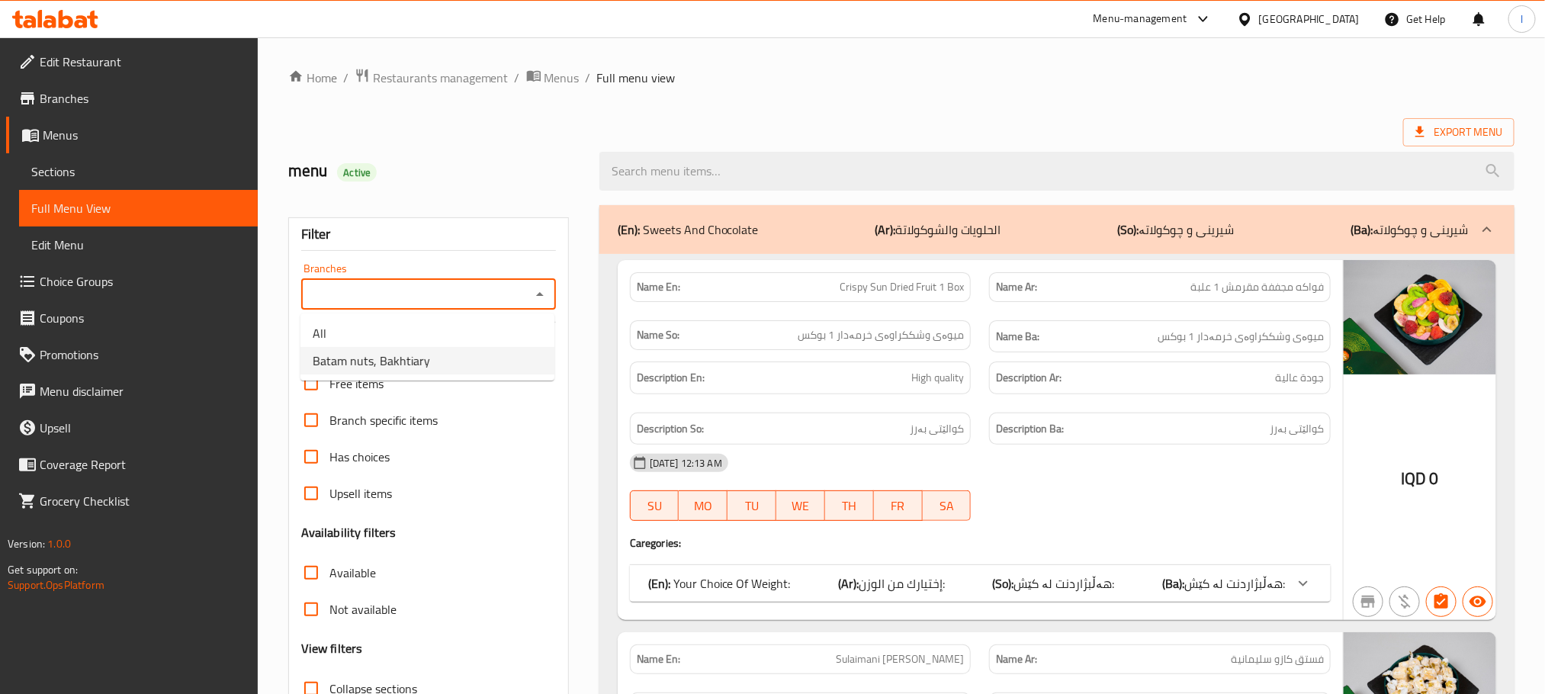
click at [442, 360] on li "Batam nuts, Bakhtiary" at bounding box center [427, 360] width 254 height 27
type input "Batam nuts, Bakhtiary"
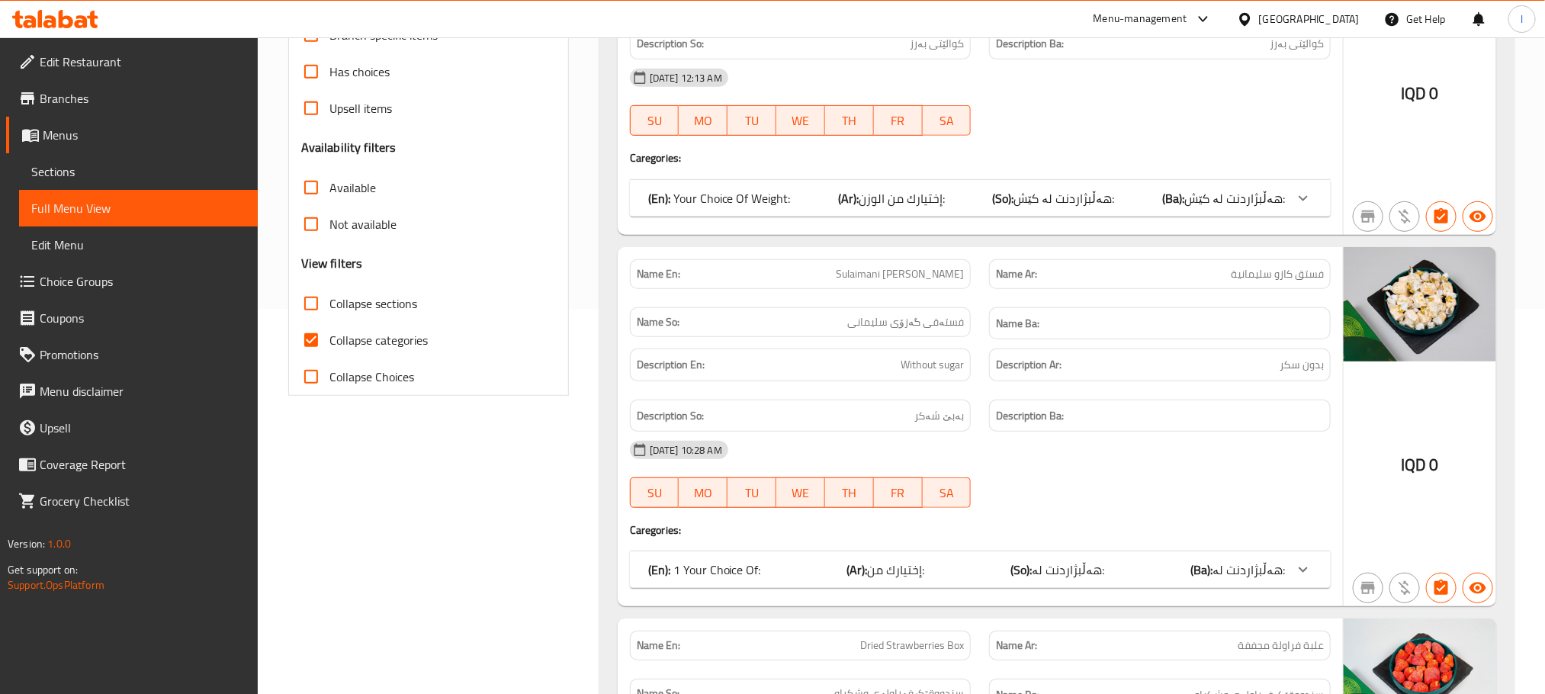
scroll to position [419, 0]
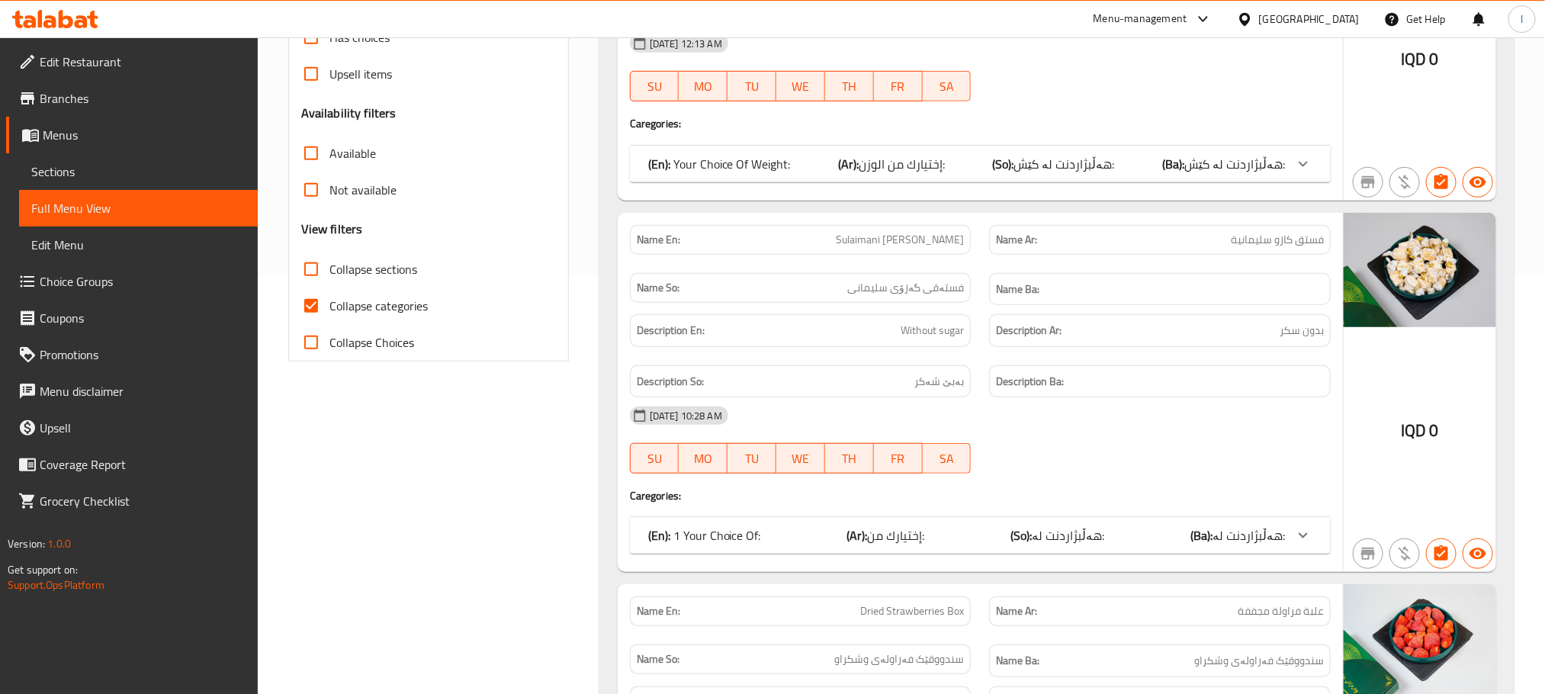
click at [307, 297] on input "Collapse categories" at bounding box center [311, 305] width 37 height 37
checkbox input "false"
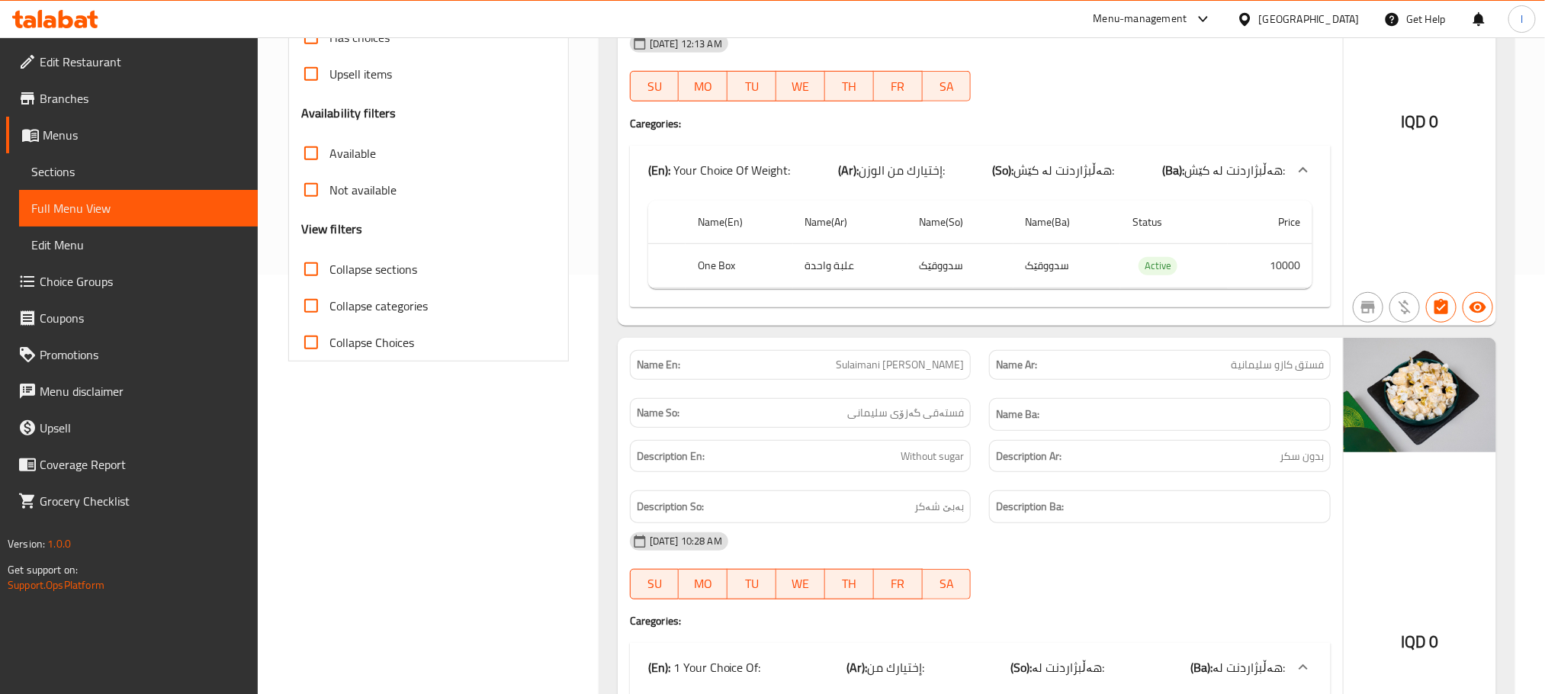
scroll to position [0, 0]
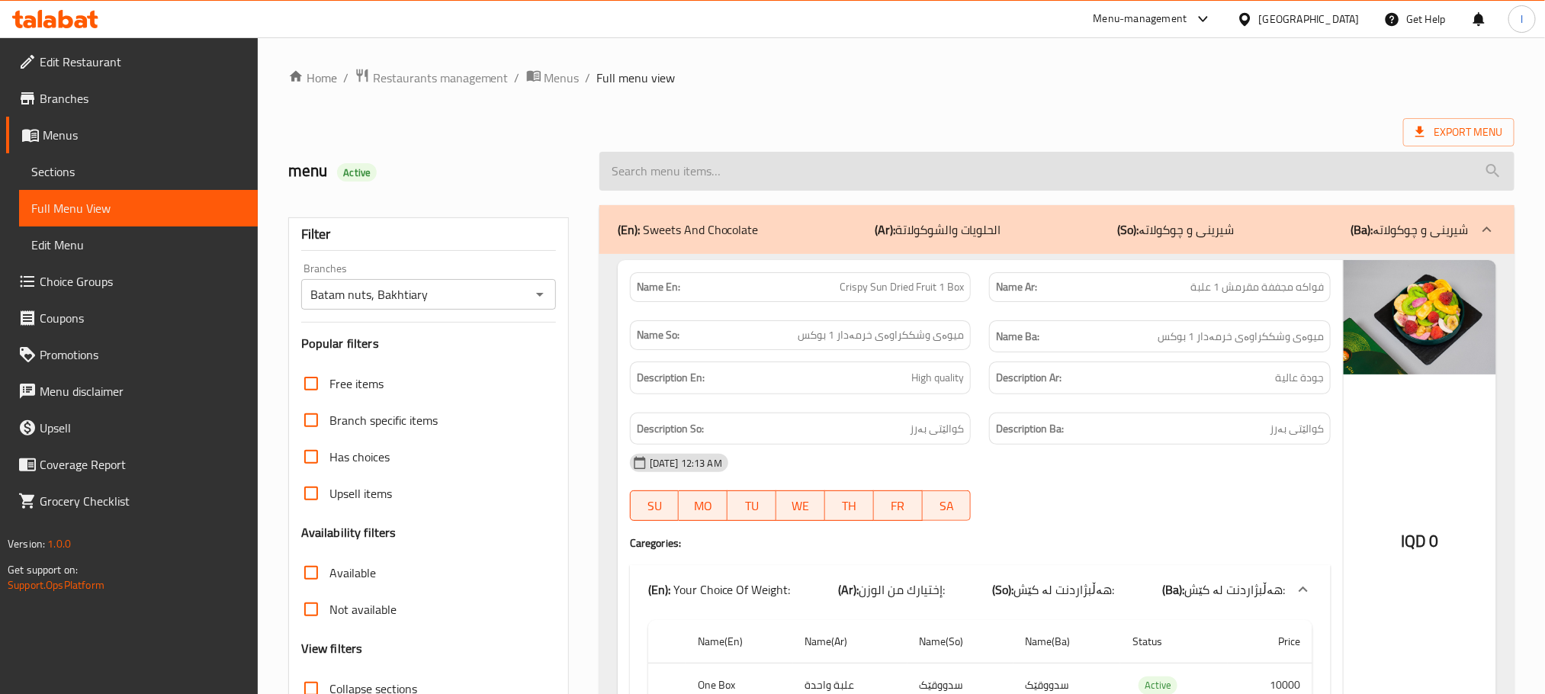
click at [723, 158] on input "search" at bounding box center [1056, 171] width 915 height 39
paste input "Kurdish Apricot Bread 3"
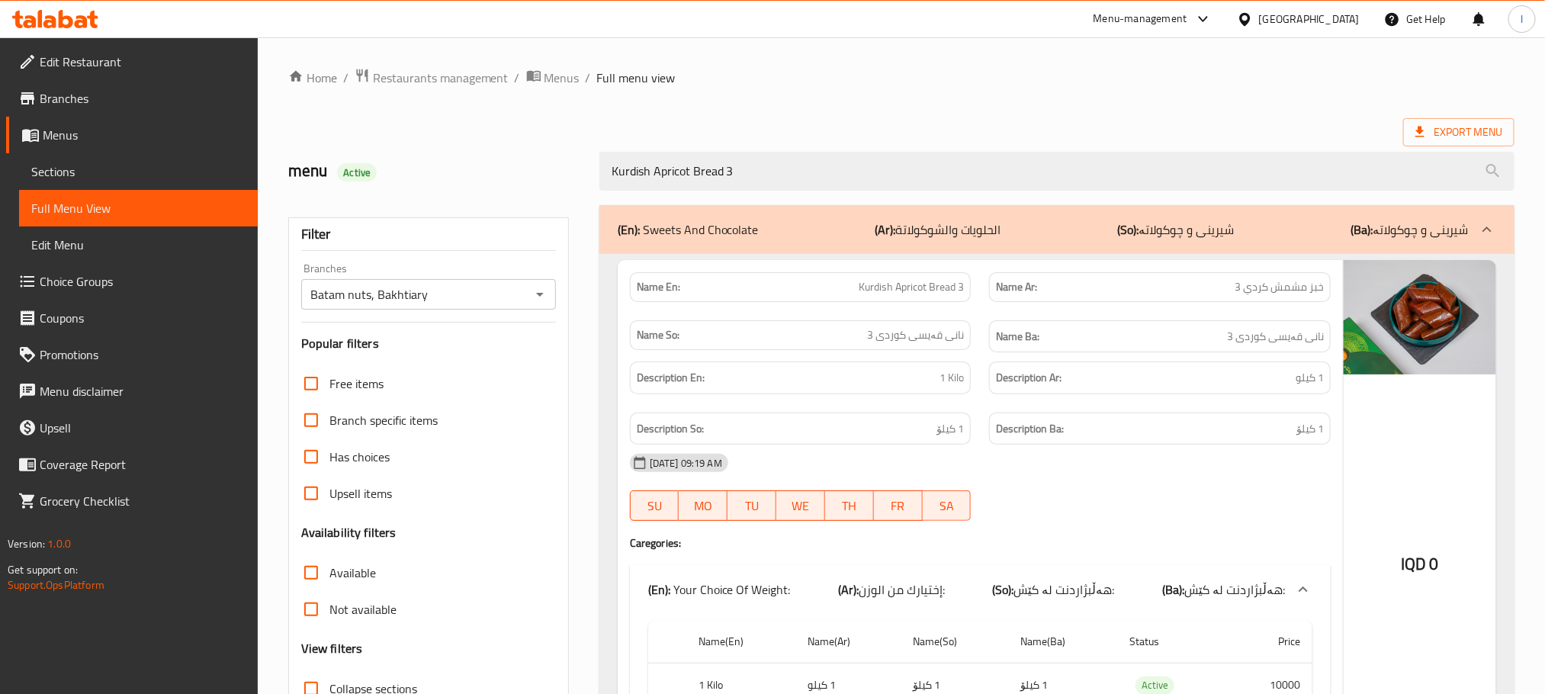
drag, startPoint x: 795, startPoint y: 175, endPoint x: 291, endPoint y: 192, distance: 503.6
click at [291, 192] on div "menu Active Kurdish Apricot Bread 3" at bounding box center [901, 171] width 1245 height 68
paste input "Akbari Pistachios"
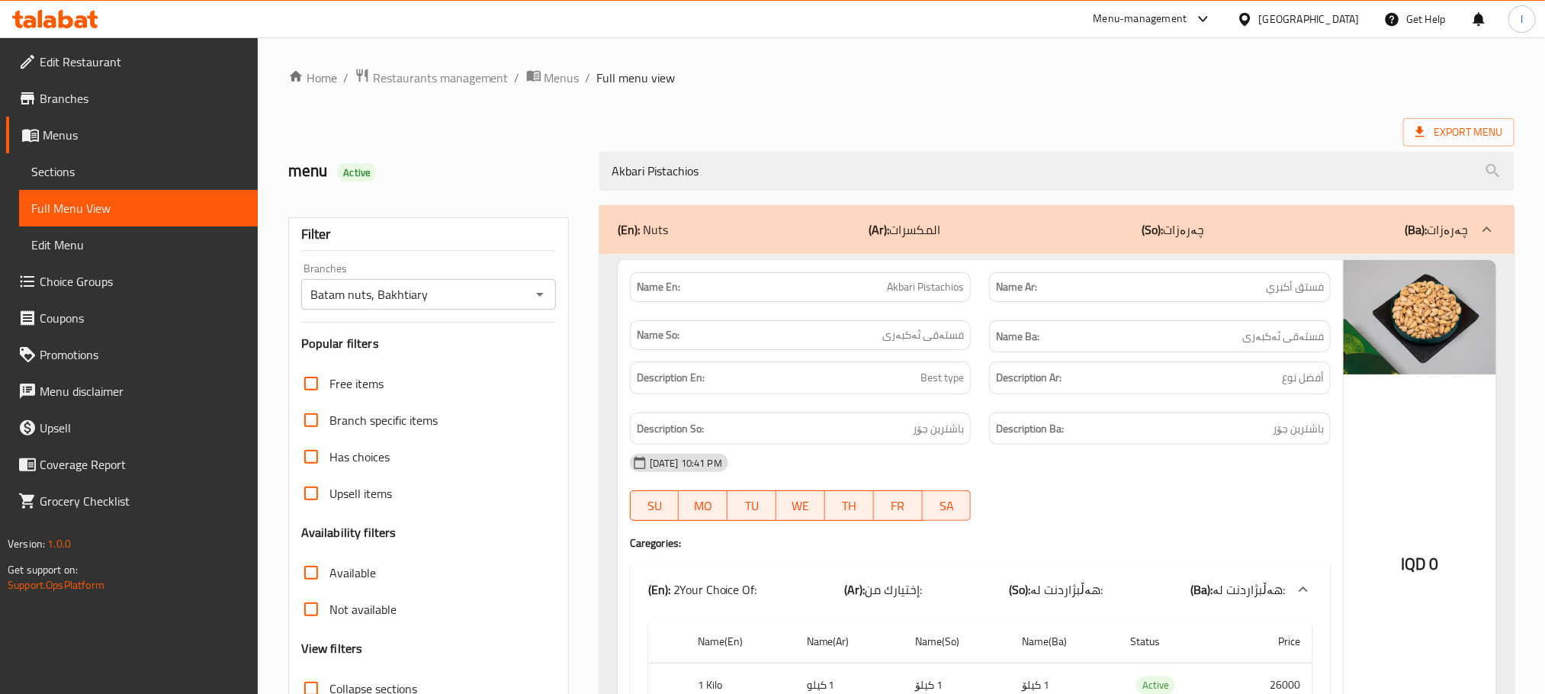
drag, startPoint x: 772, startPoint y: 181, endPoint x: 470, endPoint y: 165, distance: 302.4
click at [471, 168] on div "menu Active Akbari Pistachios" at bounding box center [901, 171] width 1245 height 68
paste input "Si si"
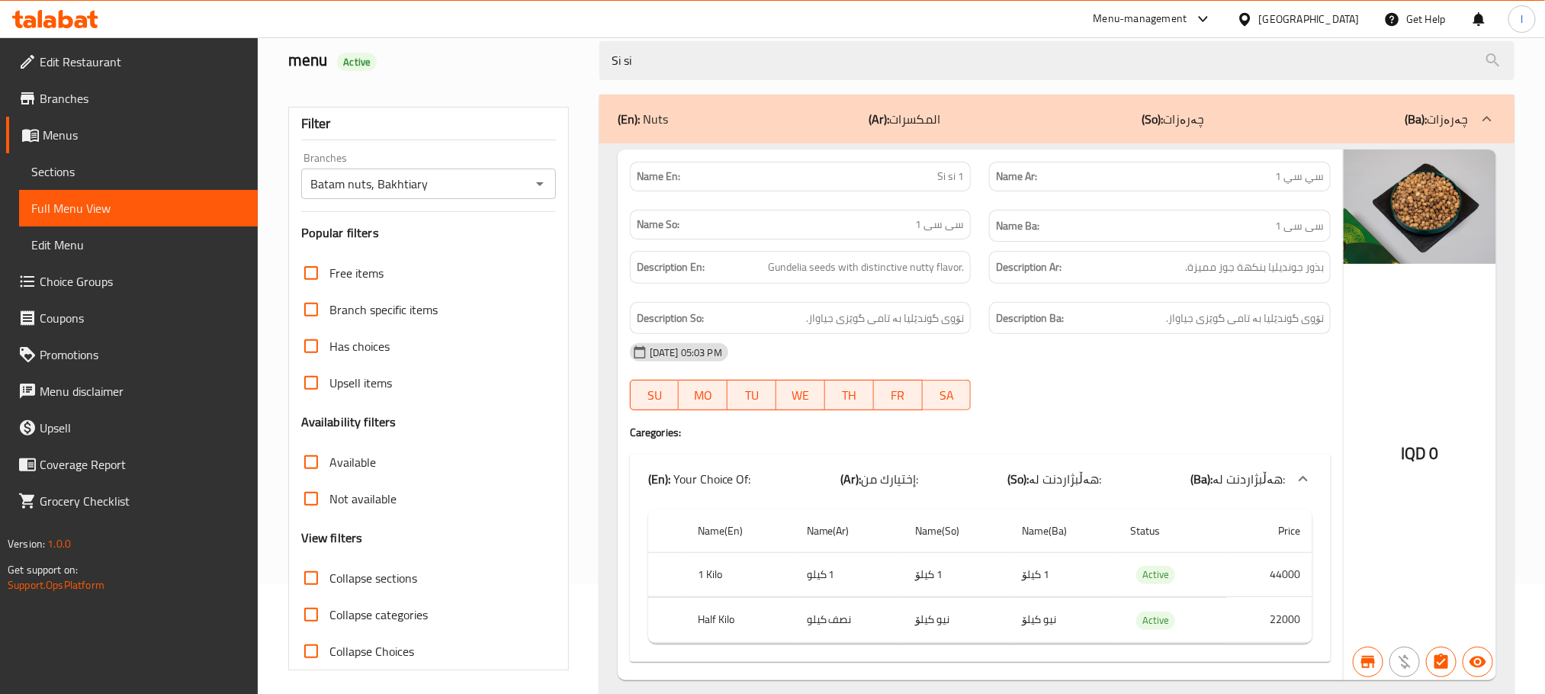
scroll to position [161, 0]
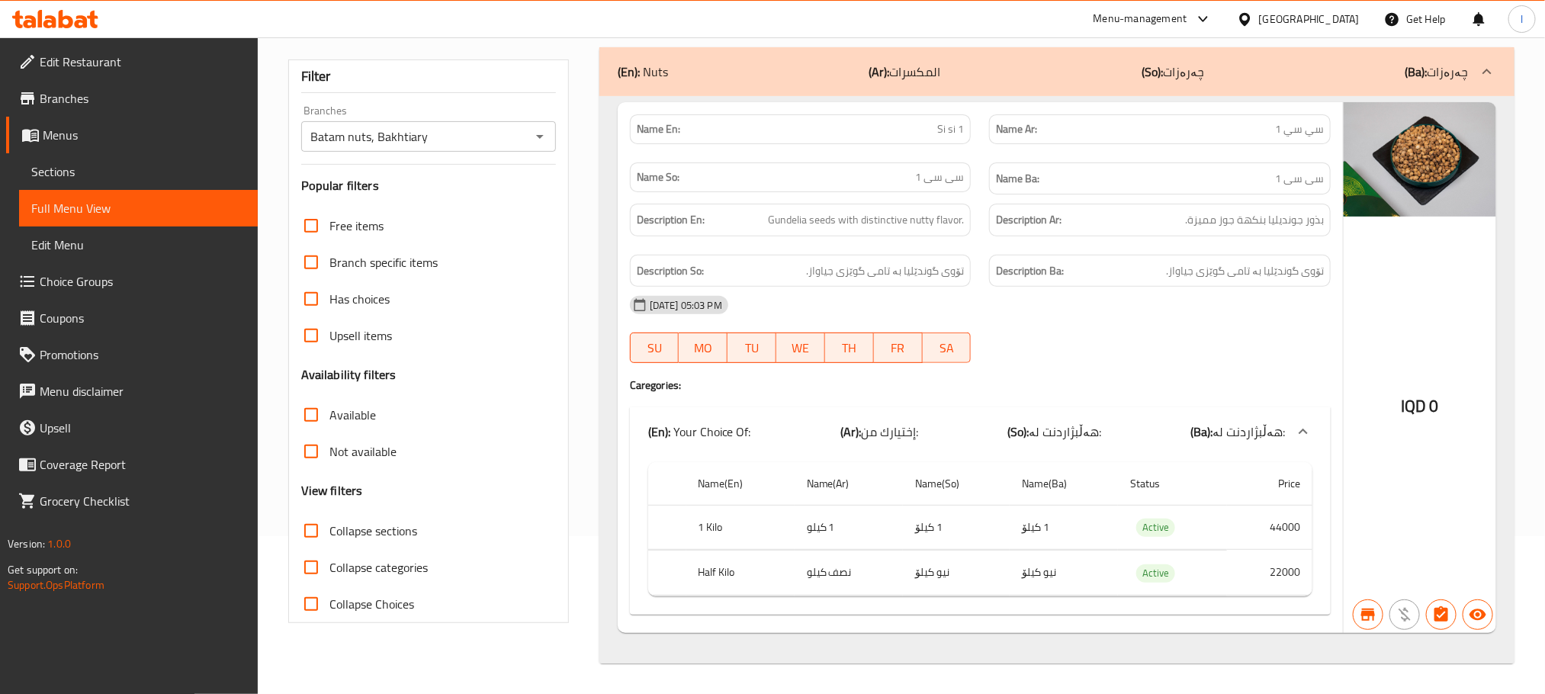
type input "Si si"
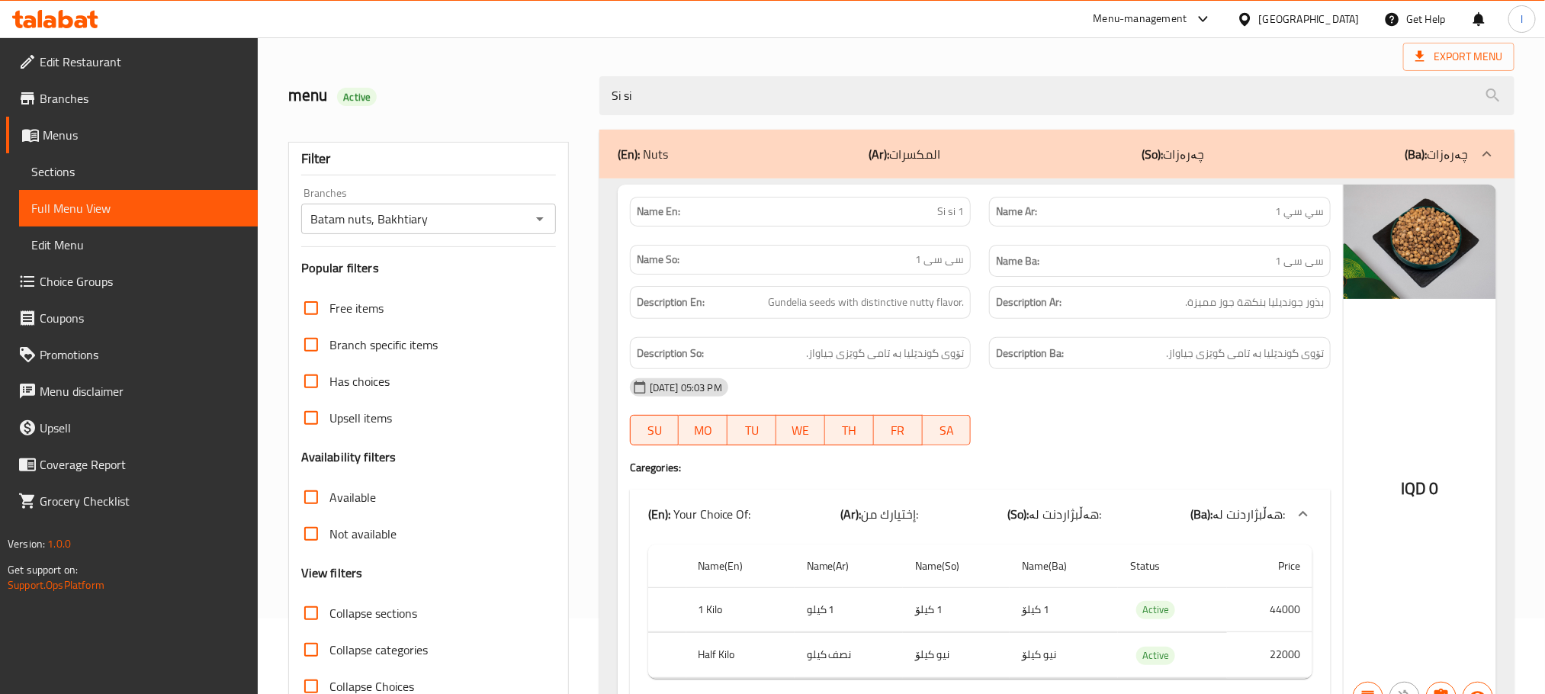
scroll to position [0, 0]
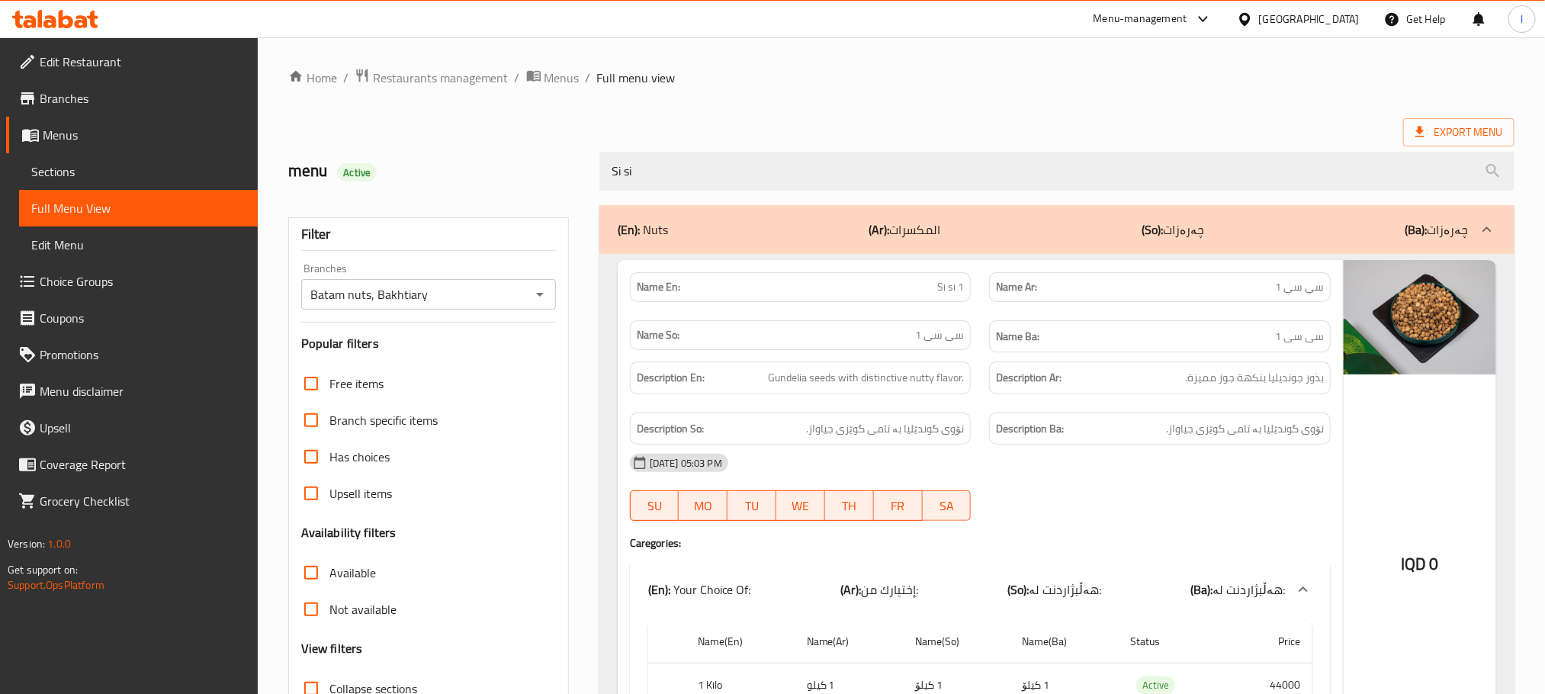
drag, startPoint x: 689, startPoint y: 172, endPoint x: 444, endPoint y: 127, distance: 249.0
click at [449, 156] on div "menu Active Si si" at bounding box center [901, 171] width 1245 height 68
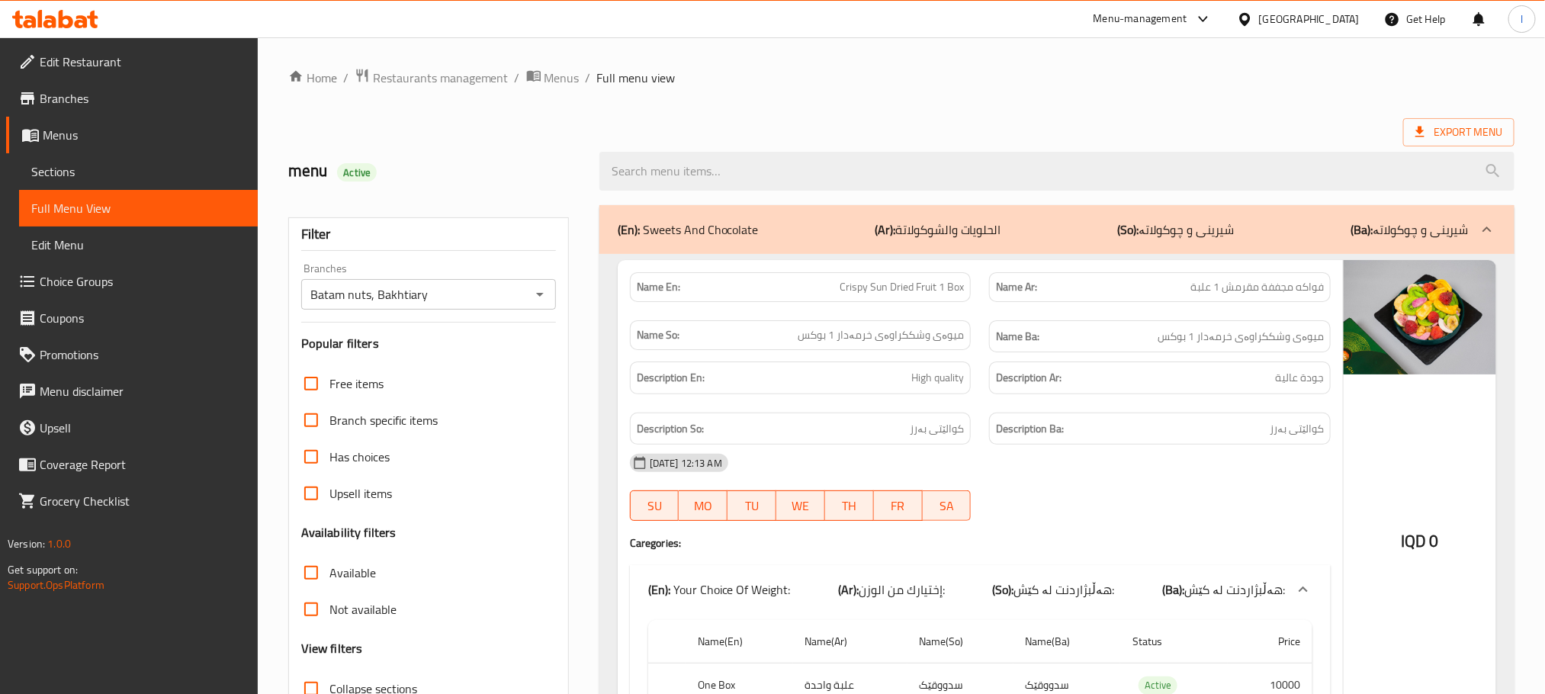
paste input "Akbari Pistachios"
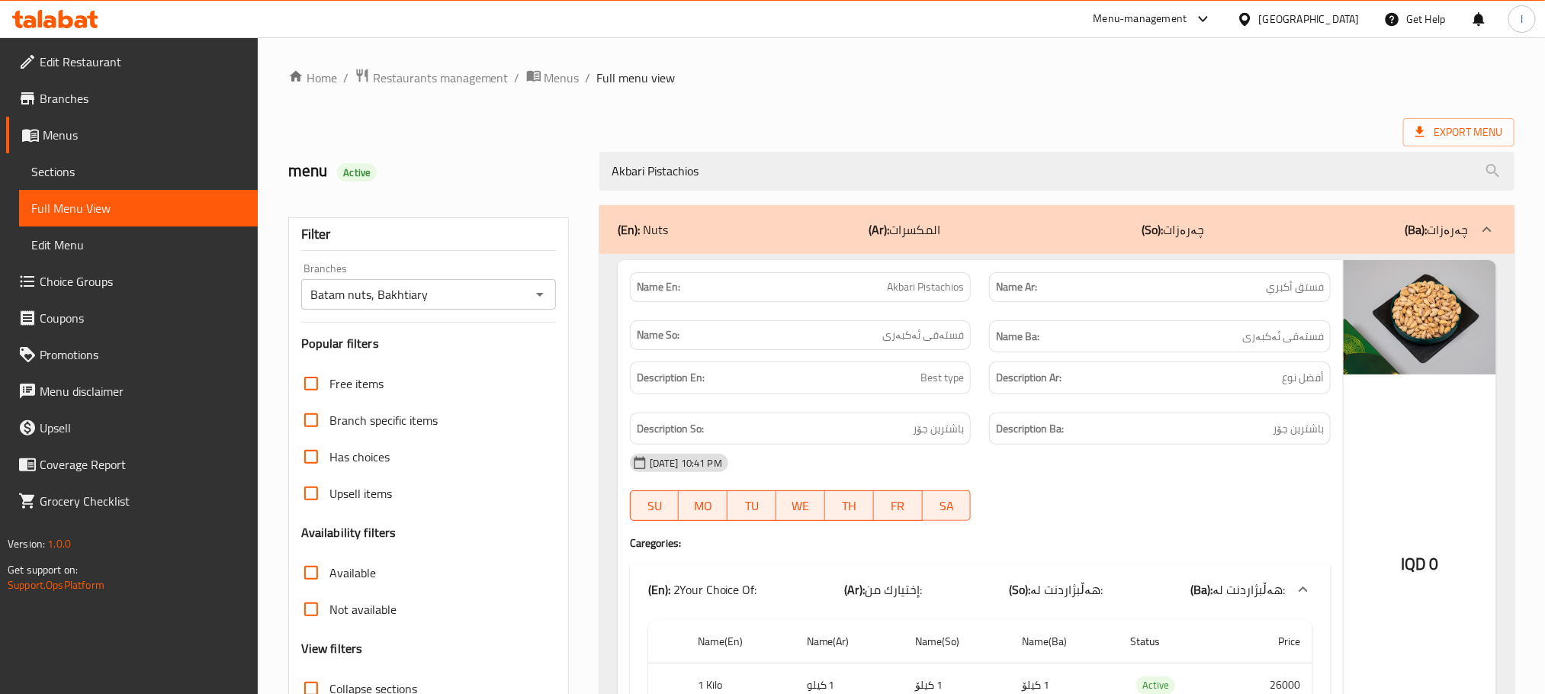
drag, startPoint x: 724, startPoint y: 169, endPoint x: 392, endPoint y: 174, distance: 331.8
click at [392, 174] on div "menu Active Akbari Pistachios" at bounding box center [901, 171] width 1245 height 68
paste input "Kurdish Apricot Bread 3"
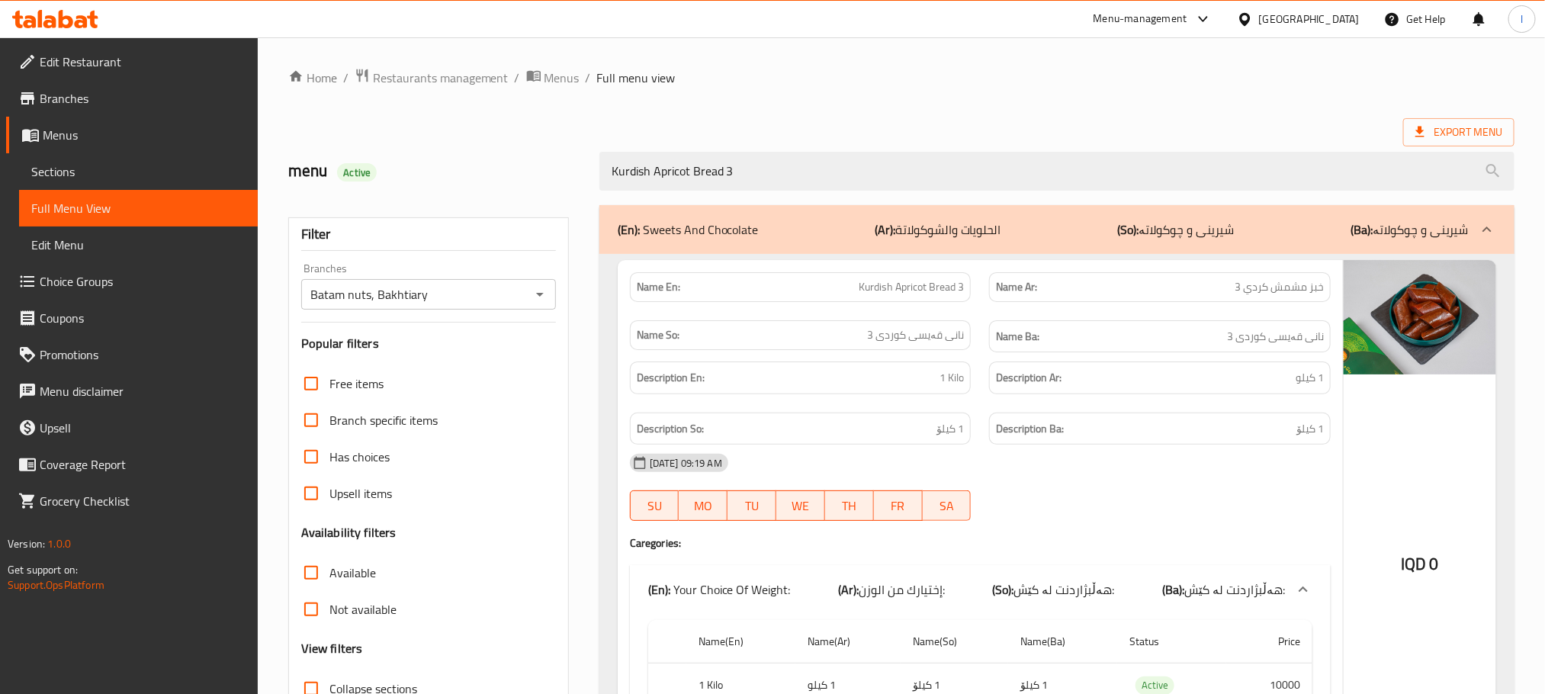
drag, startPoint x: 771, startPoint y: 184, endPoint x: 493, endPoint y: 184, distance: 278.3
click at [493, 184] on div "menu Active Kurdish Apricot Bread 3" at bounding box center [901, 171] width 1245 height 68
paste input "[PERSON_NAME]"
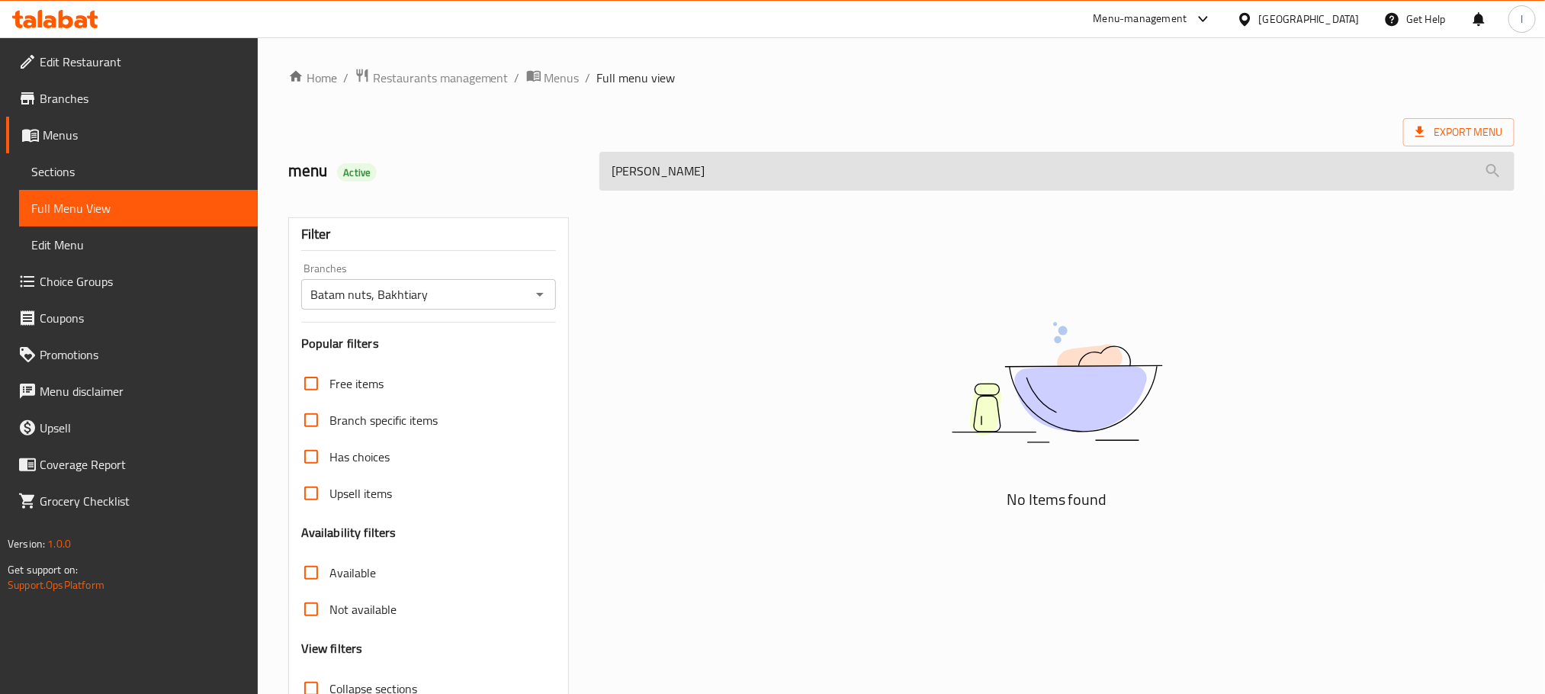
drag, startPoint x: 710, startPoint y: 179, endPoint x: 774, endPoint y: 179, distance: 64.1
click at [774, 179] on input "[PERSON_NAME]" at bounding box center [1056, 171] width 915 height 39
drag, startPoint x: 662, startPoint y: 172, endPoint x: 611, endPoint y: 172, distance: 51.1
click at [611, 172] on input "[PERSON_NAME]" at bounding box center [1056, 171] width 915 height 39
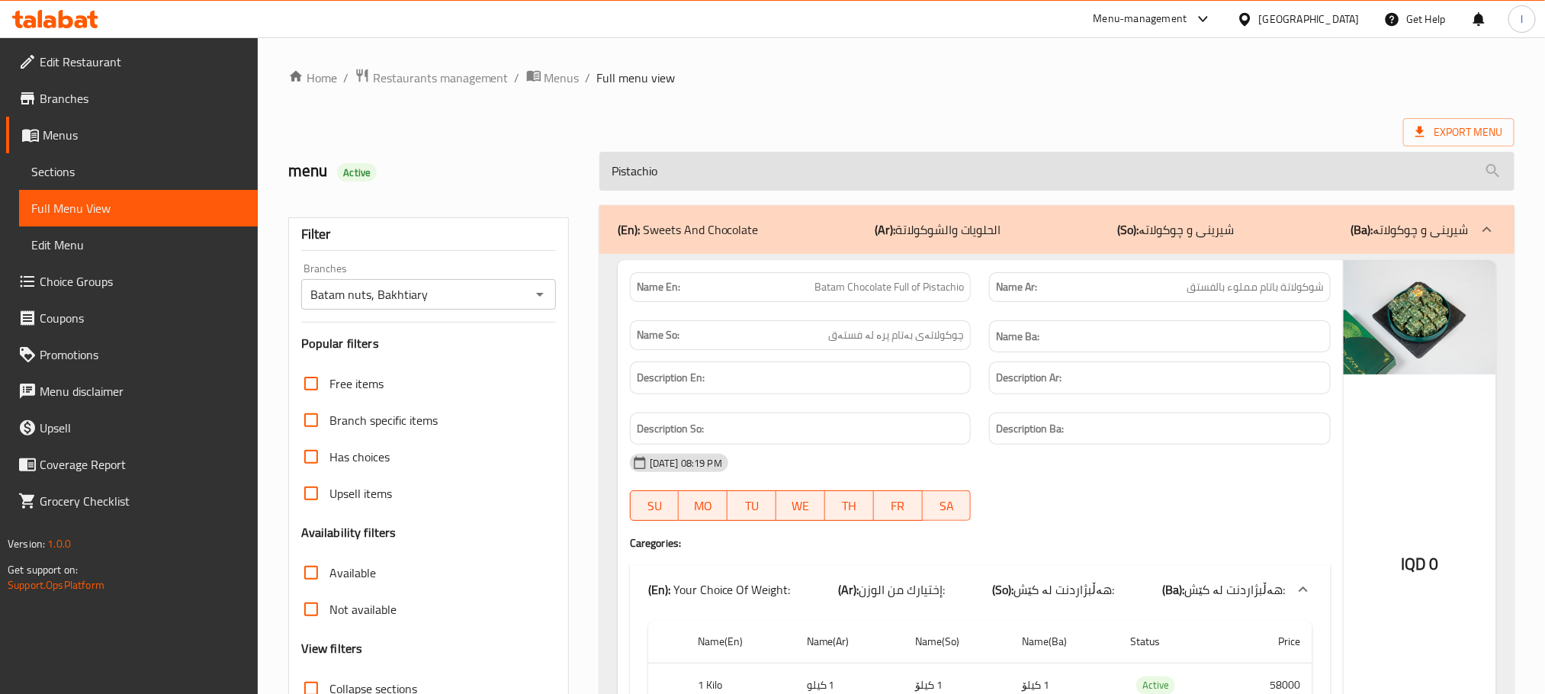
click at [708, 177] on input "Pistachio" at bounding box center [1056, 171] width 915 height 39
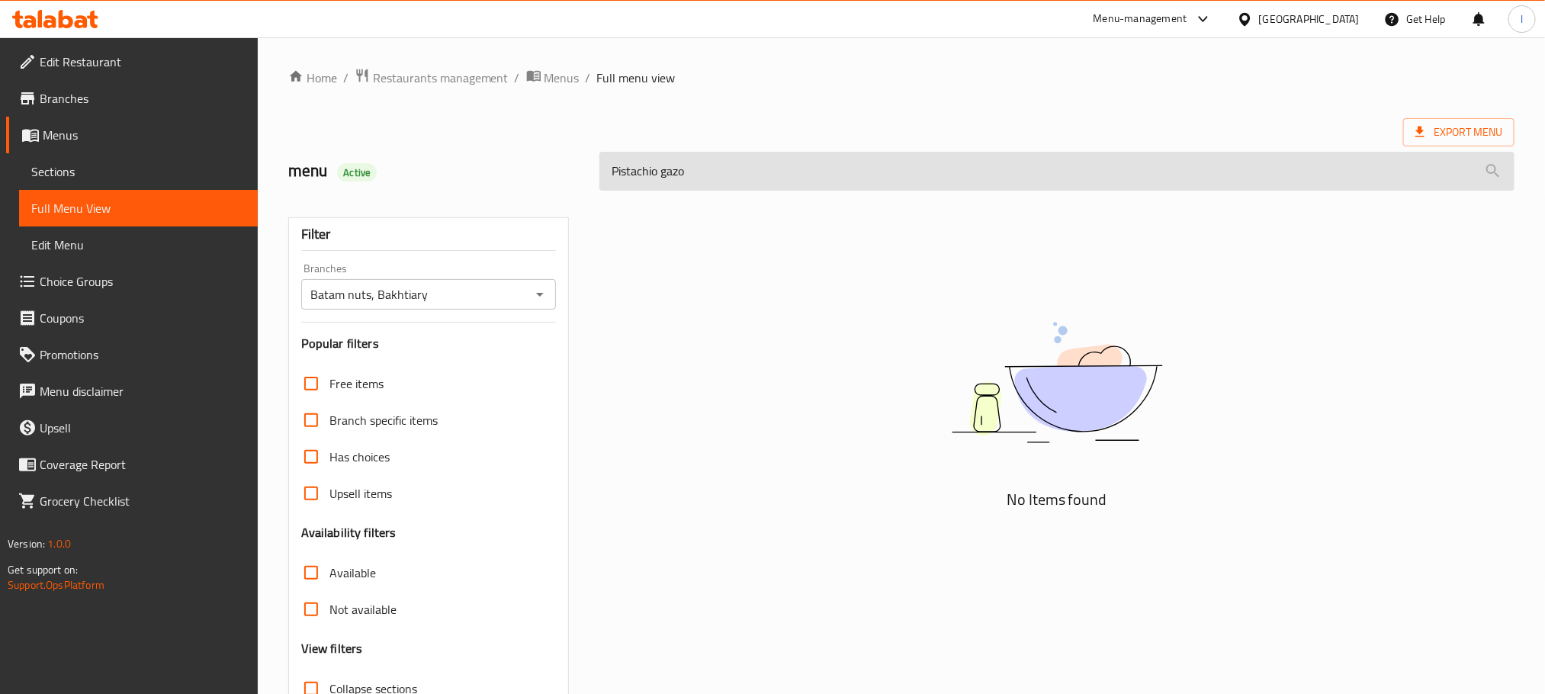
click at [666, 174] on input "Pistachio gazo" at bounding box center [1056, 171] width 915 height 39
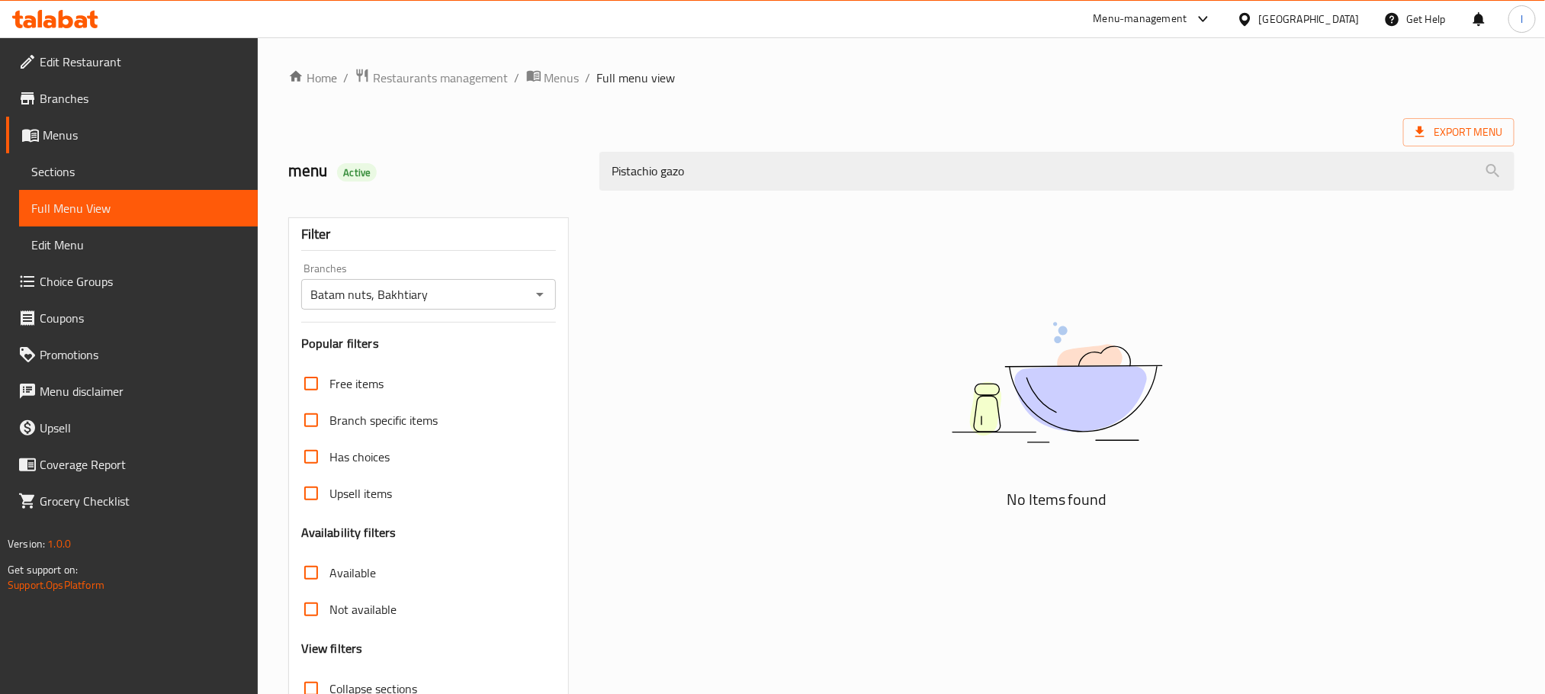
drag, startPoint x: 662, startPoint y: 174, endPoint x: 577, endPoint y: 168, distance: 84.9
click at [577, 168] on div "menu Active Pistachio gazo" at bounding box center [901, 171] width 1245 height 68
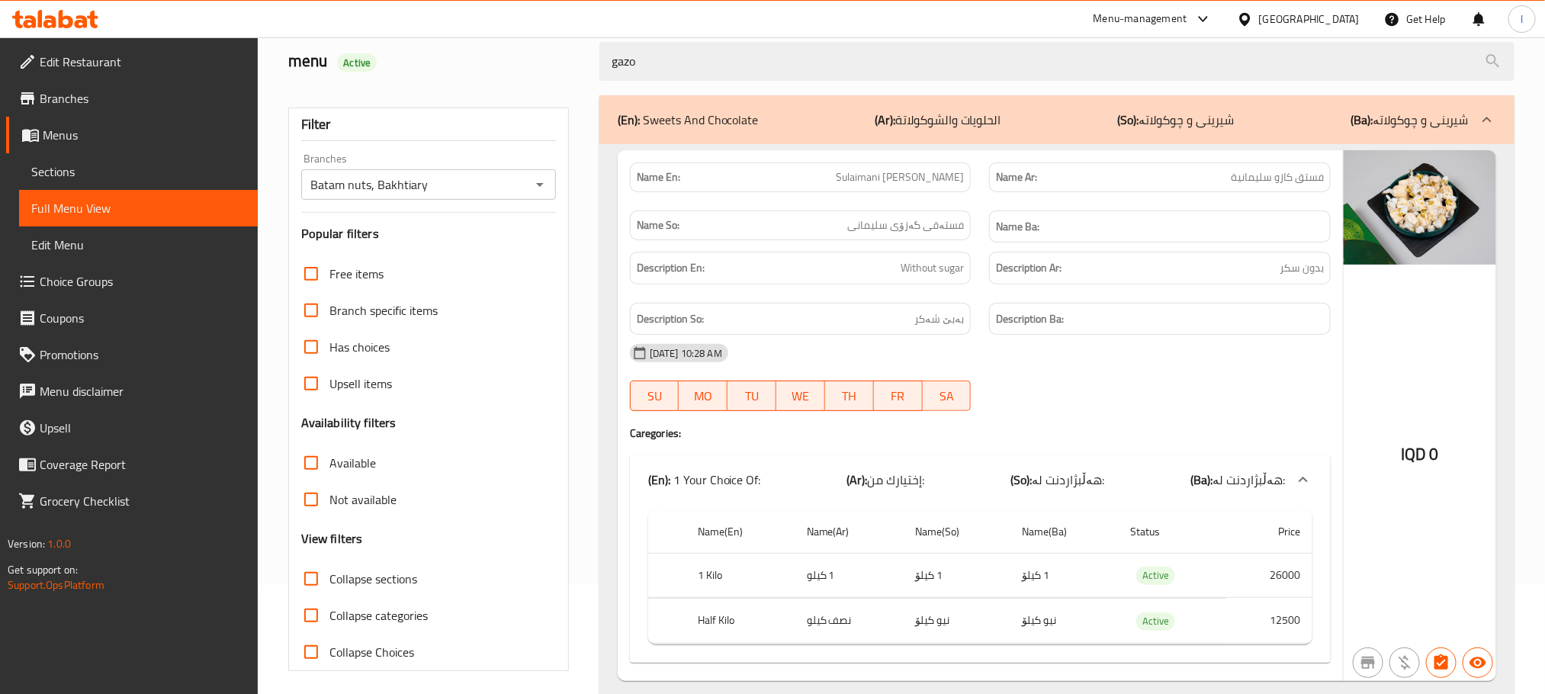
scroll to position [161, 0]
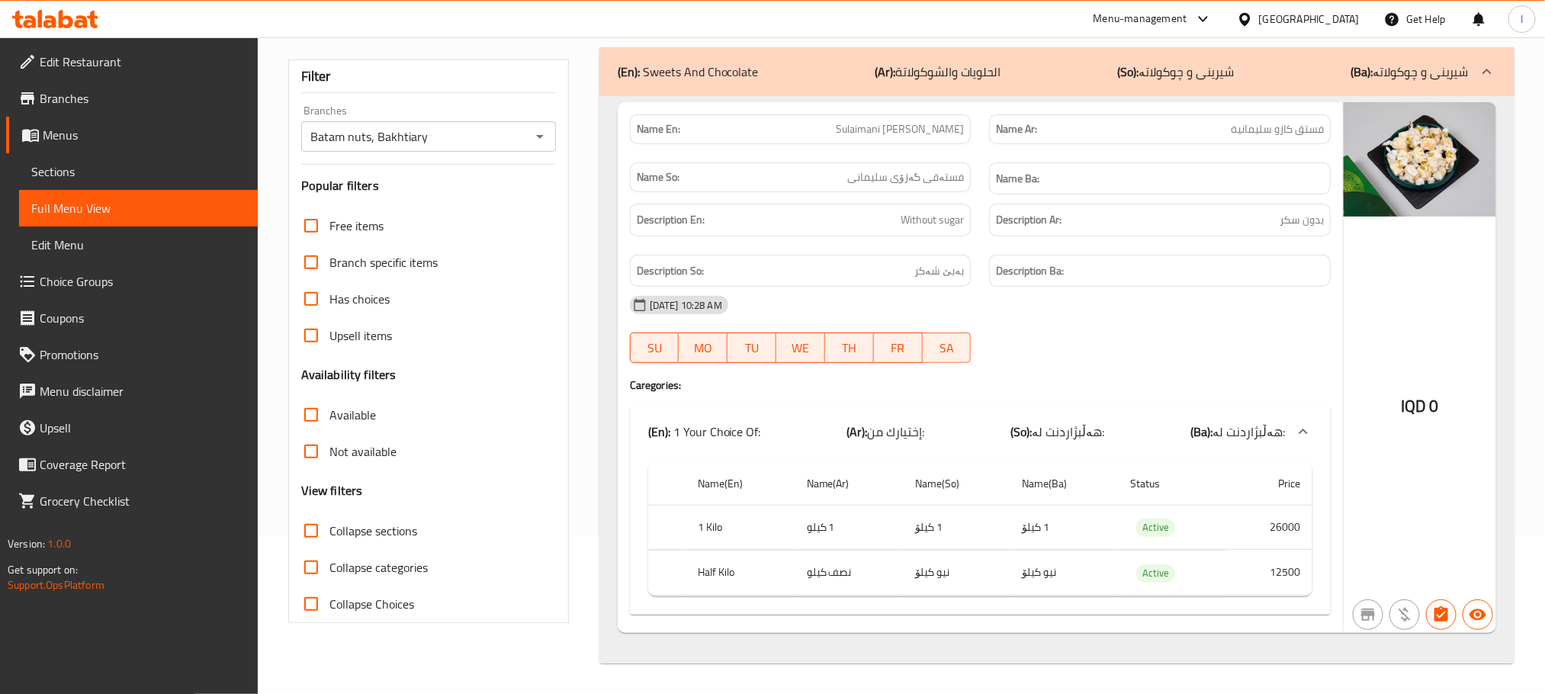
type input "gazo"
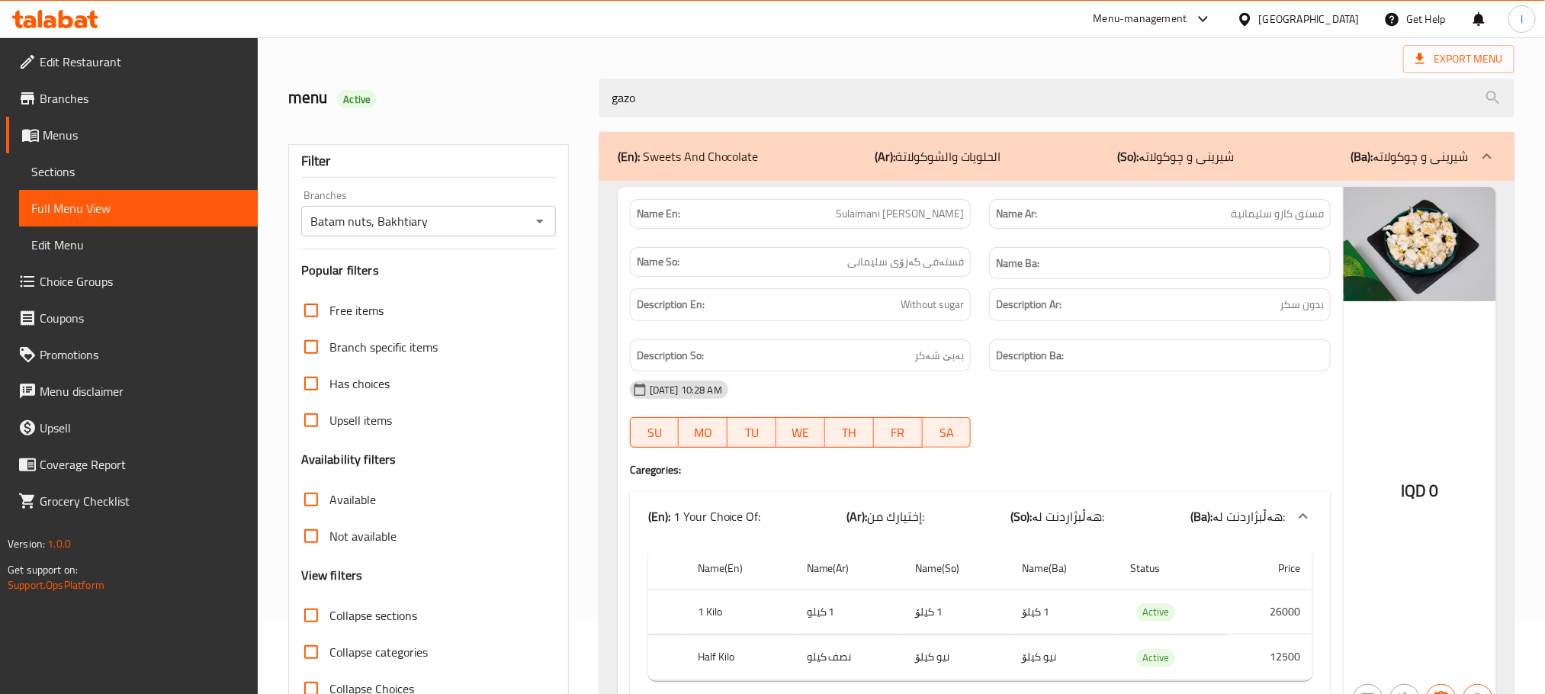
scroll to position [0, 0]
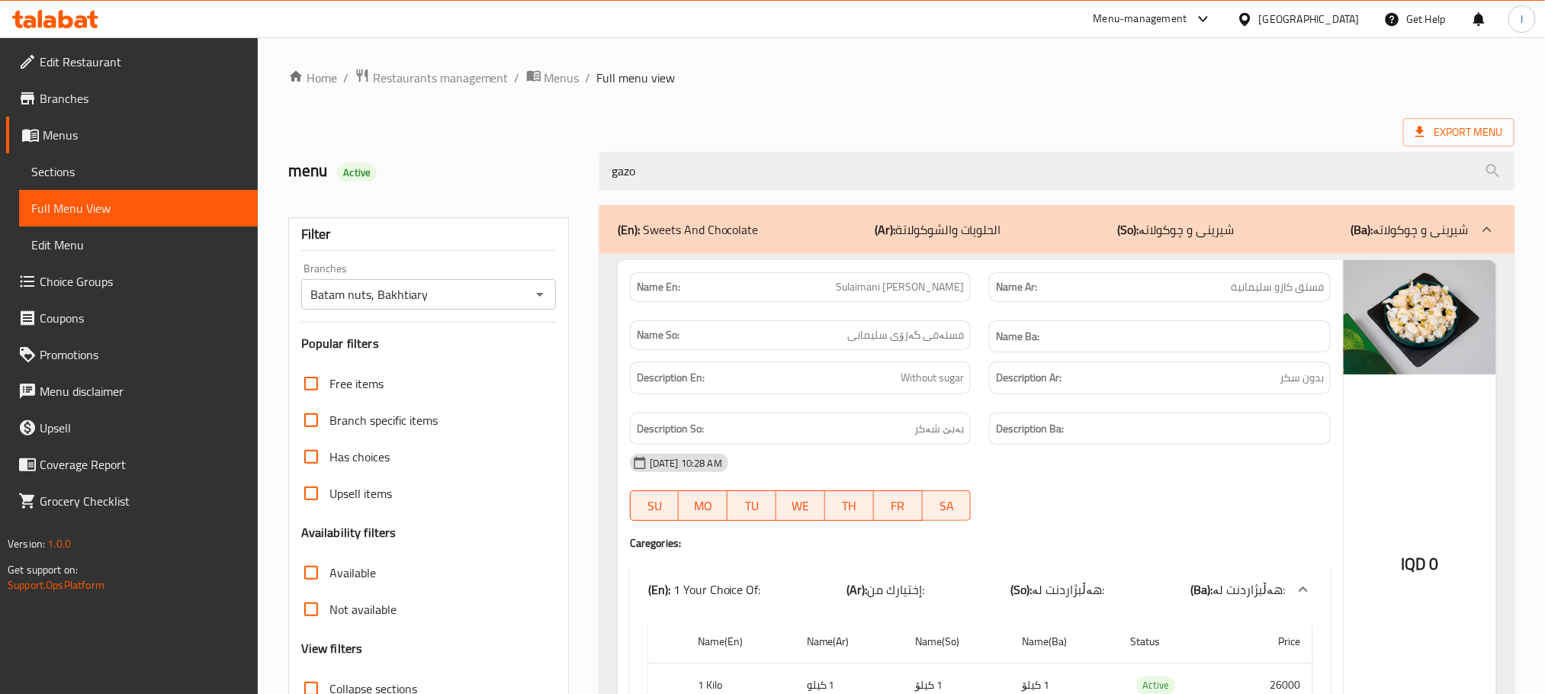
drag, startPoint x: 726, startPoint y: 175, endPoint x: 470, endPoint y: 175, distance: 256.2
click at [470, 175] on div "menu Active gazo" at bounding box center [901, 171] width 1245 height 68
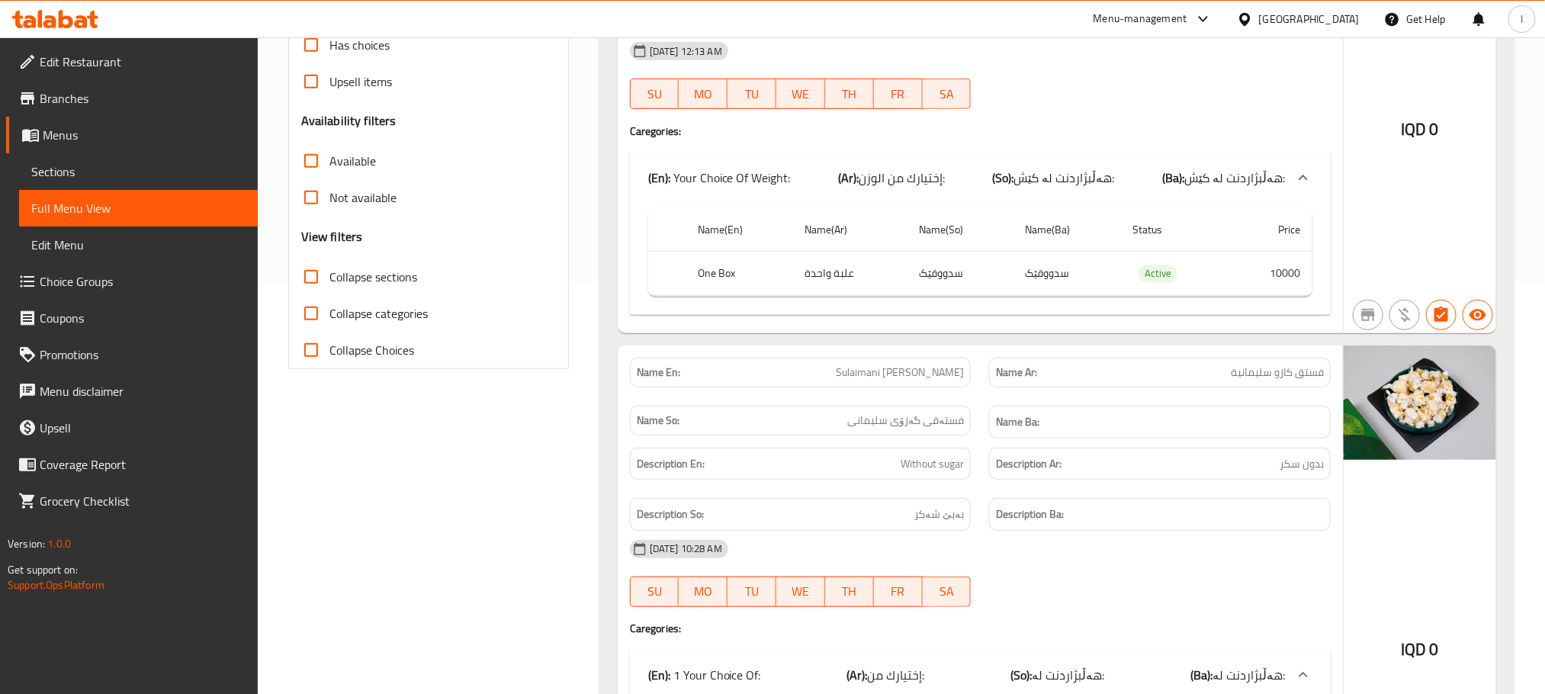
scroll to position [419, 0]
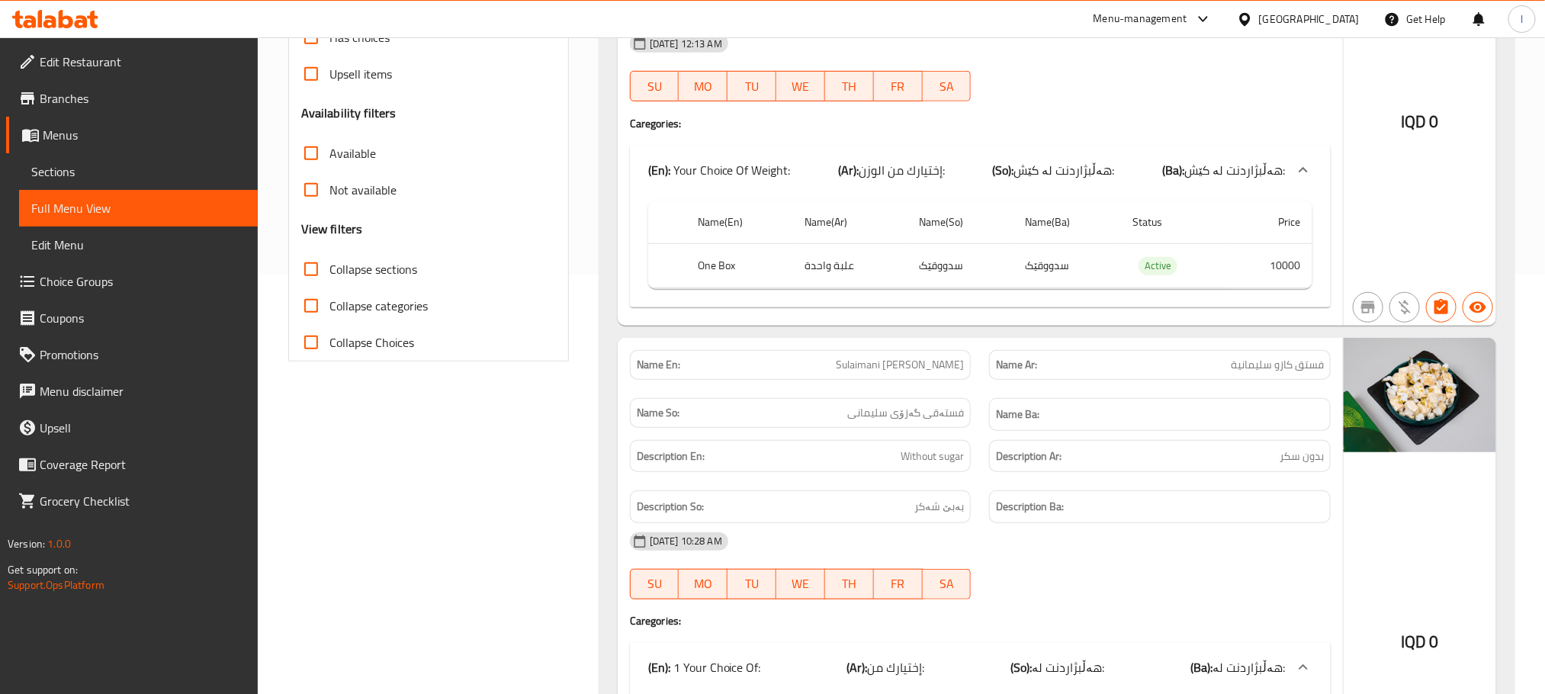
click at [318, 311] on input "Collapse categories" at bounding box center [311, 305] width 37 height 37
checkbox input "true"
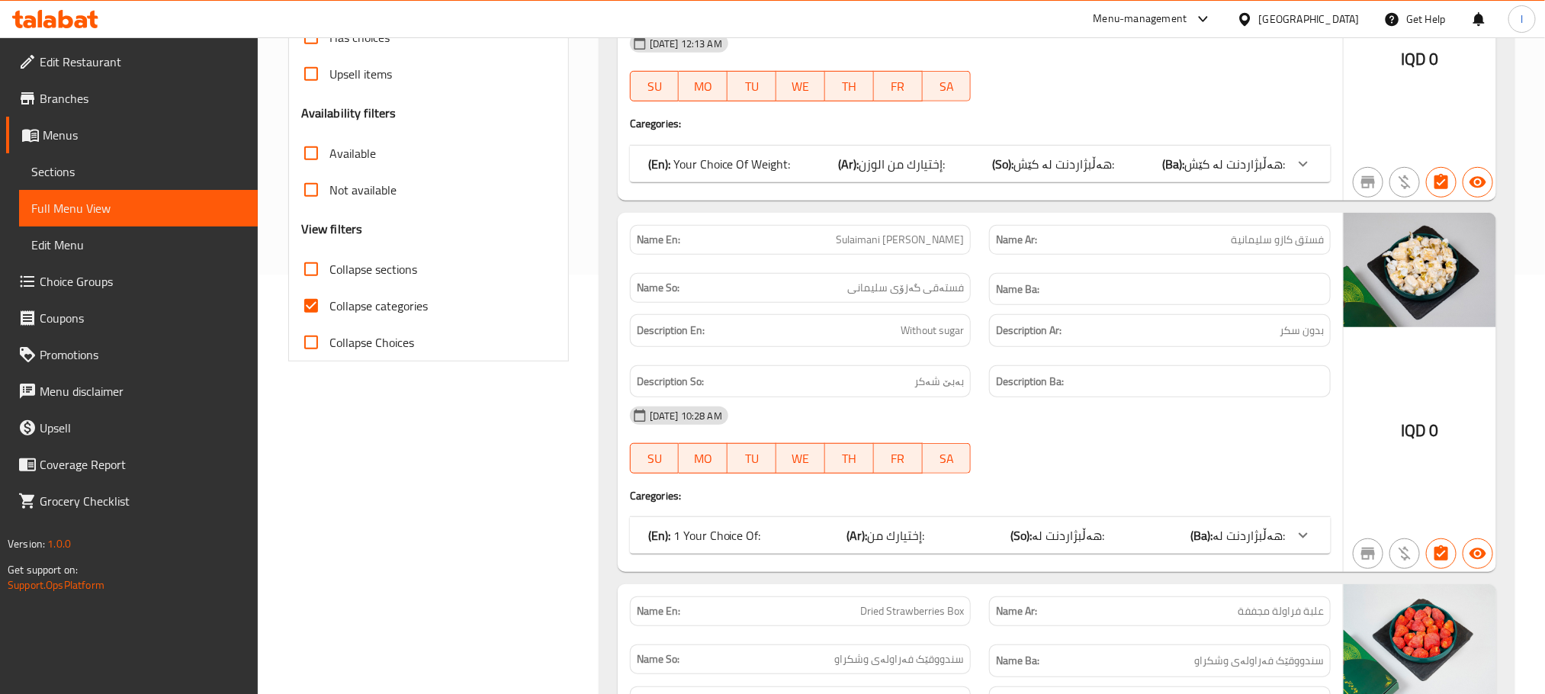
click at [313, 270] on input "Collapse sections" at bounding box center [311, 269] width 37 height 37
checkbox input "true"
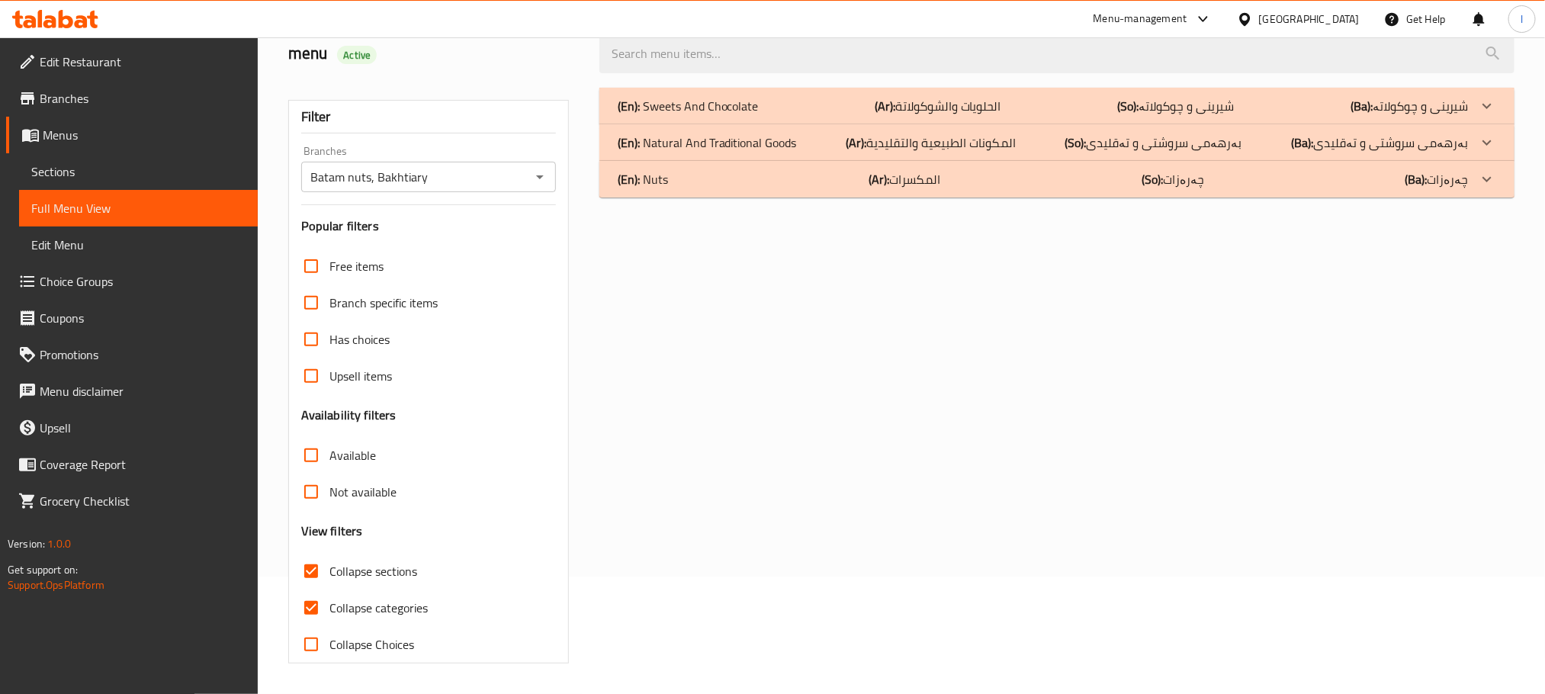
scroll to position [0, 0]
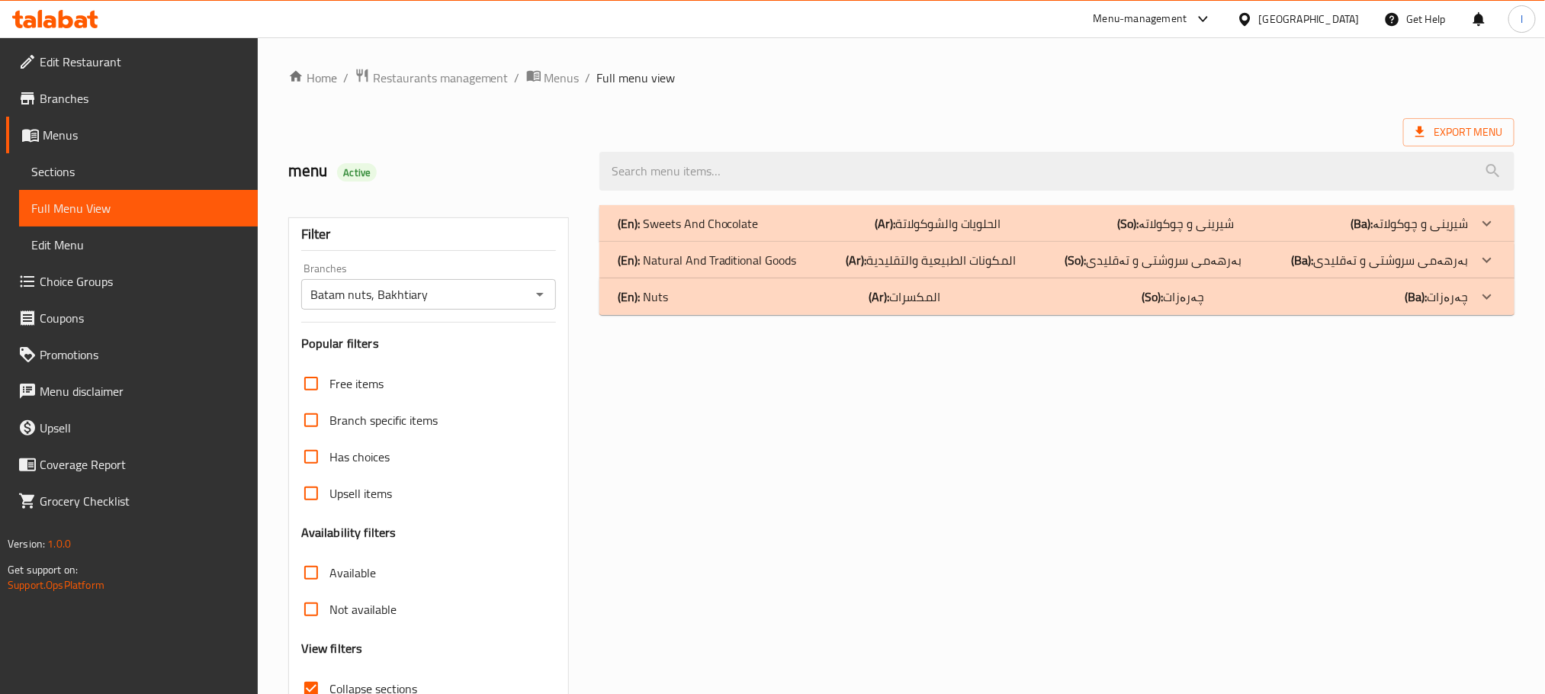
click at [707, 289] on div "(En): Nuts (Ar): المكسرات (So): چەرەزات (Ba): چەرەزات" at bounding box center [1043, 296] width 851 height 18
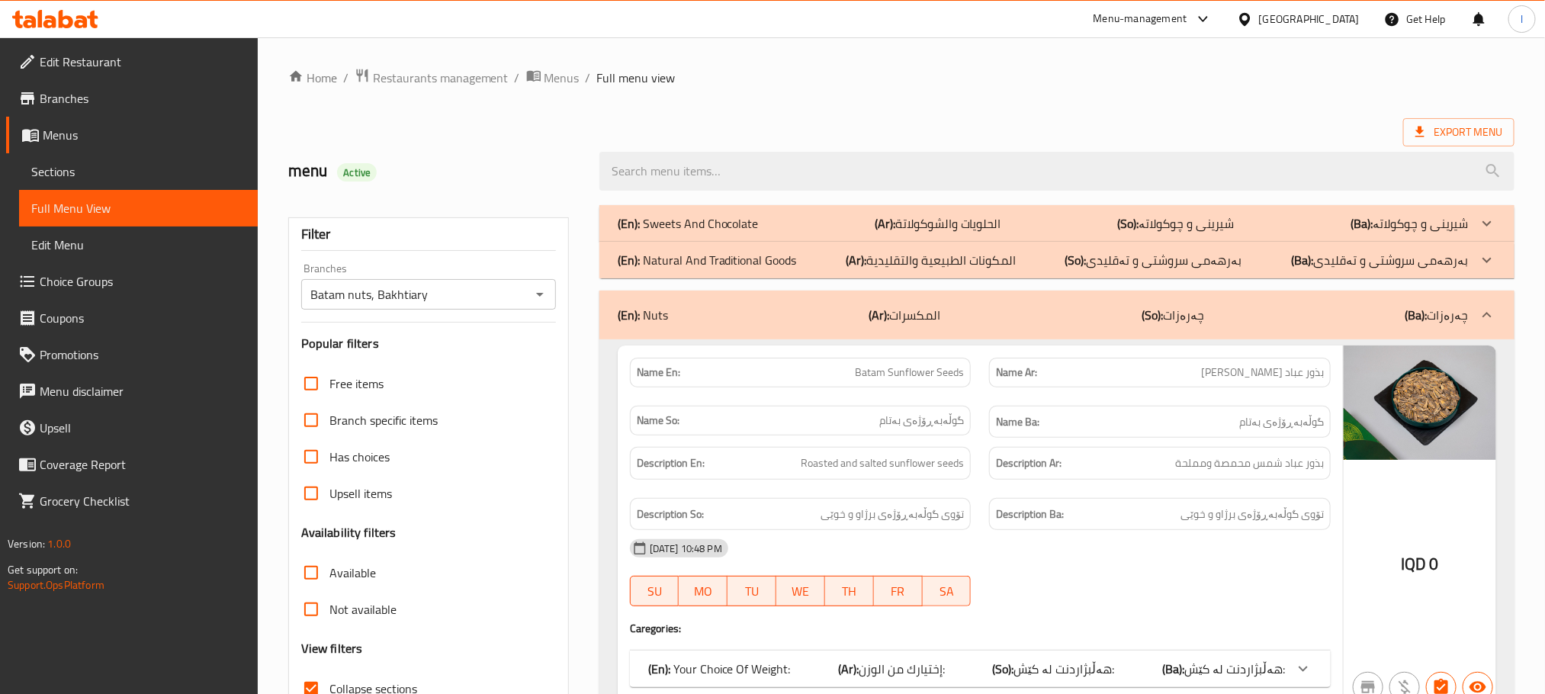
scroll to position [419, 0]
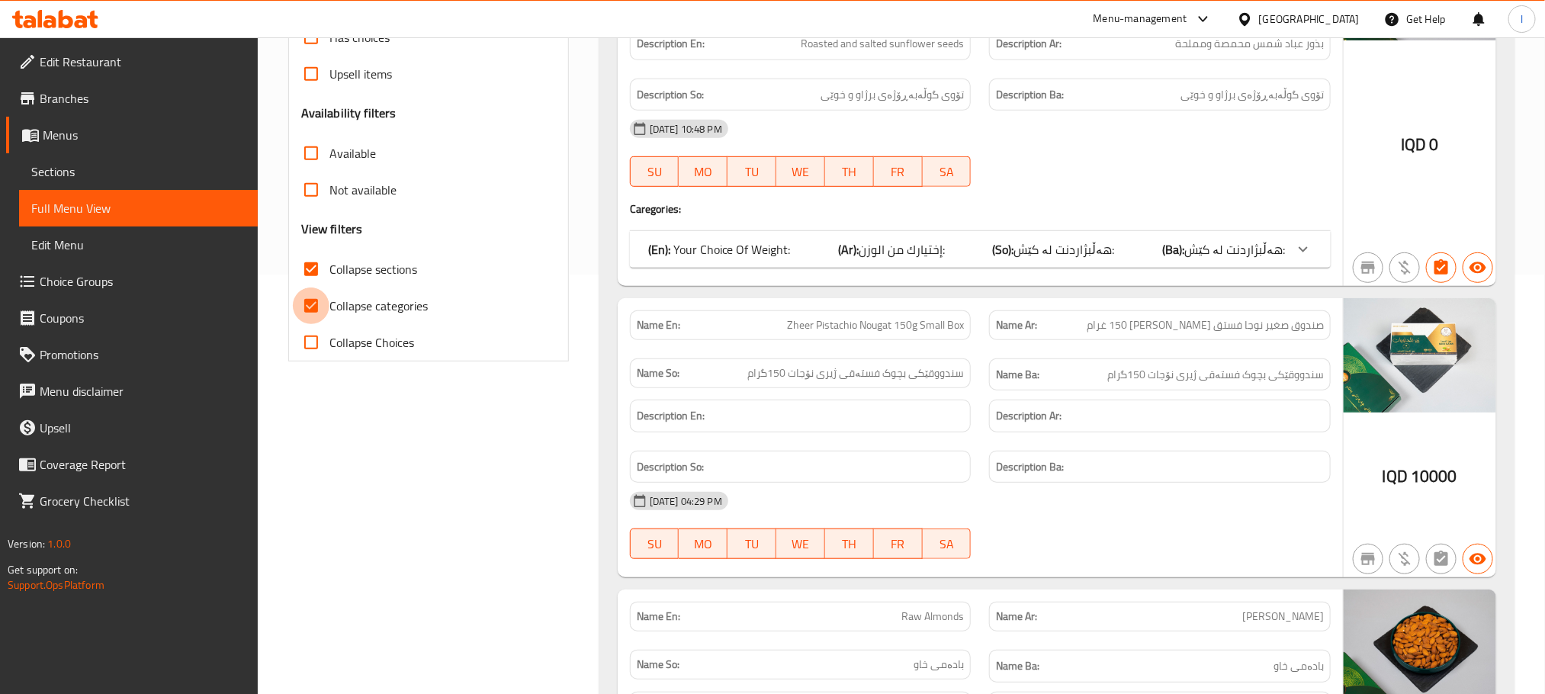
click at [319, 297] on input "Collapse categories" at bounding box center [311, 305] width 37 height 37
checkbox input "false"
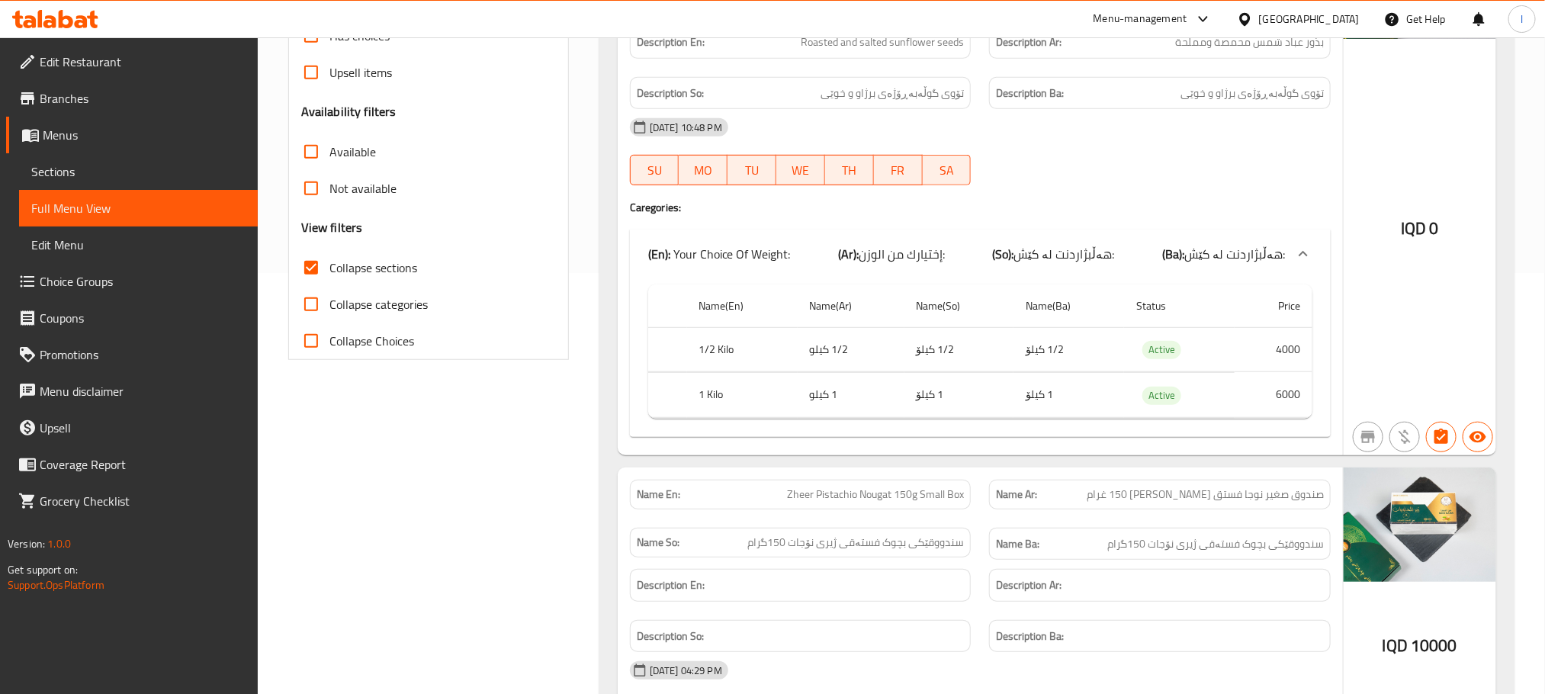
scroll to position [0, 0]
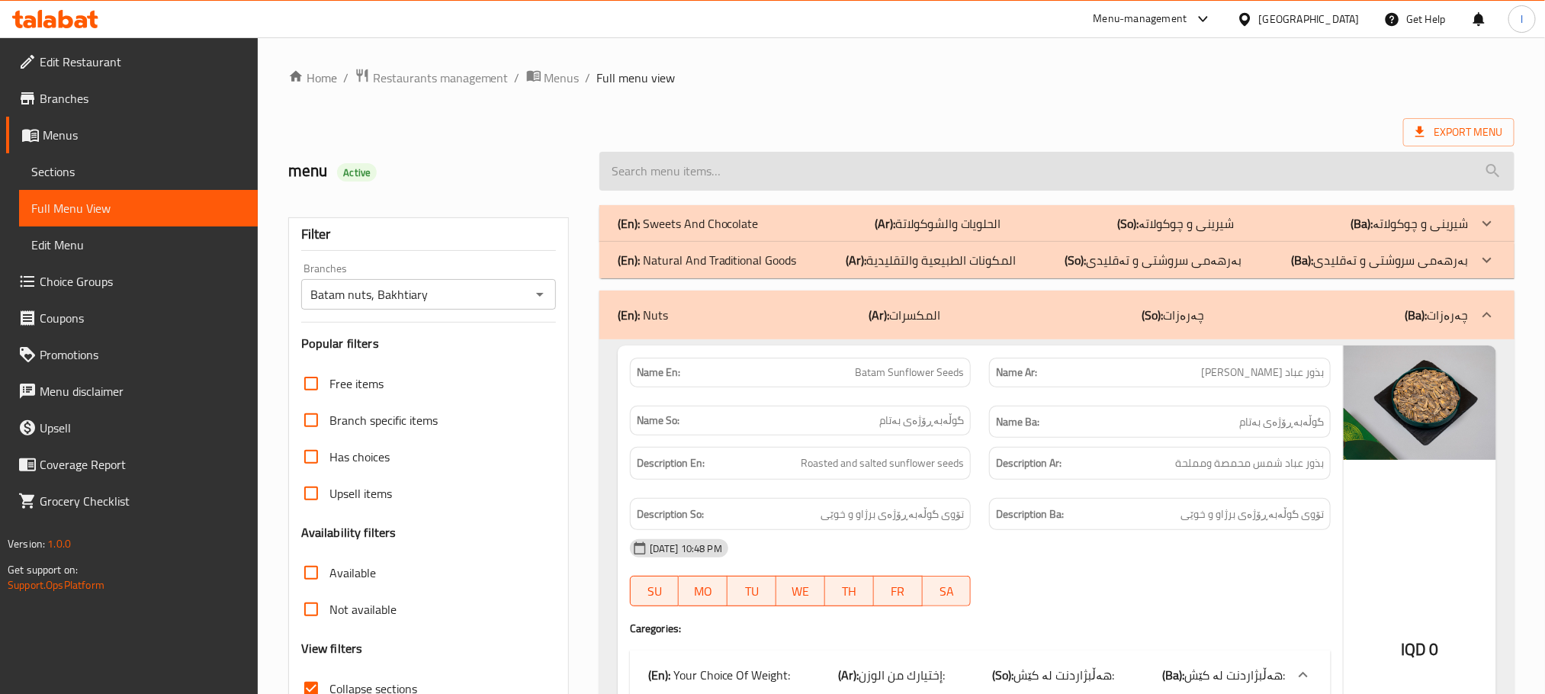
click at [650, 174] on input "search" at bounding box center [1056, 171] width 915 height 39
paste input "Kurdish Apricot Bread 3"
type input "Kurdish Apricot Bread 3"
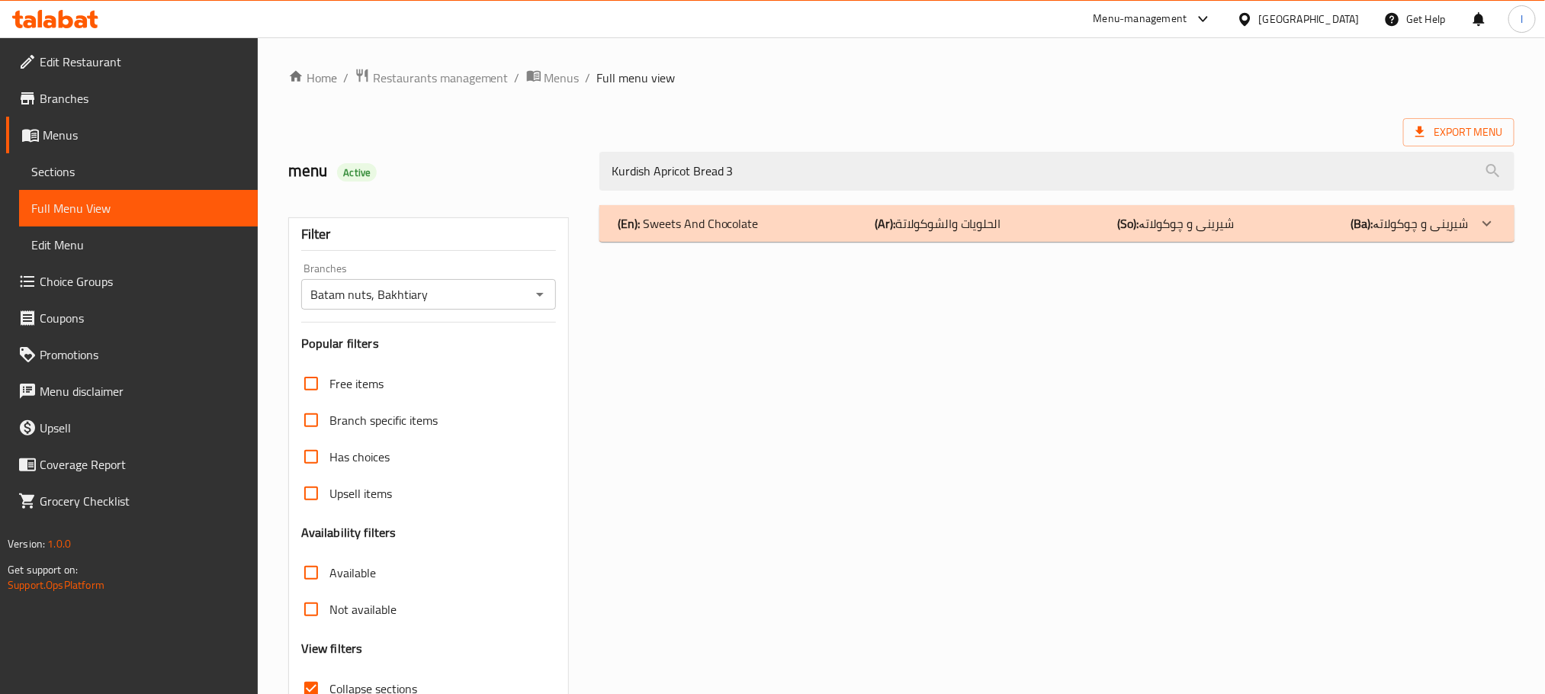
drag, startPoint x: 764, startPoint y: 161, endPoint x: 470, endPoint y: 163, distance: 294.4
click at [470, 163] on div "menu Active Kurdish Apricot Bread 3" at bounding box center [901, 171] width 1245 height 68
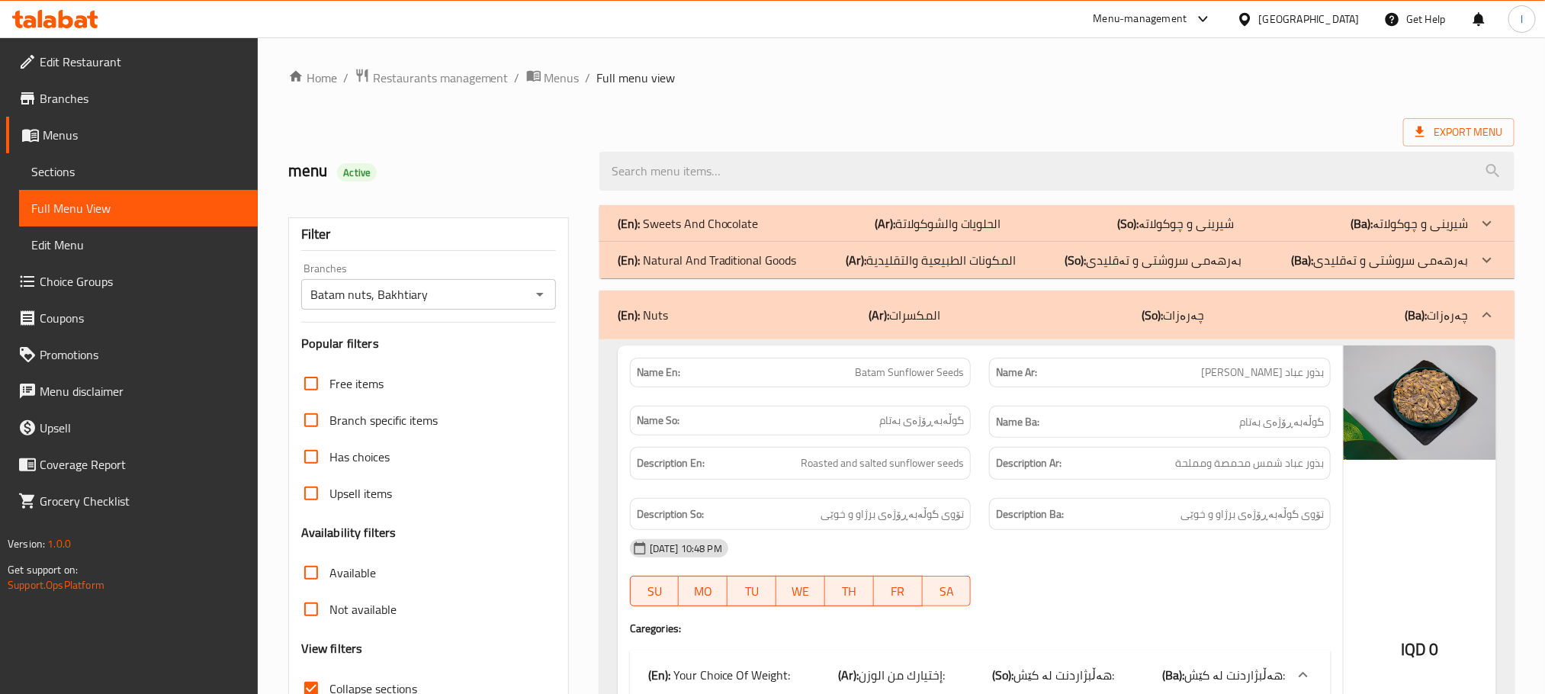
paste input "Si si"
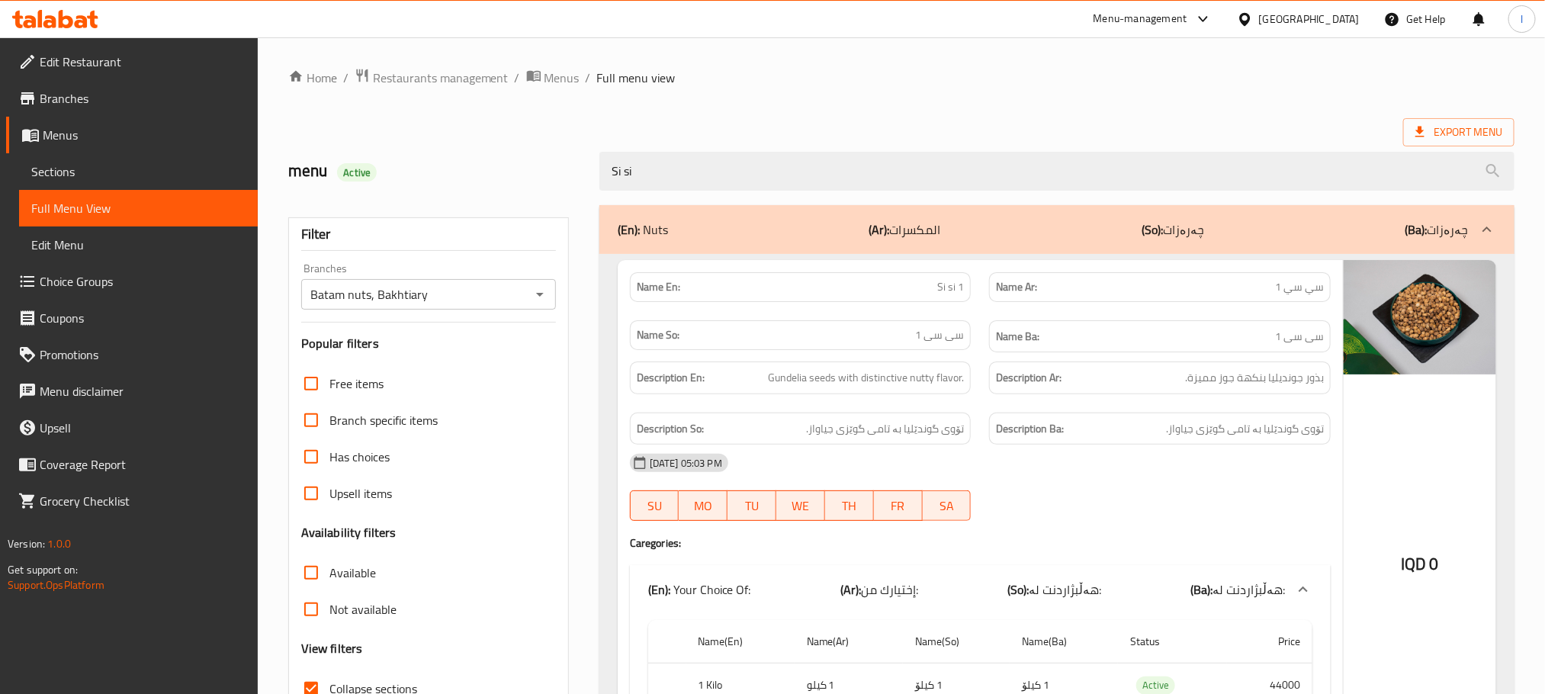
drag, startPoint x: 664, startPoint y: 174, endPoint x: 342, endPoint y: 158, distance: 323.0
click at [342, 158] on div "menu Active Si si" at bounding box center [901, 171] width 1245 height 68
paste input "Akbari Pistachios"
drag, startPoint x: 709, startPoint y: 172, endPoint x: 273, endPoint y: 147, distance: 436.9
click at [273, 147] on div "Home / Restaurants management / Menus / Full menu view Export Menu menu Active …" at bounding box center [901, 444] width 1287 height 814
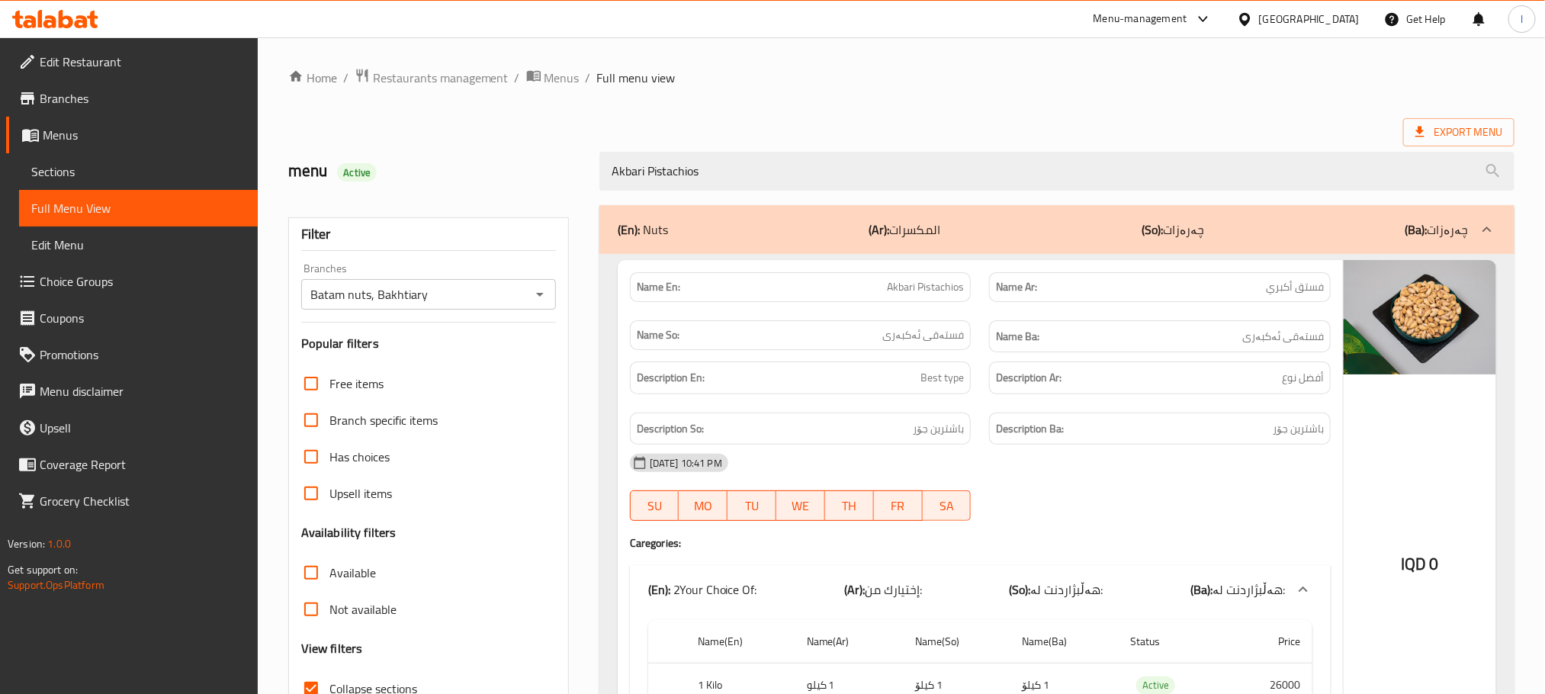
paste input "[PERSON_NAME]"
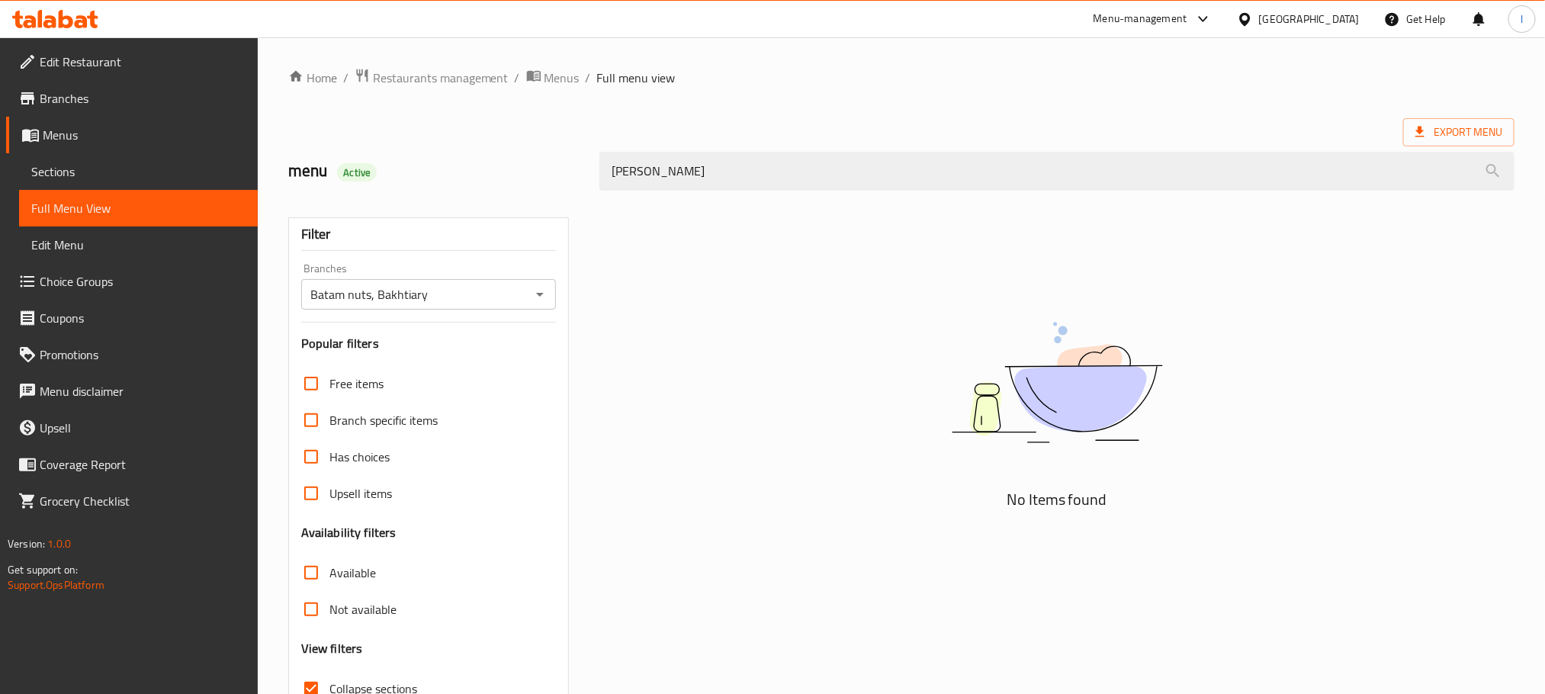
drag, startPoint x: 663, startPoint y: 177, endPoint x: 399, endPoint y: 165, distance: 264.9
click at [399, 165] on div "menu Active Sulaiman Pistachio Gazo" at bounding box center [901, 171] width 1245 height 68
drag, startPoint x: 664, startPoint y: 174, endPoint x: 515, endPoint y: 176, distance: 149.5
click at [515, 176] on div "menu Active Pistachio Gazo" at bounding box center [901, 171] width 1245 height 68
type input "Gazo"
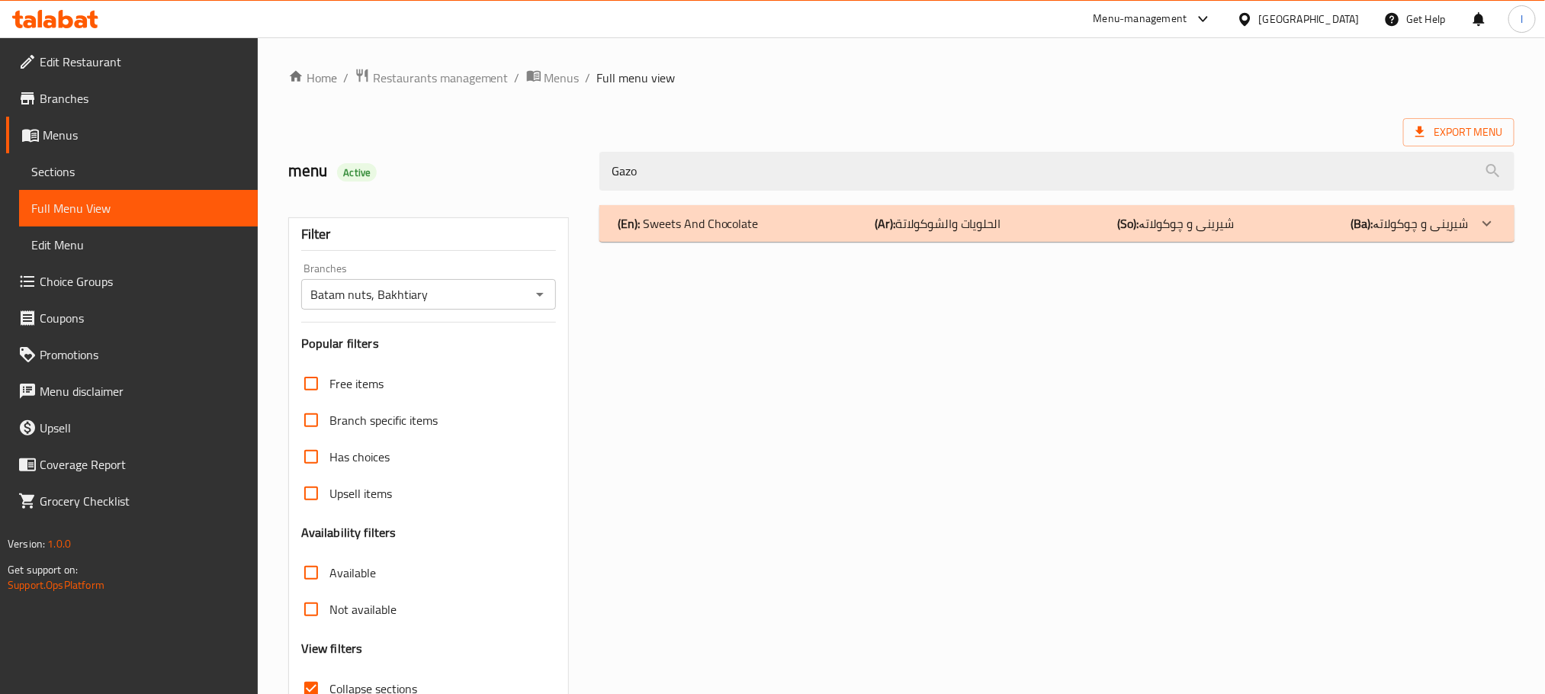
drag, startPoint x: 666, startPoint y: 172, endPoint x: 430, endPoint y: 168, distance: 235.7
click at [430, 168] on div "menu Active Gazo" at bounding box center [901, 171] width 1245 height 68
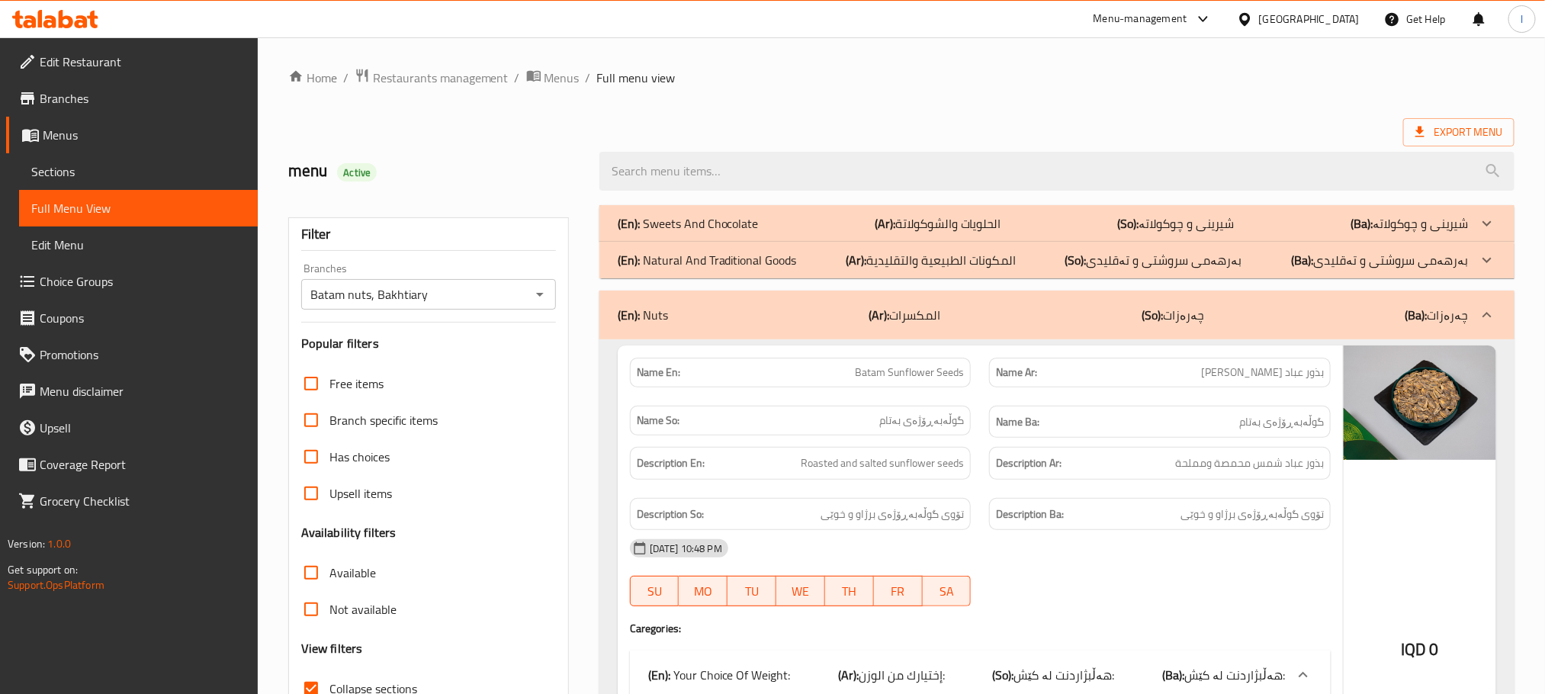
click at [718, 218] on p "(En): Sweets And Chocolate" at bounding box center [688, 223] width 141 height 18
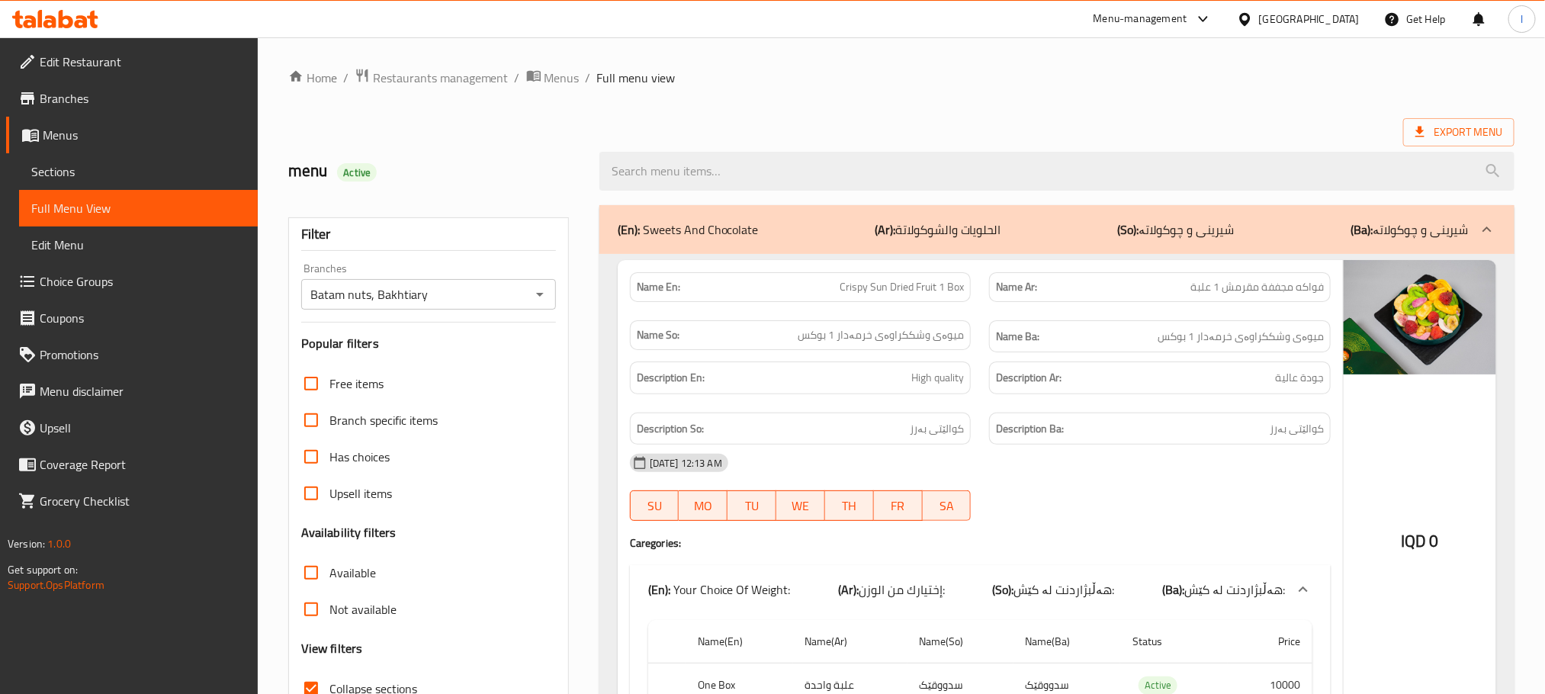
scroll to position [419, 0]
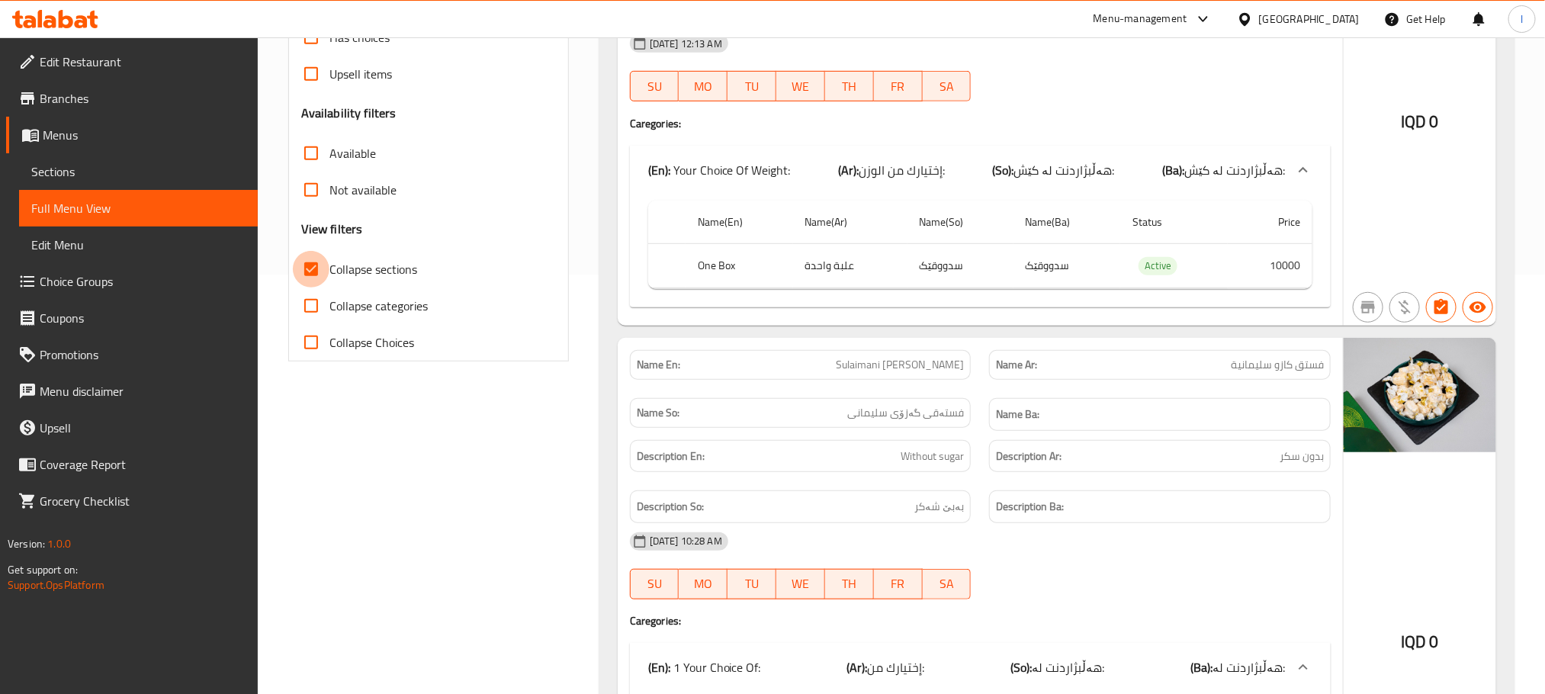
click at [314, 265] on input "Collapse sections" at bounding box center [311, 269] width 37 height 37
checkbox input "false"
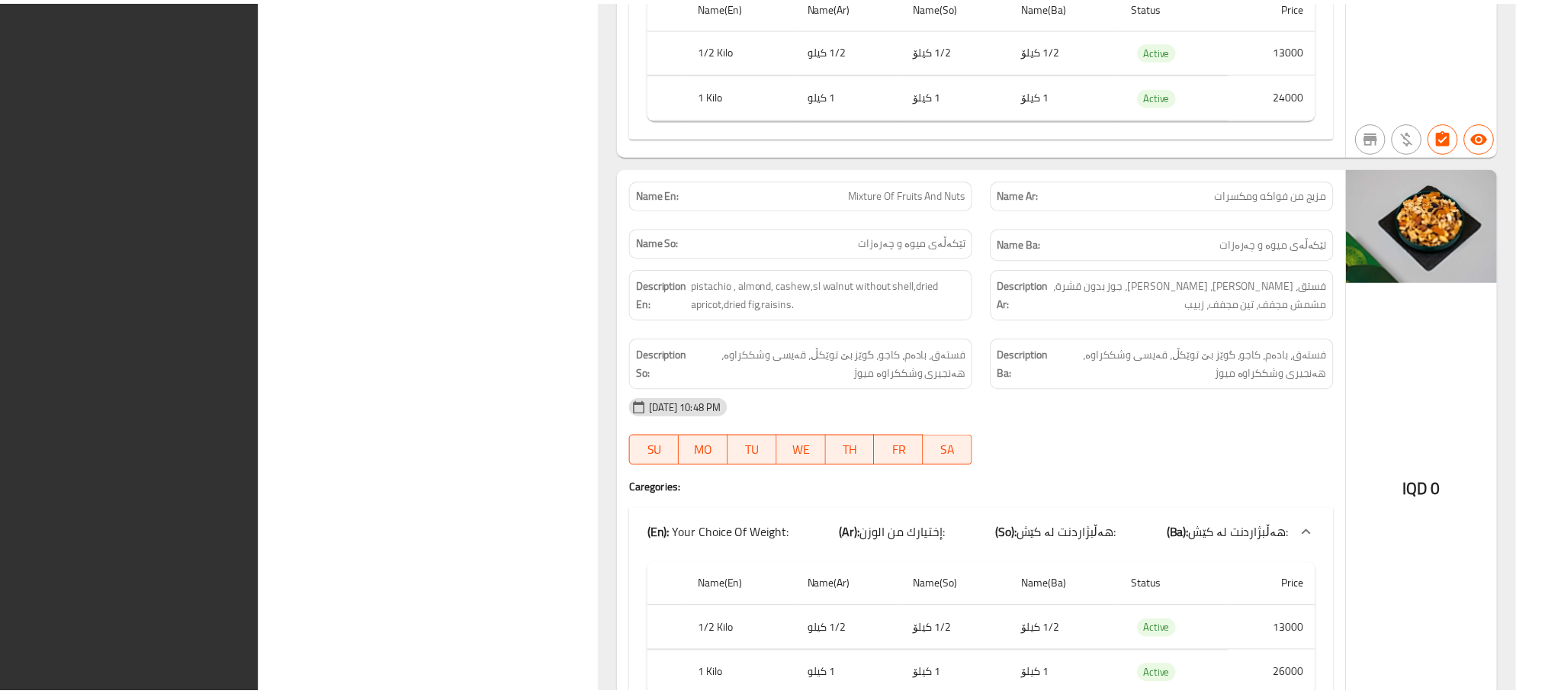
scroll to position [61489, 0]
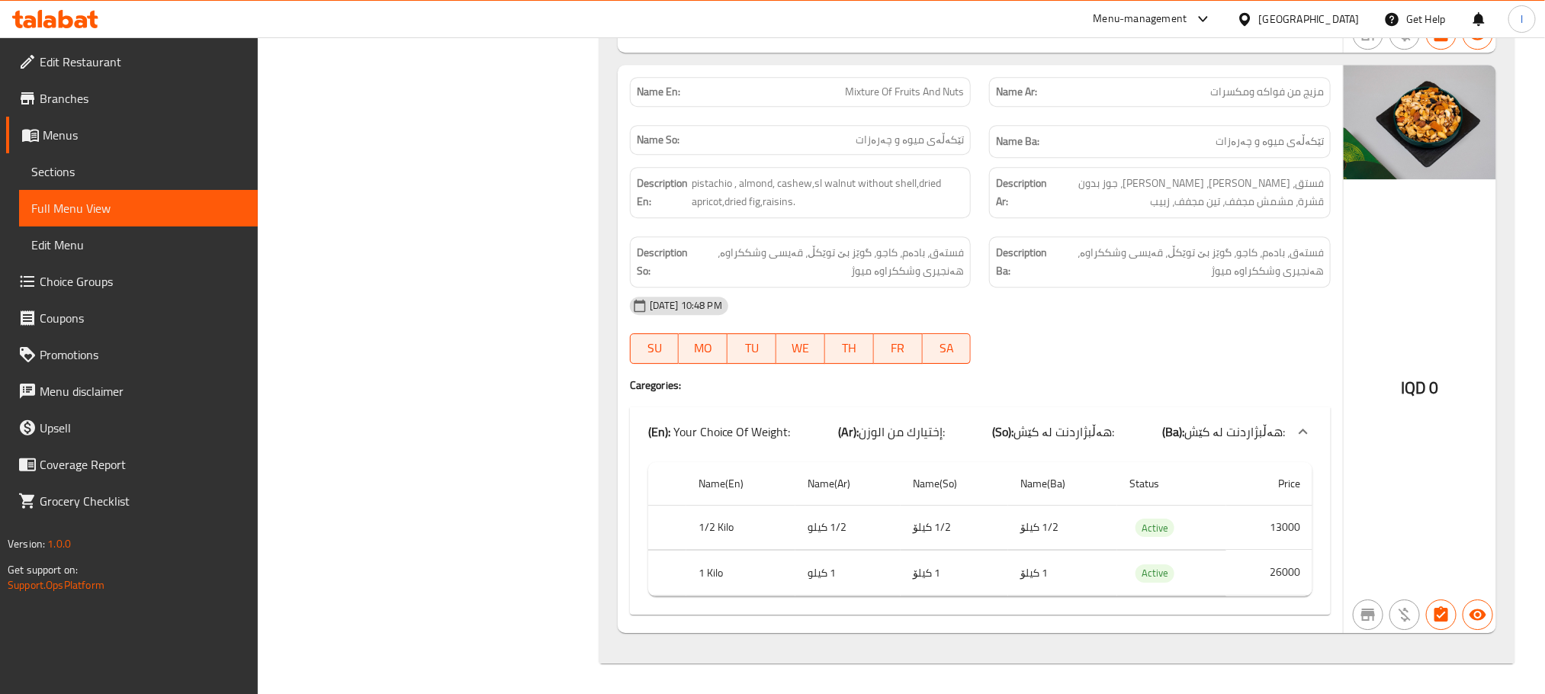
click at [92, 98] on span "Branches" at bounding box center [143, 98] width 206 height 18
